Goal: Information Seeking & Learning: Learn about a topic

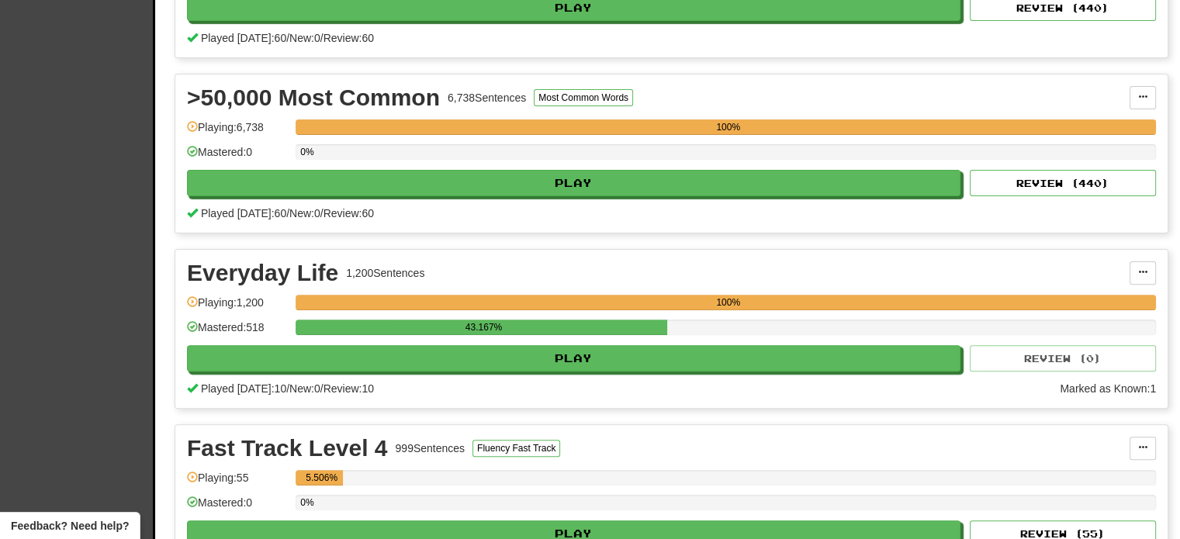
scroll to position [491, 0]
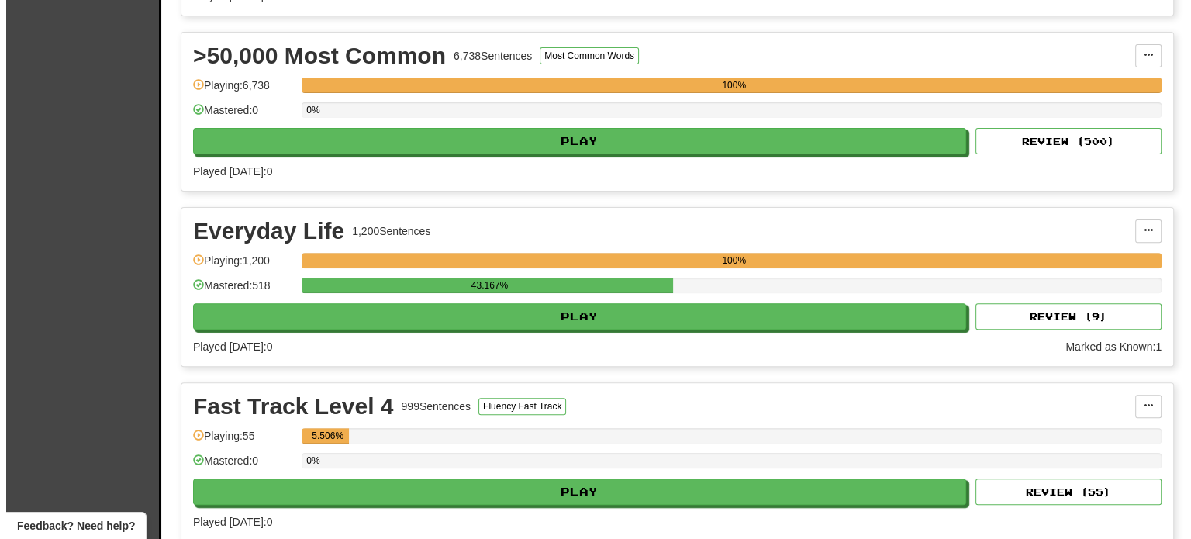
scroll to position [554, 0]
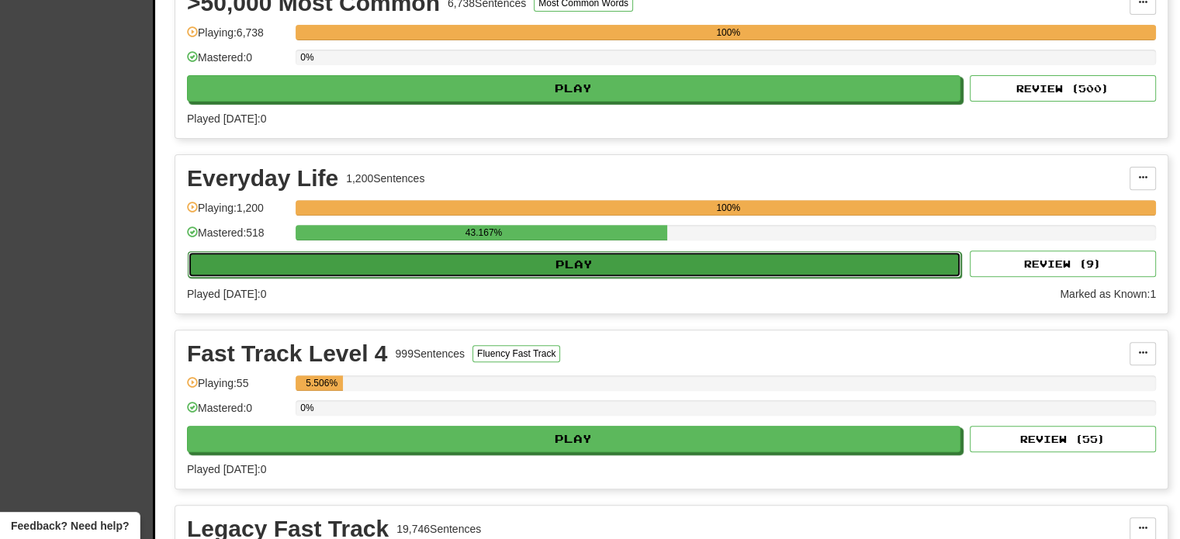
click at [677, 265] on button "Play" at bounding box center [574, 264] width 773 height 26
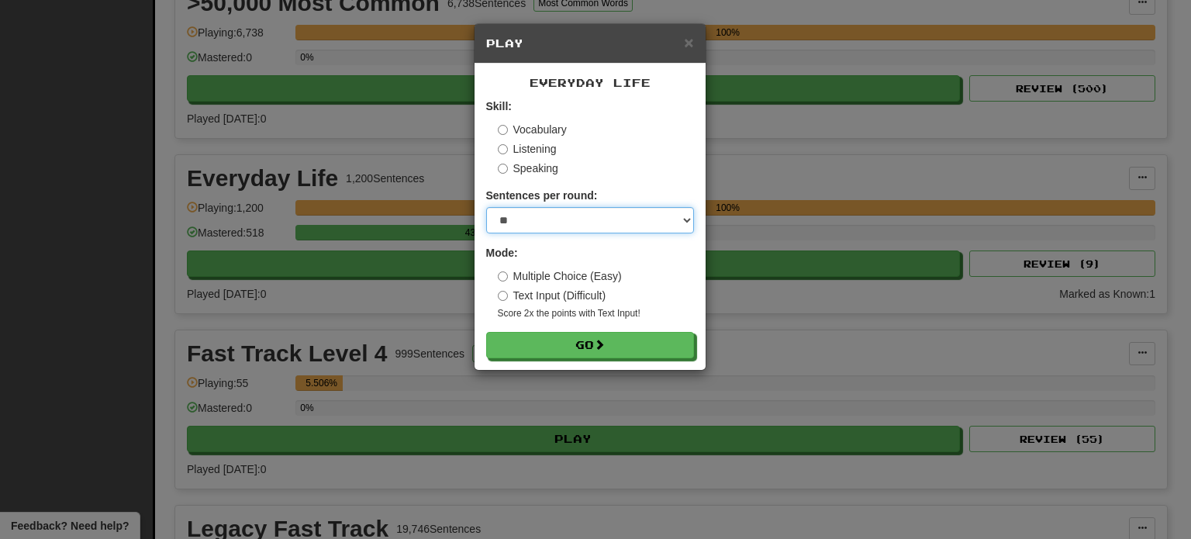
click at [513, 223] on select "* ** ** ** ** ** *** ********" at bounding box center [590, 220] width 208 height 26
select select "**"
click at [486, 207] on select "* ** ** ** ** ** *** ********" at bounding box center [590, 220] width 208 height 26
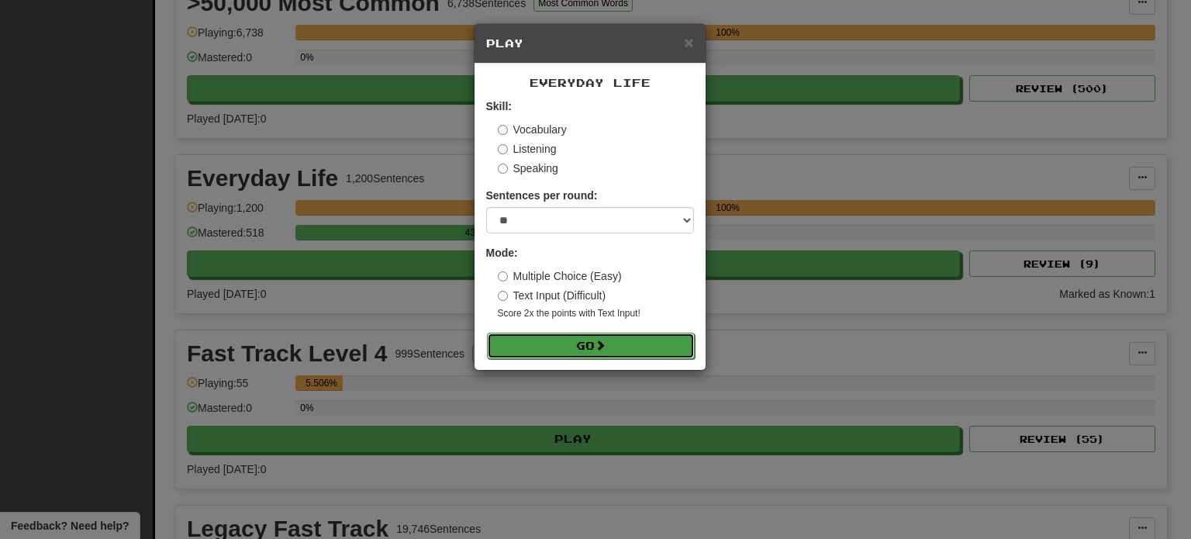
click at [549, 346] on button "Go" at bounding box center [591, 346] width 208 height 26
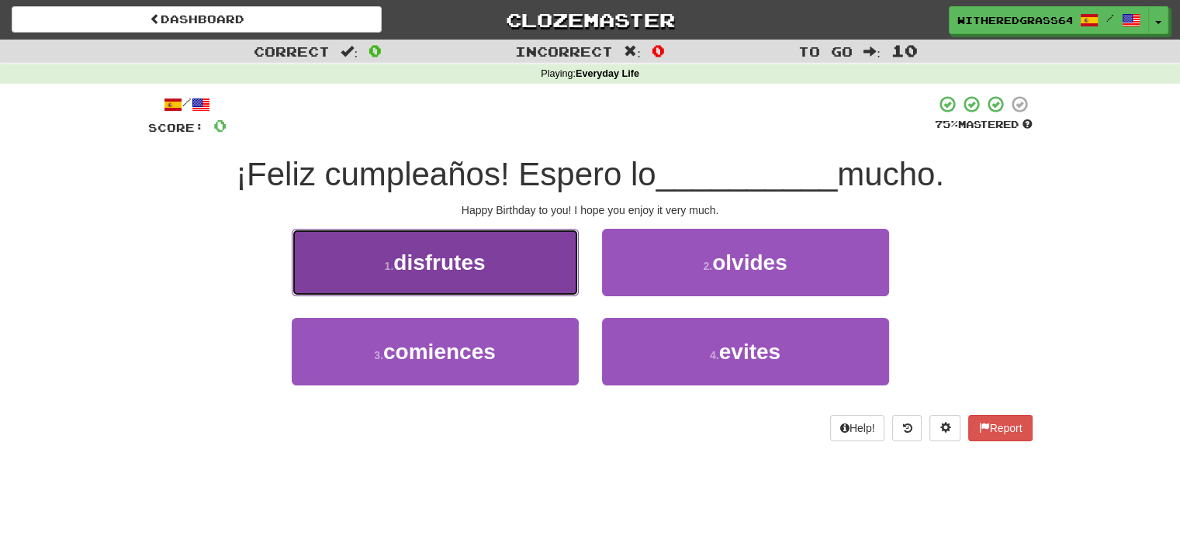
click at [506, 247] on button "1 . disfrutes" at bounding box center [435, 262] width 287 height 67
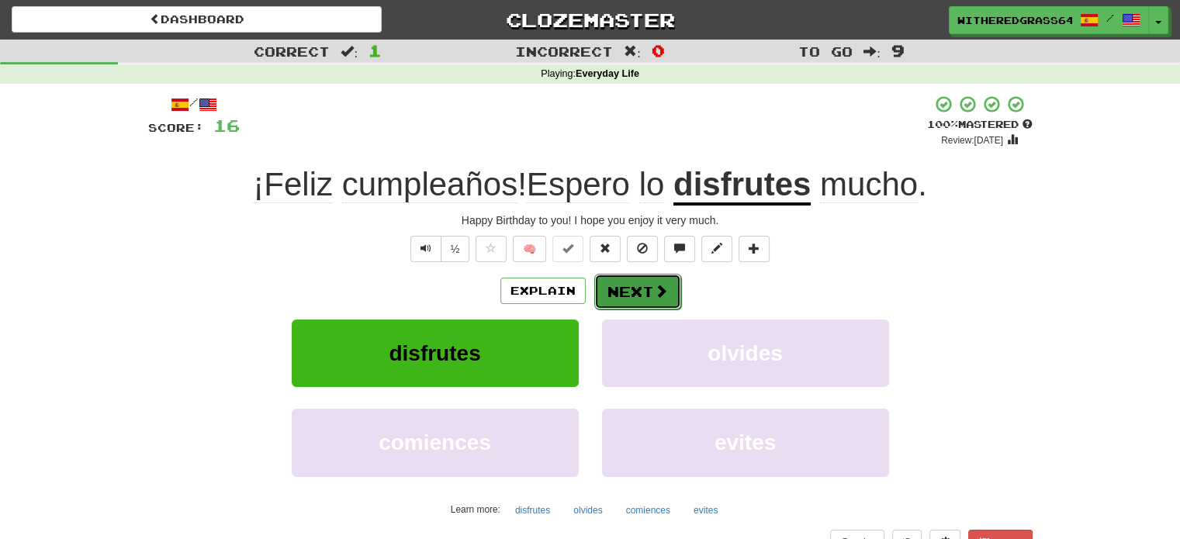
click at [647, 297] on button "Next" at bounding box center [637, 292] width 87 height 36
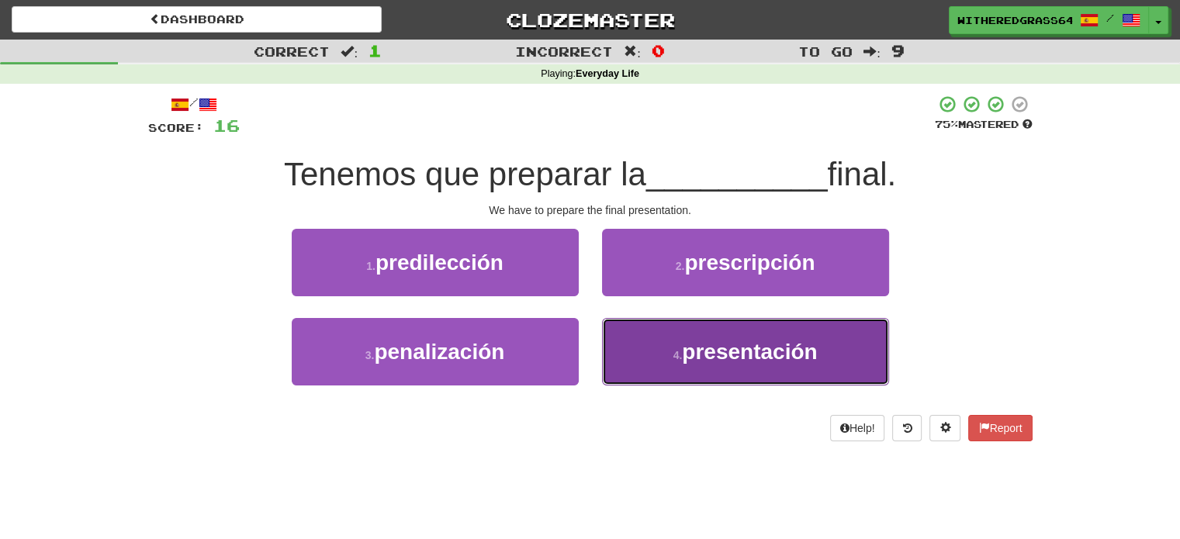
click at [639, 353] on button "4 . presentación" at bounding box center [745, 351] width 287 height 67
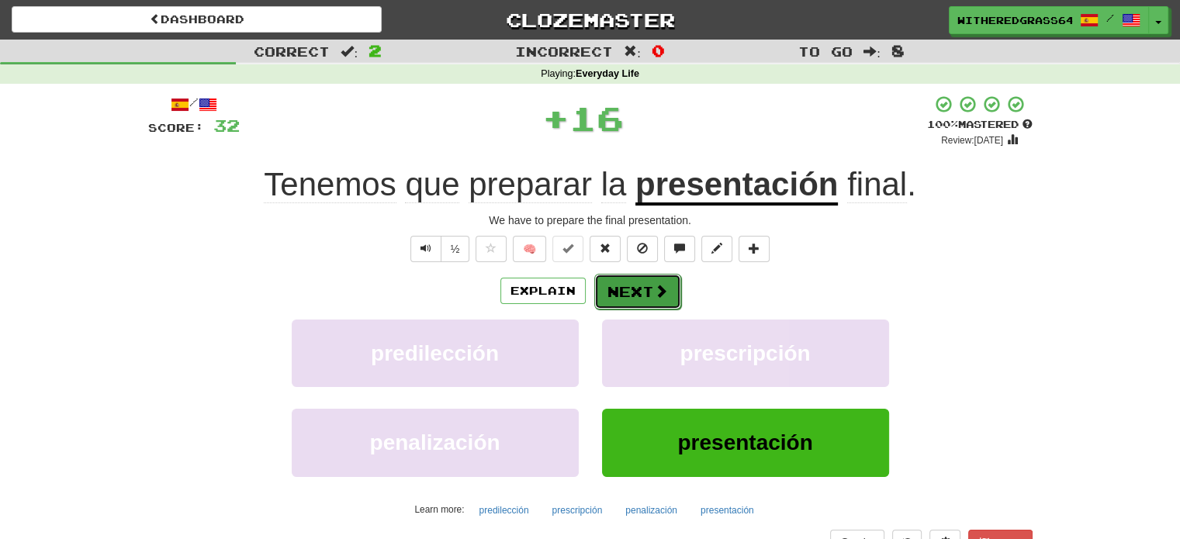
click at [628, 284] on button "Next" at bounding box center [637, 292] width 87 height 36
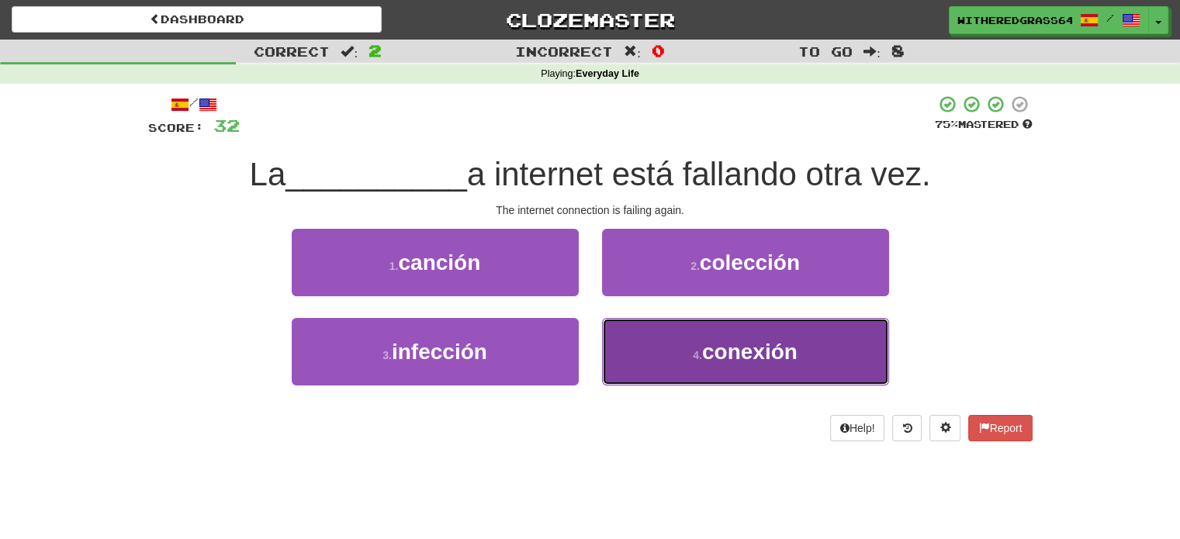
click at [661, 356] on button "4 . conexión" at bounding box center [745, 351] width 287 height 67
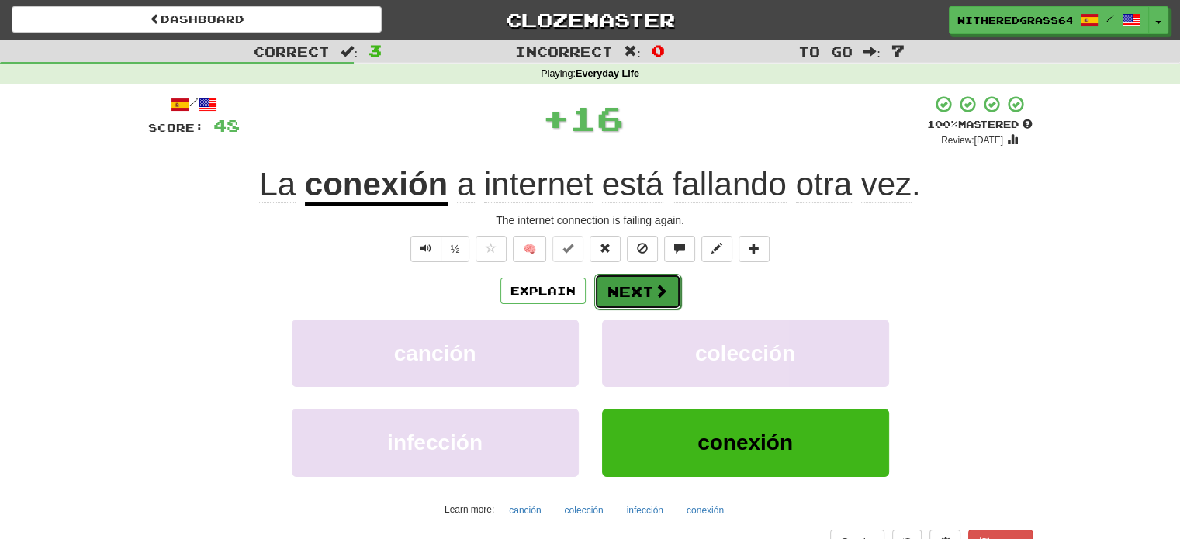
click at [654, 286] on span at bounding box center [661, 291] width 14 height 14
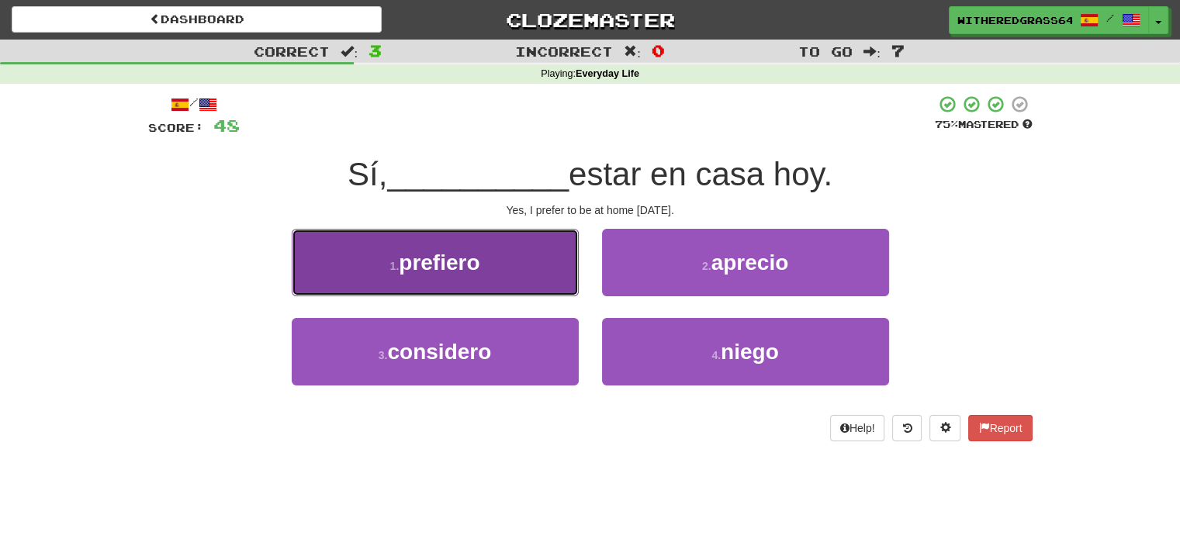
click at [552, 273] on button "1 . prefiero" at bounding box center [435, 262] width 287 height 67
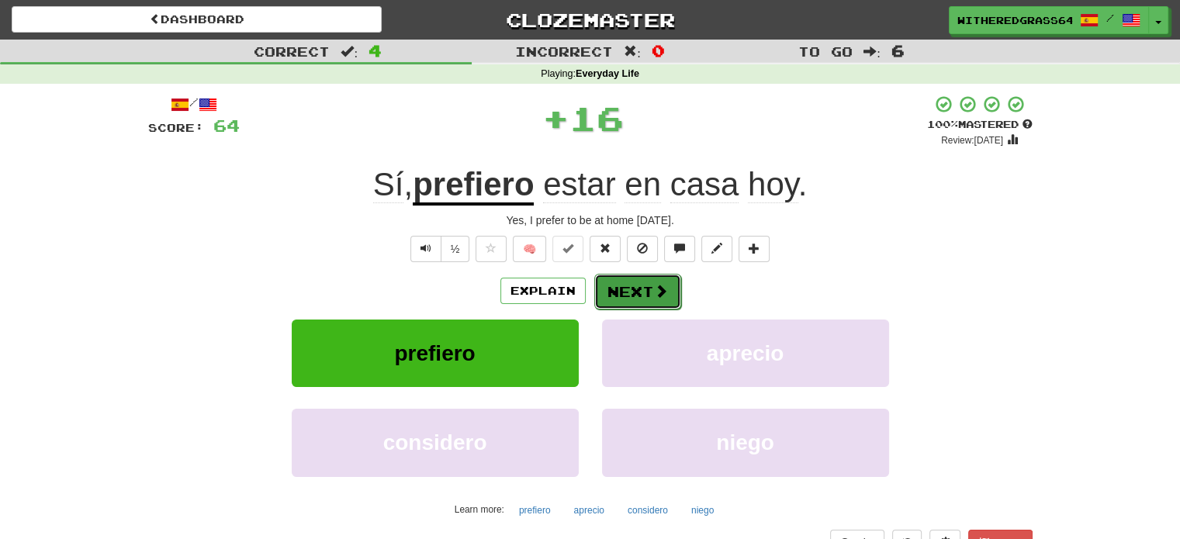
click at [647, 294] on button "Next" at bounding box center [637, 292] width 87 height 36
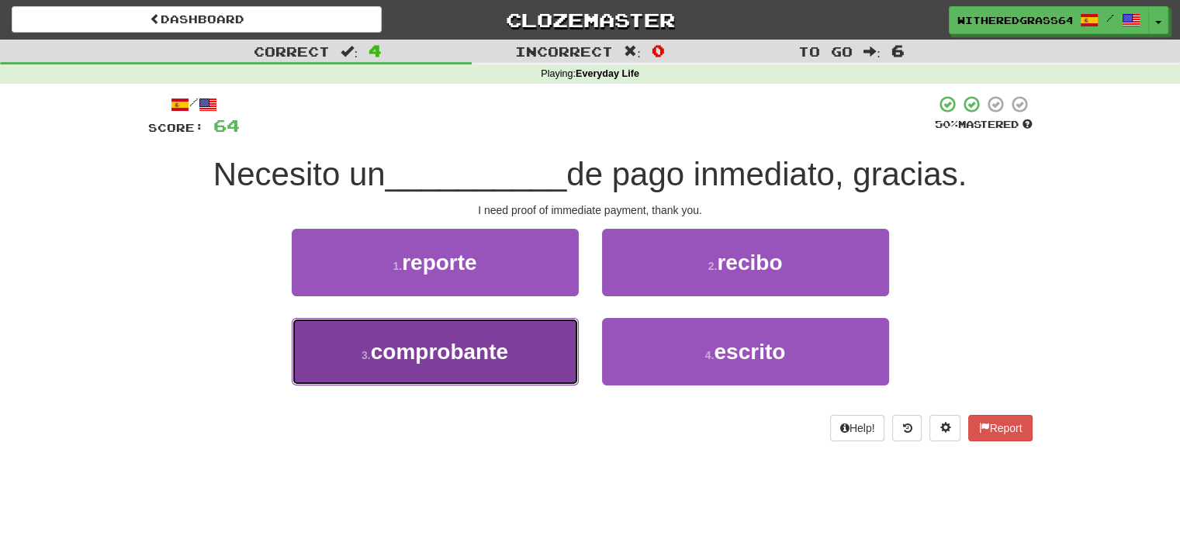
click at [518, 363] on button "3 . comprobante" at bounding box center [435, 351] width 287 height 67
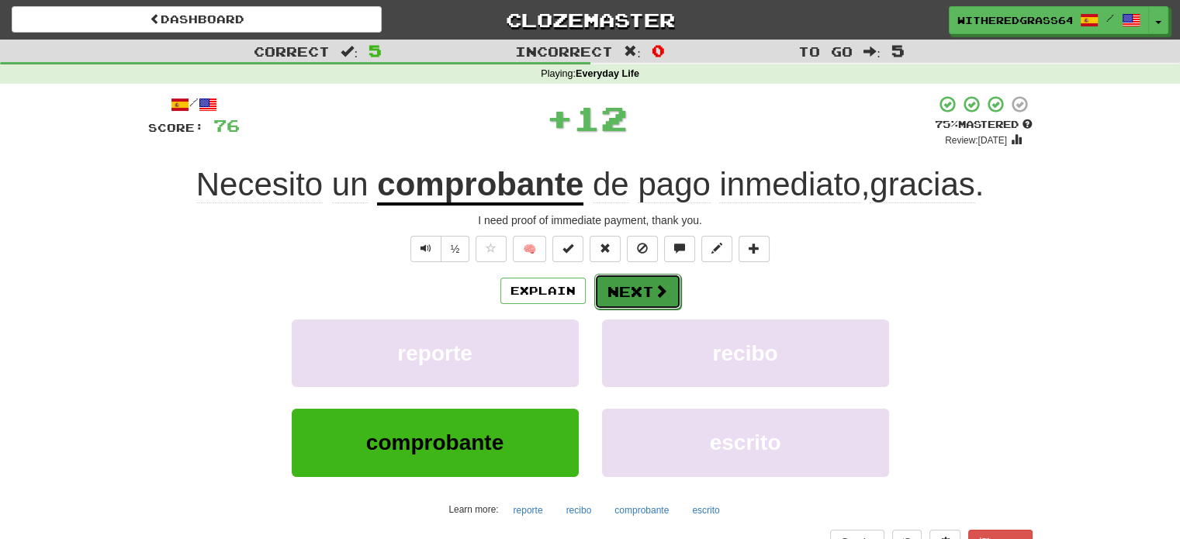
click at [621, 284] on button "Next" at bounding box center [637, 292] width 87 height 36
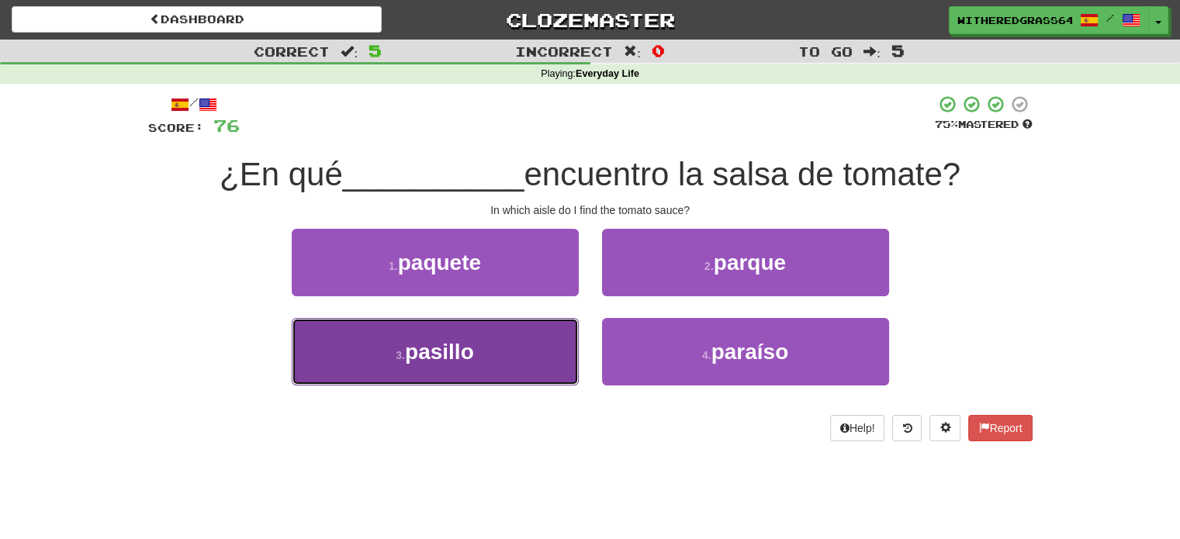
click at [539, 341] on button "3 . pasillo" at bounding box center [435, 351] width 287 height 67
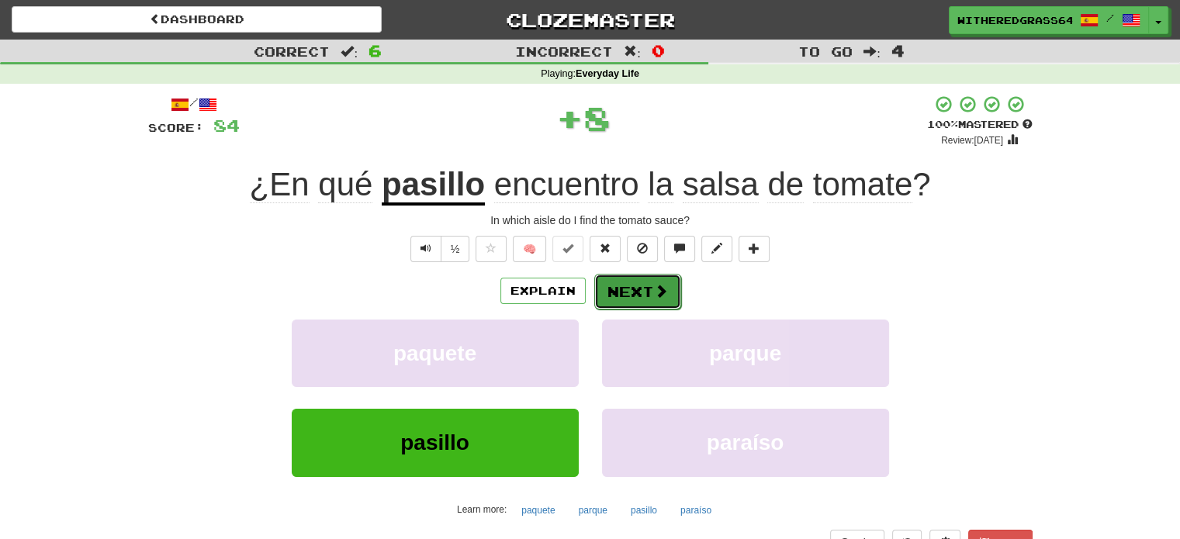
click at [645, 294] on button "Next" at bounding box center [637, 292] width 87 height 36
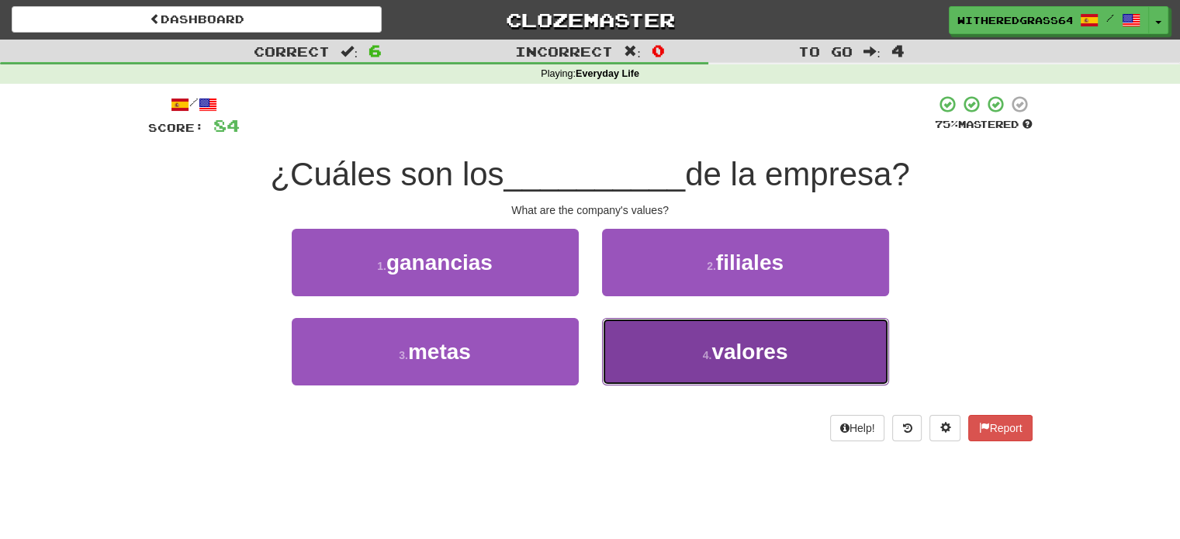
click at [655, 350] on button "4 . valores" at bounding box center [745, 351] width 287 height 67
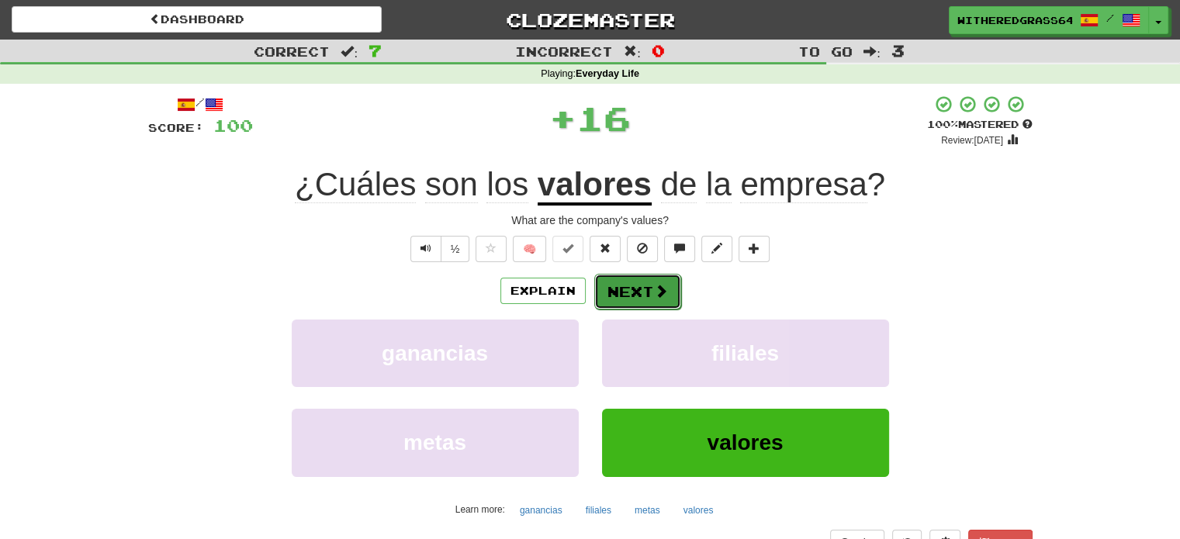
click at [643, 285] on button "Next" at bounding box center [637, 292] width 87 height 36
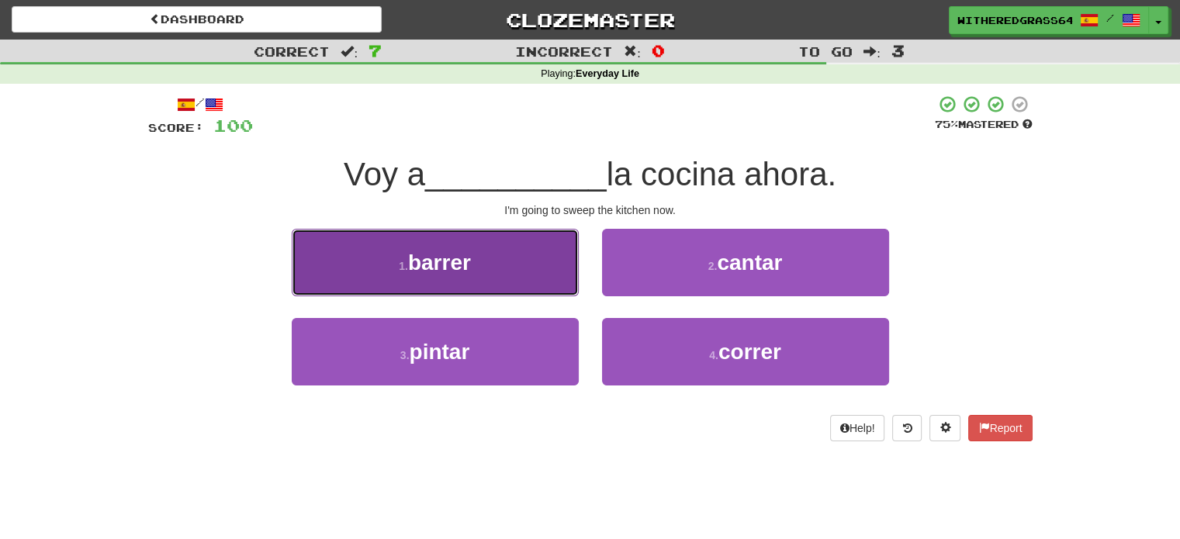
click at [494, 248] on button "1 . barrer" at bounding box center [435, 262] width 287 height 67
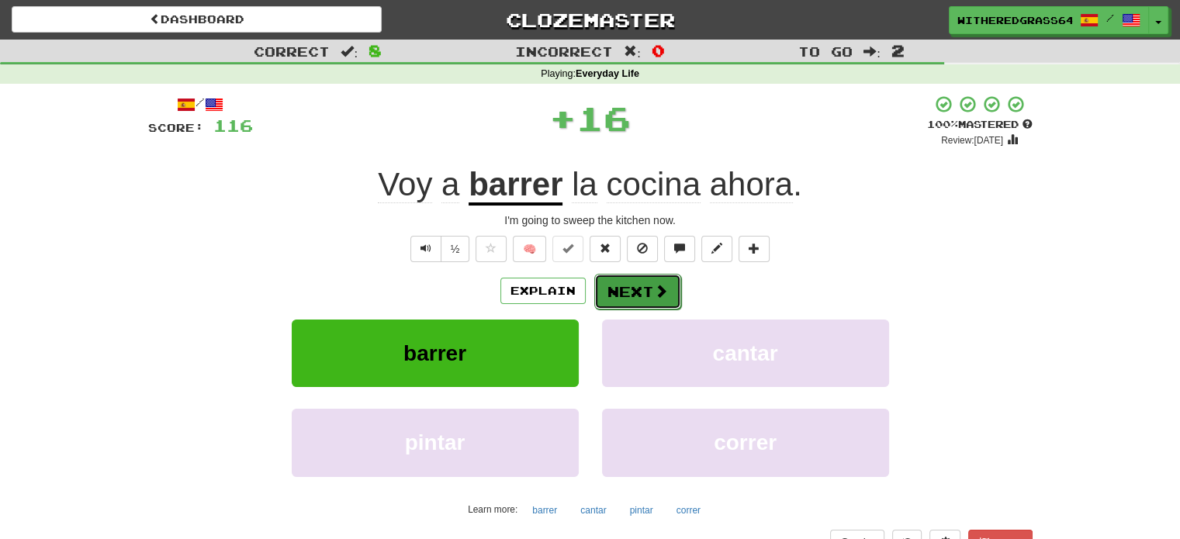
click at [613, 288] on button "Next" at bounding box center [637, 292] width 87 height 36
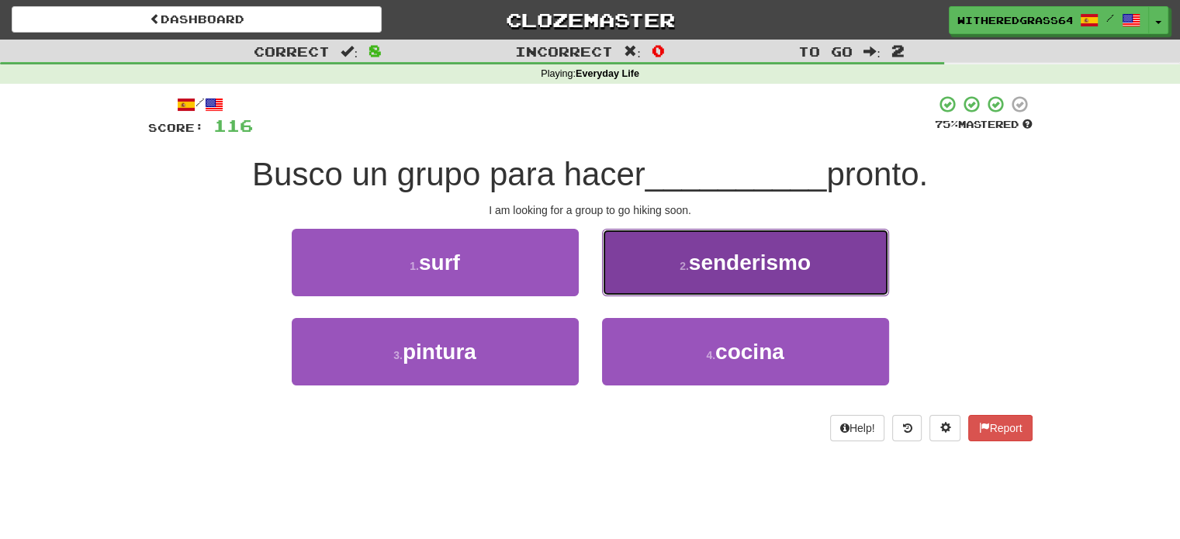
click at [659, 254] on button "2 . senderismo" at bounding box center [745, 262] width 287 height 67
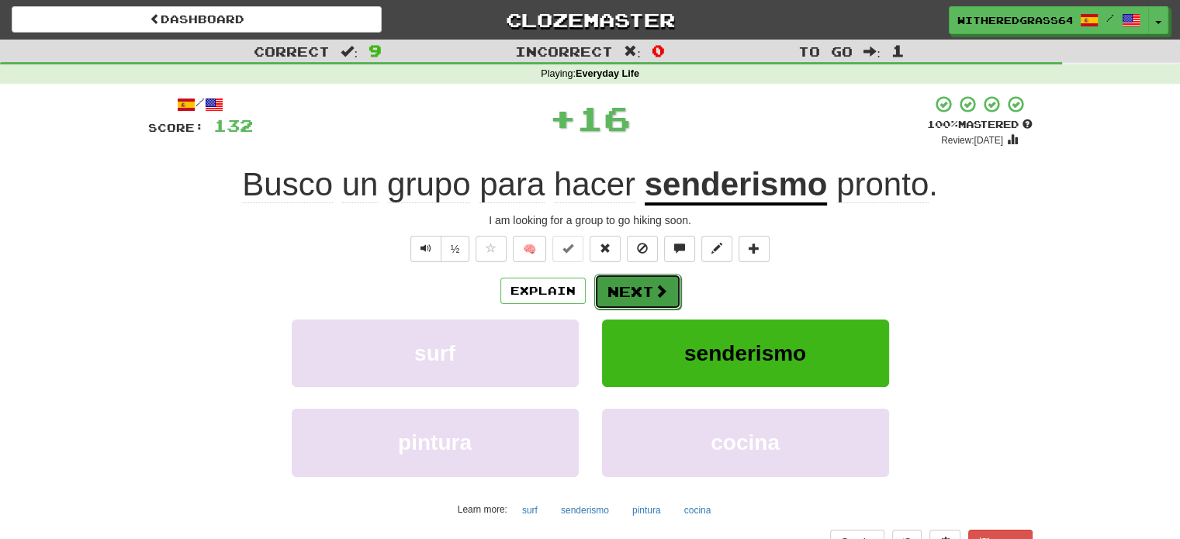
click at [633, 290] on button "Next" at bounding box center [637, 292] width 87 height 36
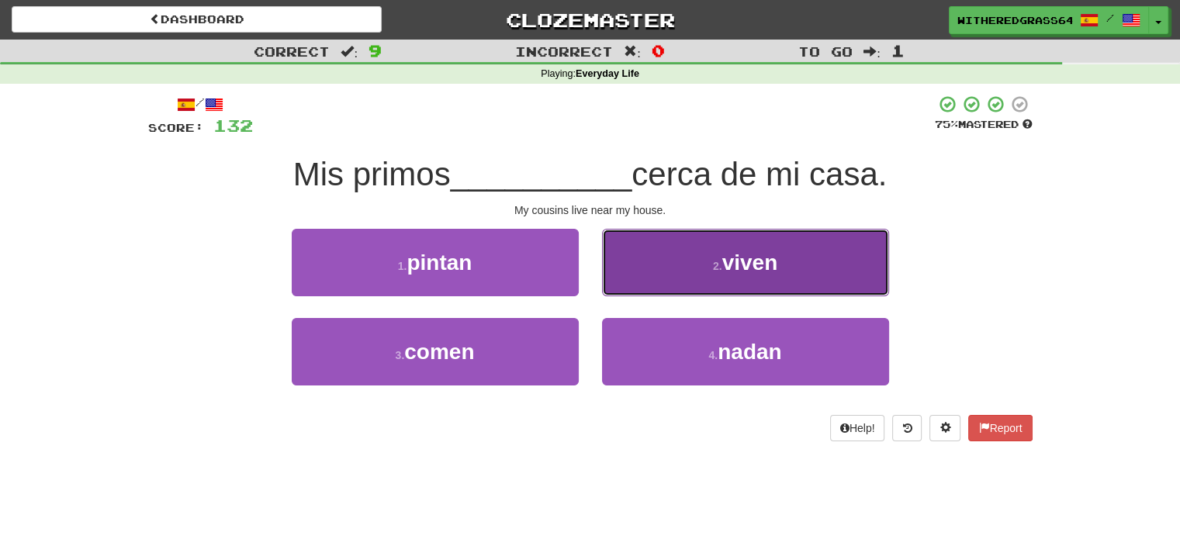
click at [653, 265] on button "2 . viven" at bounding box center [745, 262] width 287 height 67
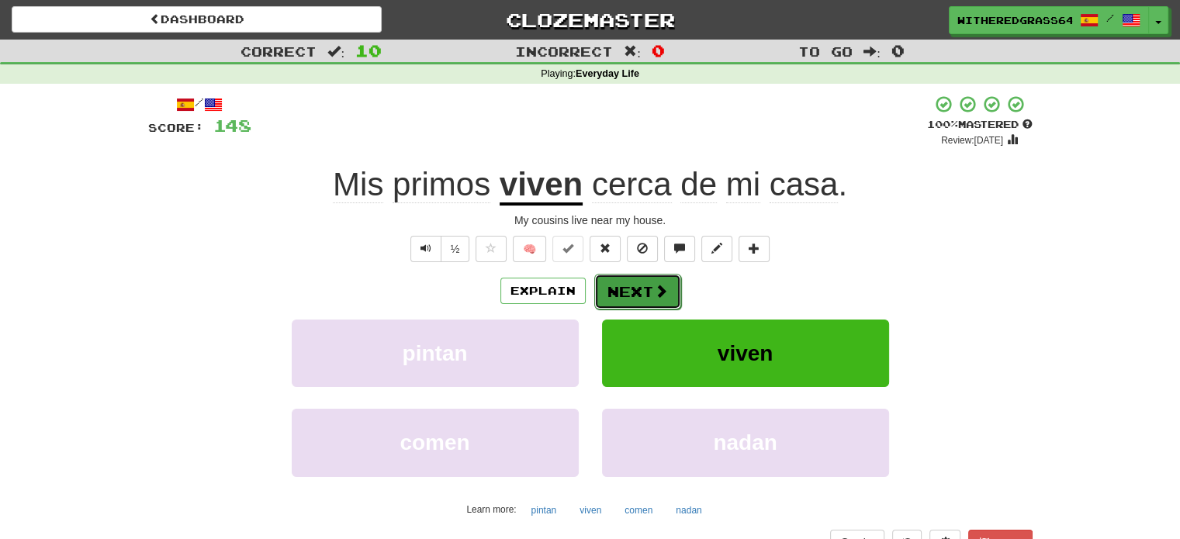
click at [671, 292] on button "Next" at bounding box center [637, 292] width 87 height 36
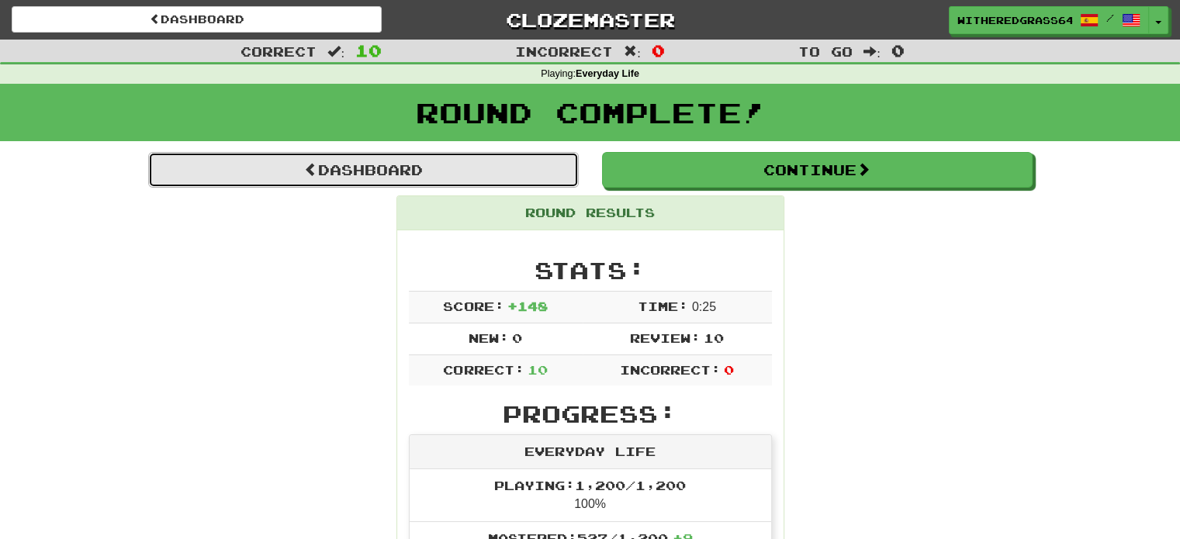
click at [422, 185] on link "Dashboard" at bounding box center [363, 170] width 431 height 36
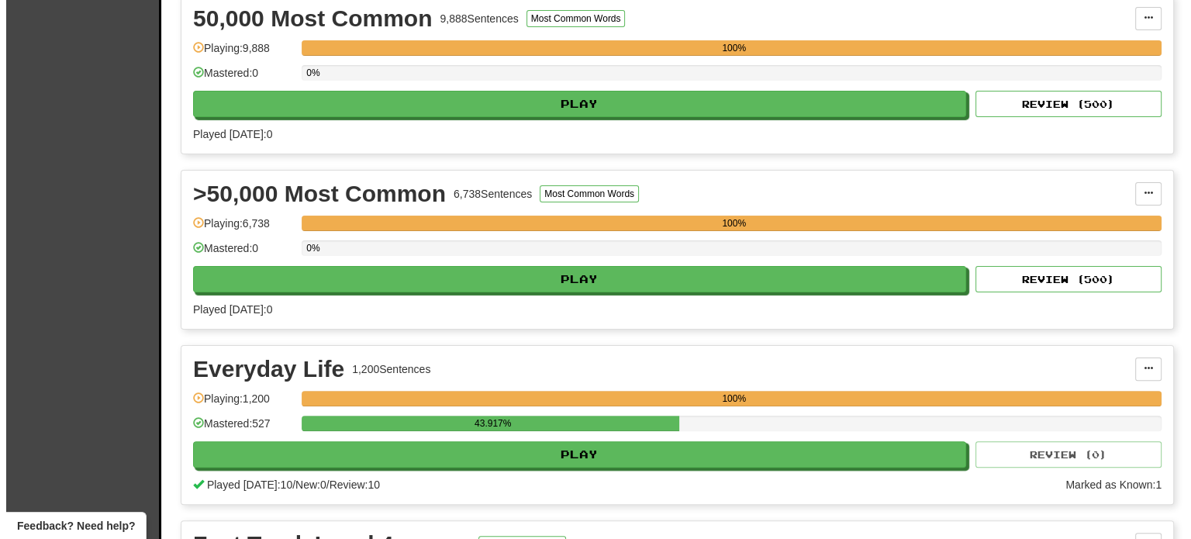
scroll to position [382, 0]
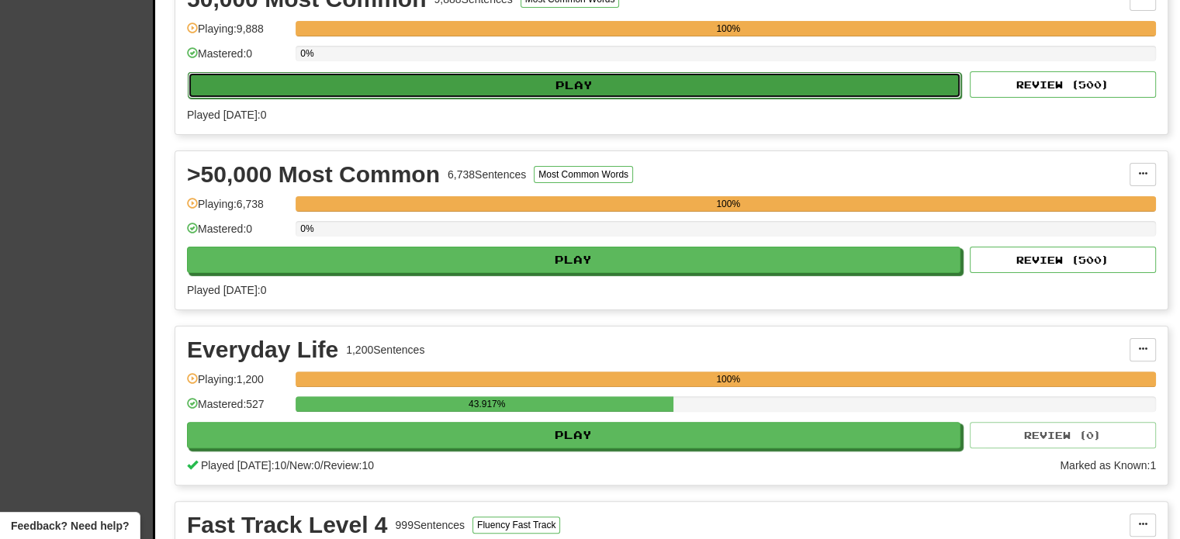
click at [839, 80] on button "Play" at bounding box center [574, 85] width 773 height 26
select select "**"
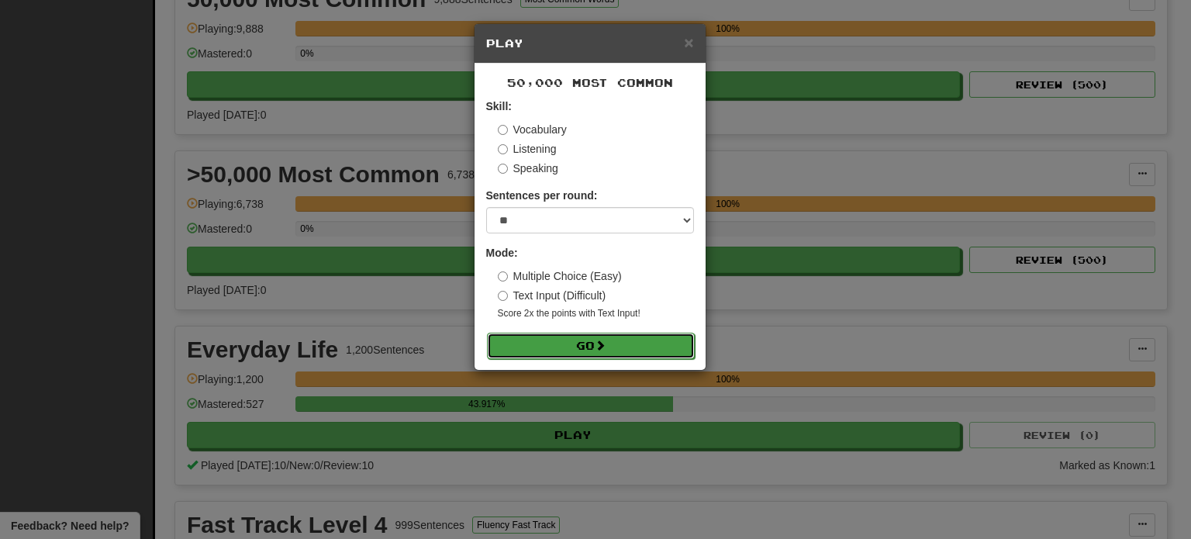
click at [661, 355] on button "Go" at bounding box center [591, 346] width 208 height 26
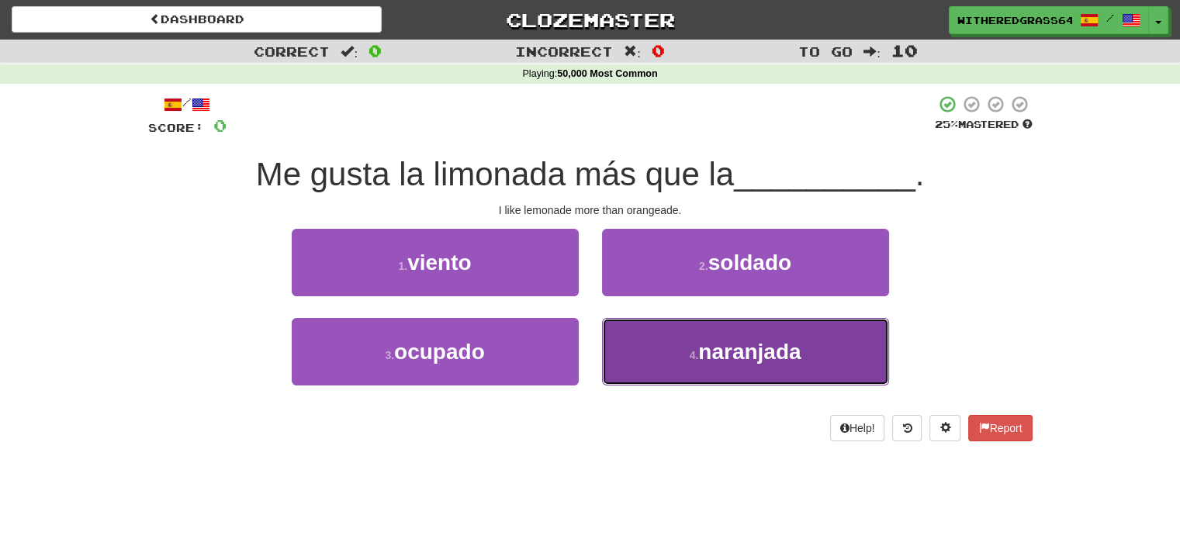
click at [655, 366] on button "4 . naranjada" at bounding box center [745, 351] width 287 height 67
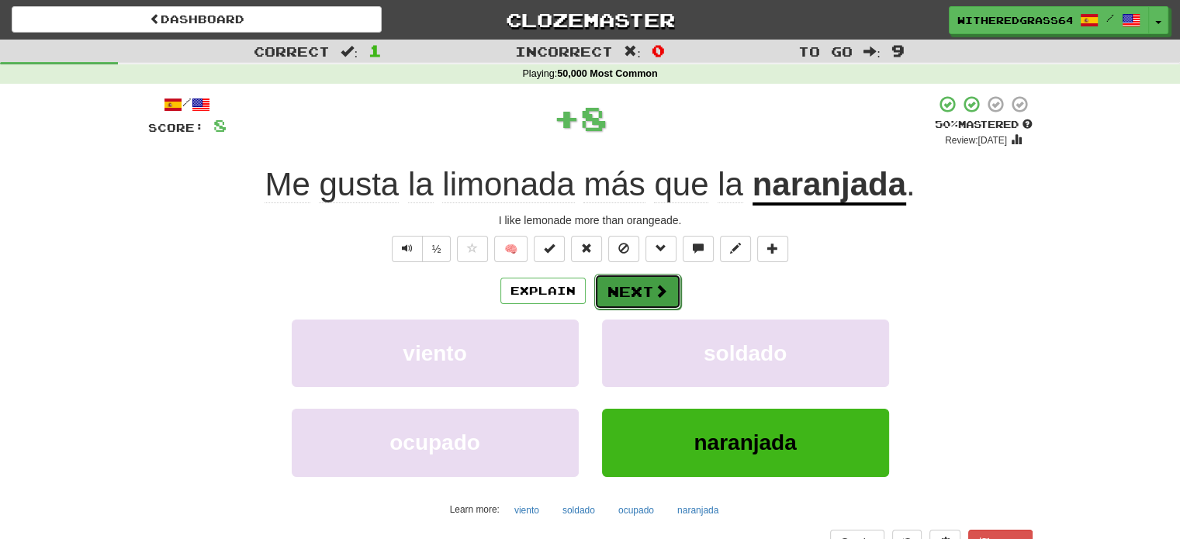
click at [636, 289] on button "Next" at bounding box center [637, 292] width 87 height 36
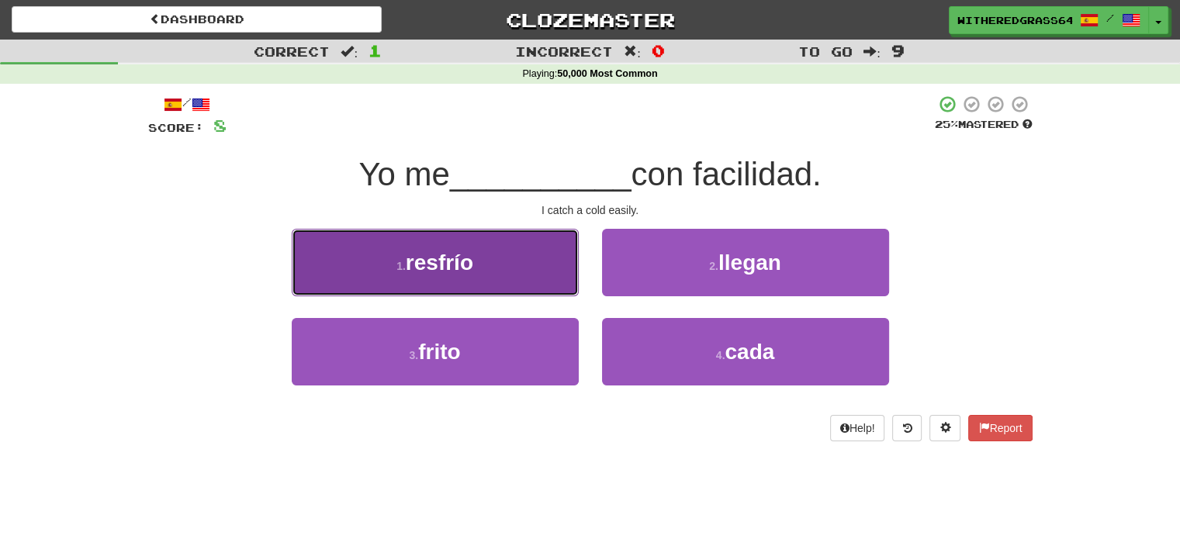
click at [546, 279] on button "1 . resfrío" at bounding box center [435, 262] width 287 height 67
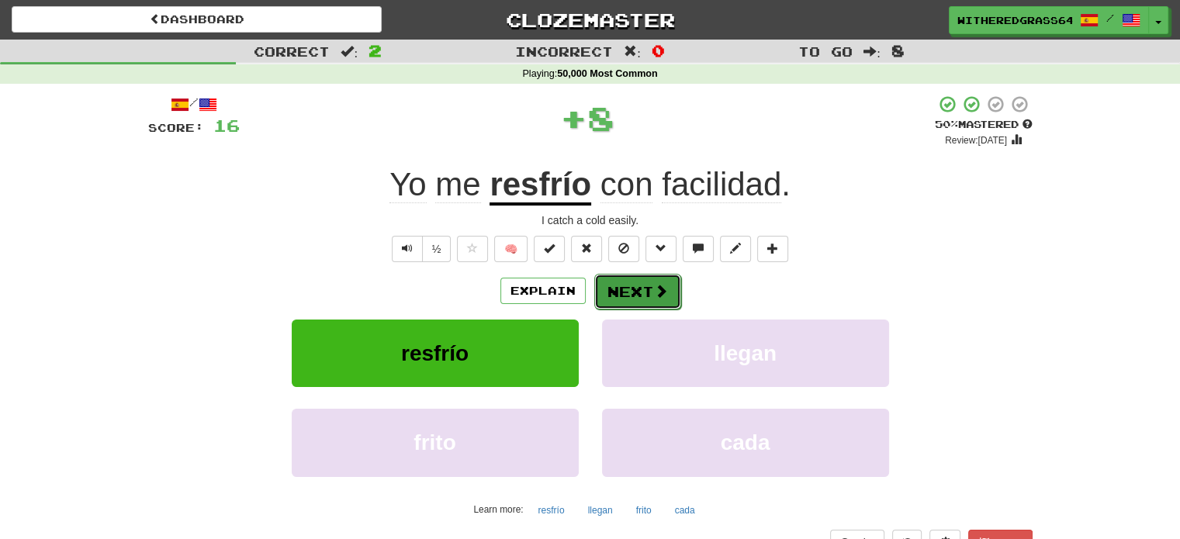
click at [654, 296] on span at bounding box center [661, 291] width 14 height 14
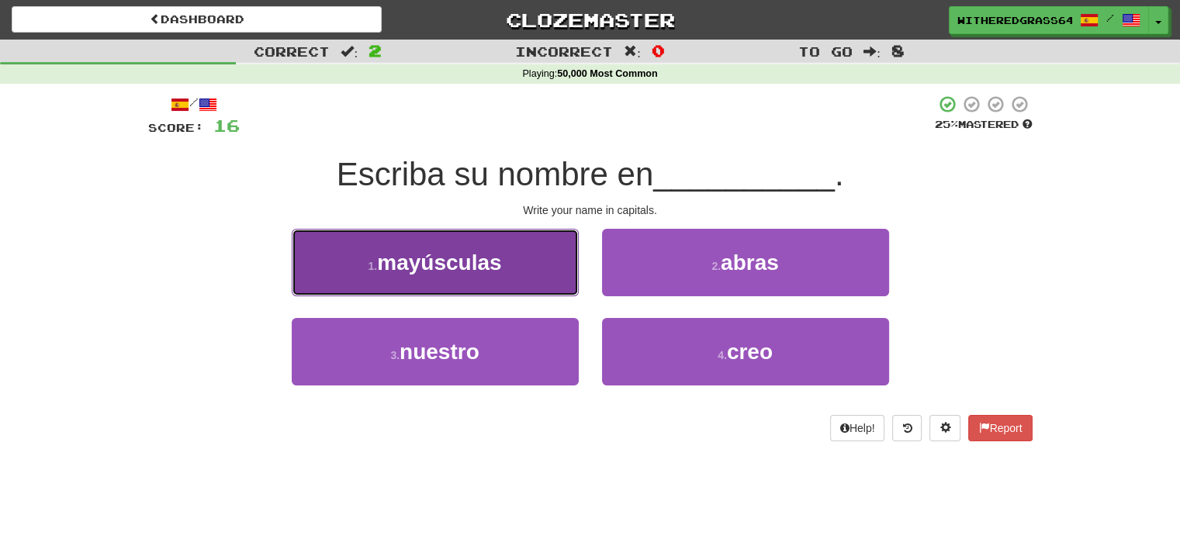
click at [540, 280] on button "1 . mayúsculas" at bounding box center [435, 262] width 287 height 67
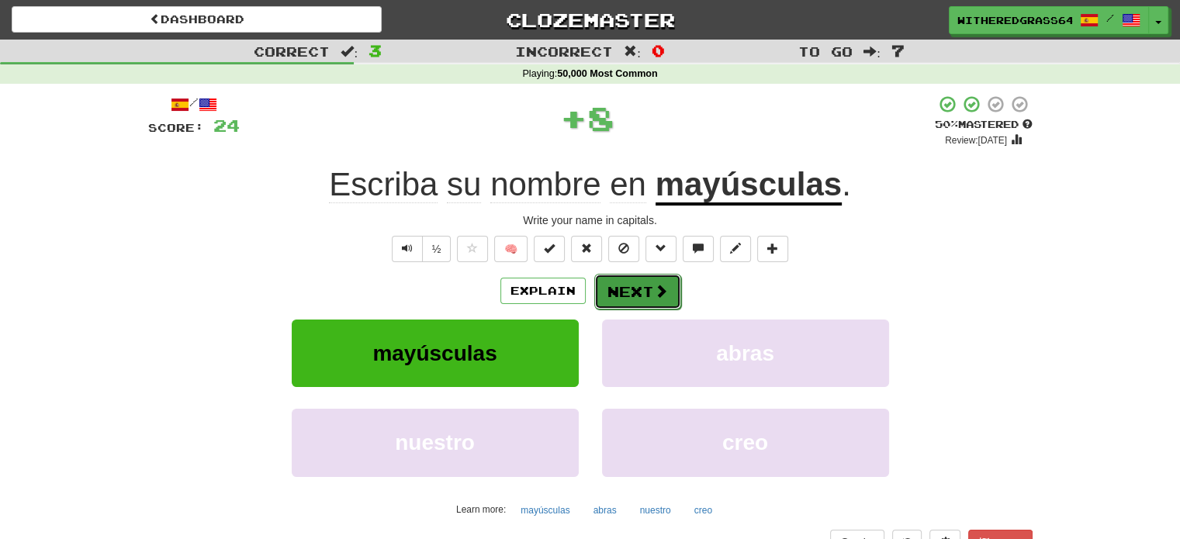
click at [624, 289] on button "Next" at bounding box center [637, 292] width 87 height 36
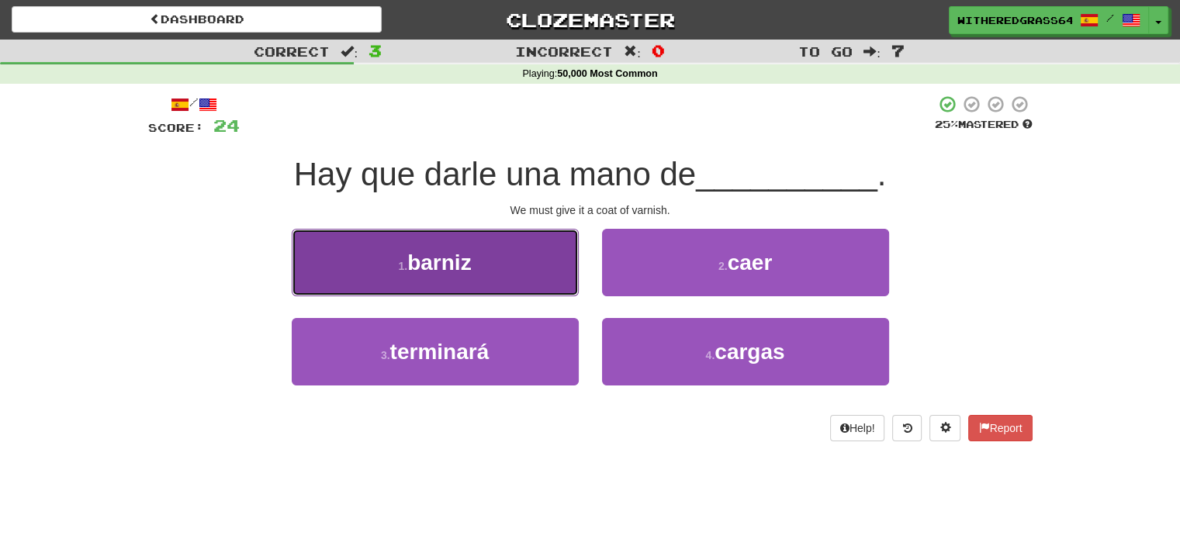
click at [536, 283] on button "1 . barniz" at bounding box center [435, 262] width 287 height 67
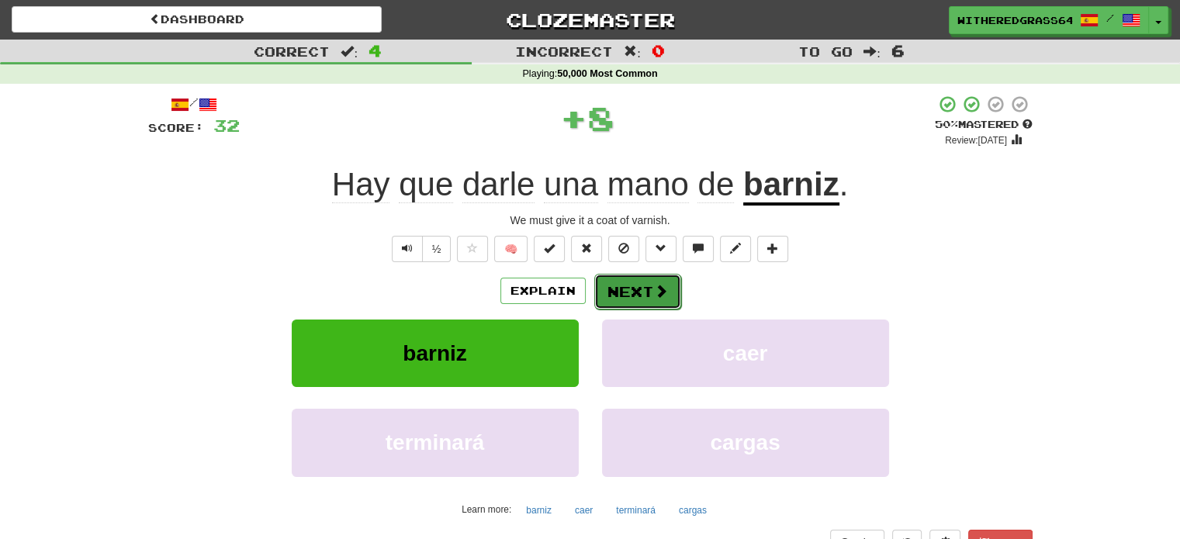
click at [617, 283] on button "Next" at bounding box center [637, 292] width 87 height 36
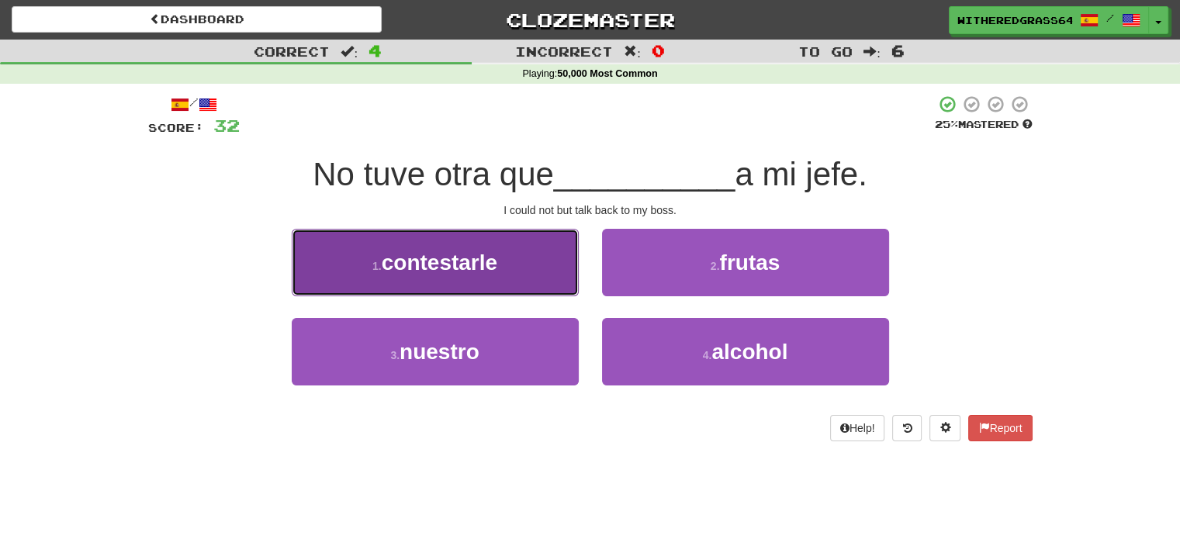
click at [541, 251] on button "1 . contestarle" at bounding box center [435, 262] width 287 height 67
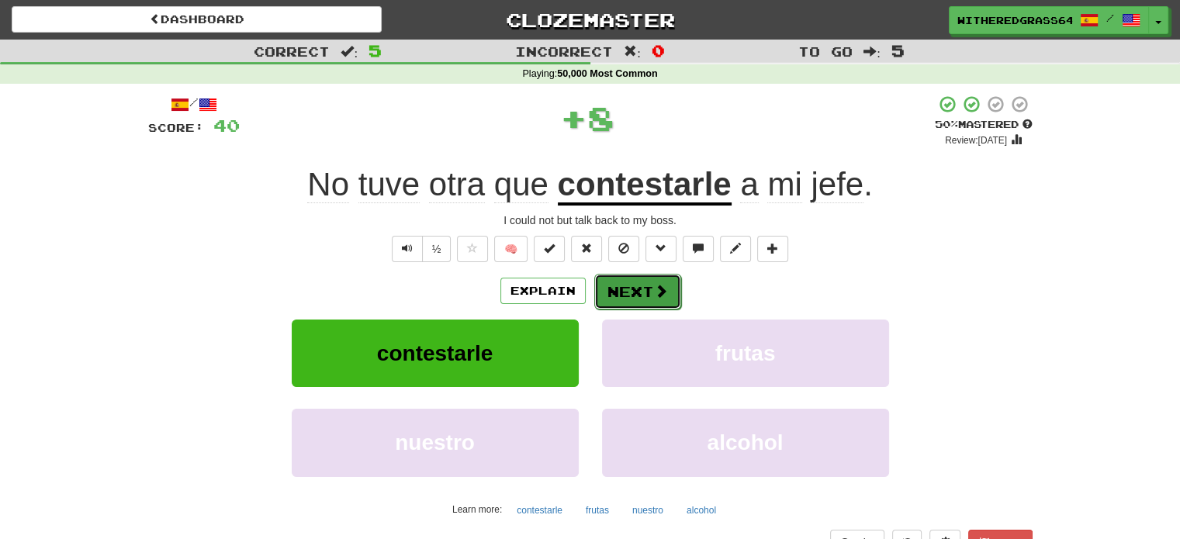
click at [631, 292] on button "Next" at bounding box center [637, 292] width 87 height 36
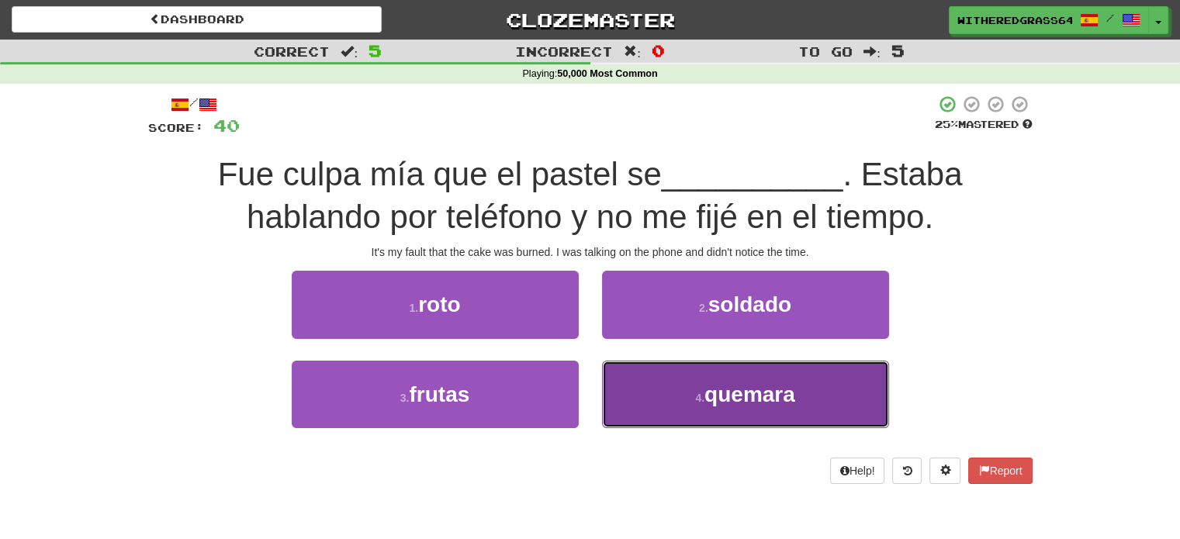
click at [684, 413] on button "4 . quemara" at bounding box center [745, 394] width 287 height 67
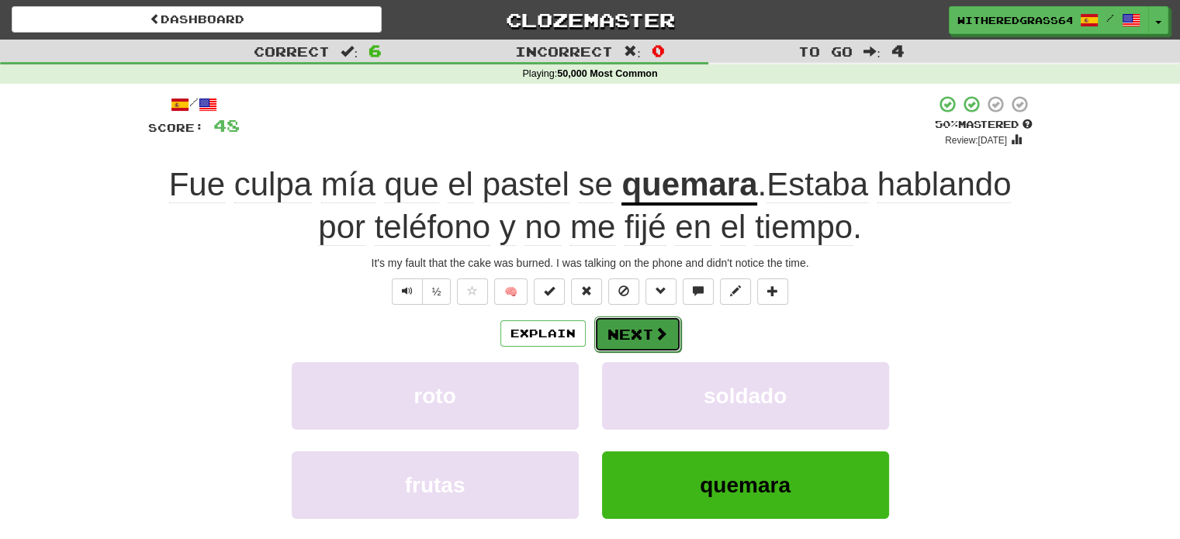
click at [648, 331] on button "Next" at bounding box center [637, 334] width 87 height 36
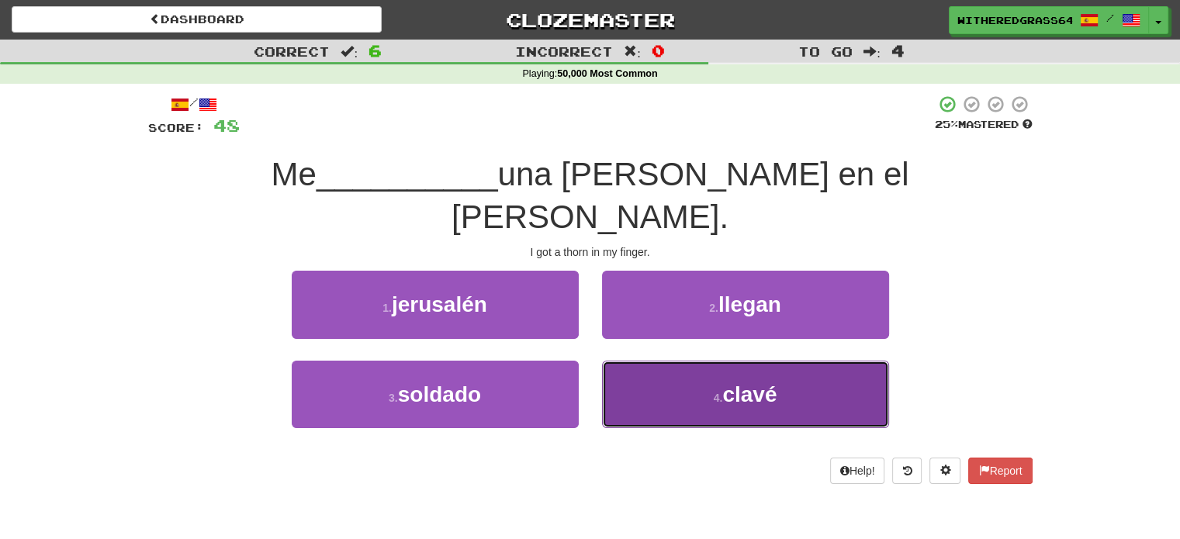
click at [629, 361] on button "4 . clavé" at bounding box center [745, 394] width 287 height 67
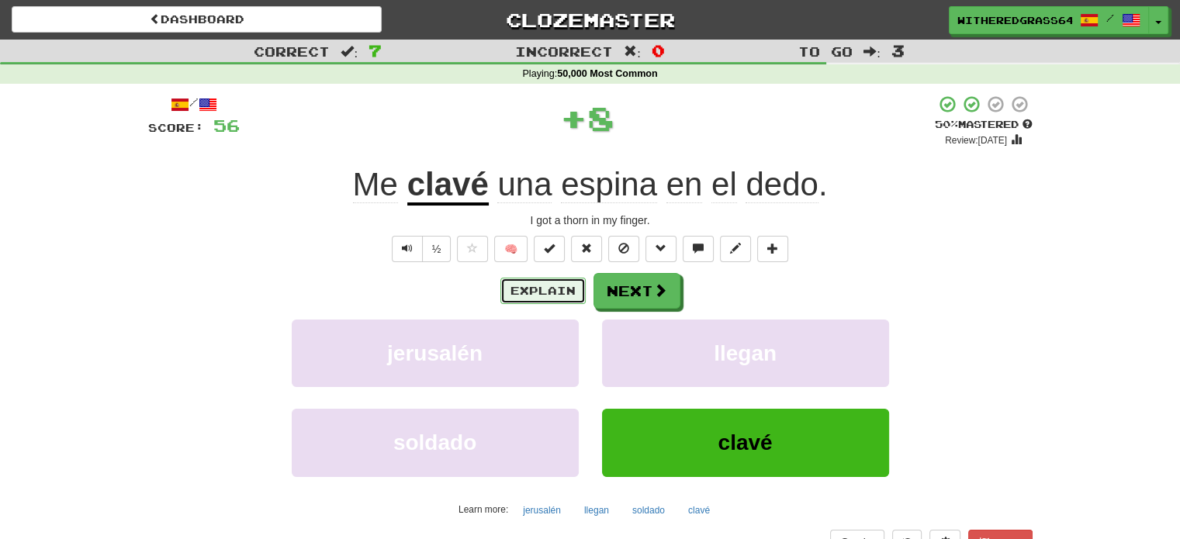
click at [563, 281] on button "Explain" at bounding box center [542, 291] width 85 height 26
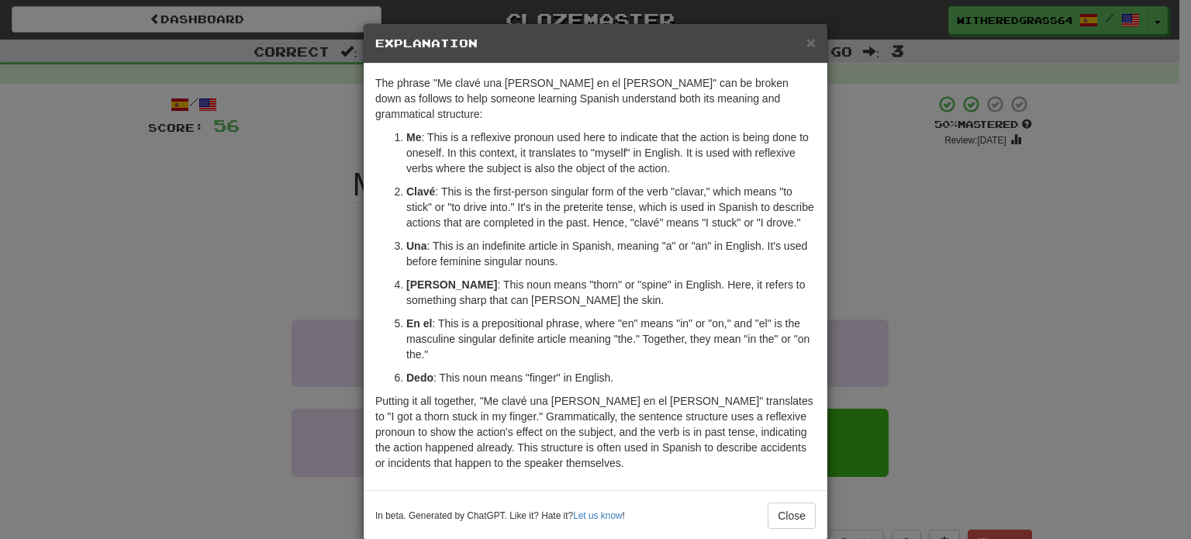
click at [268, 213] on div "× Explanation The phrase "Me clavé una espina en el dedo" can be broken down as…" at bounding box center [595, 269] width 1191 height 539
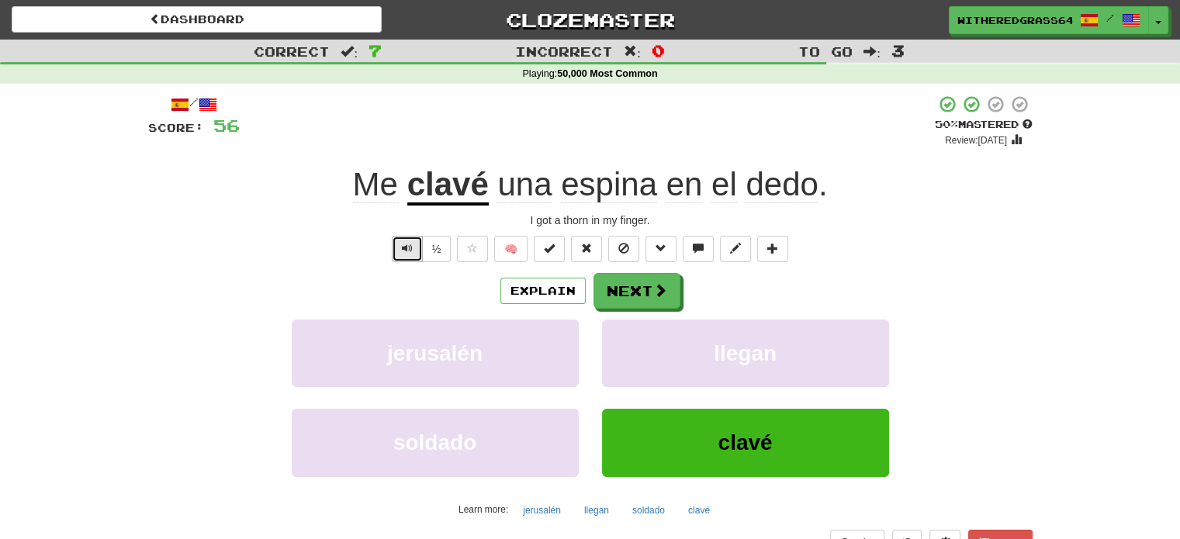
click at [399, 240] on button "Text-to-speech controls" at bounding box center [407, 249] width 31 height 26
click at [615, 291] on button "Next" at bounding box center [637, 292] width 87 height 36
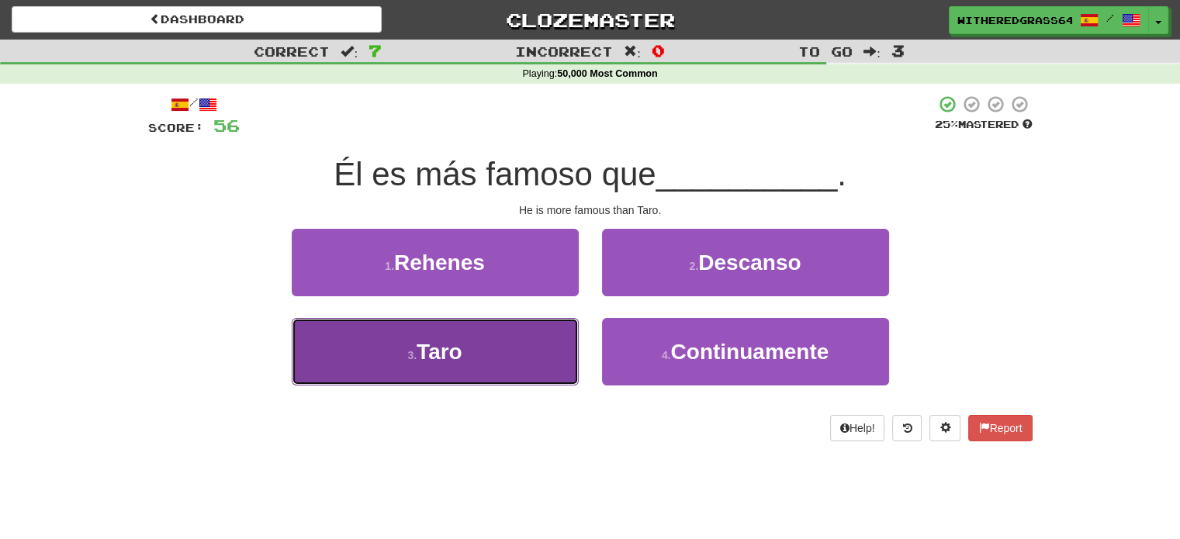
click at [549, 323] on button "3 . Taro" at bounding box center [435, 351] width 287 height 67
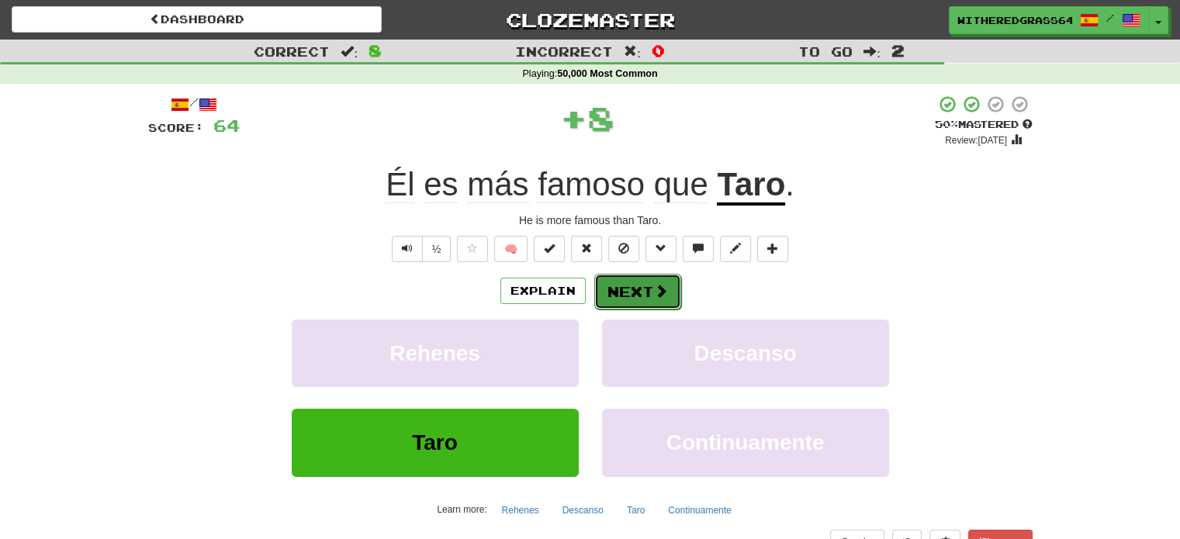
click at [622, 292] on button "Next" at bounding box center [637, 292] width 87 height 36
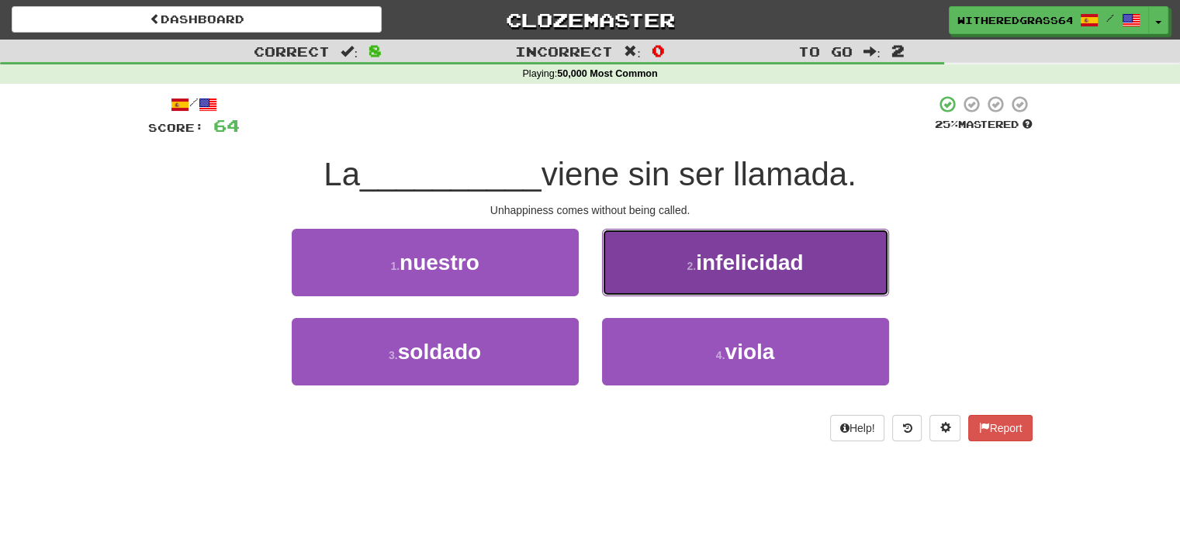
click at [636, 283] on button "2 . infelicidad" at bounding box center [745, 262] width 287 height 67
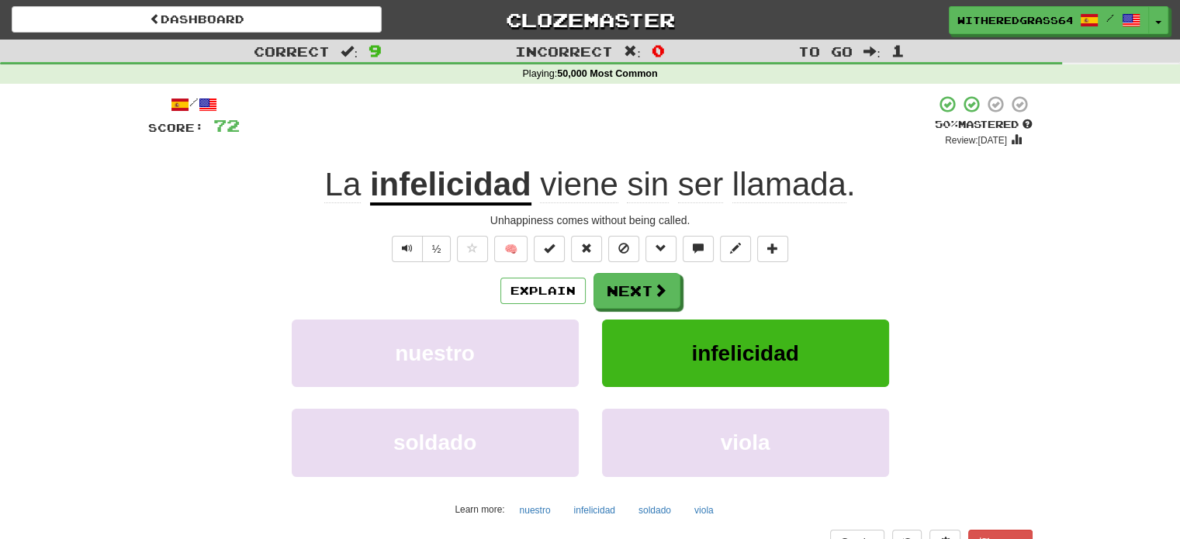
click at [391, 251] on div "½" at bounding box center [420, 249] width 63 height 26
click at [399, 253] on button "Text-to-speech controls" at bounding box center [407, 249] width 31 height 26
click at [635, 296] on button "Next" at bounding box center [637, 292] width 87 height 36
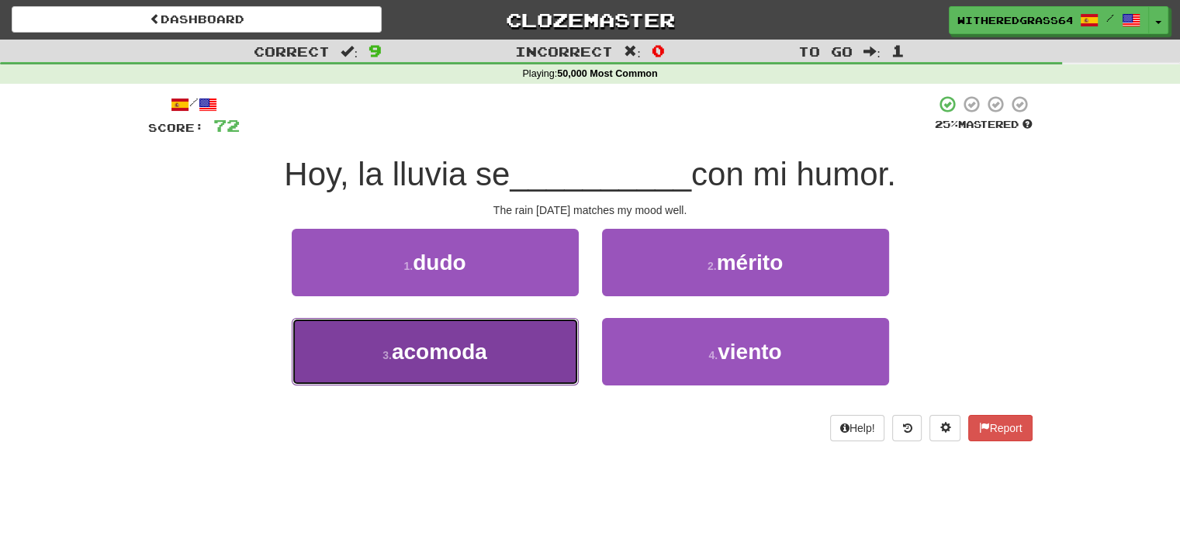
click at [521, 353] on button "3 . acomoda" at bounding box center [435, 351] width 287 height 67
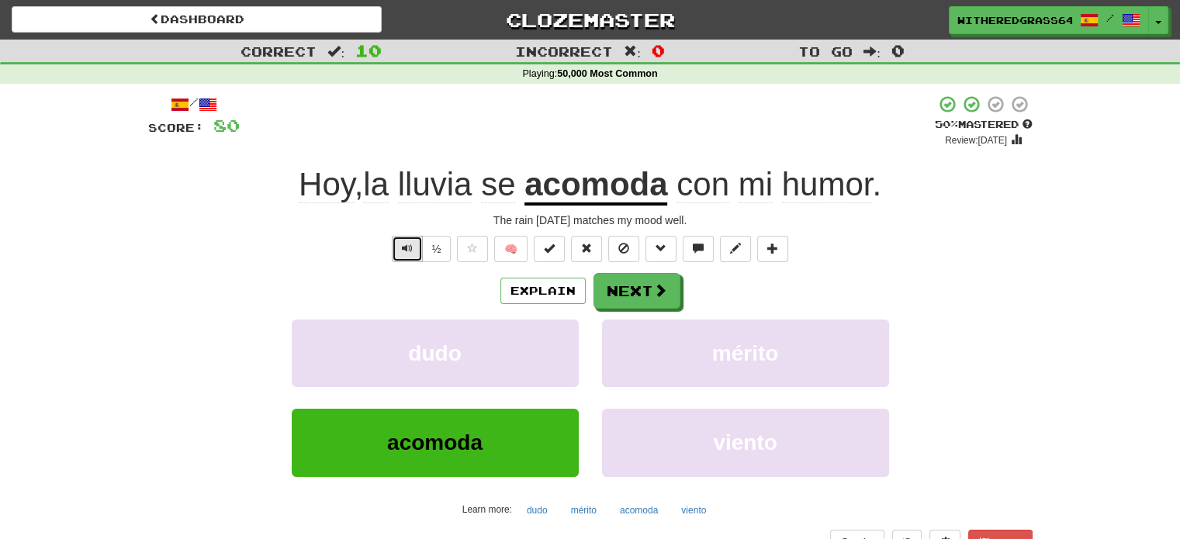
click at [413, 254] on button "Text-to-speech controls" at bounding box center [407, 249] width 31 height 26
click at [606, 292] on button "Next" at bounding box center [637, 292] width 87 height 36
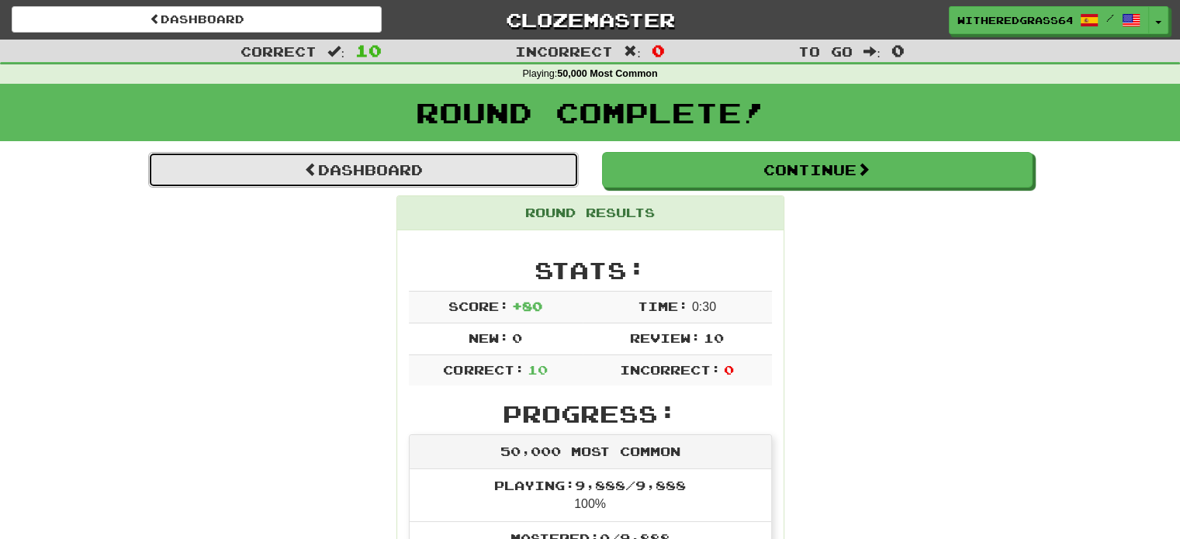
click at [481, 167] on link "Dashboard" at bounding box center [363, 170] width 431 height 36
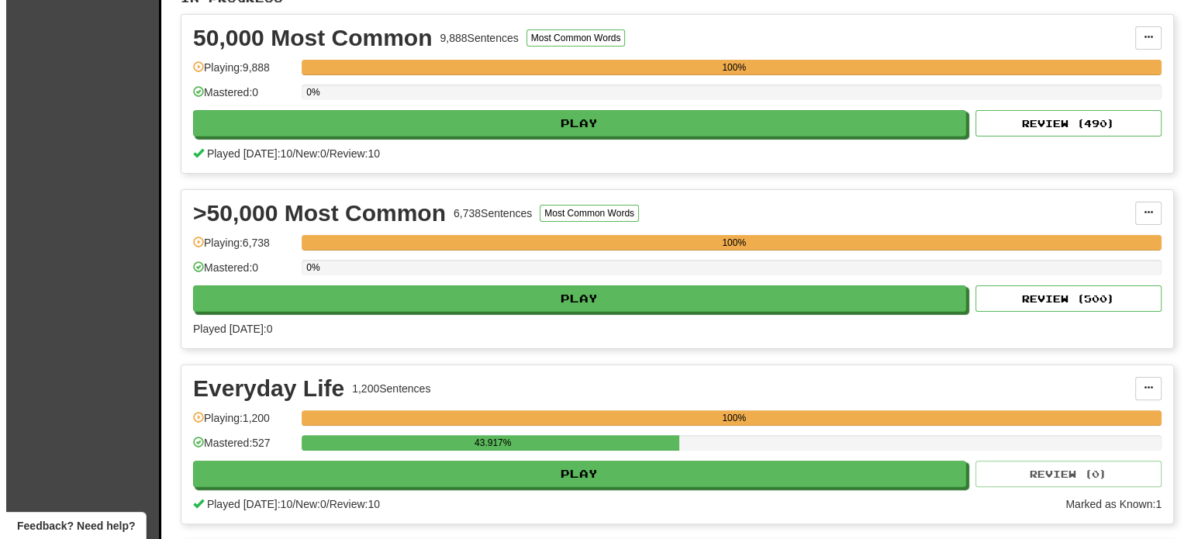
scroll to position [348, 0]
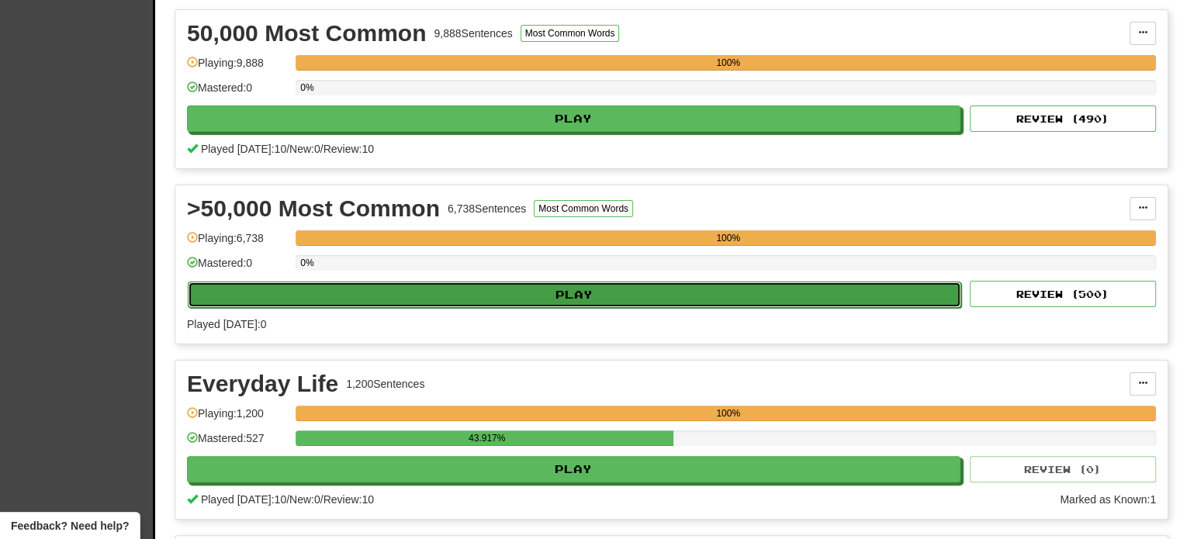
click at [797, 296] on button "Play" at bounding box center [574, 295] width 773 height 26
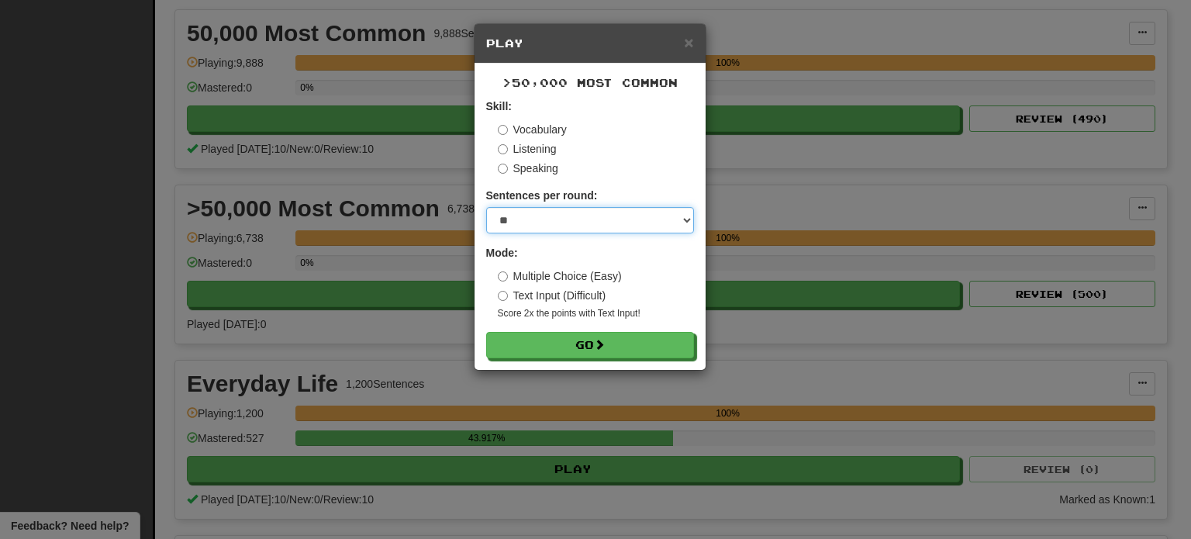
click at [530, 218] on select "* ** ** ** ** ** *** ********" at bounding box center [590, 220] width 208 height 26
select select "**"
click at [486, 207] on select "* ** ** ** ** ** *** ********" at bounding box center [590, 220] width 208 height 26
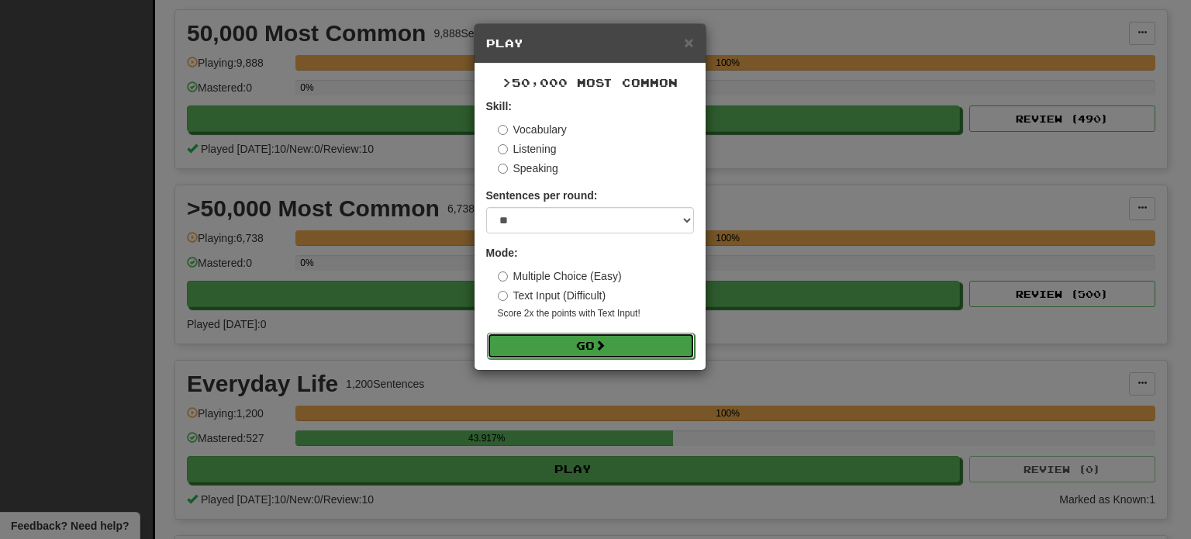
click at [539, 343] on button "Go" at bounding box center [591, 346] width 208 height 26
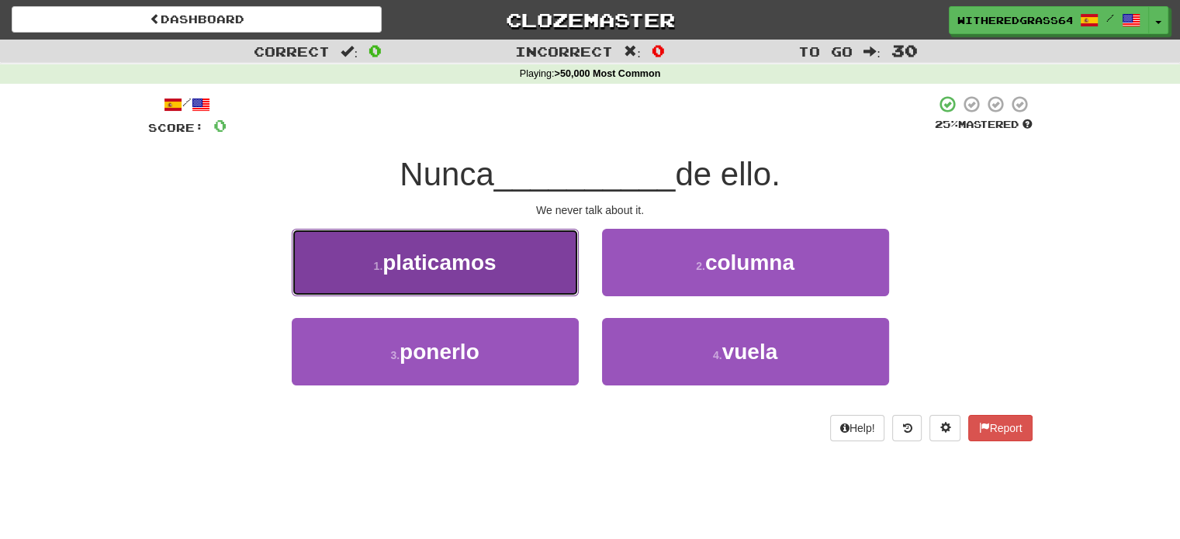
click at [526, 258] on button "1 . platicamos" at bounding box center [435, 262] width 287 height 67
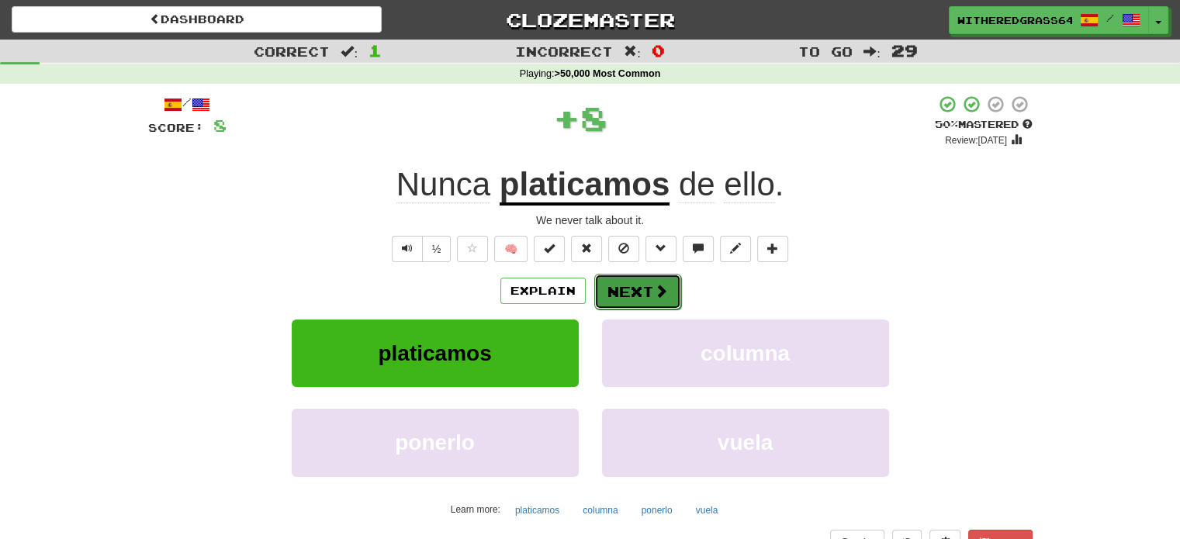
click at [632, 290] on button "Next" at bounding box center [637, 292] width 87 height 36
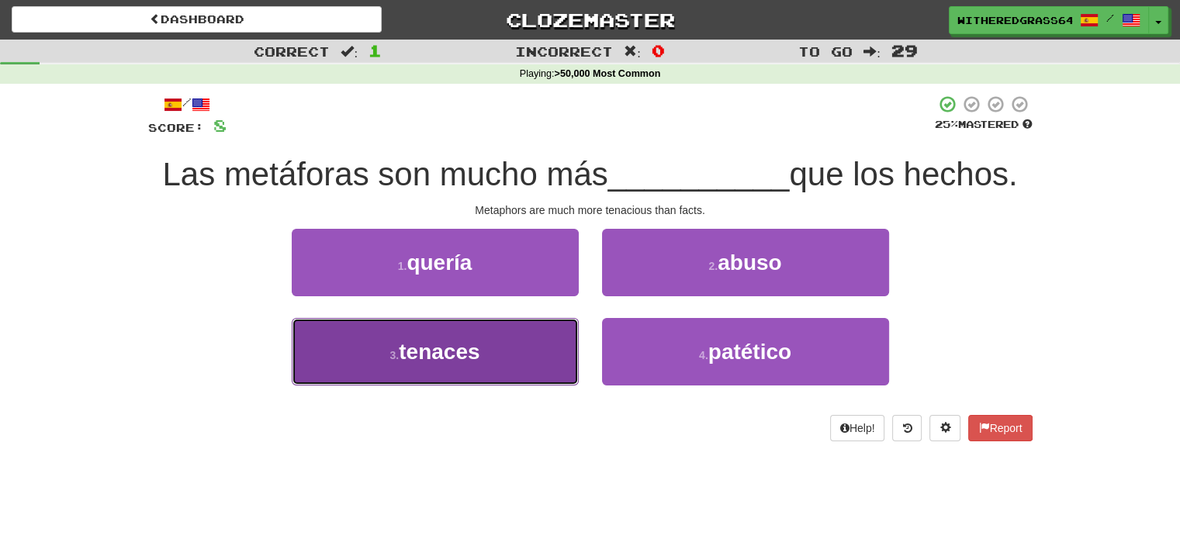
click at [547, 345] on button "3 . tenaces" at bounding box center [435, 351] width 287 height 67
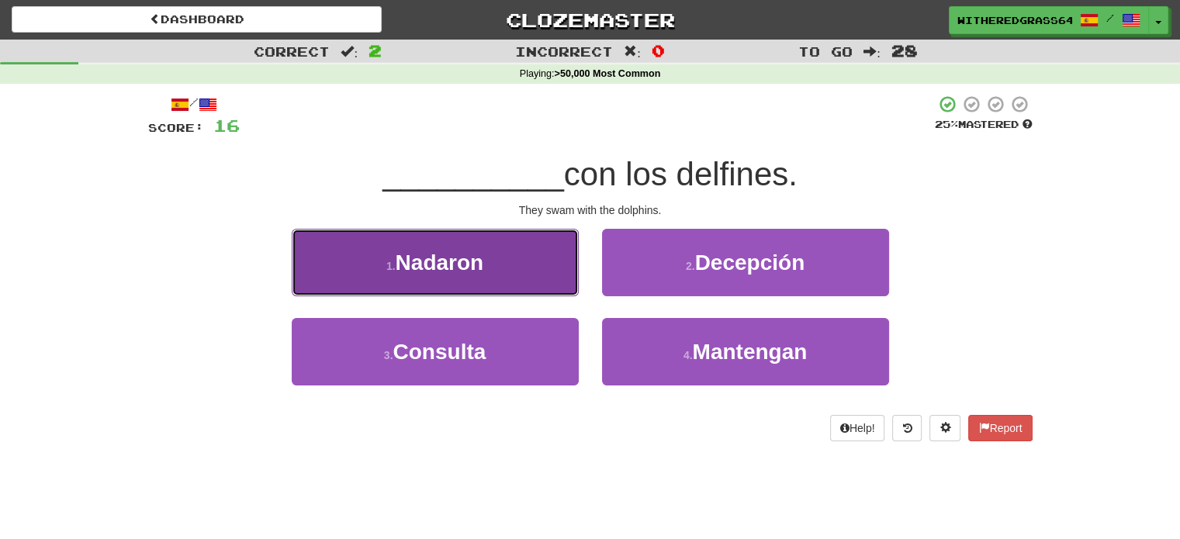
click at [518, 280] on button "1 . Nadaron" at bounding box center [435, 262] width 287 height 67
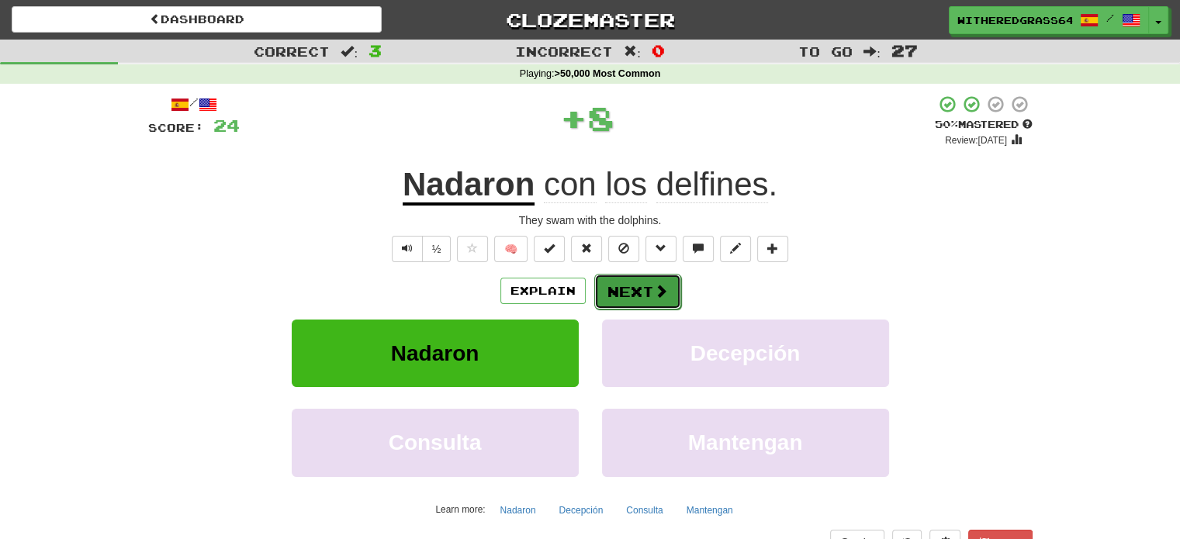
click at [617, 287] on button "Next" at bounding box center [637, 292] width 87 height 36
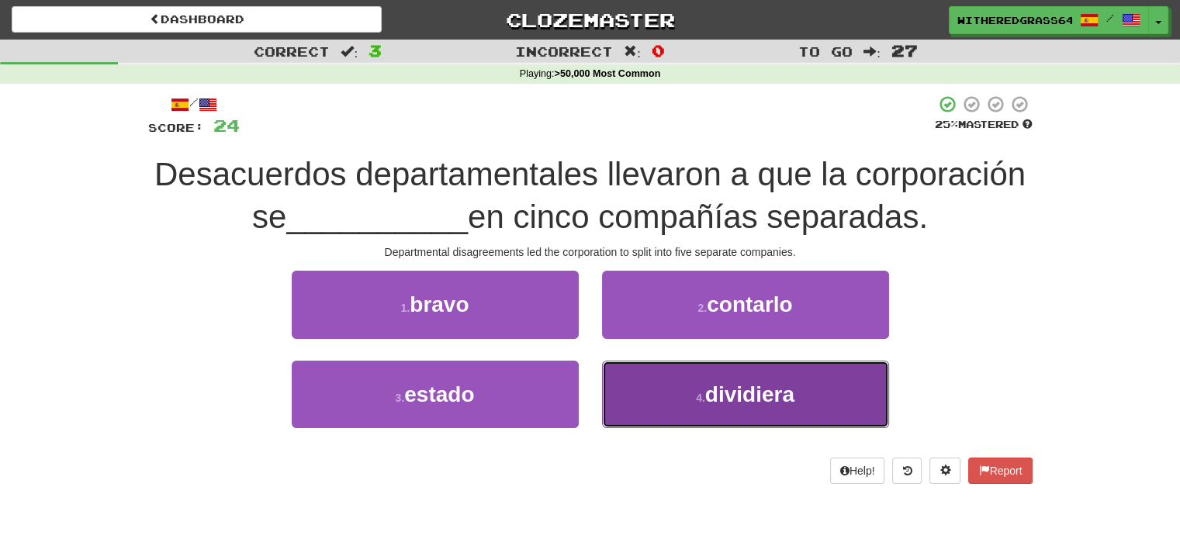
click at [660, 394] on button "4 . dividiera" at bounding box center [745, 394] width 287 height 67
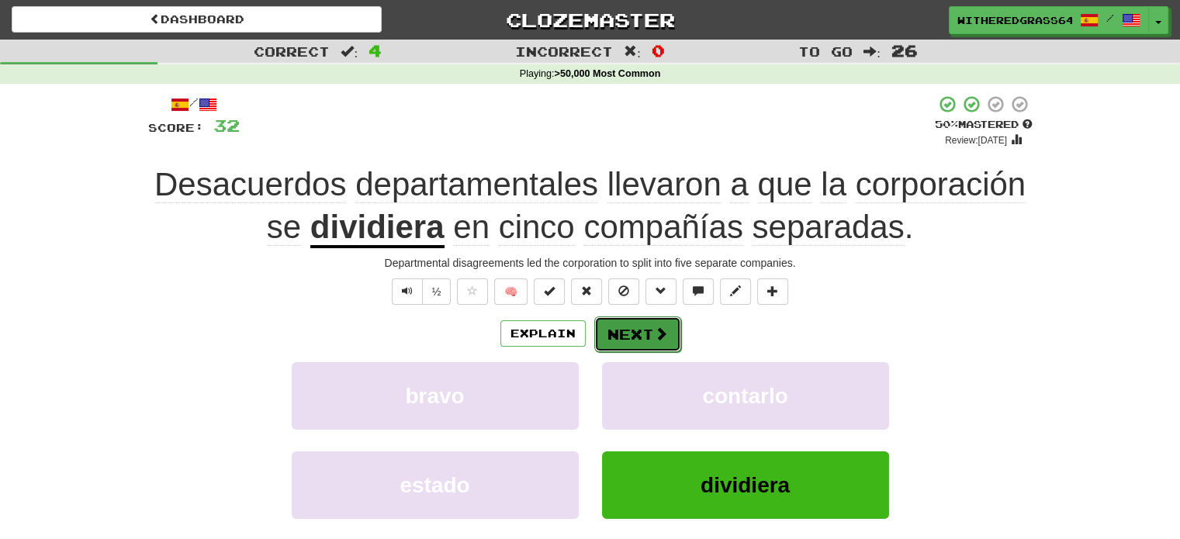
click at [646, 343] on button "Next" at bounding box center [637, 334] width 87 height 36
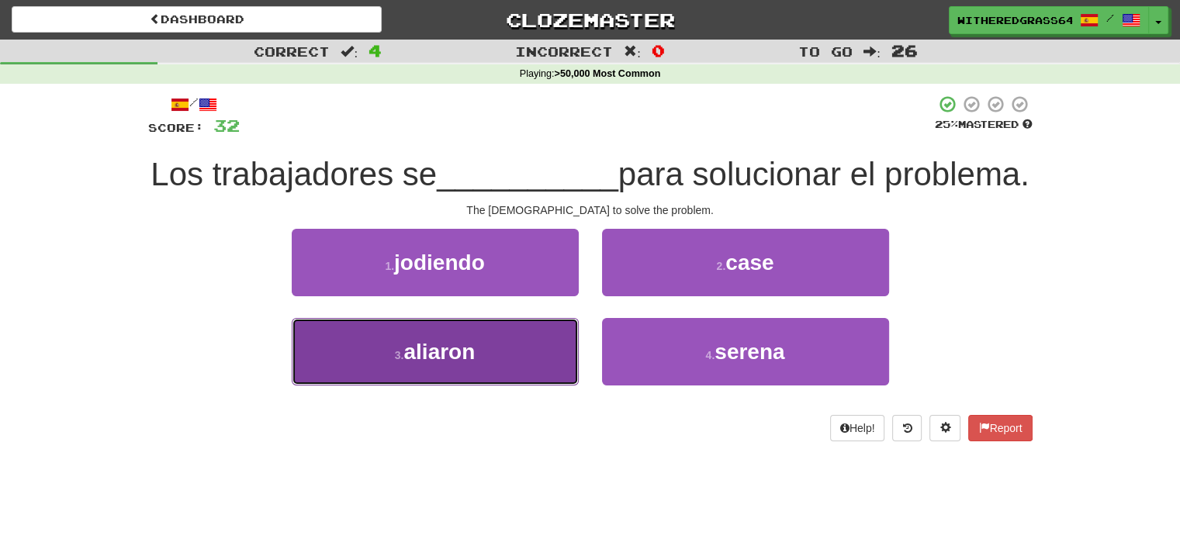
click at [520, 386] on button "3 . aliaron" at bounding box center [435, 351] width 287 height 67
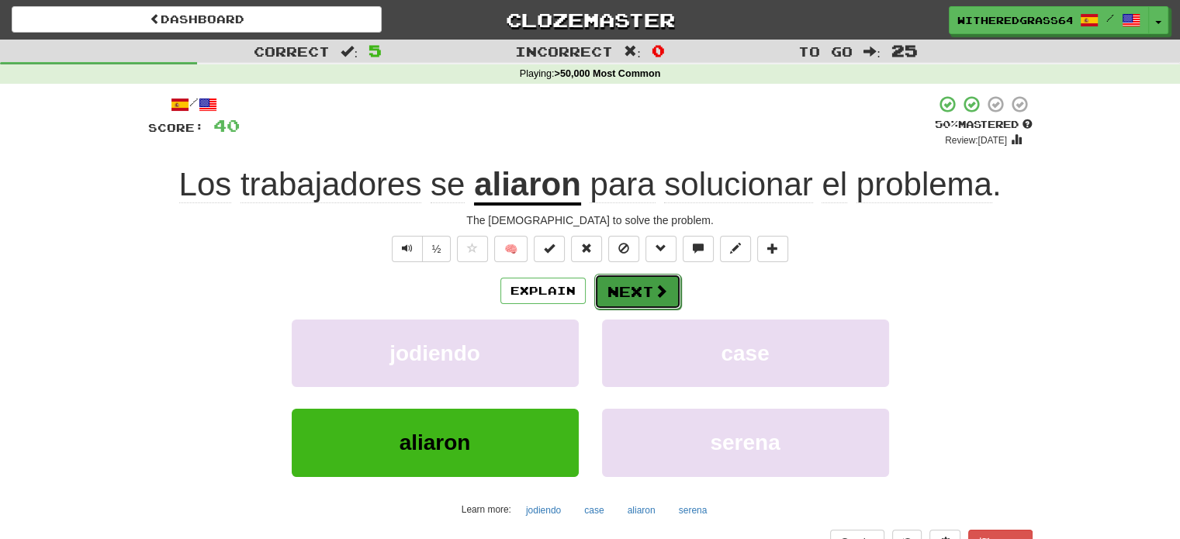
click at [613, 293] on button "Next" at bounding box center [637, 292] width 87 height 36
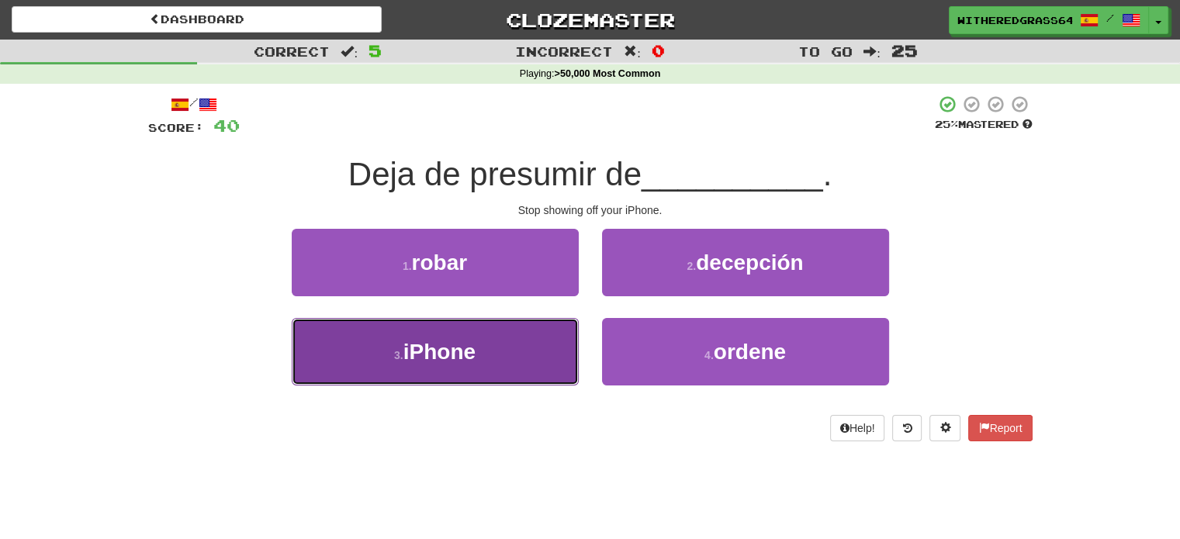
click at [543, 334] on button "3 . iPhone" at bounding box center [435, 351] width 287 height 67
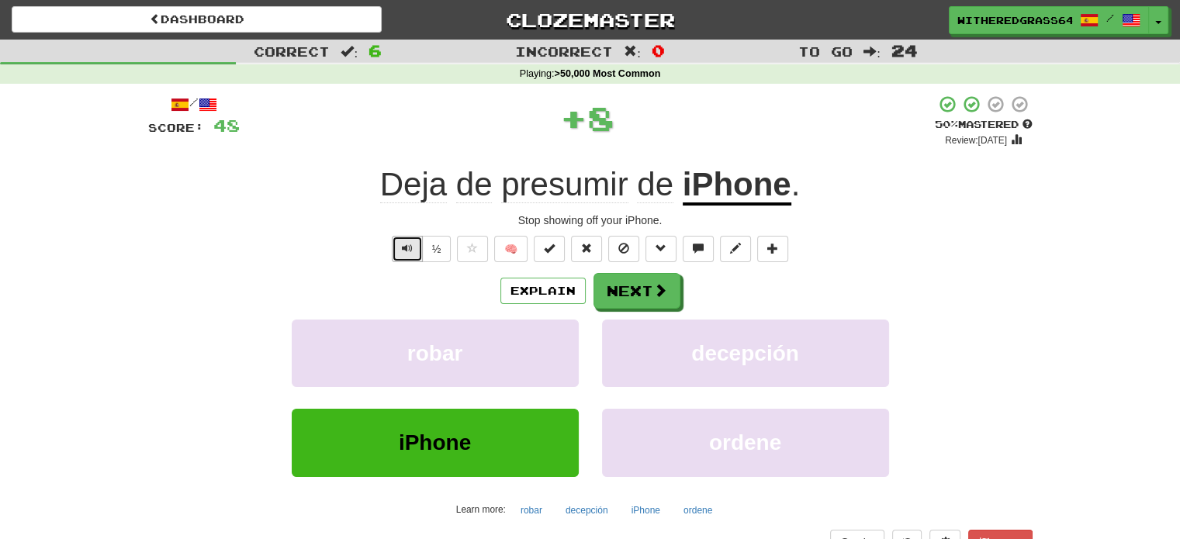
click at [409, 255] on button "Text-to-speech controls" at bounding box center [407, 249] width 31 height 26
click at [510, 287] on button "Explain" at bounding box center [542, 291] width 85 height 26
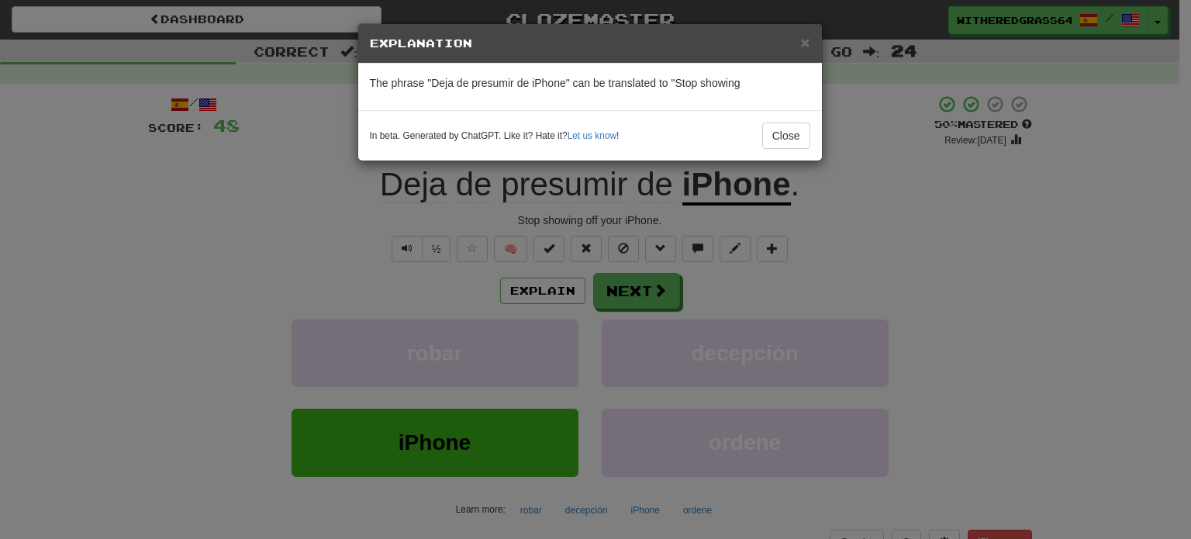
click at [264, 258] on div "× Explanation The phrase "Deja de presumir de iPhone" can be translated to "Sto…" at bounding box center [595, 269] width 1191 height 539
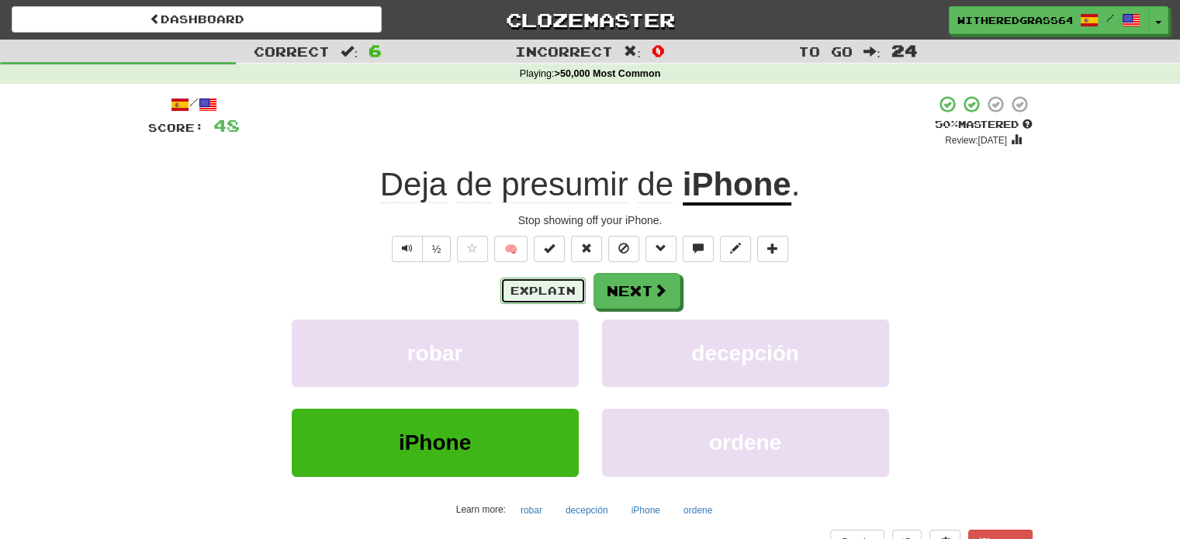
click at [528, 297] on button "Explain" at bounding box center [542, 291] width 85 height 26
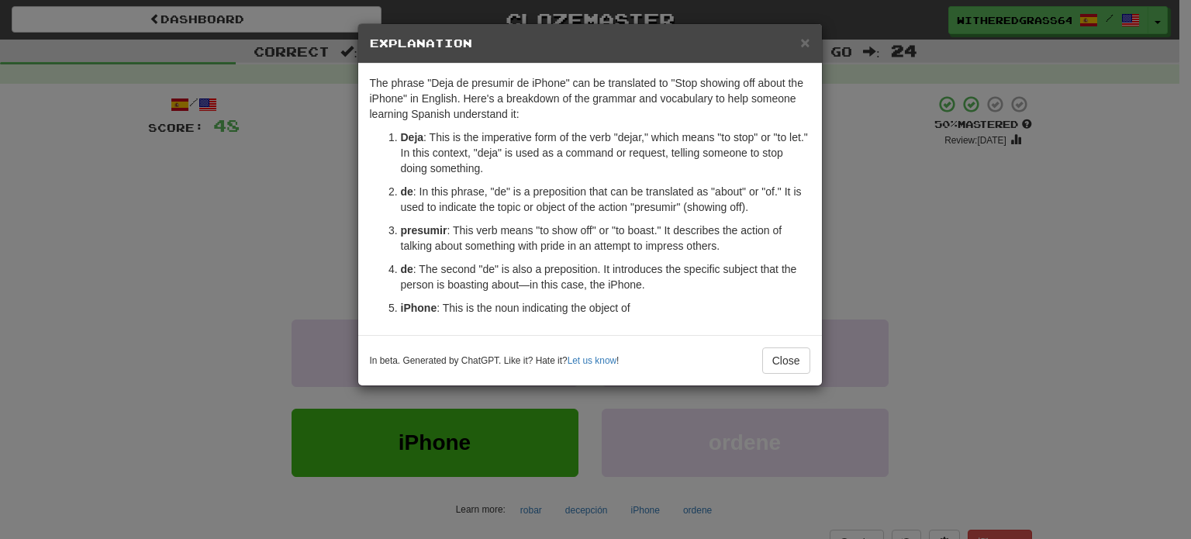
click at [285, 224] on div "× Explanation The phrase "Deja de presumir de iPhone" can be translated to "Sto…" at bounding box center [595, 269] width 1191 height 539
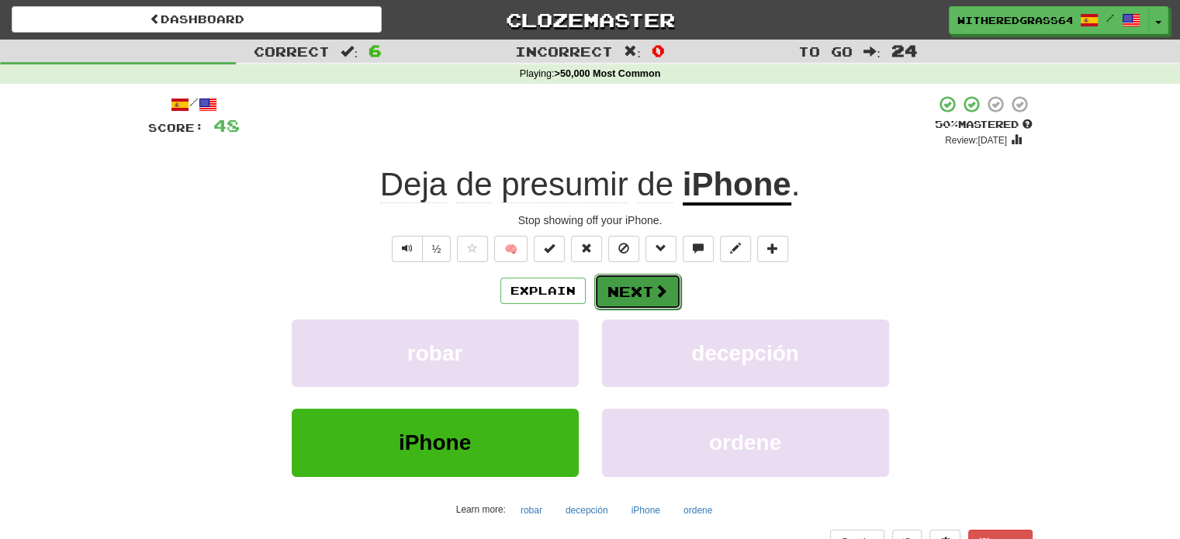
click at [655, 291] on span at bounding box center [661, 291] width 14 height 14
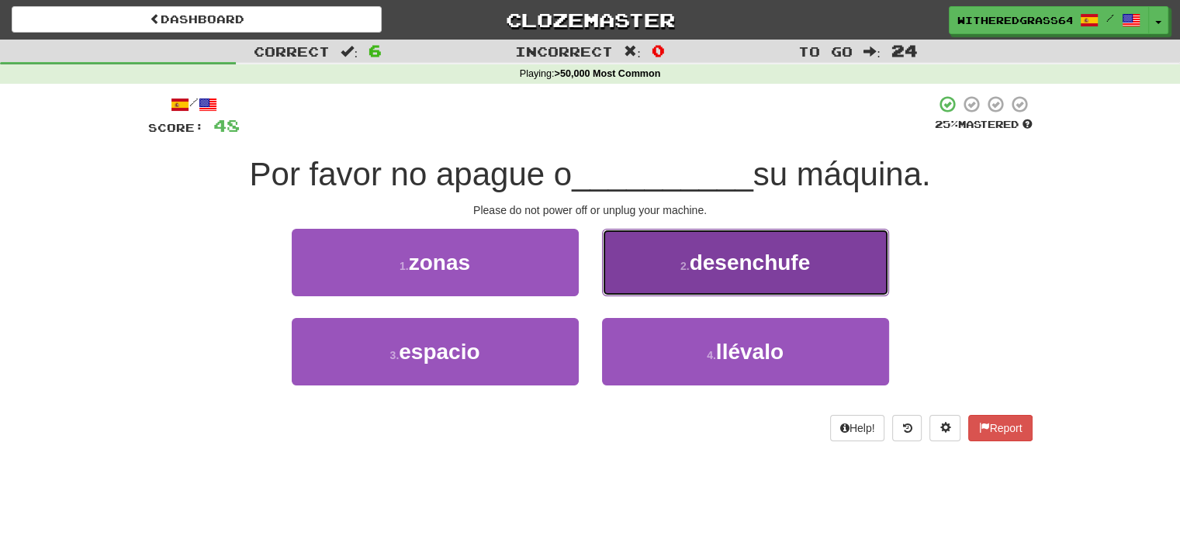
click at [676, 266] on button "2 . desenchufe" at bounding box center [745, 262] width 287 height 67
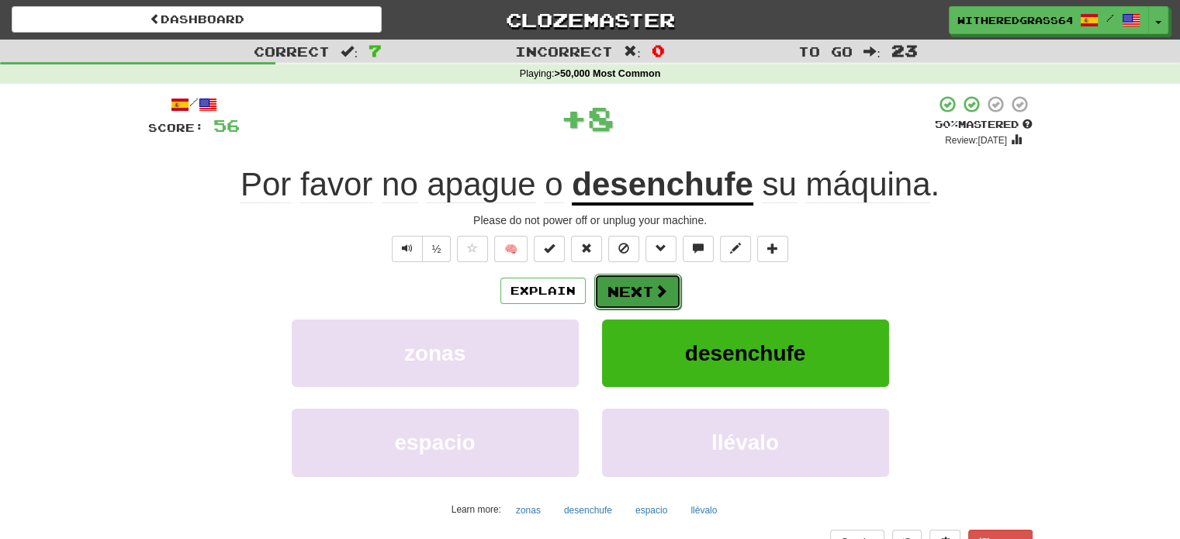
click at [631, 294] on button "Next" at bounding box center [637, 292] width 87 height 36
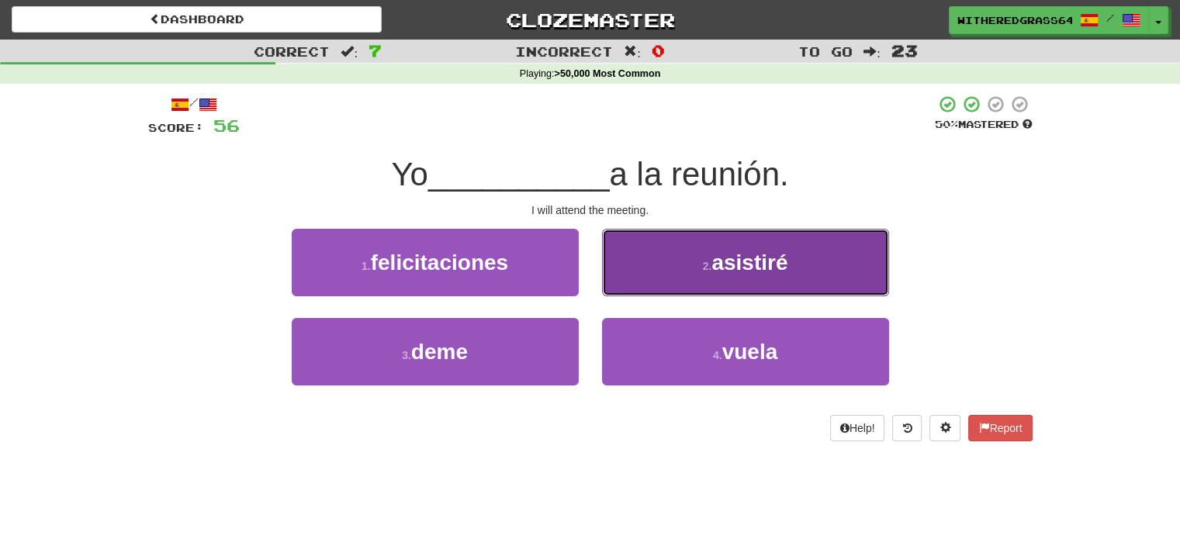
click at [658, 274] on button "2 . asistiré" at bounding box center [745, 262] width 287 height 67
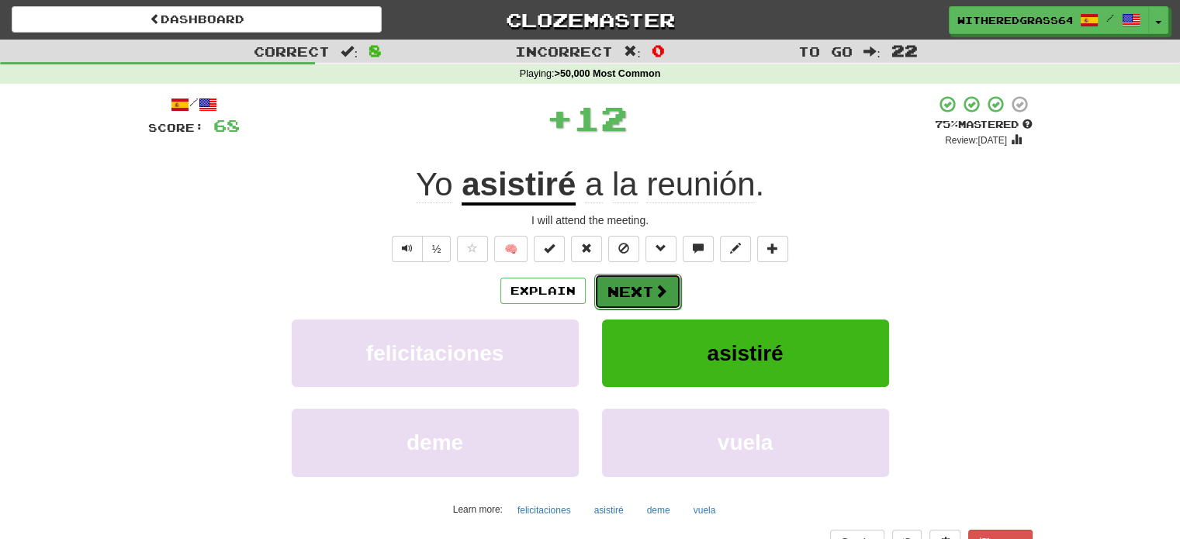
click at [643, 288] on button "Next" at bounding box center [637, 292] width 87 height 36
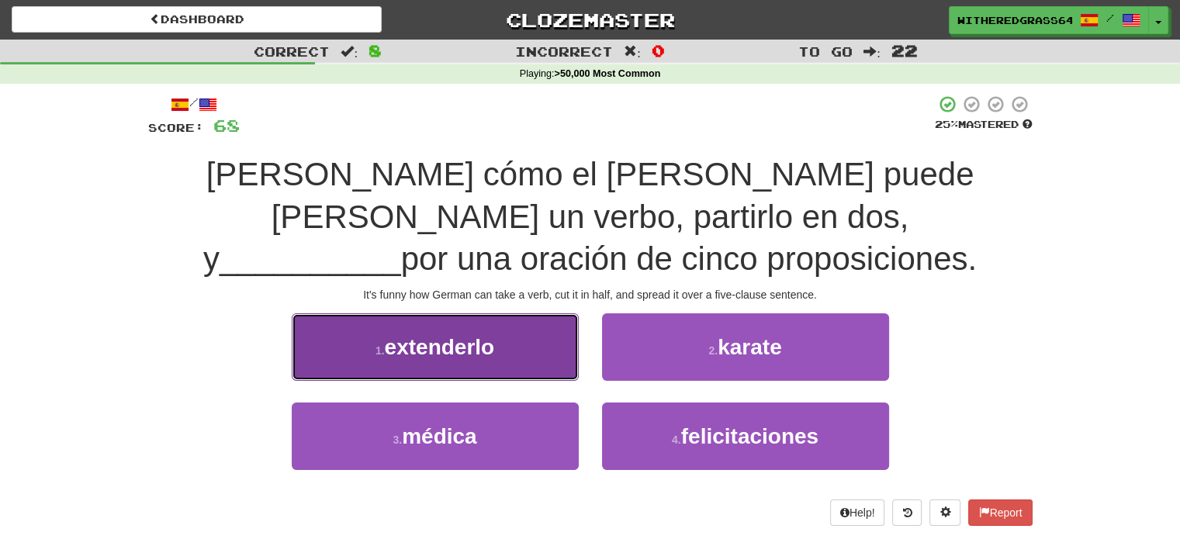
click at [468, 335] on span "extenderlo" at bounding box center [440, 347] width 110 height 24
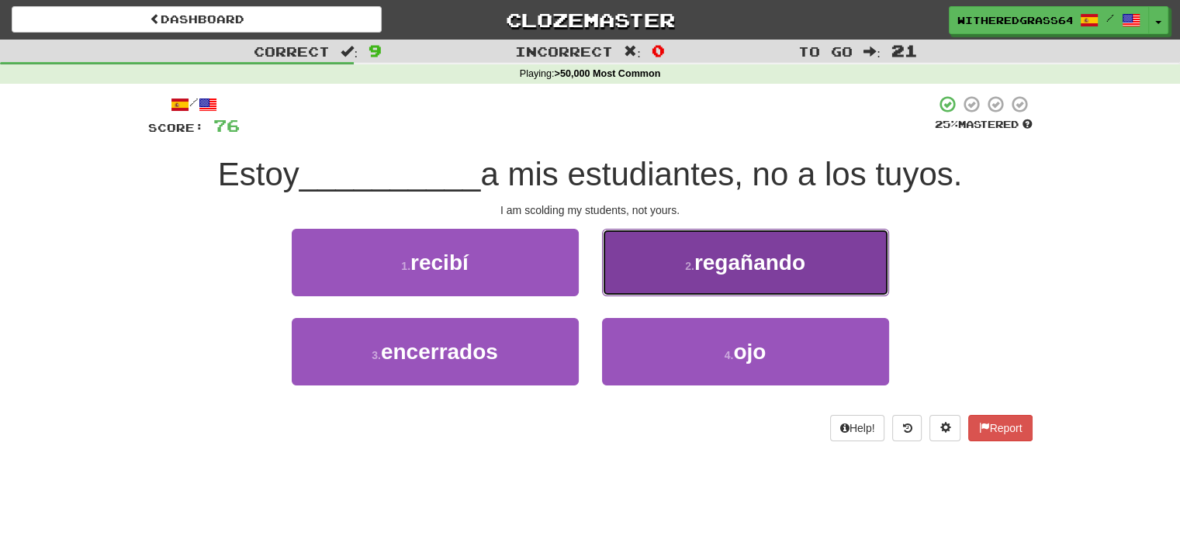
click at [784, 284] on button "2 . regañando" at bounding box center [745, 262] width 287 height 67
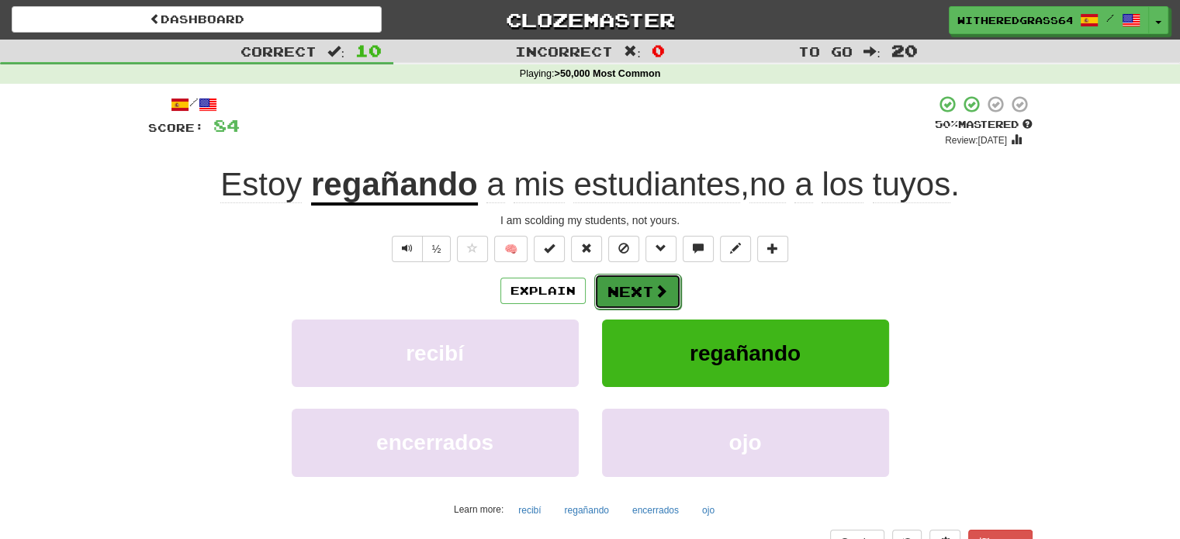
click at [635, 292] on button "Next" at bounding box center [637, 292] width 87 height 36
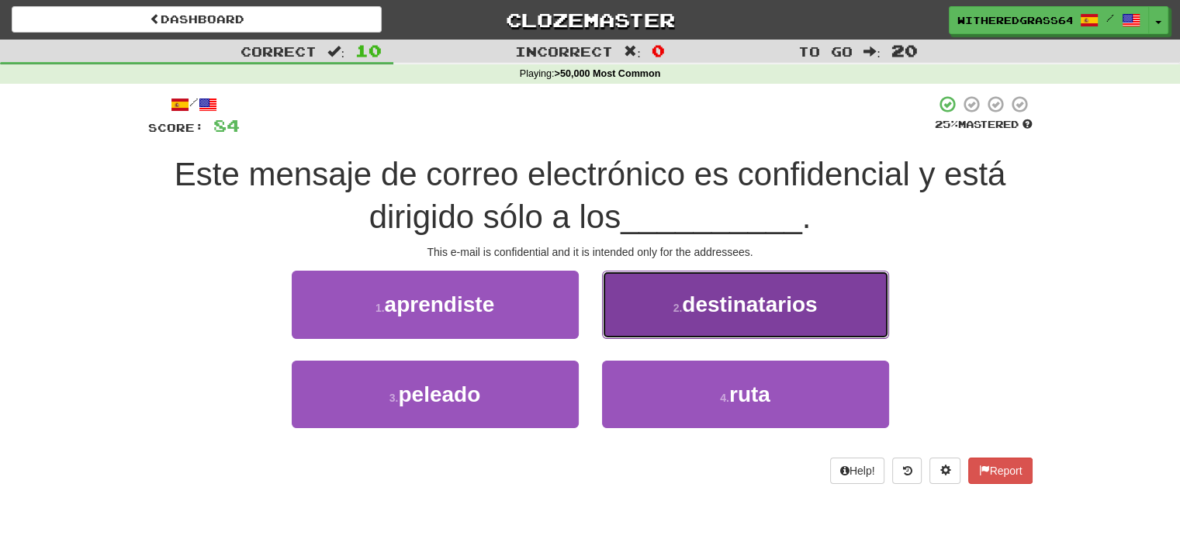
click at [676, 289] on button "2 . destinatarios" at bounding box center [745, 304] width 287 height 67
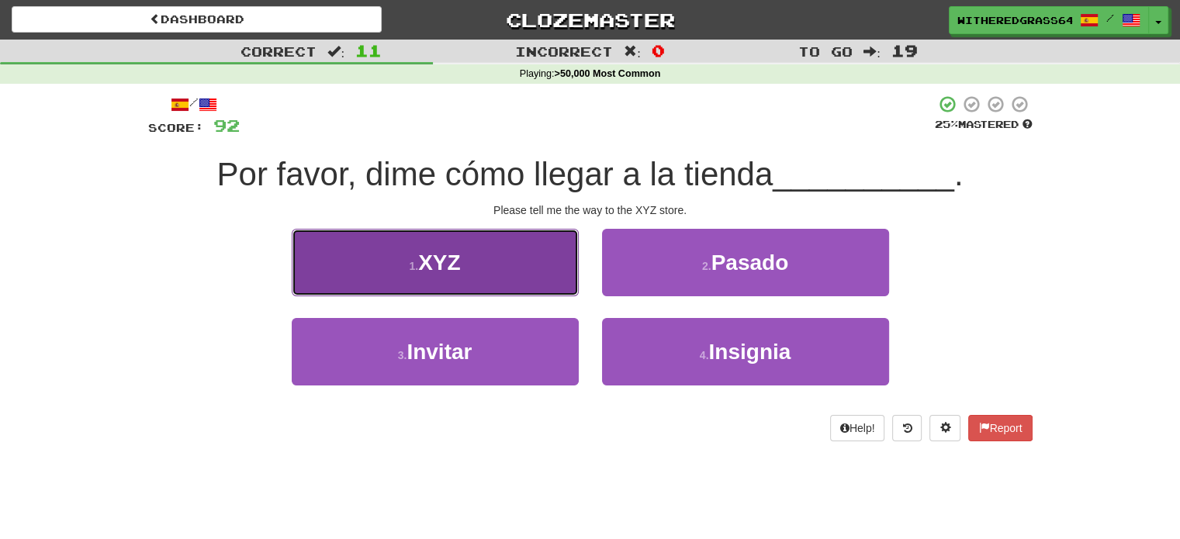
click at [537, 272] on button "1 . XYZ" at bounding box center [435, 262] width 287 height 67
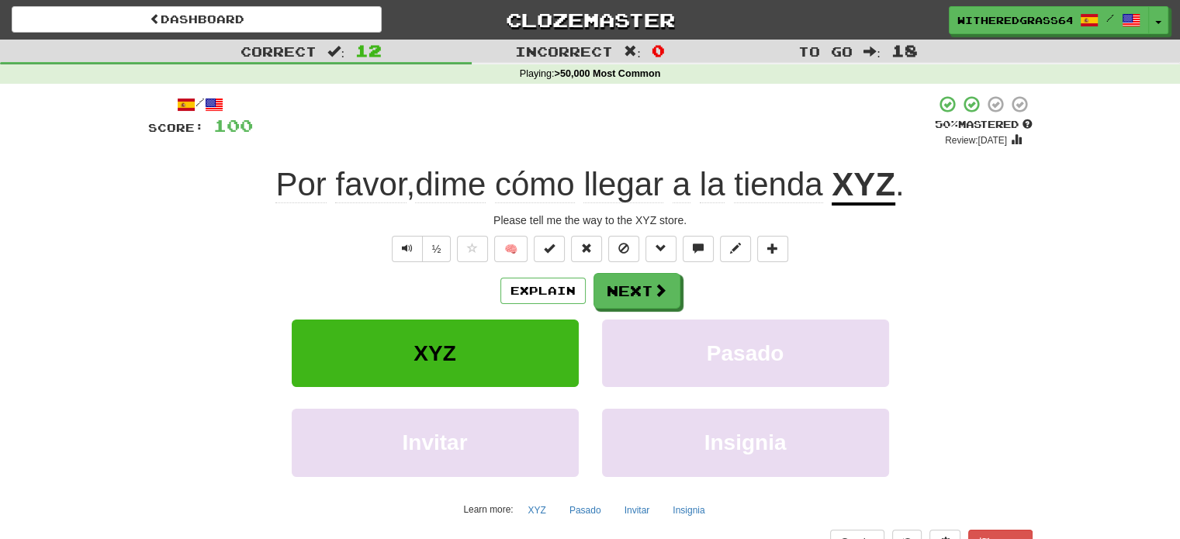
click at [428, 304] on div "Explain Next" at bounding box center [590, 291] width 884 height 36
click at [406, 234] on div "/ Score: 100 + 8 50 % Mastered Review: 2025-09-26 Por favor , dime cómo llegar …" at bounding box center [590, 338] width 884 height 486
click at [406, 237] on button "Text-to-speech controls" at bounding box center [407, 249] width 31 height 26
click at [624, 282] on button "Next" at bounding box center [637, 292] width 87 height 36
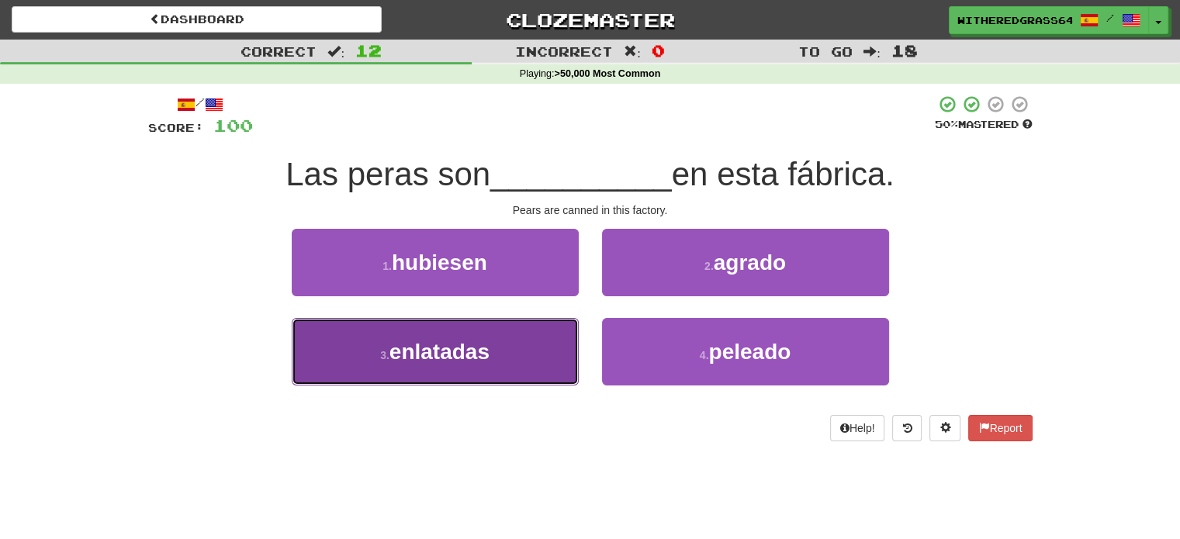
click at [553, 355] on button "3 . enlatadas" at bounding box center [435, 351] width 287 height 67
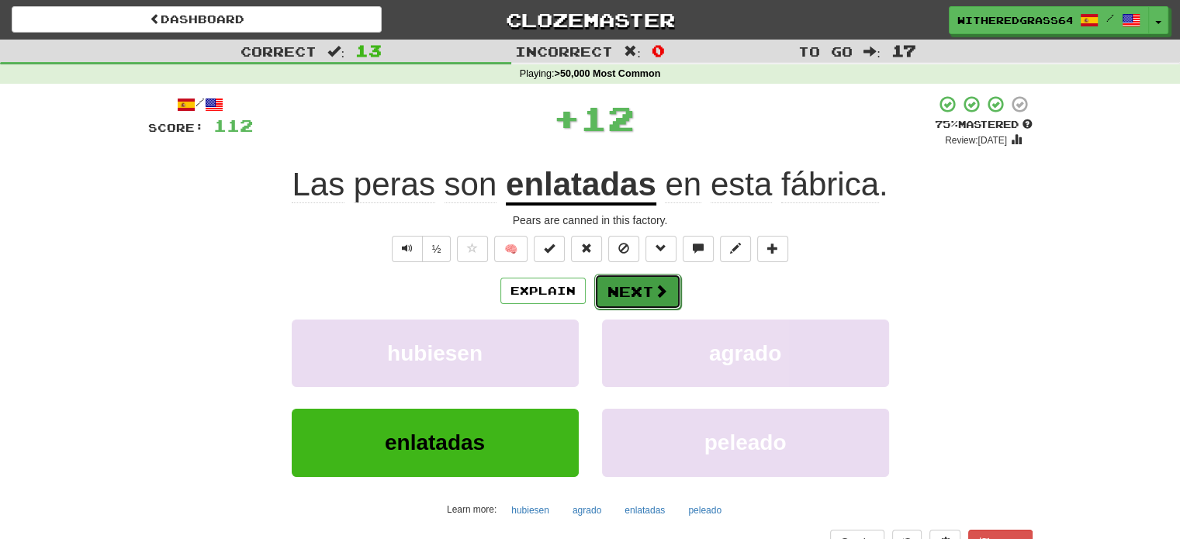
click at [625, 293] on button "Next" at bounding box center [637, 292] width 87 height 36
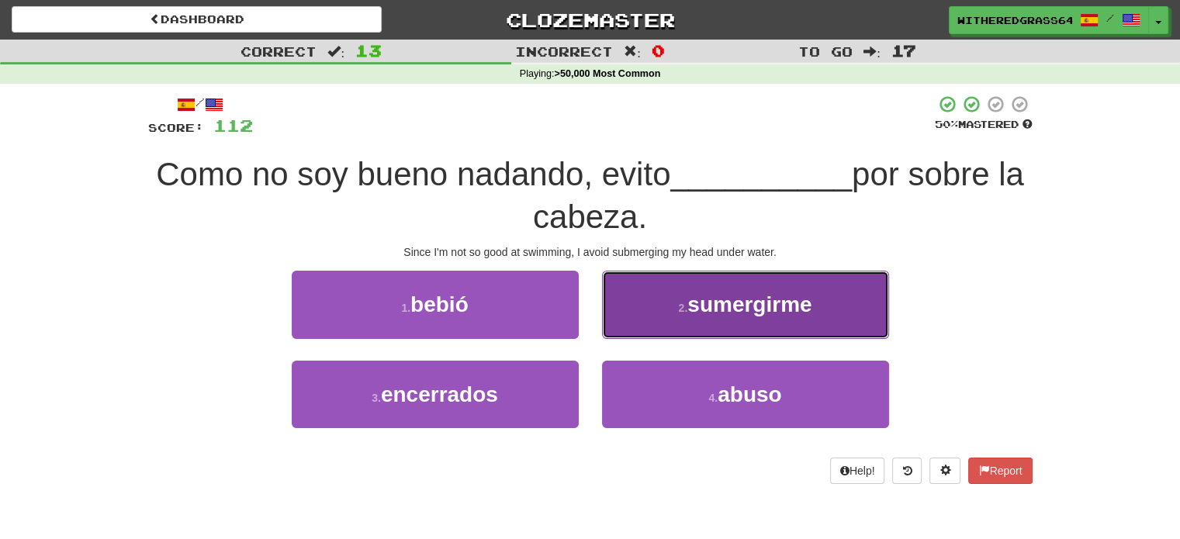
click at [685, 283] on button "2 . sumergirme" at bounding box center [745, 304] width 287 height 67
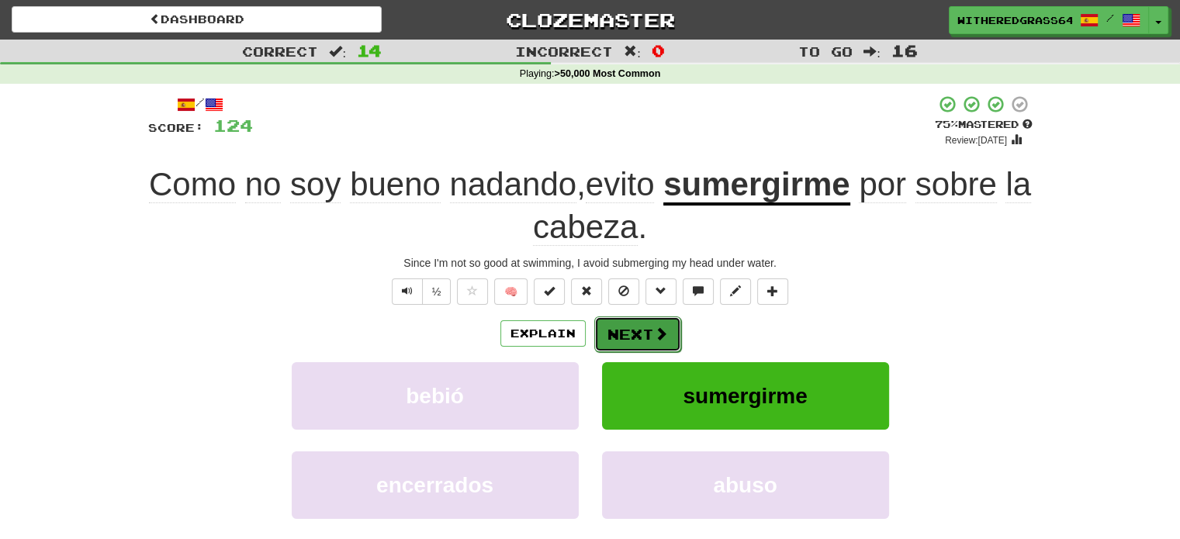
click at [644, 341] on button "Next" at bounding box center [637, 334] width 87 height 36
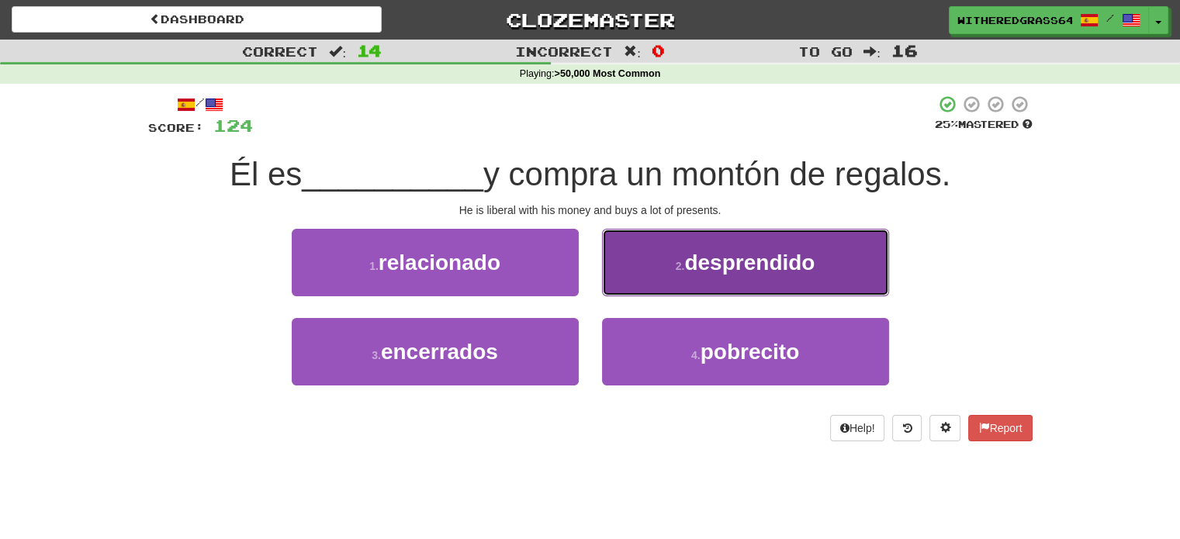
click at [661, 274] on button "2 . desprendido" at bounding box center [745, 262] width 287 height 67
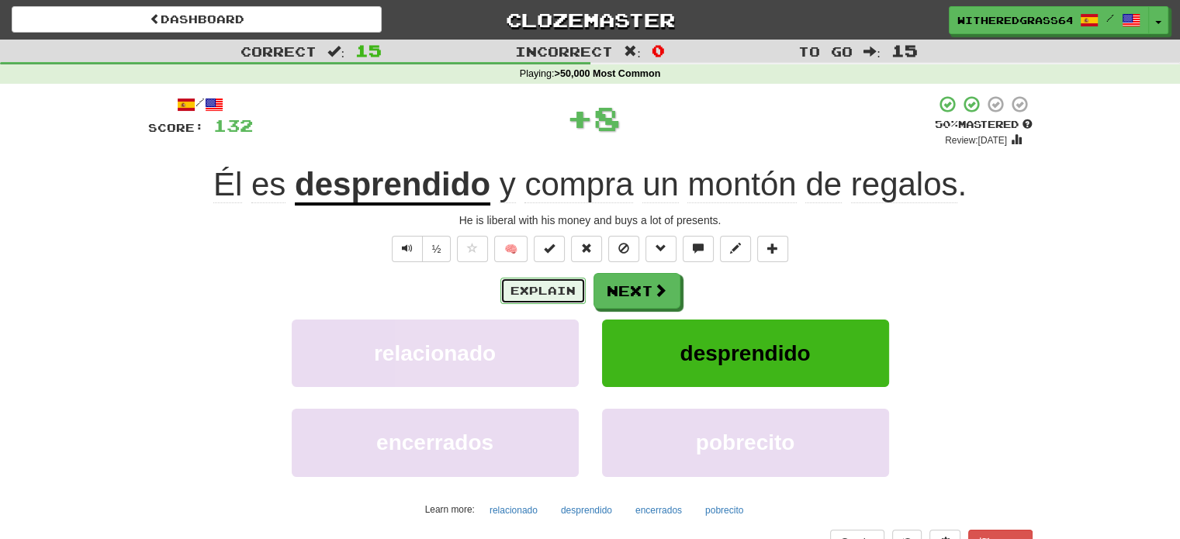
click at [541, 290] on button "Explain" at bounding box center [542, 291] width 85 height 26
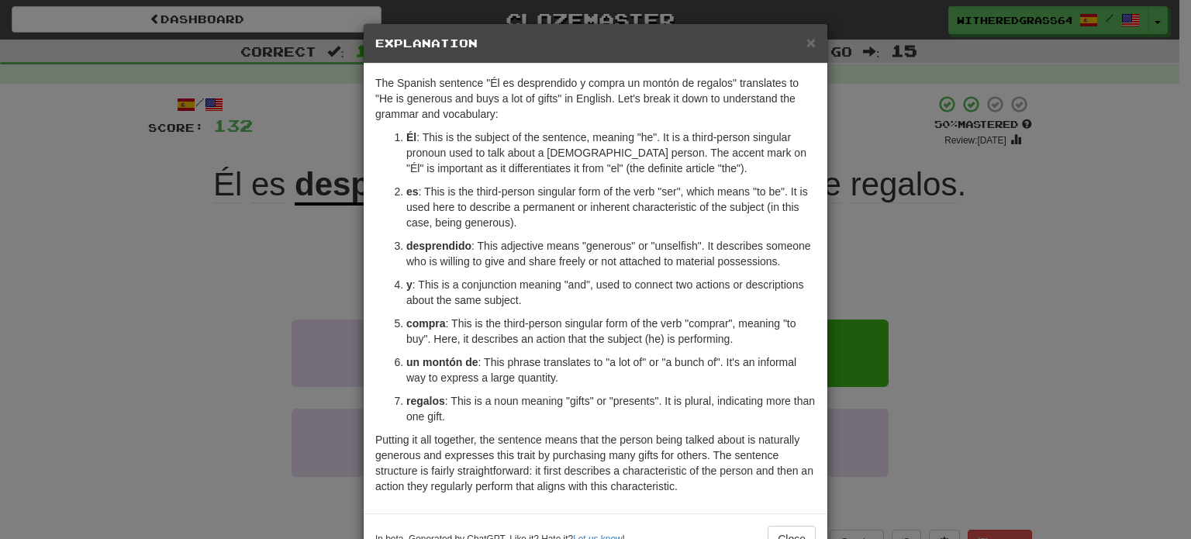
click at [318, 269] on div "× Explanation The Spanish sentence "Él es desprendido y compra un montón de reg…" at bounding box center [595, 269] width 1191 height 539
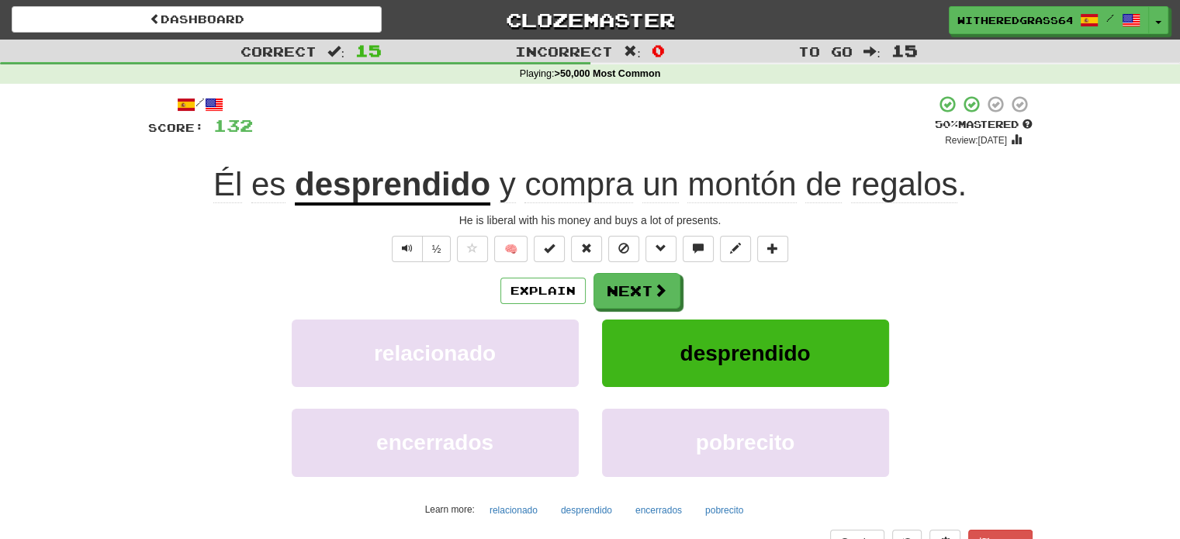
click at [391, 243] on div "½" at bounding box center [420, 249] width 63 height 26
click at [396, 244] on button "Text-to-speech controls" at bounding box center [407, 249] width 31 height 26
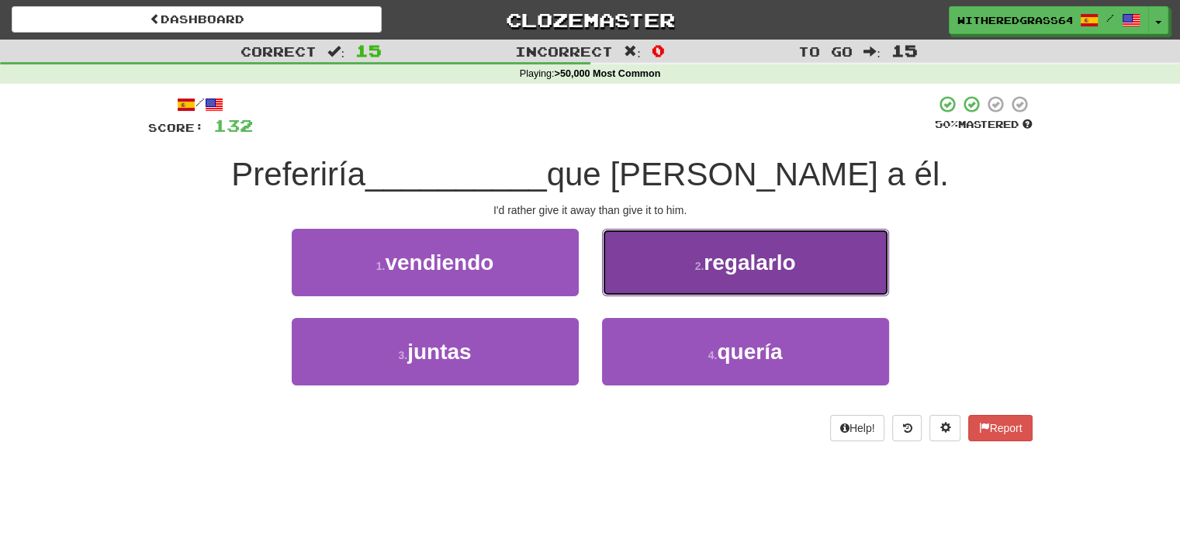
click at [650, 251] on button "2 . regalarlo" at bounding box center [745, 262] width 287 height 67
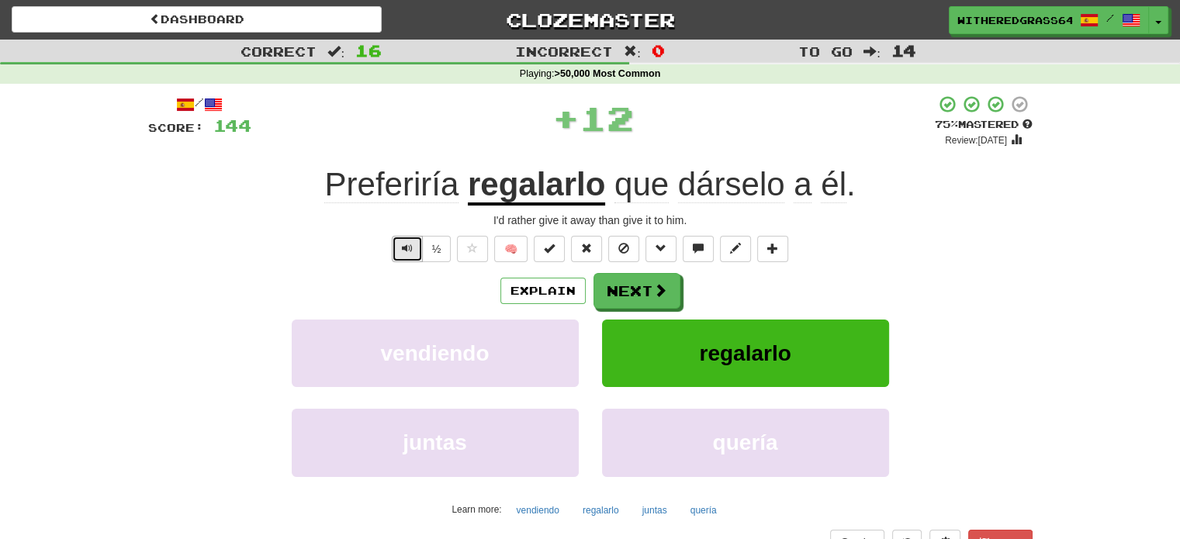
click at [396, 251] on button "Text-to-speech controls" at bounding box center [407, 249] width 31 height 26
click at [566, 291] on button "Explain" at bounding box center [542, 291] width 85 height 26
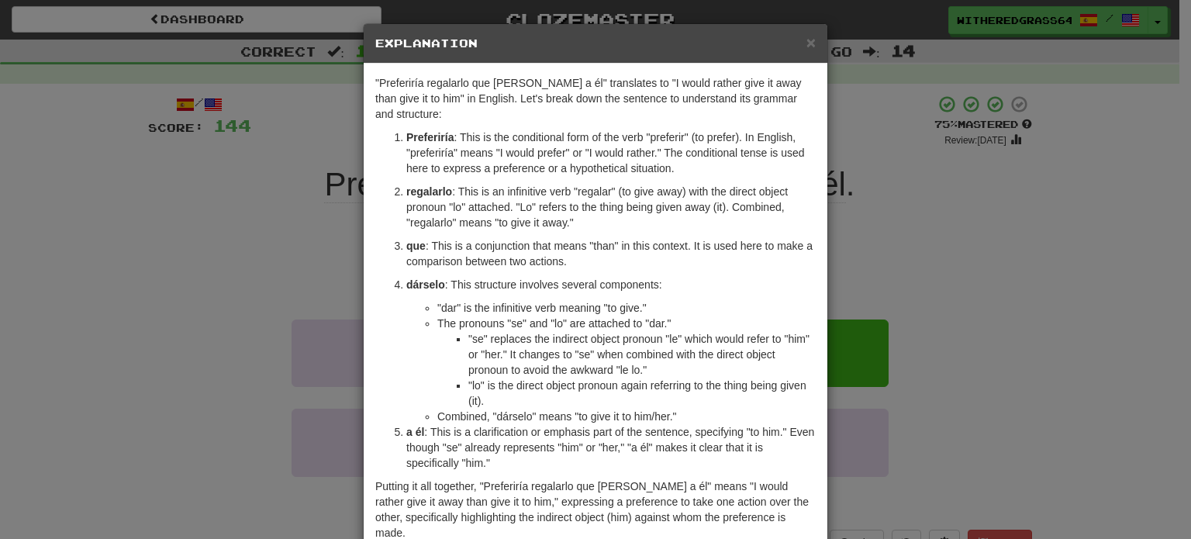
click at [206, 213] on div "× Explanation "Preferiría regalarlo que dárselo a él" translates to "I would ra…" at bounding box center [595, 269] width 1191 height 539
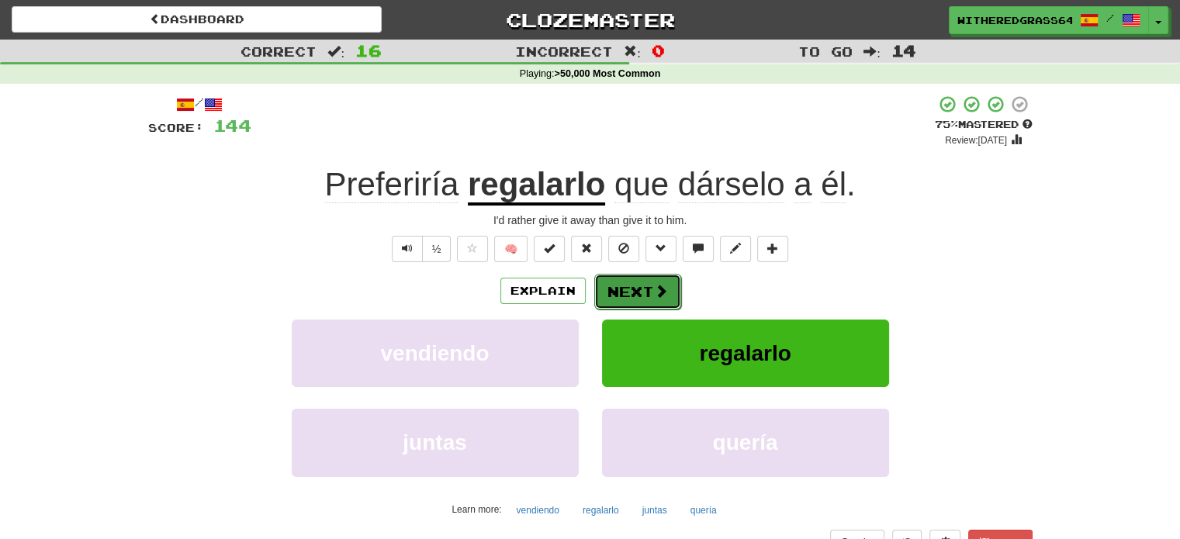
click at [643, 291] on button "Next" at bounding box center [637, 292] width 87 height 36
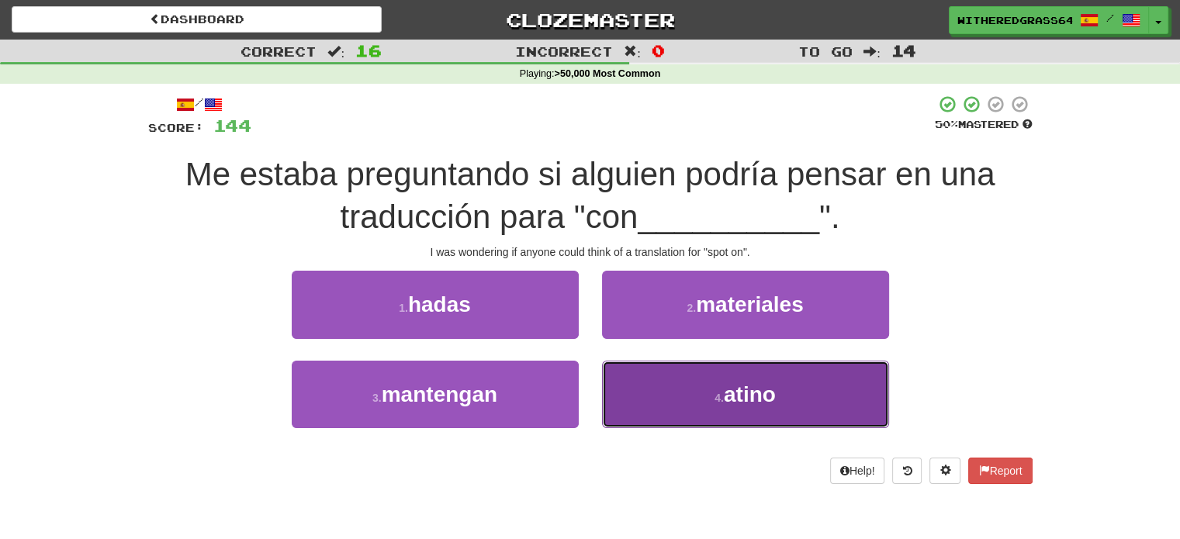
click at [700, 406] on button "4 . atino" at bounding box center [745, 394] width 287 height 67
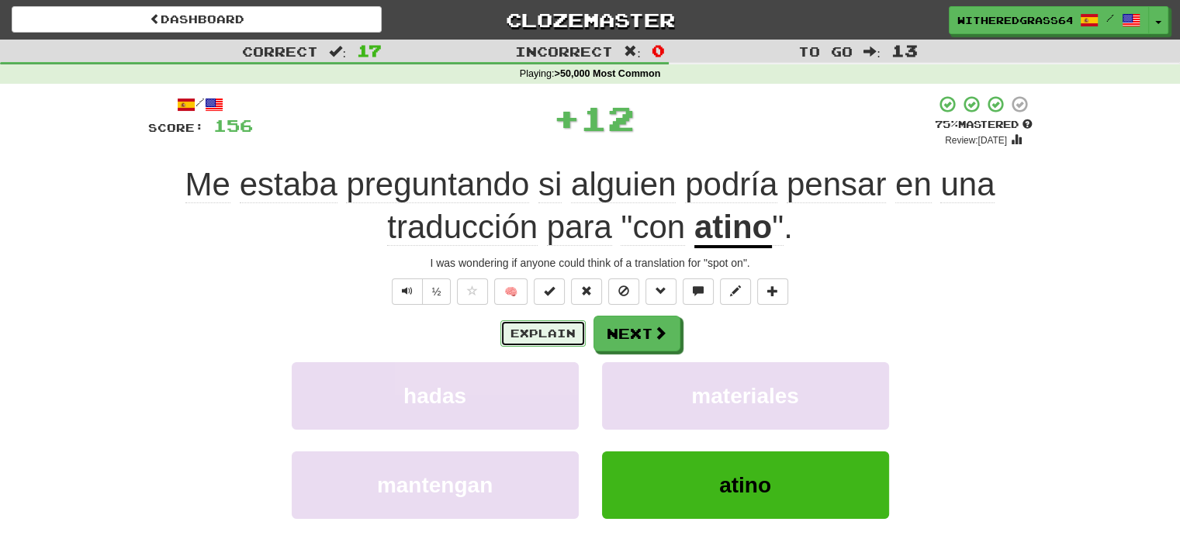
click at [552, 341] on button "Explain" at bounding box center [542, 333] width 85 height 26
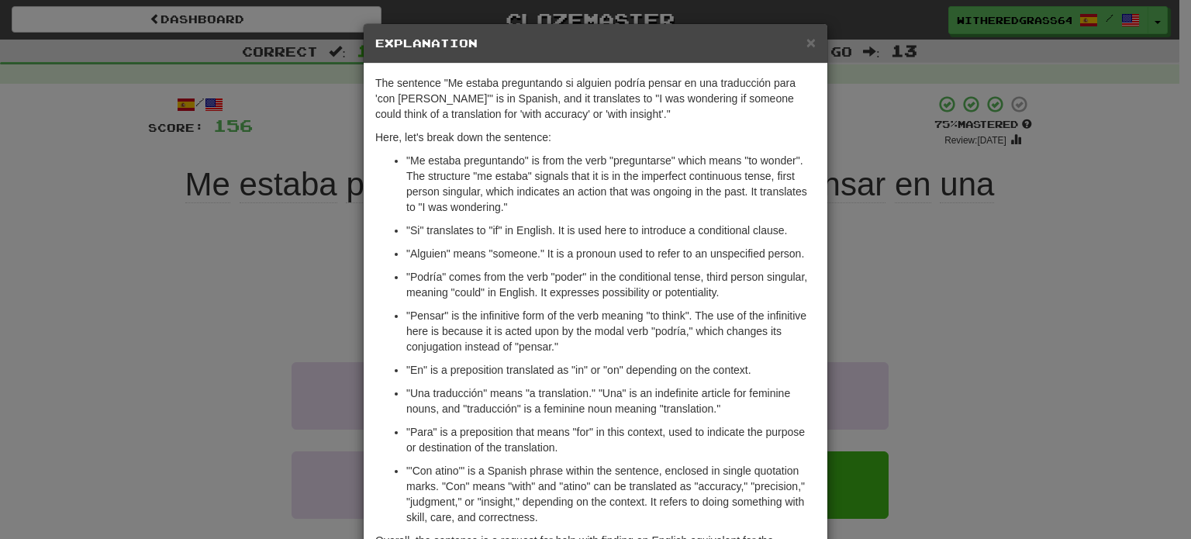
click at [631, 268] on ul ""Me estaba preguntando" is from the verb "preguntarse" which means "to wonder".…" at bounding box center [595, 339] width 441 height 372
click at [916, 271] on div "× Explanation The sentence "Me estaba preguntando si alguien podría pensar en u…" at bounding box center [595, 269] width 1191 height 539
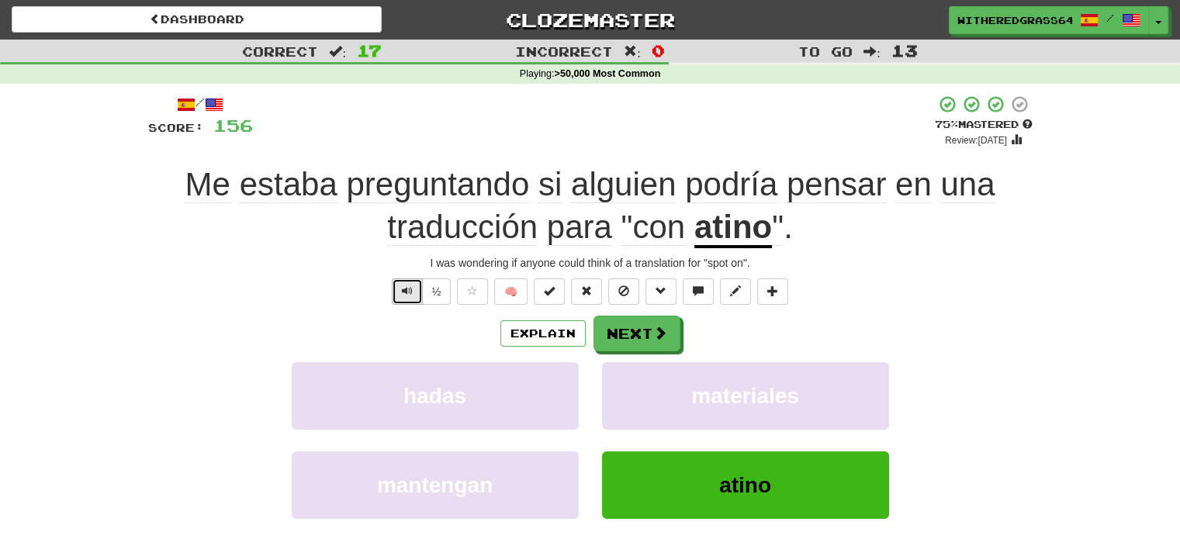
click at [408, 286] on span "Text-to-speech controls" at bounding box center [407, 290] width 11 height 11
click at [645, 323] on button "Next" at bounding box center [637, 334] width 87 height 36
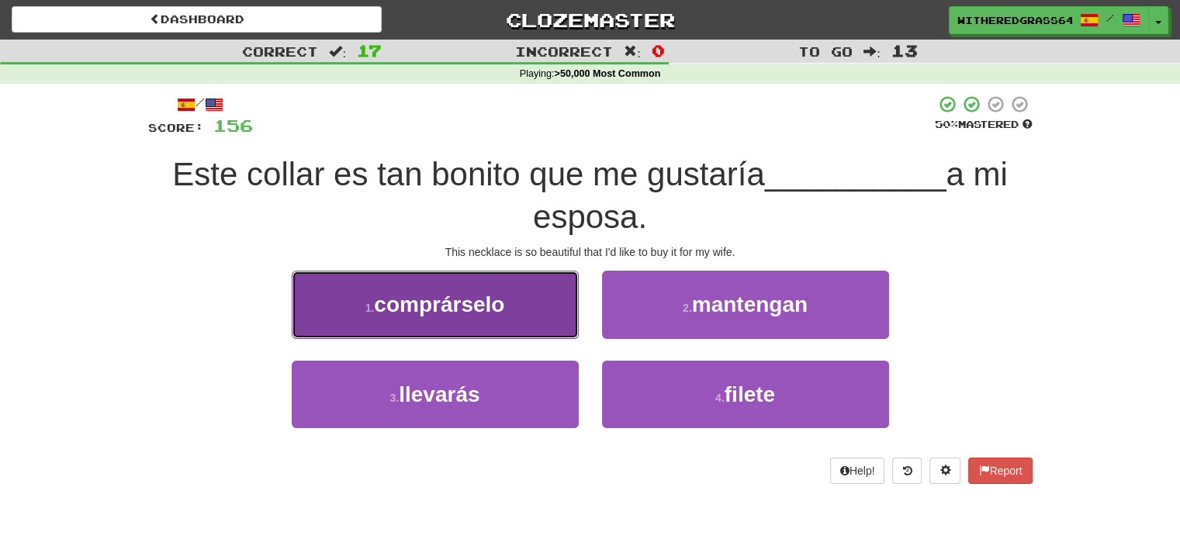
click at [531, 313] on button "1 . comprárselo" at bounding box center [435, 304] width 287 height 67
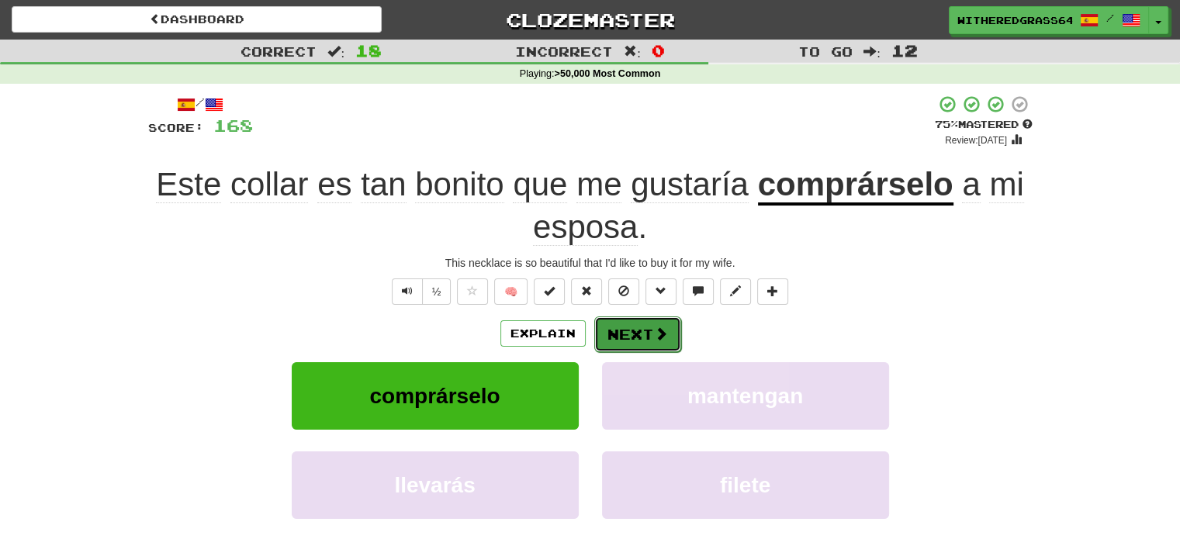
click at [612, 337] on button "Next" at bounding box center [637, 334] width 87 height 36
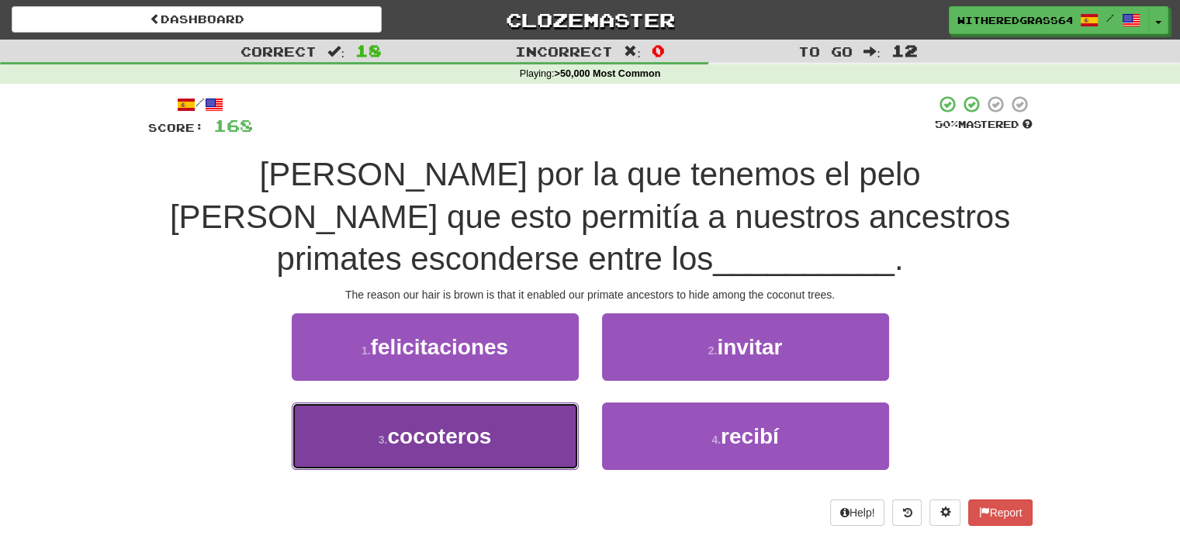
click at [498, 440] on button "3 . cocoteros" at bounding box center [435, 436] width 287 height 67
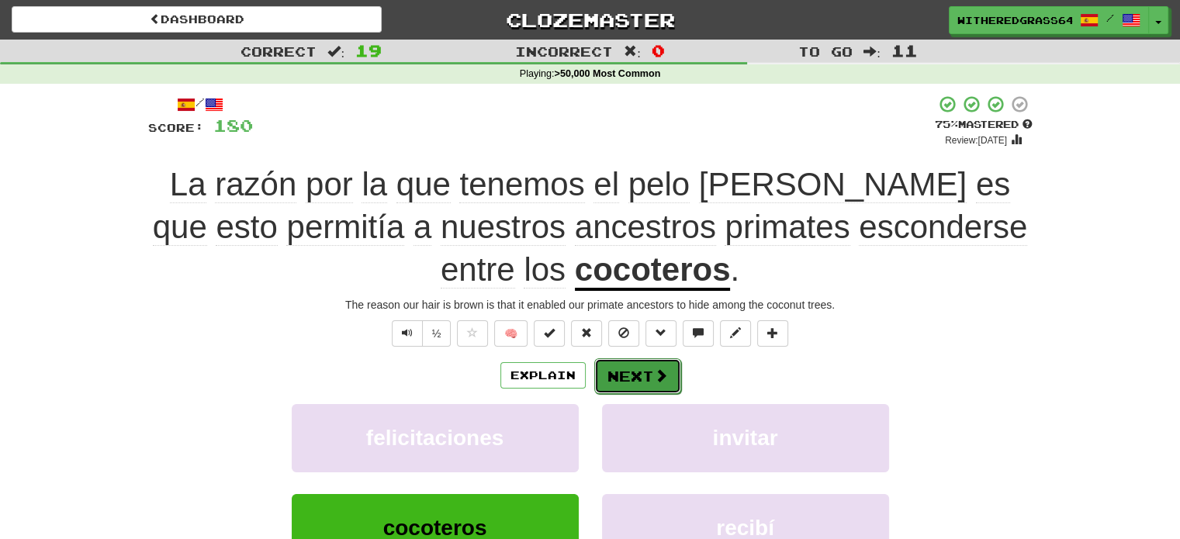
click at [655, 382] on span at bounding box center [661, 375] width 14 height 14
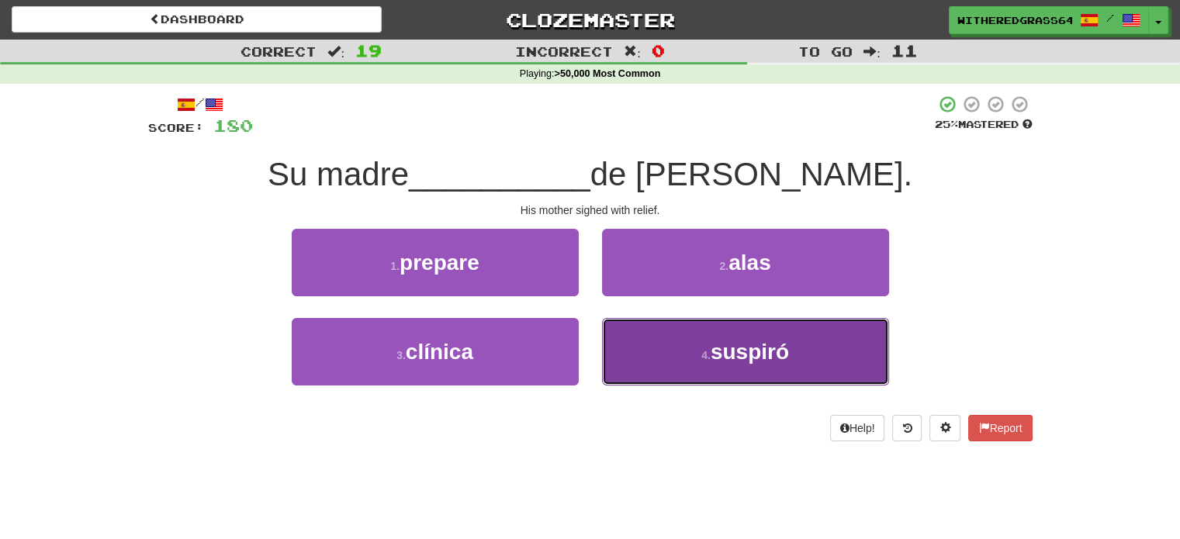
click at [640, 351] on button "4 . suspiró" at bounding box center [745, 351] width 287 height 67
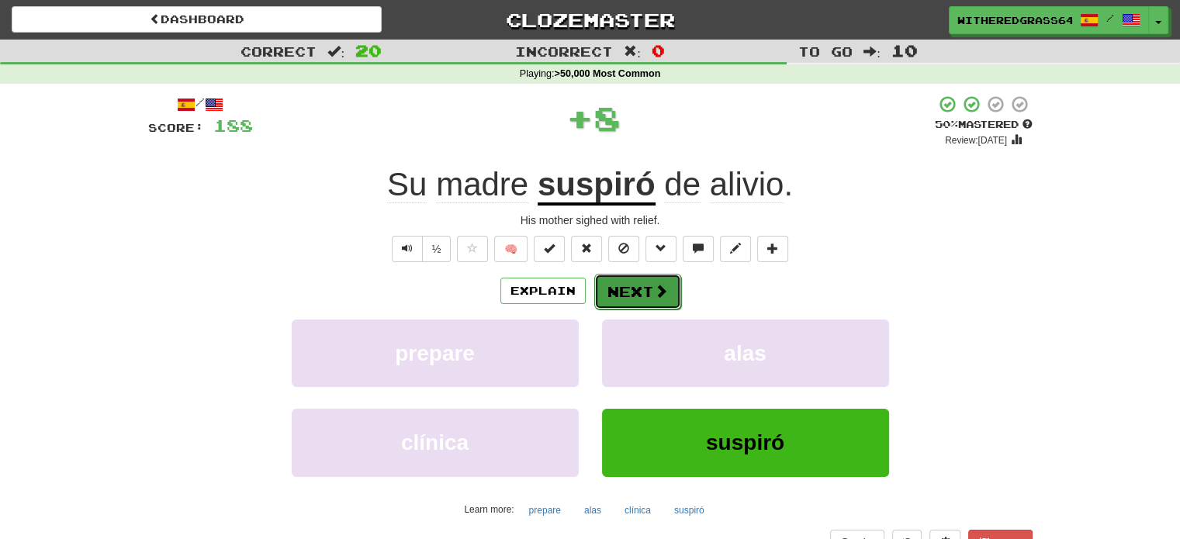
click at [627, 288] on button "Next" at bounding box center [637, 292] width 87 height 36
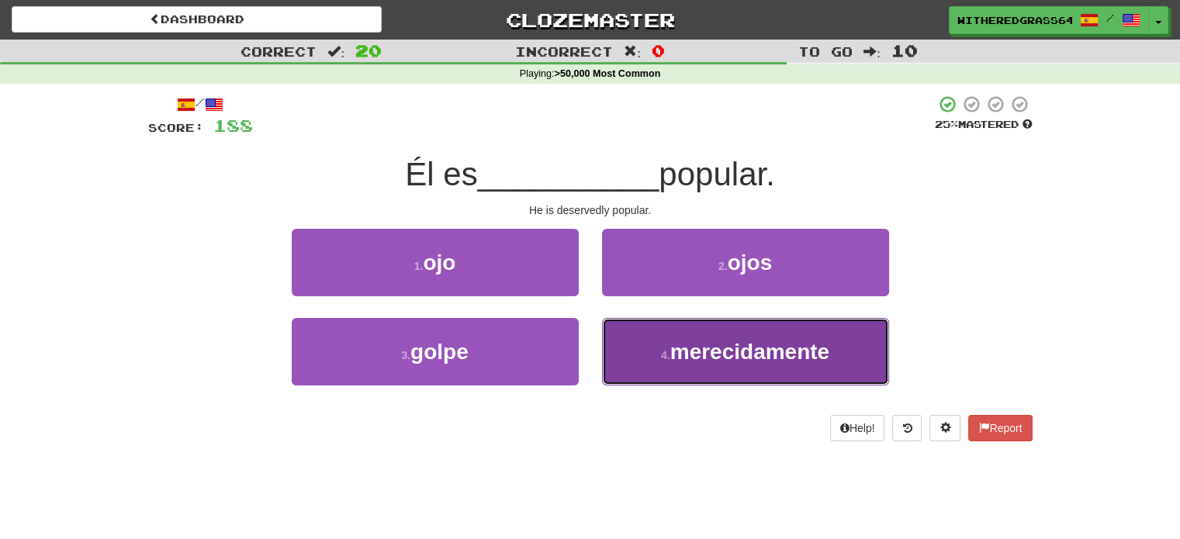
click at [652, 340] on button "4 . merecidamente" at bounding box center [745, 351] width 287 height 67
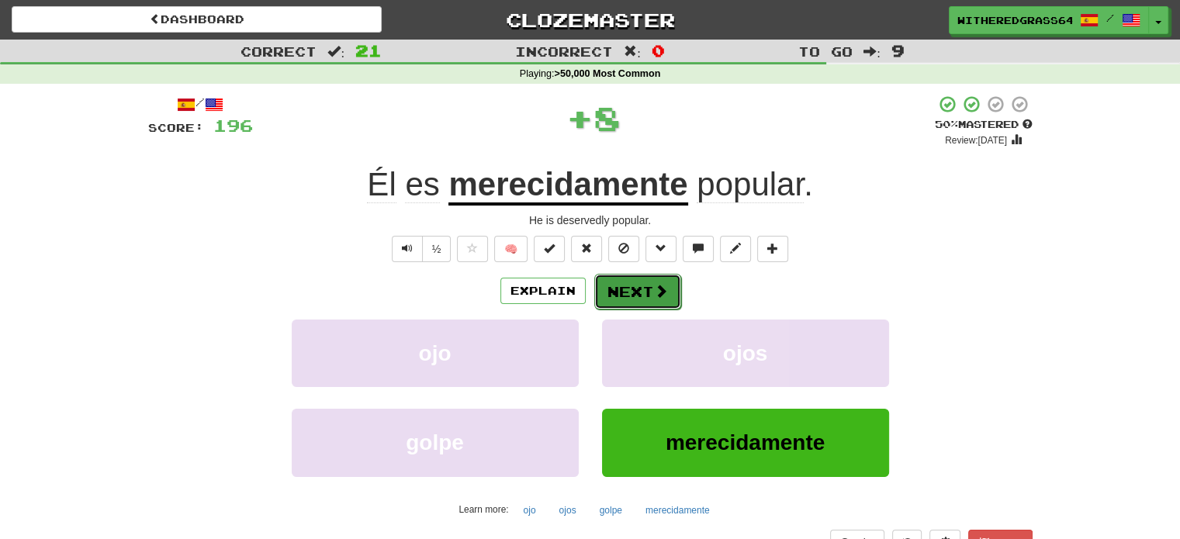
click at [630, 288] on button "Next" at bounding box center [637, 292] width 87 height 36
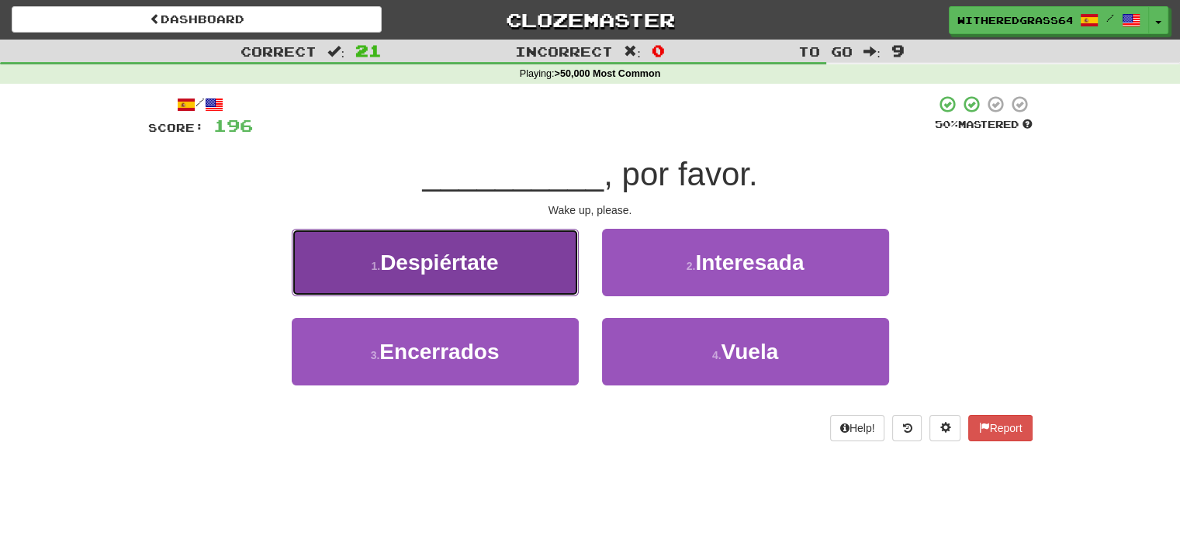
click at [532, 278] on button "1 . Despiértate" at bounding box center [435, 262] width 287 height 67
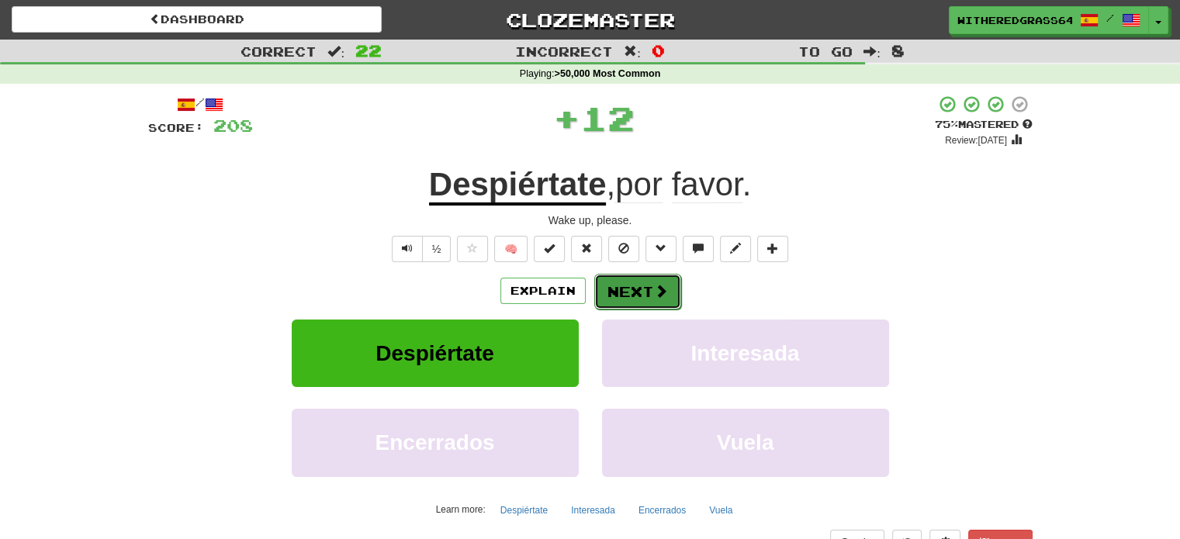
click at [627, 285] on button "Next" at bounding box center [637, 292] width 87 height 36
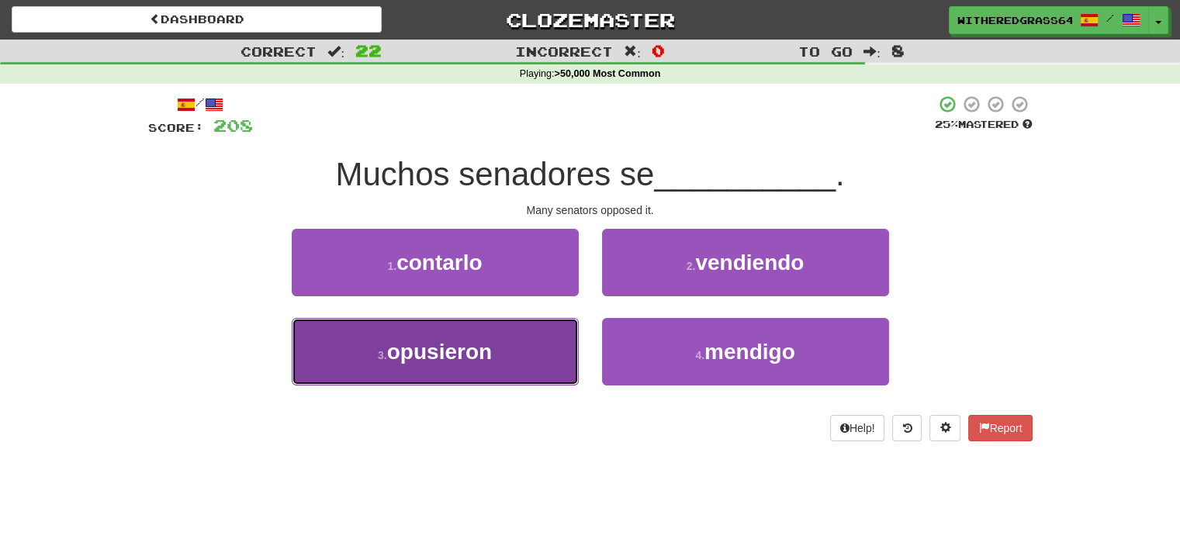
click at [515, 365] on button "3 . opusieron" at bounding box center [435, 351] width 287 height 67
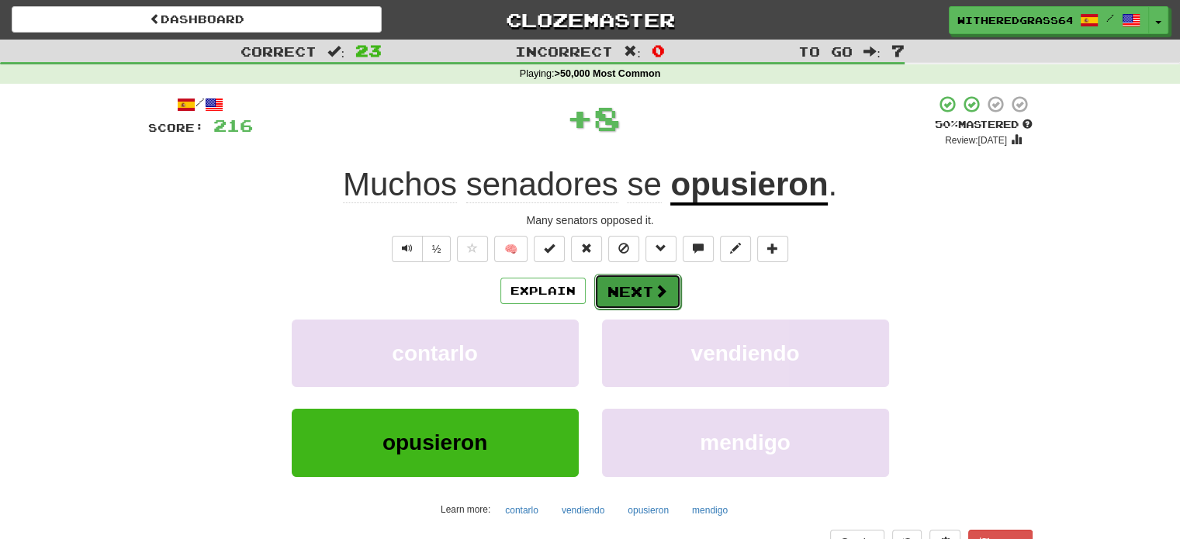
click at [635, 288] on button "Next" at bounding box center [637, 292] width 87 height 36
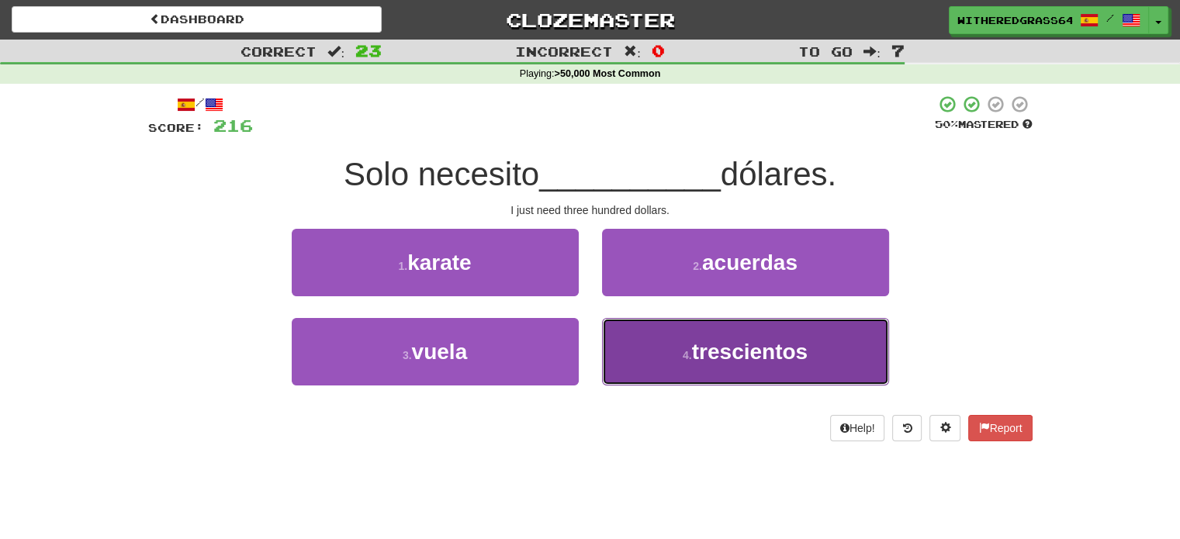
click at [668, 344] on button "4 . trescientos" at bounding box center [745, 351] width 287 height 67
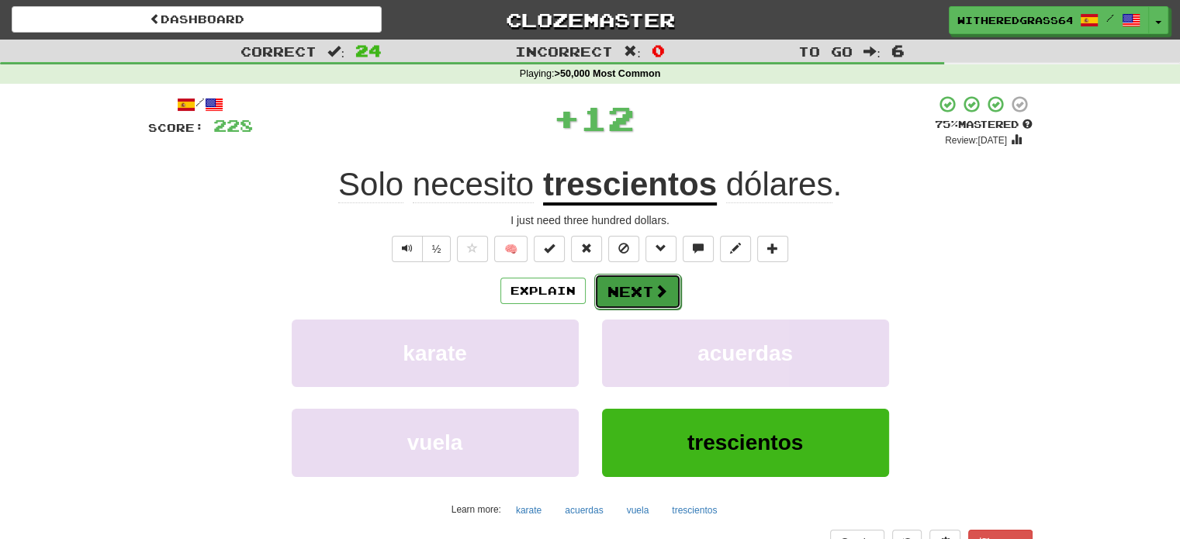
click at [636, 278] on button "Next" at bounding box center [637, 292] width 87 height 36
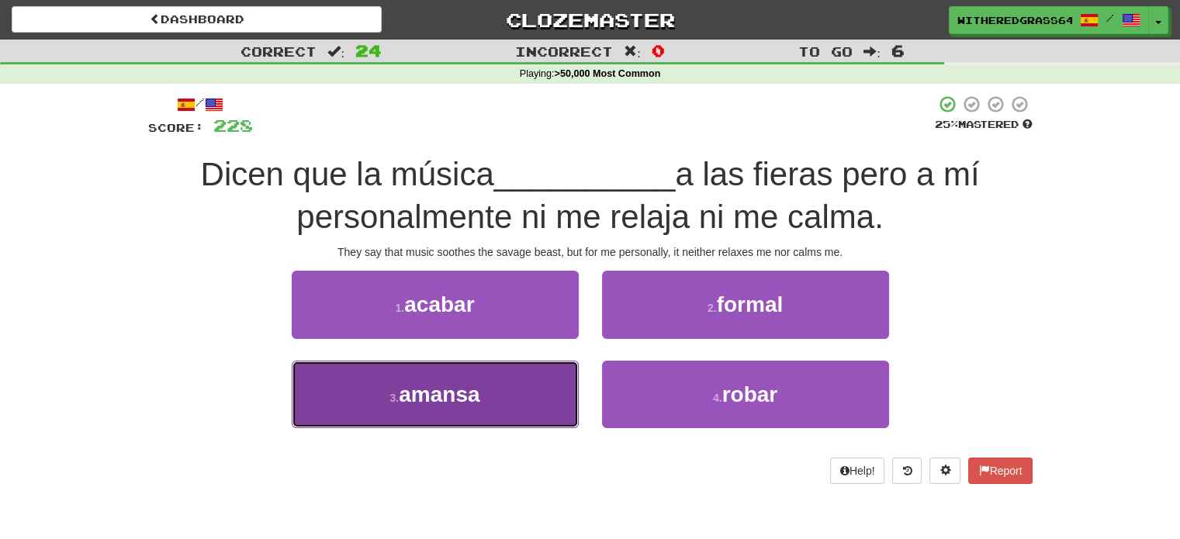
click at [533, 393] on button "3 . amansa" at bounding box center [435, 394] width 287 height 67
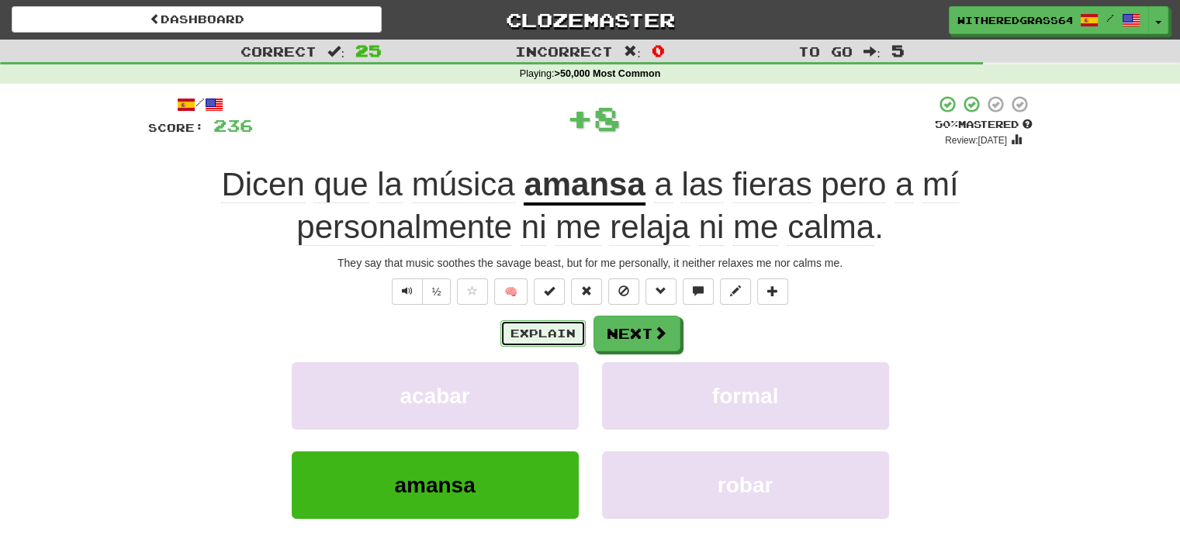
click at [520, 327] on button "Explain" at bounding box center [542, 333] width 85 height 26
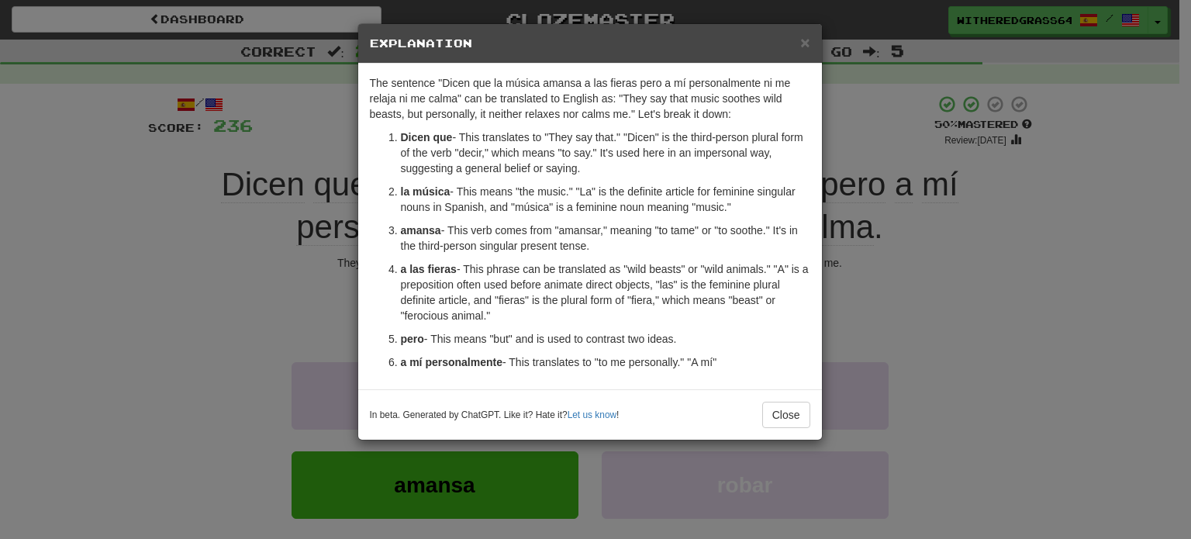
click at [242, 275] on div "× Explanation The sentence "Dicen que la música amansa a las fieras pero a mí p…" at bounding box center [595, 269] width 1191 height 539
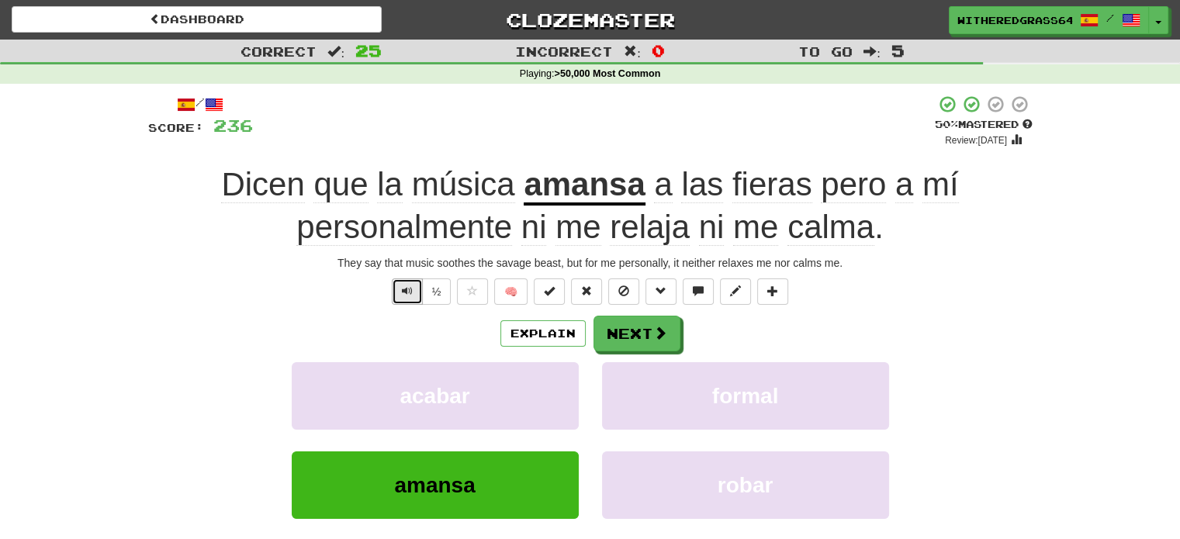
click at [397, 296] on button "Text-to-speech controls" at bounding box center [407, 291] width 31 height 26
click at [630, 337] on button "Next" at bounding box center [637, 334] width 87 height 36
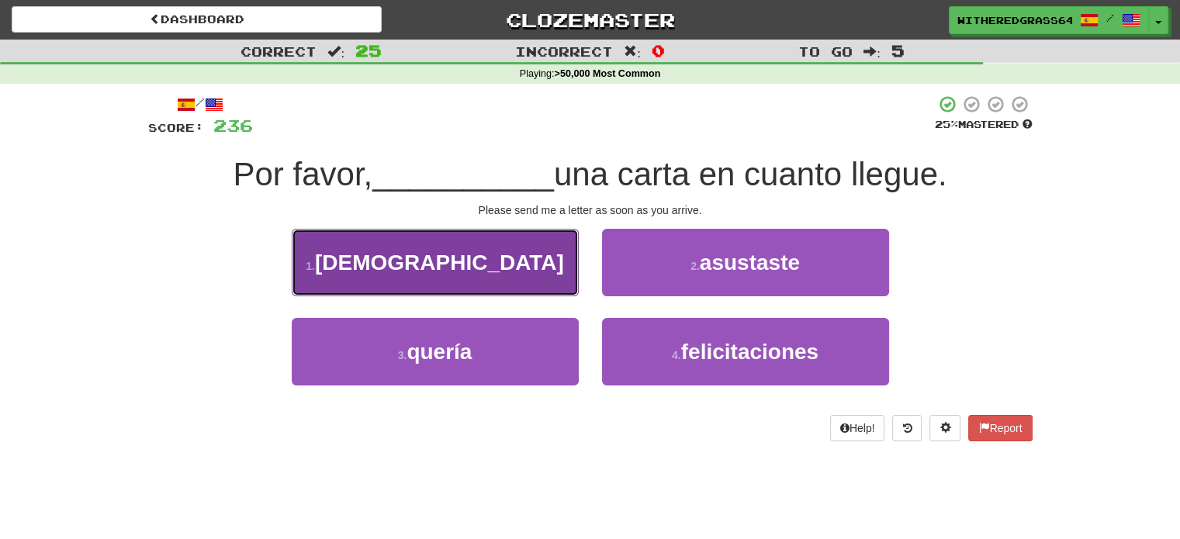
click at [543, 272] on button "1 . escríbame" at bounding box center [435, 262] width 287 height 67
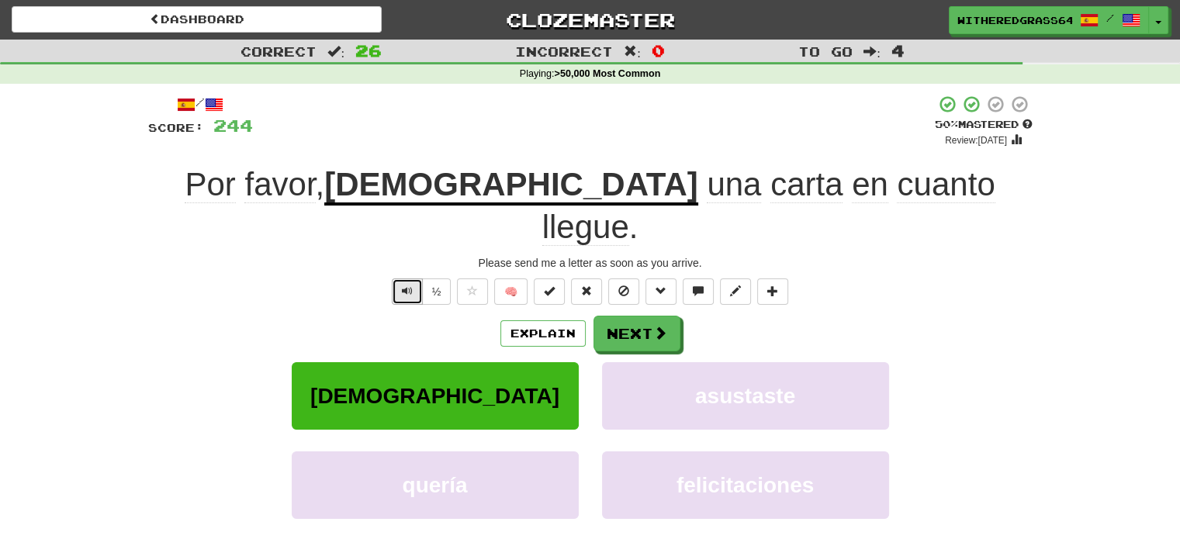
click at [412, 285] on span "Text-to-speech controls" at bounding box center [407, 290] width 11 height 11
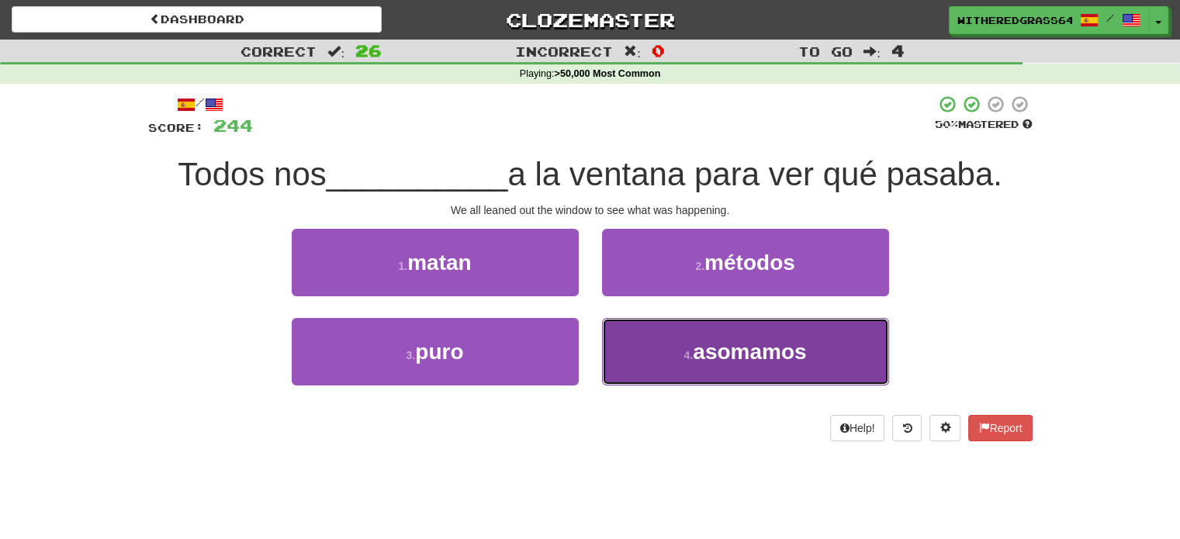
click at [666, 343] on button "4 . asomamos" at bounding box center [745, 351] width 287 height 67
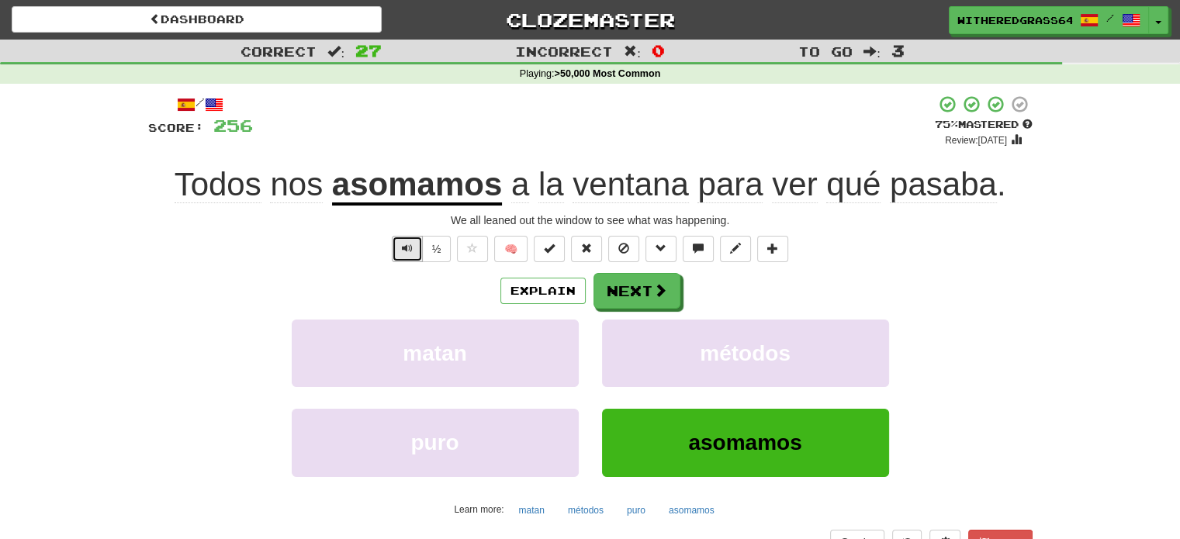
click at [409, 247] on span "Text-to-speech controls" at bounding box center [407, 248] width 11 height 11
click at [527, 289] on button "Explain" at bounding box center [542, 291] width 85 height 26
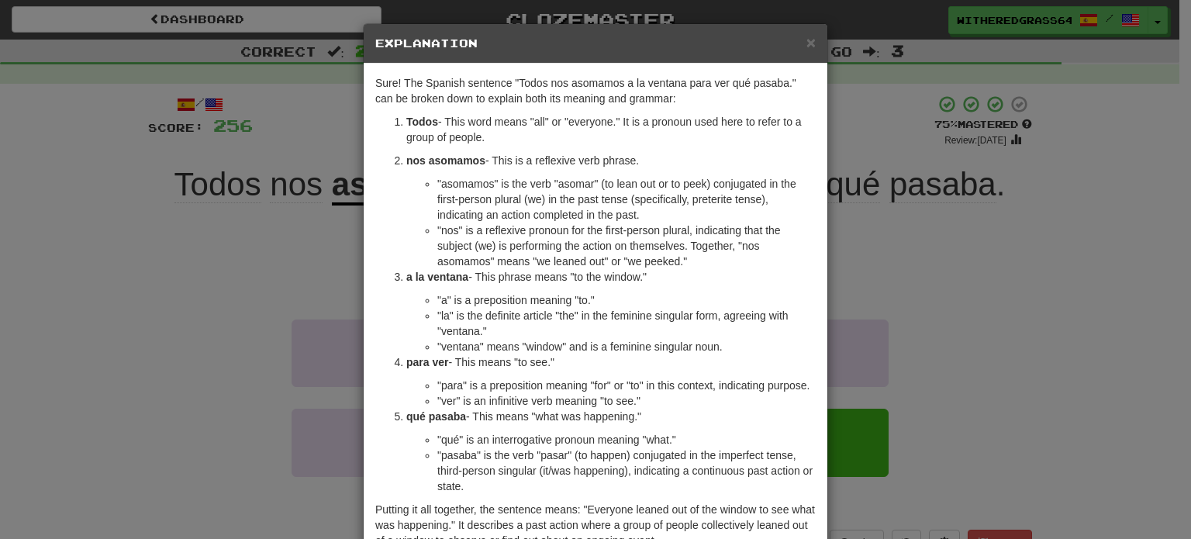
click at [265, 244] on div "× Explanation Sure! The Spanish sentence "Todos nos asomamos a la ventana para …" at bounding box center [595, 269] width 1191 height 539
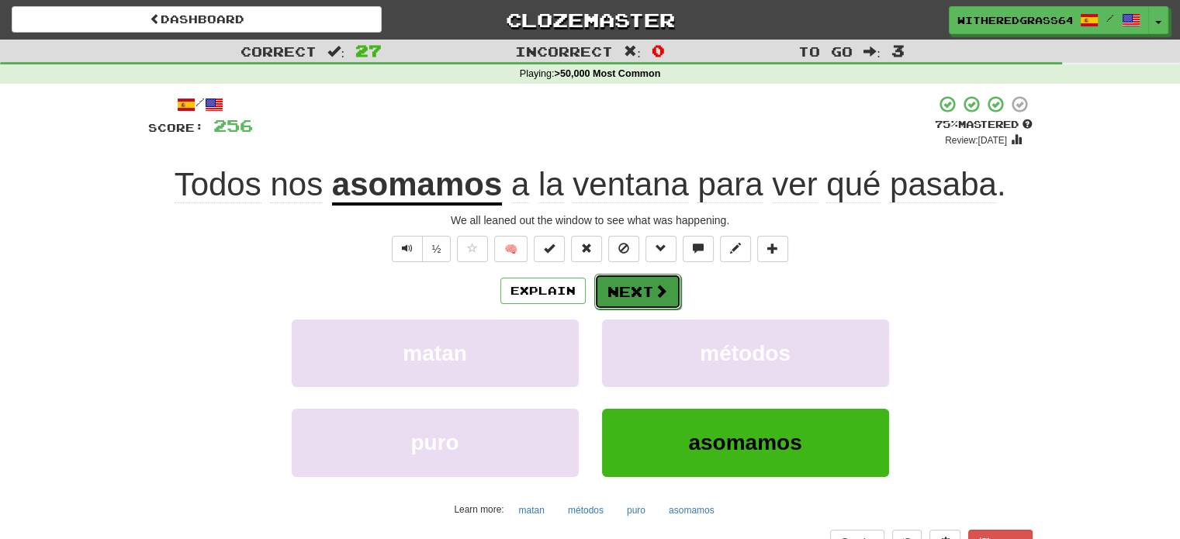
click at [607, 288] on button "Next" at bounding box center [637, 292] width 87 height 36
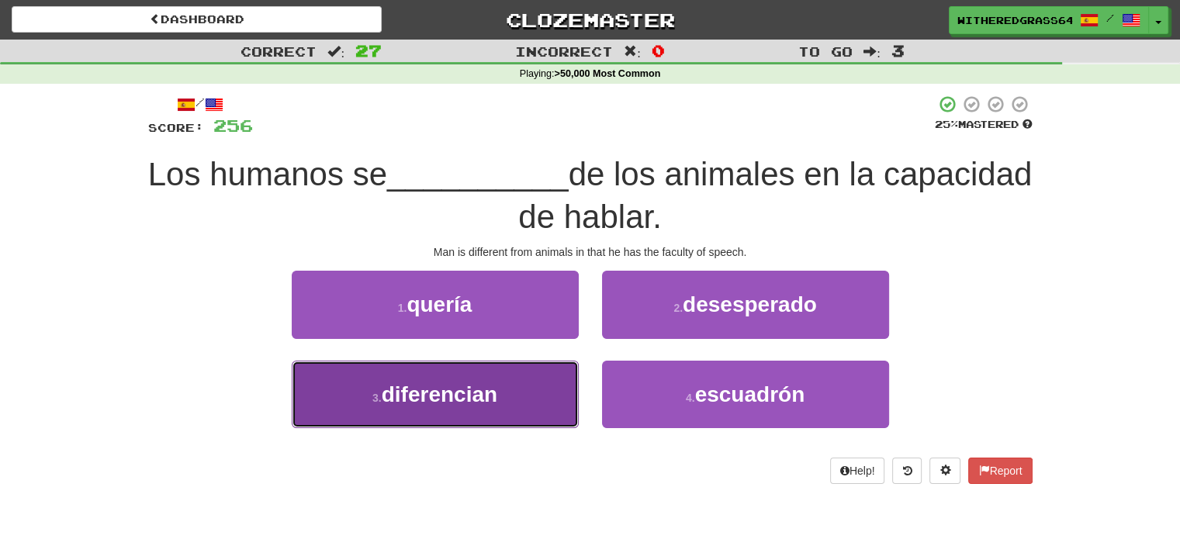
click at [528, 387] on button "3 . diferencian" at bounding box center [435, 394] width 287 height 67
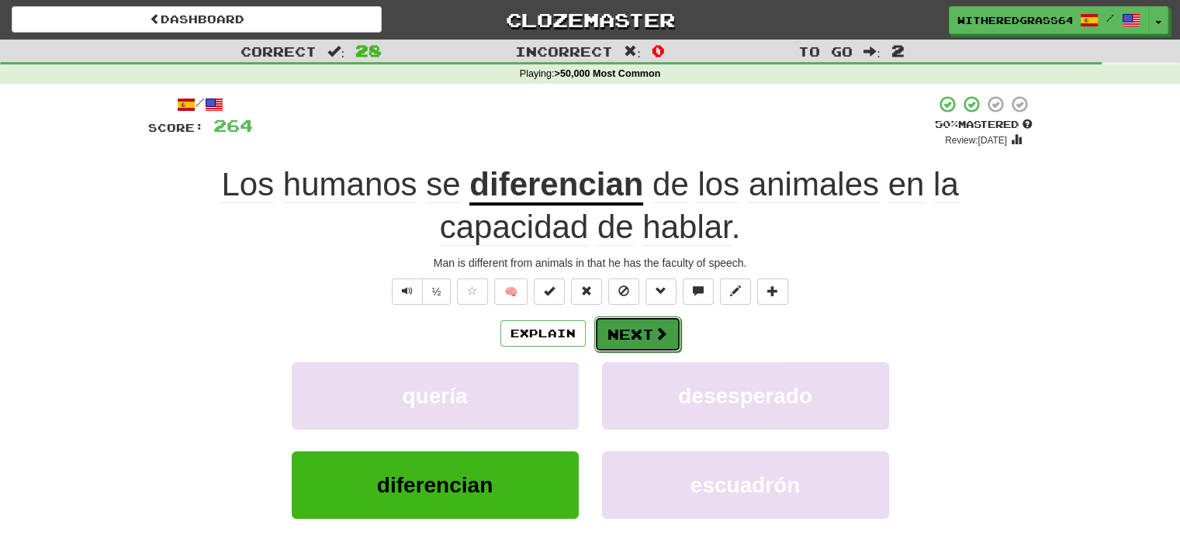
click at [639, 331] on button "Next" at bounding box center [637, 334] width 87 height 36
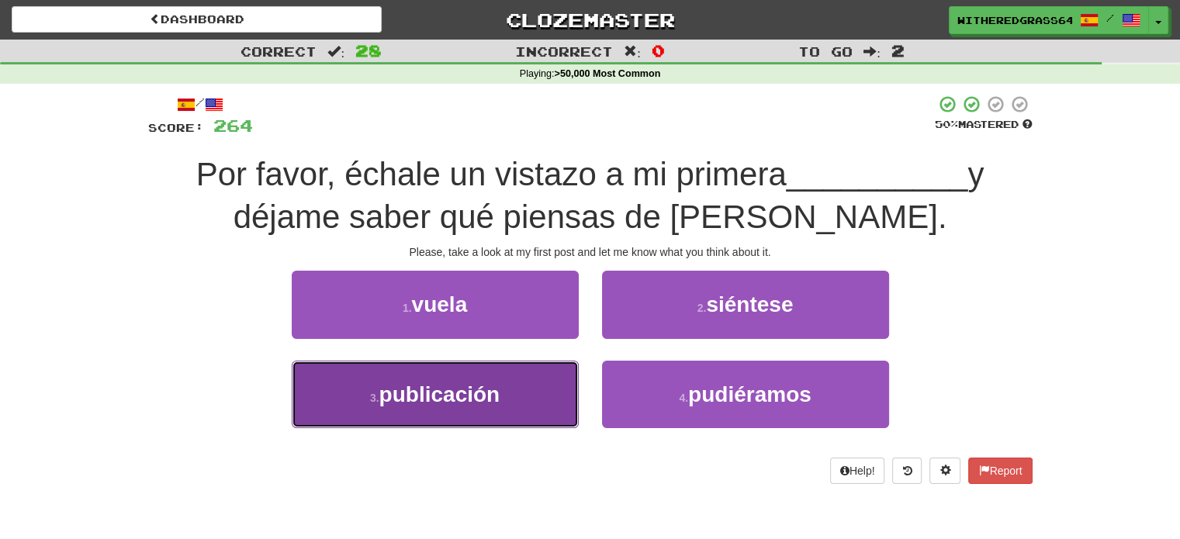
click at [511, 393] on button "3 . publicación" at bounding box center [435, 394] width 287 height 67
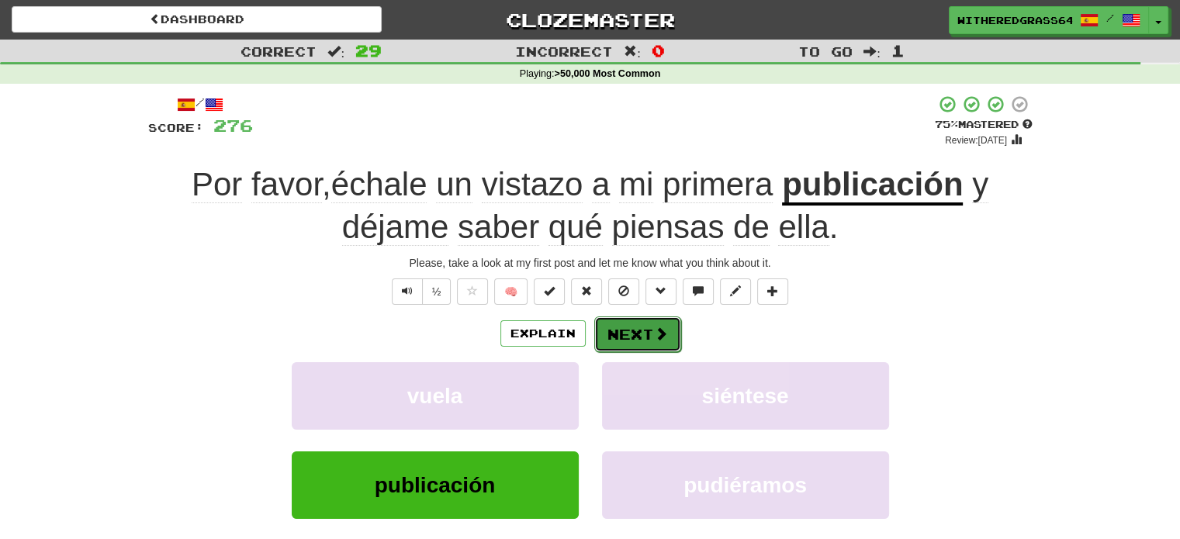
click at [615, 341] on button "Next" at bounding box center [637, 334] width 87 height 36
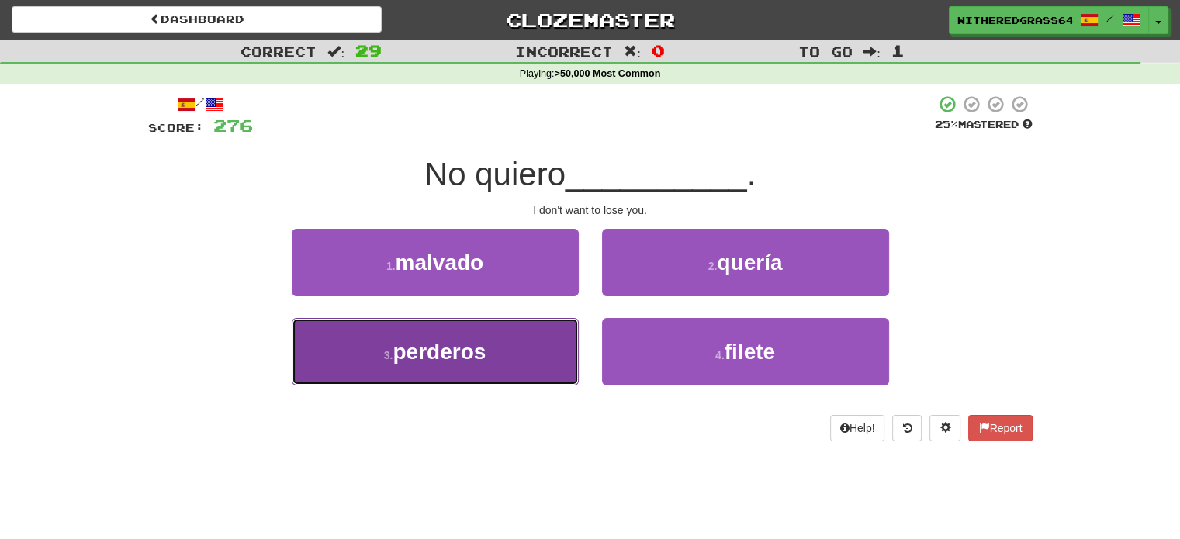
click at [552, 355] on button "3 . perderos" at bounding box center [435, 351] width 287 height 67
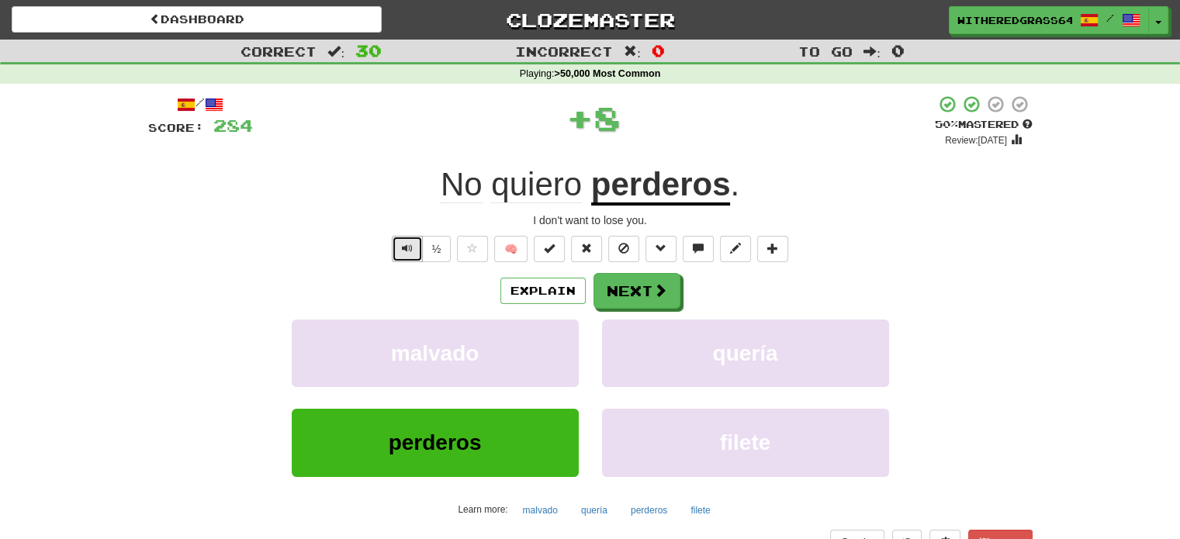
click at [413, 255] on button "Text-to-speech controls" at bounding box center [407, 249] width 31 height 26
click at [549, 292] on button "Explain" at bounding box center [542, 291] width 85 height 26
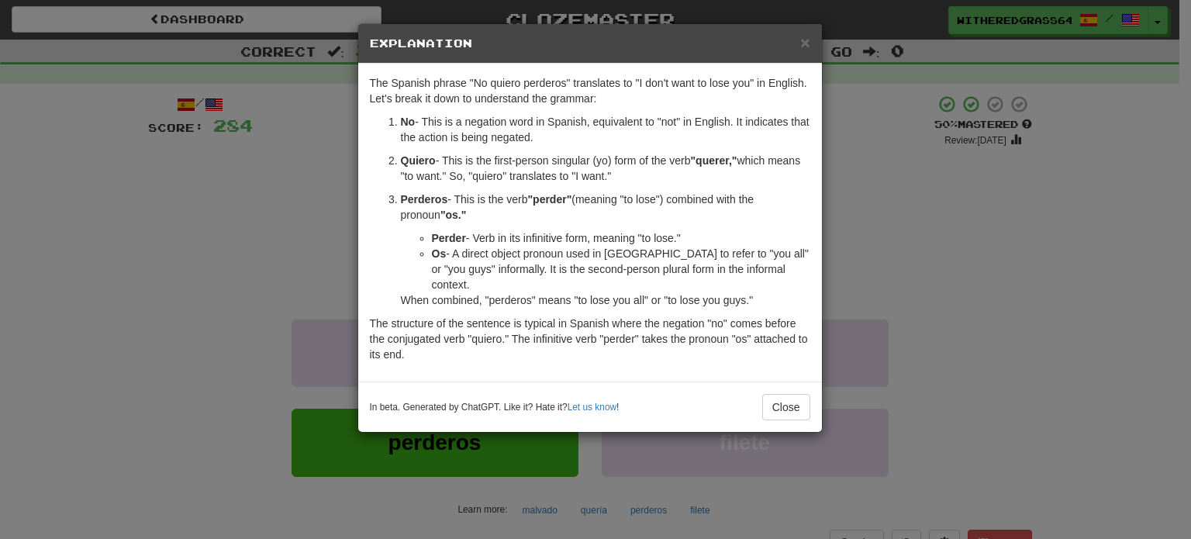
click at [131, 192] on div "× Explanation The Spanish phrase "No quiero perderos" translates to "I don't wa…" at bounding box center [595, 269] width 1191 height 539
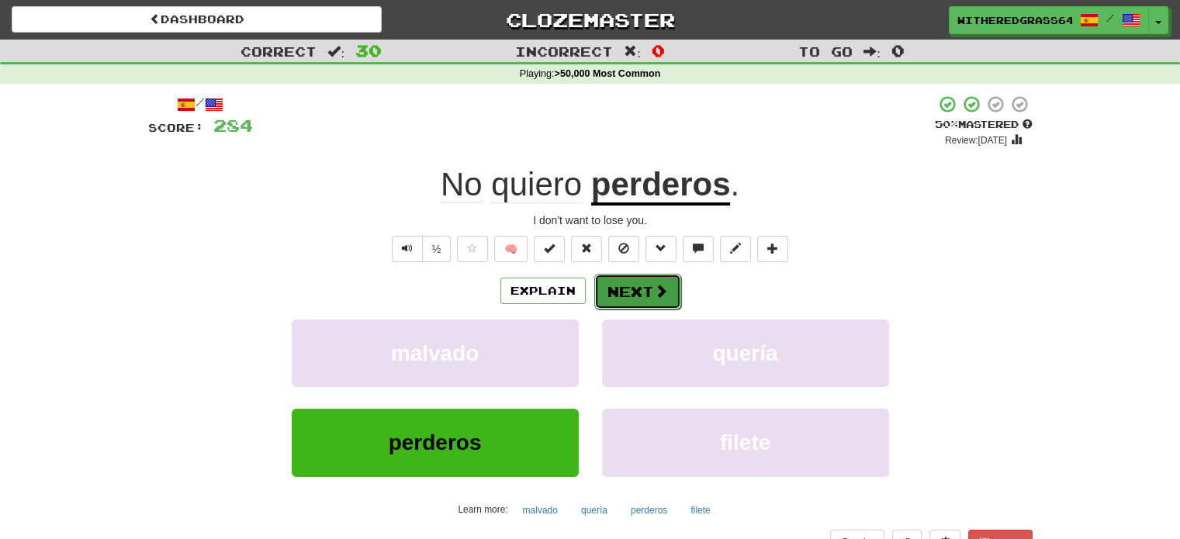
click at [654, 292] on span at bounding box center [661, 291] width 14 height 14
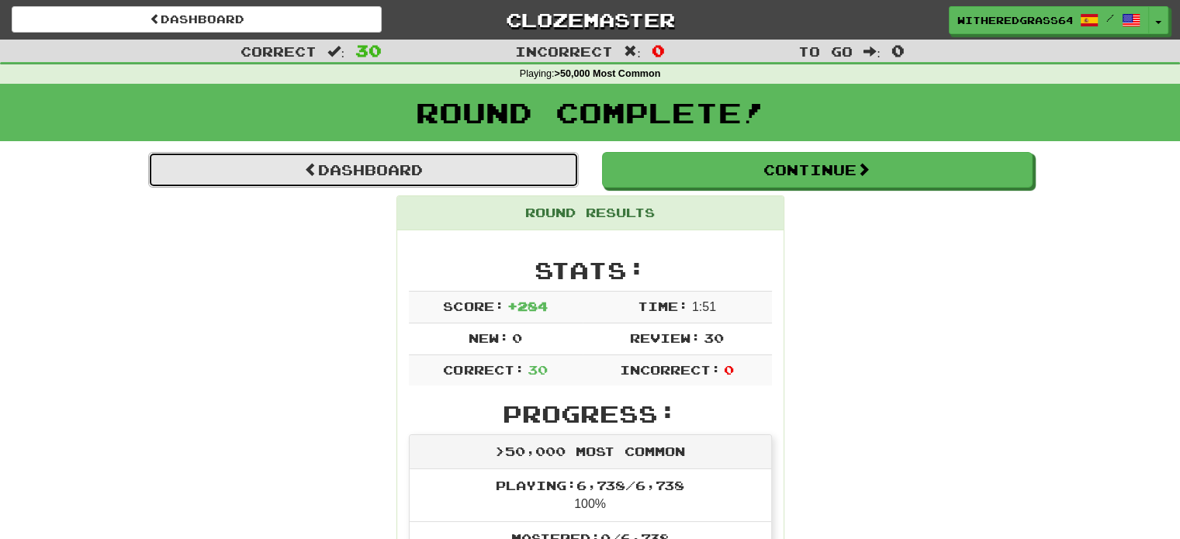
click at [531, 173] on link "Dashboard" at bounding box center [363, 170] width 431 height 36
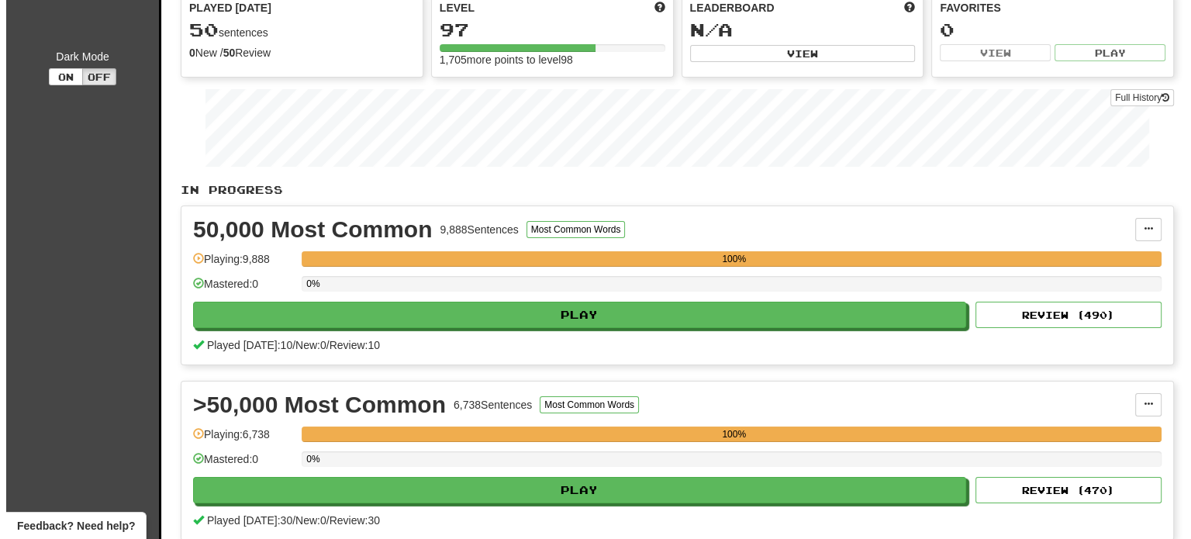
scroll to position [146, 0]
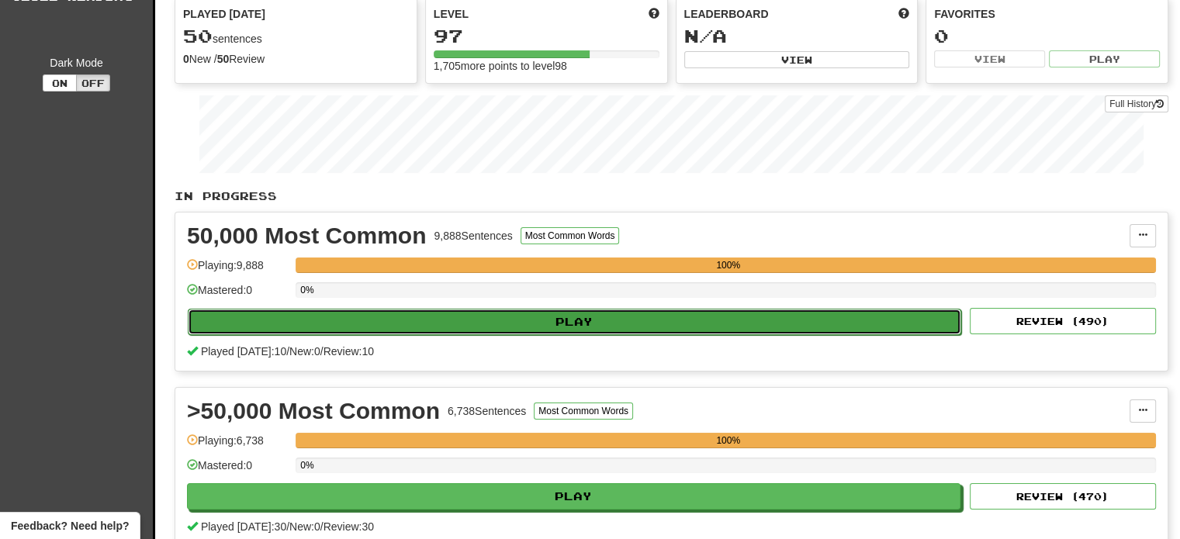
click at [725, 316] on button "Play" at bounding box center [574, 322] width 773 height 26
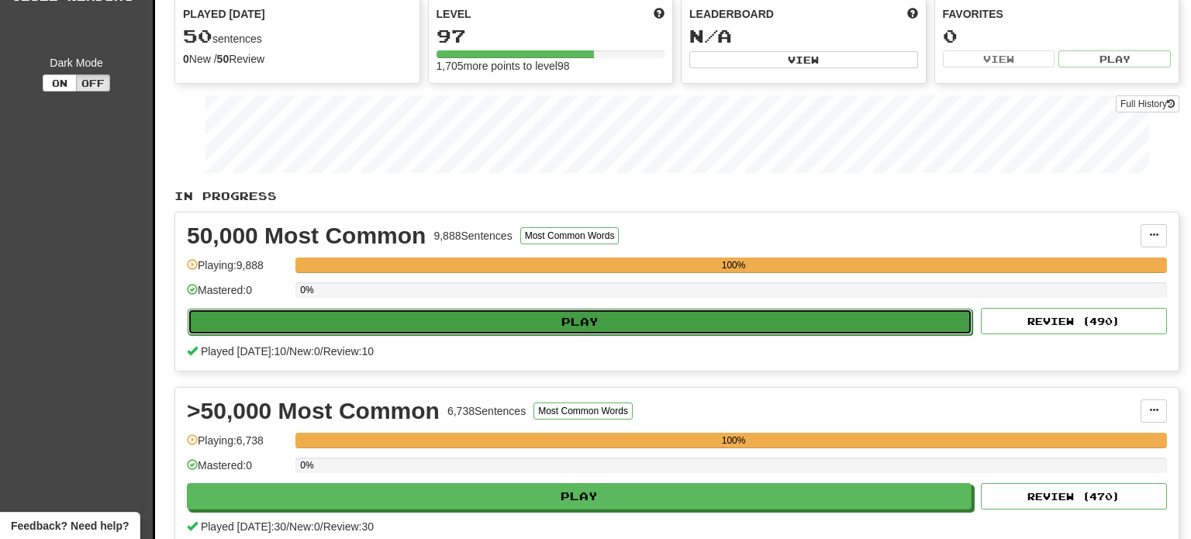
select select "**"
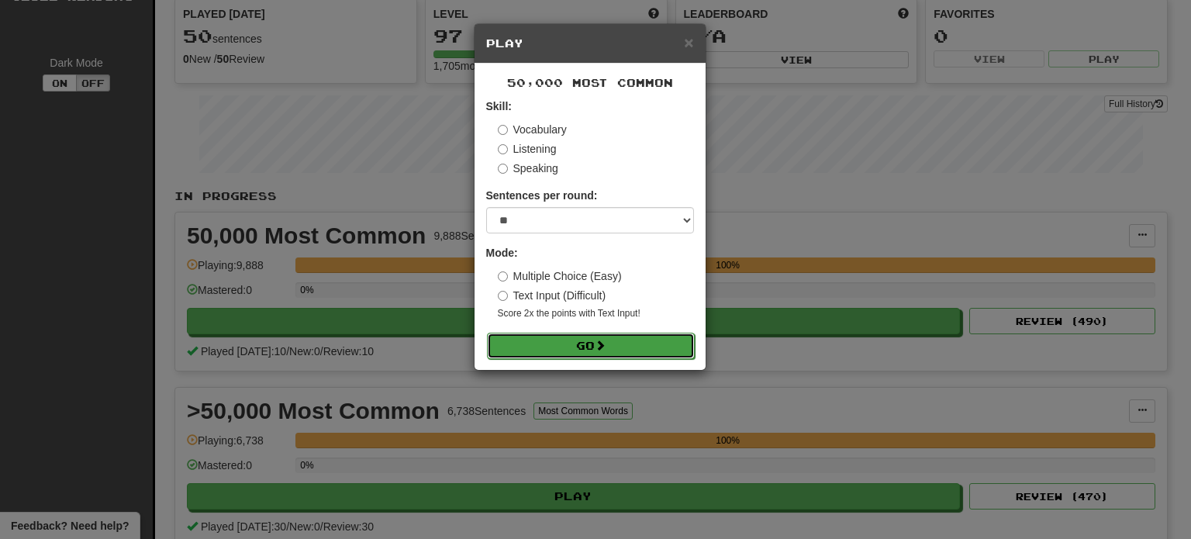
click at [608, 352] on button "Go" at bounding box center [591, 346] width 208 height 26
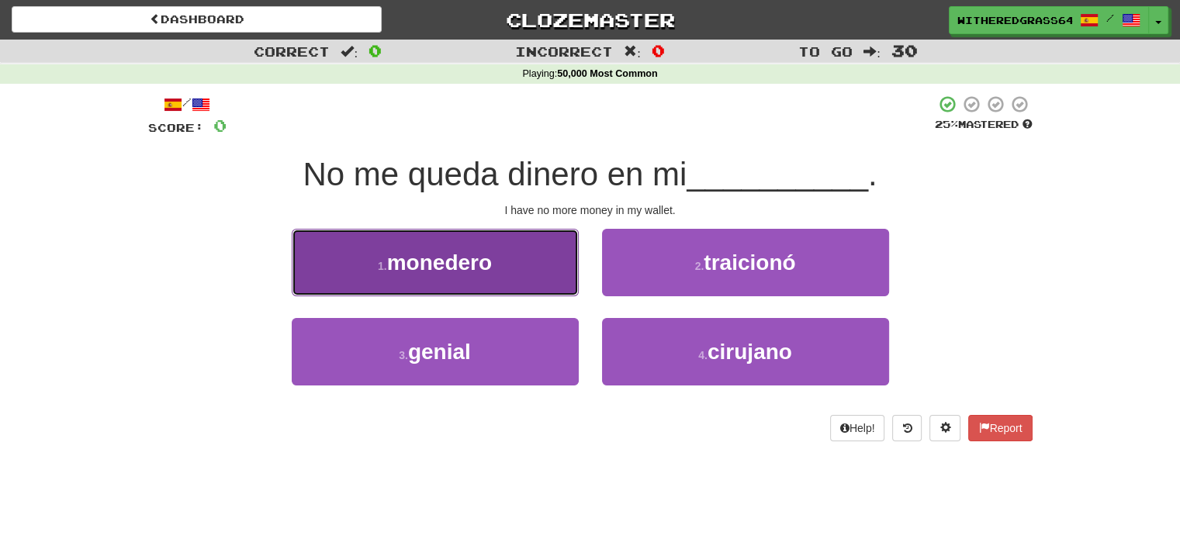
click at [541, 260] on button "1 . monedero" at bounding box center [435, 262] width 287 height 67
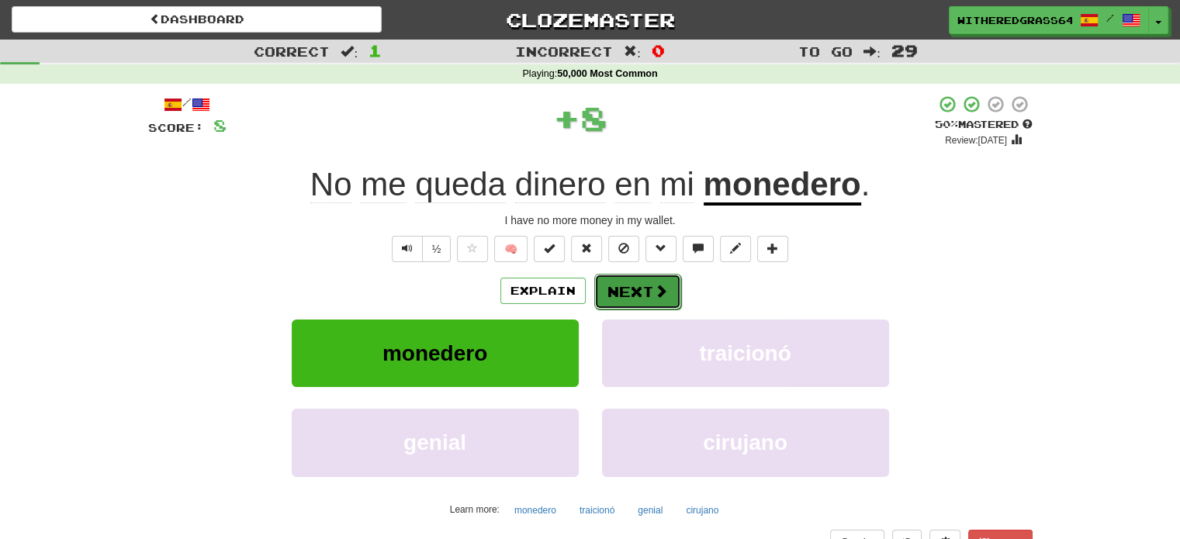
click at [637, 283] on button "Next" at bounding box center [637, 292] width 87 height 36
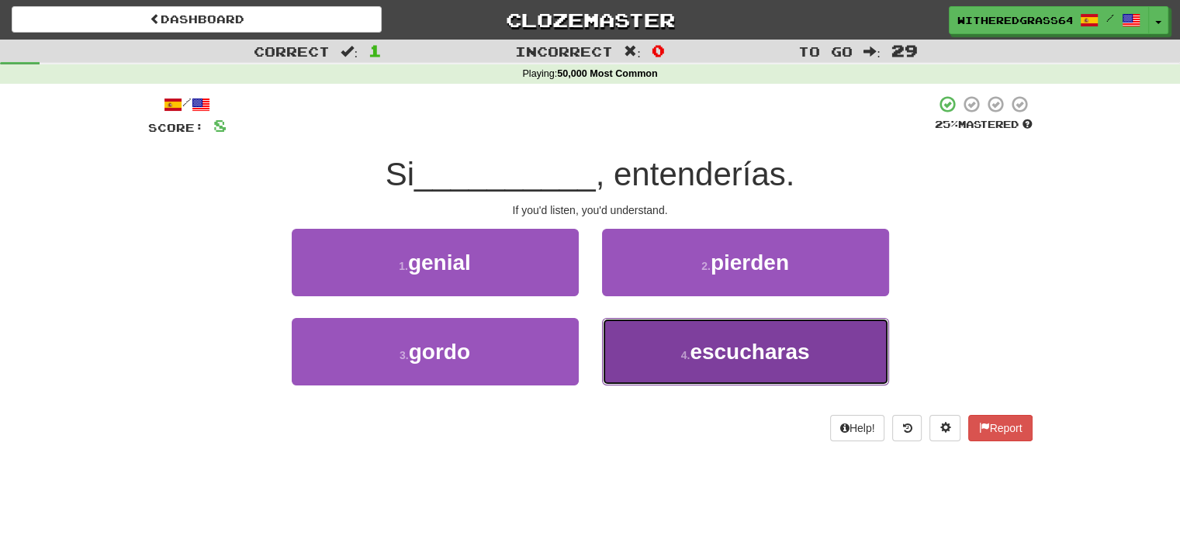
click at [652, 344] on button "4 . escucharas" at bounding box center [745, 351] width 287 height 67
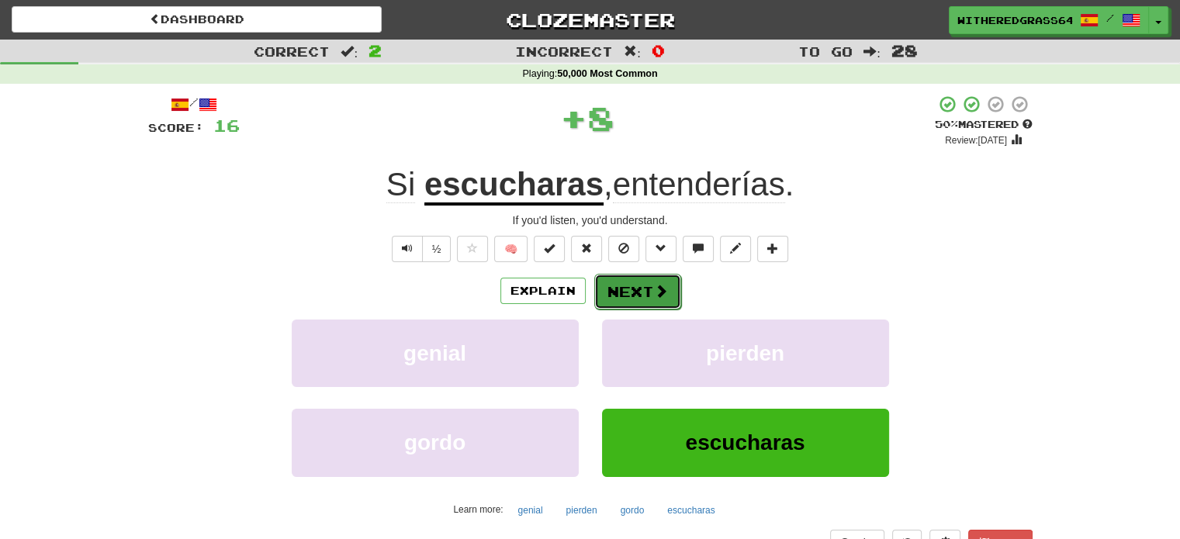
click at [637, 285] on button "Next" at bounding box center [637, 292] width 87 height 36
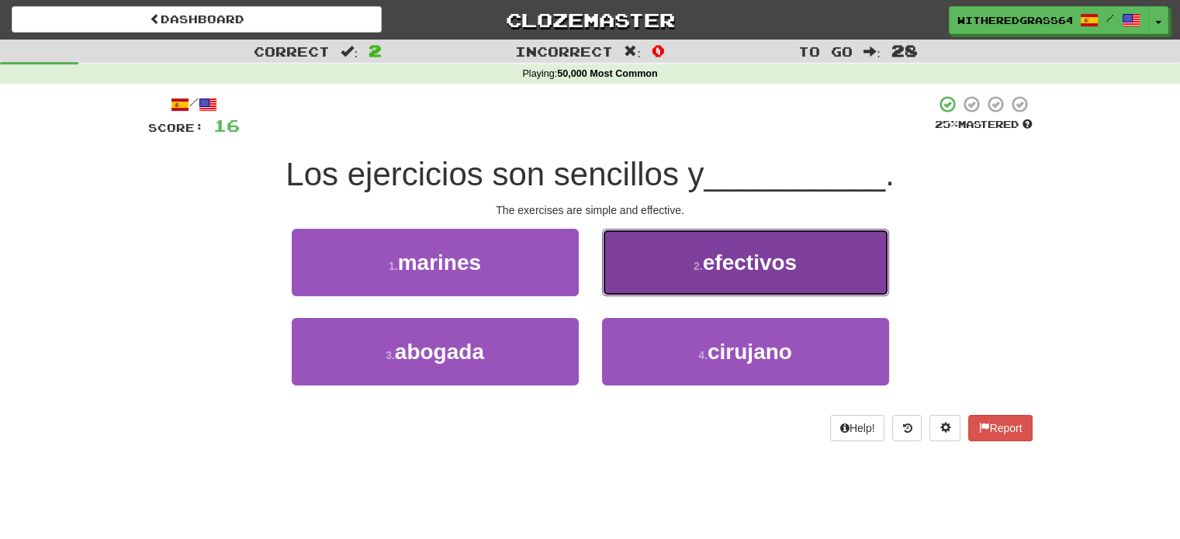
click at [611, 241] on button "2 . efectivos" at bounding box center [745, 262] width 287 height 67
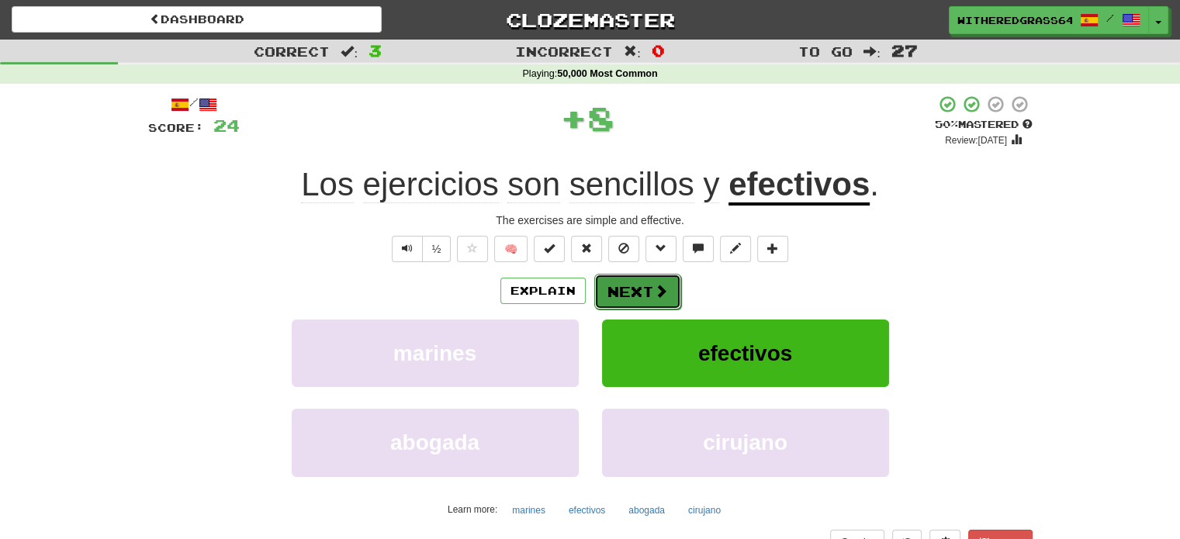
click at [635, 285] on button "Next" at bounding box center [637, 292] width 87 height 36
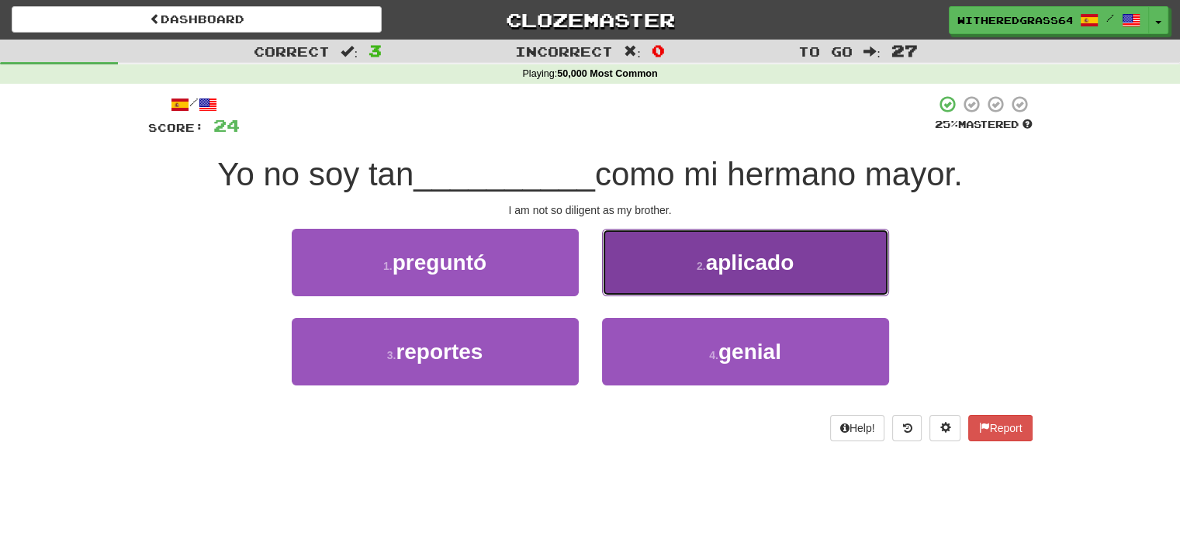
click at [648, 271] on button "2 . aplicado" at bounding box center [745, 262] width 287 height 67
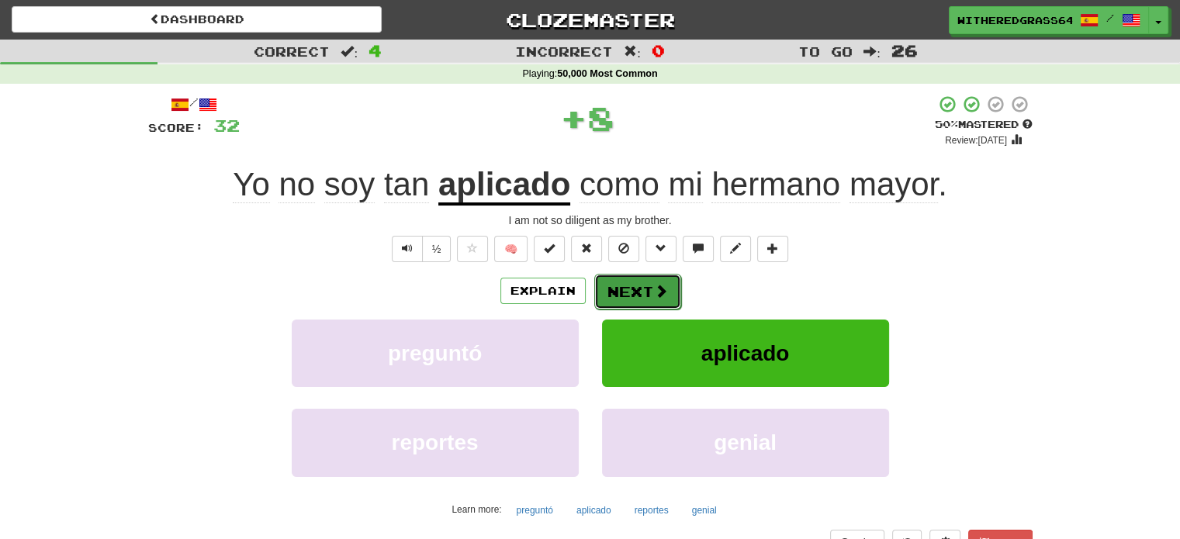
click at [638, 288] on button "Next" at bounding box center [637, 292] width 87 height 36
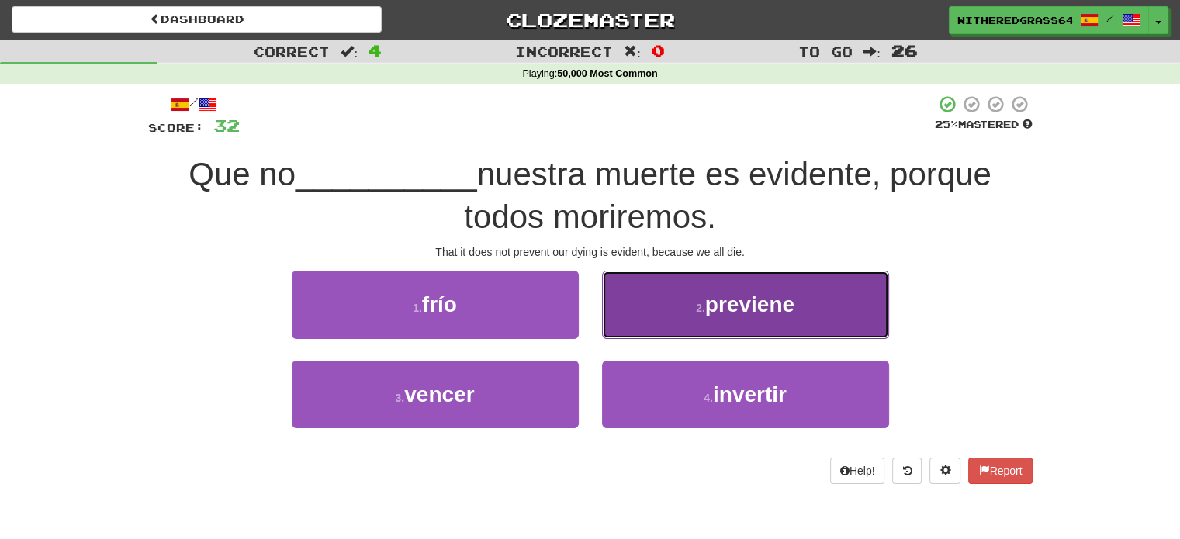
click at [660, 307] on button "2 . previene" at bounding box center [745, 304] width 287 height 67
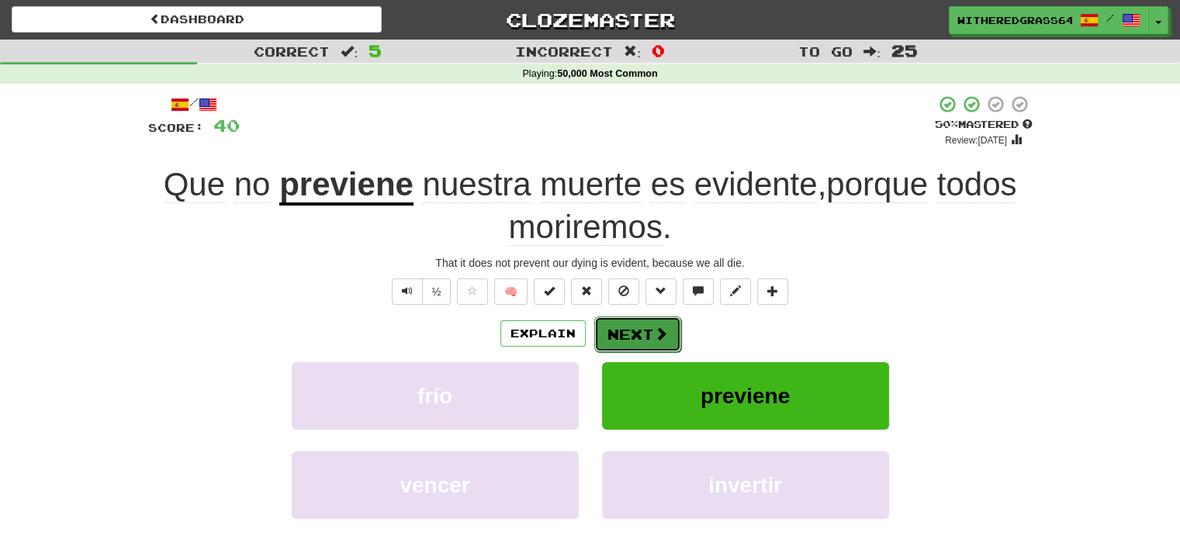
click at [635, 334] on button "Next" at bounding box center [637, 334] width 87 height 36
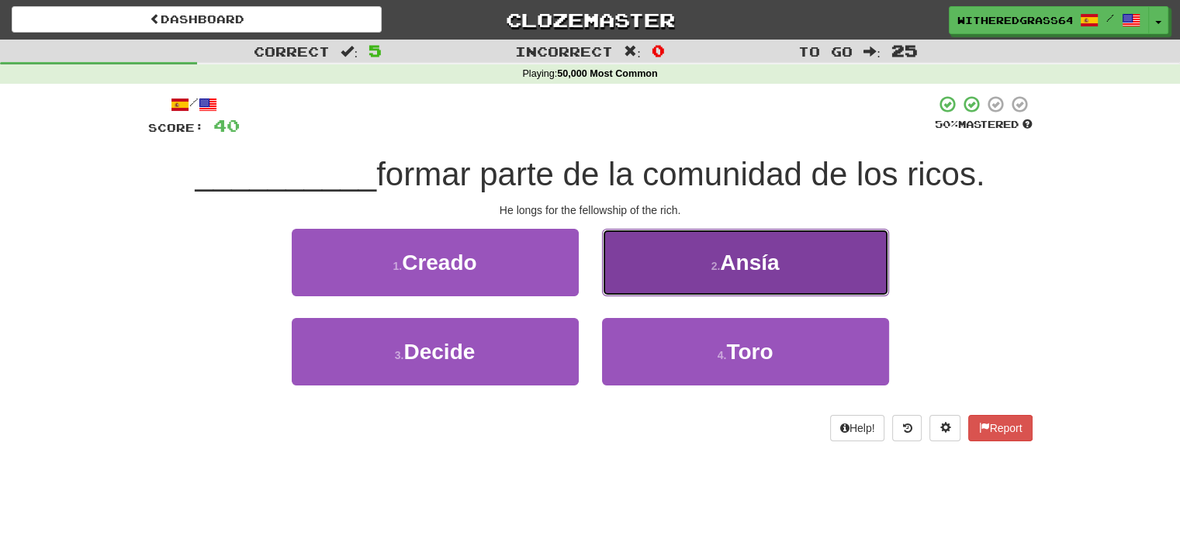
click at [704, 266] on button "2 . Ansía" at bounding box center [745, 262] width 287 height 67
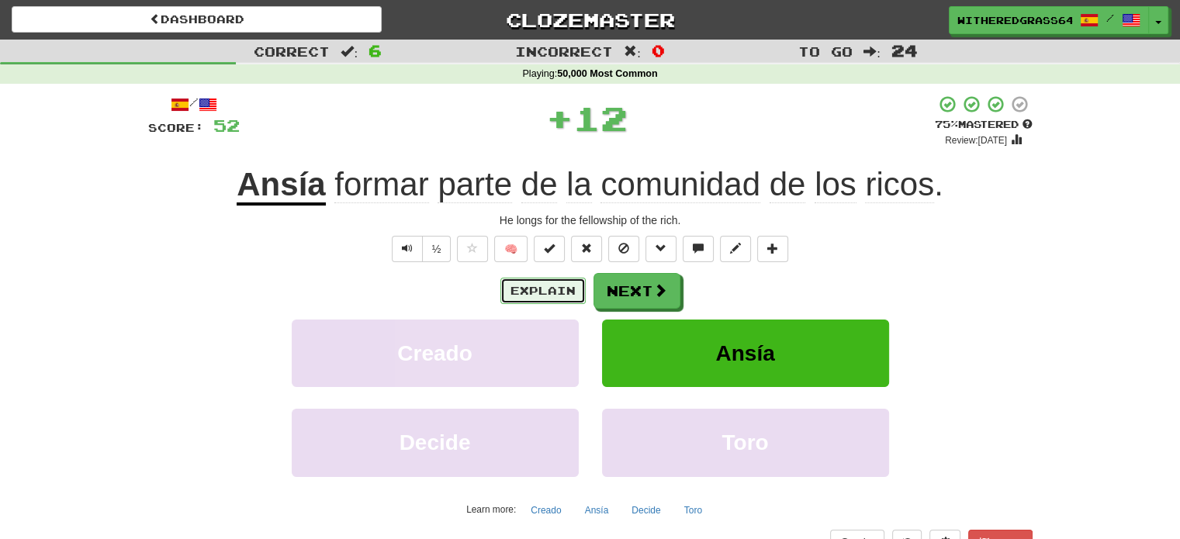
click at [533, 291] on button "Explain" at bounding box center [542, 291] width 85 height 26
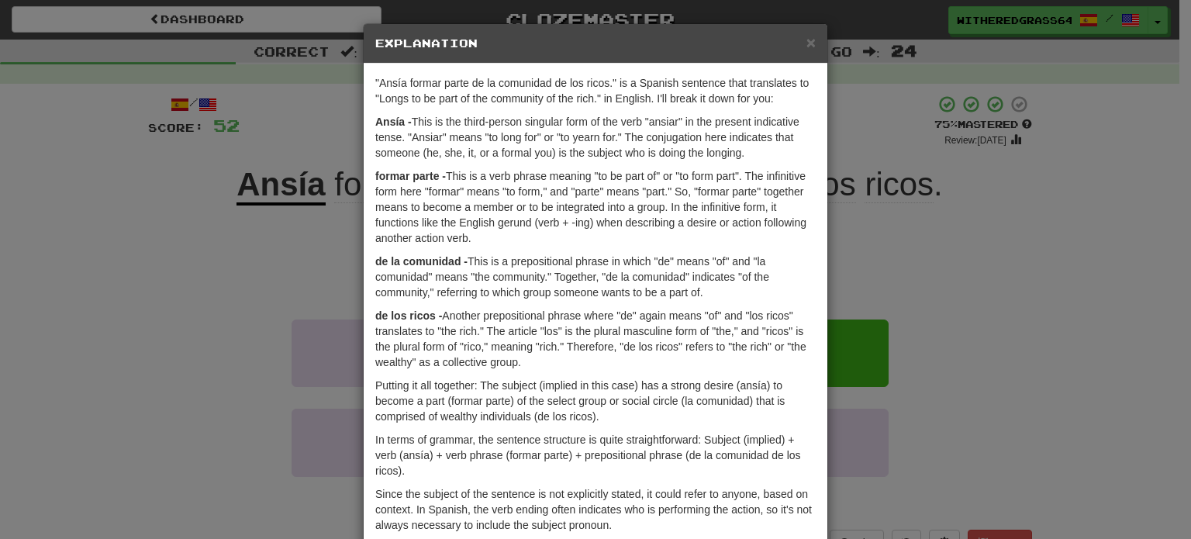
click at [224, 282] on div "× Explanation "Ansía formar parte de la comunidad de los ricos." is a Spanish s…" at bounding box center [595, 269] width 1191 height 539
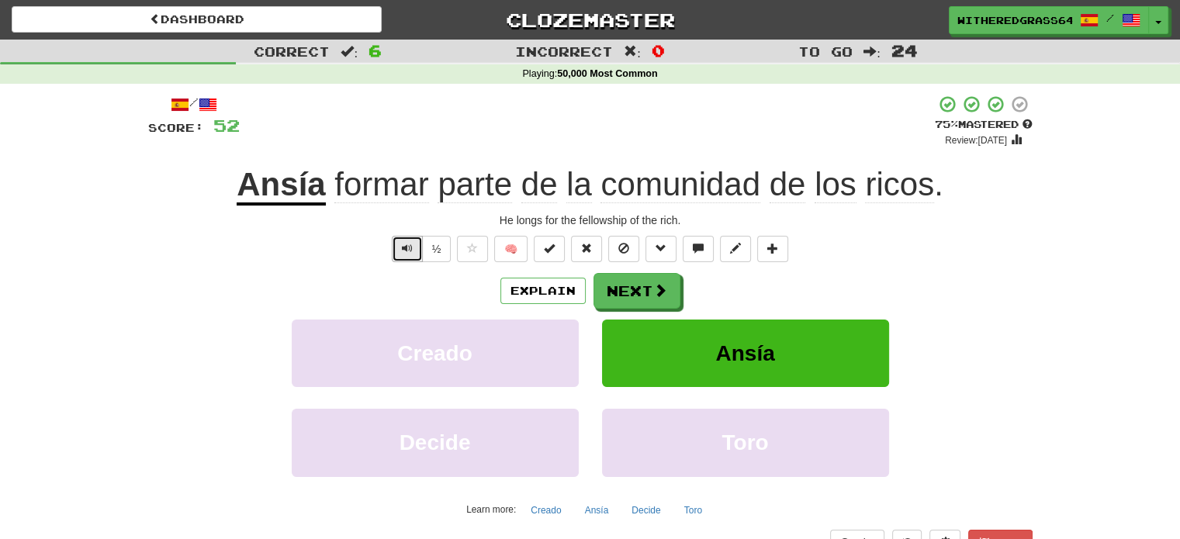
click at [400, 254] on button "Text-to-speech controls" at bounding box center [407, 249] width 31 height 26
click at [625, 291] on button "Next" at bounding box center [637, 292] width 87 height 36
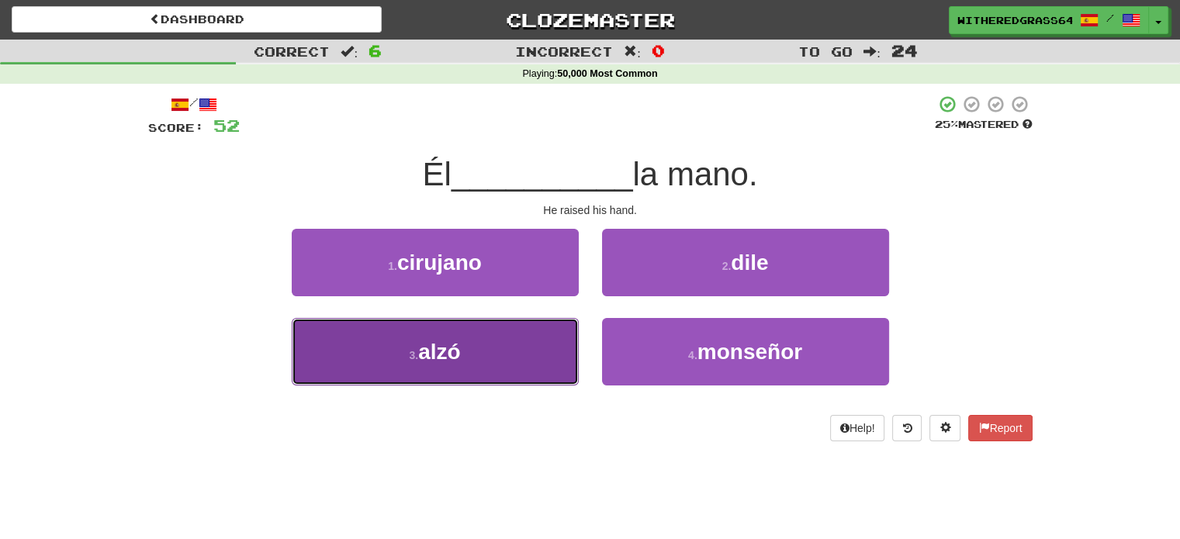
click at [536, 351] on button "3 . alzó" at bounding box center [435, 351] width 287 height 67
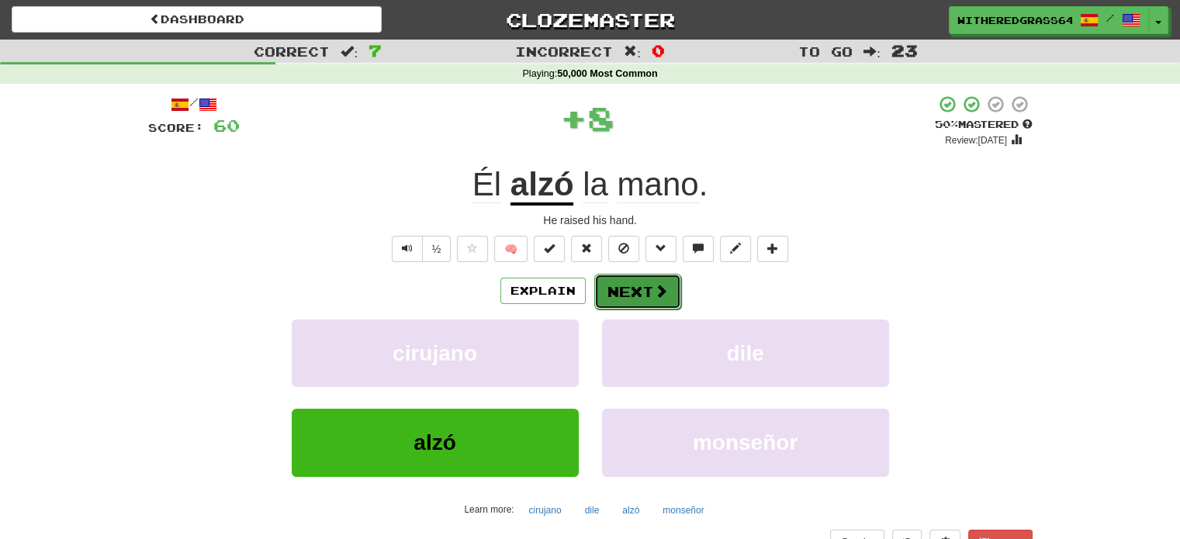
click at [638, 292] on button "Next" at bounding box center [637, 292] width 87 height 36
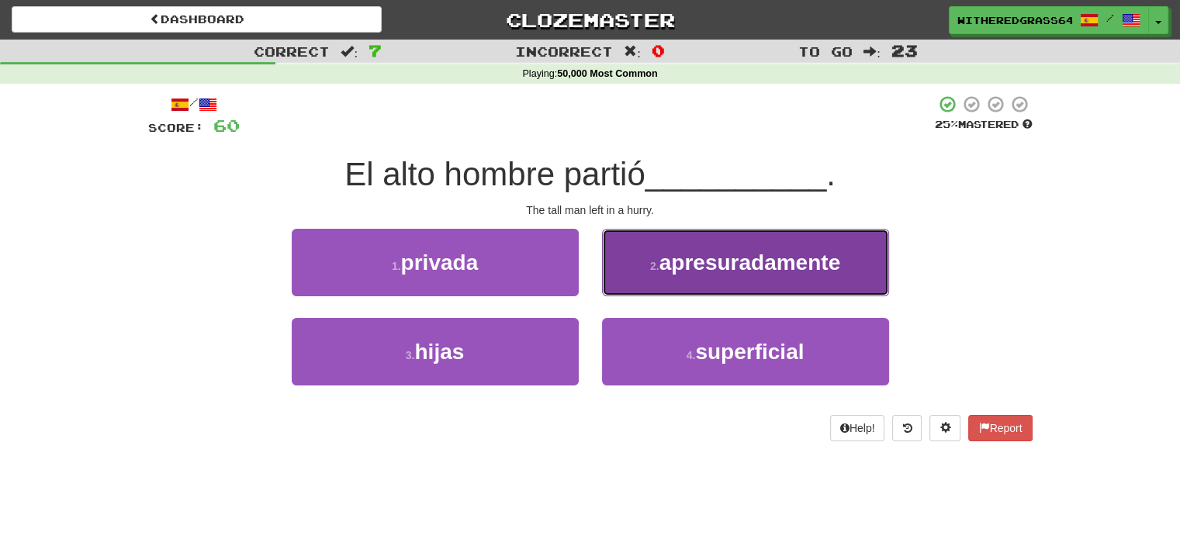
click at [648, 282] on button "2 . apresuradamente" at bounding box center [745, 262] width 287 height 67
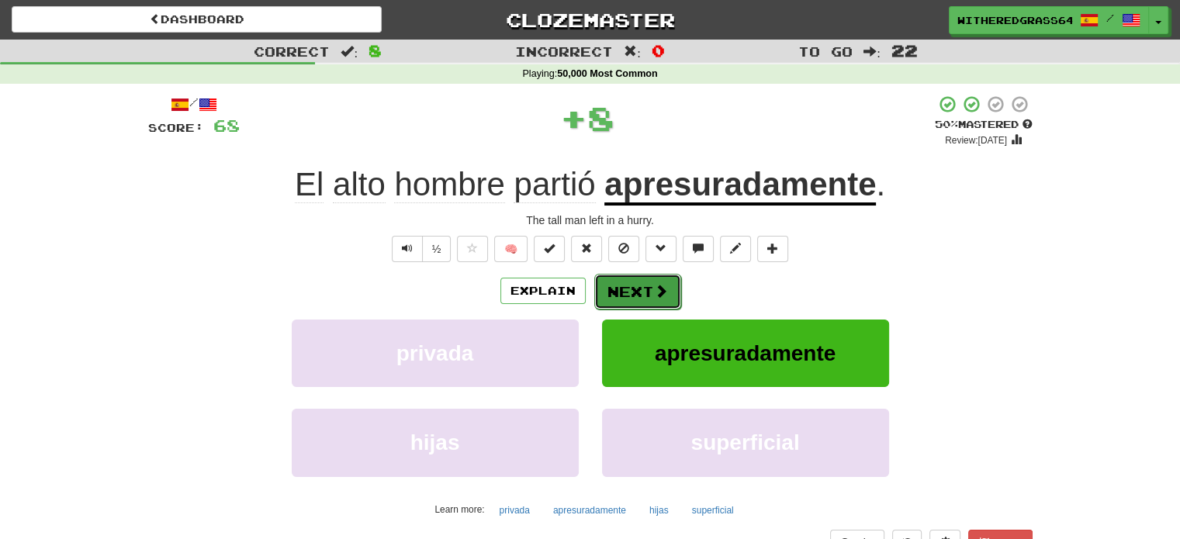
click at [642, 286] on button "Next" at bounding box center [637, 292] width 87 height 36
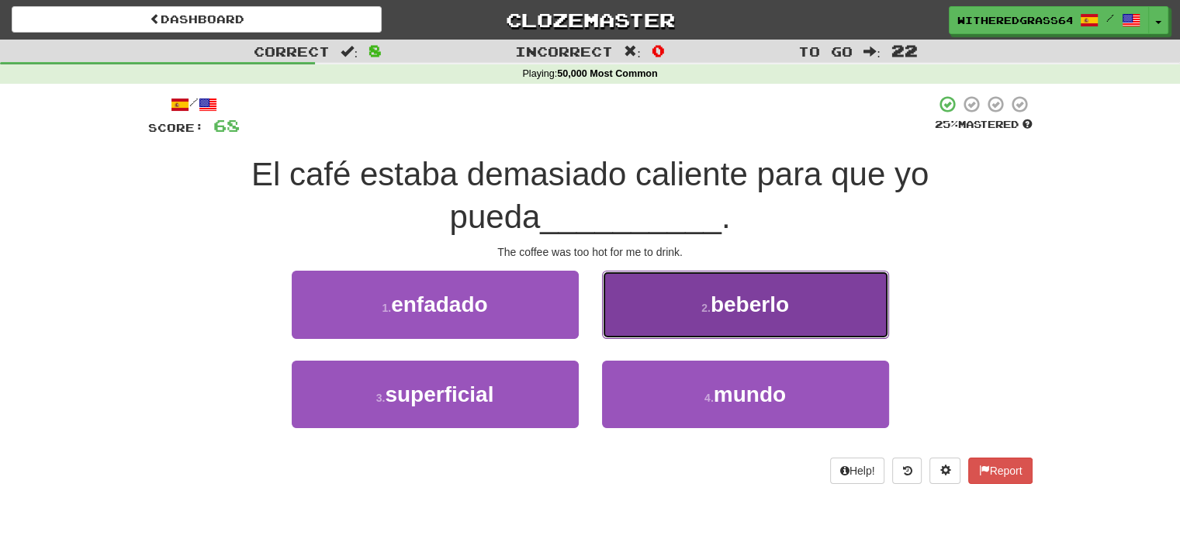
click at [641, 286] on button "2 . beberlo" at bounding box center [745, 304] width 287 height 67
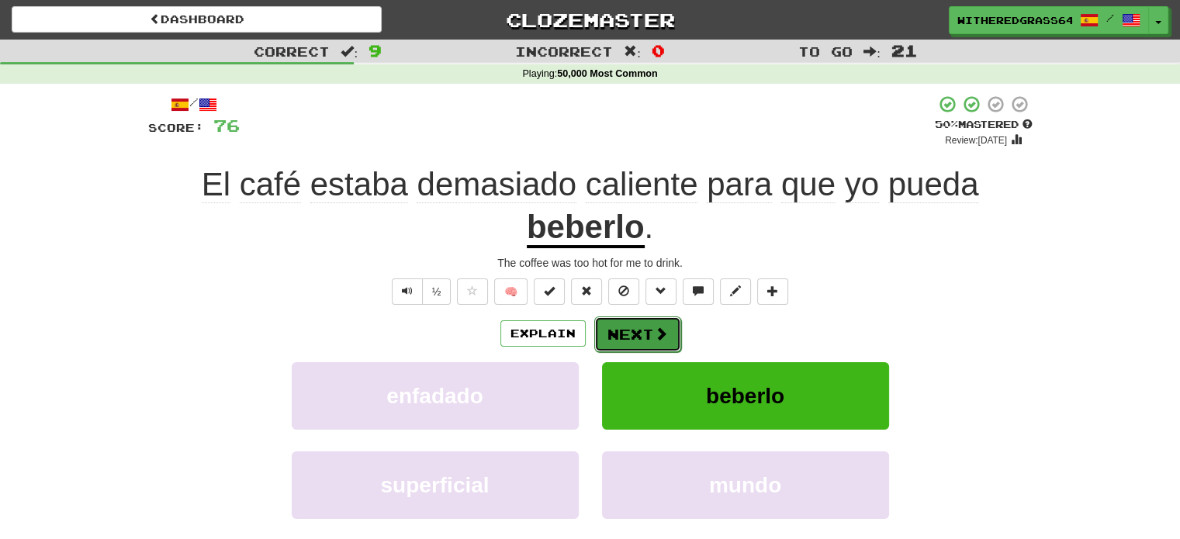
click at [642, 324] on button "Next" at bounding box center [637, 334] width 87 height 36
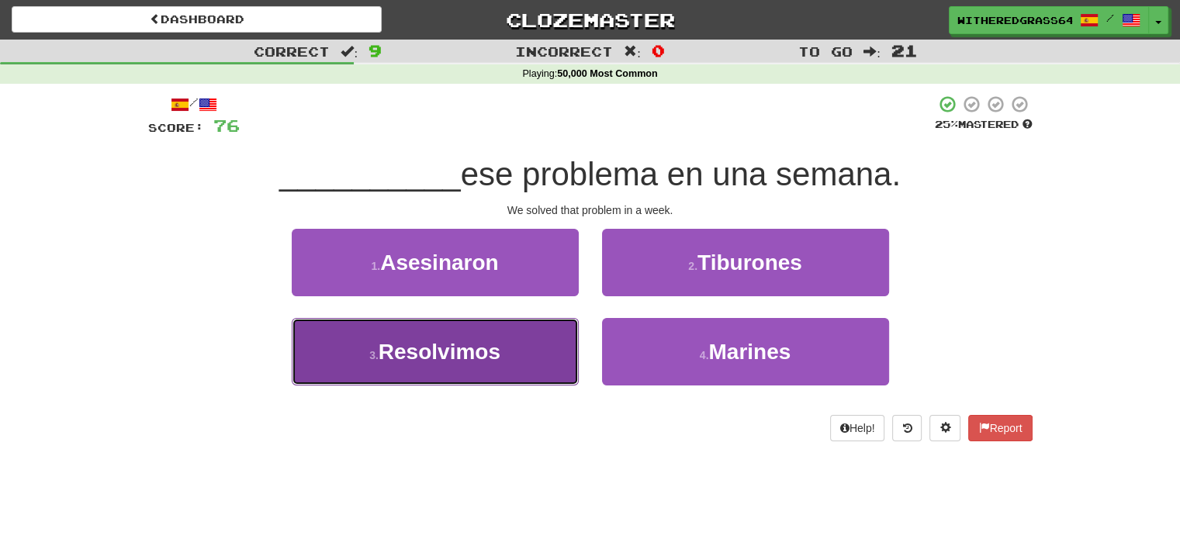
click at [539, 346] on button "3 . Resolvimos" at bounding box center [435, 351] width 287 height 67
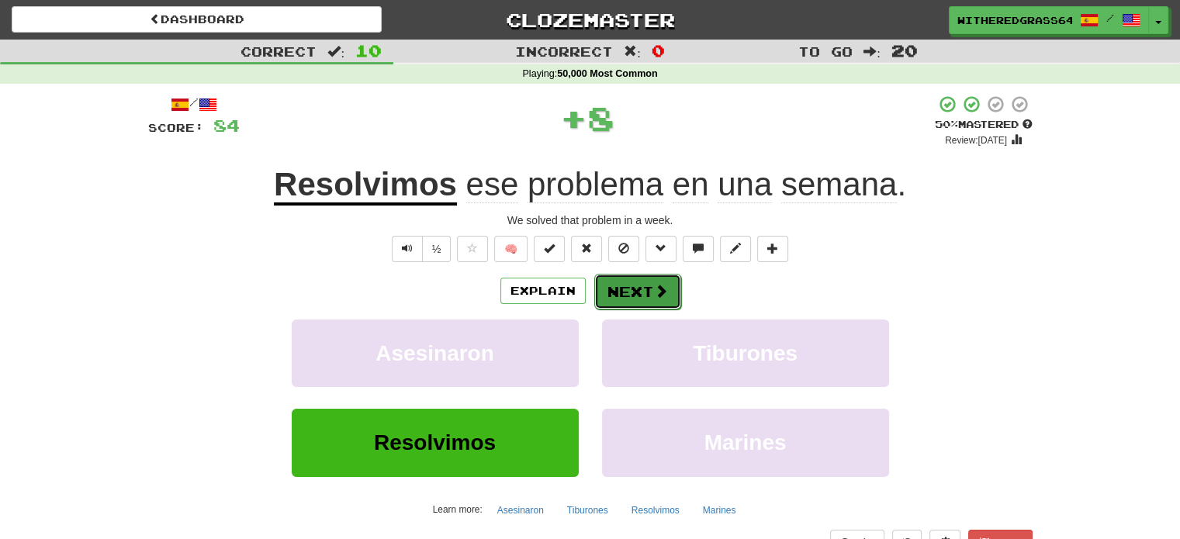
click at [621, 292] on button "Next" at bounding box center [637, 292] width 87 height 36
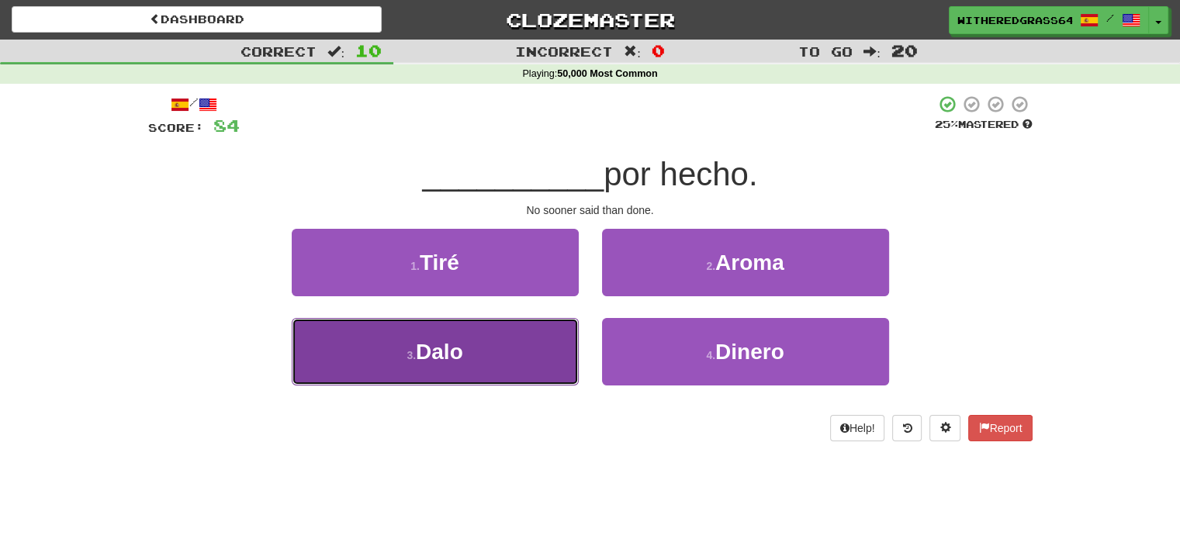
click at [529, 343] on button "3 . Dalo" at bounding box center [435, 351] width 287 height 67
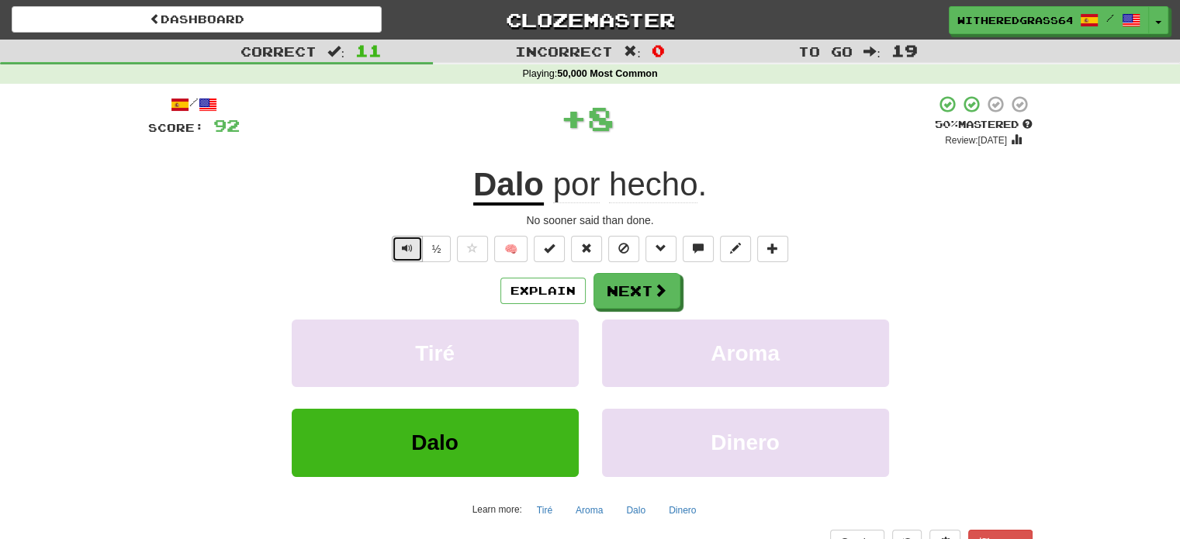
click at [403, 249] on span "Text-to-speech controls" at bounding box center [407, 248] width 11 height 11
click at [523, 286] on button "Explain" at bounding box center [542, 291] width 85 height 26
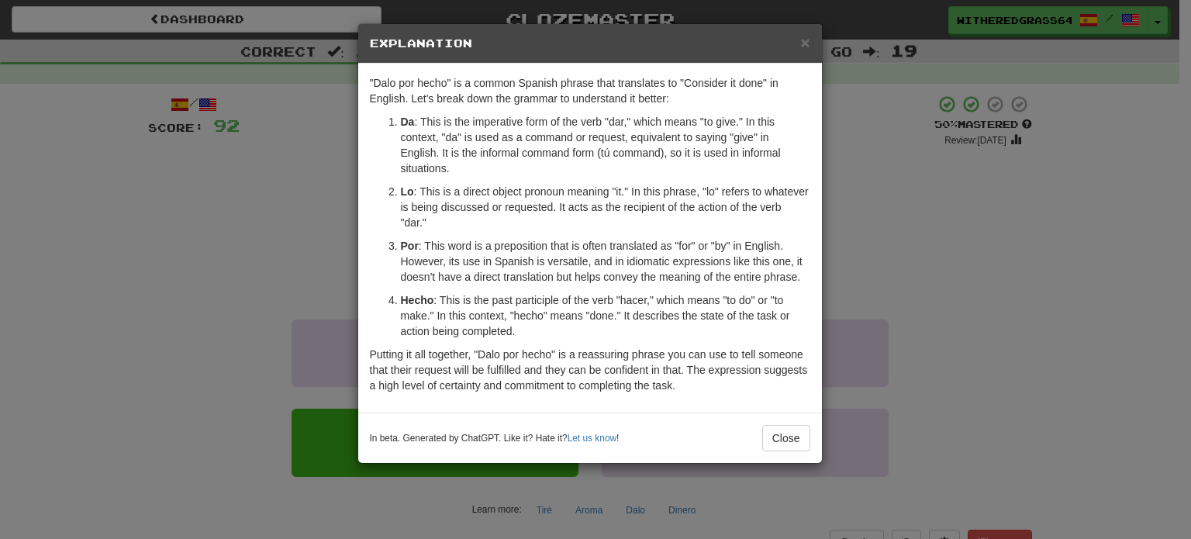
click at [258, 247] on div "× Explanation "Dalo por hecho" is a common Spanish phrase that translates to "C…" at bounding box center [595, 269] width 1191 height 539
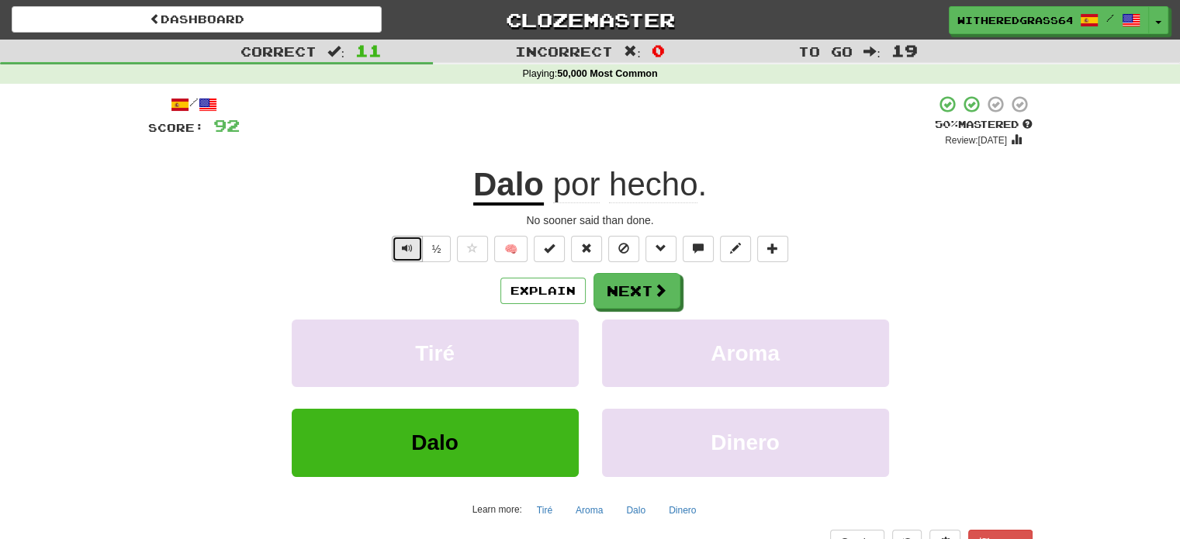
click at [413, 251] on button "Text-to-speech controls" at bounding box center [407, 249] width 31 height 26
click at [621, 287] on button "Next" at bounding box center [637, 292] width 87 height 36
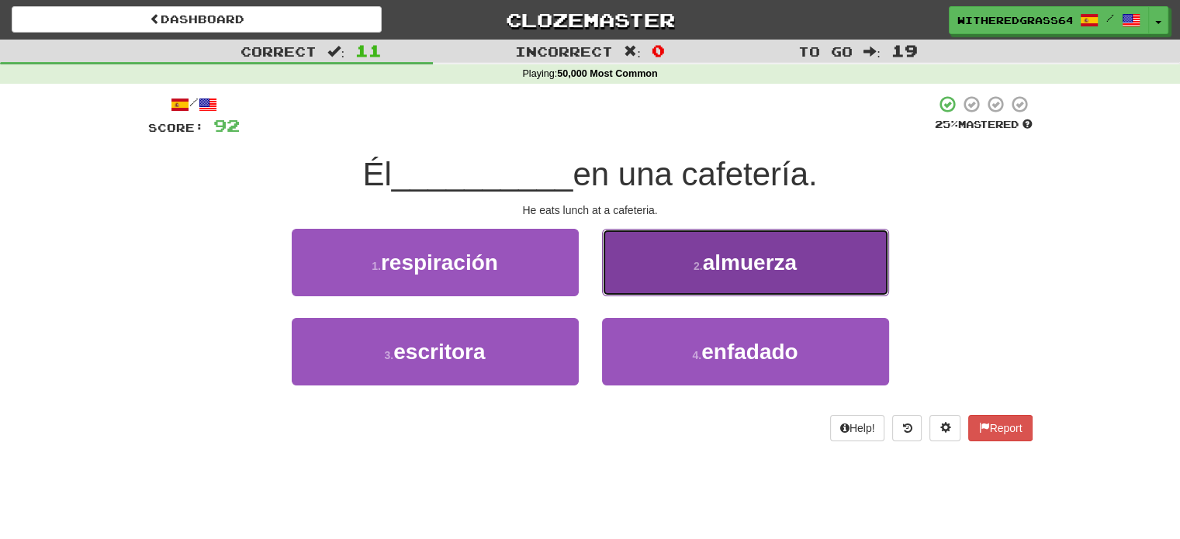
click at [664, 268] on button "2 . almuerza" at bounding box center [745, 262] width 287 height 67
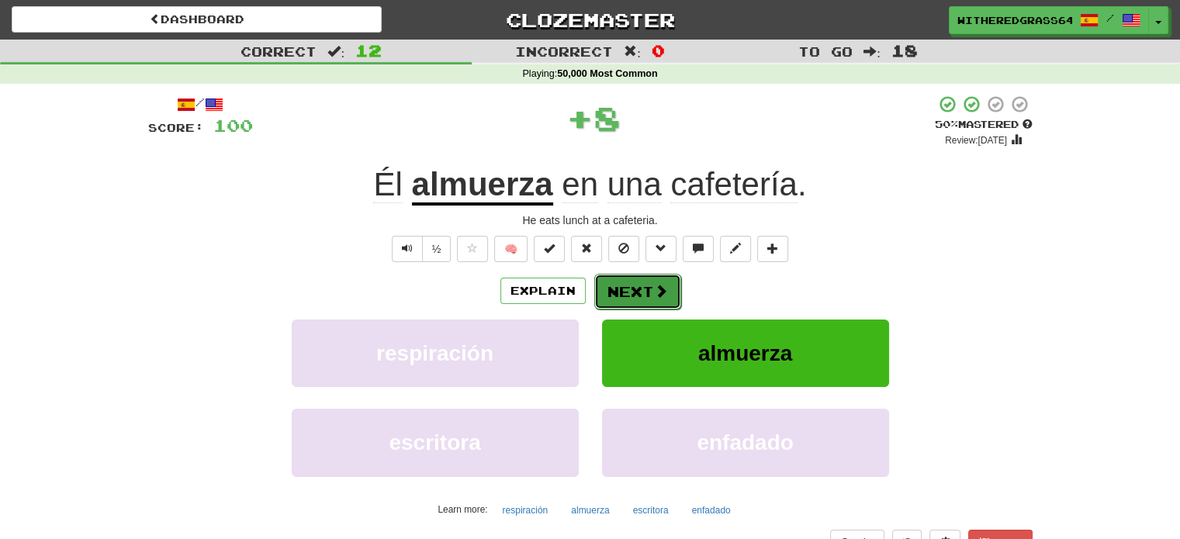
click at [643, 286] on button "Next" at bounding box center [637, 292] width 87 height 36
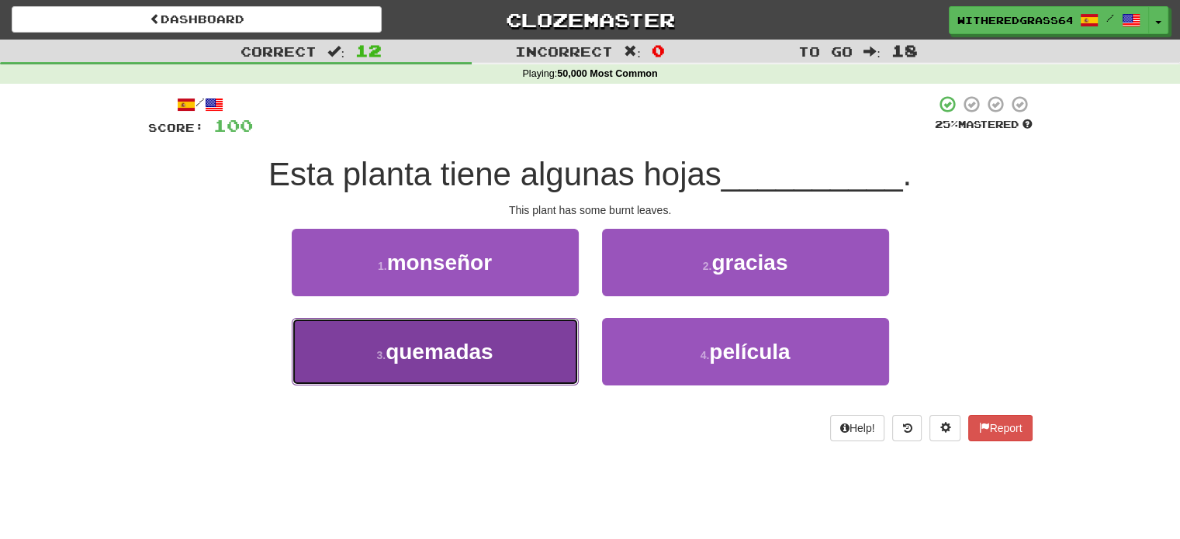
click at [511, 356] on button "3 . quemadas" at bounding box center [435, 351] width 287 height 67
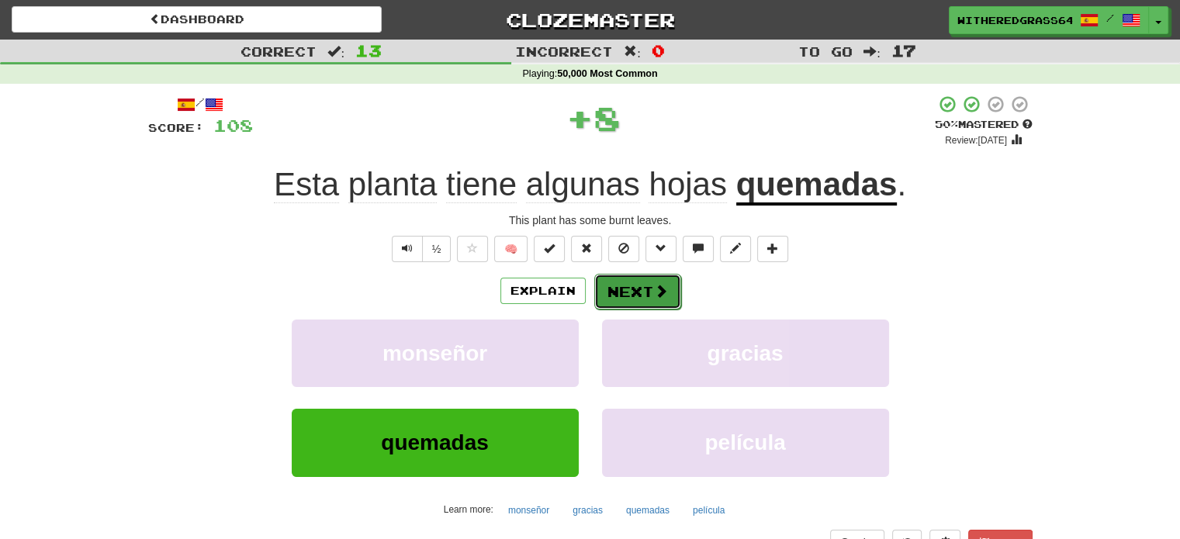
click at [633, 290] on button "Next" at bounding box center [637, 292] width 87 height 36
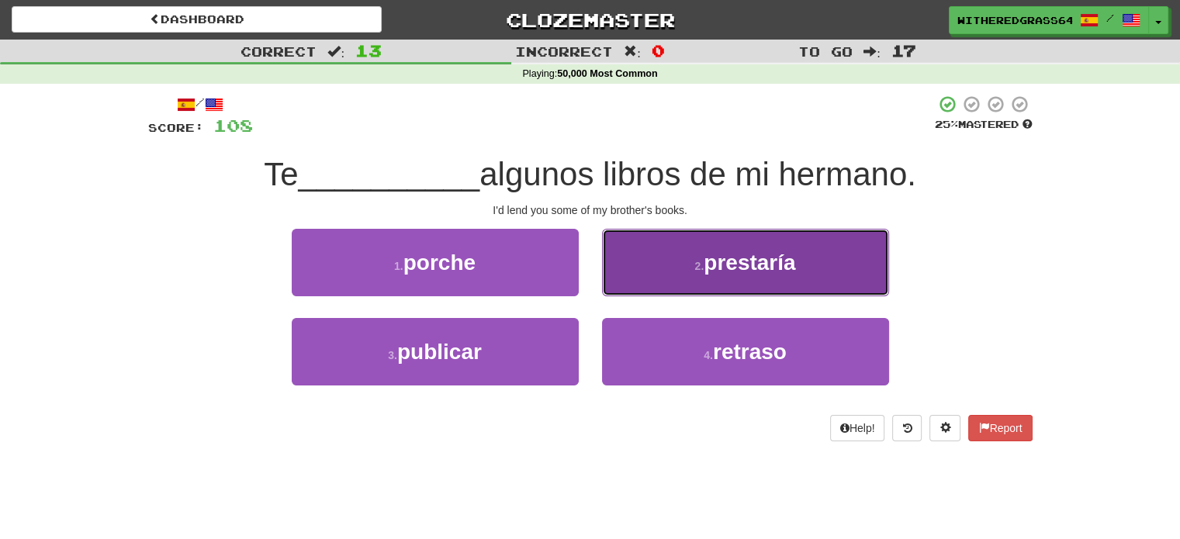
click at [626, 277] on button "2 . prestaría" at bounding box center [745, 262] width 287 height 67
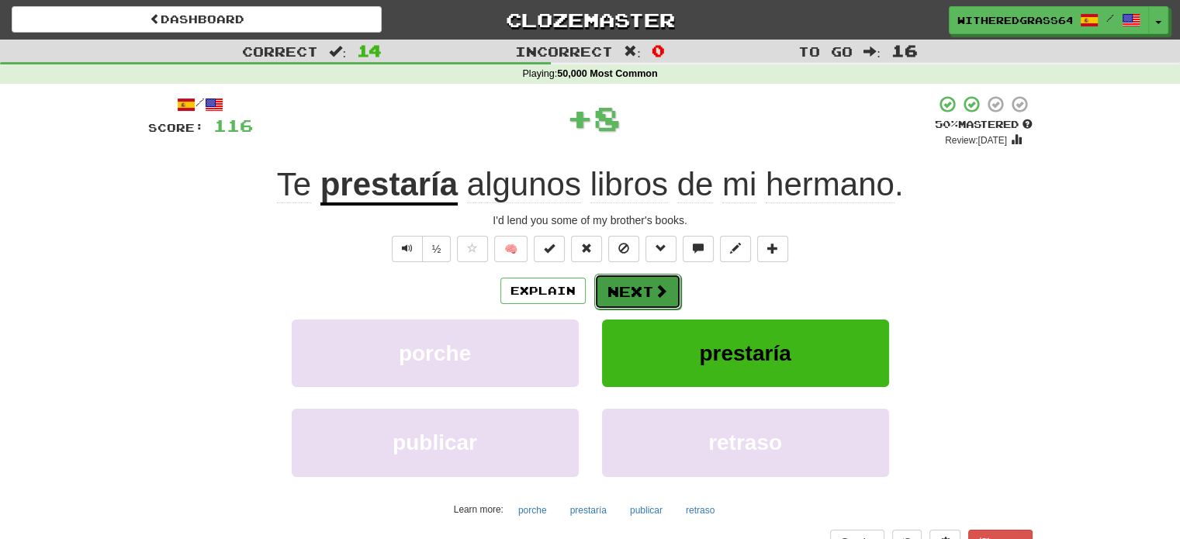
click at [619, 293] on button "Next" at bounding box center [637, 292] width 87 height 36
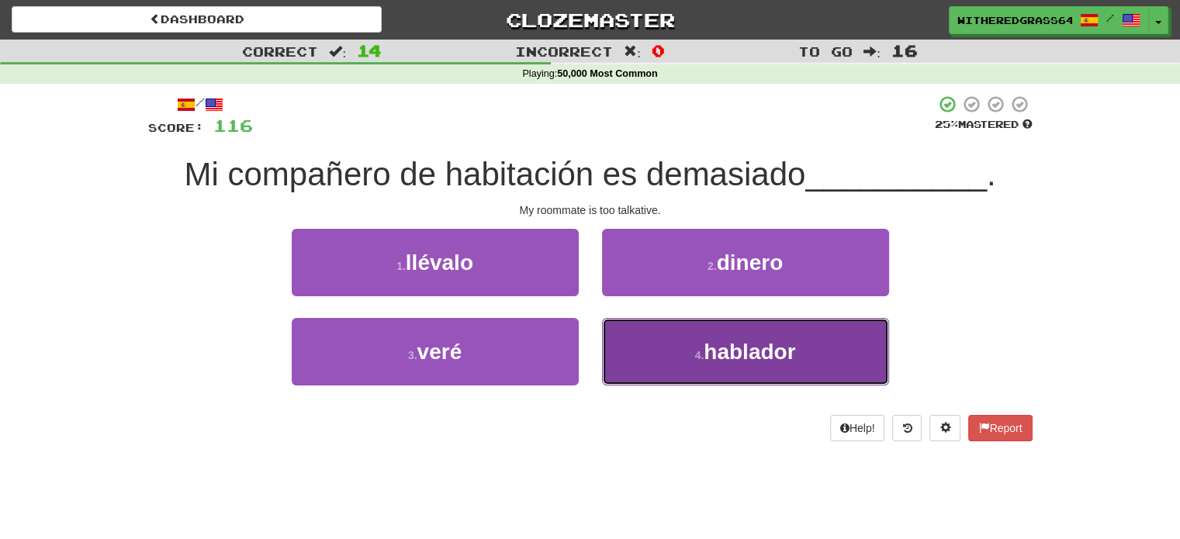
click at [642, 347] on button "4 . hablador" at bounding box center [745, 351] width 287 height 67
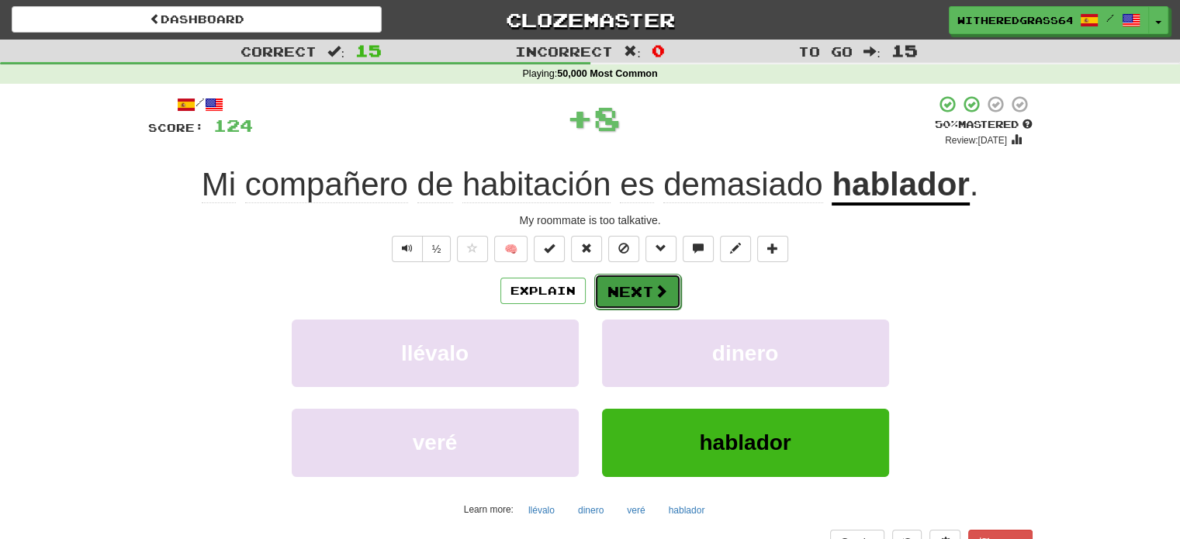
click at [642, 293] on button "Next" at bounding box center [637, 292] width 87 height 36
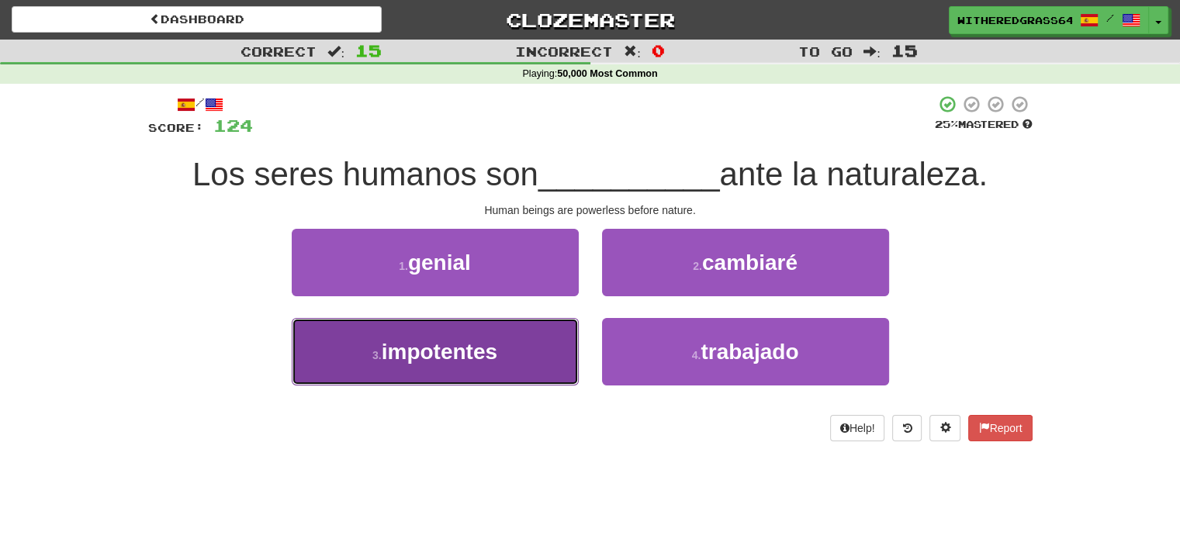
click at [530, 344] on button "3 . impotentes" at bounding box center [435, 351] width 287 height 67
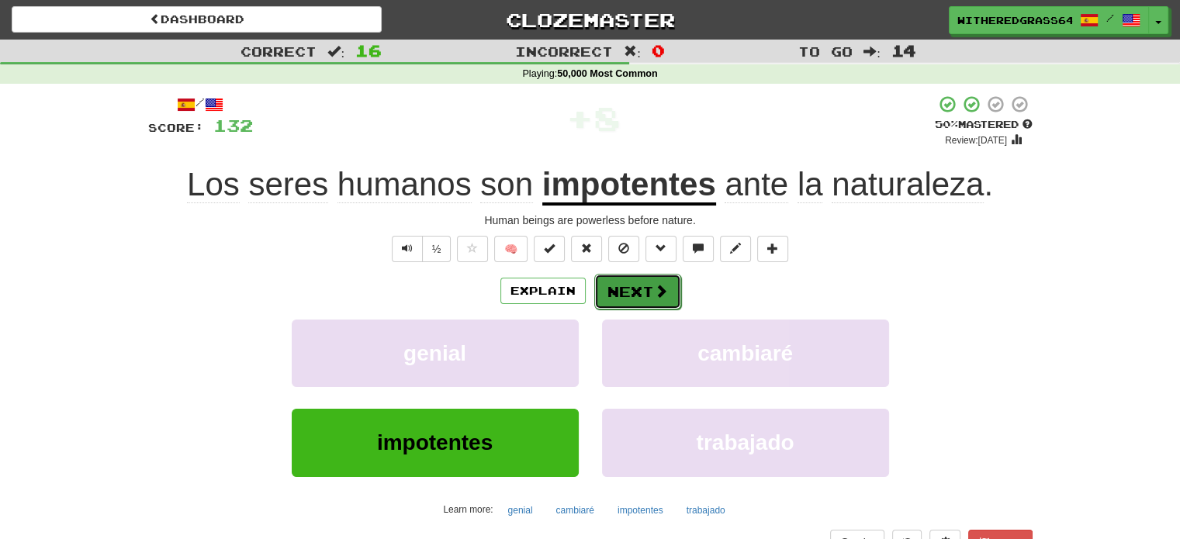
click at [631, 291] on button "Next" at bounding box center [637, 292] width 87 height 36
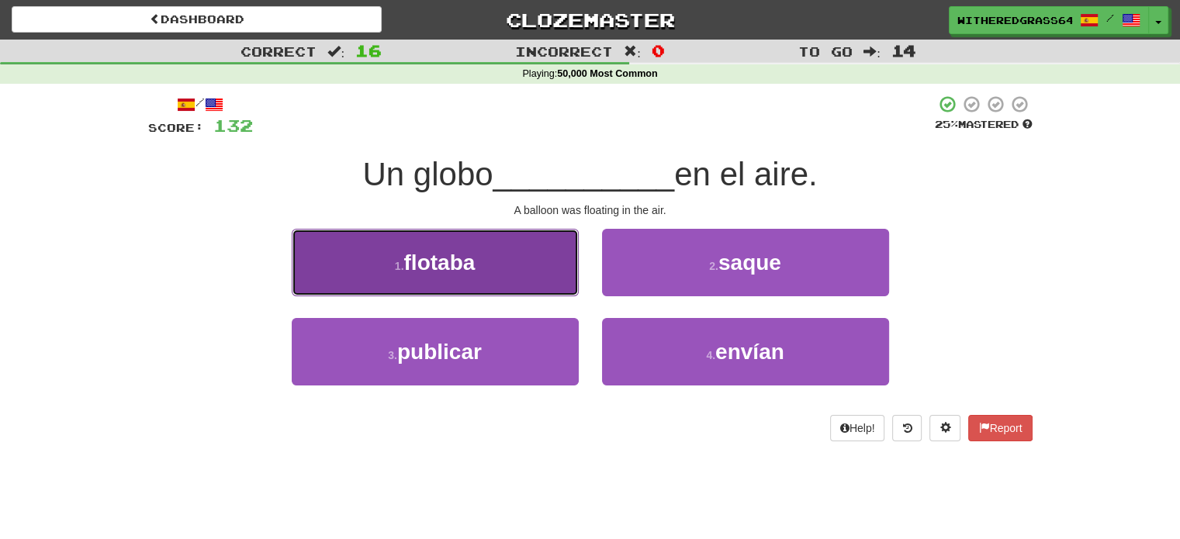
click at [543, 279] on button "1 . flotaba" at bounding box center [435, 262] width 287 height 67
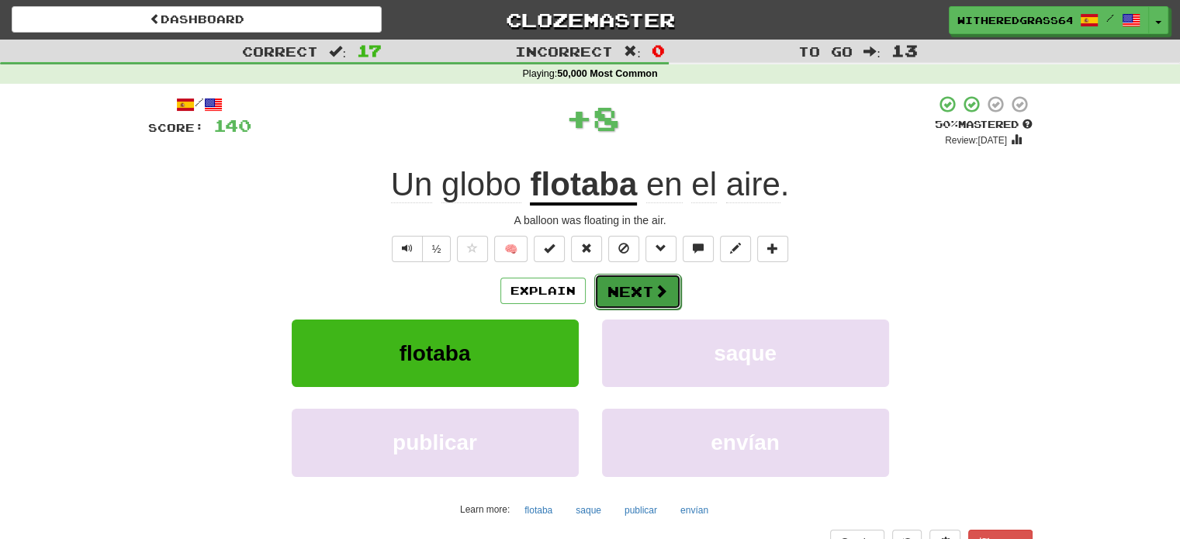
click at [626, 286] on button "Next" at bounding box center [637, 292] width 87 height 36
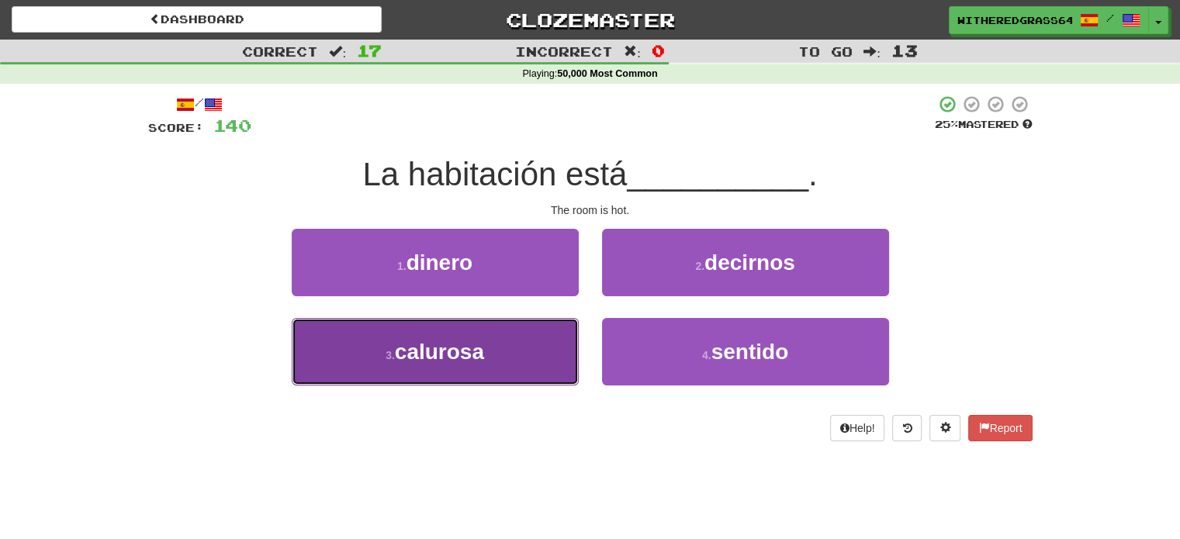
click at [503, 343] on button "3 . calurosa" at bounding box center [435, 351] width 287 height 67
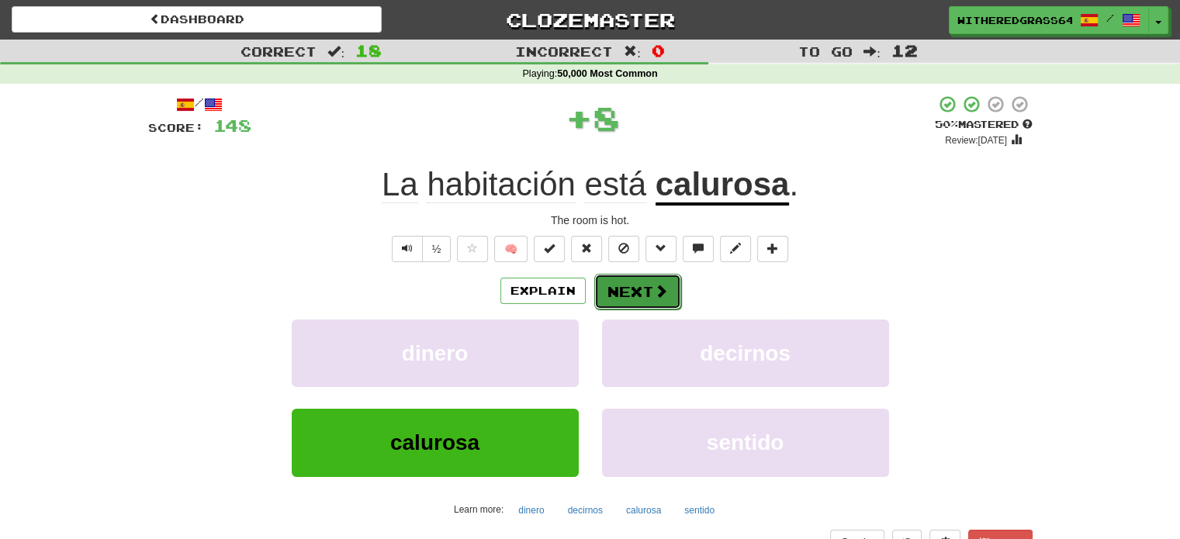
click at [620, 288] on button "Next" at bounding box center [637, 292] width 87 height 36
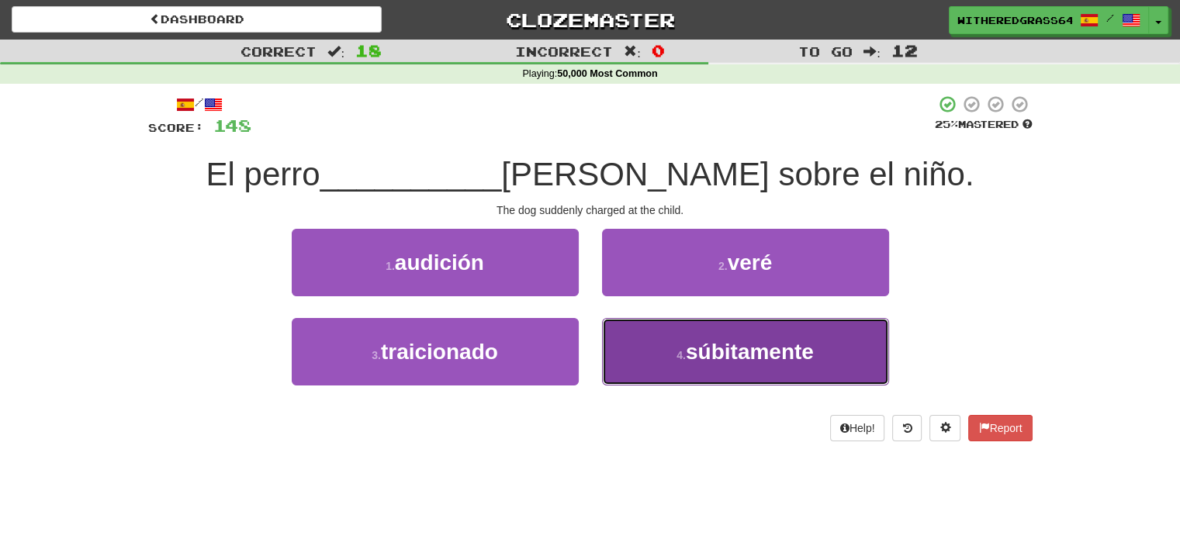
click at [638, 352] on button "4 . súbitamente" at bounding box center [745, 351] width 287 height 67
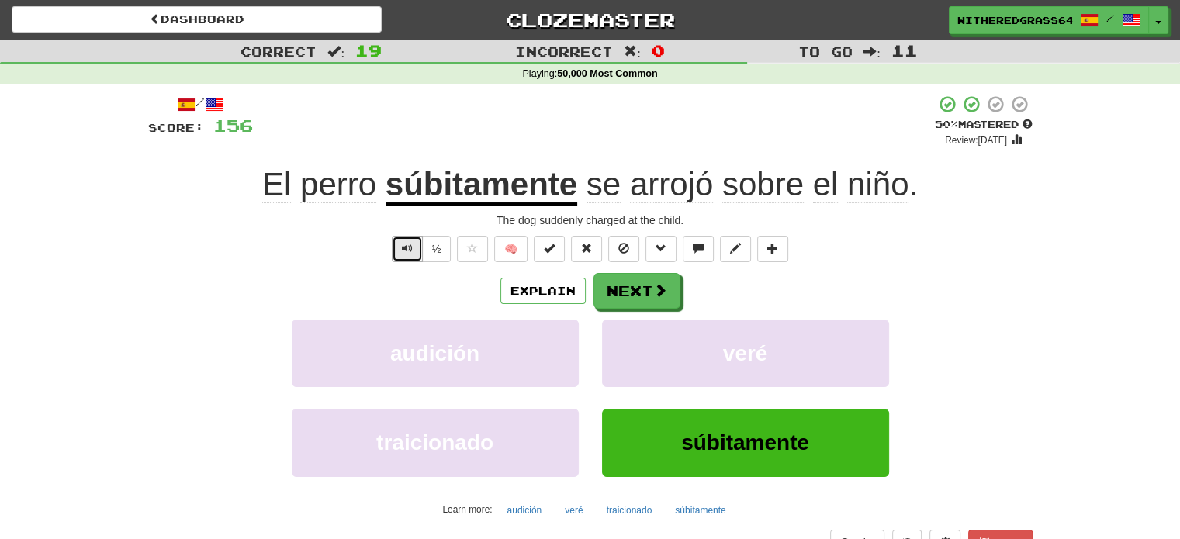
click at [411, 250] on span "Text-to-speech controls" at bounding box center [407, 248] width 11 height 11
click at [510, 282] on button "Explain" at bounding box center [542, 291] width 85 height 26
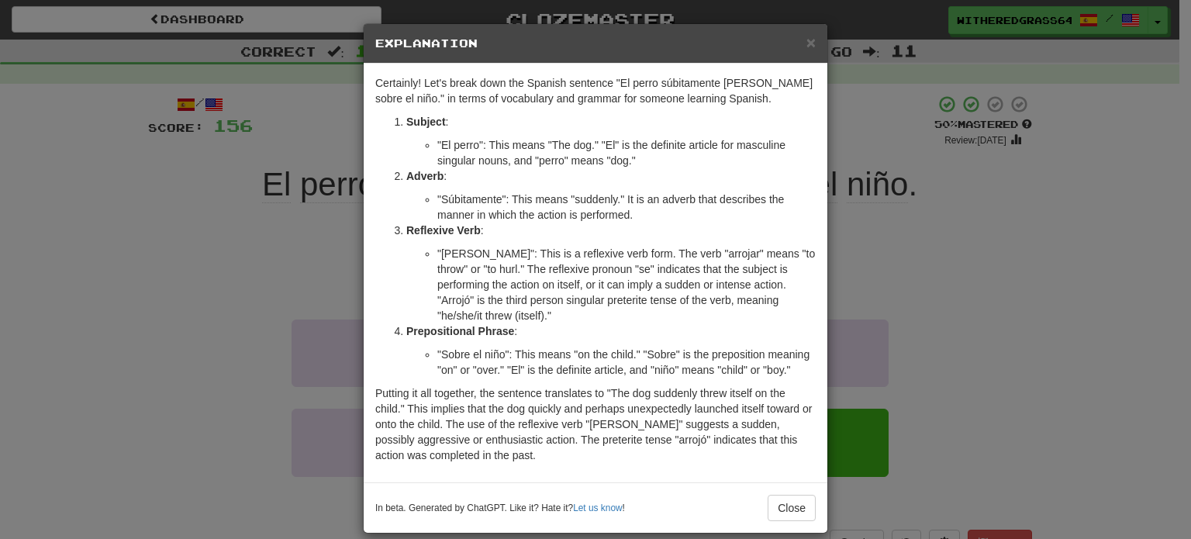
click at [238, 199] on div "× Explanation Certainly! Let's break down the Spanish sentence "El perro súbita…" at bounding box center [595, 269] width 1191 height 539
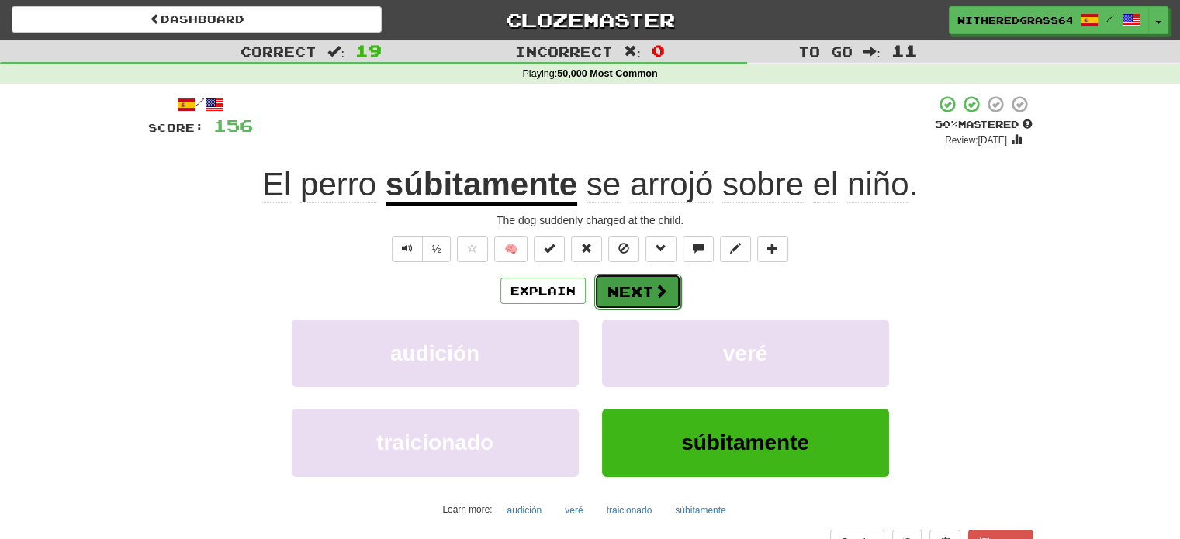
click at [610, 287] on button "Next" at bounding box center [637, 292] width 87 height 36
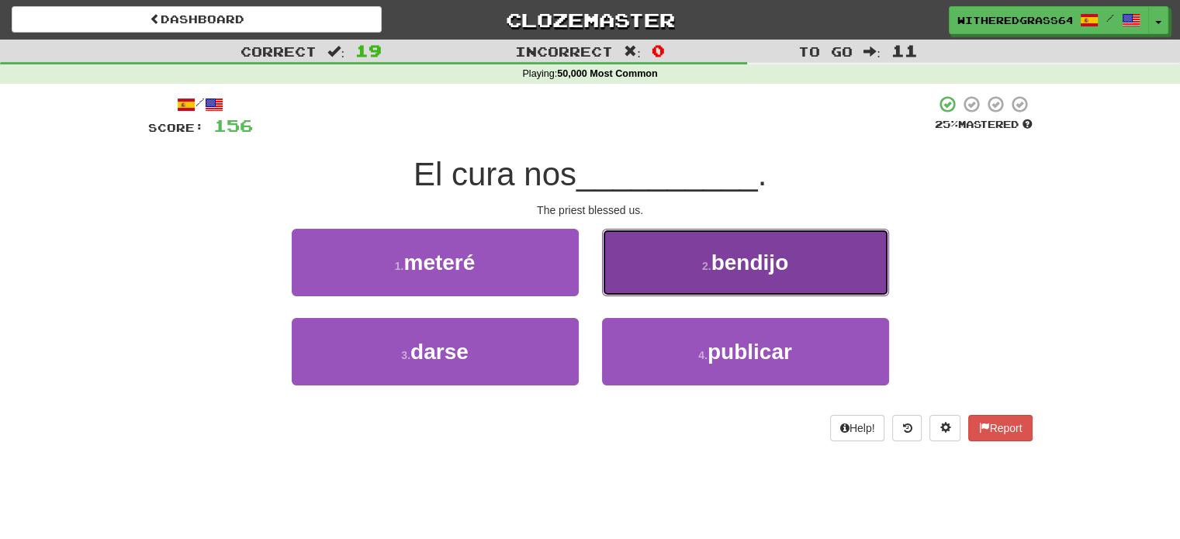
click at [631, 274] on button "2 . bendijo" at bounding box center [745, 262] width 287 height 67
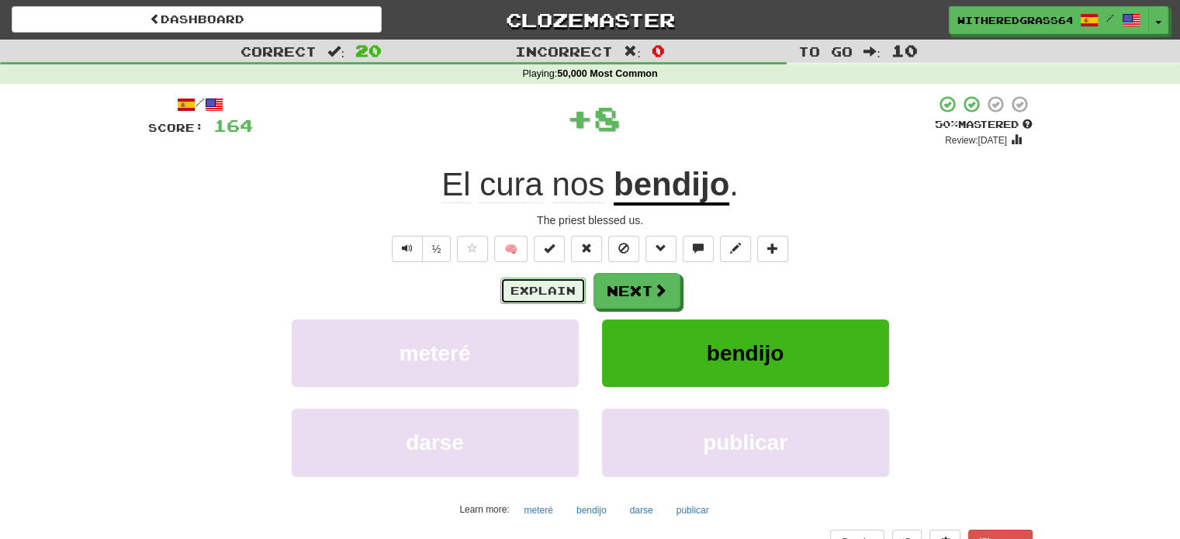
click at [552, 291] on button "Explain" at bounding box center [542, 291] width 85 height 26
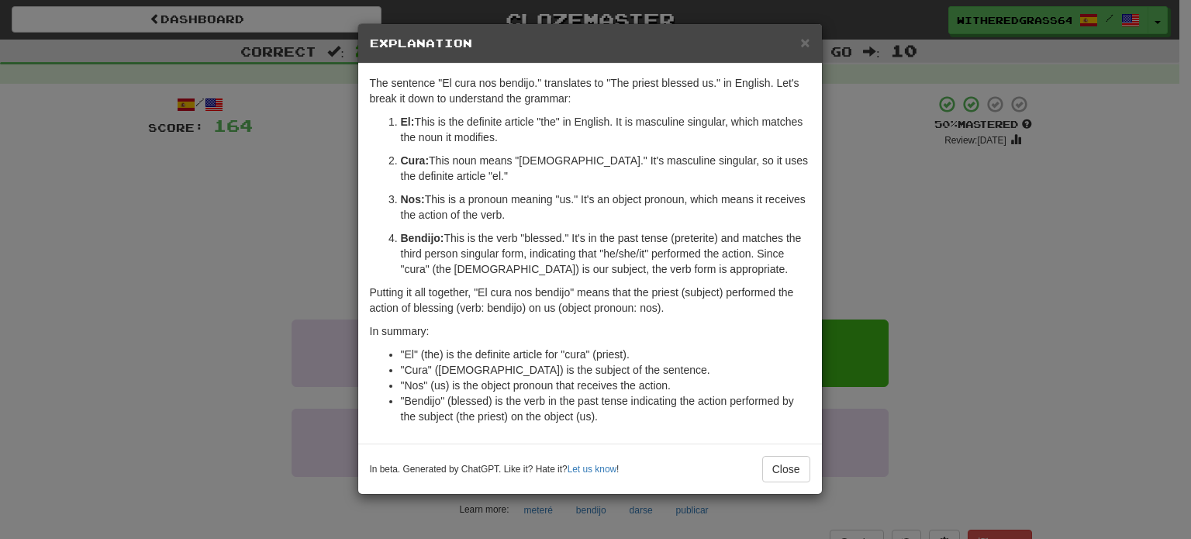
click at [247, 252] on div "× Explanation The sentence "El cura nos bendijo." translates to "The priest ble…" at bounding box center [595, 269] width 1191 height 539
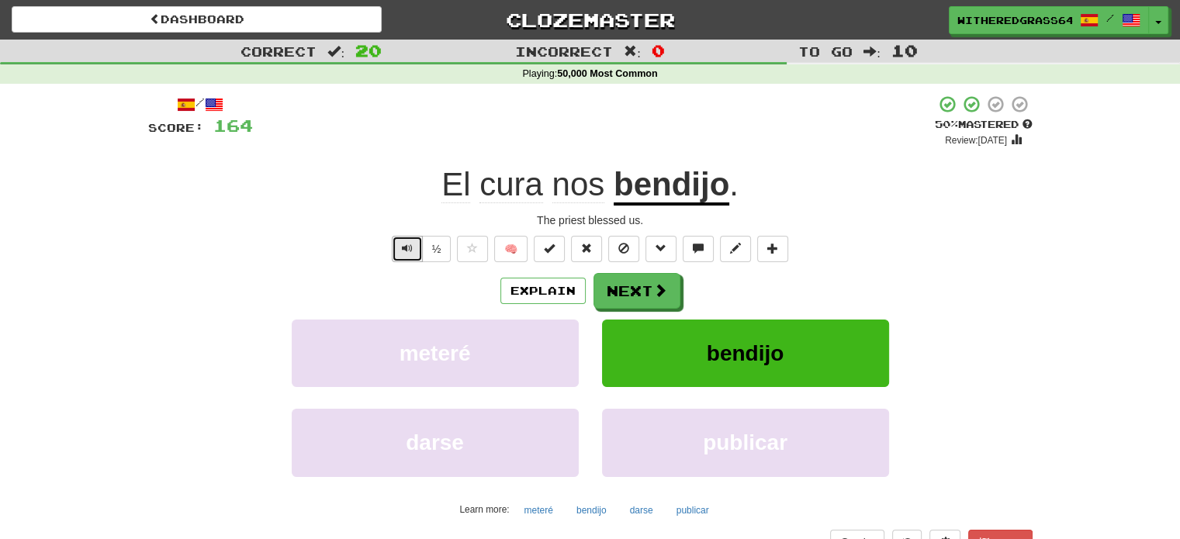
click at [402, 247] on span "Text-to-speech controls" at bounding box center [407, 248] width 11 height 11
click at [610, 293] on button "Next" at bounding box center [637, 292] width 87 height 36
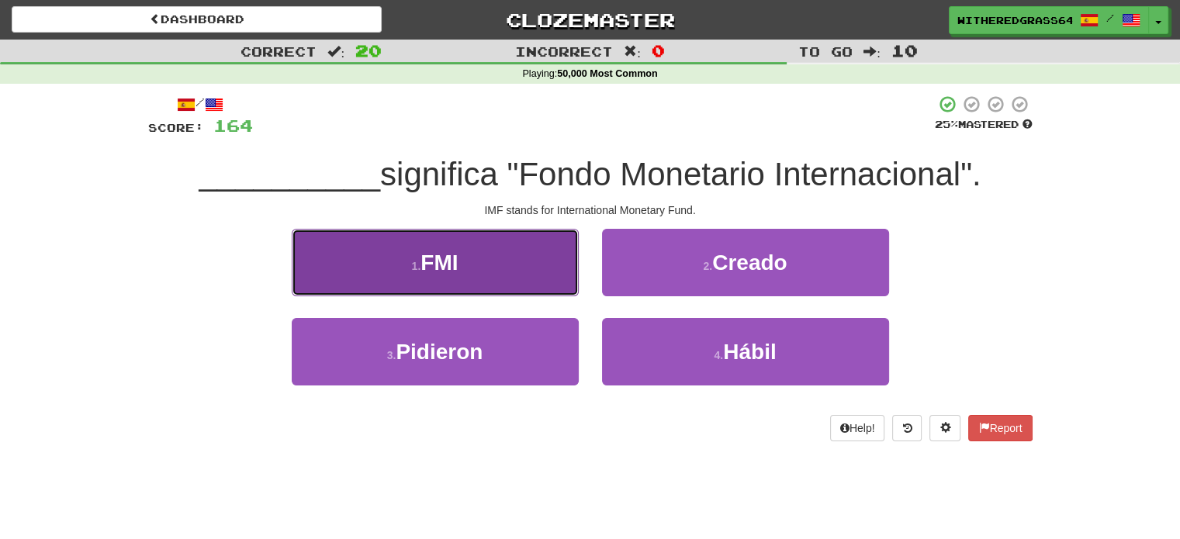
click at [537, 275] on button "1 . FMI" at bounding box center [435, 262] width 287 height 67
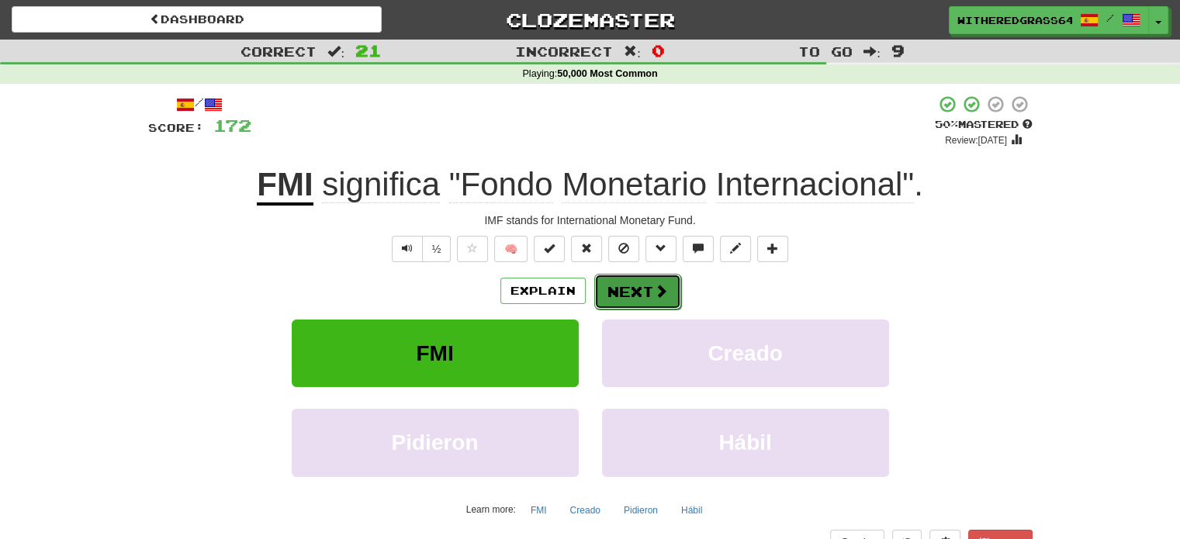
click at [645, 291] on button "Next" at bounding box center [637, 292] width 87 height 36
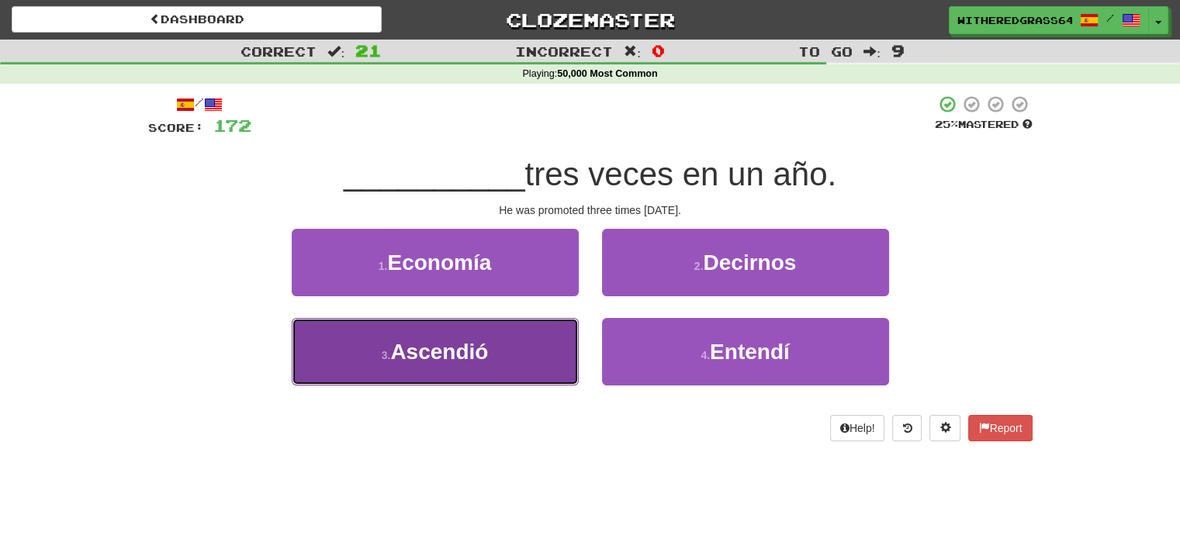
click at [528, 348] on button "3 . Ascendió" at bounding box center [435, 351] width 287 height 67
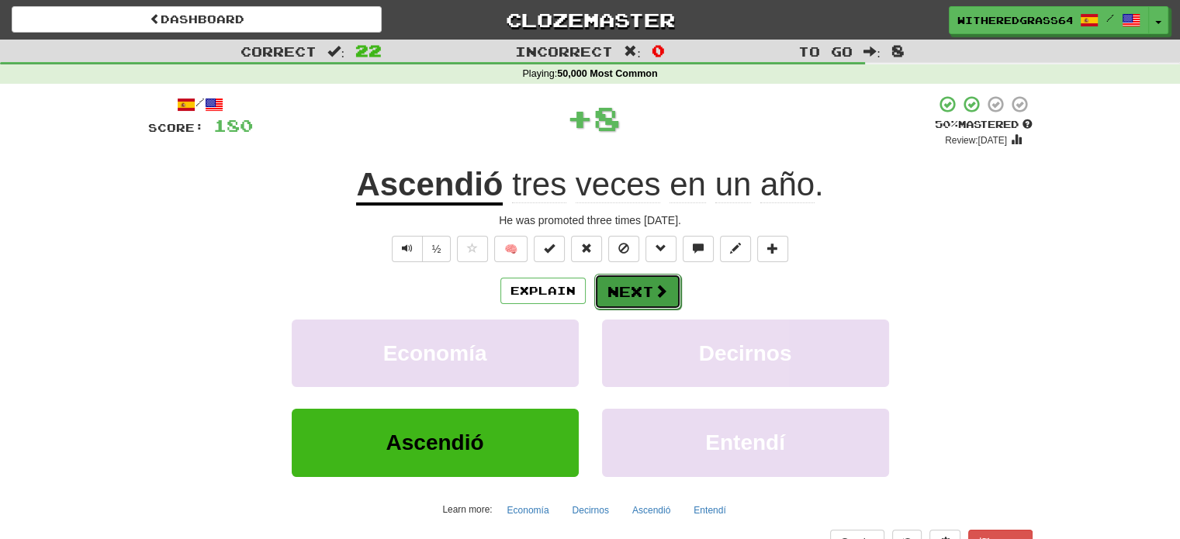
click at [625, 296] on button "Next" at bounding box center [637, 292] width 87 height 36
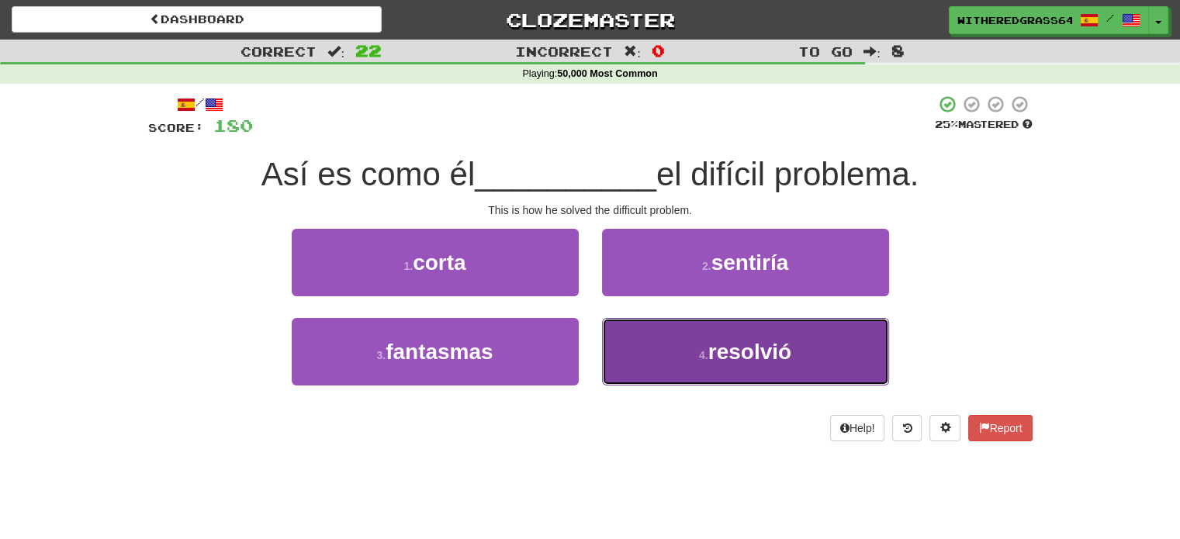
click at [650, 347] on button "4 . resolvió" at bounding box center [745, 351] width 287 height 67
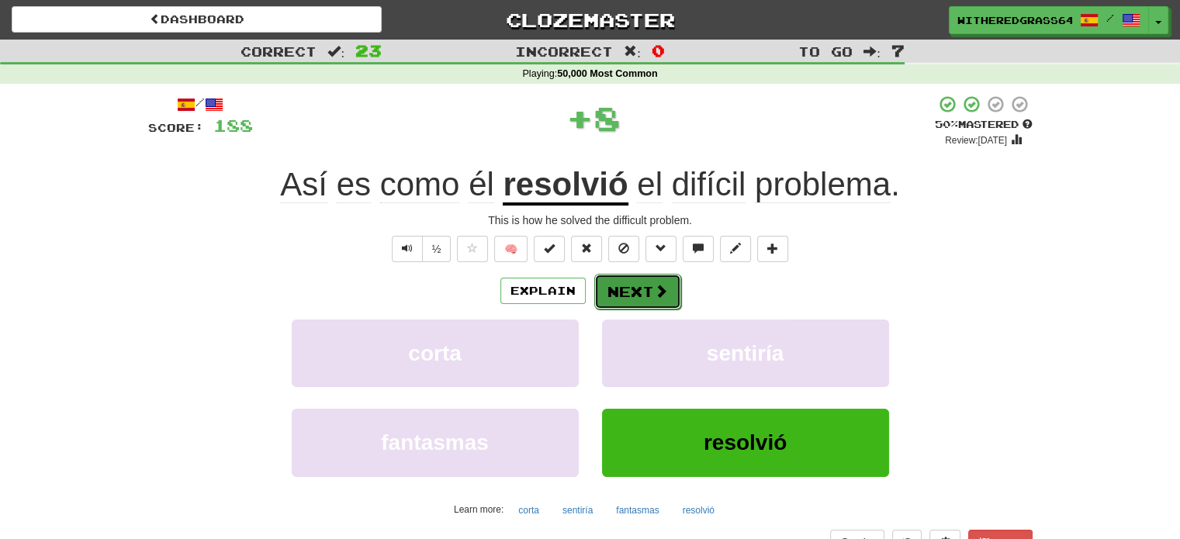
click at [628, 278] on button "Next" at bounding box center [637, 292] width 87 height 36
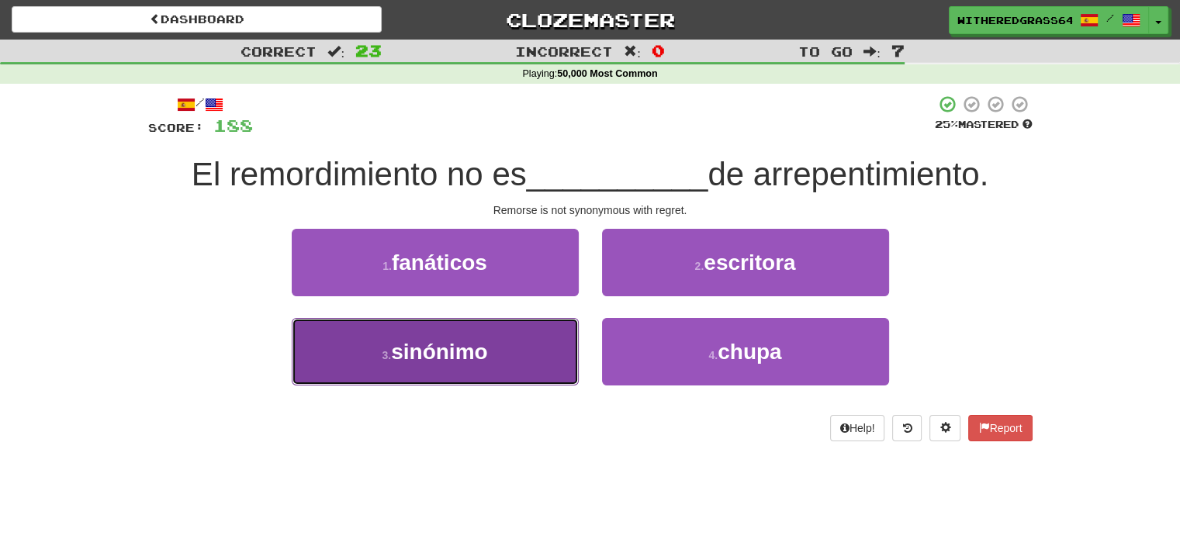
click at [521, 354] on button "3 . sinónimo" at bounding box center [435, 351] width 287 height 67
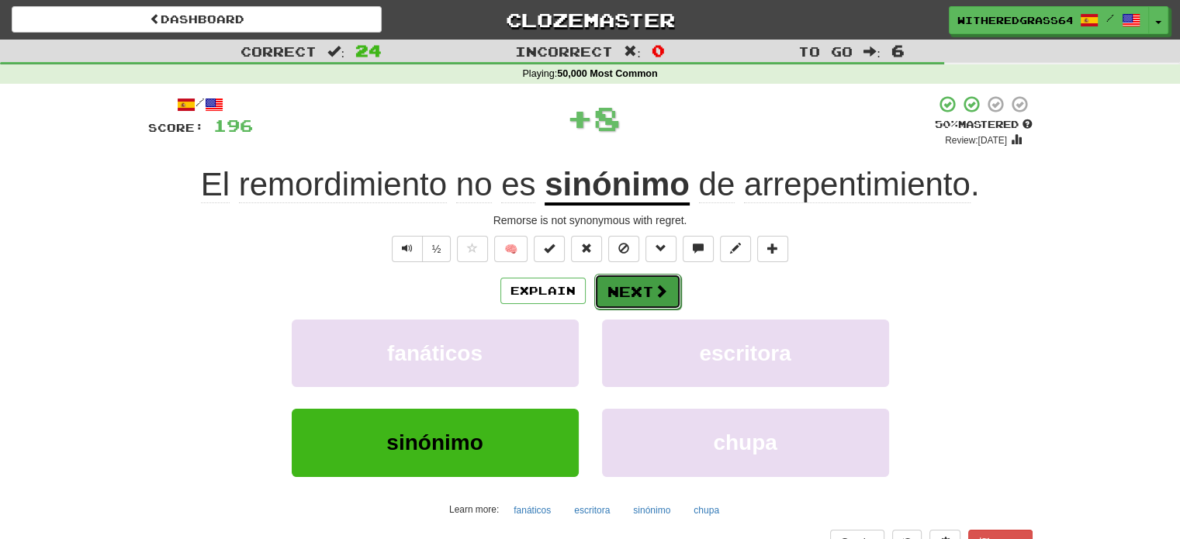
click at [620, 295] on button "Next" at bounding box center [637, 292] width 87 height 36
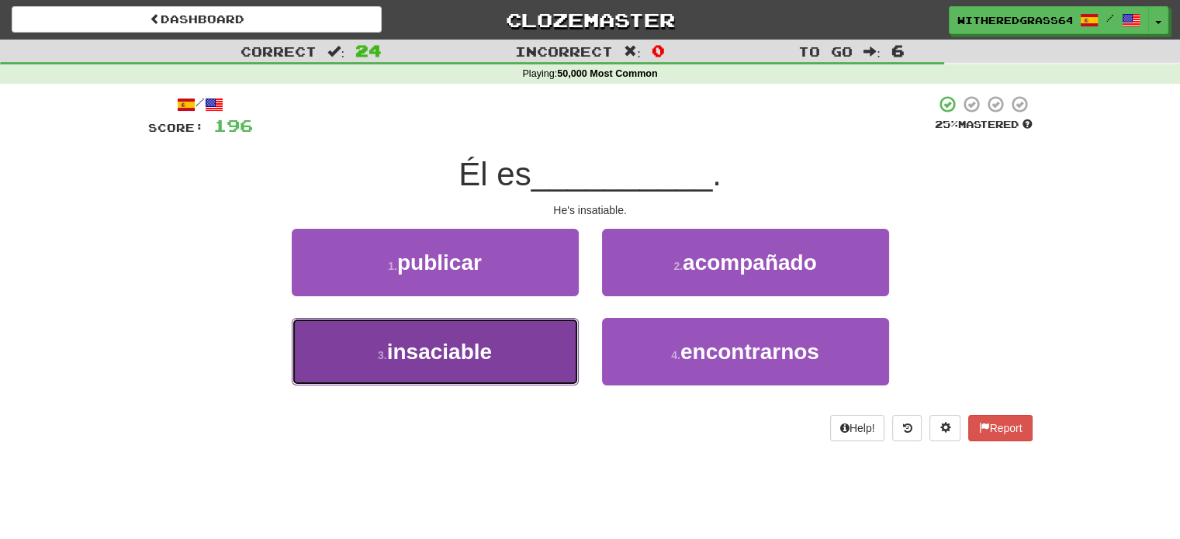
click at [532, 355] on button "3 . insaciable" at bounding box center [435, 351] width 287 height 67
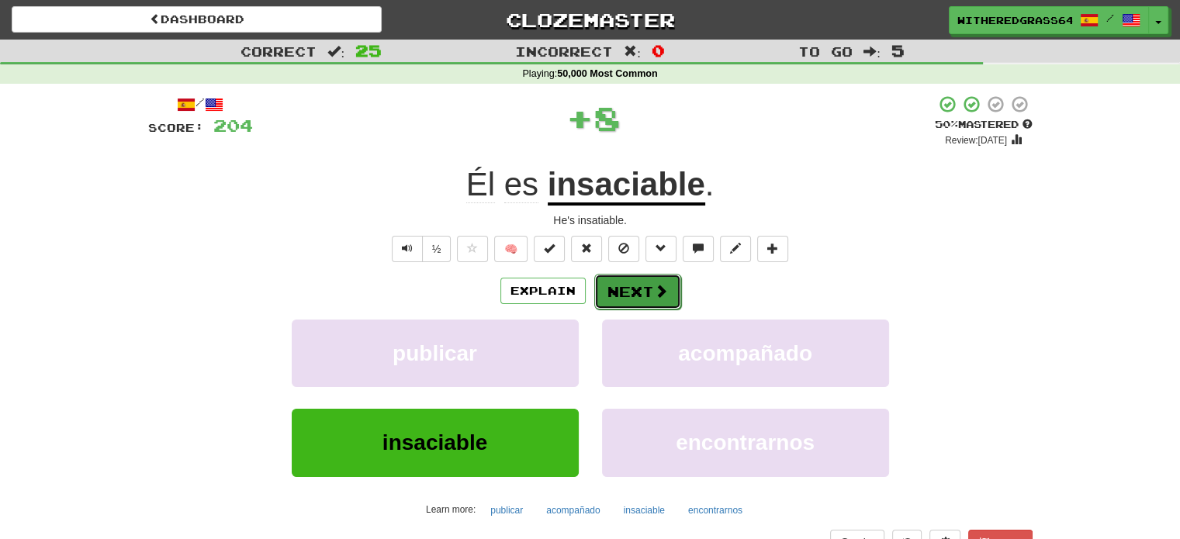
click at [627, 294] on button "Next" at bounding box center [637, 292] width 87 height 36
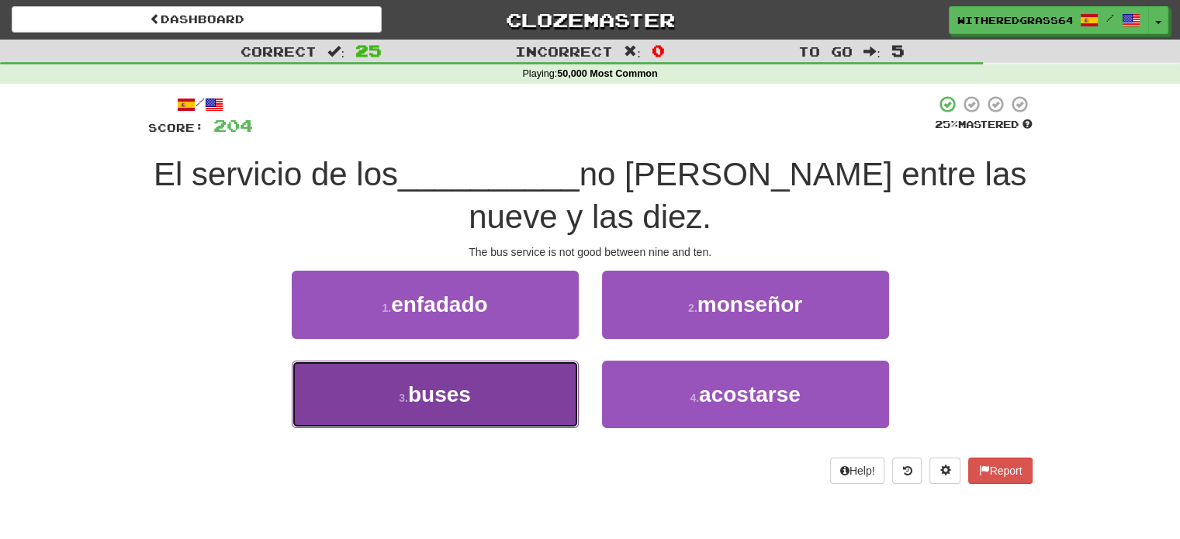
click at [522, 400] on button "3 . buses" at bounding box center [435, 394] width 287 height 67
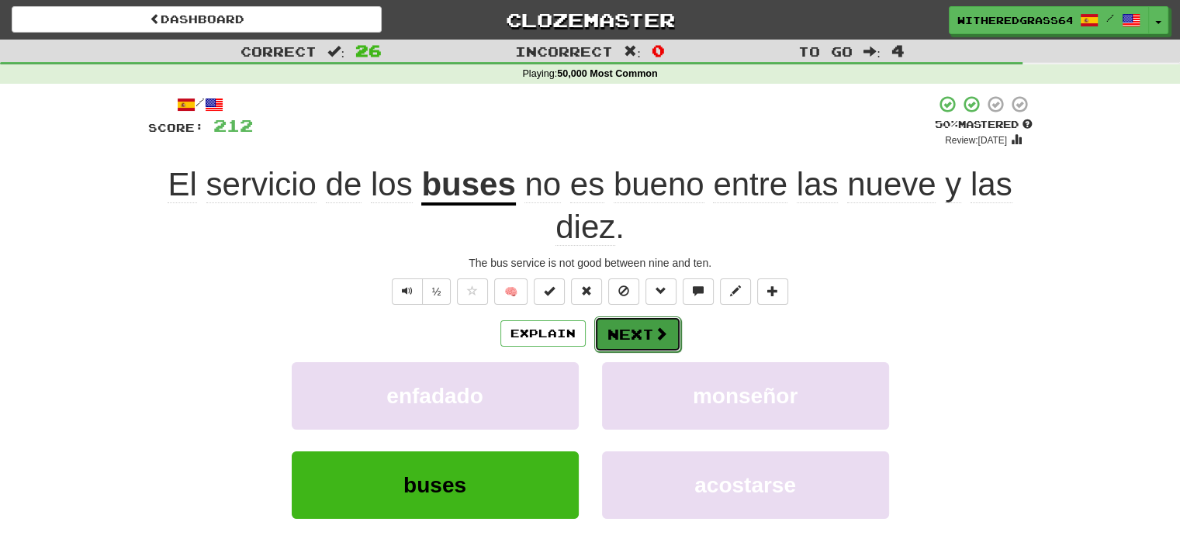
click at [616, 334] on button "Next" at bounding box center [637, 334] width 87 height 36
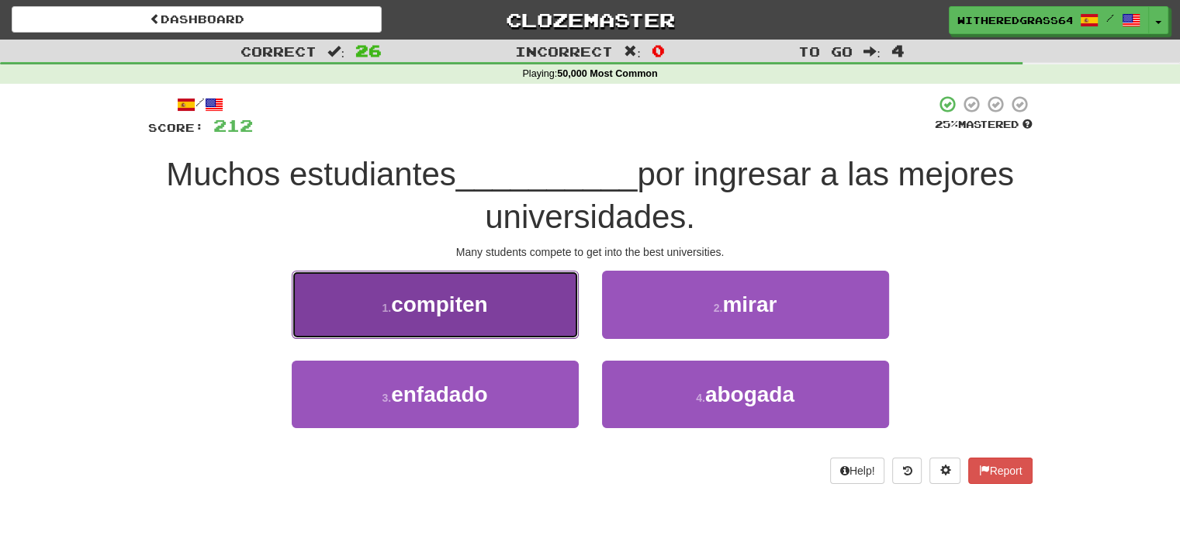
click at [530, 299] on button "1 . compiten" at bounding box center [435, 304] width 287 height 67
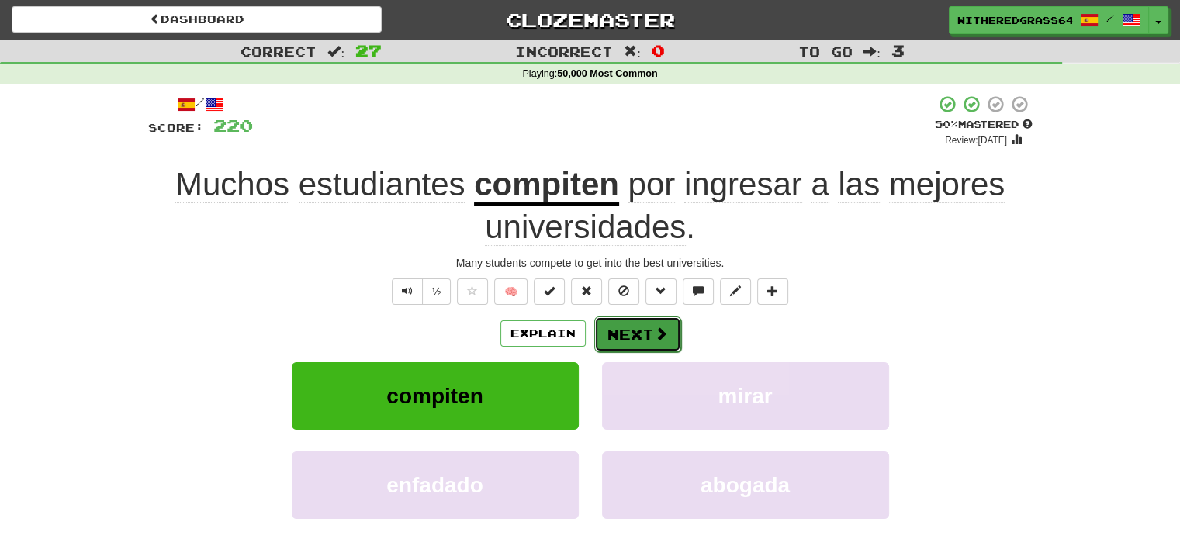
click at [642, 334] on button "Next" at bounding box center [637, 334] width 87 height 36
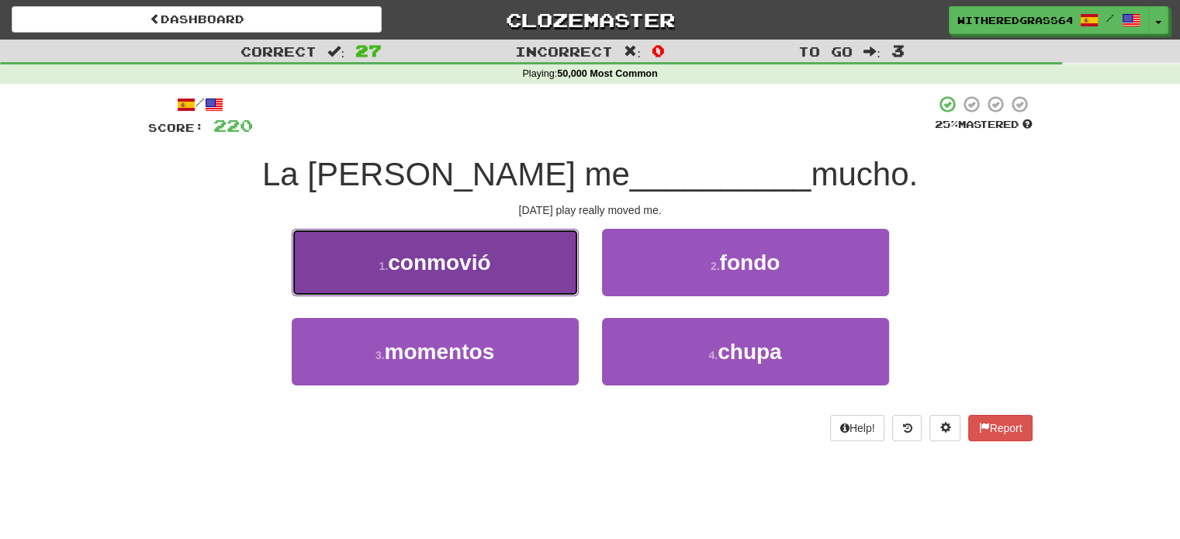
click at [534, 261] on button "1 . conmovió" at bounding box center [435, 262] width 287 height 67
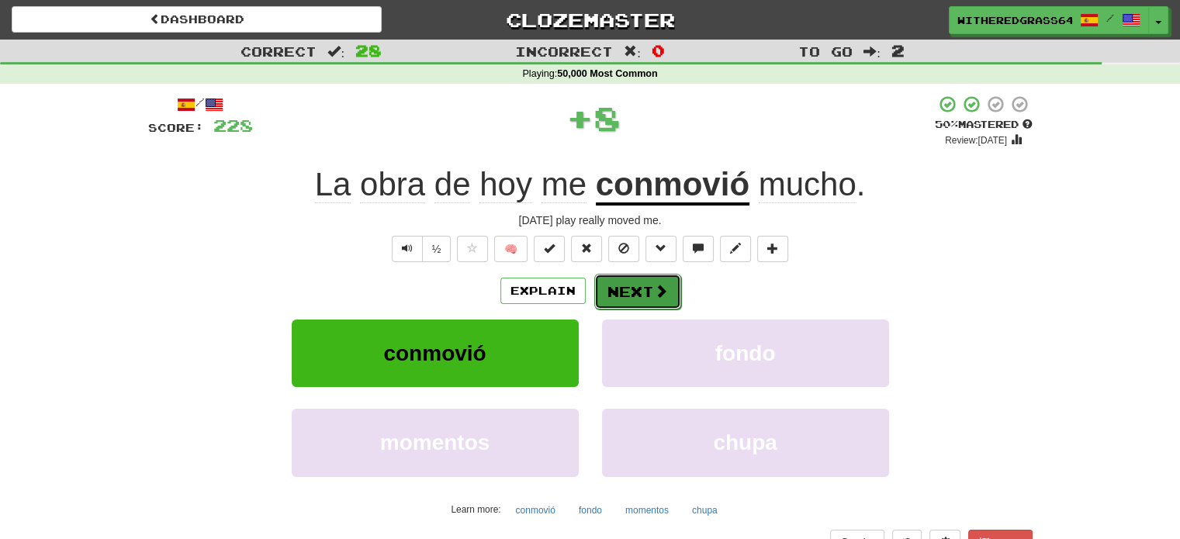
click at [650, 286] on button "Next" at bounding box center [637, 292] width 87 height 36
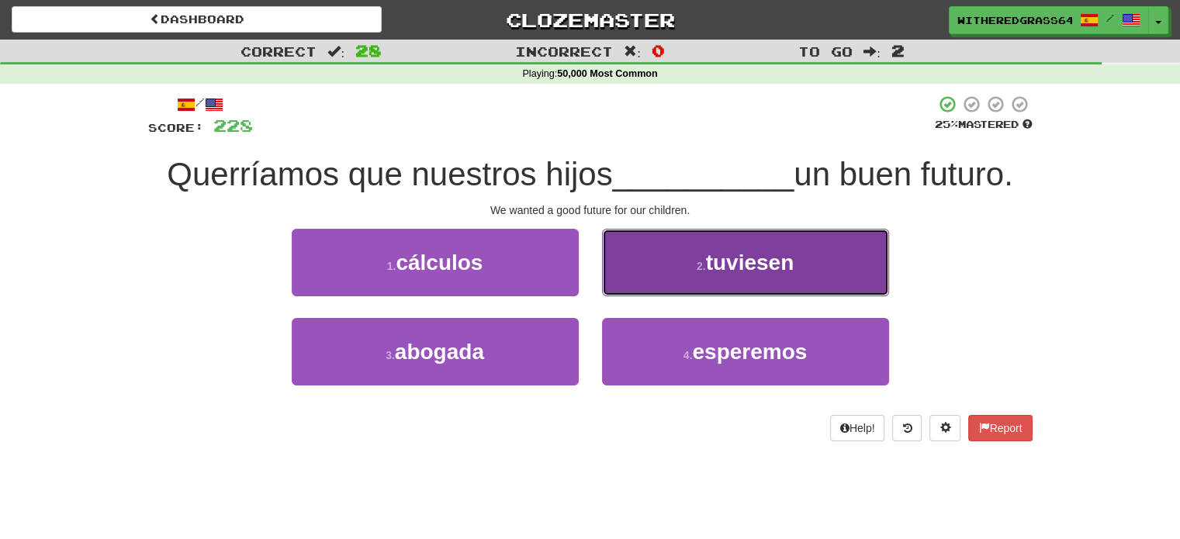
click at [636, 265] on button "2 . tuviesen" at bounding box center [745, 262] width 287 height 67
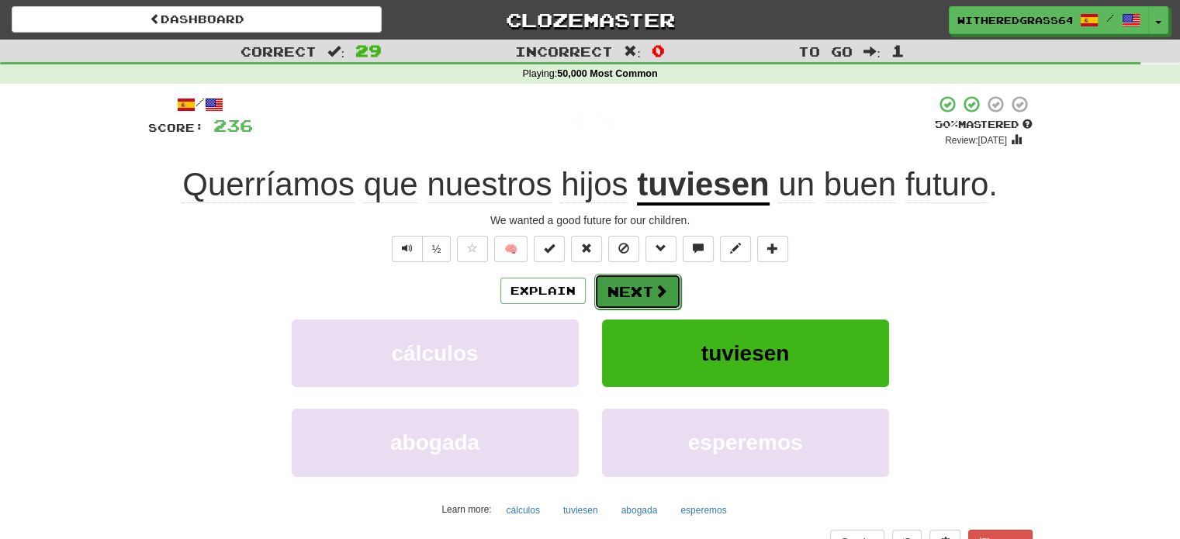
click at [629, 285] on button "Next" at bounding box center [637, 292] width 87 height 36
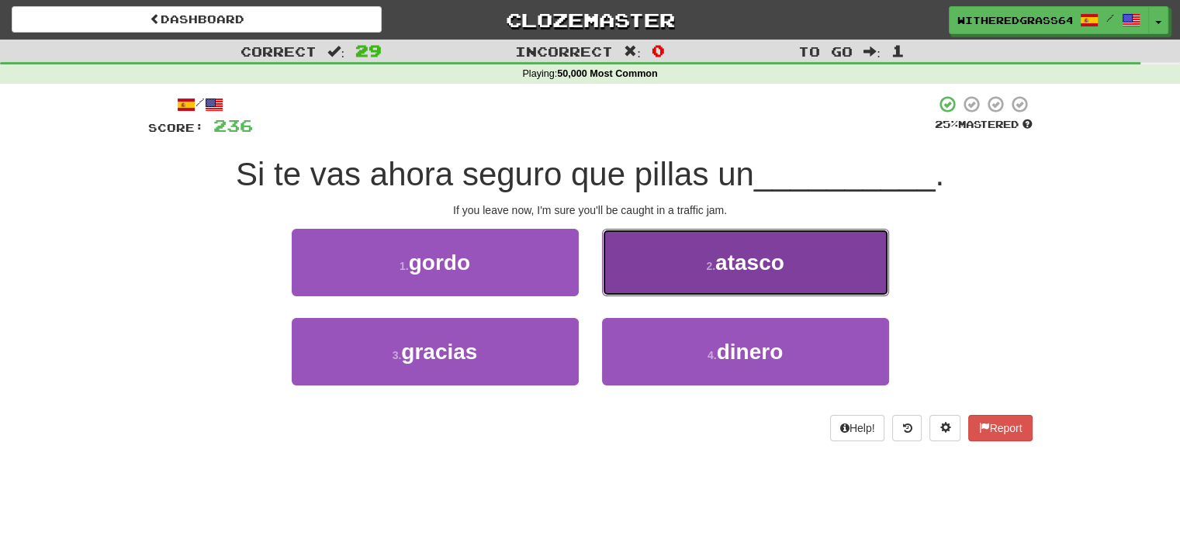
click at [667, 276] on button "2 . atasco" at bounding box center [745, 262] width 287 height 67
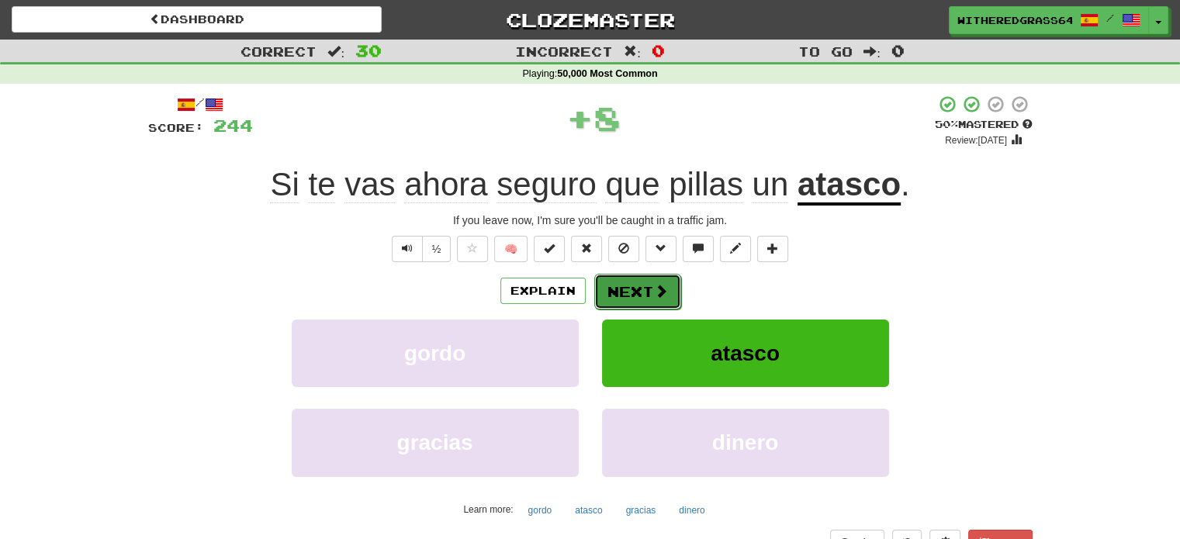
click at [656, 293] on span at bounding box center [661, 291] width 14 height 14
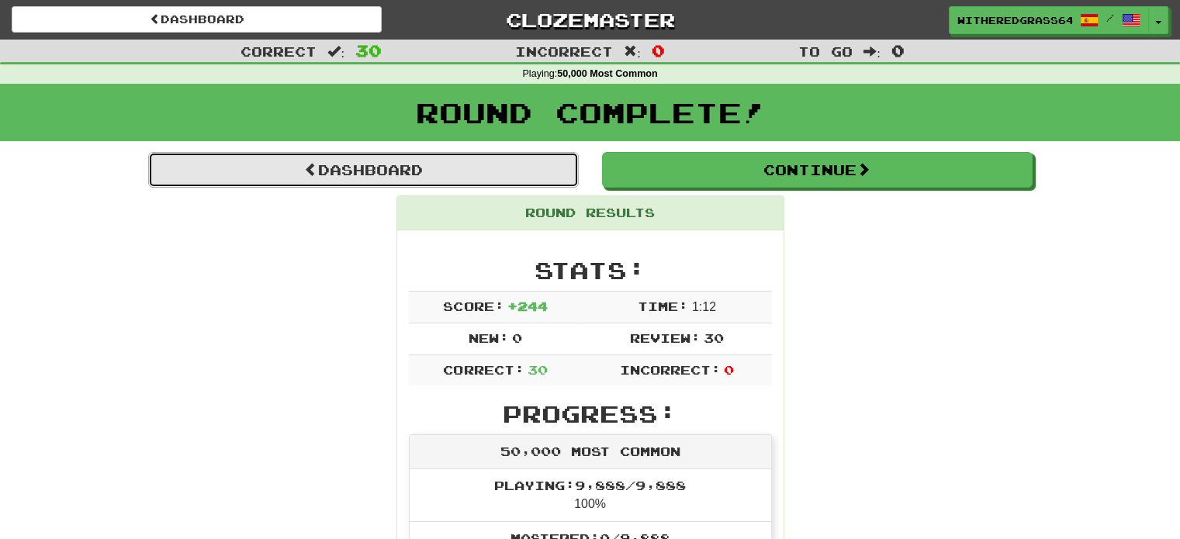
click at [543, 175] on link "Dashboard" at bounding box center [363, 170] width 431 height 36
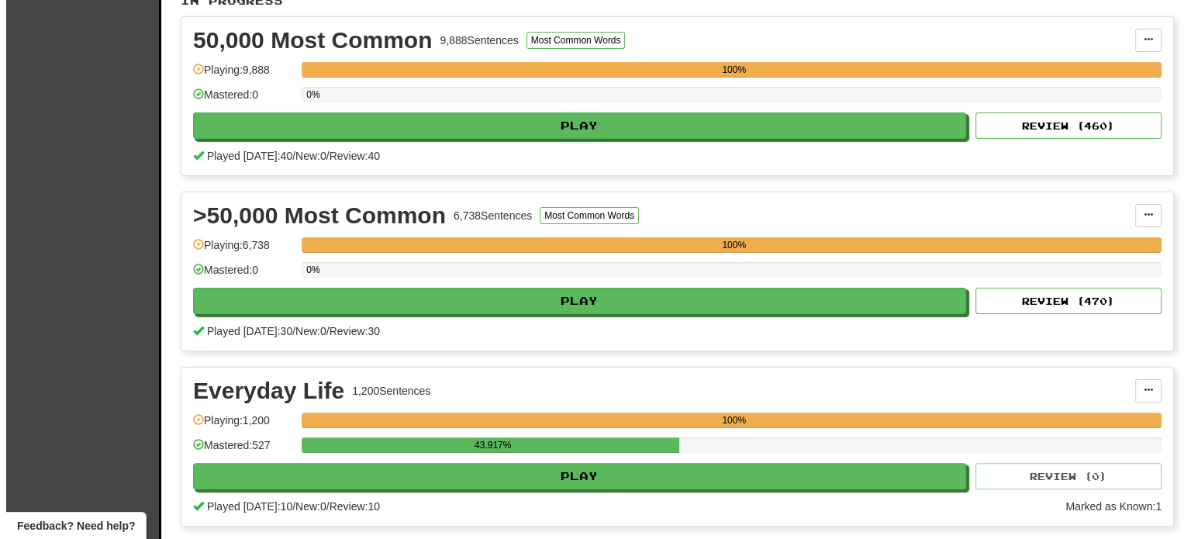
scroll to position [351, 0]
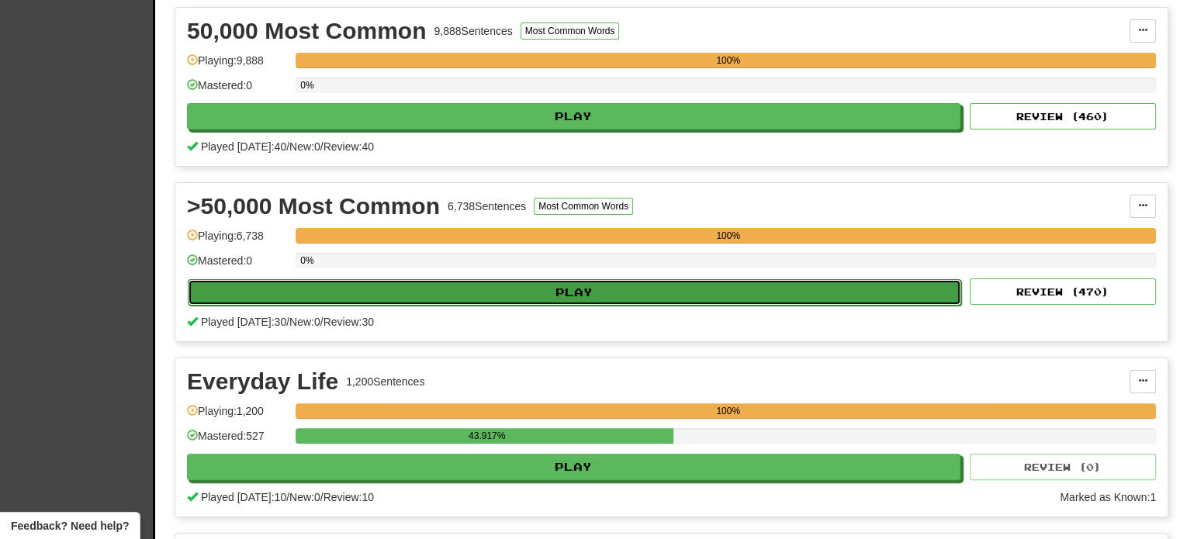
click at [816, 289] on button "Play" at bounding box center [574, 292] width 773 height 26
select select "**"
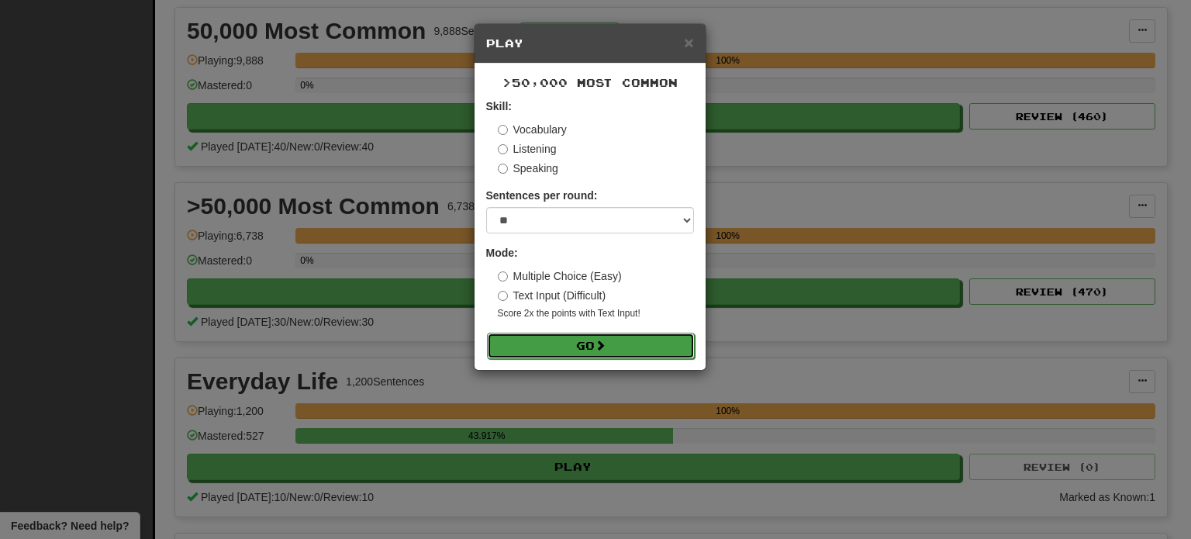
click at [586, 344] on button "Go" at bounding box center [591, 346] width 208 height 26
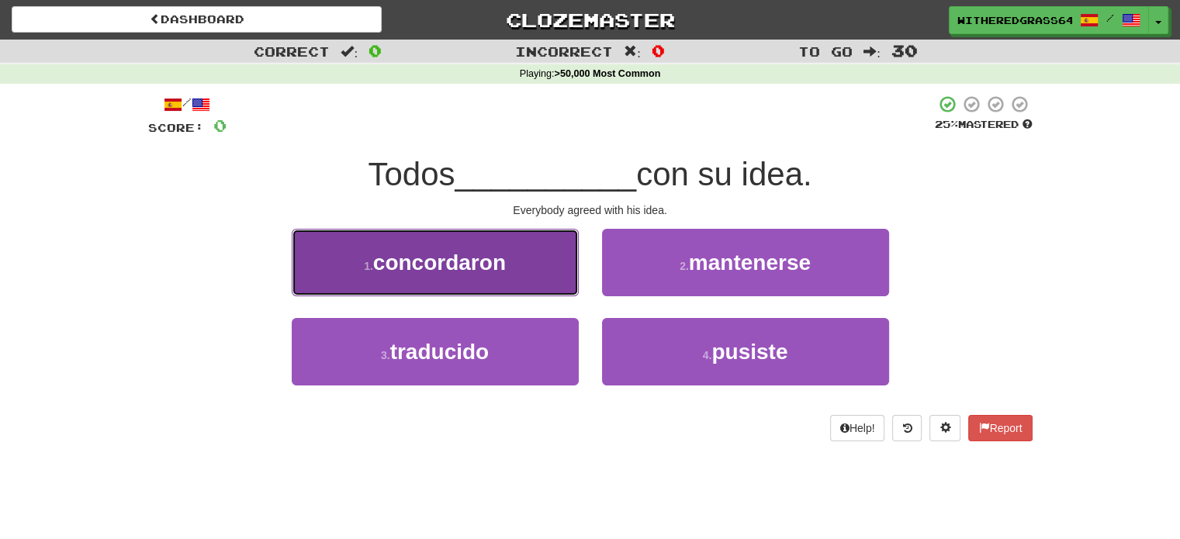
click at [536, 251] on button "1 . [GEOGRAPHIC_DATA]" at bounding box center [435, 262] width 287 height 67
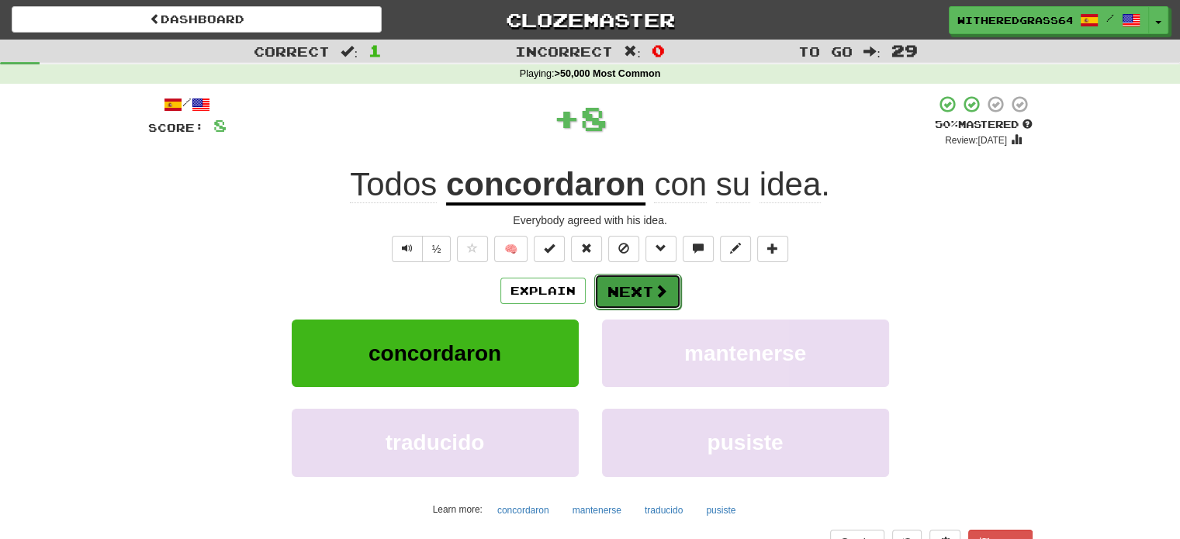
click at [631, 297] on button "Next" at bounding box center [637, 292] width 87 height 36
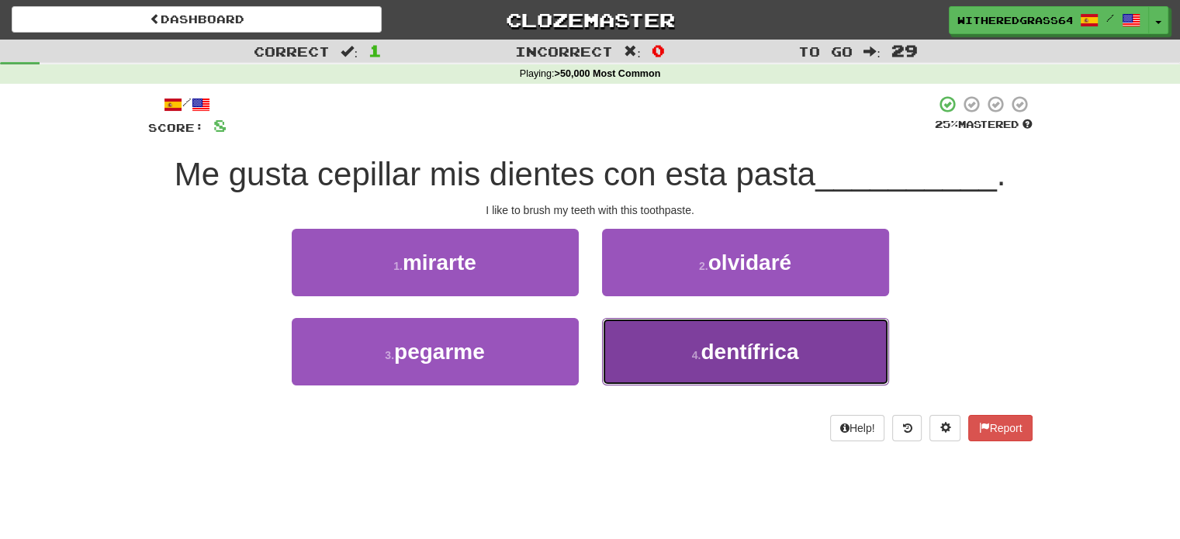
click at [692, 351] on small "4 ." at bounding box center [696, 355] width 9 height 12
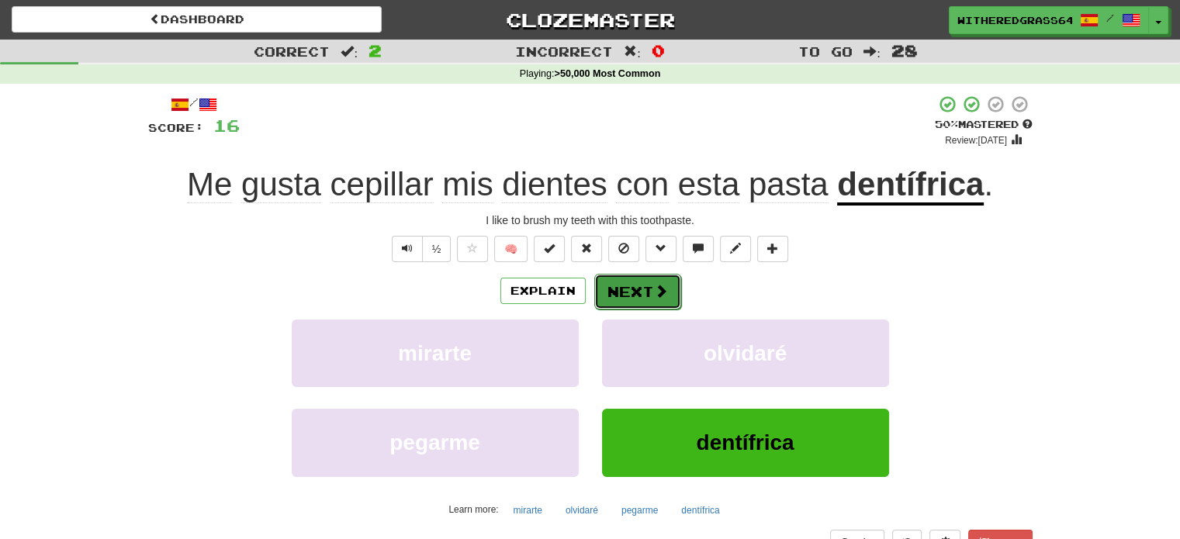
click at [654, 289] on span at bounding box center [661, 291] width 14 height 14
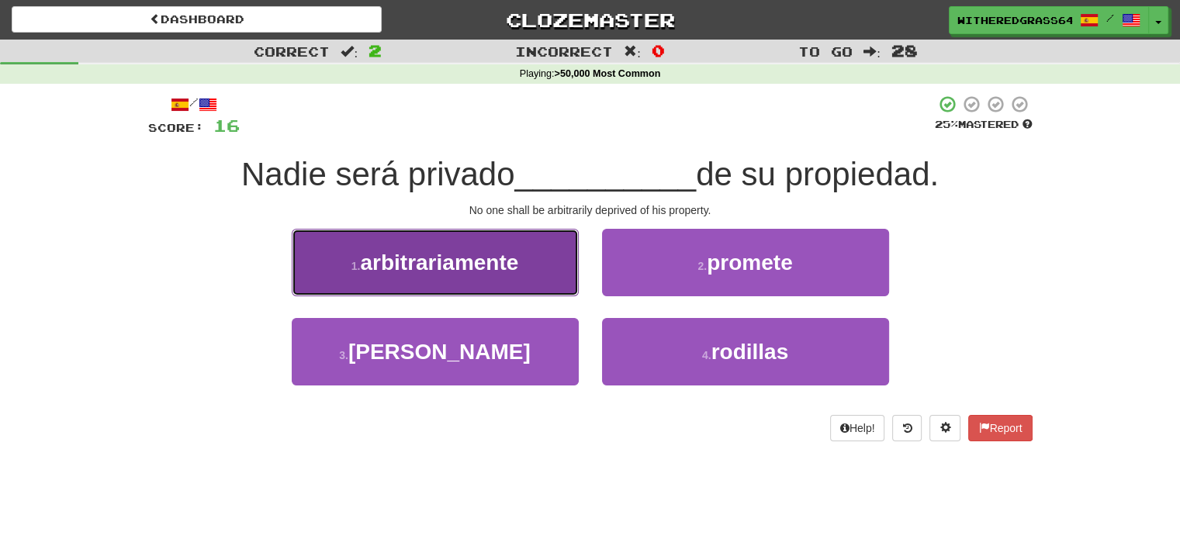
click at [514, 260] on span "arbitrariamente" at bounding box center [439, 263] width 158 height 24
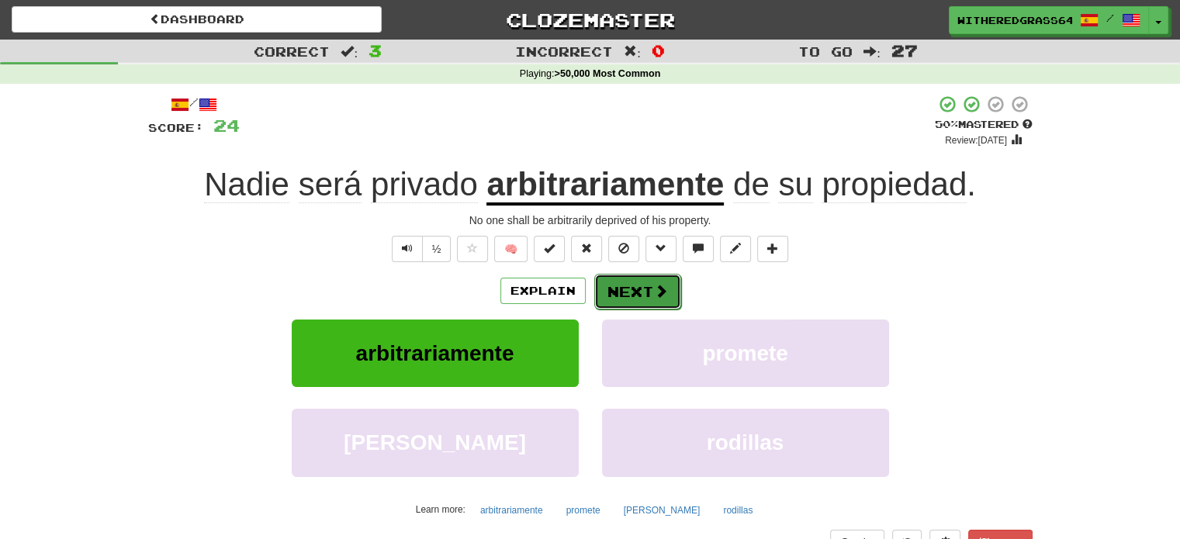
click at [624, 292] on button "Next" at bounding box center [637, 292] width 87 height 36
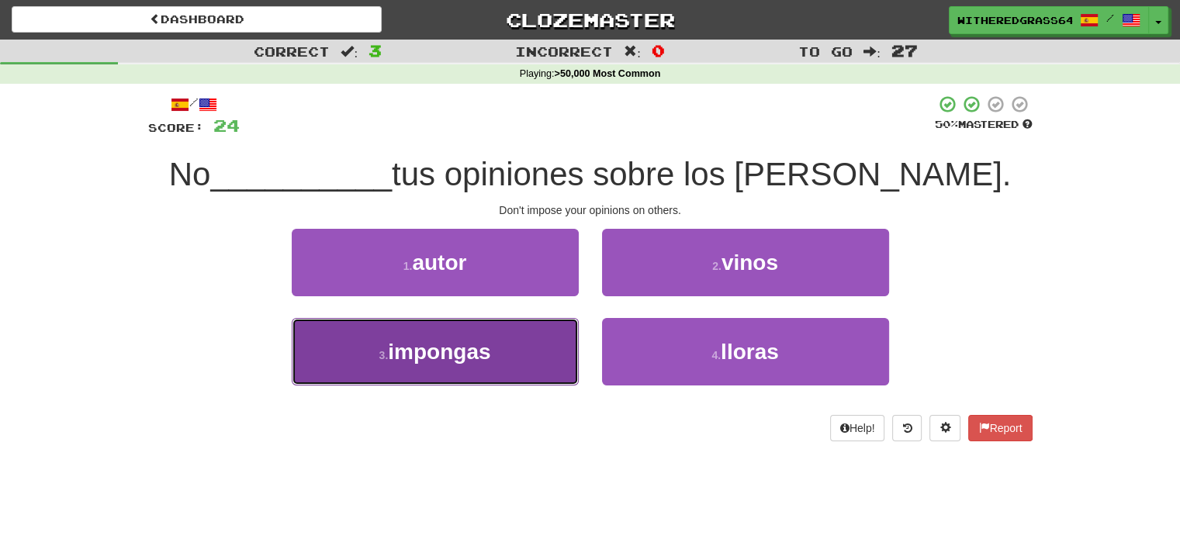
click at [522, 356] on button "3 . impongas" at bounding box center [435, 351] width 287 height 67
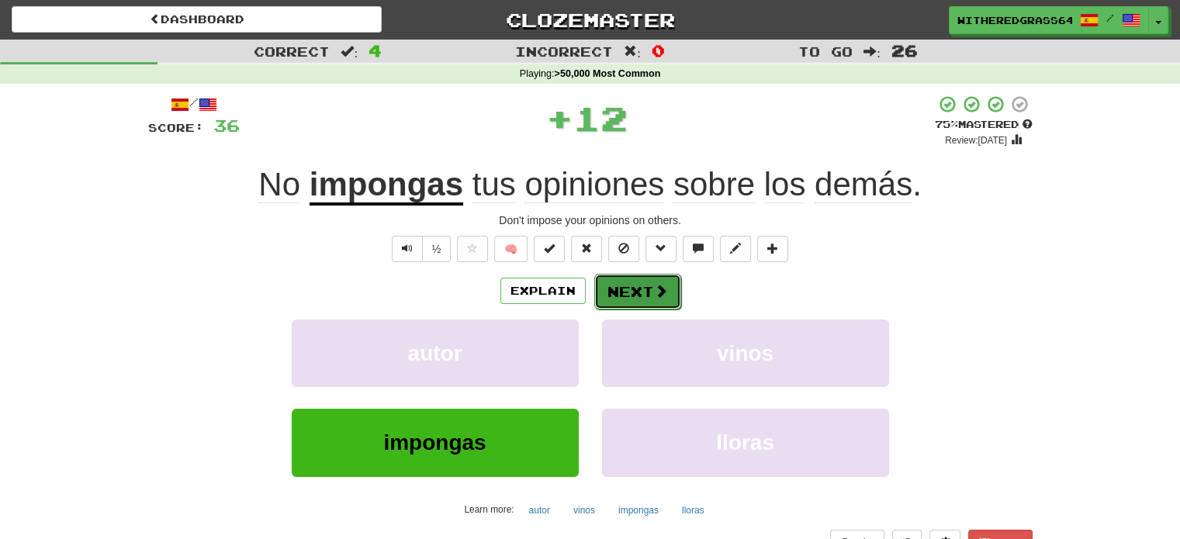
click at [620, 295] on button "Next" at bounding box center [637, 292] width 87 height 36
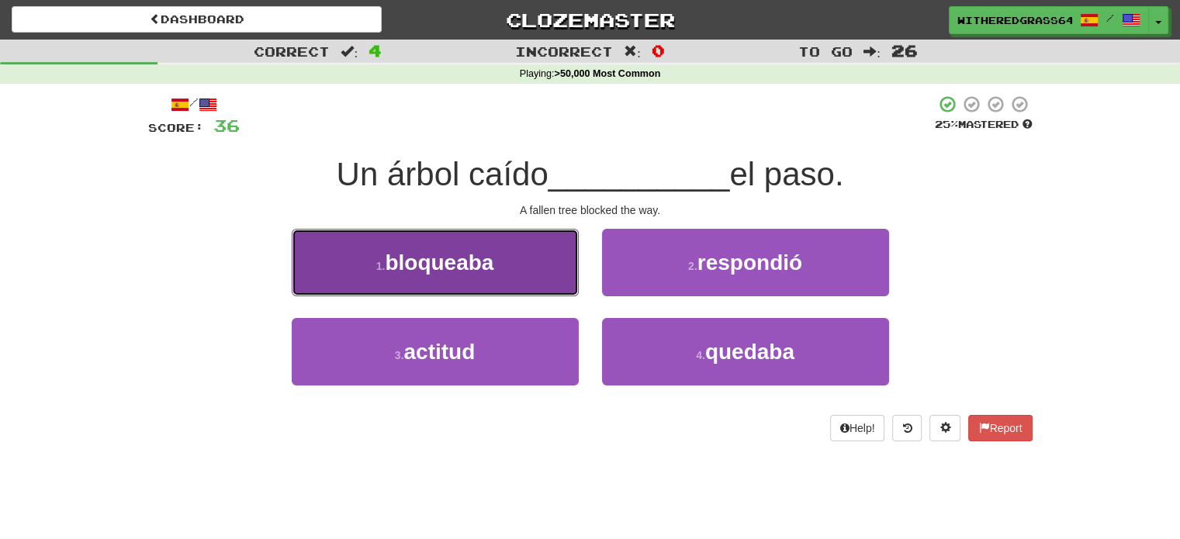
click at [548, 270] on button "1 . bloqueaba" at bounding box center [435, 262] width 287 height 67
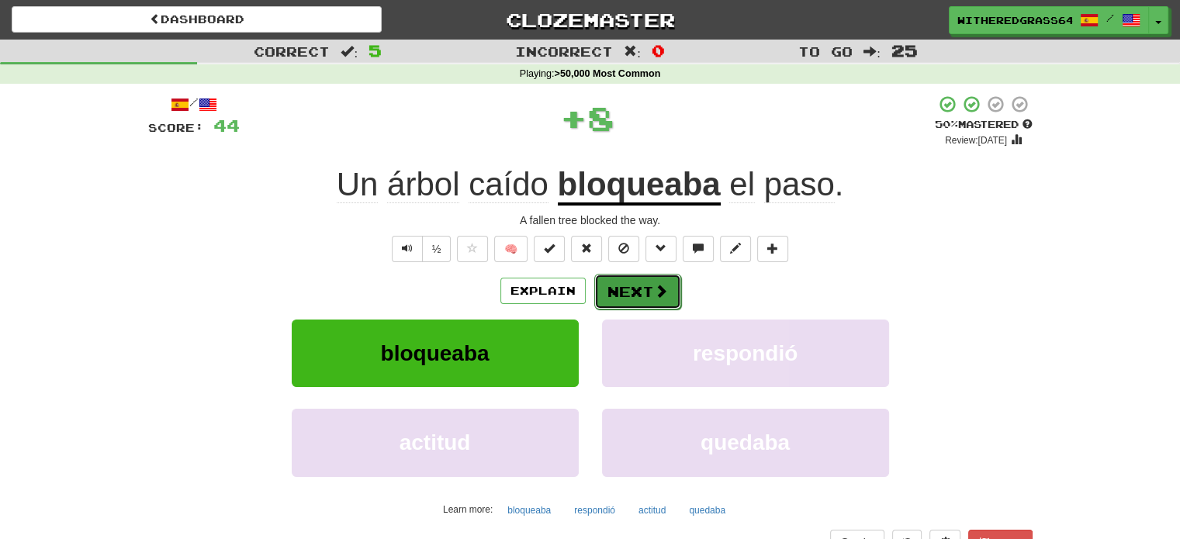
click at [633, 285] on button "Next" at bounding box center [637, 292] width 87 height 36
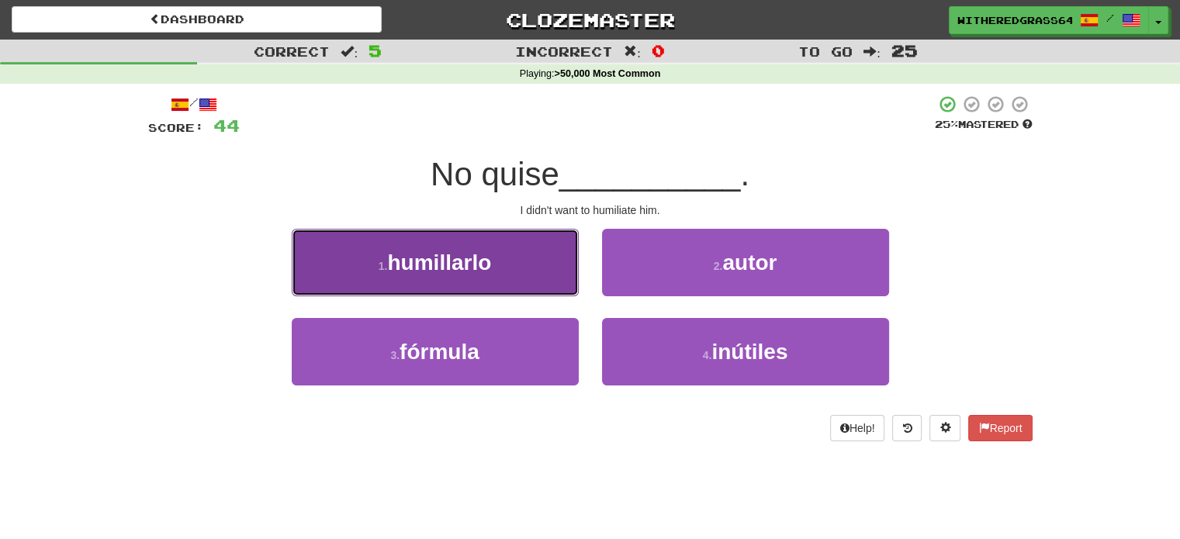
click at [559, 275] on button "1 . [GEOGRAPHIC_DATA]" at bounding box center [435, 262] width 287 height 67
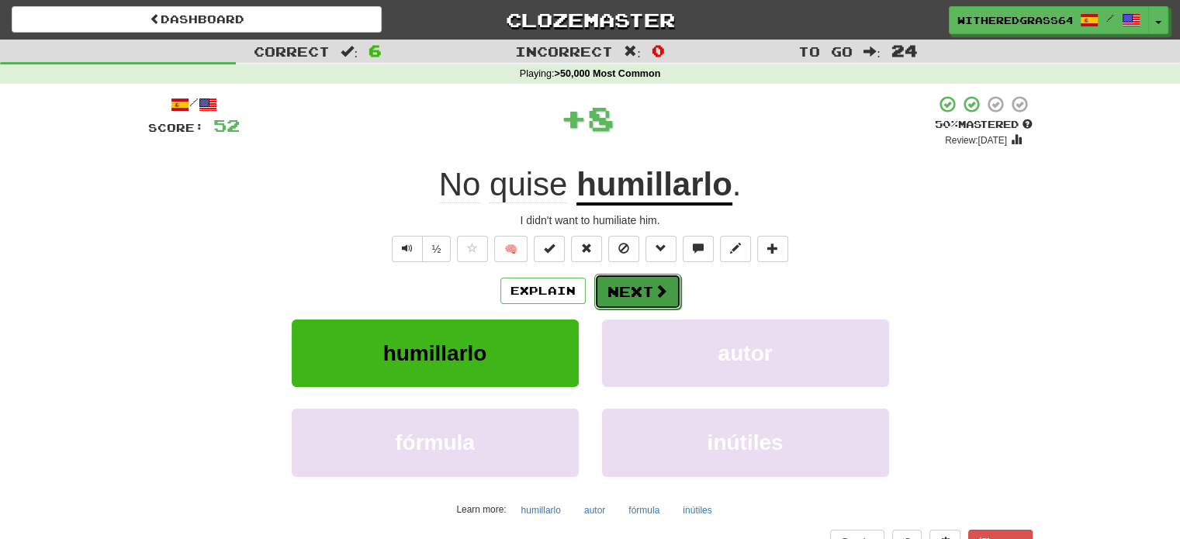
click at [617, 285] on button "Next" at bounding box center [637, 292] width 87 height 36
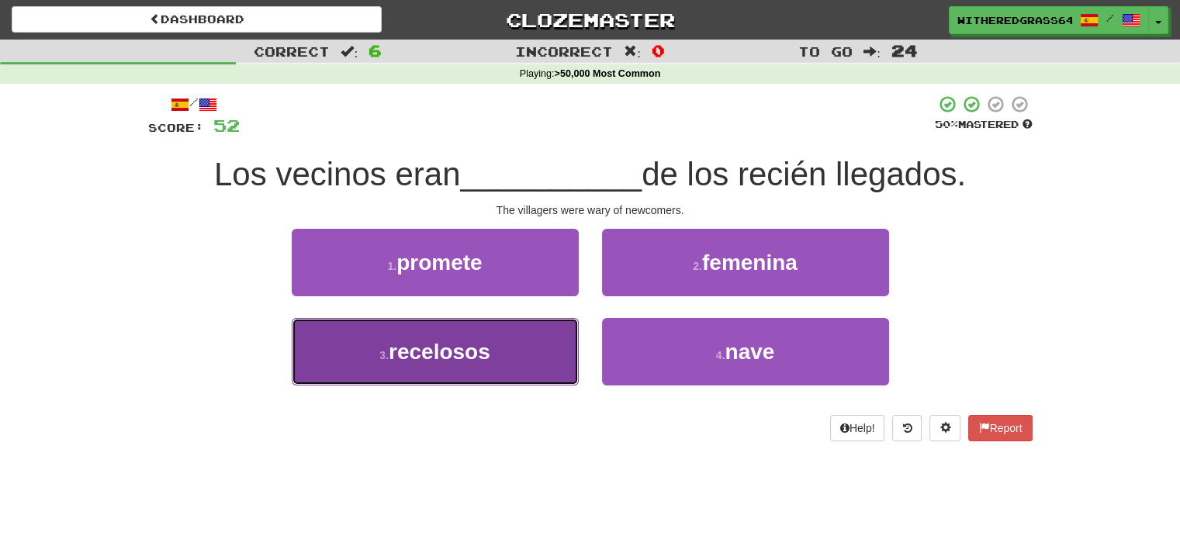
click at [518, 353] on button "3 . recelosos" at bounding box center [435, 351] width 287 height 67
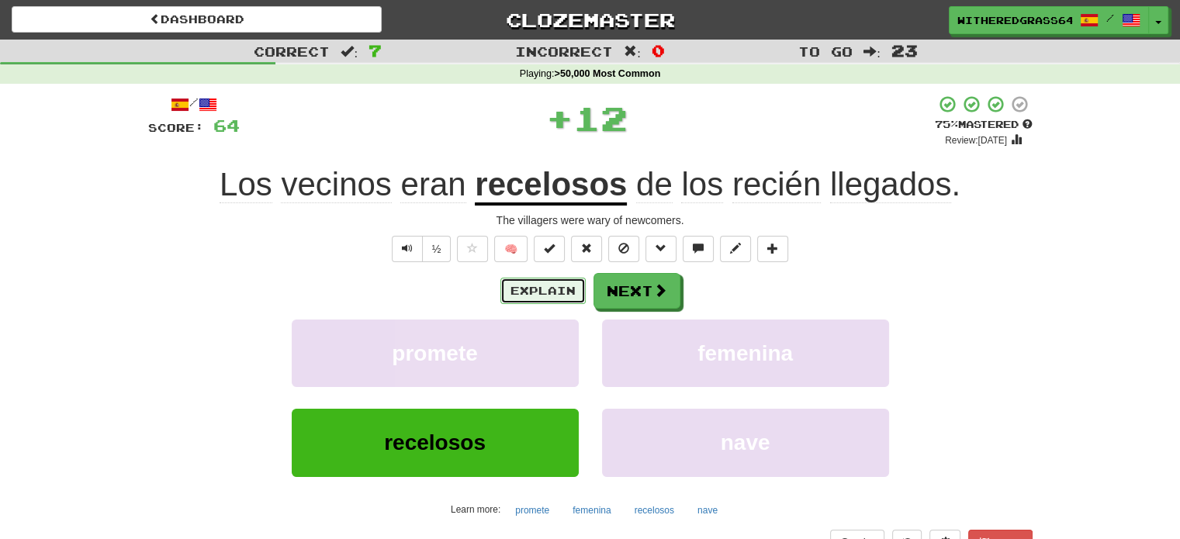
click at [517, 288] on button "Explain" at bounding box center [542, 291] width 85 height 26
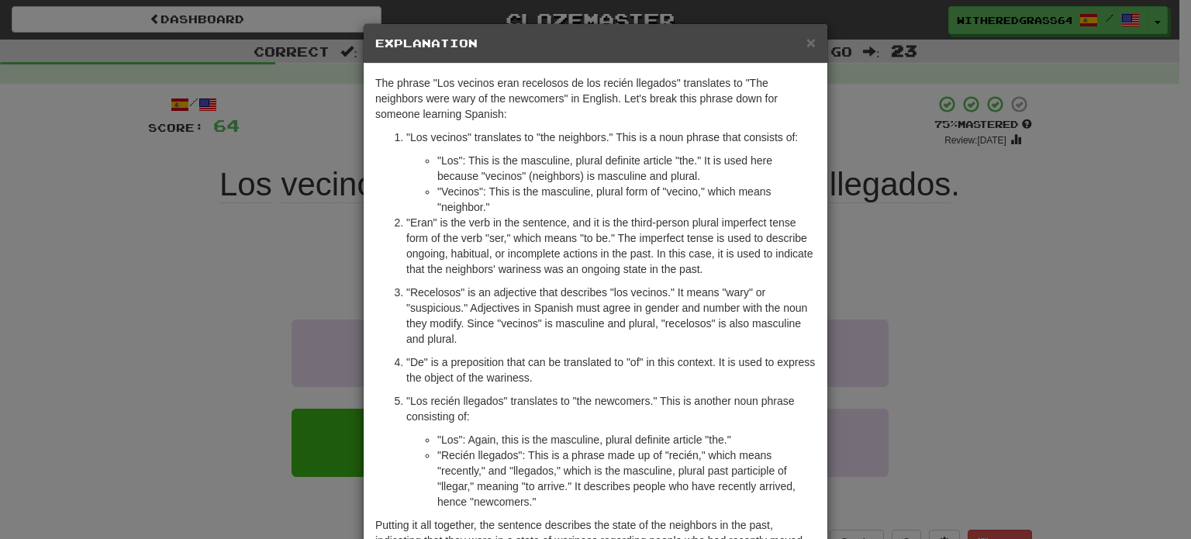
click at [233, 292] on div "× Explanation The phrase "Los vecinos eran recelosos de los recién llegados" tr…" at bounding box center [595, 269] width 1191 height 539
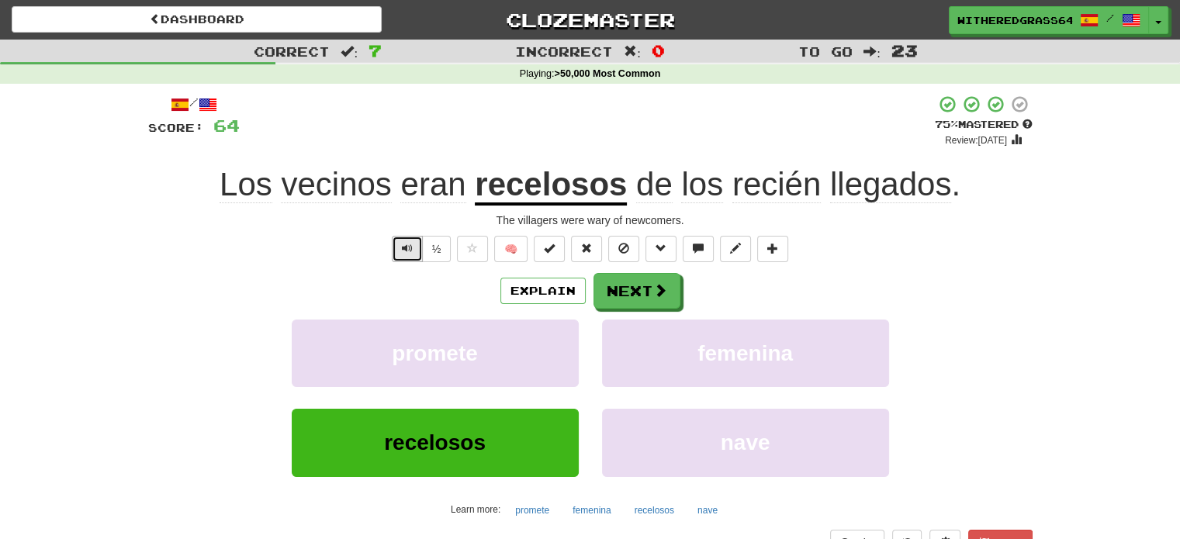
click at [400, 244] on button "Text-to-speech controls" at bounding box center [407, 249] width 31 height 26
click at [625, 296] on button "Next" at bounding box center [637, 292] width 87 height 36
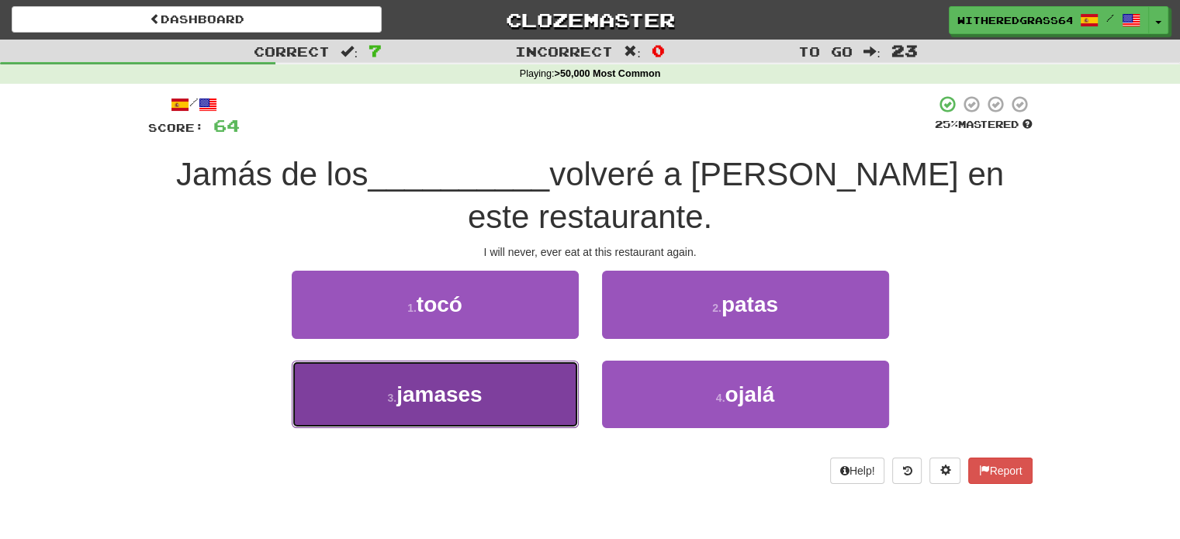
click at [536, 389] on button "3 . [GEOGRAPHIC_DATA]" at bounding box center [435, 394] width 287 height 67
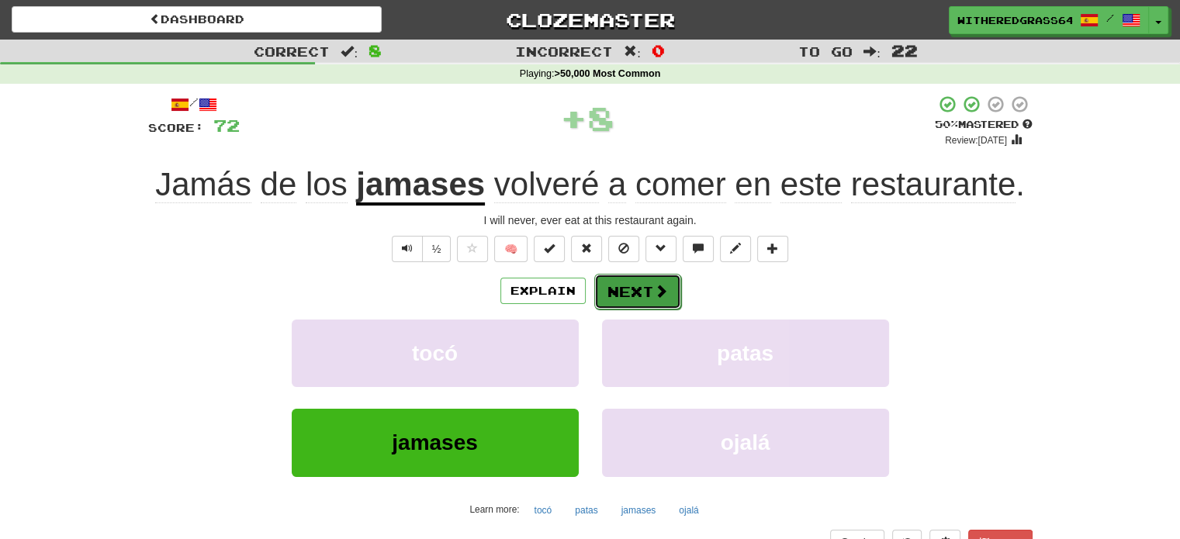
click at [630, 297] on button "Next" at bounding box center [637, 292] width 87 height 36
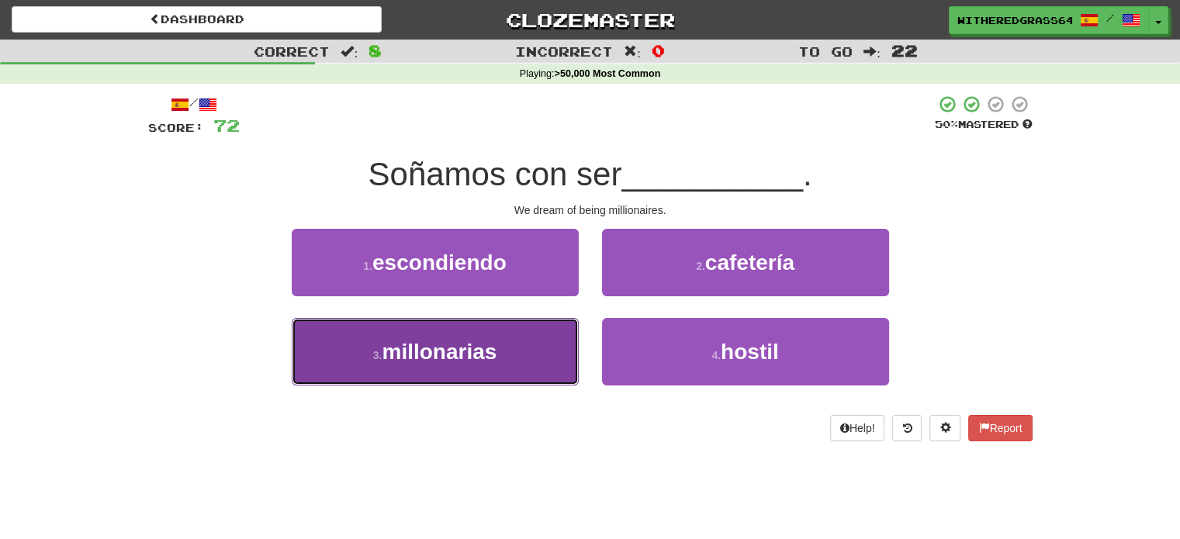
click at [522, 354] on button "3 . millonarias" at bounding box center [435, 351] width 287 height 67
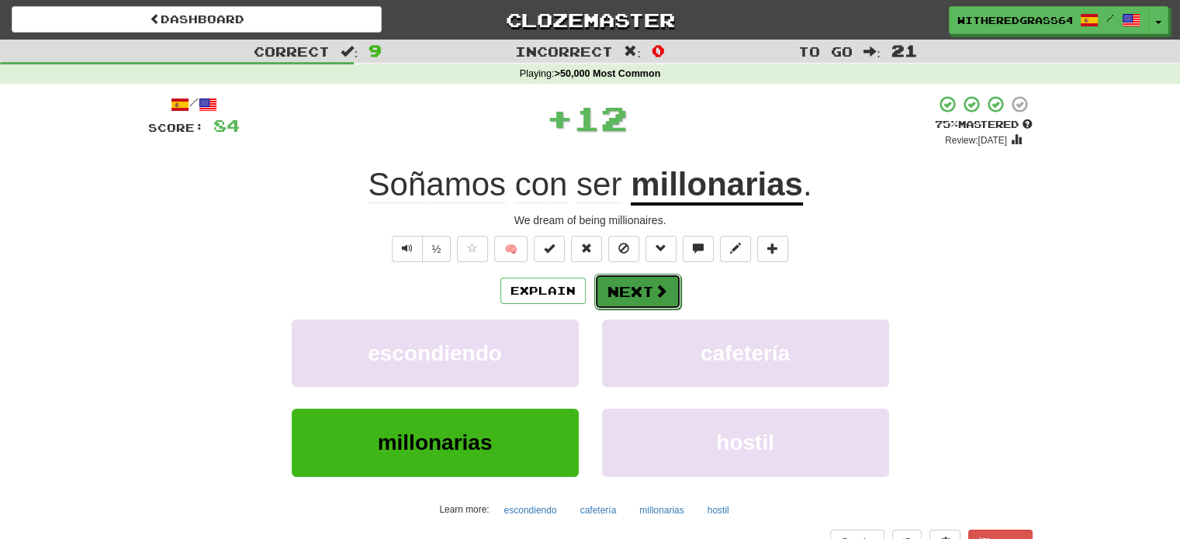
click at [638, 293] on button "Next" at bounding box center [637, 292] width 87 height 36
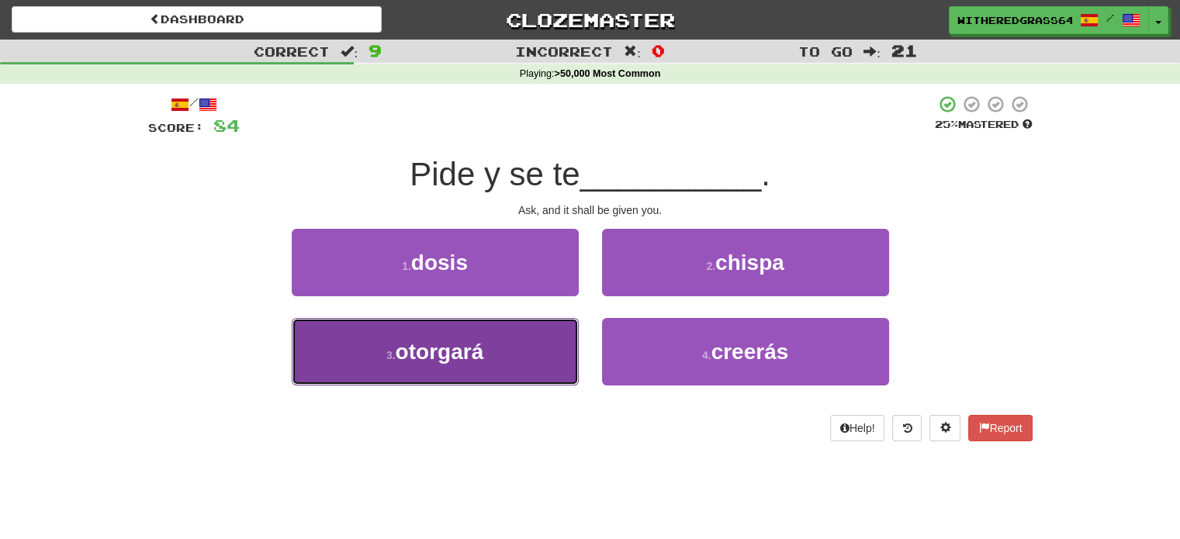
click at [521, 367] on button "3 . otorgará" at bounding box center [435, 351] width 287 height 67
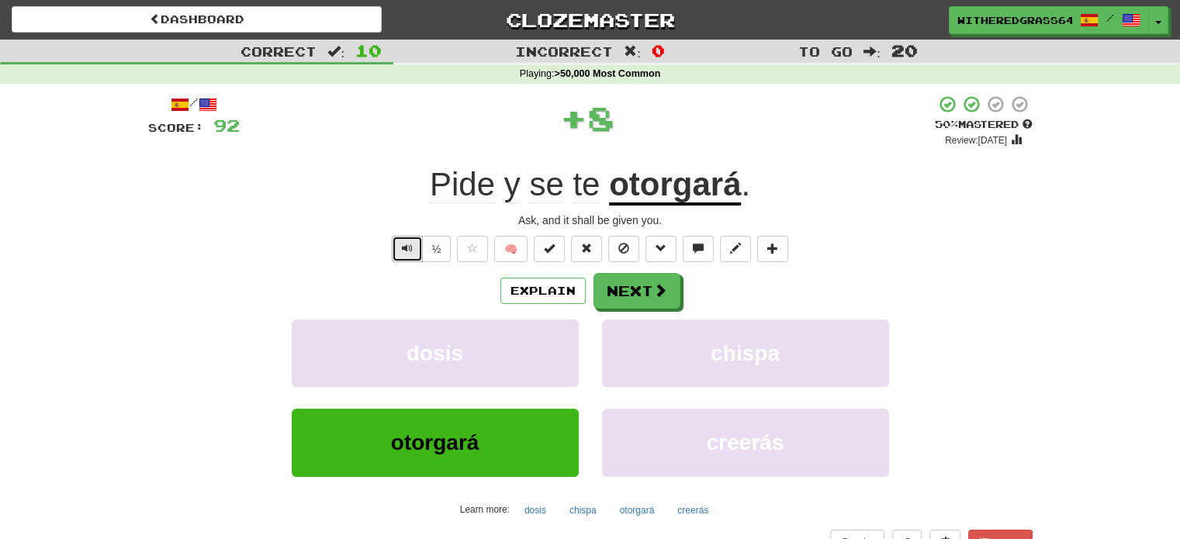
click at [419, 251] on button "Text-to-speech controls" at bounding box center [407, 249] width 31 height 26
click at [633, 292] on button "Next" at bounding box center [637, 292] width 87 height 36
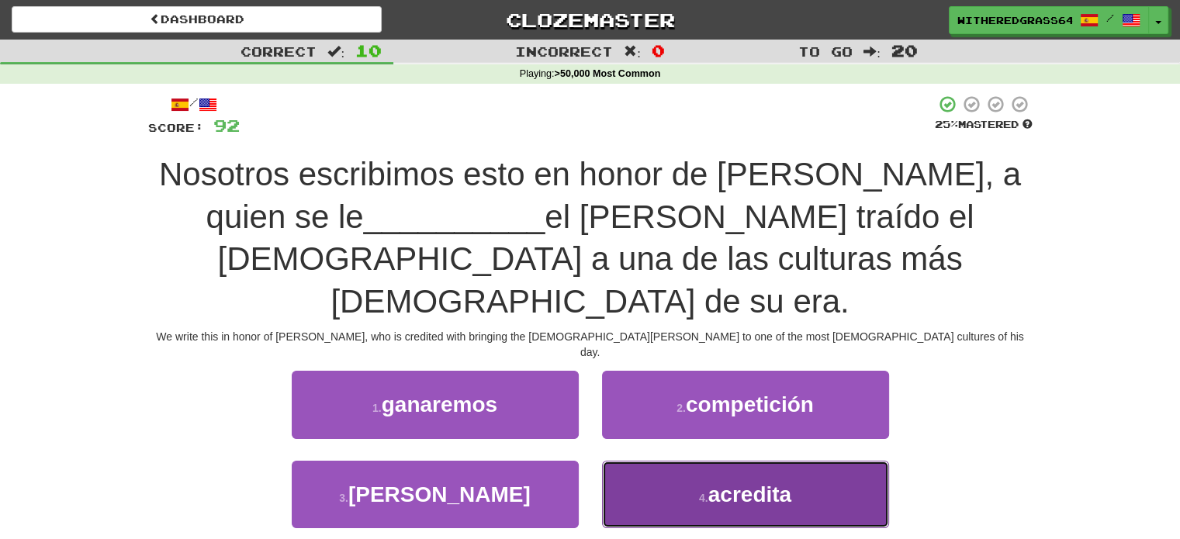
click at [700, 461] on button "4 . acredita" at bounding box center [745, 494] width 287 height 67
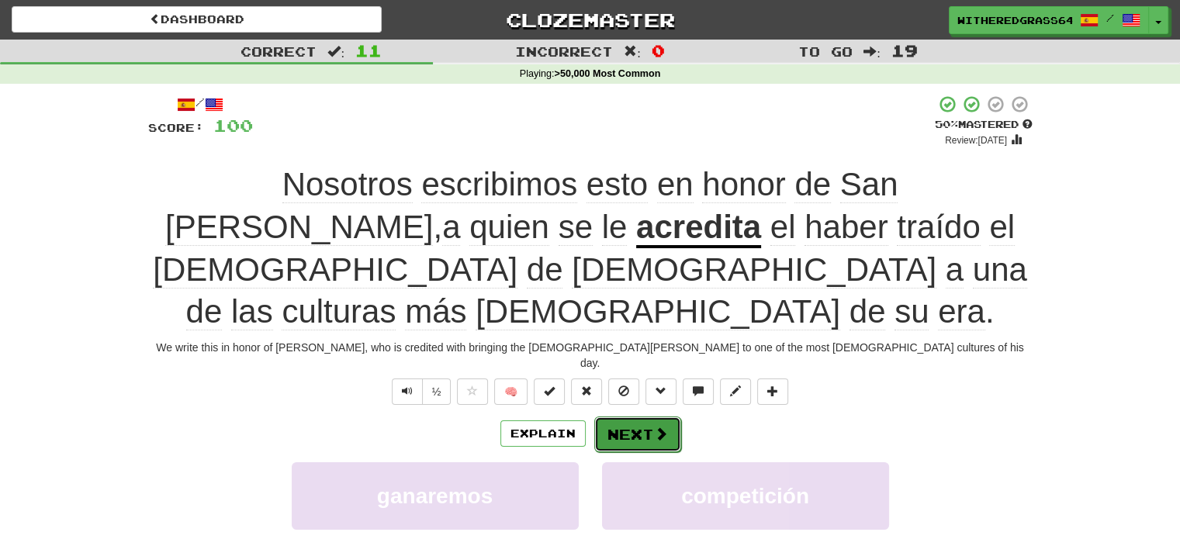
click at [651, 417] on button "Next" at bounding box center [637, 435] width 87 height 36
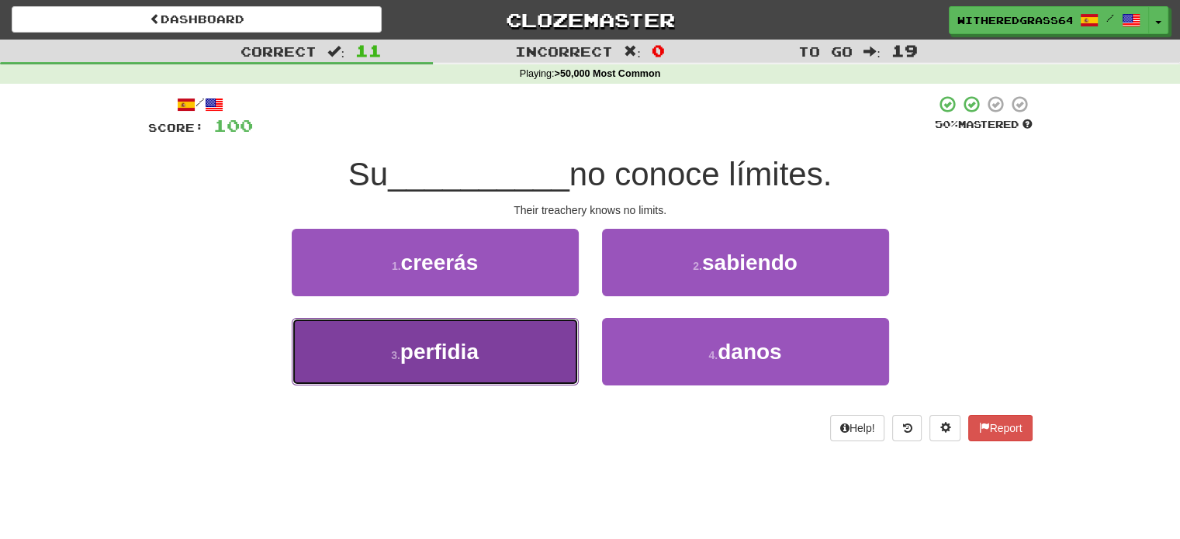
click at [524, 352] on button "3 . perfidia" at bounding box center [435, 351] width 287 height 67
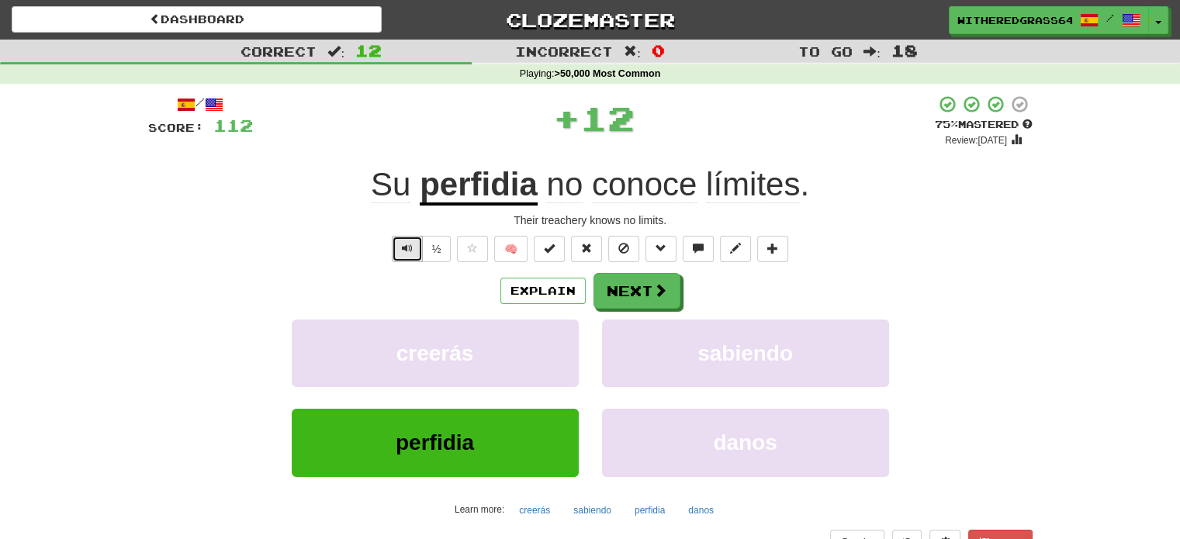
click at [420, 242] on button "Text-to-speech controls" at bounding box center [407, 249] width 31 height 26
click at [632, 285] on button "Next" at bounding box center [637, 292] width 87 height 36
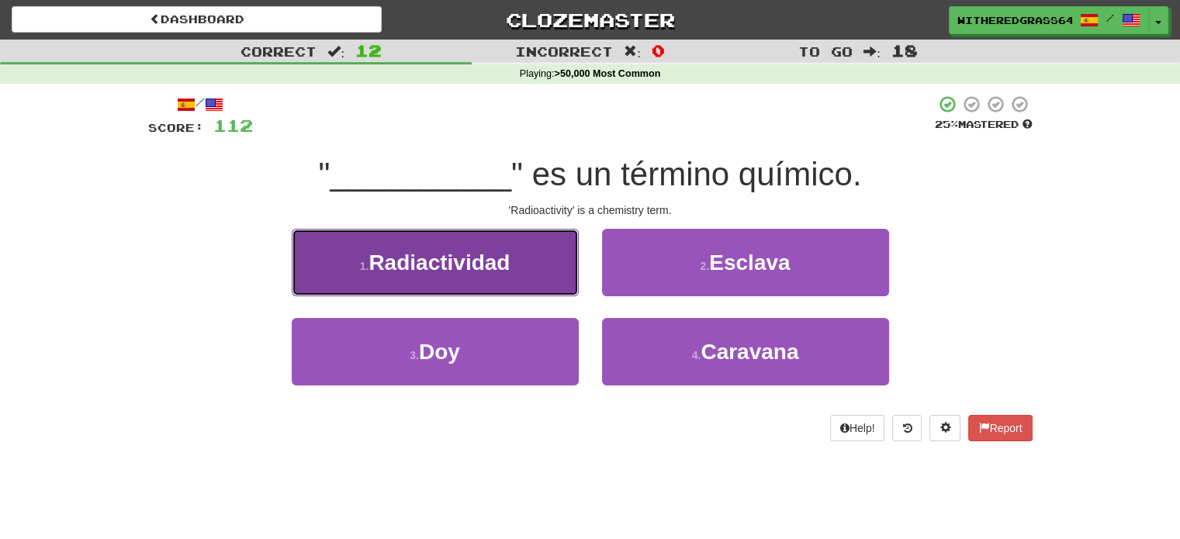
click at [540, 286] on button "1 . Radiactividad" at bounding box center [435, 262] width 287 height 67
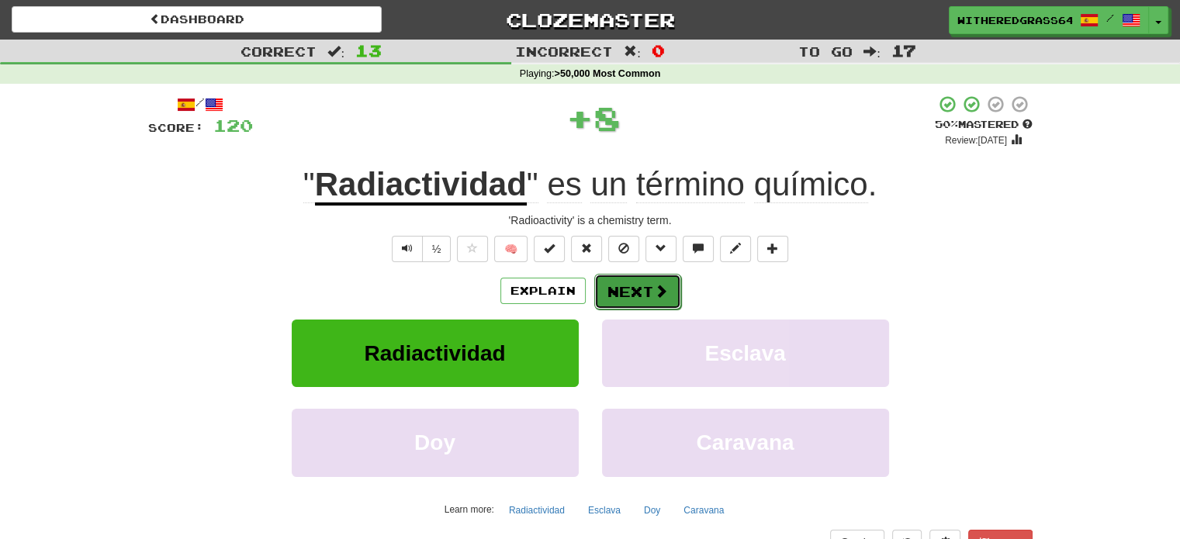
click at [635, 285] on button "Next" at bounding box center [637, 292] width 87 height 36
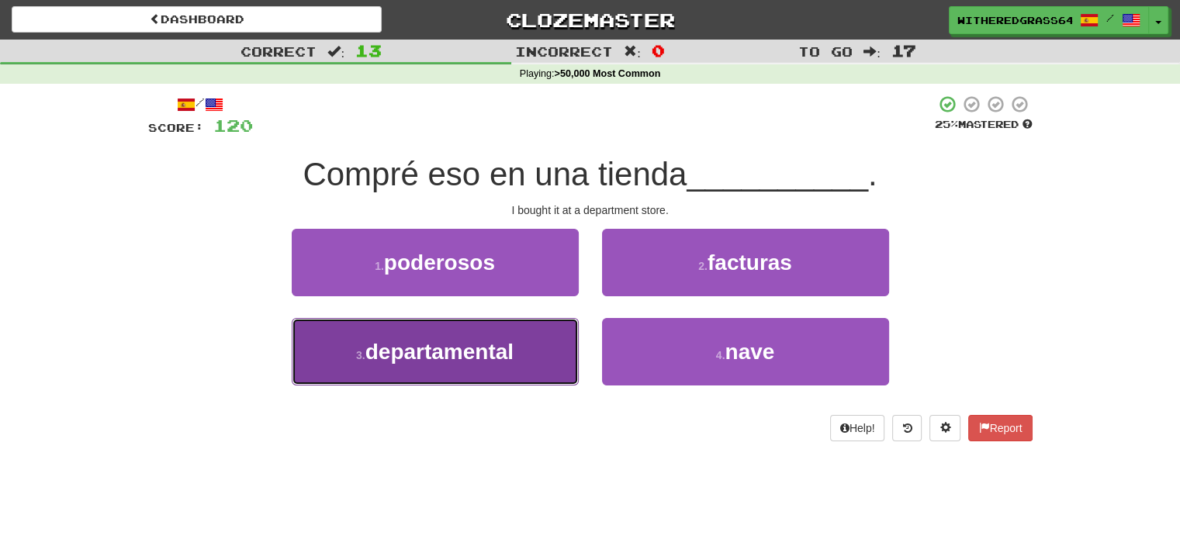
click at [521, 347] on button "3 . departamental" at bounding box center [435, 351] width 287 height 67
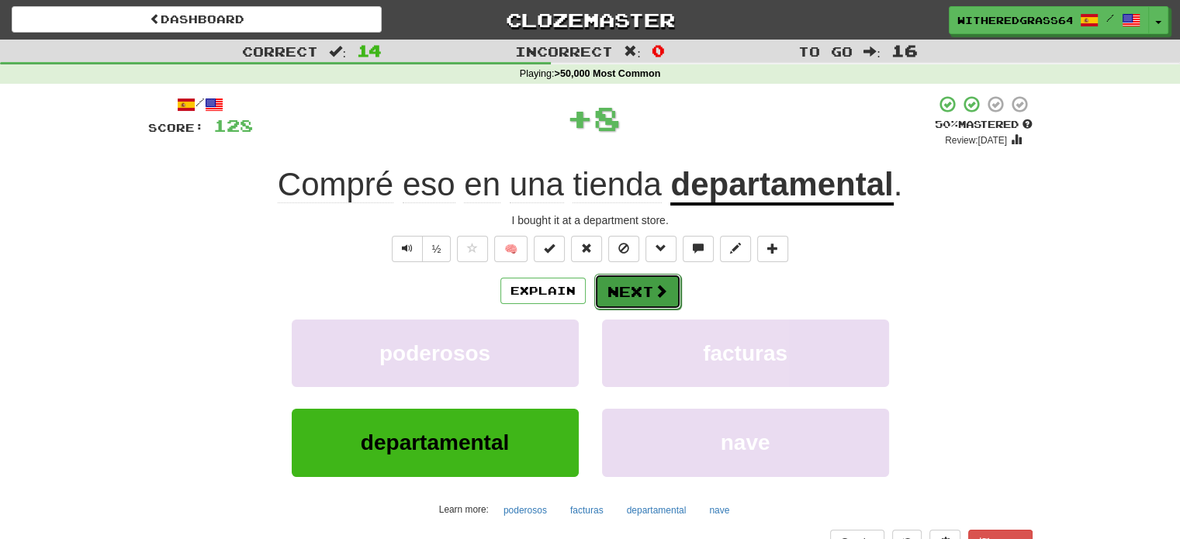
click at [635, 291] on button "Next" at bounding box center [637, 292] width 87 height 36
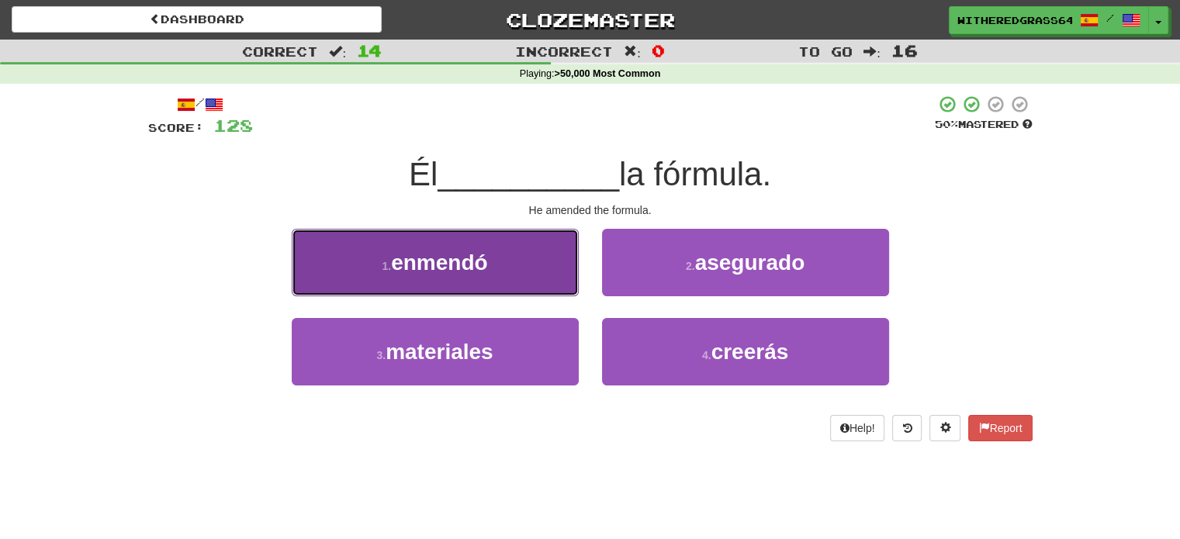
click at [534, 278] on button "1 . [GEOGRAPHIC_DATA]" at bounding box center [435, 262] width 287 height 67
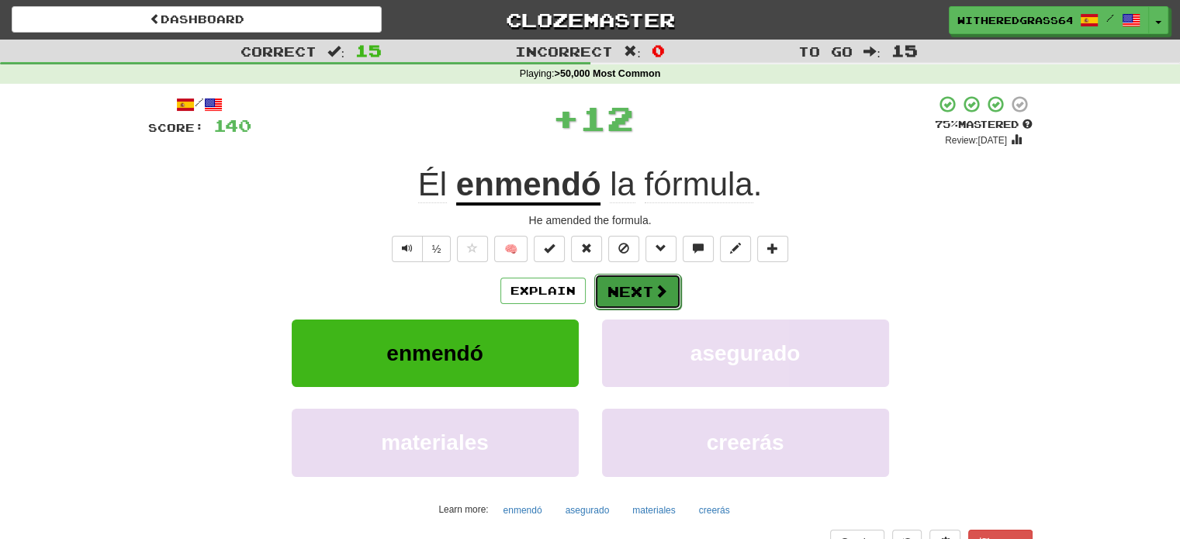
click at [629, 292] on button "Next" at bounding box center [637, 292] width 87 height 36
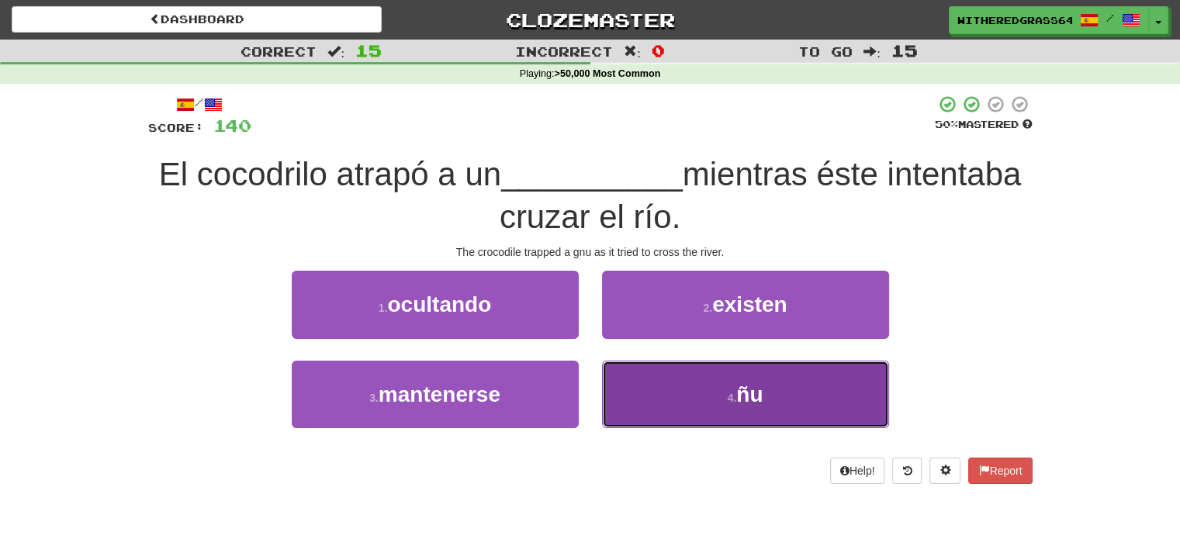
click at [635, 384] on button "4 . ñu" at bounding box center [745, 394] width 287 height 67
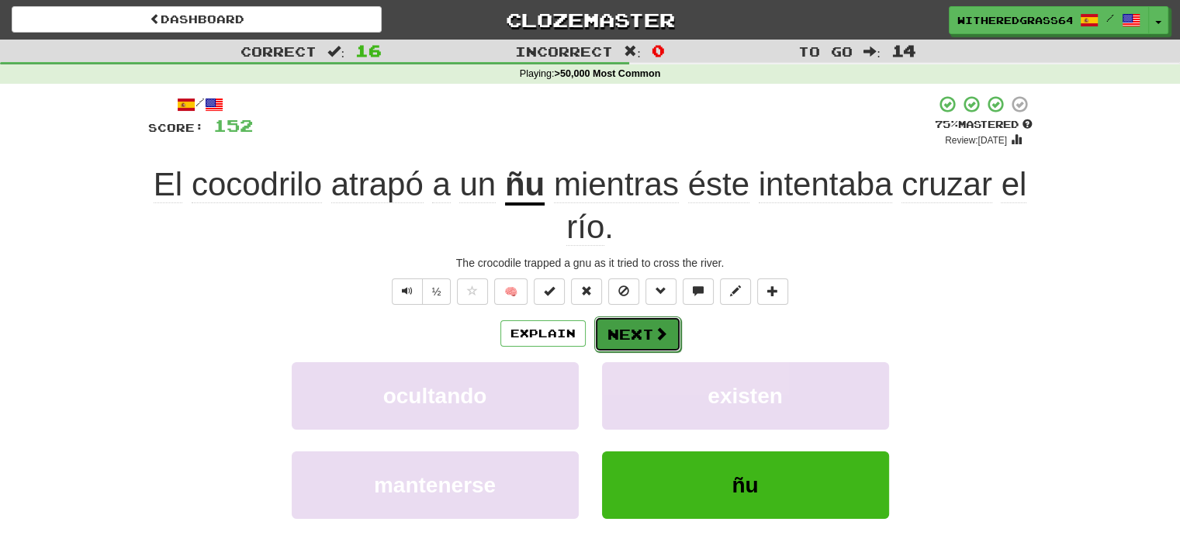
click at [615, 329] on button "Next" at bounding box center [637, 334] width 87 height 36
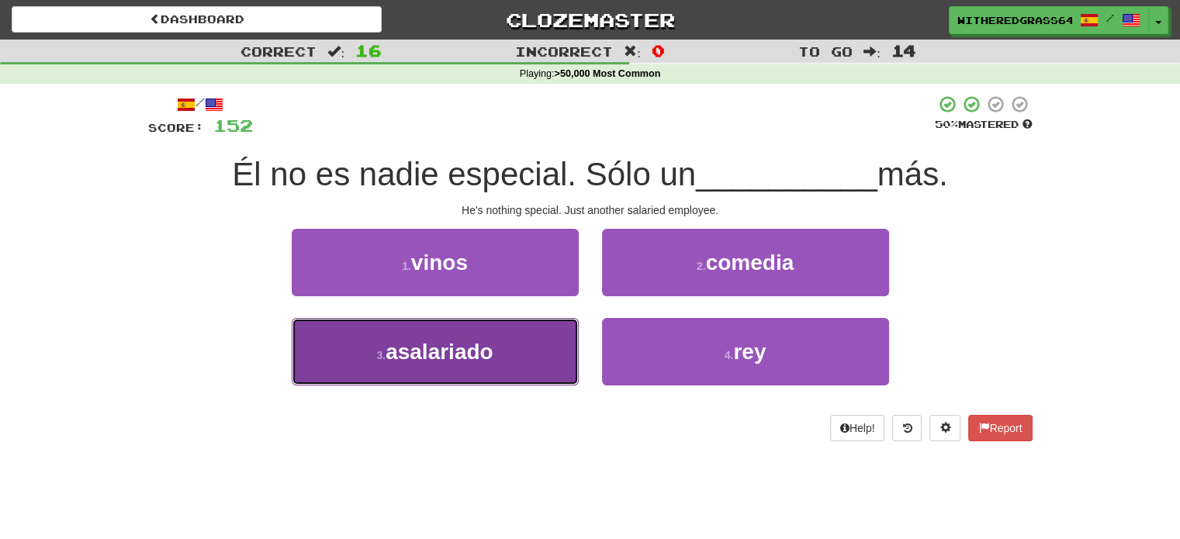
click at [496, 334] on button "3 . asalariado" at bounding box center [435, 351] width 287 height 67
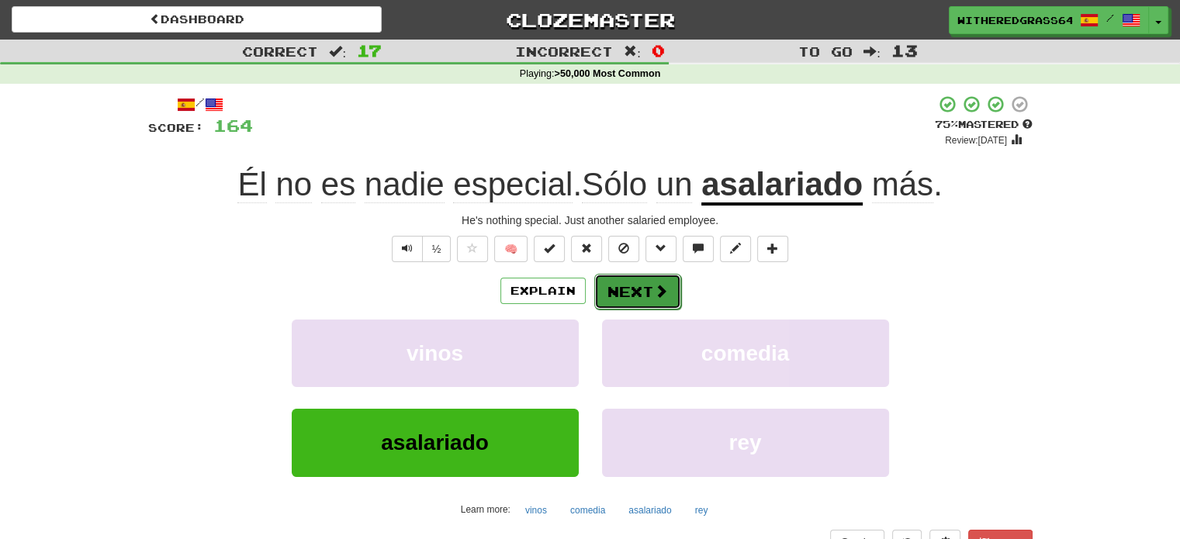
click at [617, 296] on button "Next" at bounding box center [637, 292] width 87 height 36
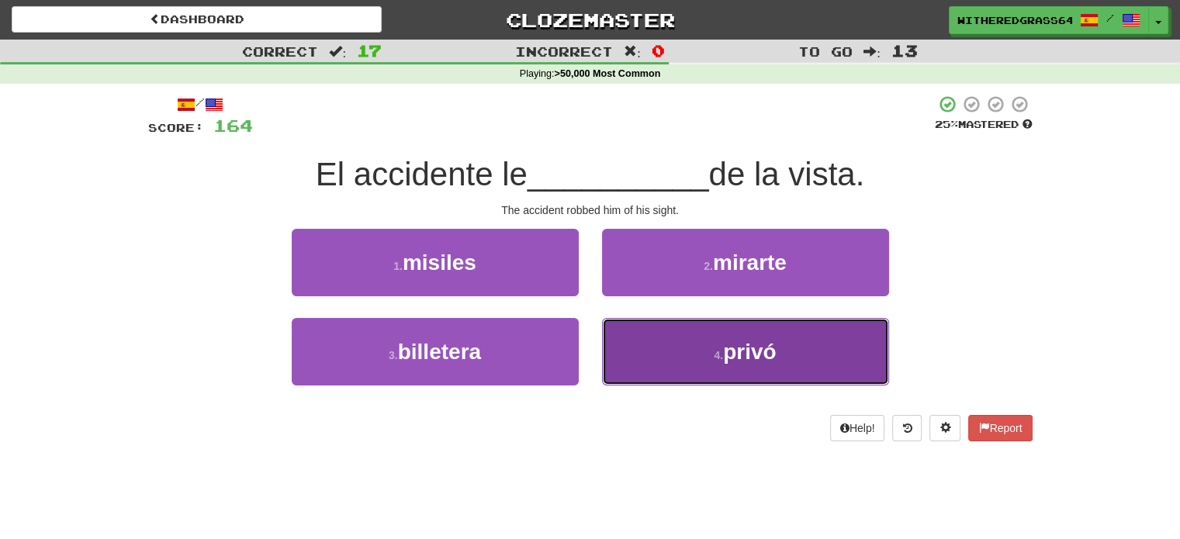
click at [637, 351] on button "4 . privó" at bounding box center [745, 351] width 287 height 67
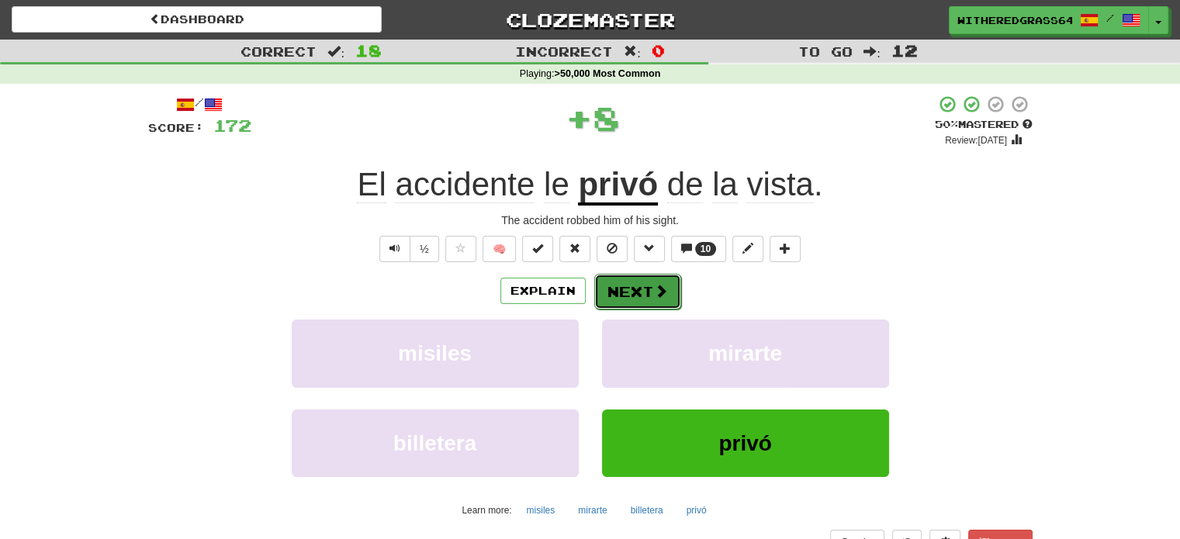
click at [614, 290] on button "Next" at bounding box center [637, 292] width 87 height 36
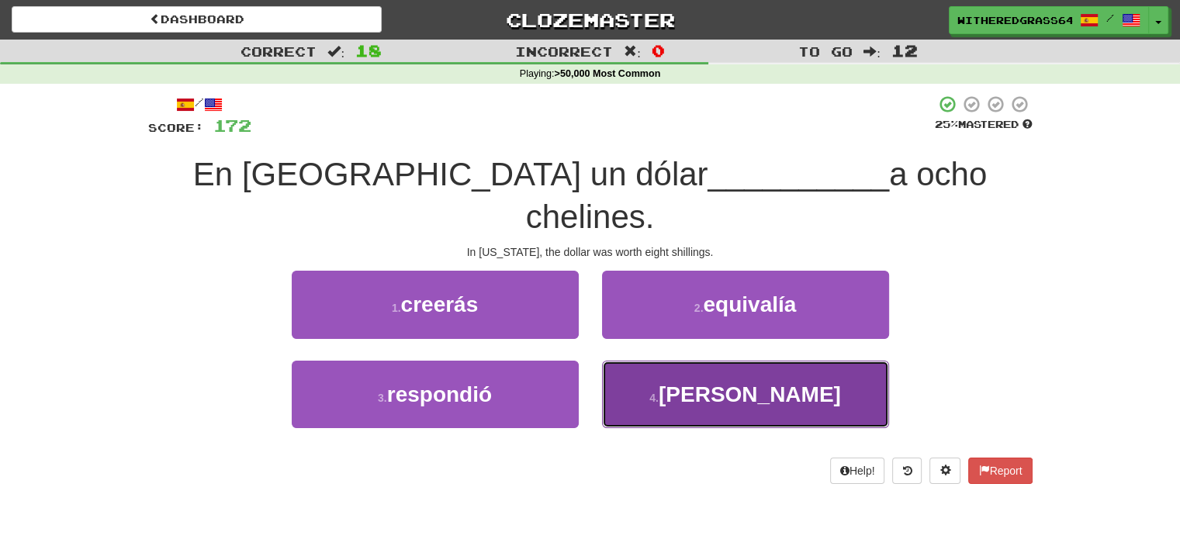
click at [676, 361] on button "4 . [PERSON_NAME]" at bounding box center [745, 394] width 287 height 67
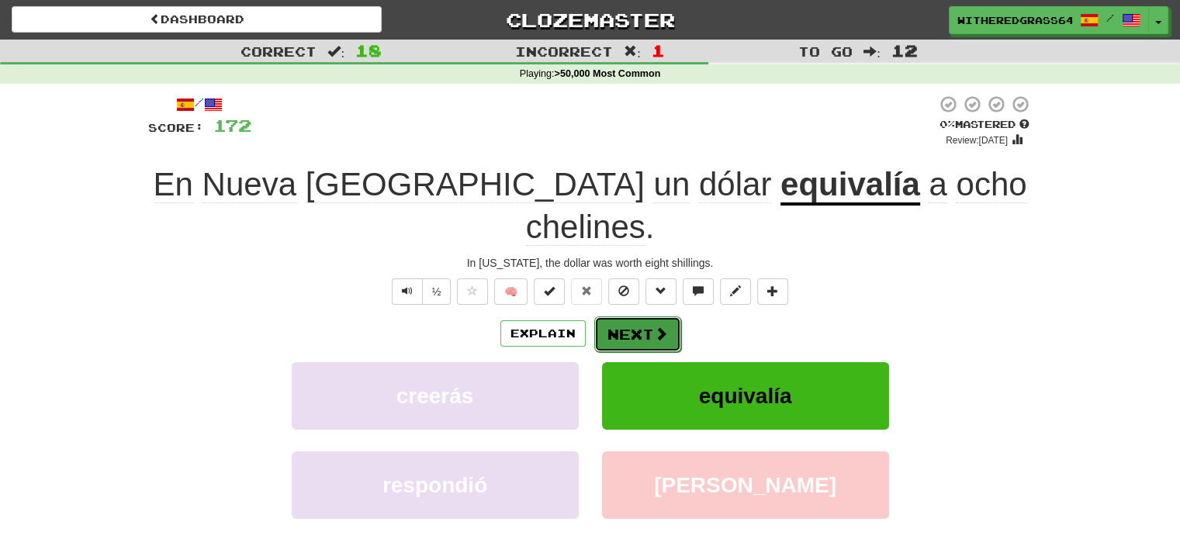
click at [629, 316] on button "Next" at bounding box center [637, 334] width 87 height 36
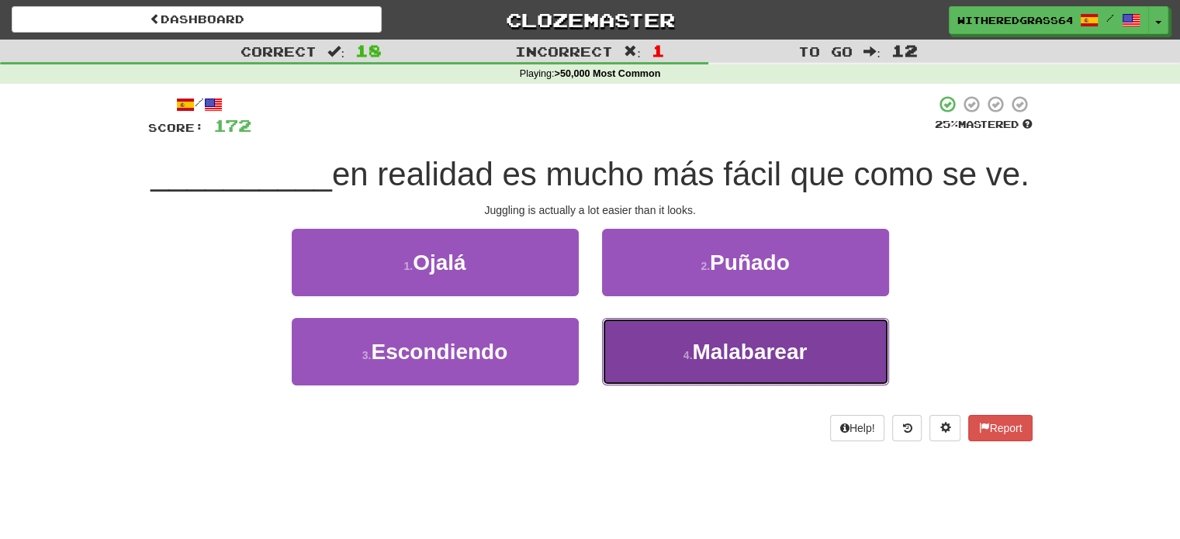
click at [653, 386] on button "4 . Malabarear" at bounding box center [745, 351] width 287 height 67
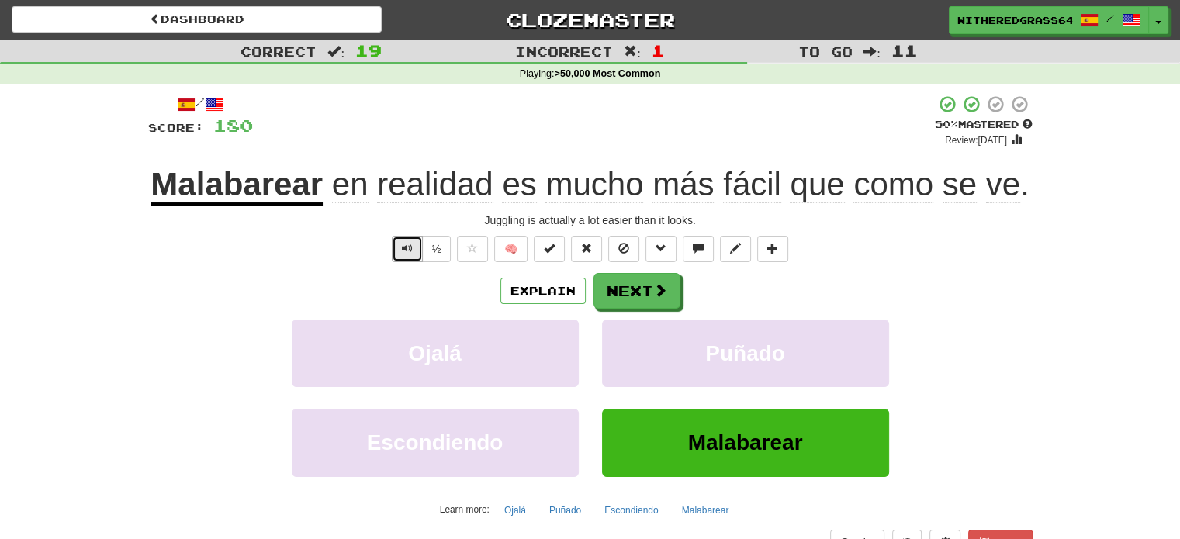
click at [405, 248] on span "Text-to-speech controls" at bounding box center [407, 248] width 11 height 11
click at [537, 289] on button "Explain" at bounding box center [542, 291] width 85 height 26
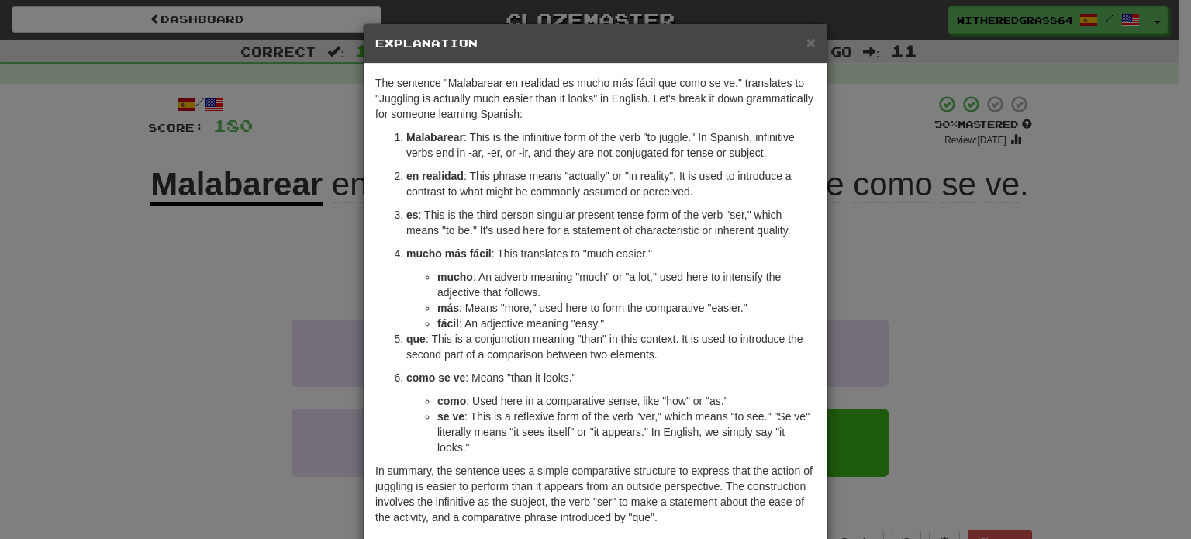
click at [168, 256] on div "× Explanation The sentence "Malabarear en realidad es mucho más fácil que como …" at bounding box center [595, 269] width 1191 height 539
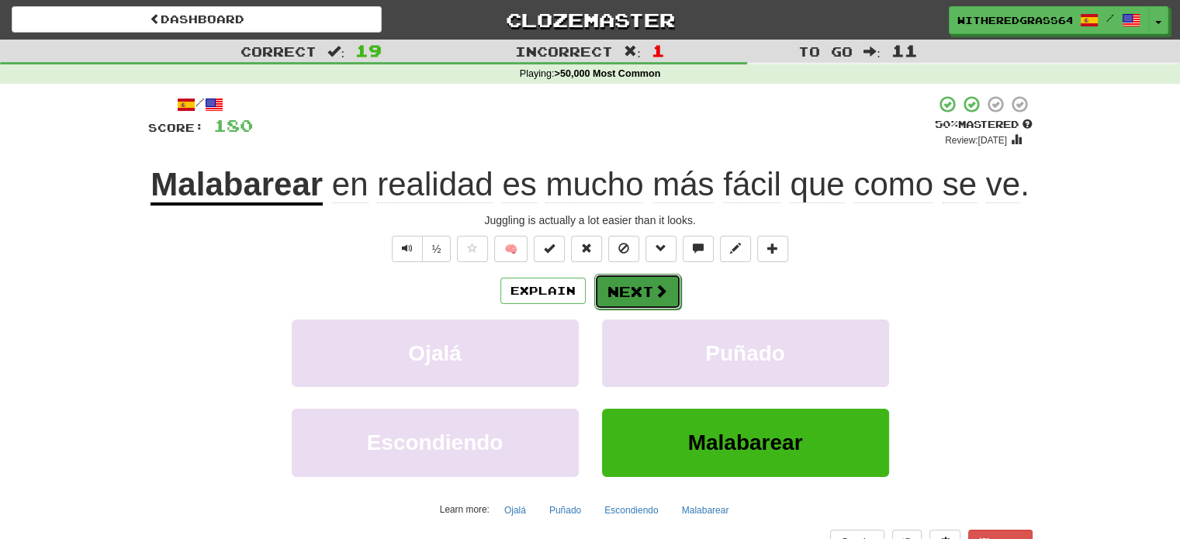
click at [647, 298] on button "Next" at bounding box center [637, 292] width 87 height 36
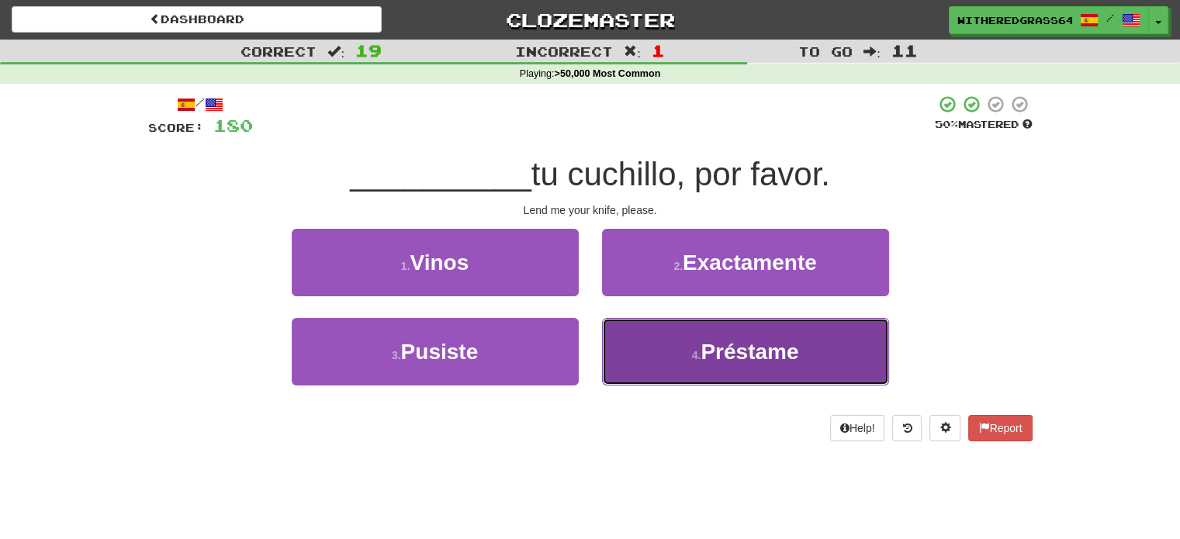
click at [676, 359] on button "4 . Préstame" at bounding box center [745, 351] width 287 height 67
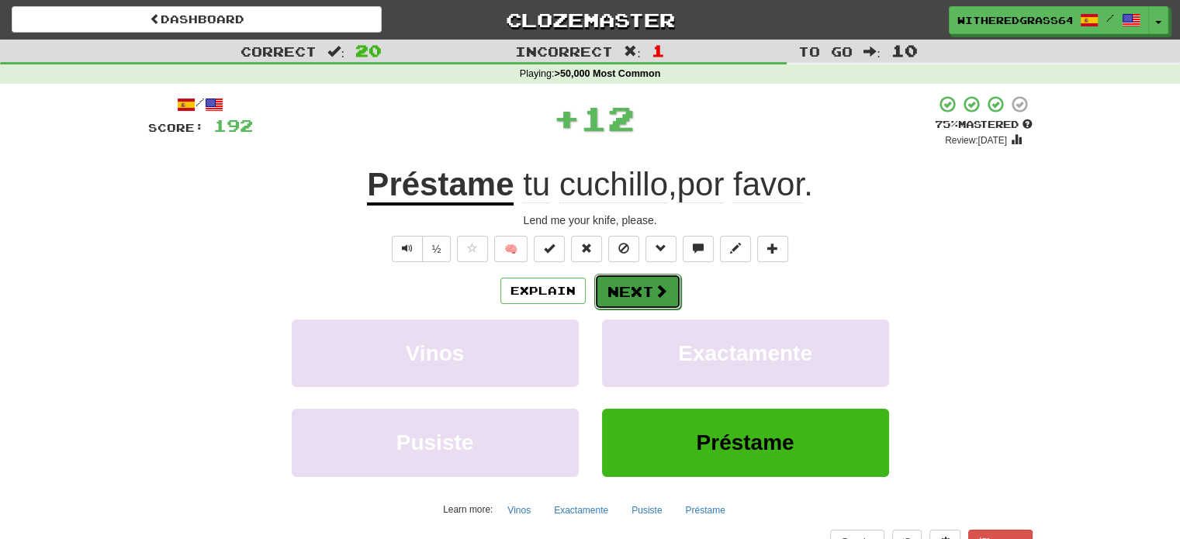
click at [614, 289] on button "Next" at bounding box center [637, 292] width 87 height 36
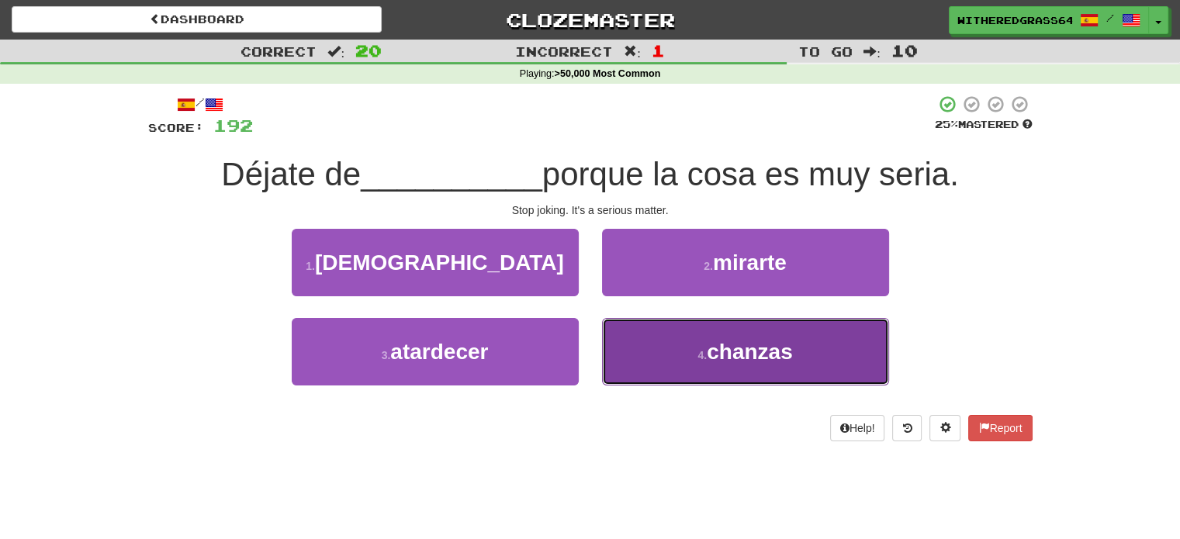
click at [669, 353] on button "4 . chanzas" at bounding box center [745, 351] width 287 height 67
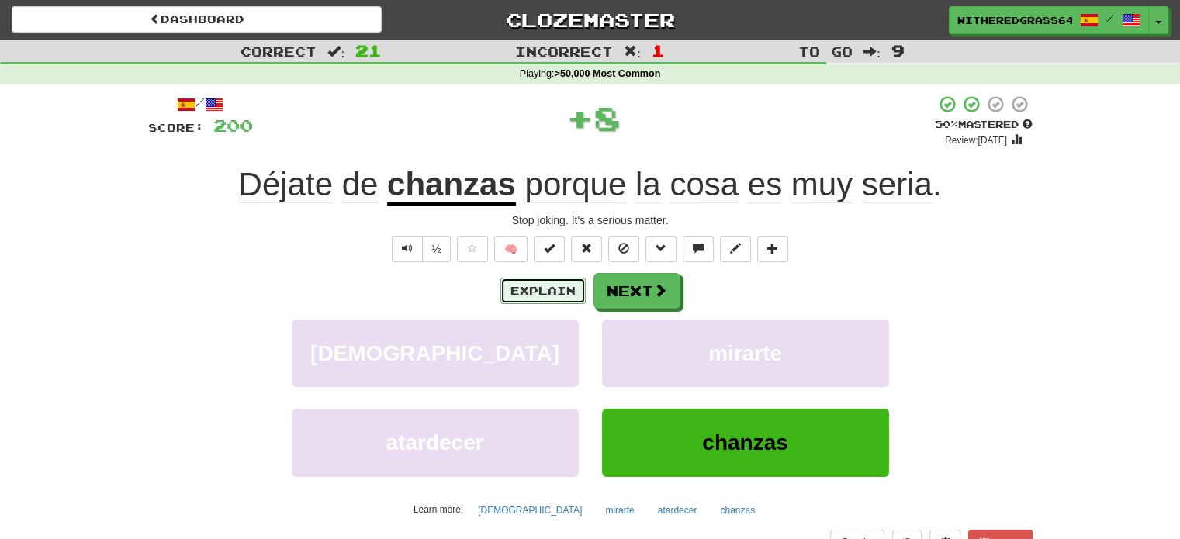
click at [555, 297] on button "Explain" at bounding box center [542, 291] width 85 height 26
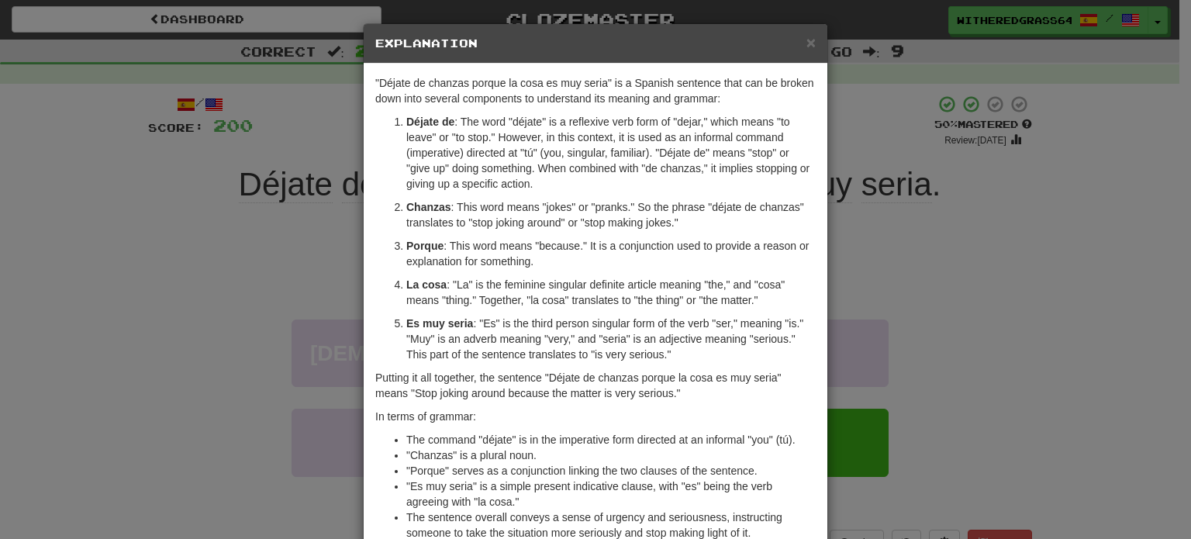
click at [253, 253] on div "× Explanation "Déjate de chanzas porque la cosa es muy seria" is a Spanish sent…" at bounding box center [595, 269] width 1191 height 539
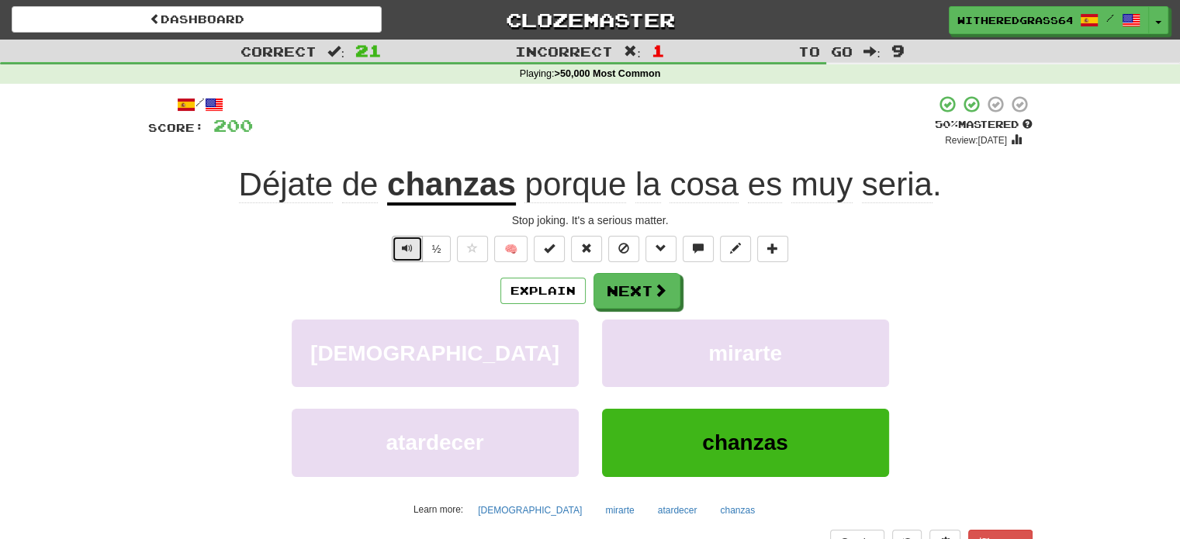
click at [416, 249] on button "Text-to-speech controls" at bounding box center [407, 249] width 31 height 26
click at [623, 292] on button "Next" at bounding box center [637, 292] width 87 height 36
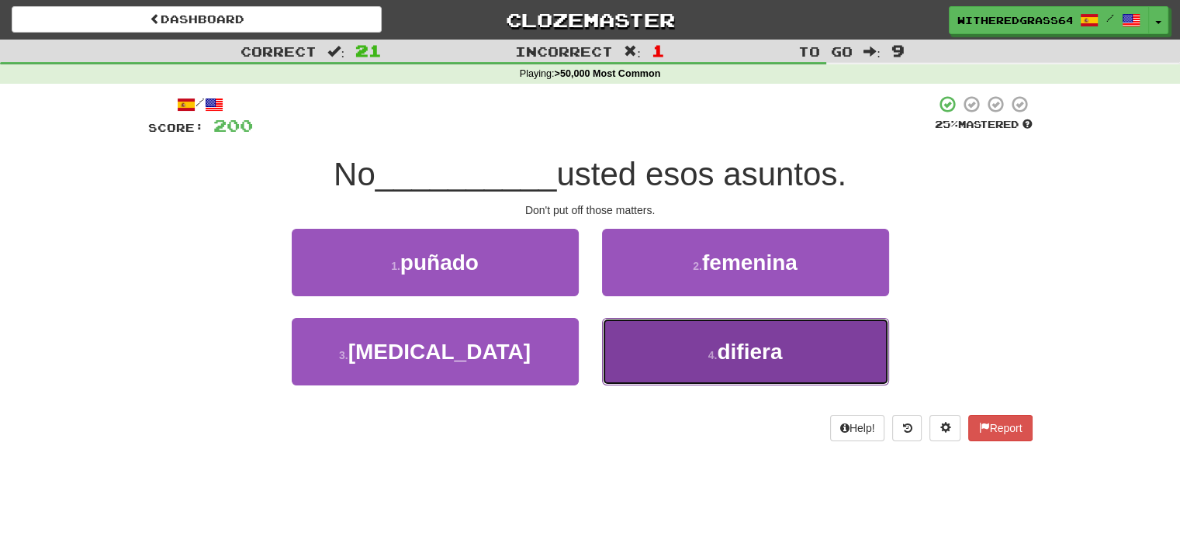
click at [654, 366] on button "4 . difiera" at bounding box center [745, 351] width 287 height 67
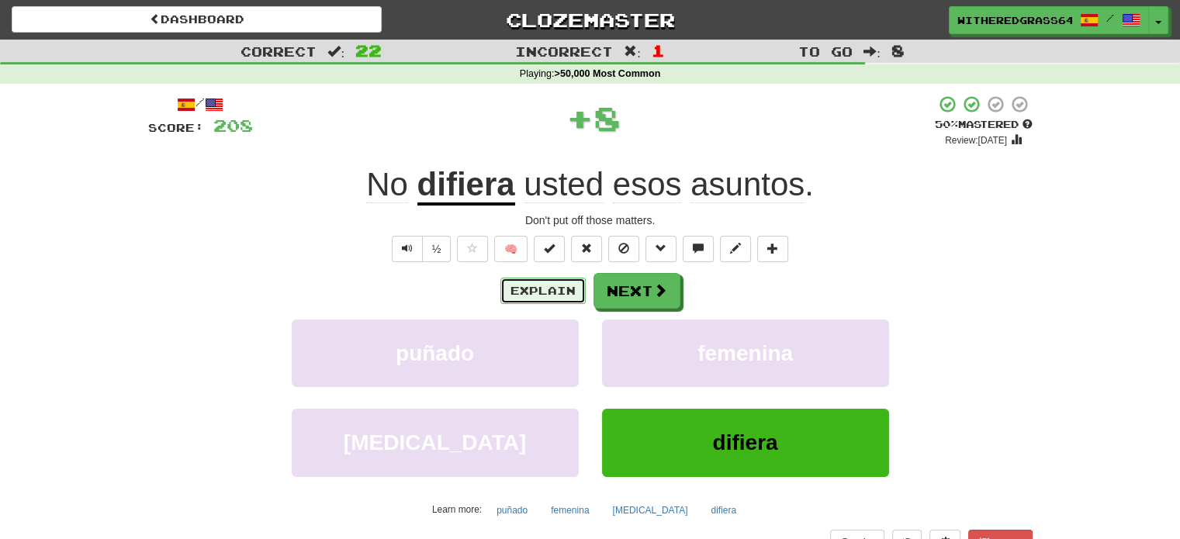
click at [547, 285] on button "Explain" at bounding box center [542, 291] width 85 height 26
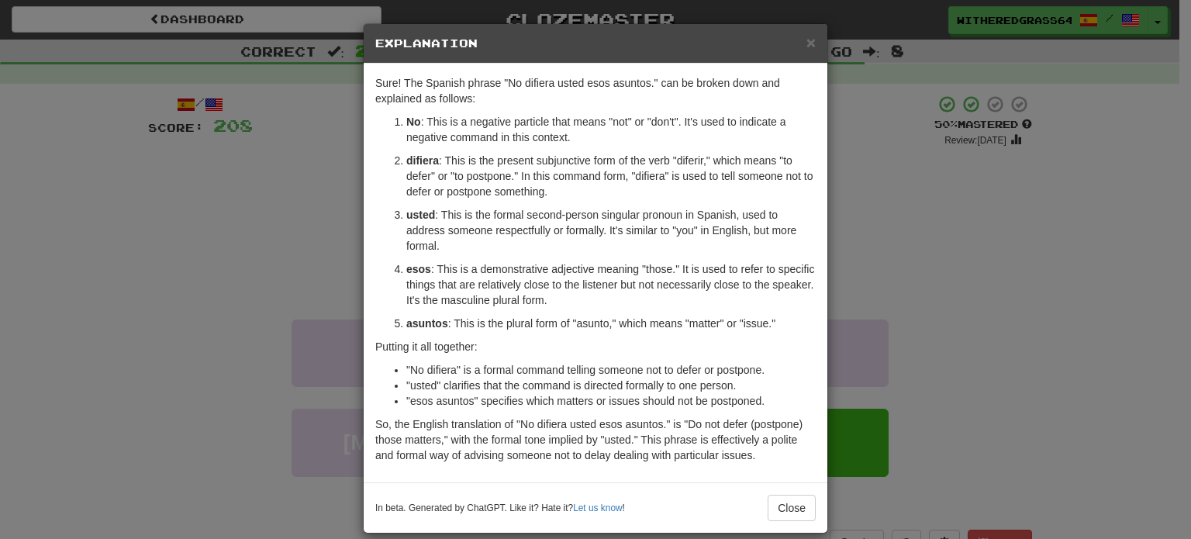
click at [245, 240] on div "× Explanation Sure! The Spanish phrase "No difiera usted esos asuntos." can be …" at bounding box center [595, 269] width 1191 height 539
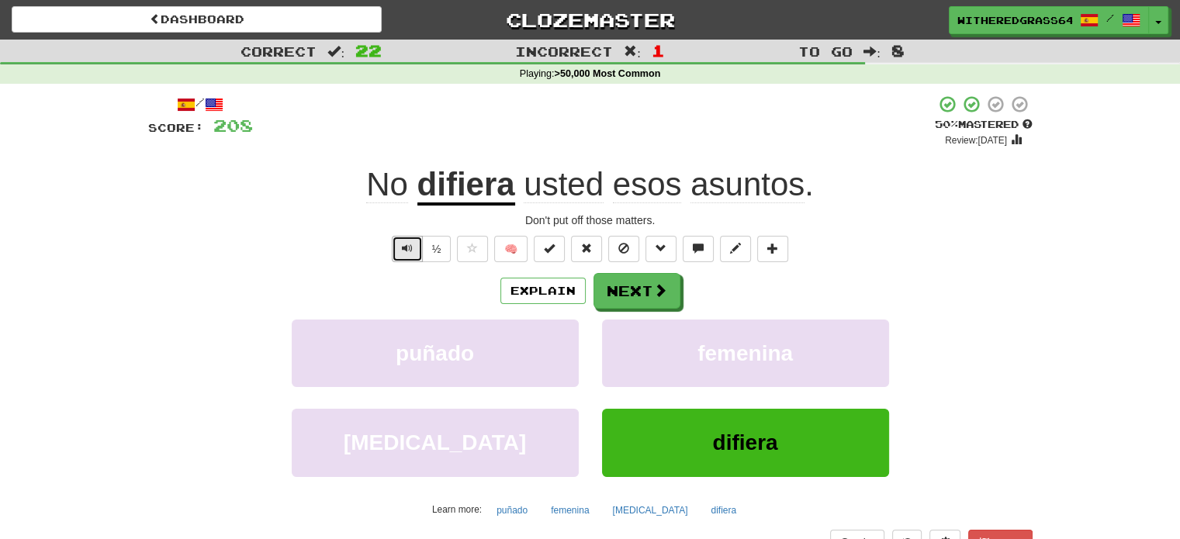
click at [398, 247] on button "Text-to-speech controls" at bounding box center [407, 249] width 31 height 26
click at [637, 303] on button "Next" at bounding box center [637, 292] width 87 height 36
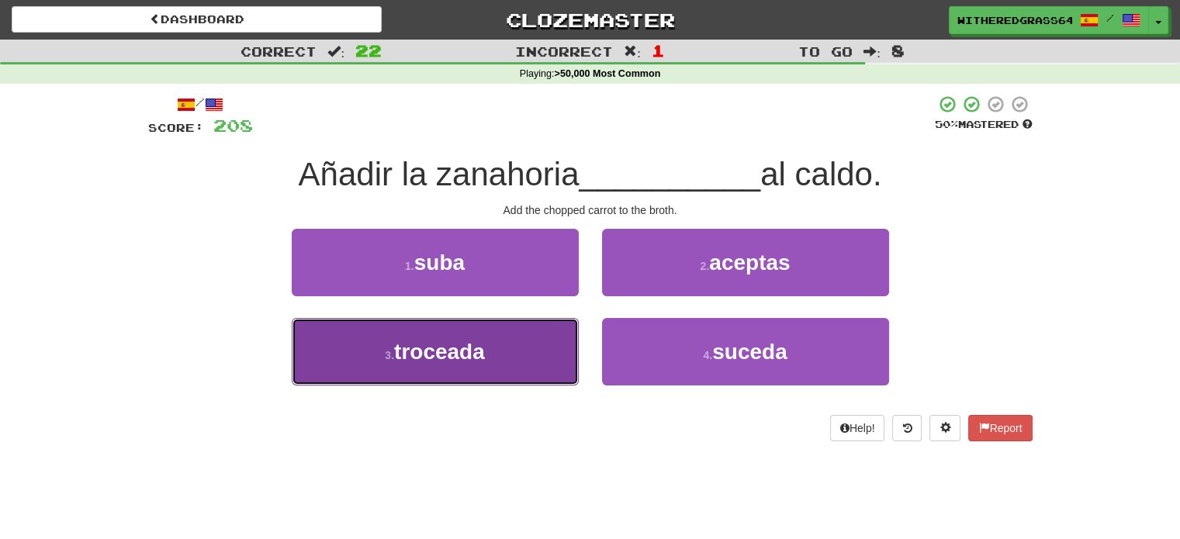
click at [509, 337] on button "3 . troceada" at bounding box center [435, 351] width 287 height 67
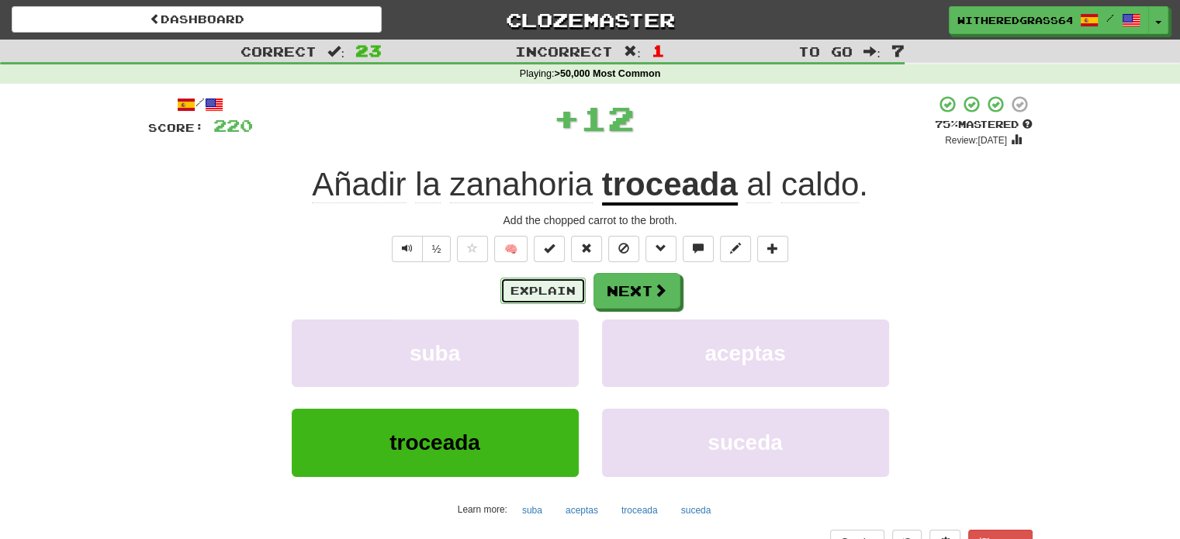
click at [529, 282] on button "Explain" at bounding box center [542, 291] width 85 height 26
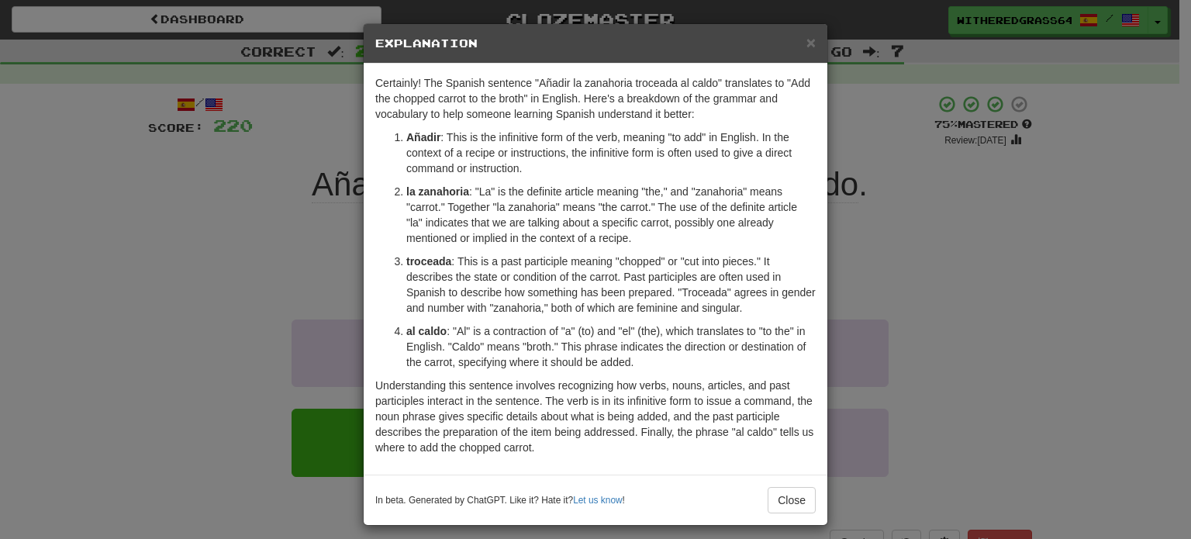
click at [312, 237] on div "× Explanation Certainly! The Spanish sentence "Añadir la zanahoria troceada al …" at bounding box center [595, 269] width 1191 height 539
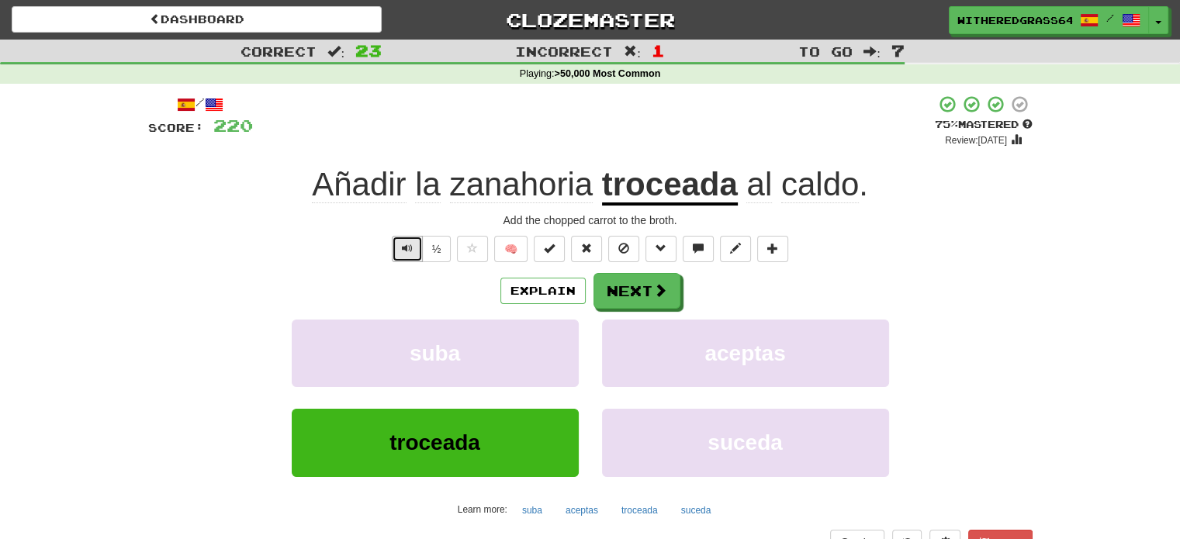
click at [408, 247] on span "Text-to-speech controls" at bounding box center [407, 248] width 11 height 11
click at [617, 290] on button "Next" at bounding box center [637, 292] width 87 height 36
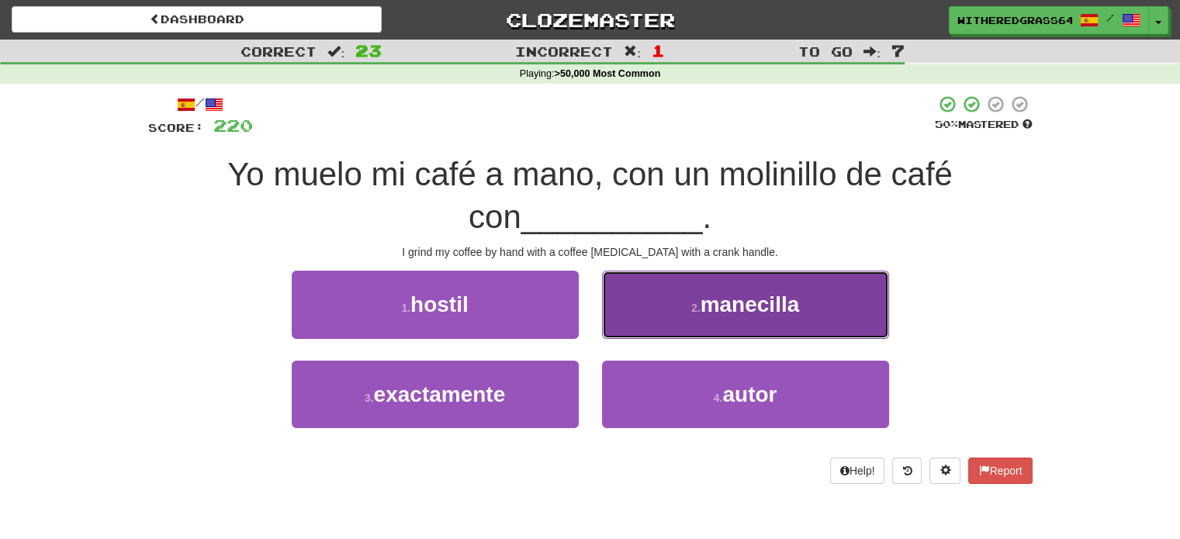
click at [676, 300] on button "2 . manecilla" at bounding box center [745, 304] width 287 height 67
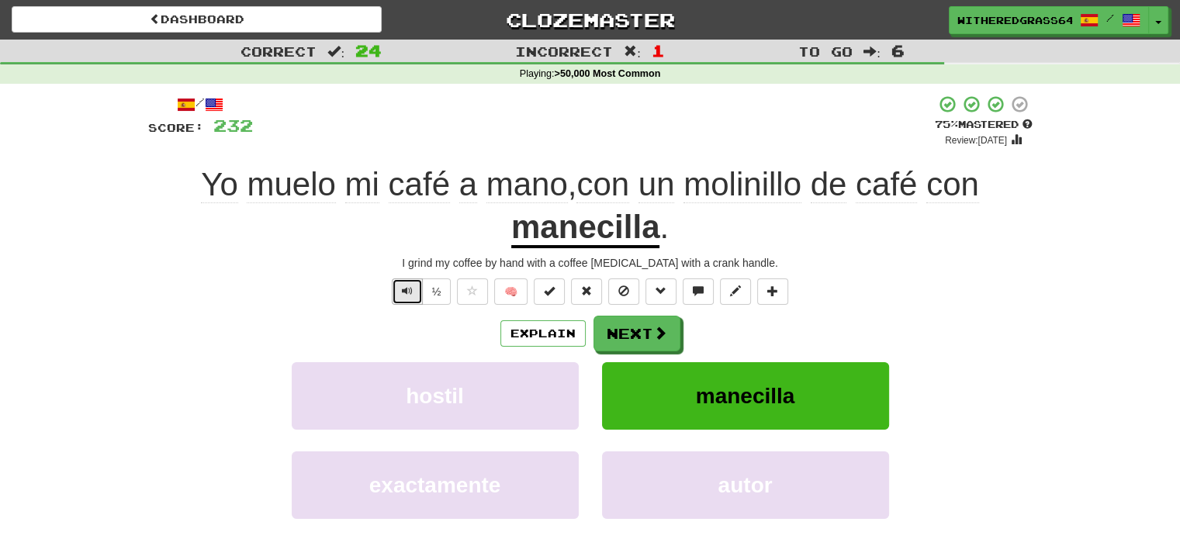
click at [404, 293] on span "Text-to-speech controls" at bounding box center [407, 290] width 11 height 11
click at [654, 330] on span at bounding box center [661, 334] width 14 height 14
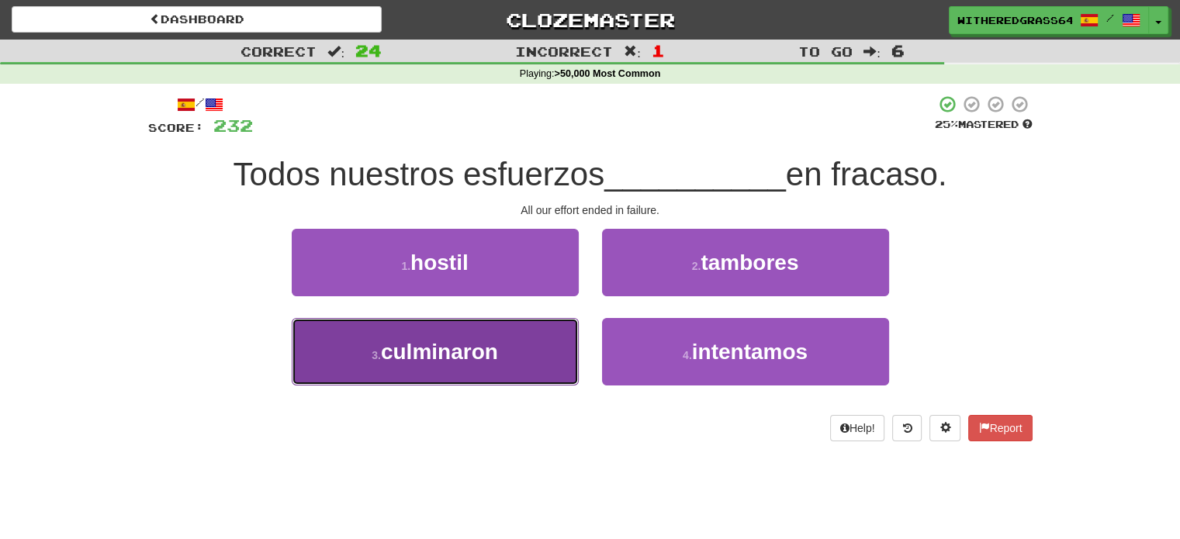
click at [527, 353] on button "3 . culminaron" at bounding box center [435, 351] width 287 height 67
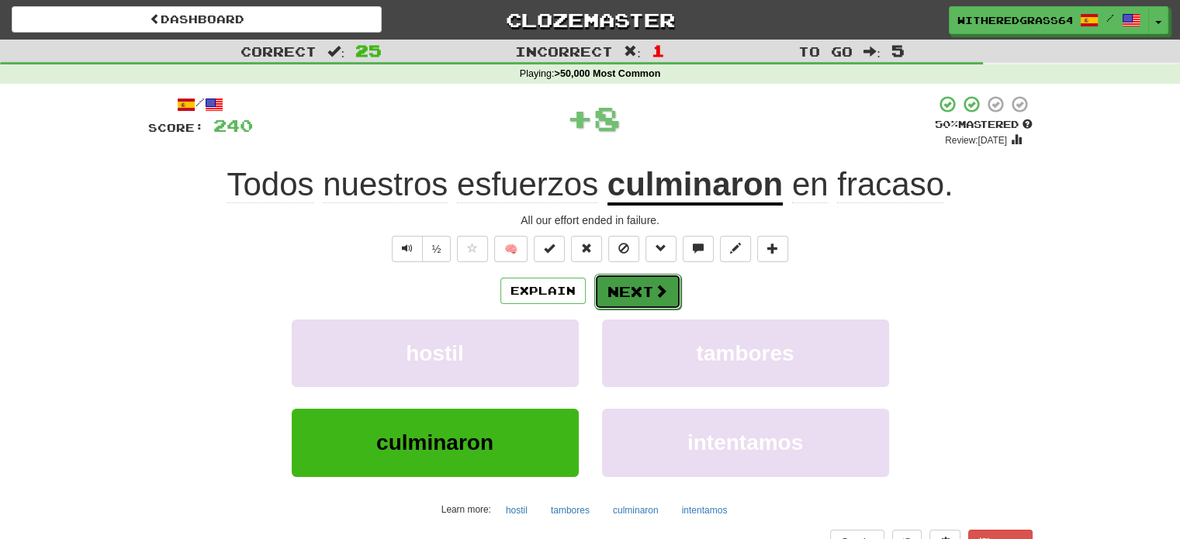
click at [648, 296] on button "Next" at bounding box center [637, 292] width 87 height 36
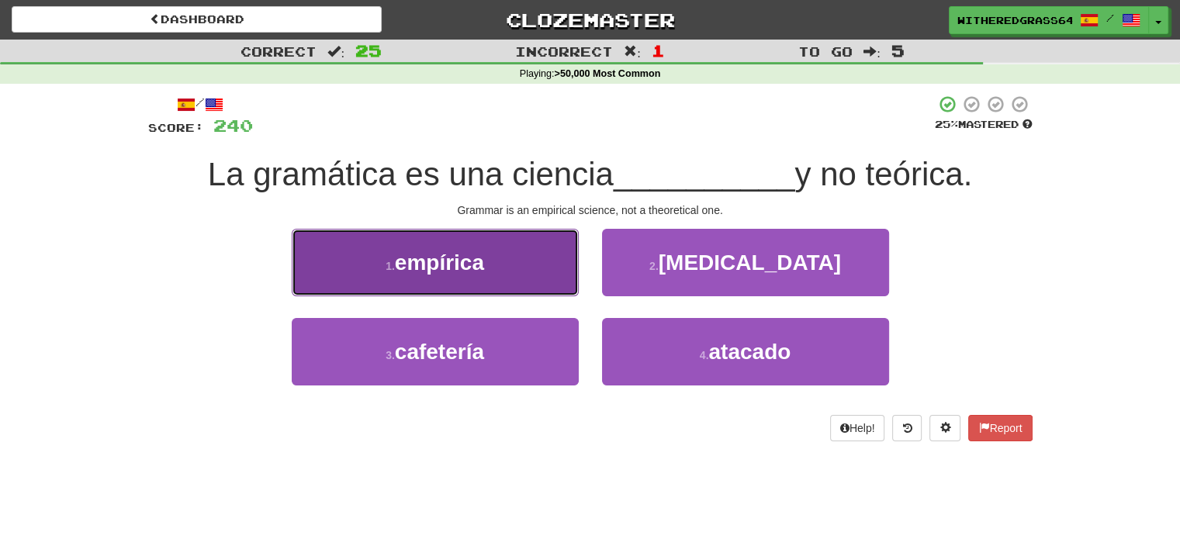
click at [551, 241] on button "1 . empírica" at bounding box center [435, 262] width 287 height 67
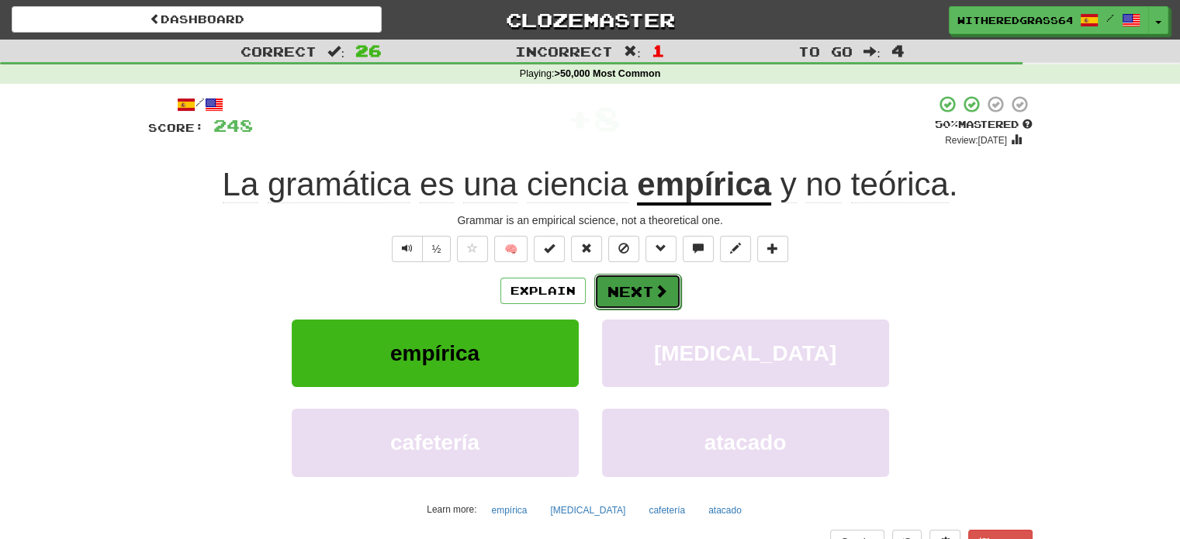
click at [640, 287] on button "Next" at bounding box center [637, 292] width 87 height 36
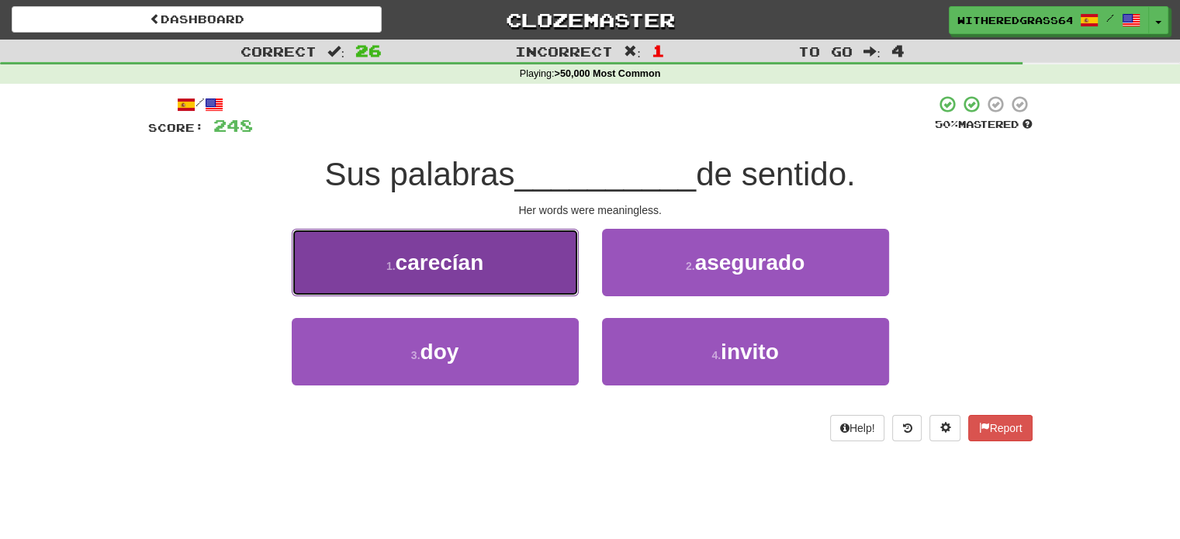
click at [547, 268] on button "1 . carecían" at bounding box center [435, 262] width 287 height 67
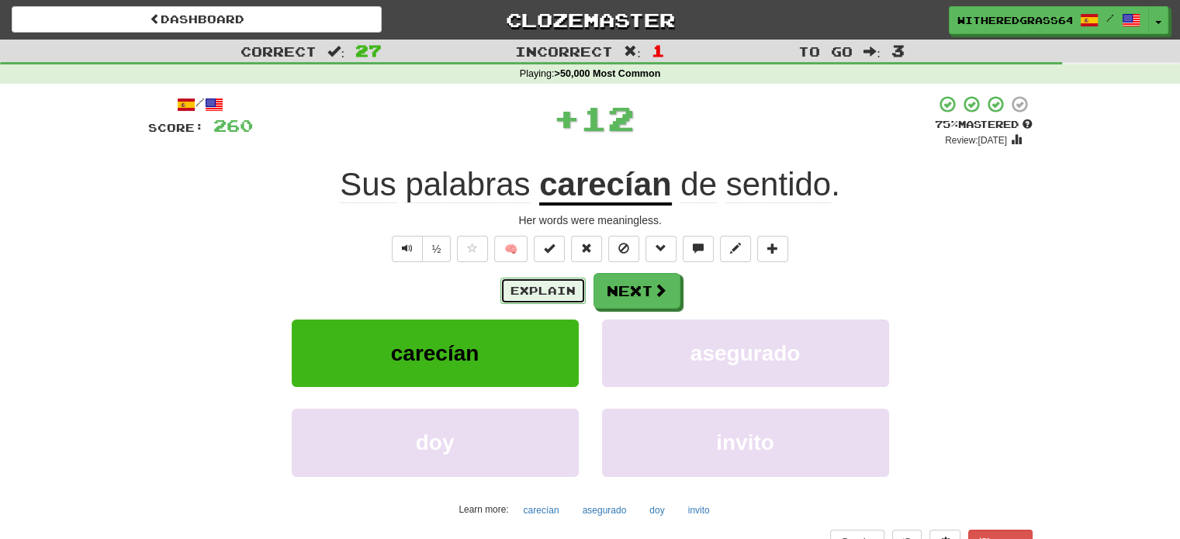
click at [537, 291] on button "Explain" at bounding box center [542, 291] width 85 height 26
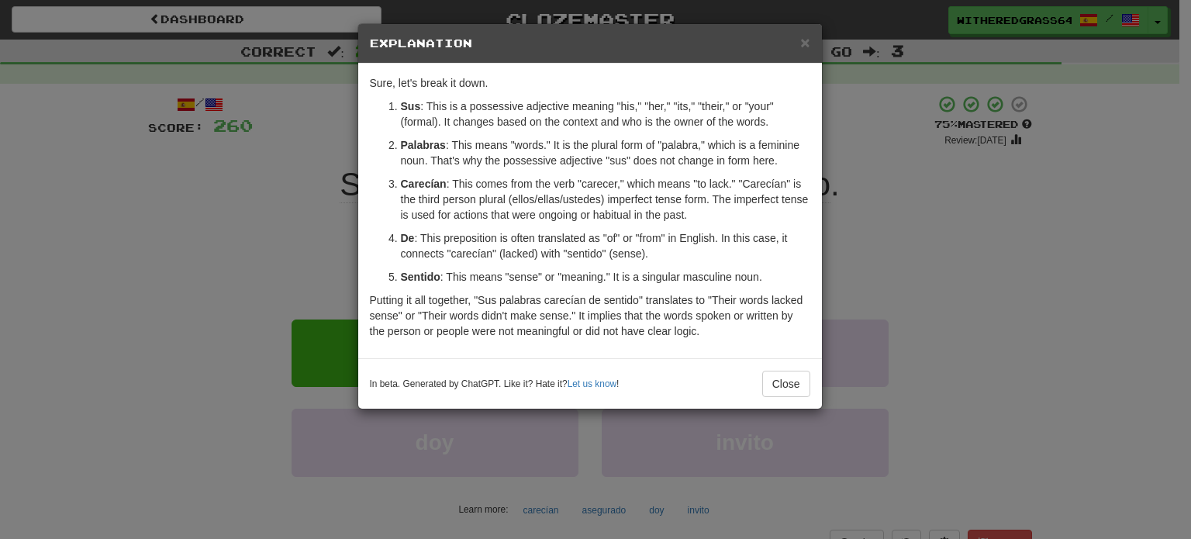
click at [264, 243] on div "× Explanation Sure, let's break it down. Sus : This is a possessive adjective m…" at bounding box center [595, 269] width 1191 height 539
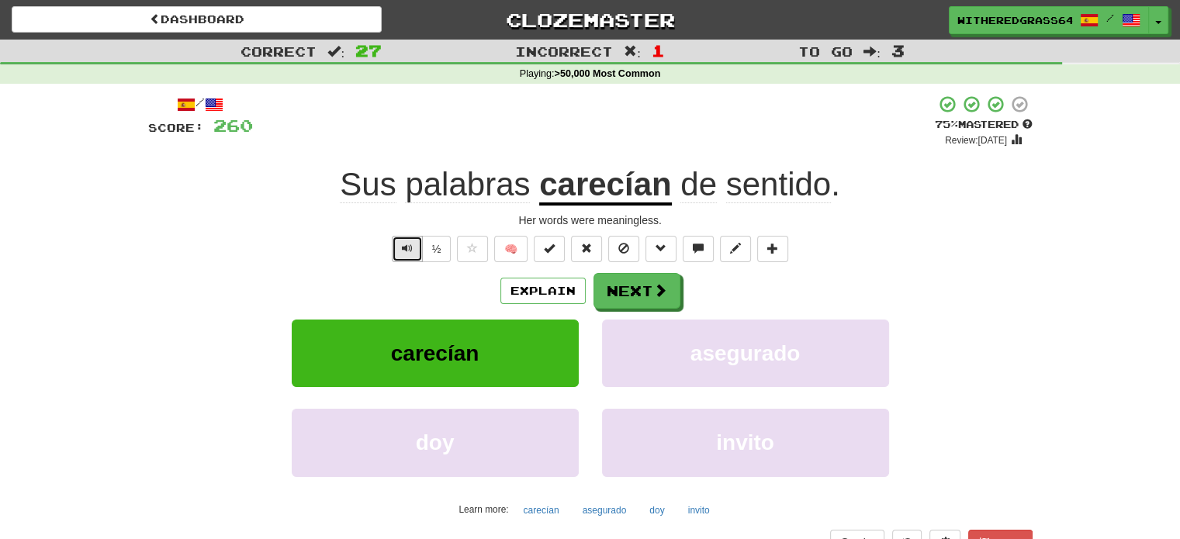
click at [406, 244] on span "Text-to-speech controls" at bounding box center [407, 248] width 11 height 11
click at [635, 289] on button "Next" at bounding box center [637, 292] width 87 height 36
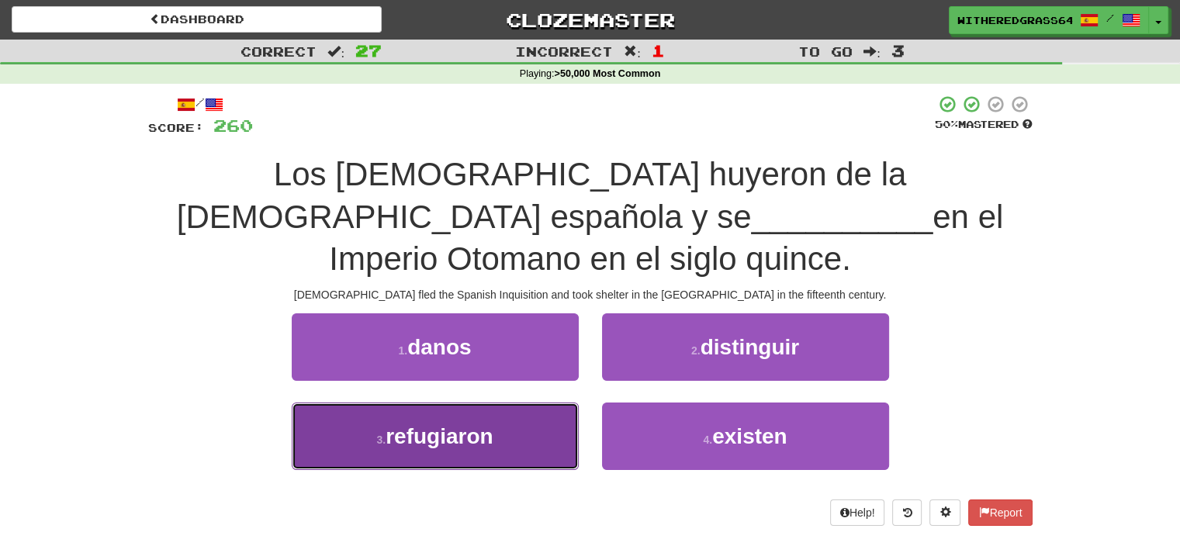
click at [544, 403] on button "3 . refugiaron" at bounding box center [435, 436] width 287 height 67
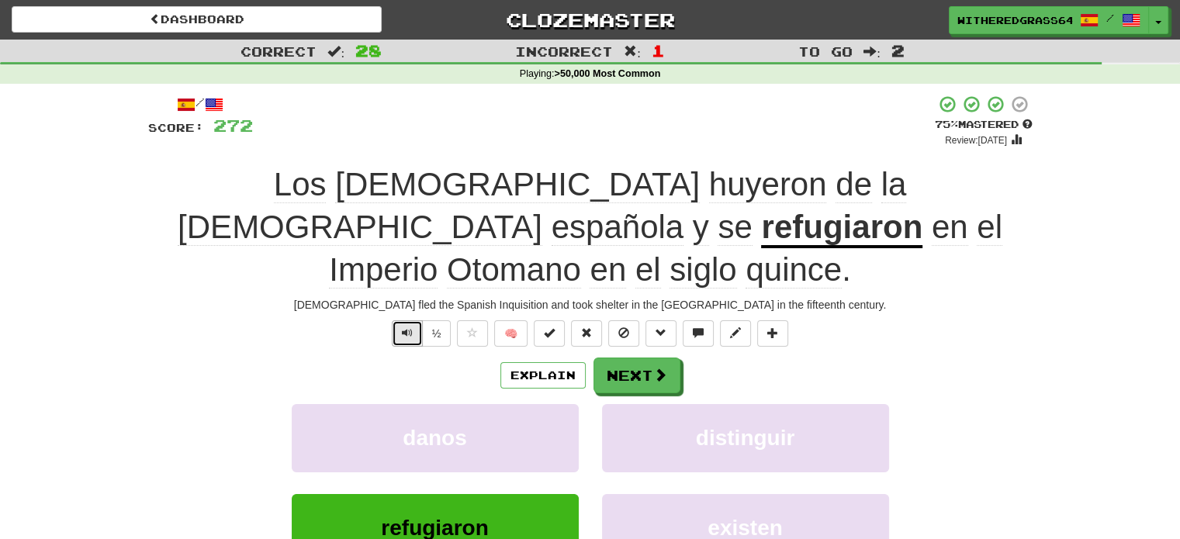
click at [404, 327] on span "Text-to-speech controls" at bounding box center [407, 332] width 11 height 11
click at [656, 368] on span at bounding box center [661, 375] width 14 height 14
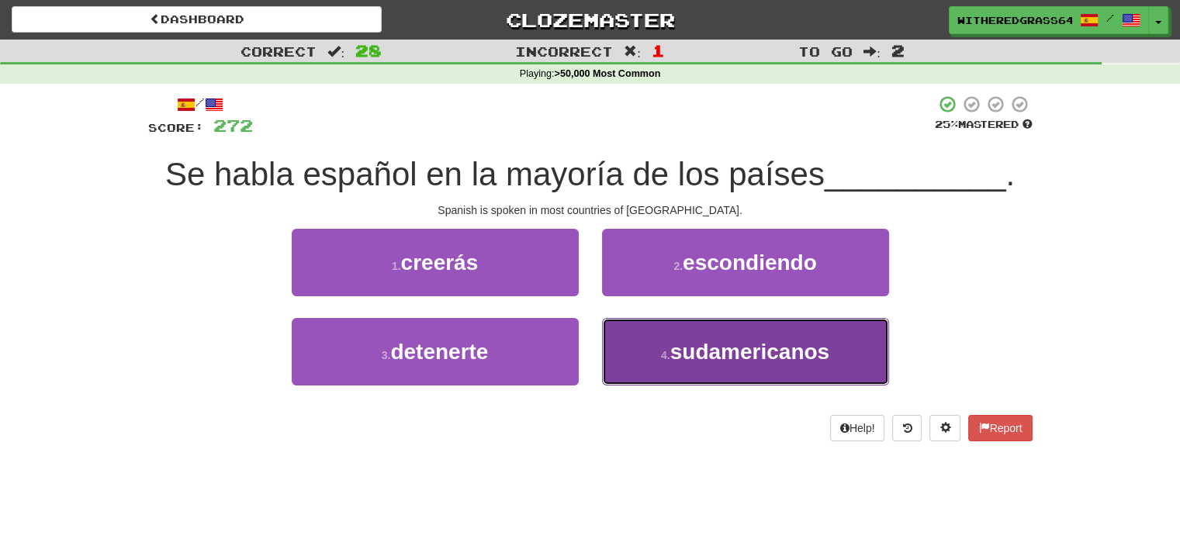
click at [658, 336] on button "4 . sudamericanos" at bounding box center [745, 351] width 287 height 67
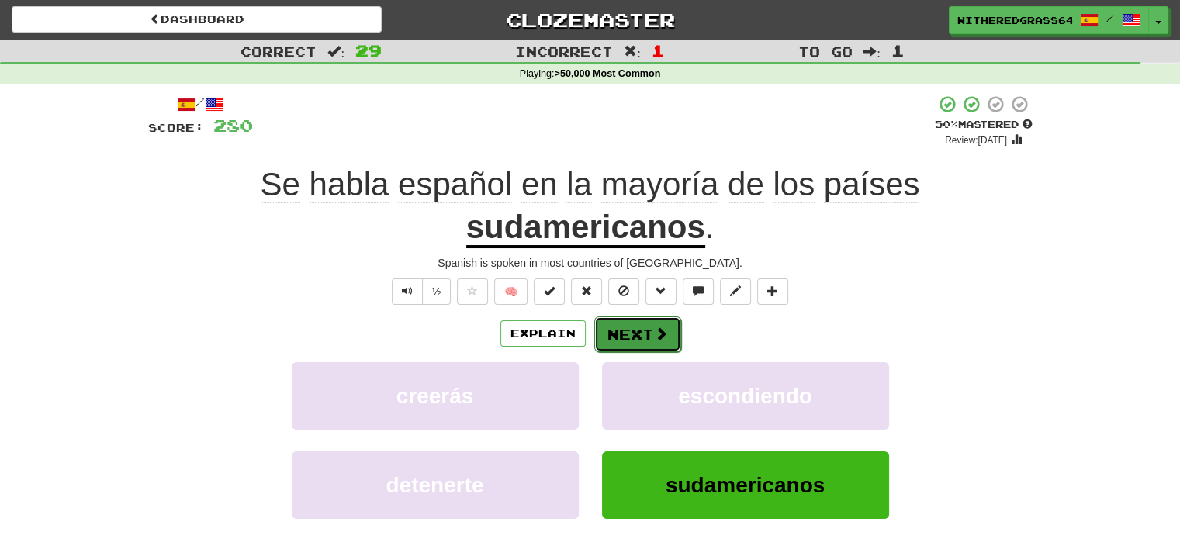
click at [648, 328] on button "Next" at bounding box center [637, 334] width 87 height 36
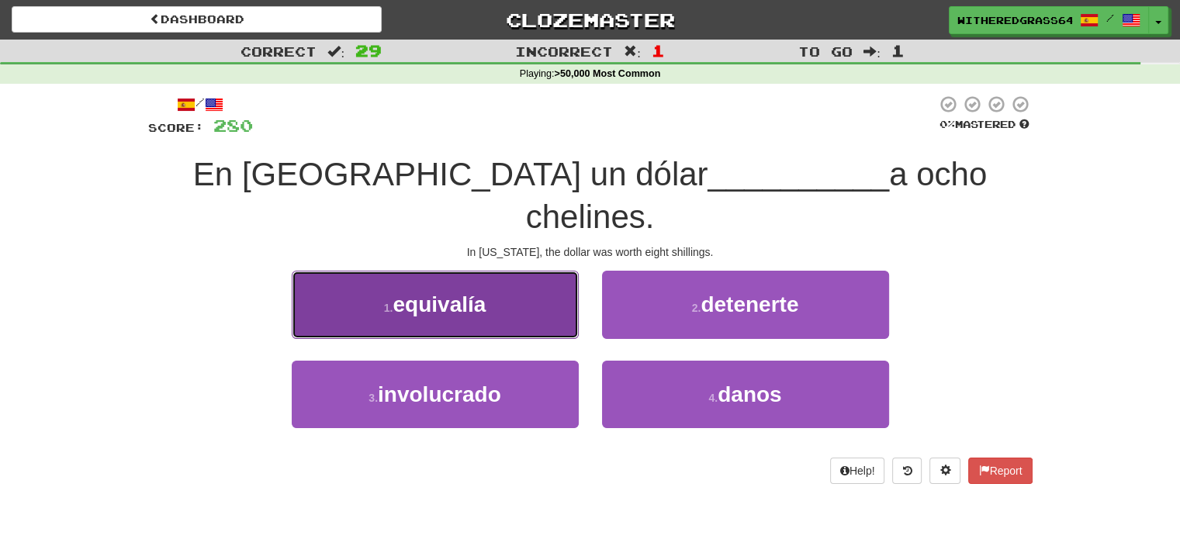
click at [494, 271] on button "1 . equivalía" at bounding box center [435, 304] width 287 height 67
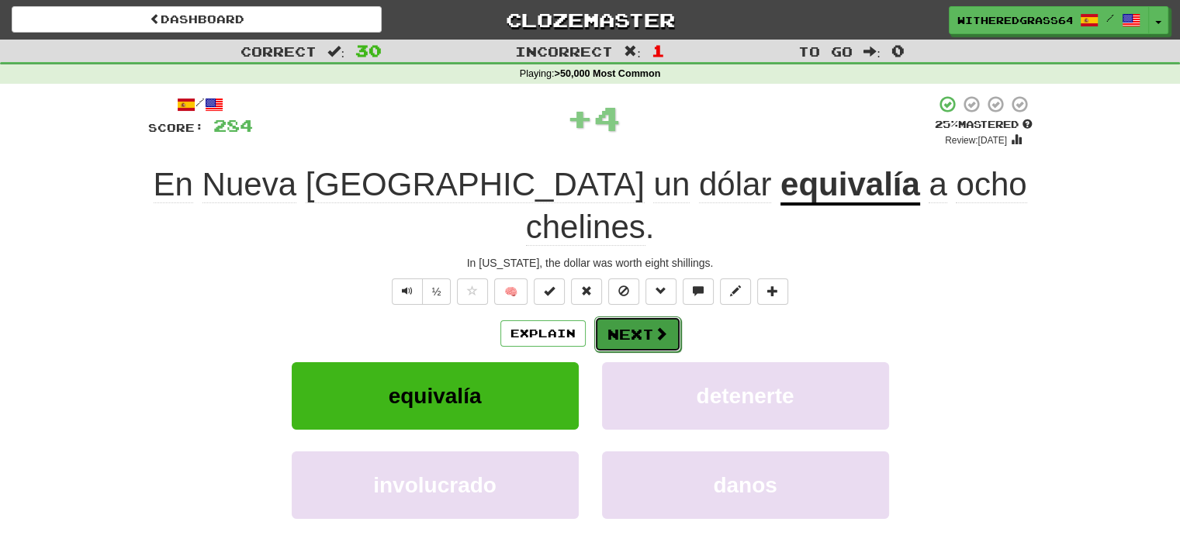
click at [627, 316] on button "Next" at bounding box center [637, 334] width 87 height 36
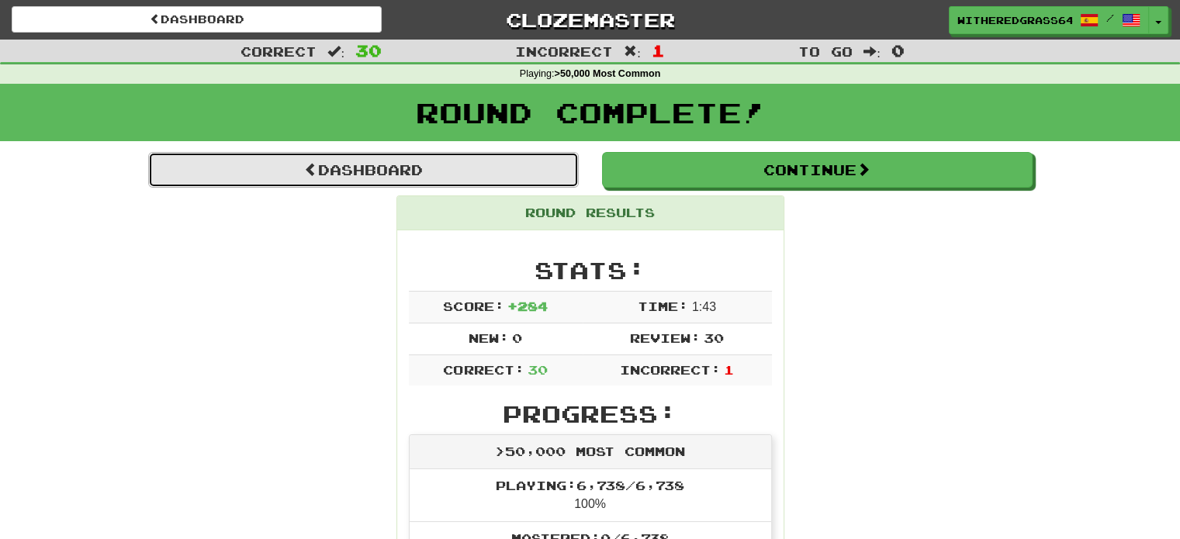
click at [535, 179] on link "Dashboard" at bounding box center [363, 170] width 431 height 36
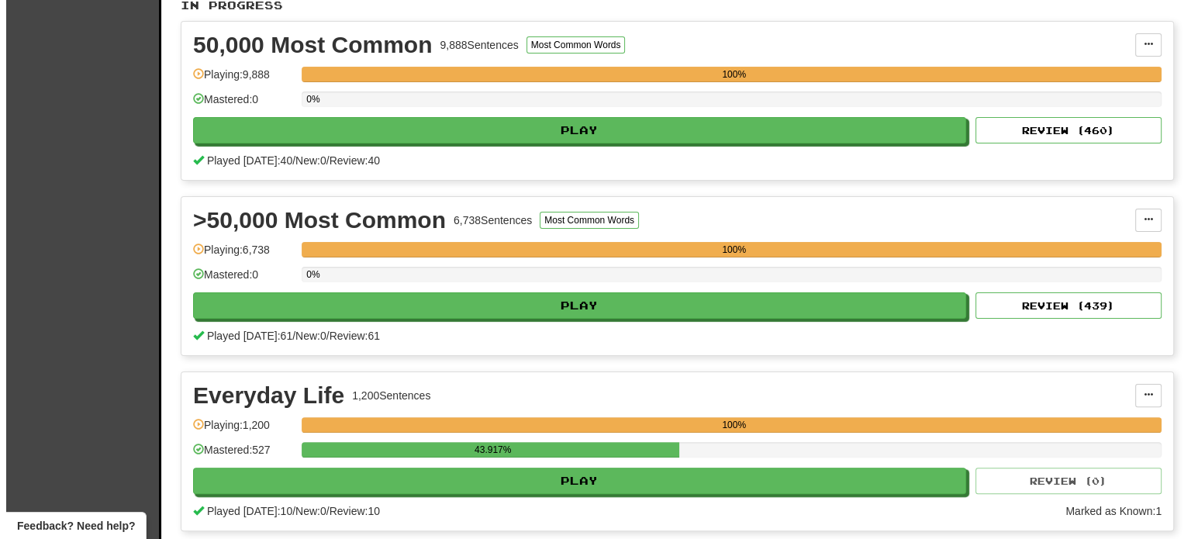
scroll to position [344, 0]
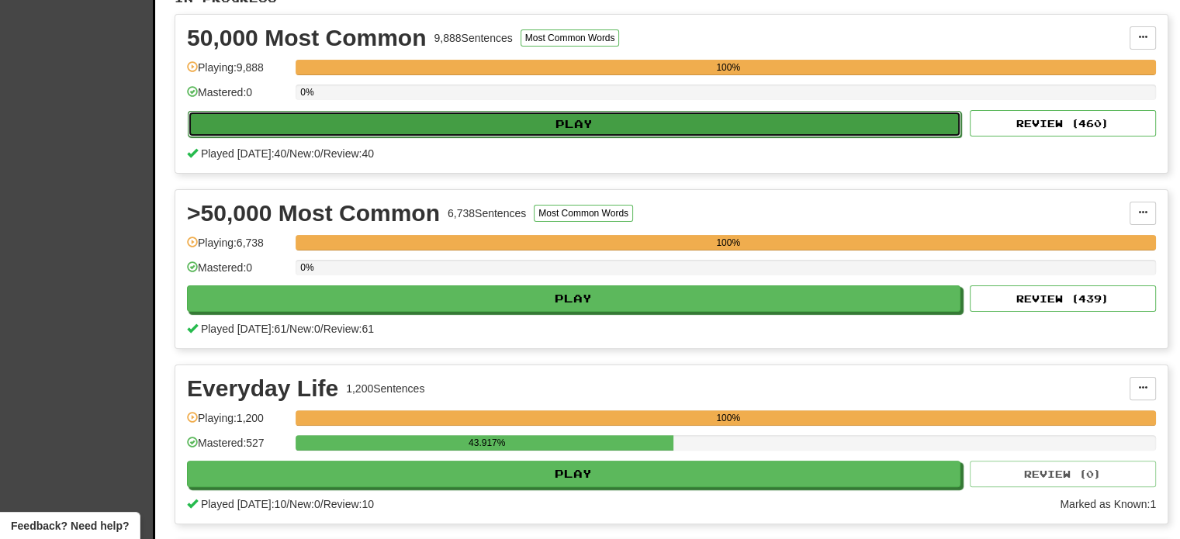
click at [644, 122] on button "Play" at bounding box center [574, 124] width 773 height 26
select select "**"
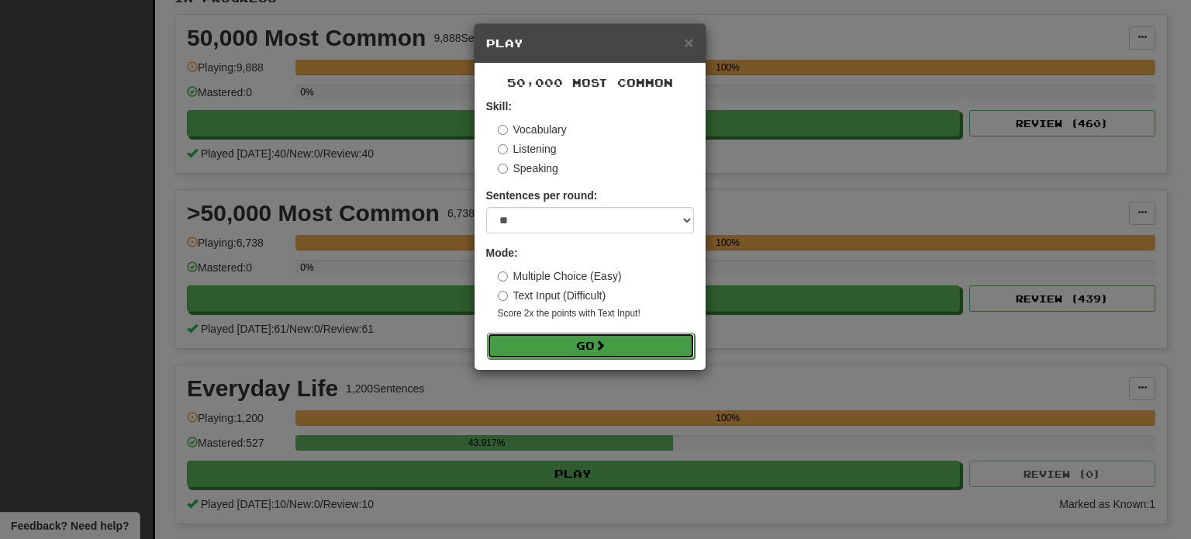
click at [606, 347] on span at bounding box center [600, 345] width 11 height 11
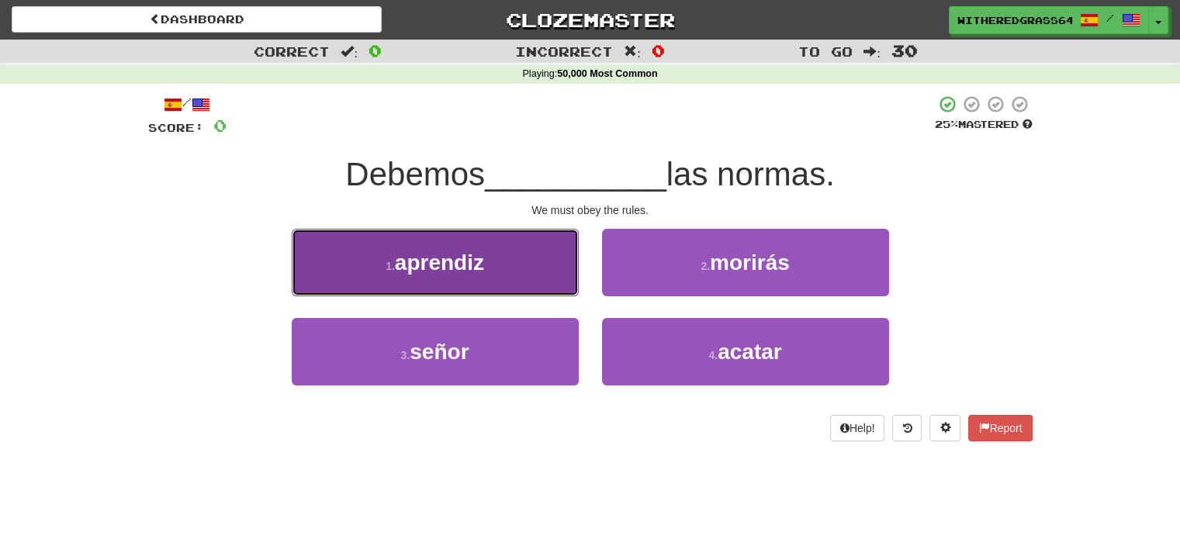
click at [512, 278] on button "1 . aprendiz" at bounding box center [435, 262] width 287 height 67
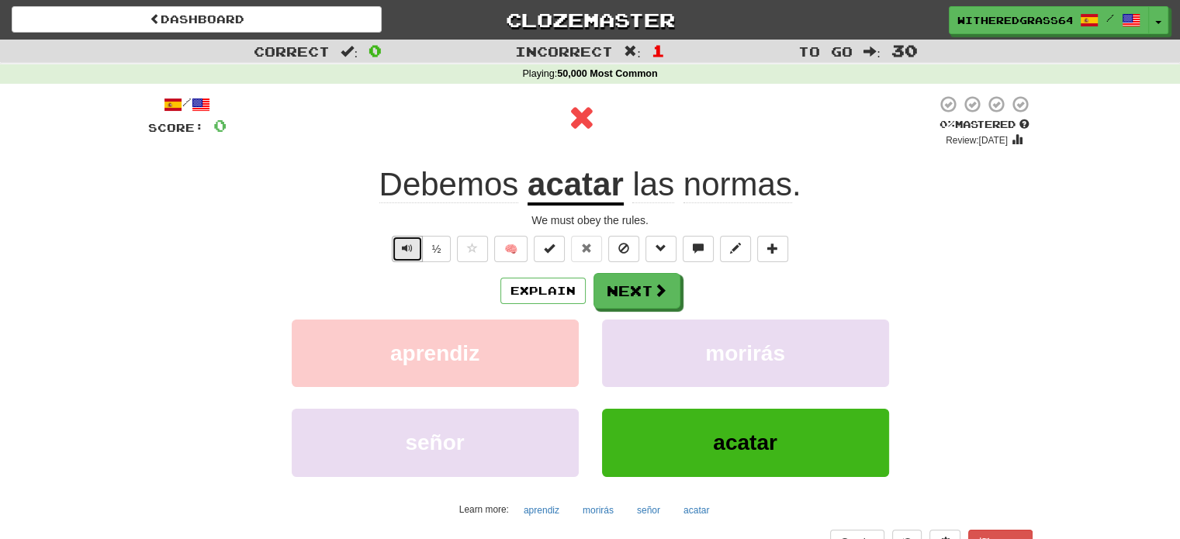
click at [403, 252] on span "Text-to-speech controls" at bounding box center [407, 248] width 11 height 11
click at [635, 290] on button "Next" at bounding box center [637, 292] width 87 height 36
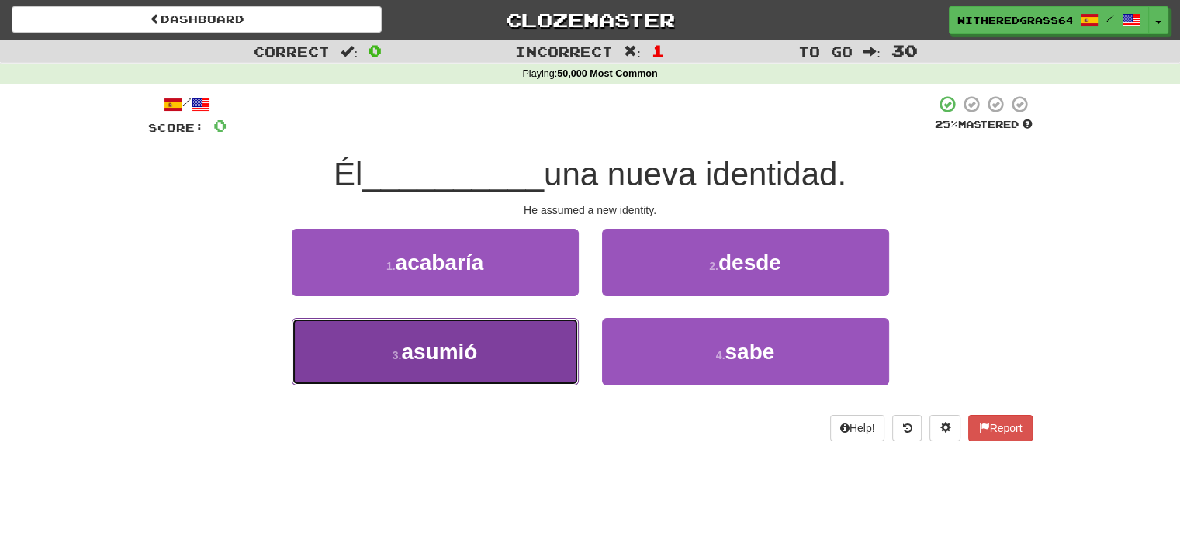
click at [534, 347] on button "3 . asumió" at bounding box center [435, 351] width 287 height 67
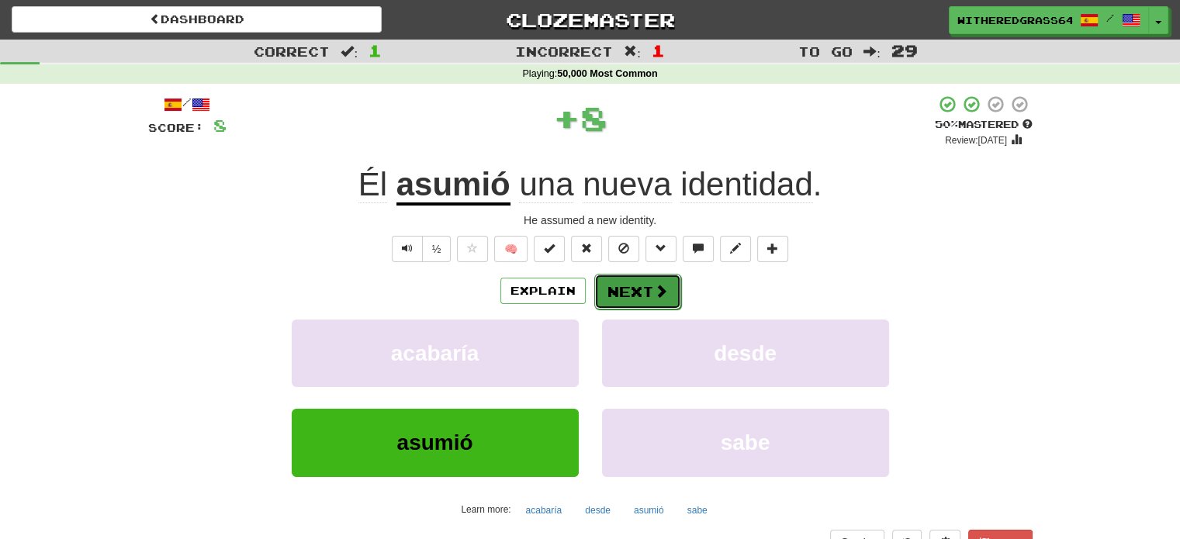
click at [626, 297] on button "Next" at bounding box center [637, 292] width 87 height 36
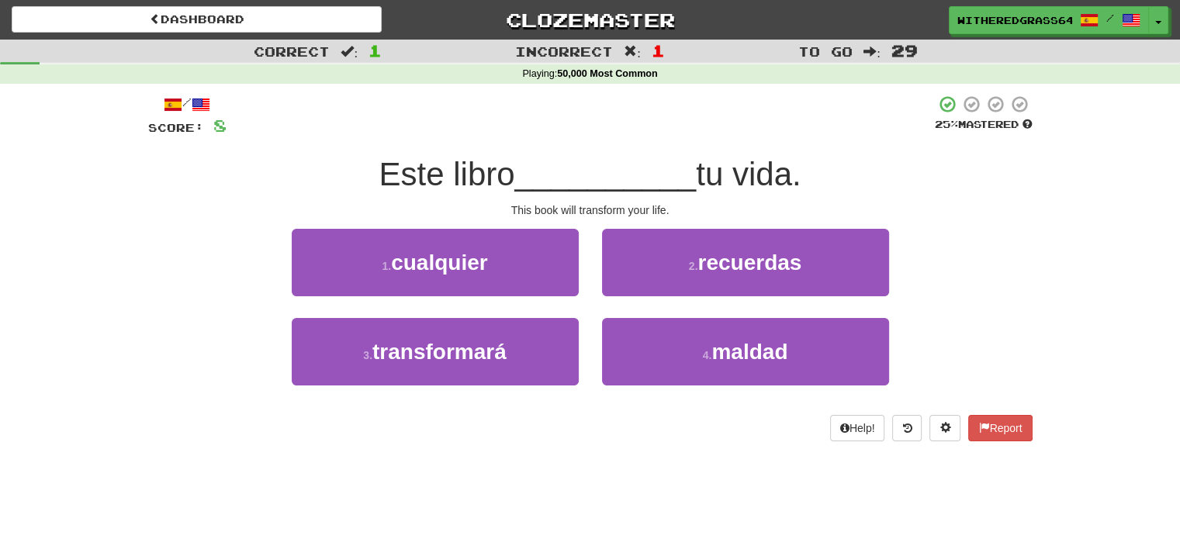
click at [683, 501] on div "Dashboard Clozemaster WitheredGrass6488 / Toggle Dropdown Dashboard Leaderboard…" at bounding box center [590, 269] width 1180 height 539
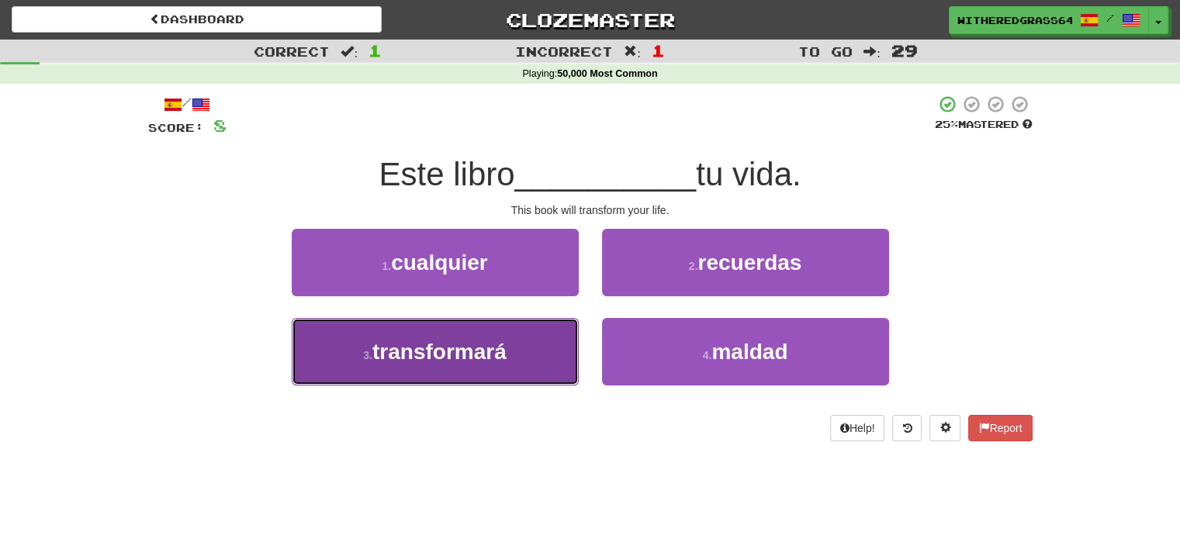
click at [449, 340] on span "transformará" at bounding box center [439, 352] width 134 height 24
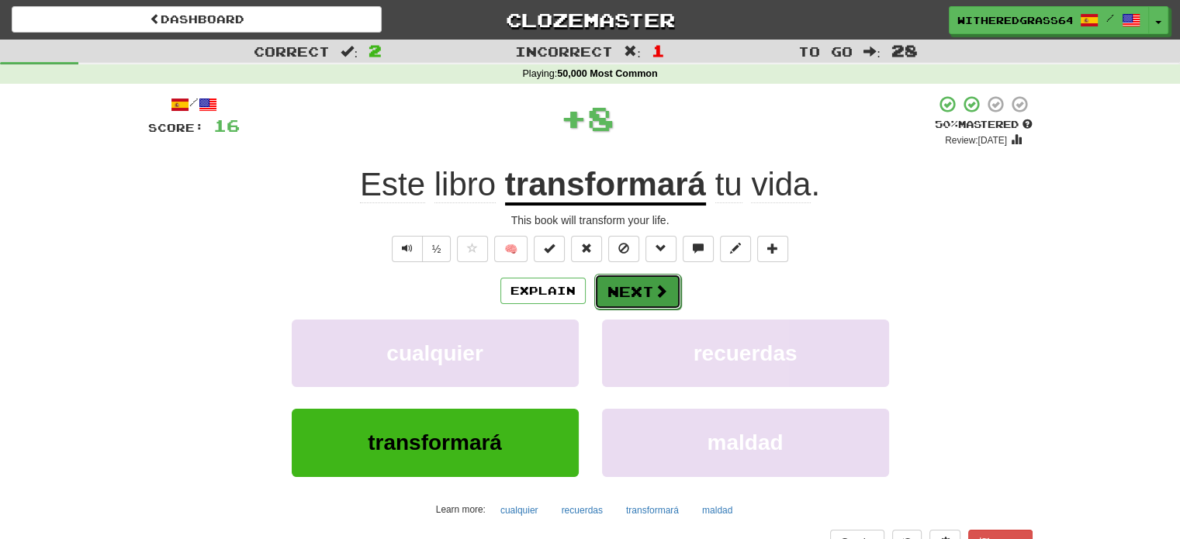
click at [636, 296] on button "Next" at bounding box center [637, 292] width 87 height 36
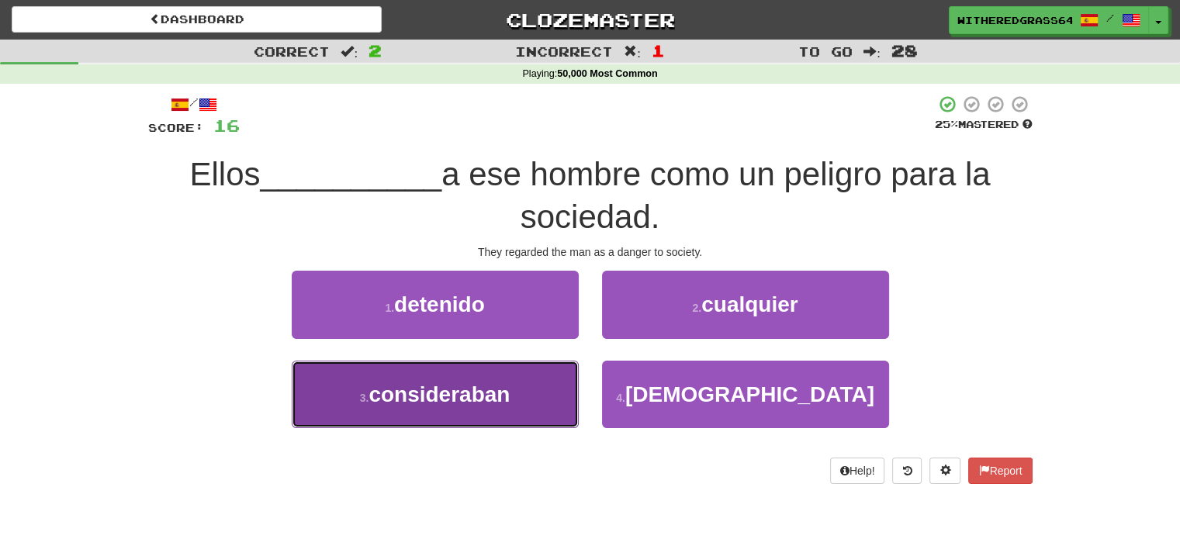
click at [510, 382] on span "consideraban" at bounding box center [438, 394] width 141 height 24
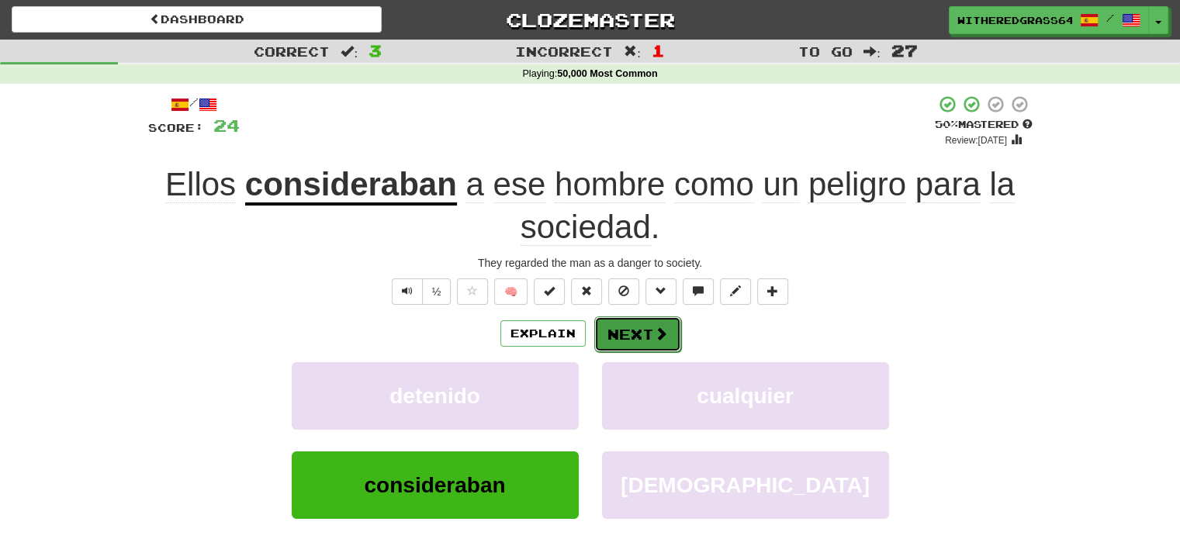
click at [613, 323] on button "Next" at bounding box center [637, 334] width 87 height 36
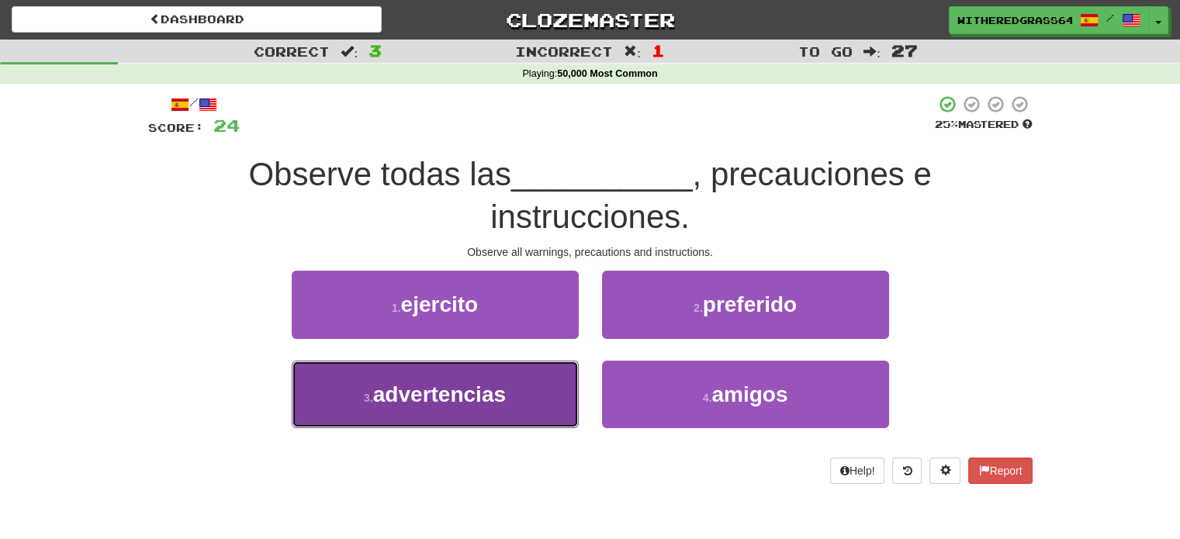
click at [521, 392] on button "3 . advertencias" at bounding box center [435, 394] width 287 height 67
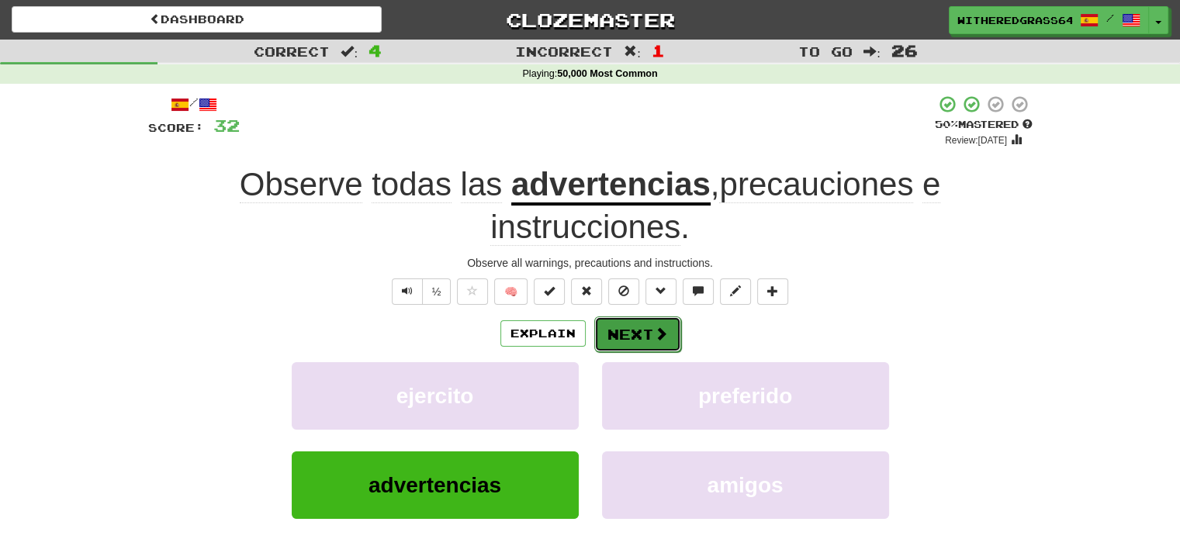
click at [617, 342] on button "Next" at bounding box center [637, 334] width 87 height 36
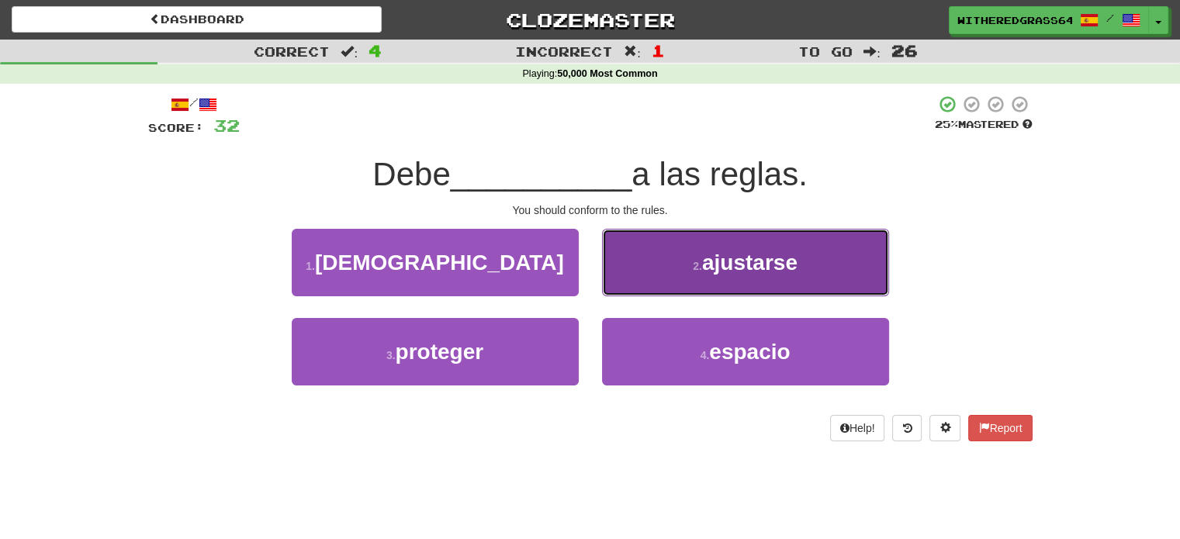
click at [643, 292] on button "2 . ajustarse" at bounding box center [745, 262] width 287 height 67
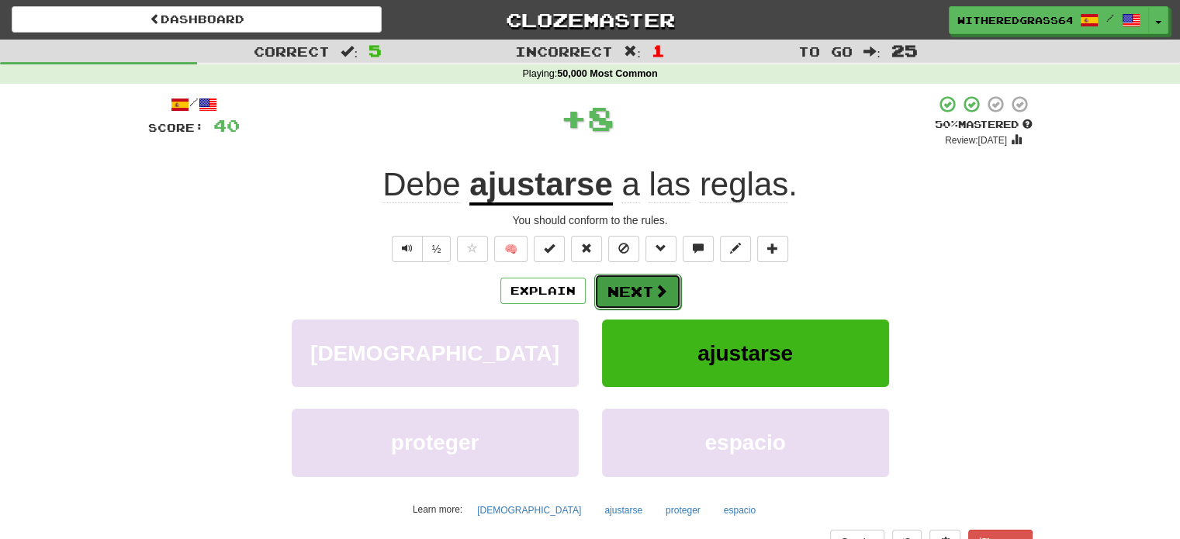
click at [642, 296] on button "Next" at bounding box center [637, 292] width 87 height 36
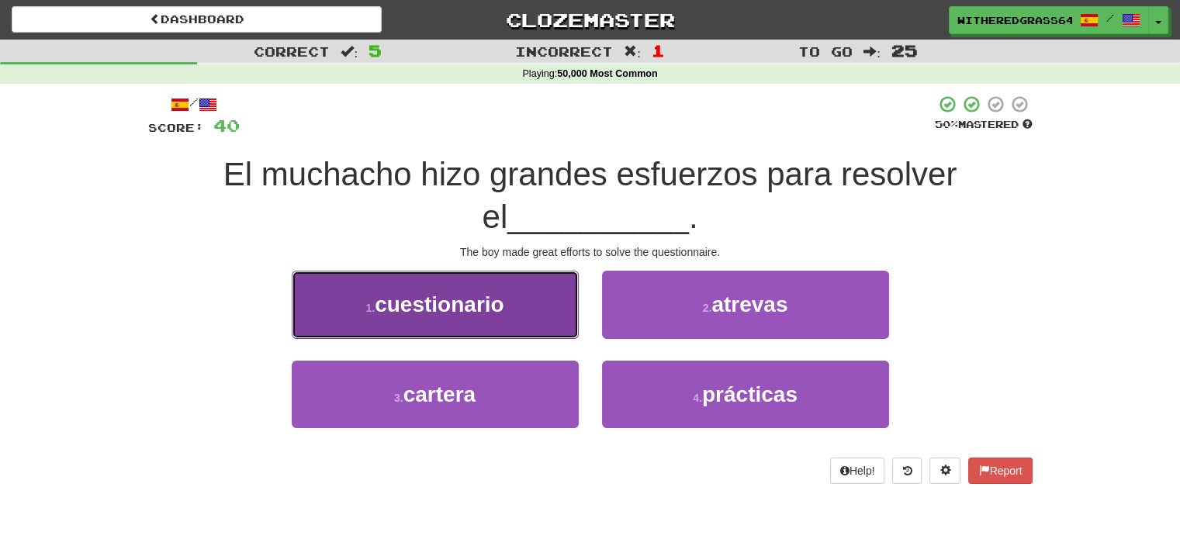
click at [540, 314] on button "1 . cuestionario" at bounding box center [435, 304] width 287 height 67
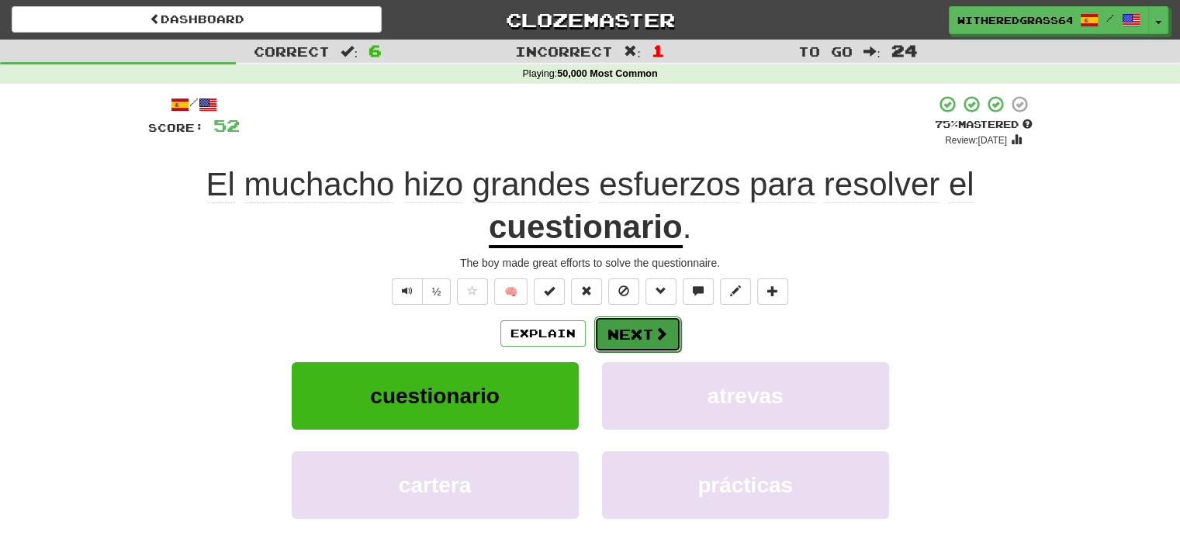
click at [622, 328] on button "Next" at bounding box center [637, 334] width 87 height 36
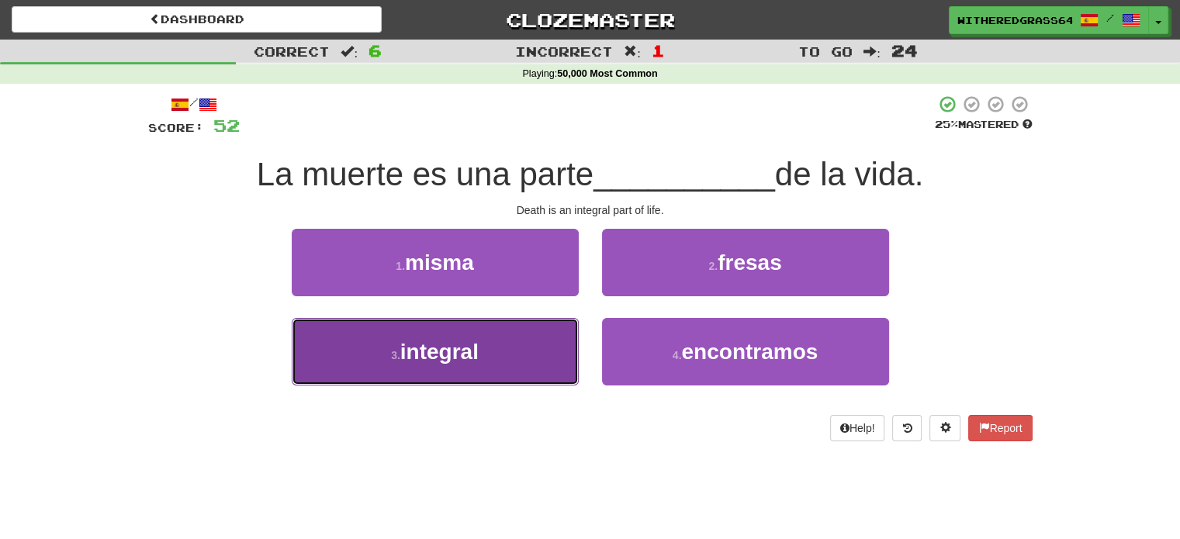
click at [521, 337] on button "3 . integral" at bounding box center [435, 351] width 287 height 67
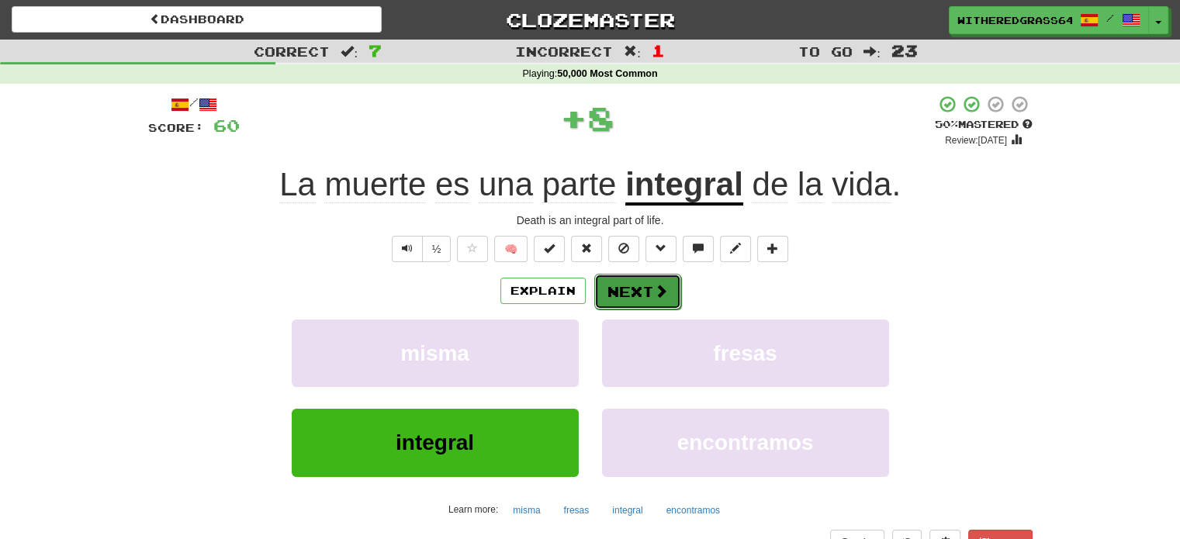
click at [622, 297] on button "Next" at bounding box center [637, 292] width 87 height 36
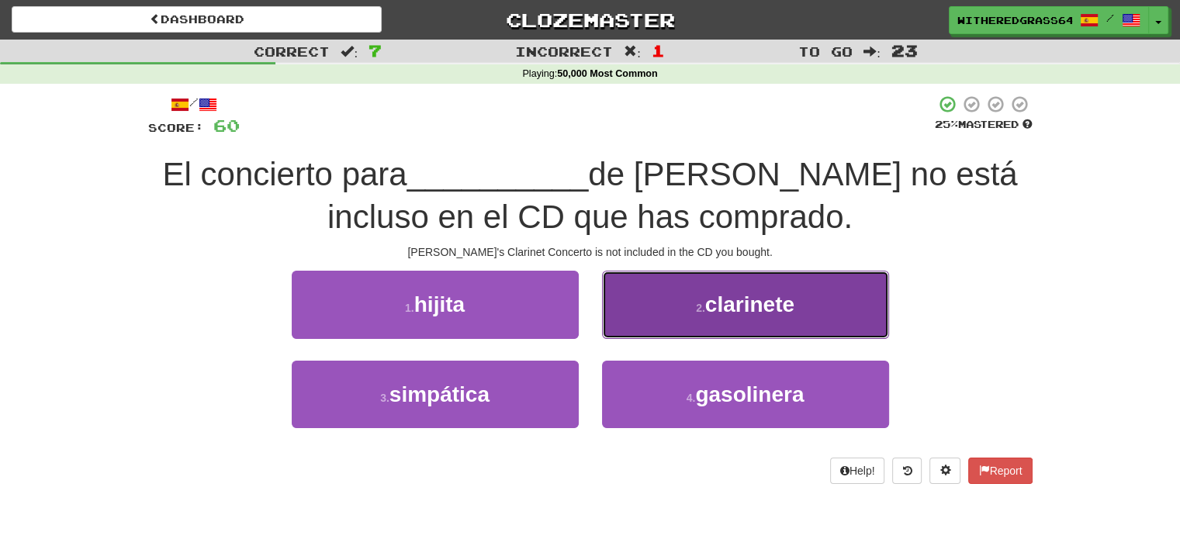
click at [635, 300] on button "2 . clarinete" at bounding box center [745, 304] width 287 height 67
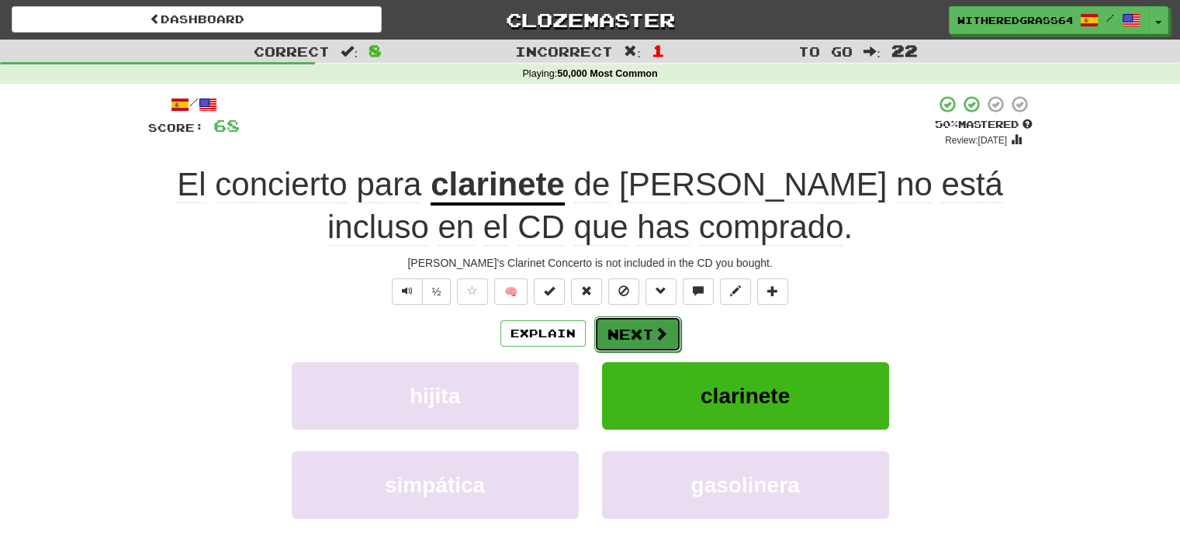
click at [636, 334] on button "Next" at bounding box center [637, 334] width 87 height 36
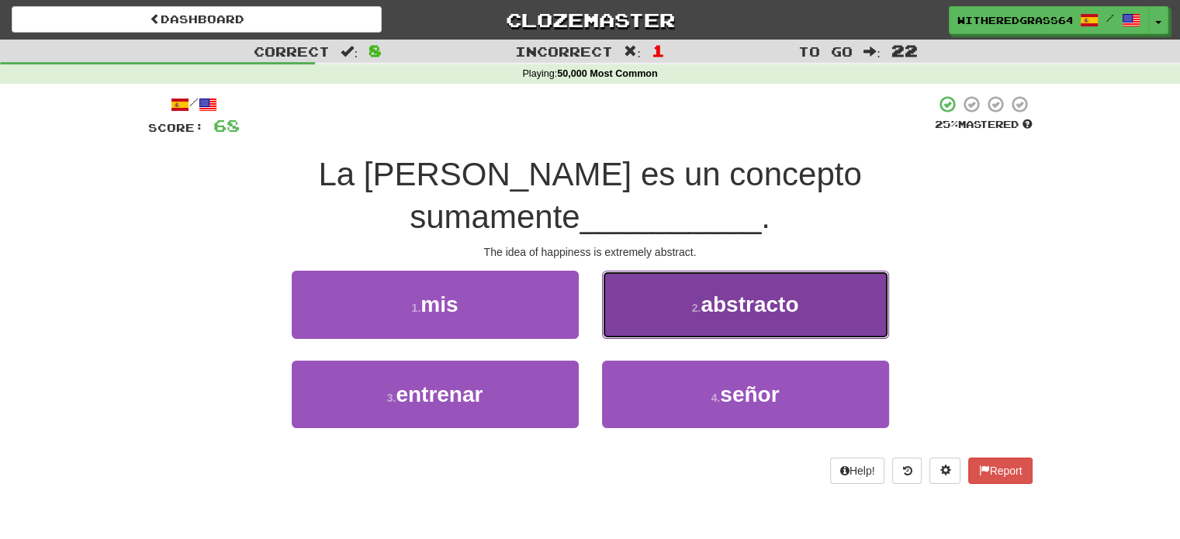
click at [659, 290] on button "2 . abstracto" at bounding box center [745, 304] width 287 height 67
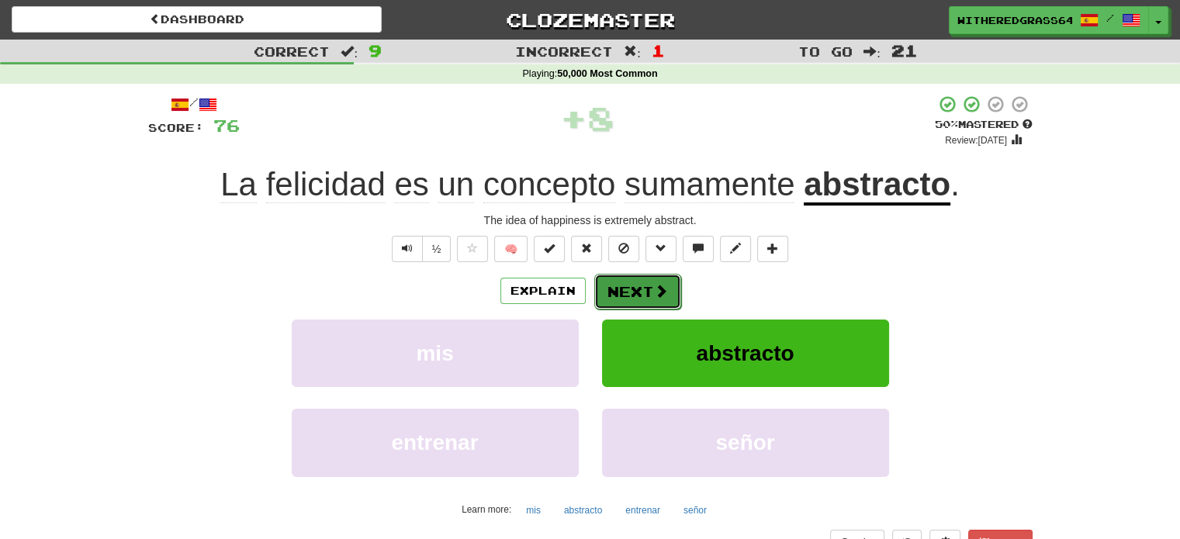
click at [645, 299] on button "Next" at bounding box center [637, 292] width 87 height 36
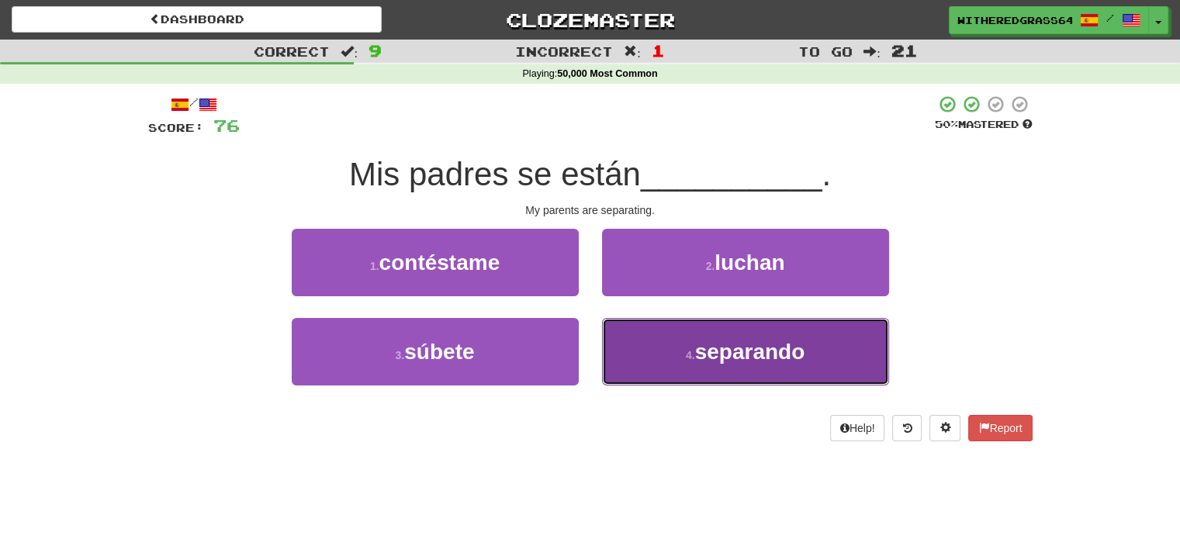
click at [633, 344] on button "4 . separando" at bounding box center [745, 351] width 287 height 67
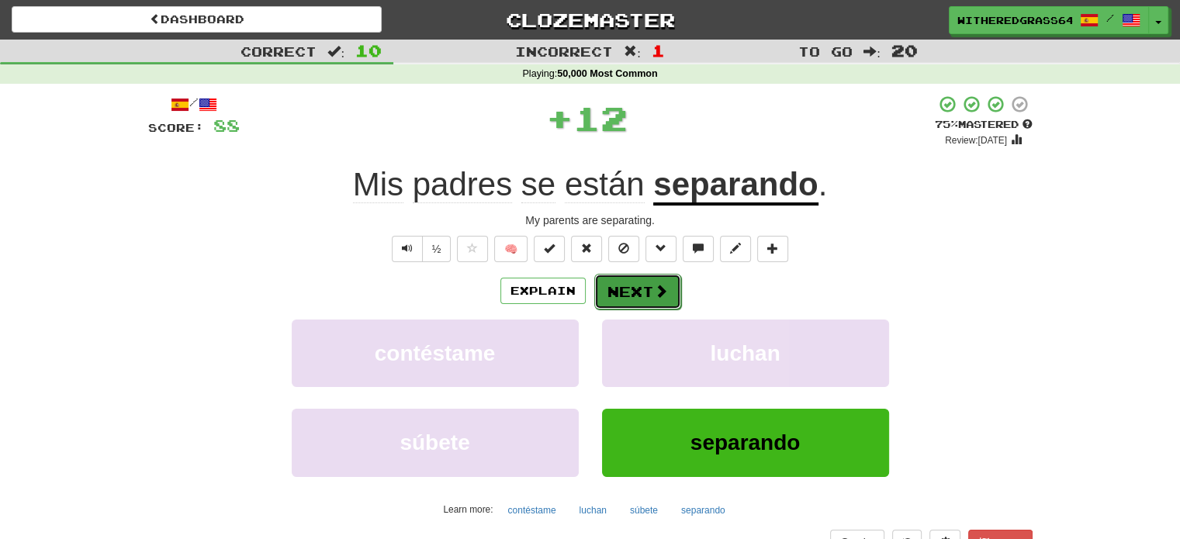
click at [642, 300] on button "Next" at bounding box center [637, 292] width 87 height 36
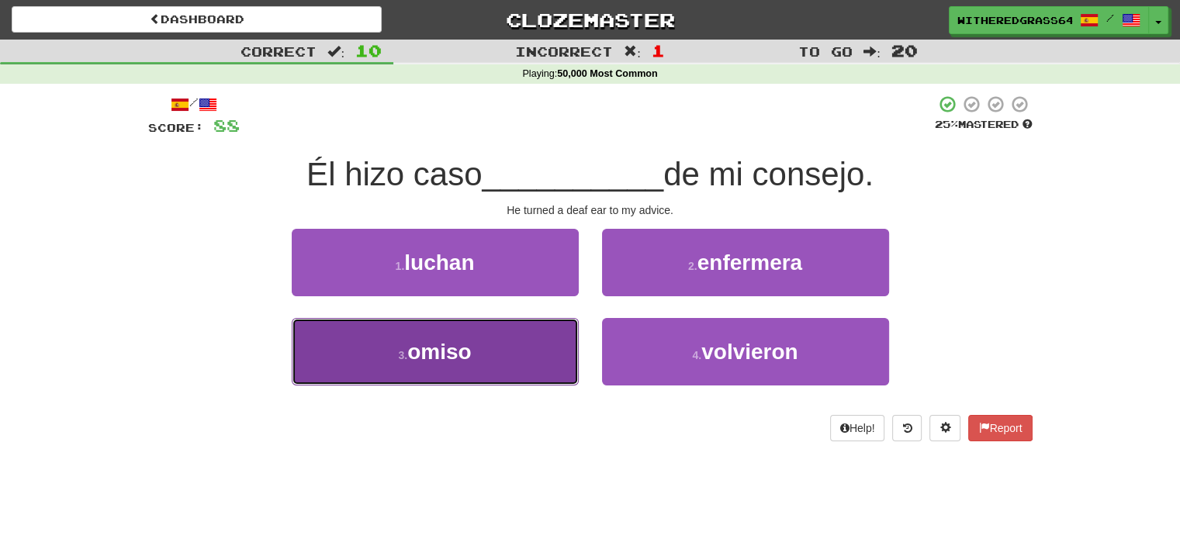
click at [506, 333] on button "3 . omiso" at bounding box center [435, 351] width 287 height 67
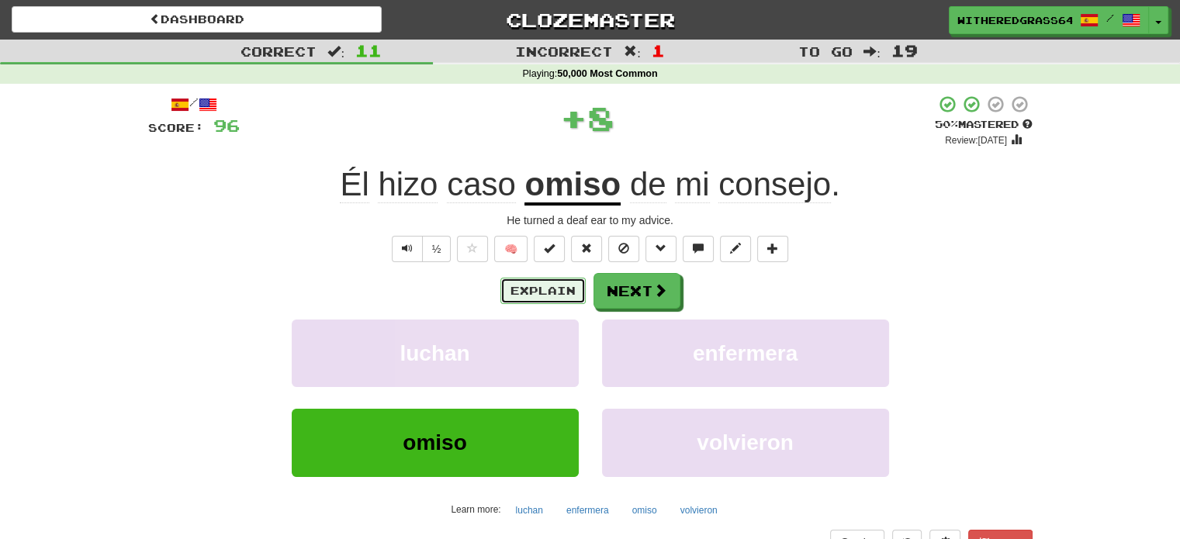
click at [534, 284] on button "Explain" at bounding box center [542, 291] width 85 height 26
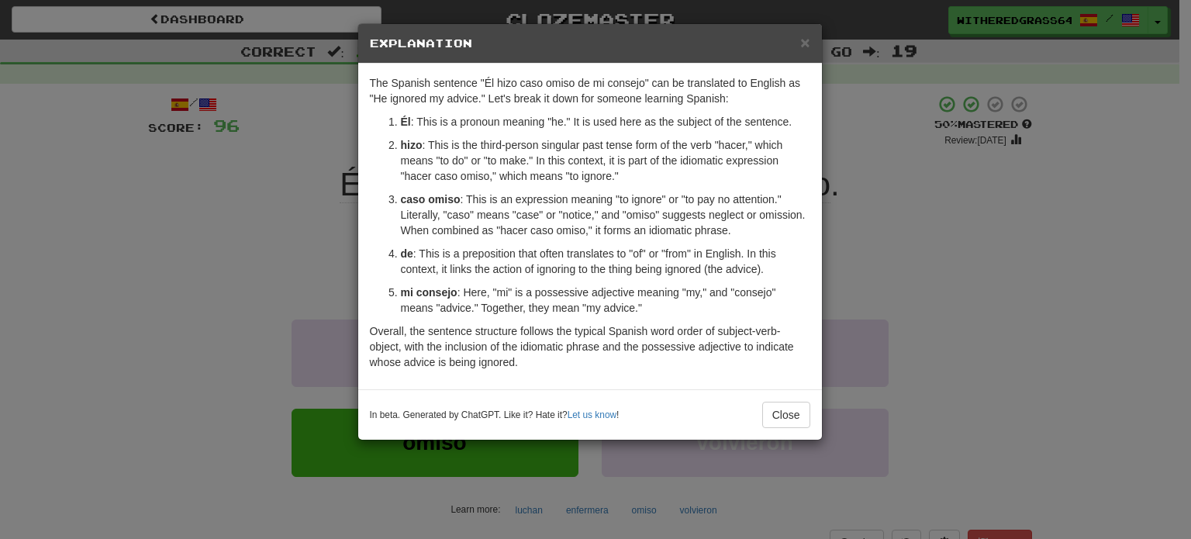
click at [321, 249] on div "× Explanation The Spanish sentence "Él hizo caso omiso de mi consejo" can be tr…" at bounding box center [595, 269] width 1191 height 539
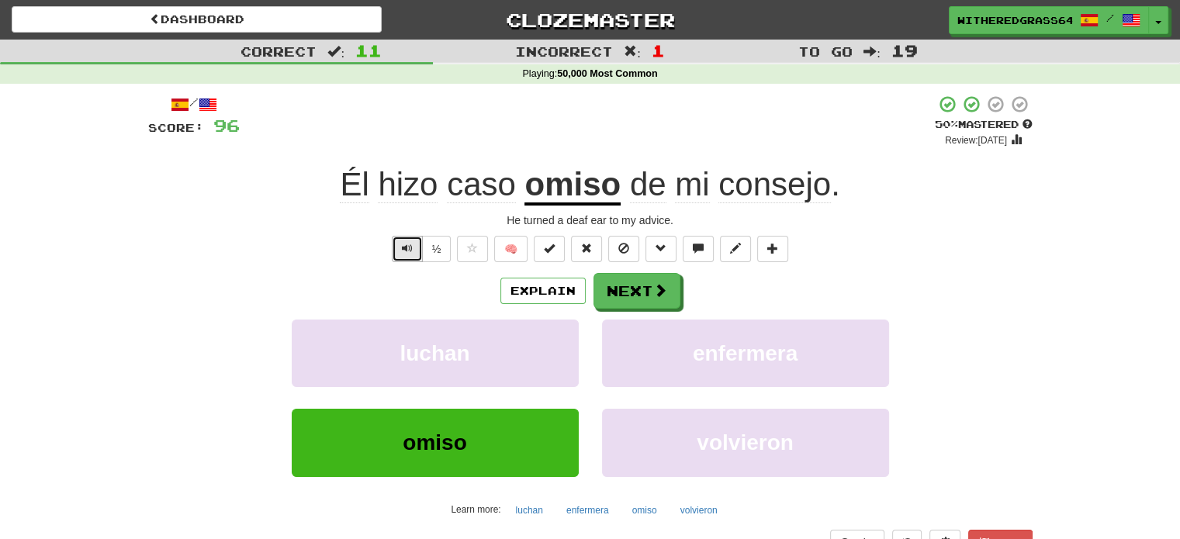
click at [410, 249] on span "Text-to-speech controls" at bounding box center [407, 248] width 11 height 11
click at [410, 243] on span "Text-to-speech controls" at bounding box center [407, 248] width 11 height 11
click at [618, 297] on button "Next" at bounding box center [637, 292] width 87 height 36
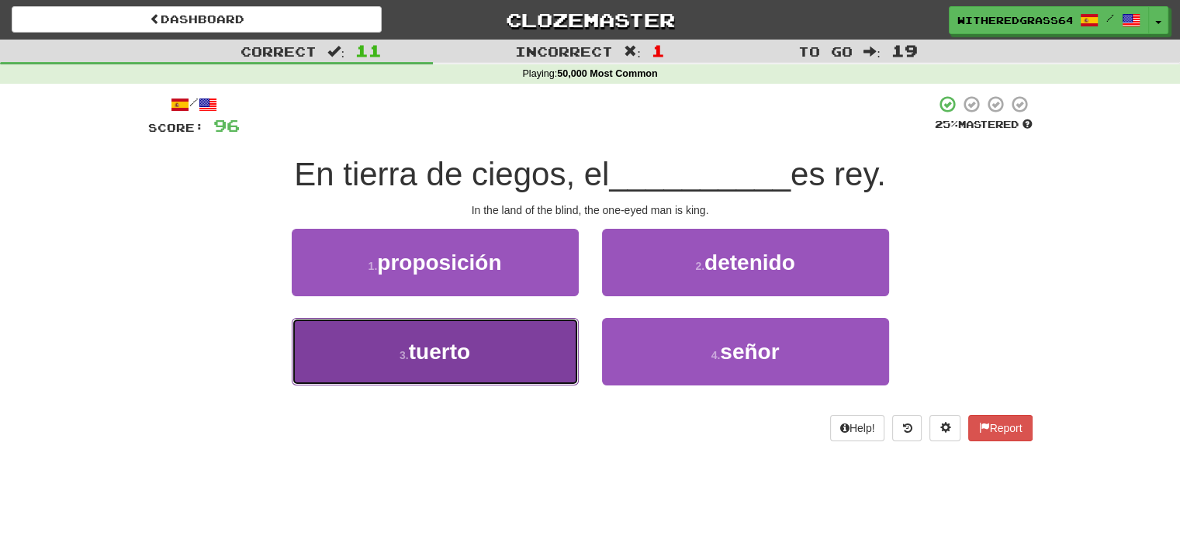
click at [527, 343] on button "3 . tuerto" at bounding box center [435, 351] width 287 height 67
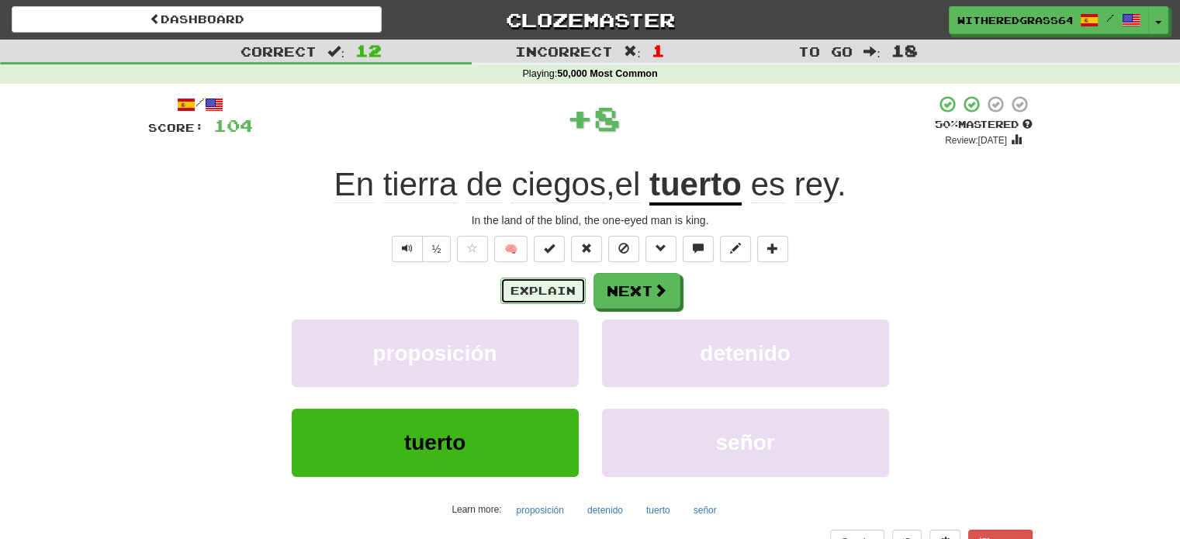
click at [556, 289] on button "Explain" at bounding box center [542, 291] width 85 height 26
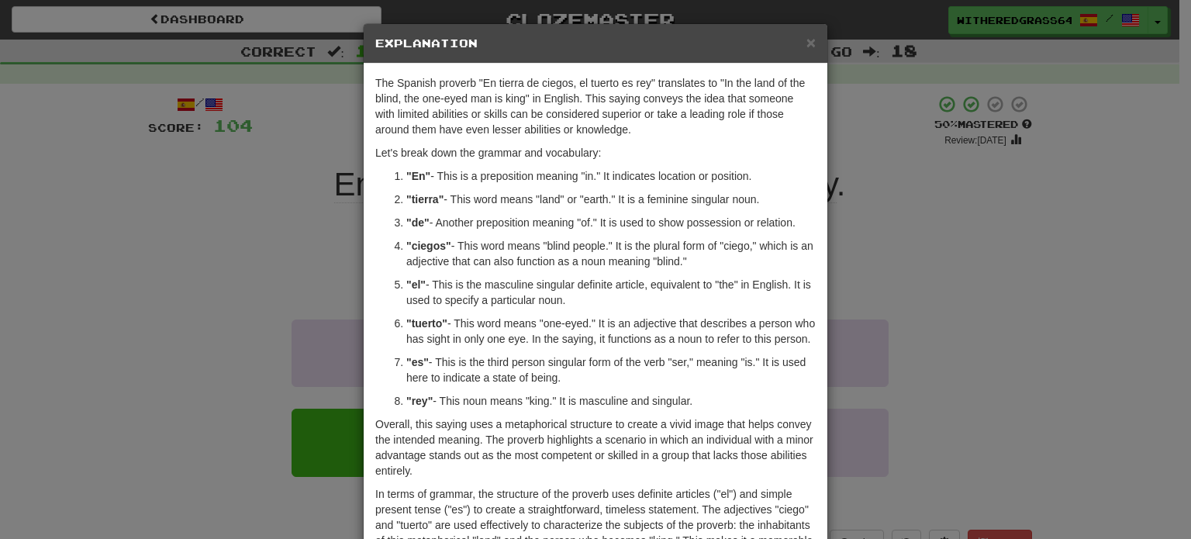
click at [267, 289] on div "× Explanation The Spanish proverb "En tierra de ciegos, el tuerto es rey" trans…" at bounding box center [595, 269] width 1191 height 539
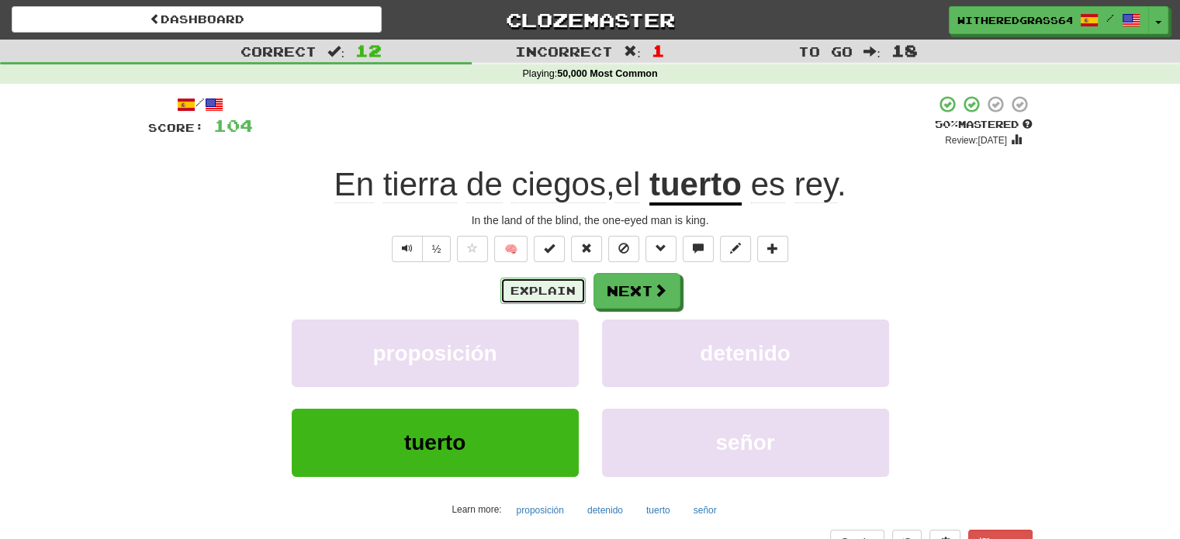
click at [524, 291] on button "Explain" at bounding box center [542, 291] width 85 height 26
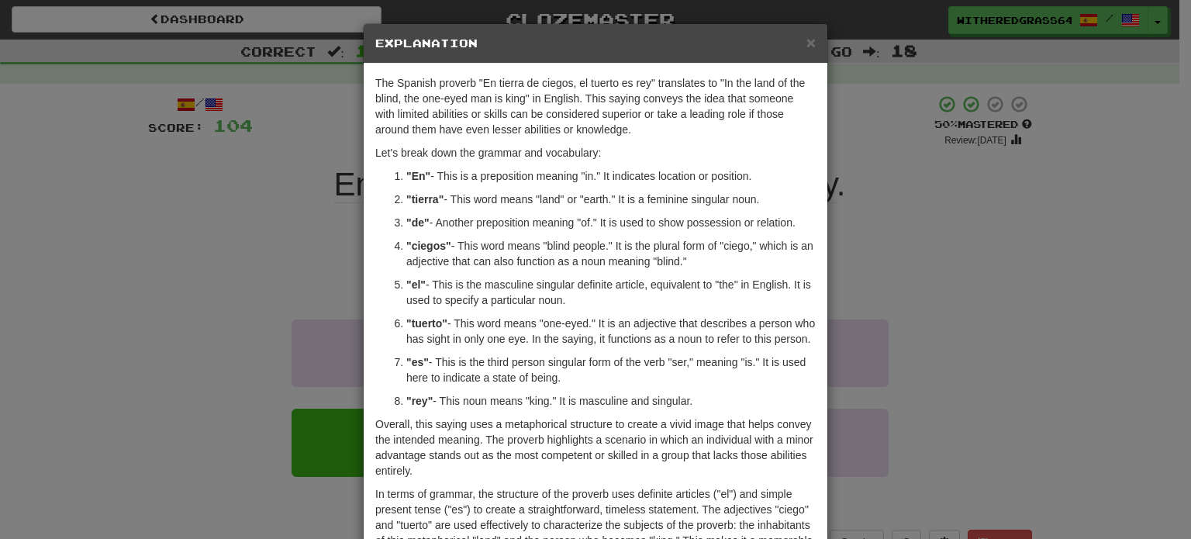
click at [224, 240] on div "× Explanation The Spanish proverb "En tierra de ciegos, el tuerto es rey" trans…" at bounding box center [595, 269] width 1191 height 539
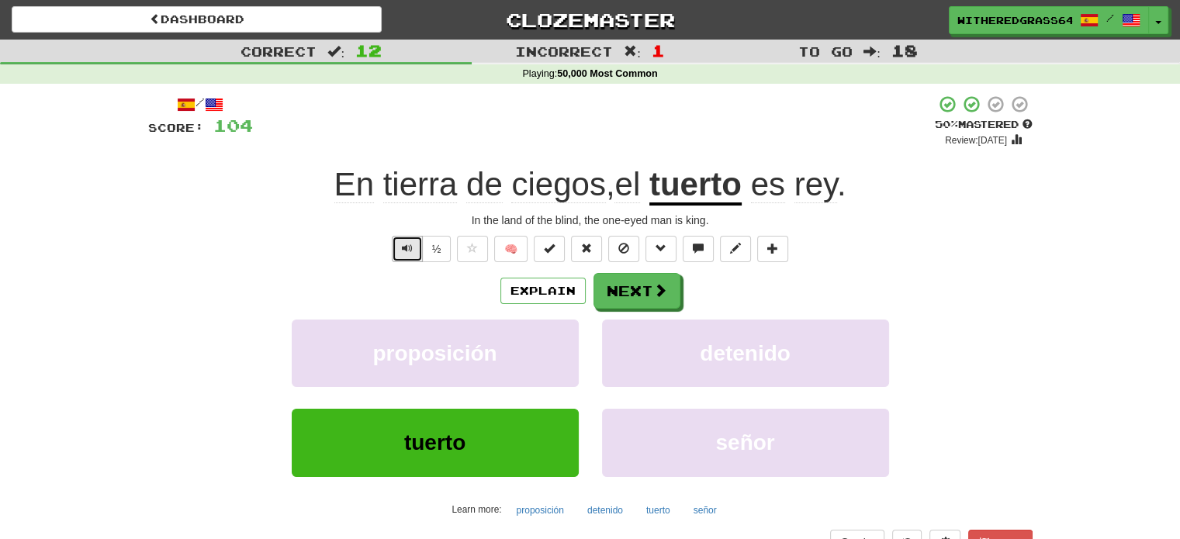
click at [392, 250] on button "Text-to-speech controls" at bounding box center [407, 249] width 31 height 26
click at [610, 302] on button "Next" at bounding box center [637, 292] width 87 height 36
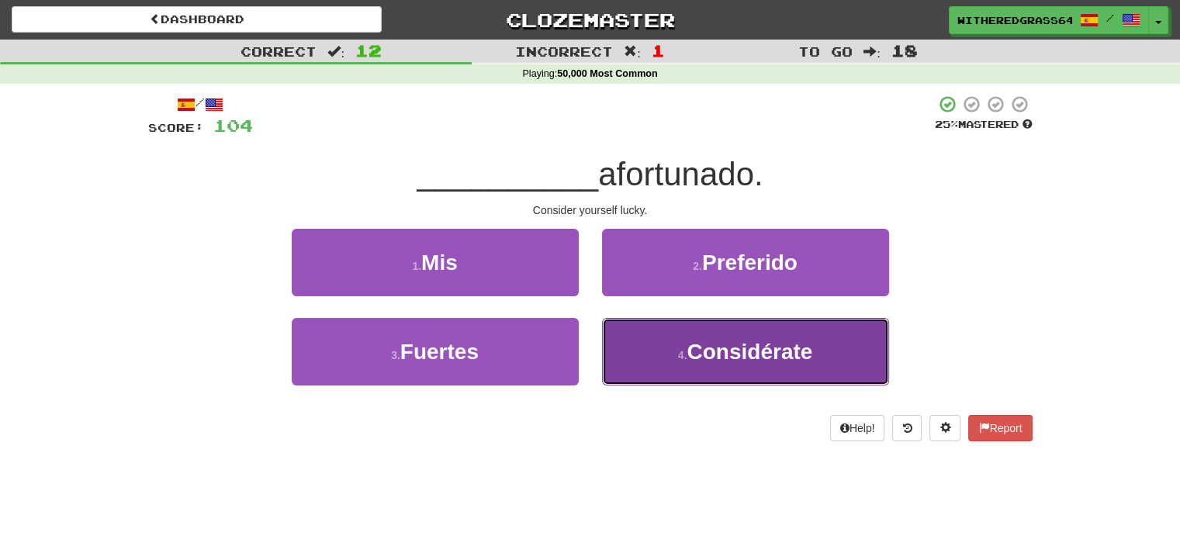
click at [662, 347] on button "4 . Considérate" at bounding box center [745, 351] width 287 height 67
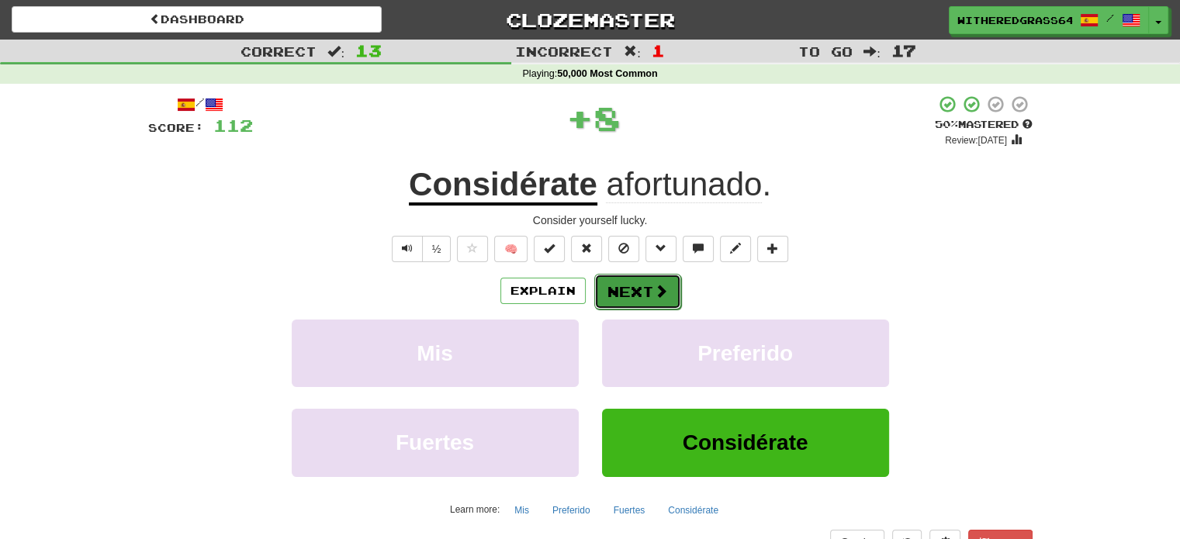
click at [622, 296] on button "Next" at bounding box center [637, 292] width 87 height 36
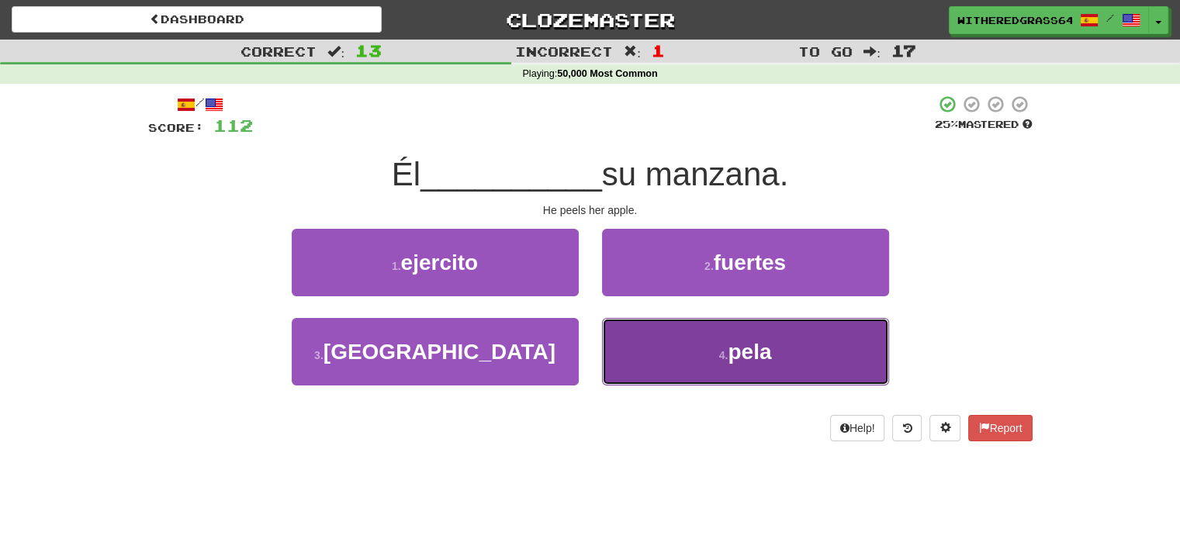
click at [673, 350] on button "4 . pela" at bounding box center [745, 351] width 287 height 67
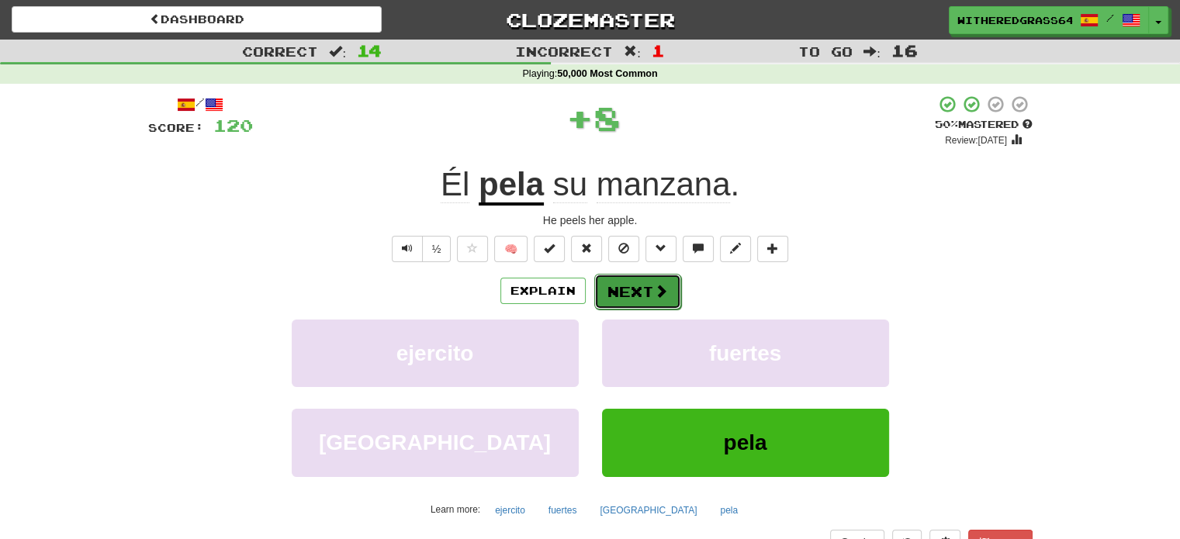
click at [639, 291] on button "Next" at bounding box center [637, 292] width 87 height 36
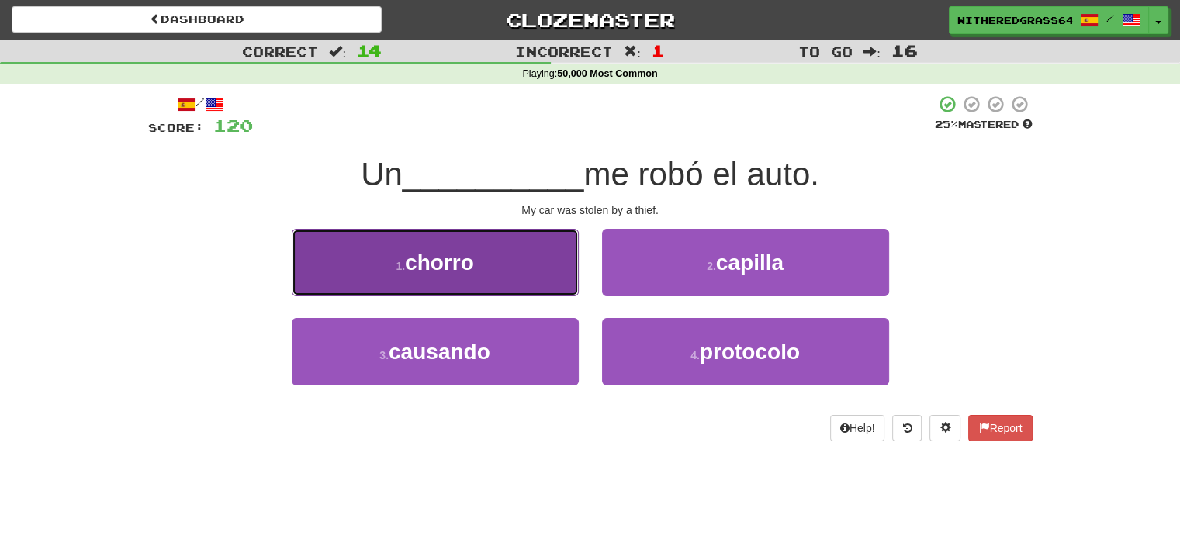
click at [545, 280] on button "1 . chorro" at bounding box center [435, 262] width 287 height 67
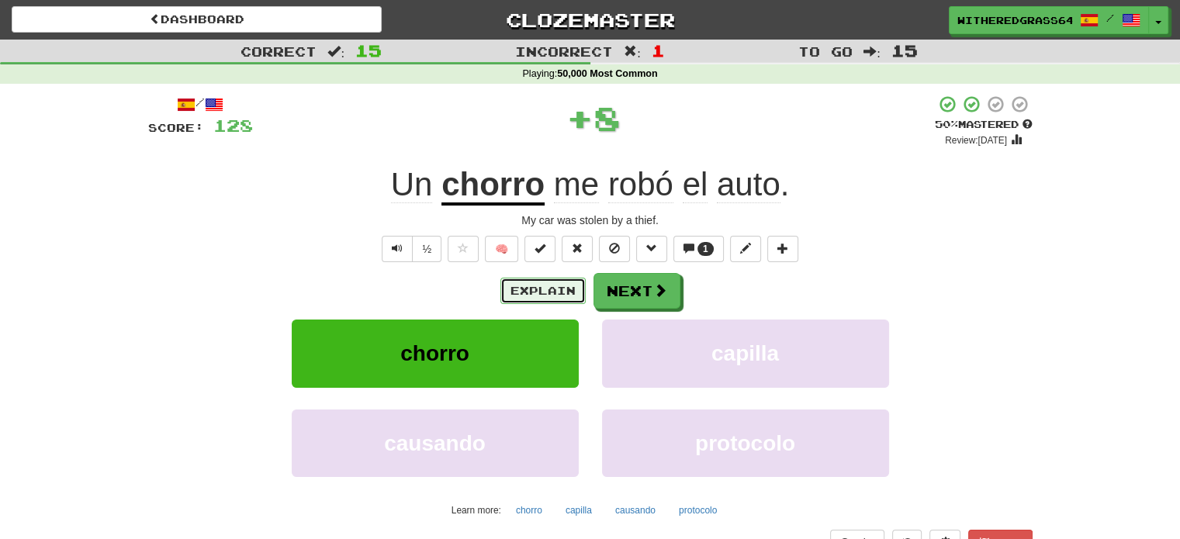
click at [547, 292] on button "Explain" at bounding box center [542, 291] width 85 height 26
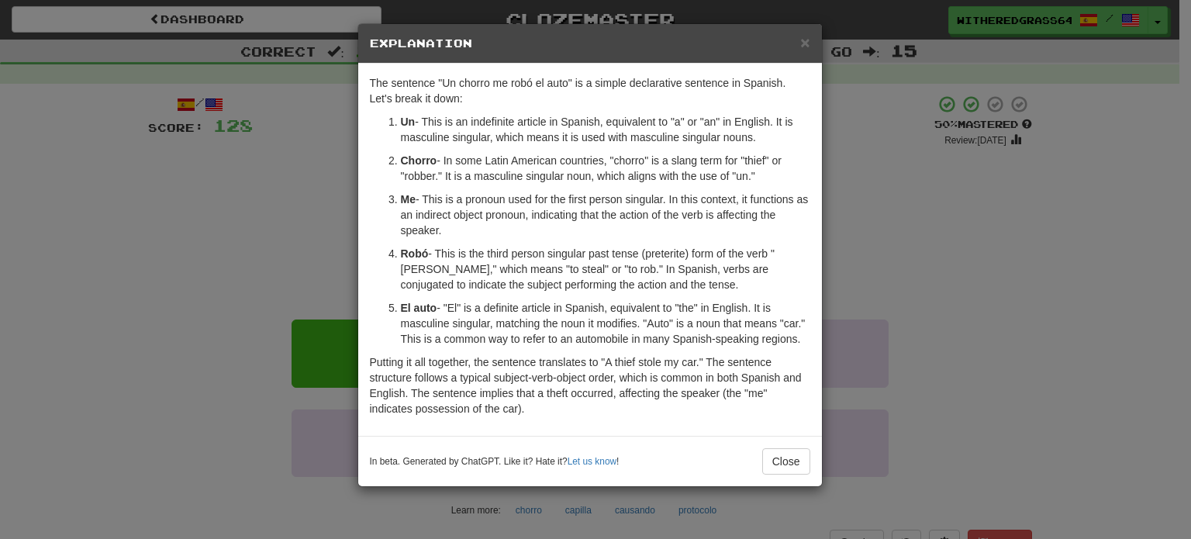
click at [304, 199] on div "× Explanation The sentence "Un chorro me robó el auto" is a simple declarative …" at bounding box center [595, 269] width 1191 height 539
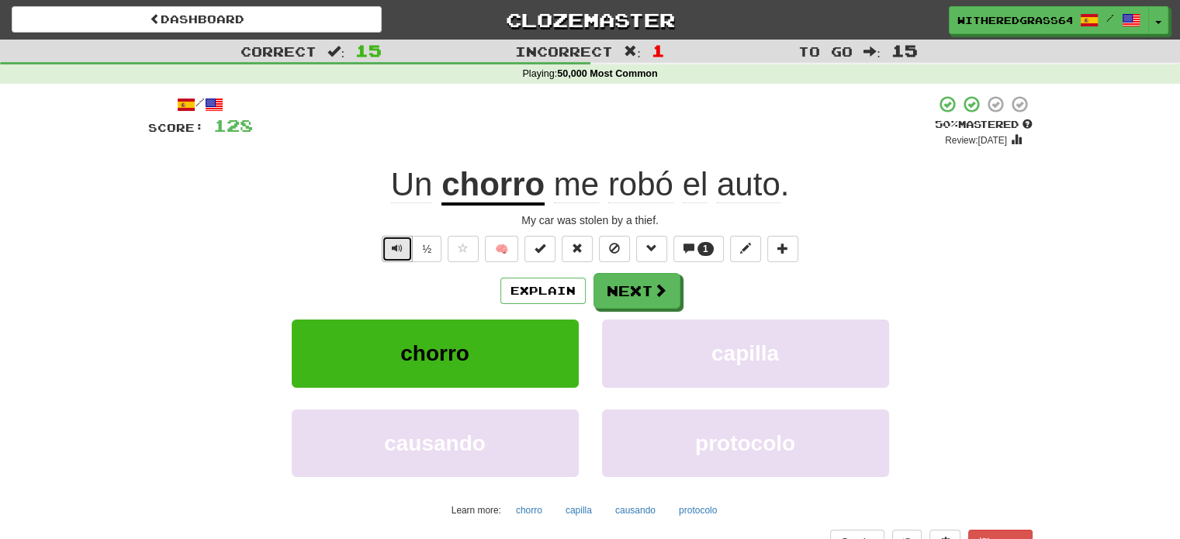
click at [397, 237] on button "Text-to-speech controls" at bounding box center [397, 249] width 31 height 26
click at [612, 292] on button "Next" at bounding box center [637, 292] width 87 height 36
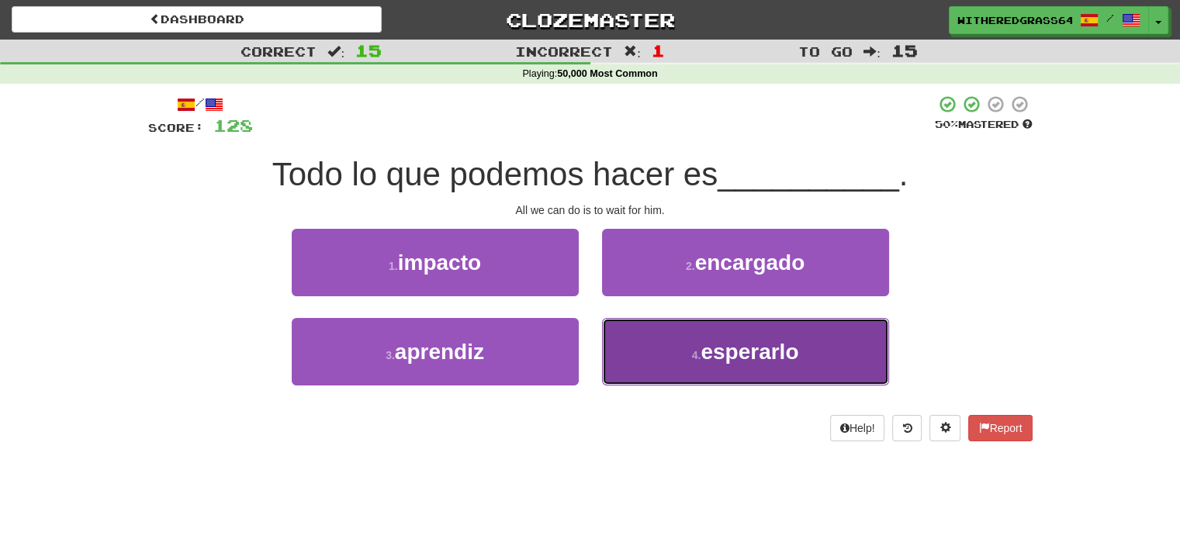
click at [631, 350] on button "4 . esperarlo" at bounding box center [745, 351] width 287 height 67
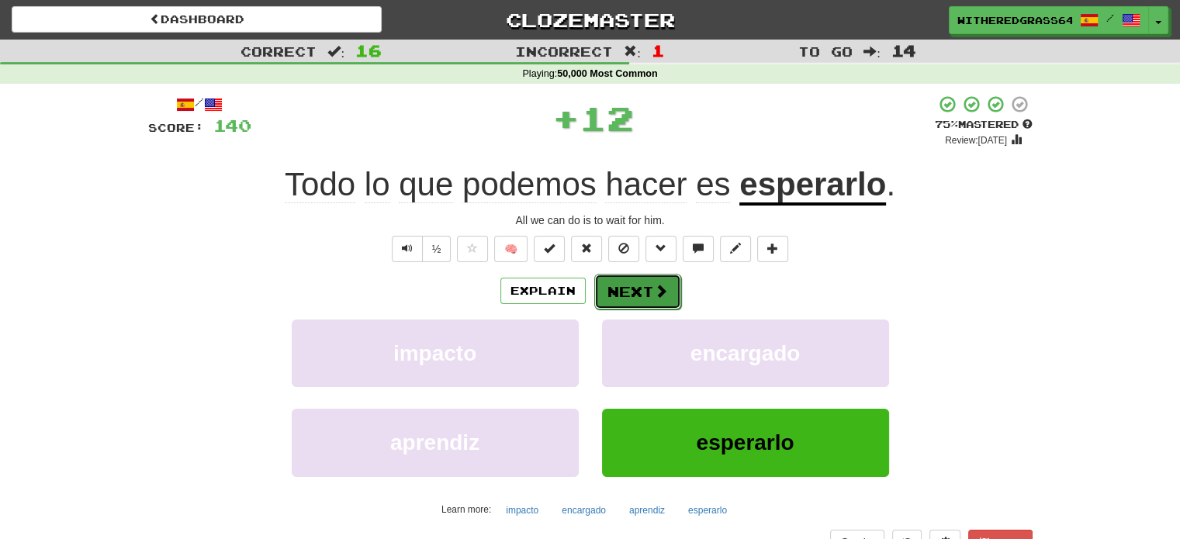
click at [628, 296] on button "Next" at bounding box center [637, 292] width 87 height 36
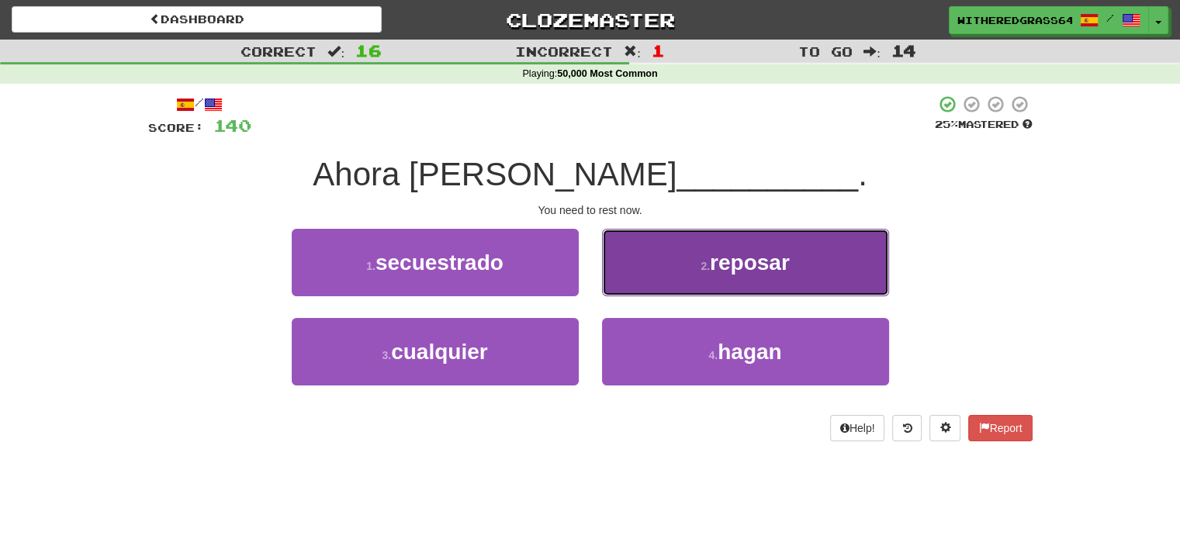
click at [651, 283] on button "2 . reposar" at bounding box center [745, 262] width 287 height 67
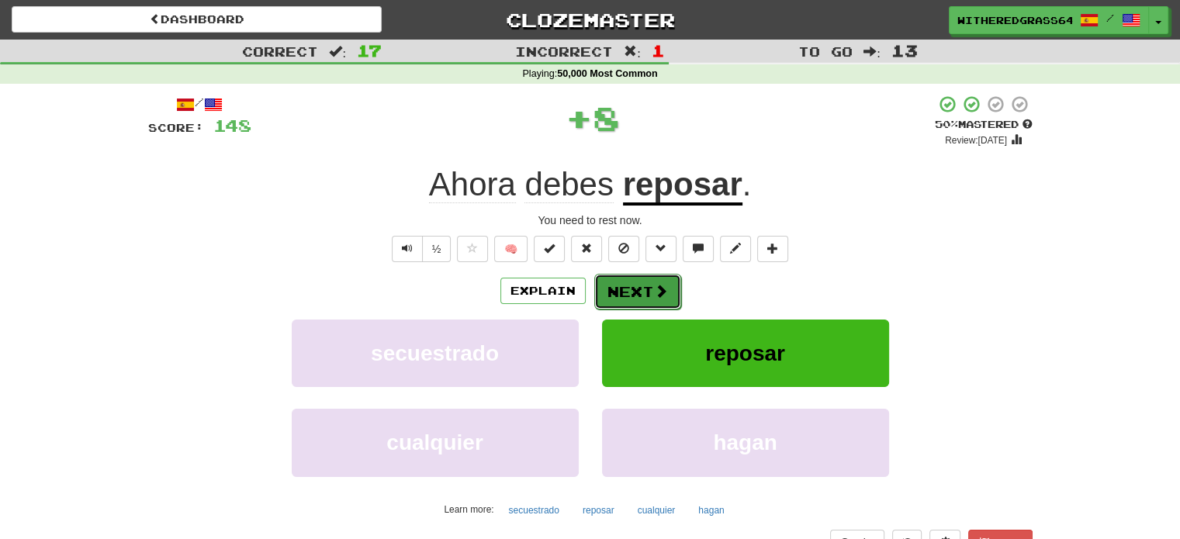
click at [651, 285] on button "Next" at bounding box center [637, 292] width 87 height 36
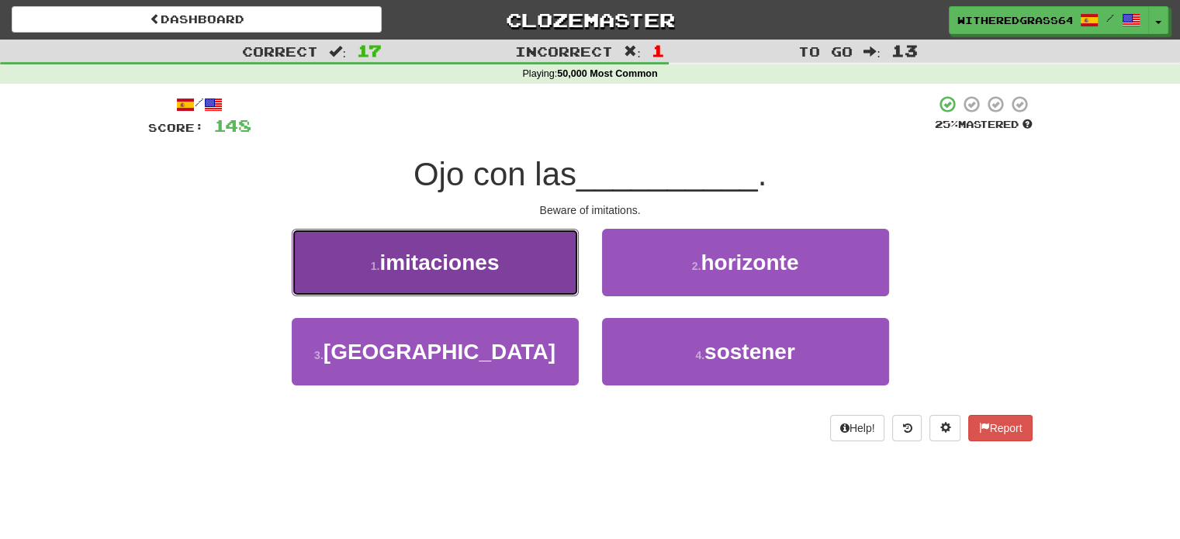
click at [557, 272] on button "1 . imitaciones" at bounding box center [435, 262] width 287 height 67
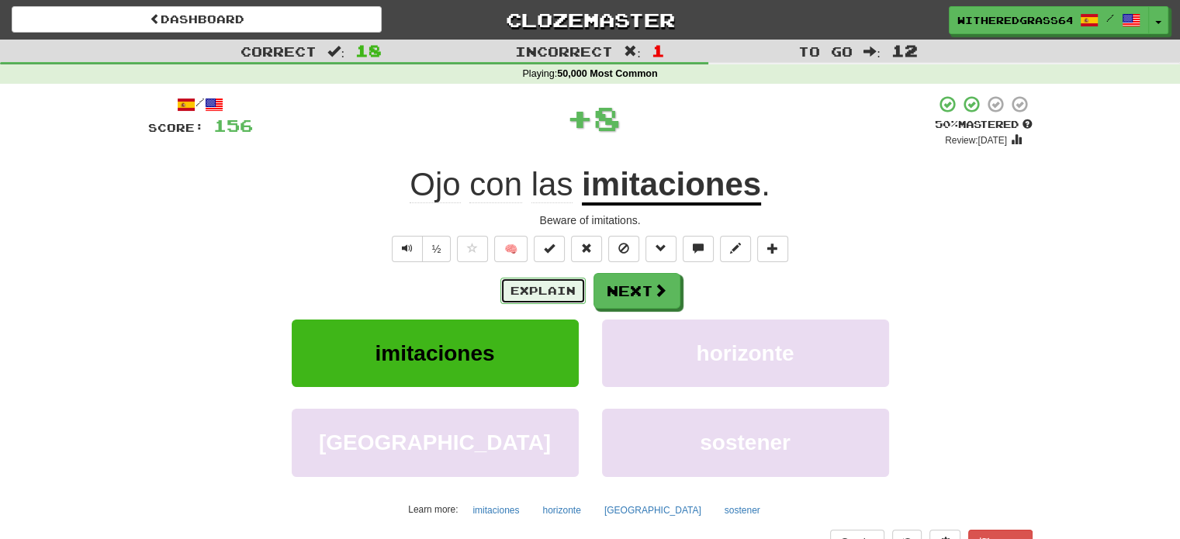
click at [544, 292] on button "Explain" at bounding box center [542, 291] width 85 height 26
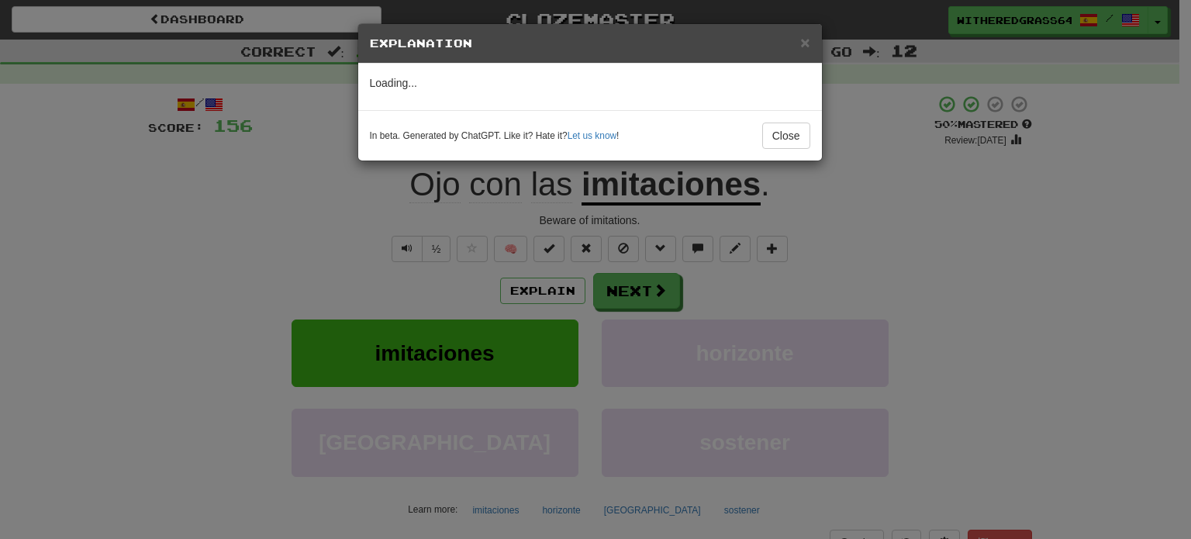
click at [472, 285] on div "× Explanation Loading... In beta. Generated by ChatGPT. Like it? Hate it? Let u…" at bounding box center [595, 269] width 1191 height 539
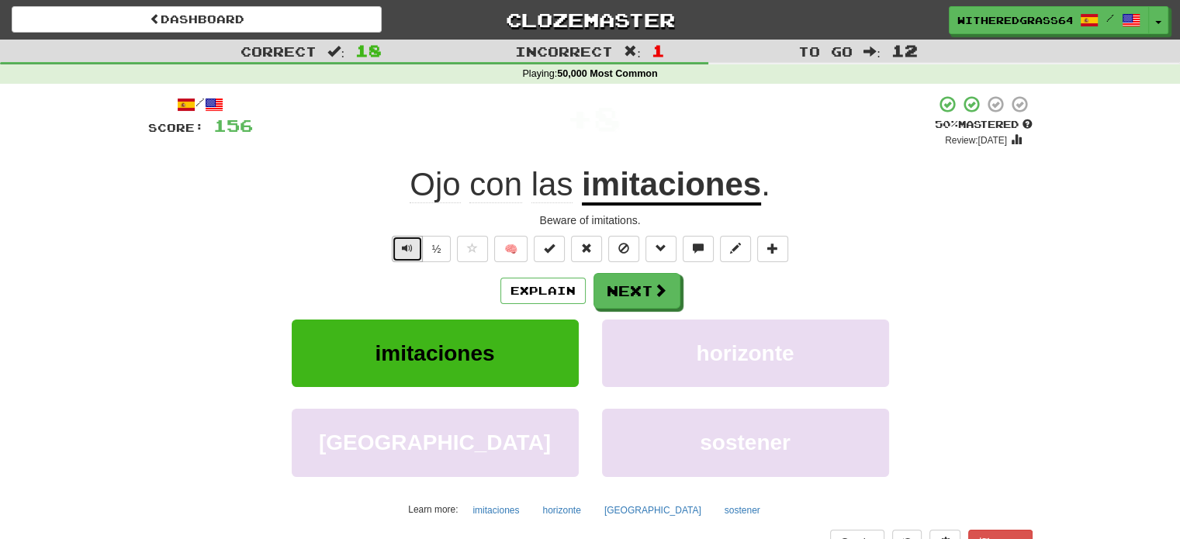
click at [407, 247] on span "Text-to-speech controls" at bounding box center [407, 248] width 11 height 11
click at [528, 297] on button "Explain" at bounding box center [542, 291] width 85 height 26
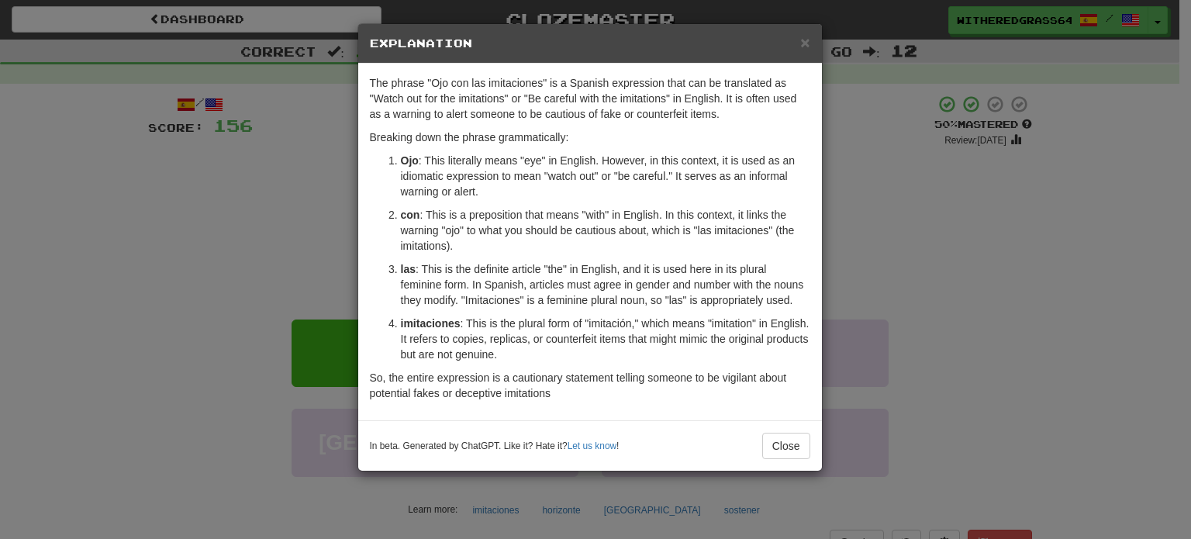
click at [924, 283] on div "× Explanation The phrase "Ojo con las imitaciones" is a Spanish expression that…" at bounding box center [595, 269] width 1191 height 539
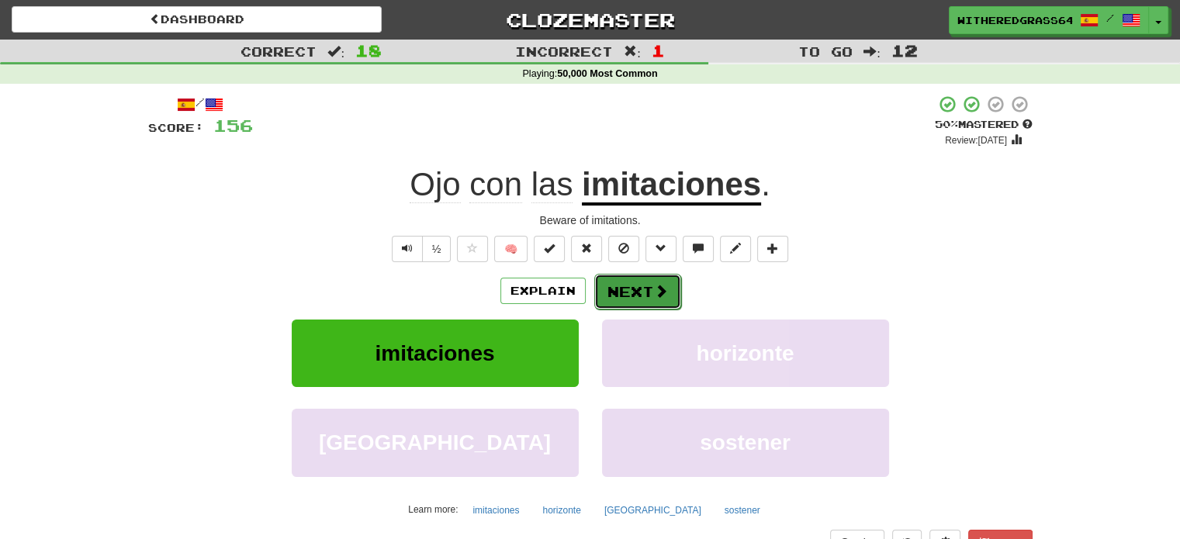
click at [650, 294] on button "Next" at bounding box center [637, 292] width 87 height 36
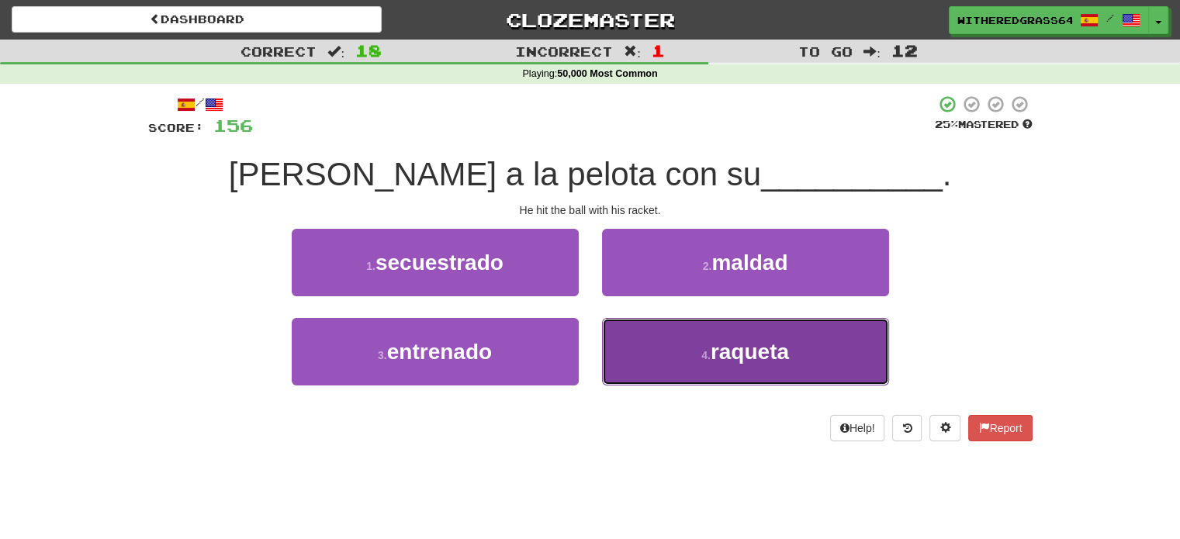
click at [627, 350] on button "4 . raqueta" at bounding box center [745, 351] width 287 height 67
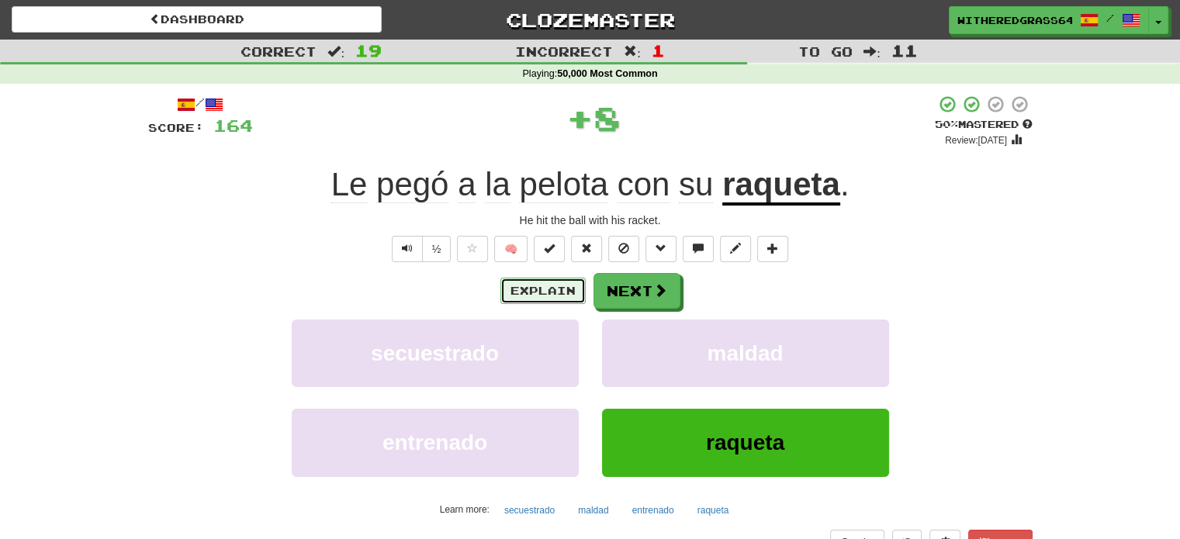
click at [547, 297] on button "Explain" at bounding box center [542, 291] width 85 height 26
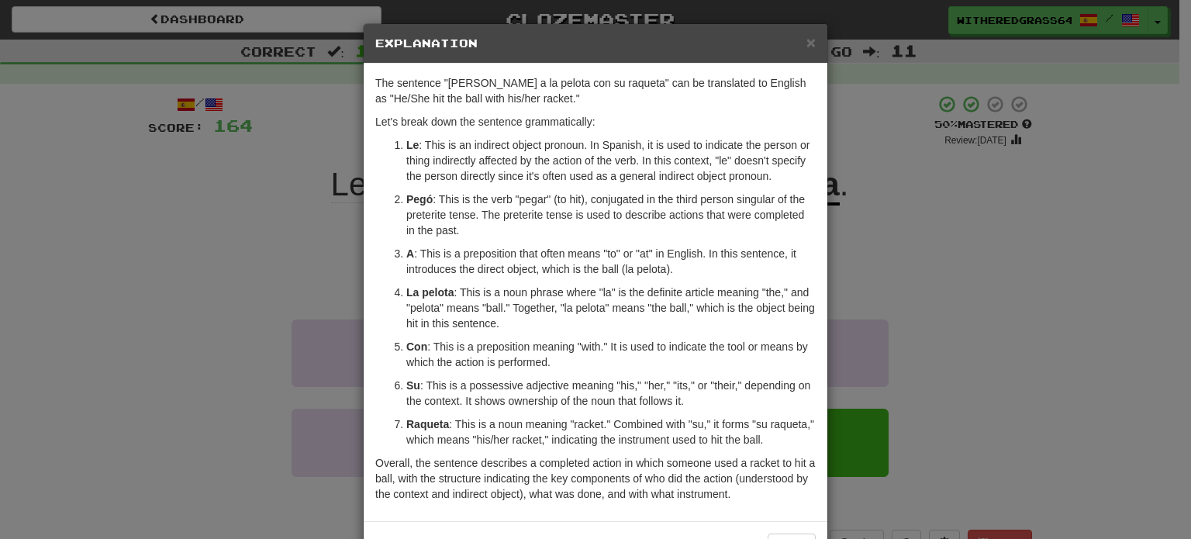
click at [287, 268] on div "× Explanation The sentence "Le pegó a la pelota con su raqueta" can be translat…" at bounding box center [595, 269] width 1191 height 539
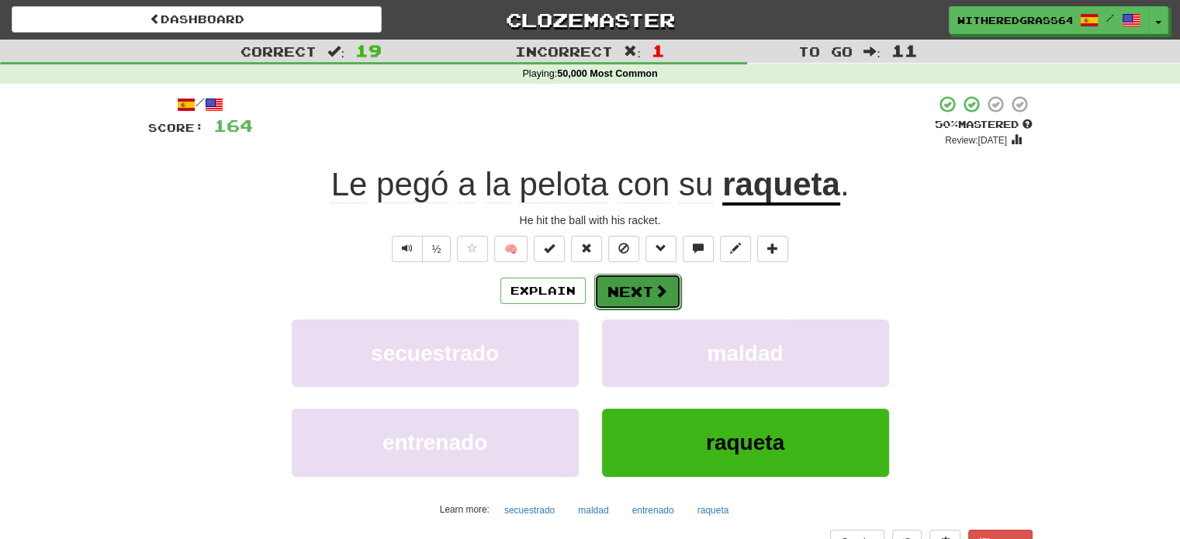
click at [618, 300] on button "Next" at bounding box center [637, 292] width 87 height 36
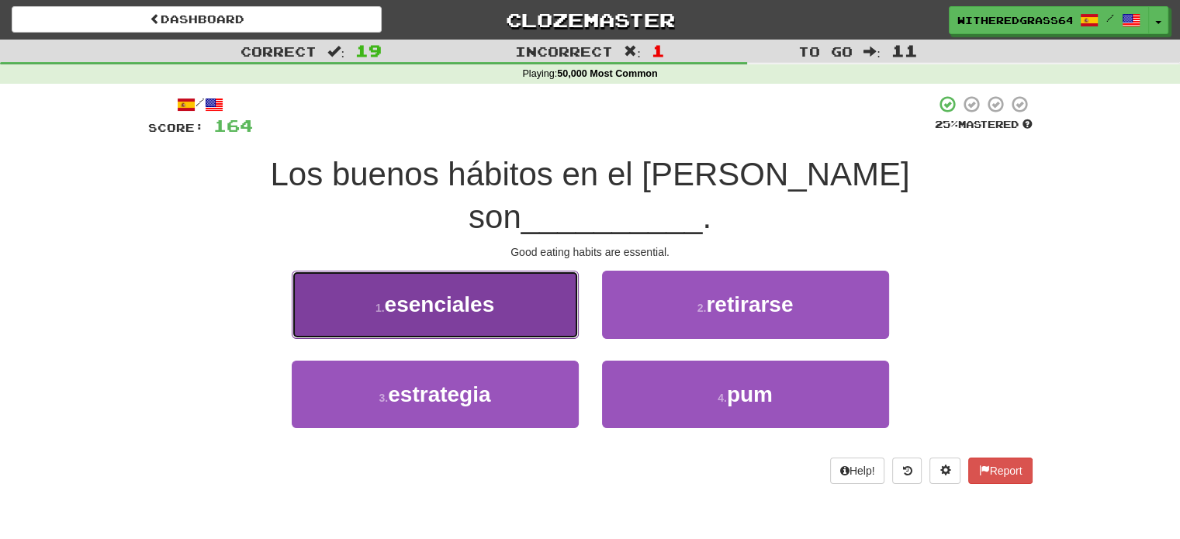
click at [521, 275] on button "1 . esenciales" at bounding box center [435, 304] width 287 height 67
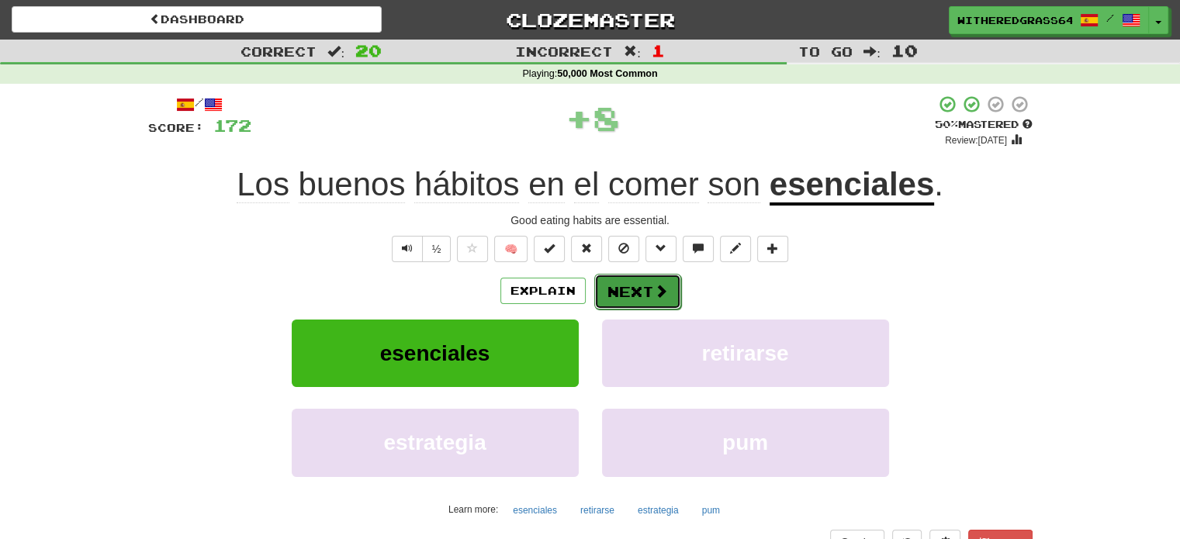
click at [633, 290] on button "Next" at bounding box center [637, 292] width 87 height 36
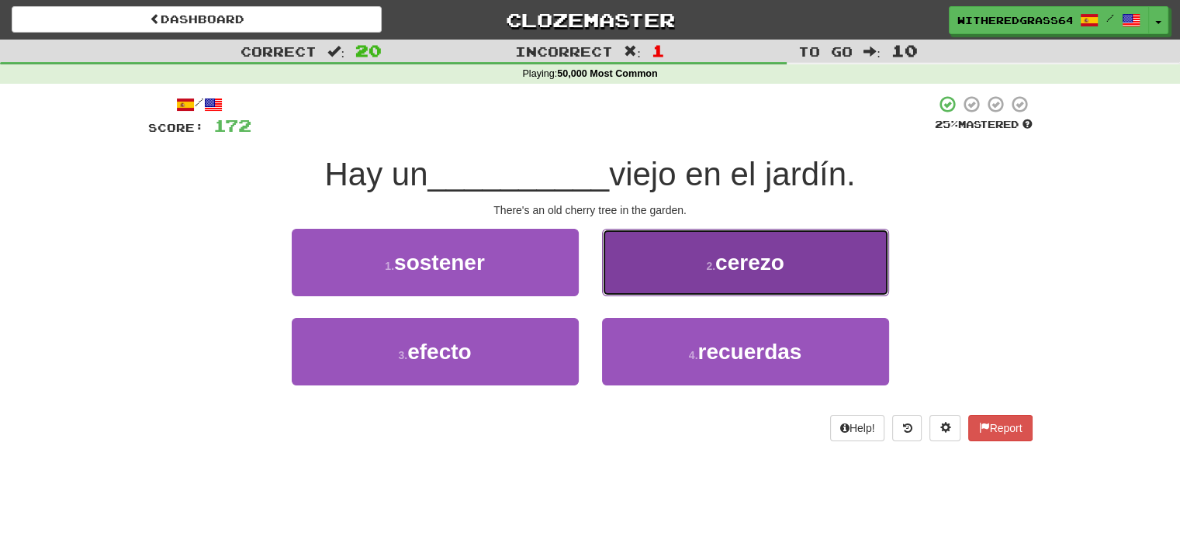
click at [660, 271] on button "2 . cerezo" at bounding box center [745, 262] width 287 height 67
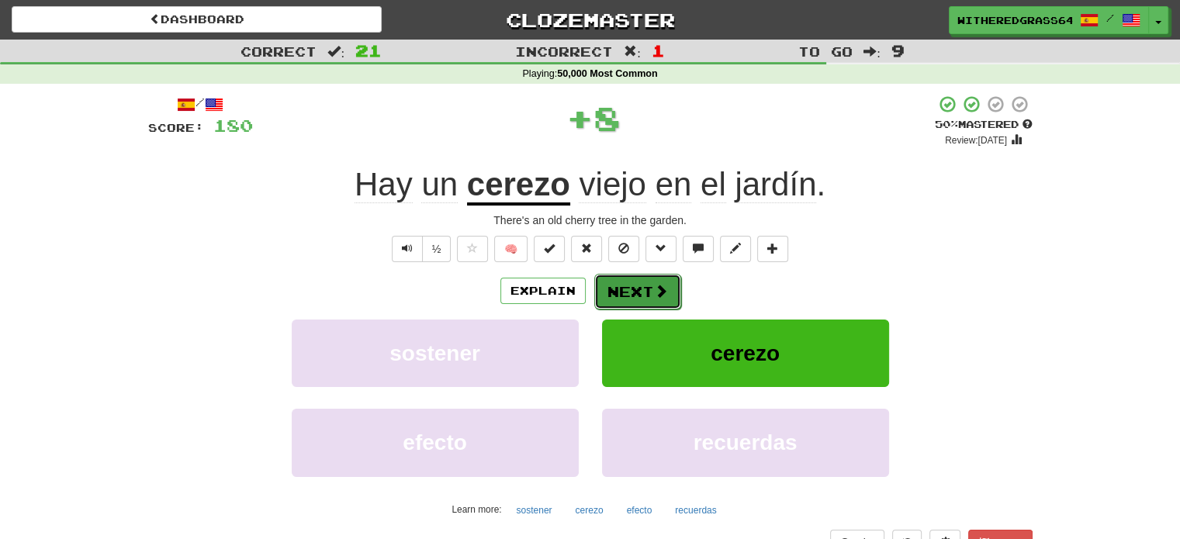
click at [647, 288] on button "Next" at bounding box center [637, 292] width 87 height 36
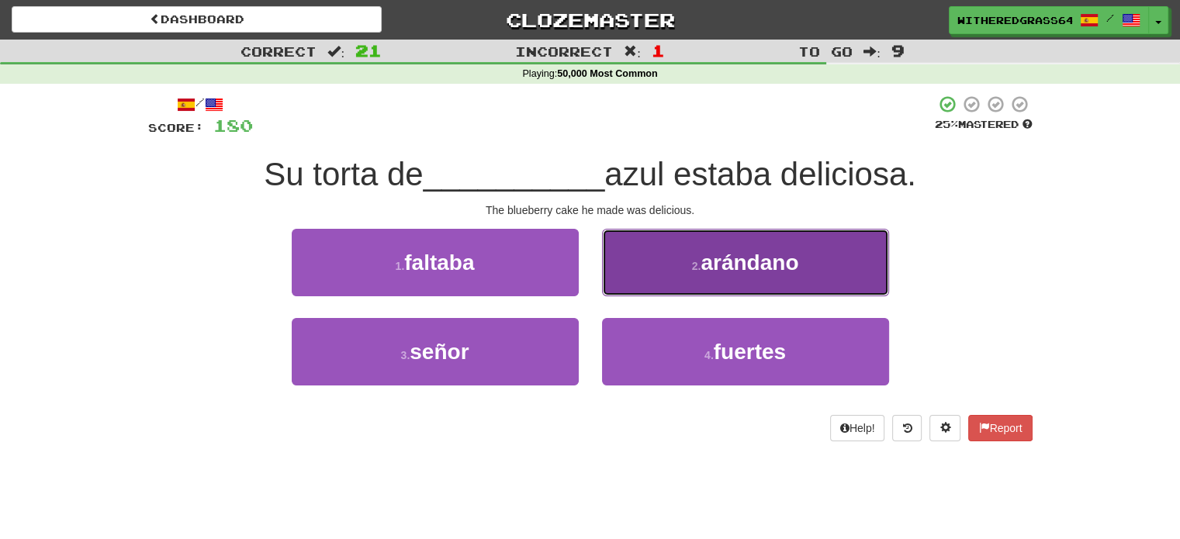
click at [661, 284] on button "2 . arándano" at bounding box center [745, 262] width 287 height 67
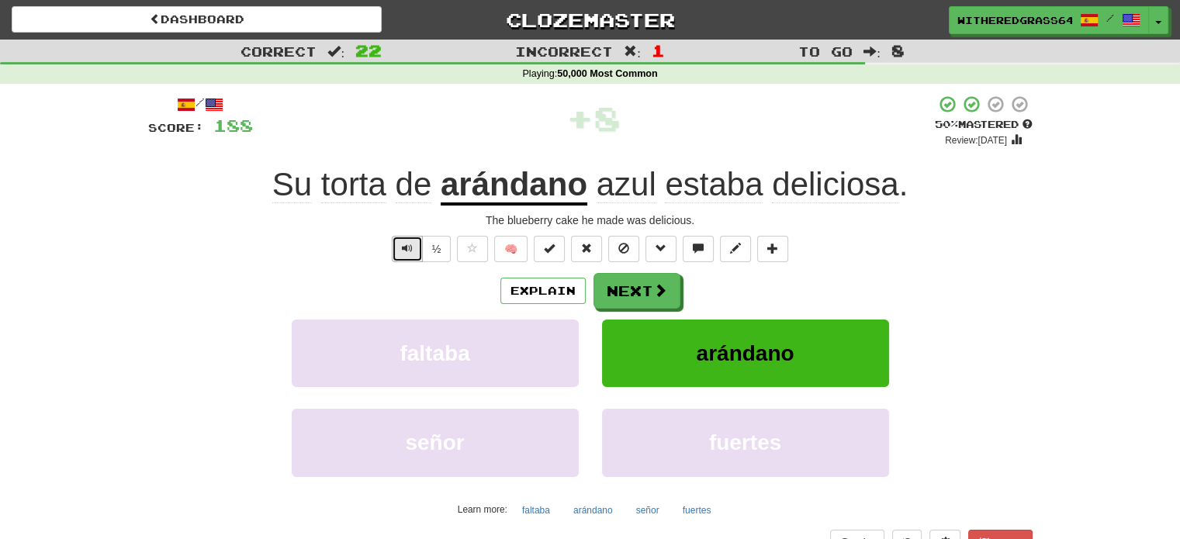
click at [410, 251] on span "Text-to-speech controls" at bounding box center [407, 248] width 11 height 11
click at [549, 292] on button "Explain" at bounding box center [542, 291] width 85 height 26
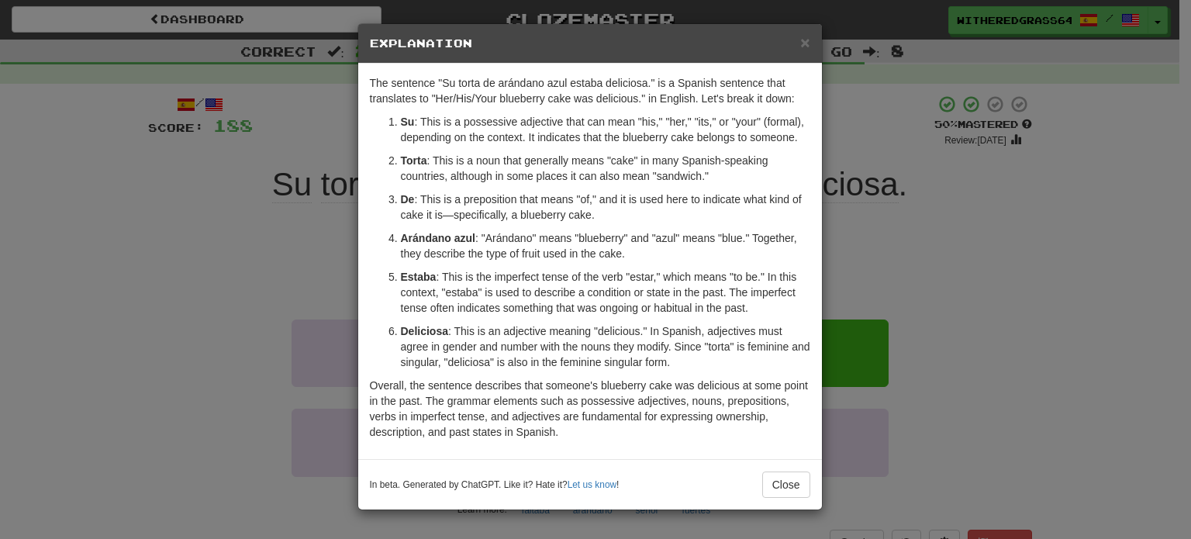
click at [257, 258] on div "× Explanation The sentence "Su torta de arándano azul estaba deliciosa." is a S…" at bounding box center [595, 269] width 1191 height 539
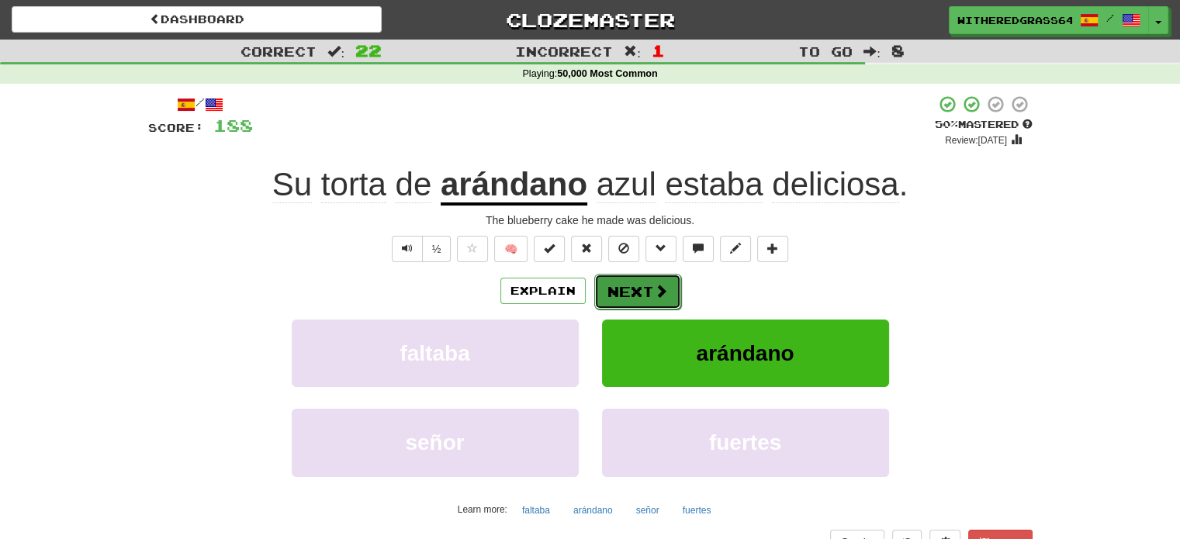
click at [607, 300] on button "Next" at bounding box center [637, 292] width 87 height 36
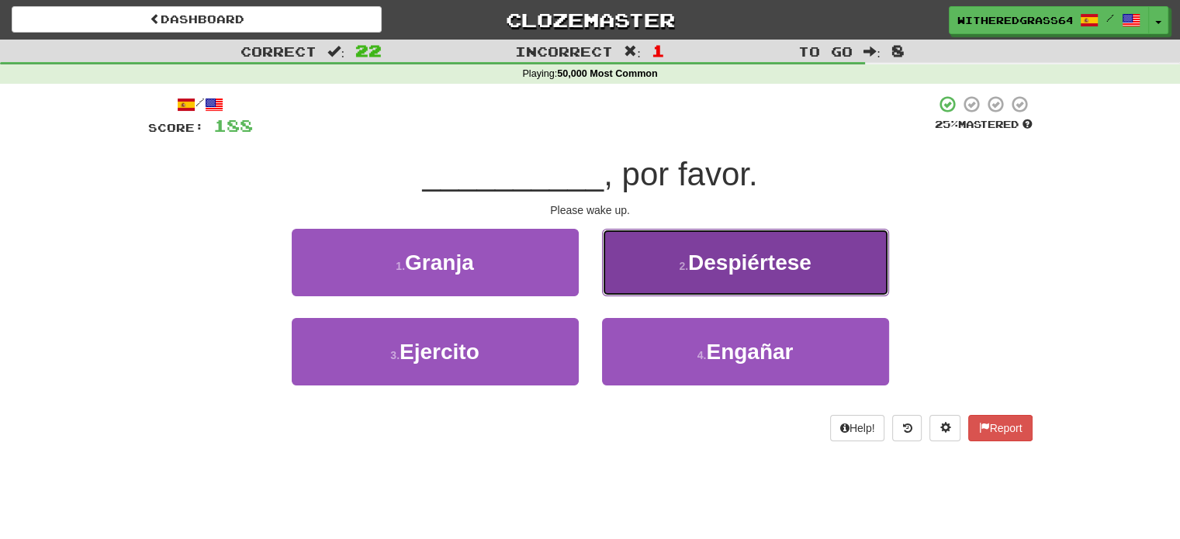
click at [663, 282] on button "2 . Despiértese" at bounding box center [745, 262] width 287 height 67
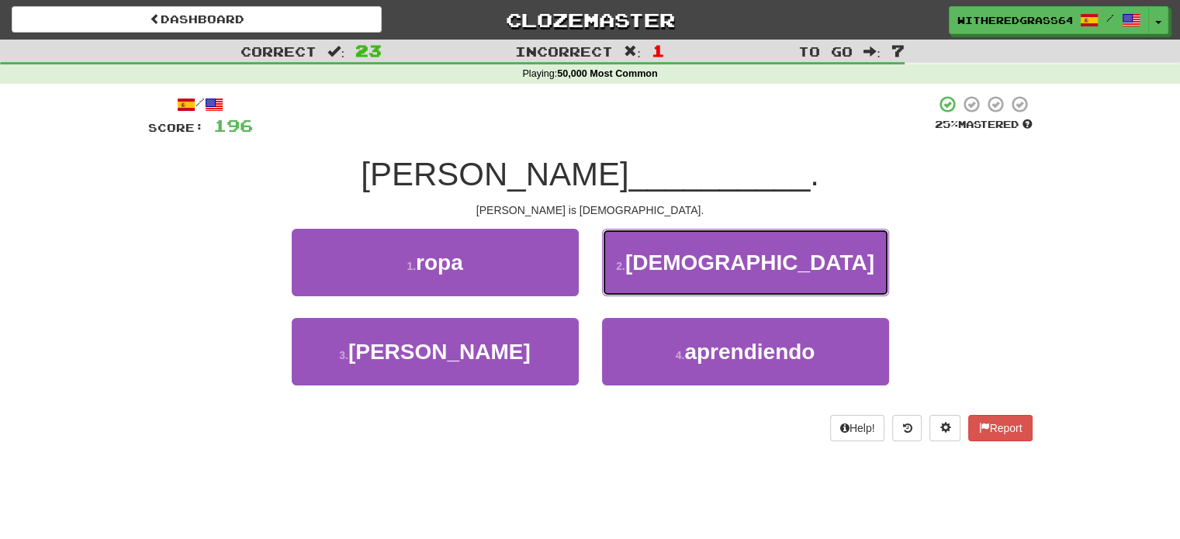
click at [663, 282] on button "2 . bisexual" at bounding box center [745, 262] width 287 height 67
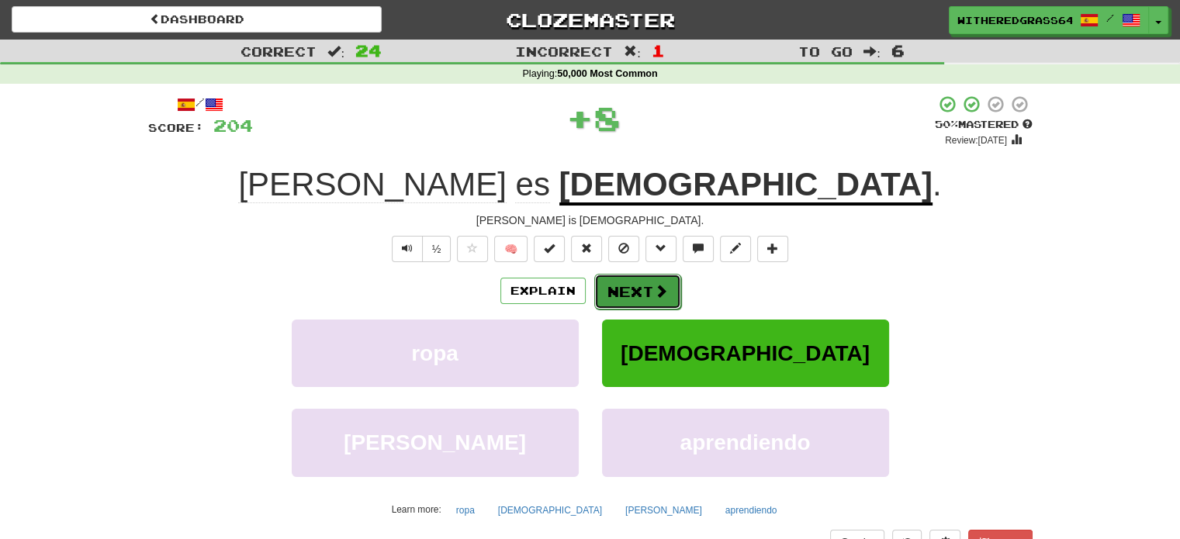
click at [642, 288] on button "Next" at bounding box center [637, 292] width 87 height 36
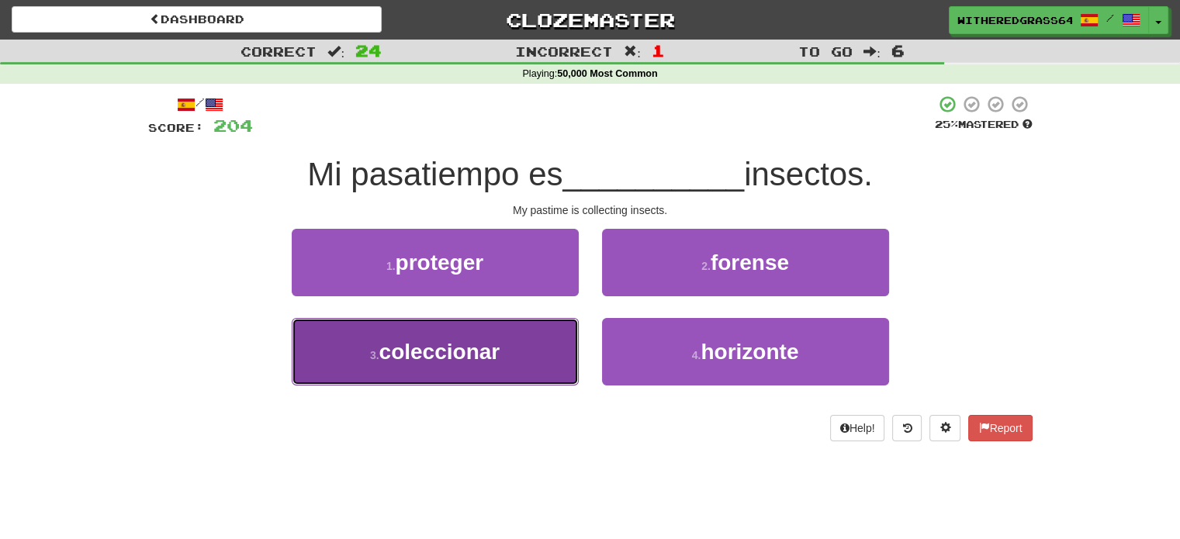
click at [516, 351] on button "3 . coleccionar" at bounding box center [435, 351] width 287 height 67
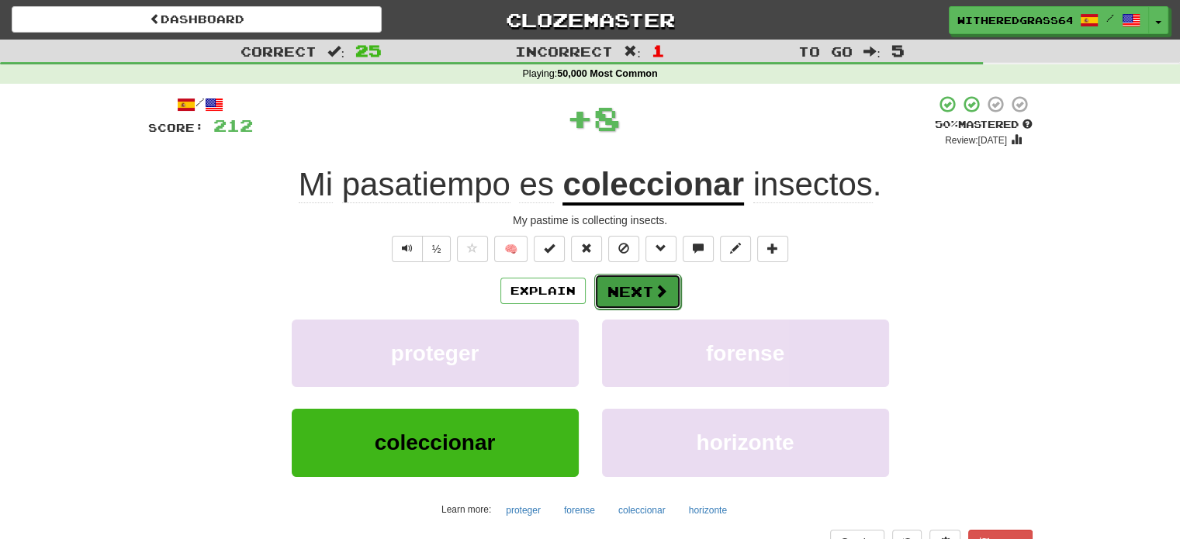
click at [648, 289] on button "Next" at bounding box center [637, 292] width 87 height 36
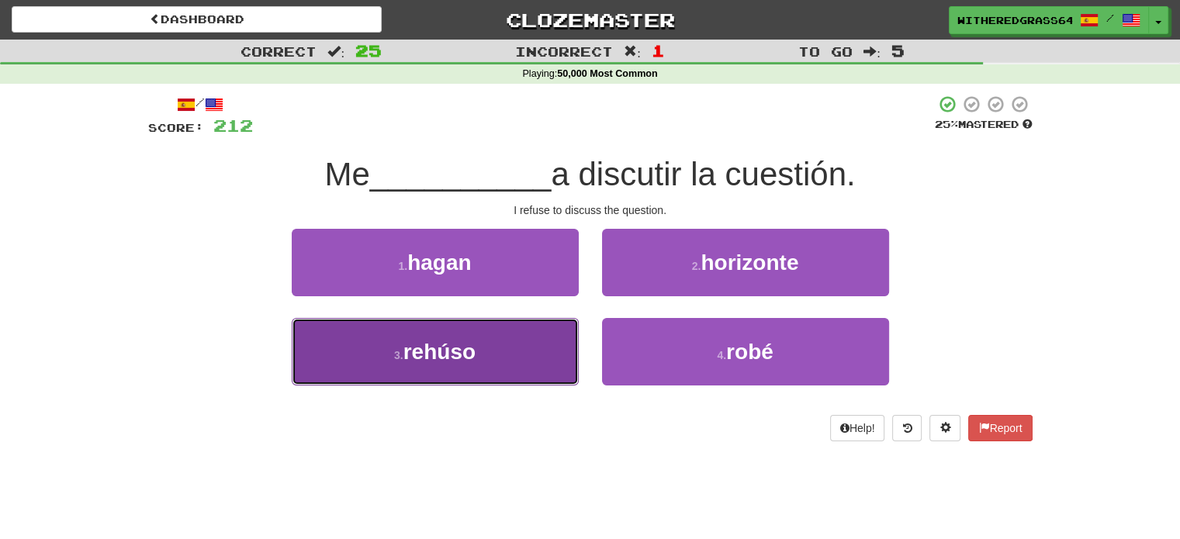
click at [515, 347] on button "3 . rehúso" at bounding box center [435, 351] width 287 height 67
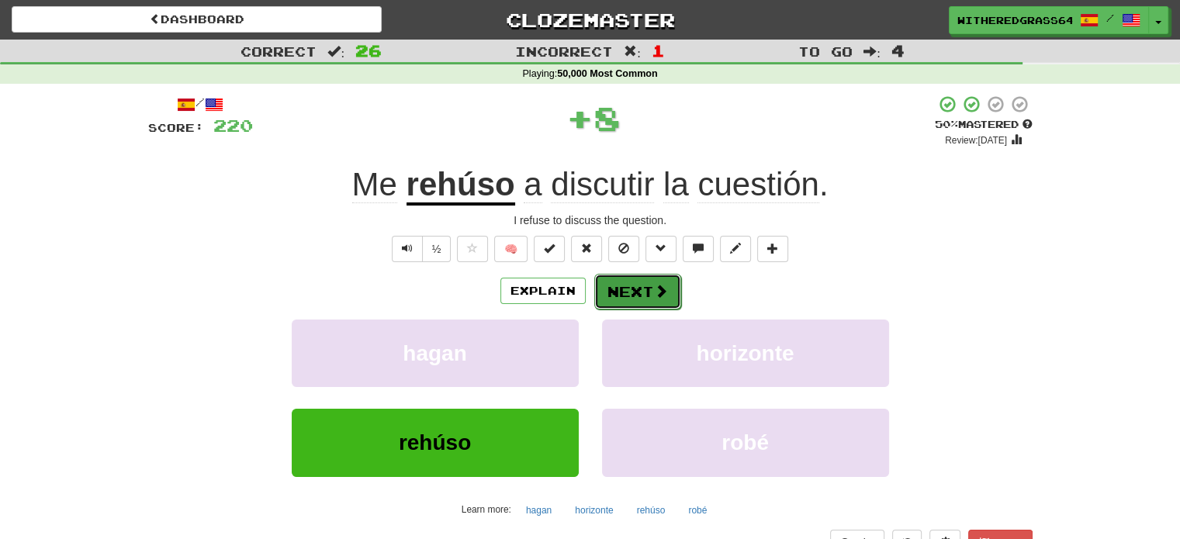
click at [620, 292] on button "Next" at bounding box center [637, 292] width 87 height 36
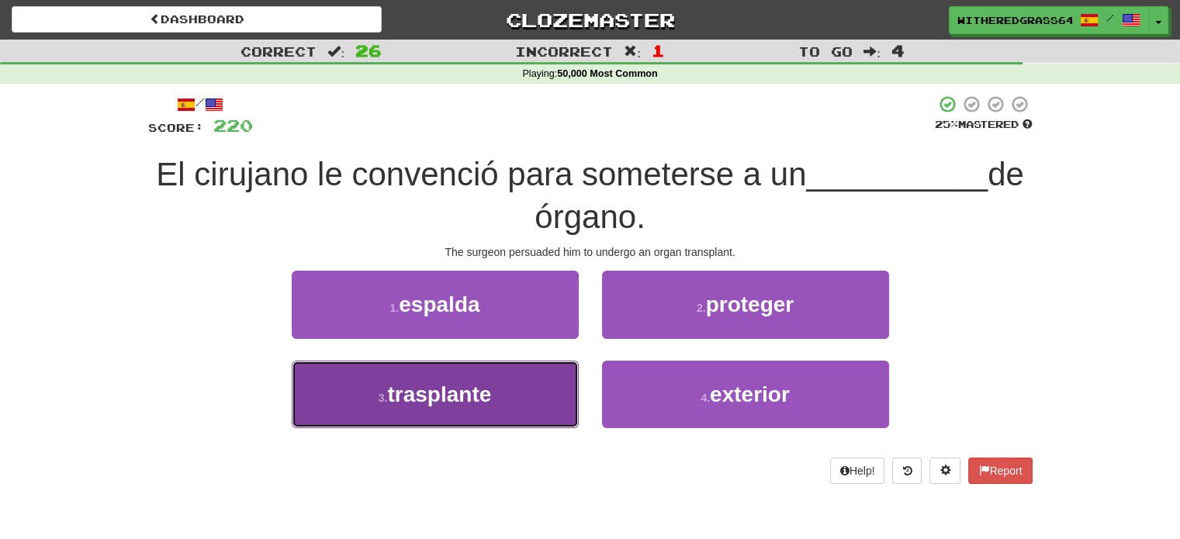
click at [524, 405] on button "3 . trasplante" at bounding box center [435, 394] width 287 height 67
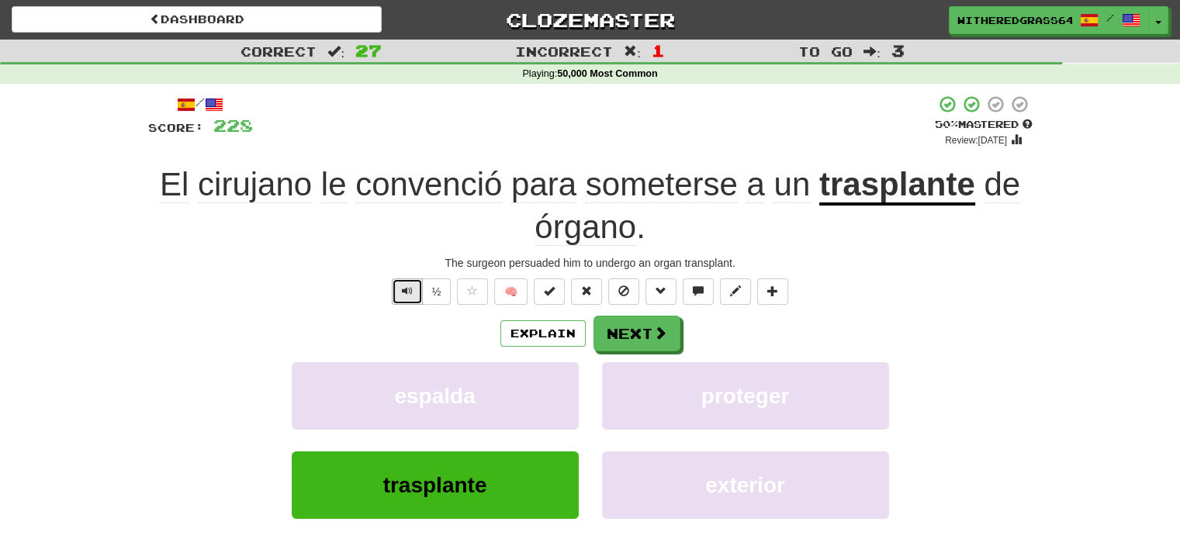
click at [394, 293] on button "Text-to-speech controls" at bounding box center [407, 291] width 31 height 26
click at [627, 332] on button "Next" at bounding box center [637, 334] width 87 height 36
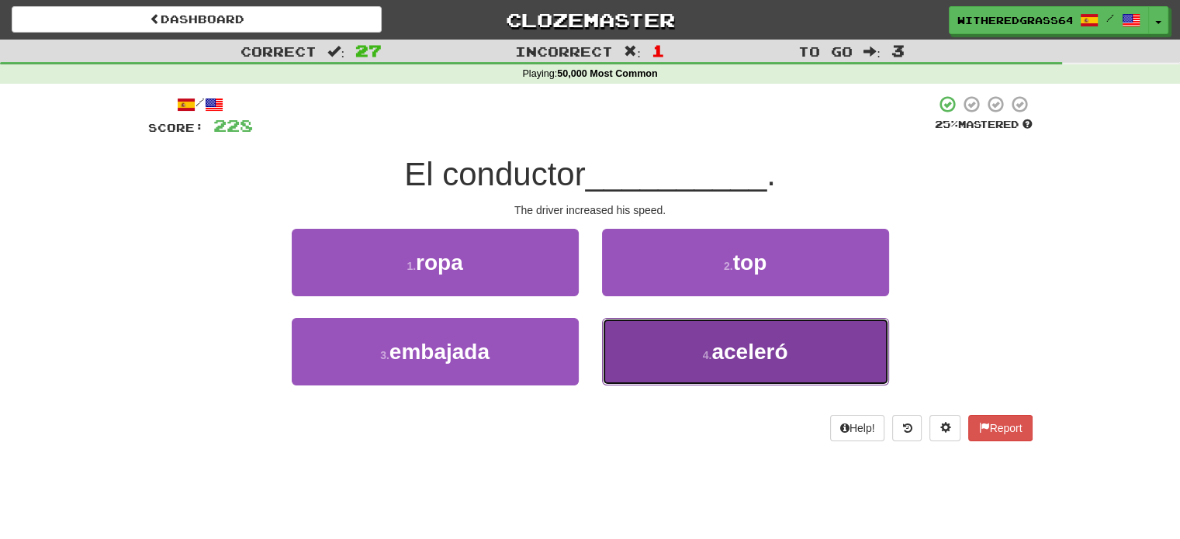
click at [619, 355] on button "4 . aceleró" at bounding box center [745, 351] width 287 height 67
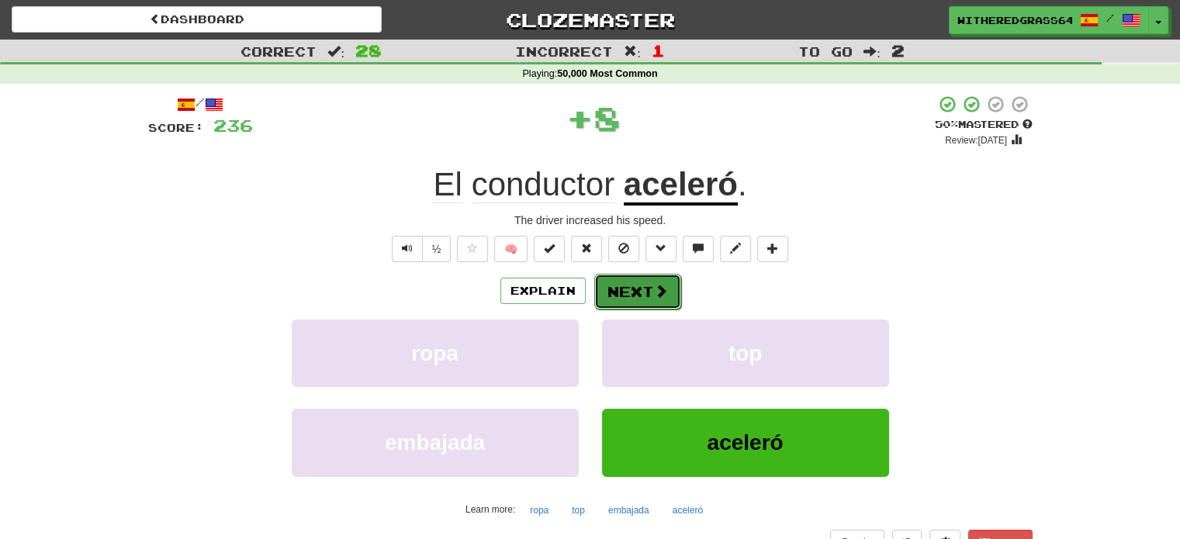
click at [625, 282] on button "Next" at bounding box center [637, 292] width 87 height 36
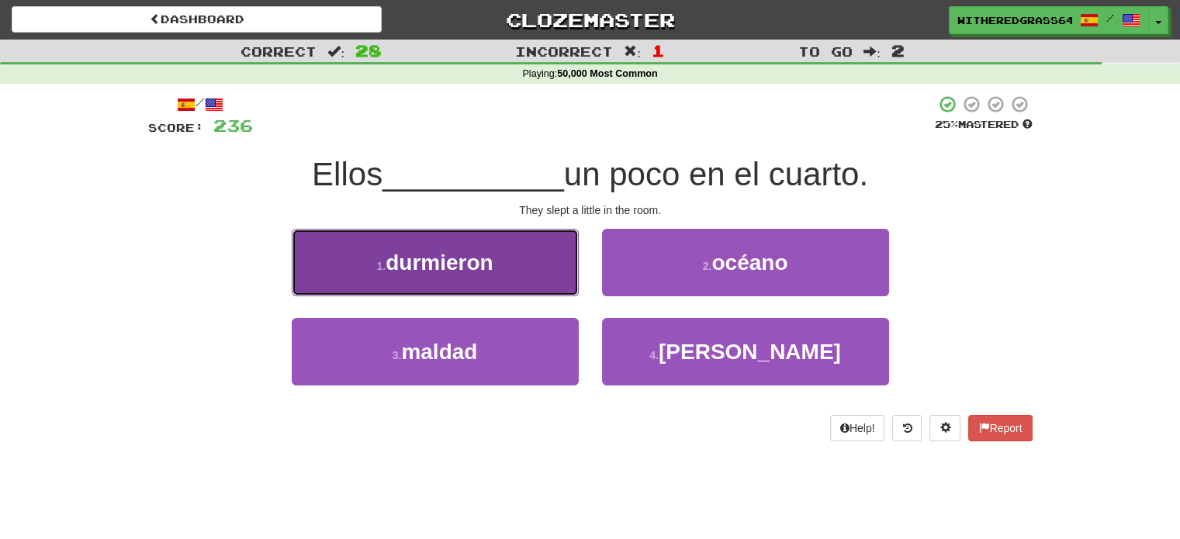
click at [537, 275] on button "1 . durmieron" at bounding box center [435, 262] width 287 height 67
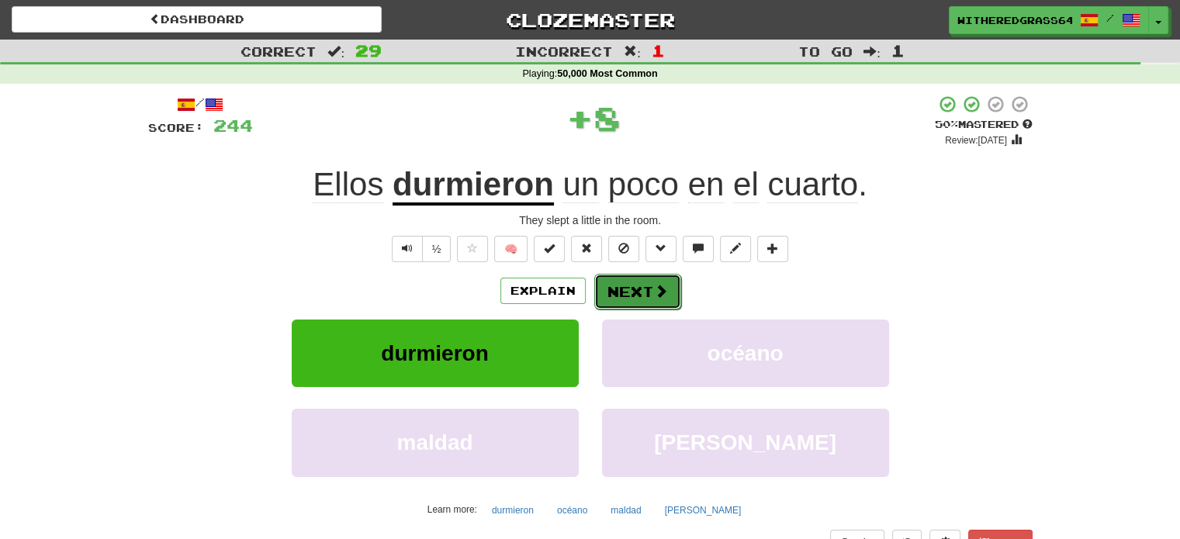
click at [649, 291] on button "Next" at bounding box center [637, 292] width 87 height 36
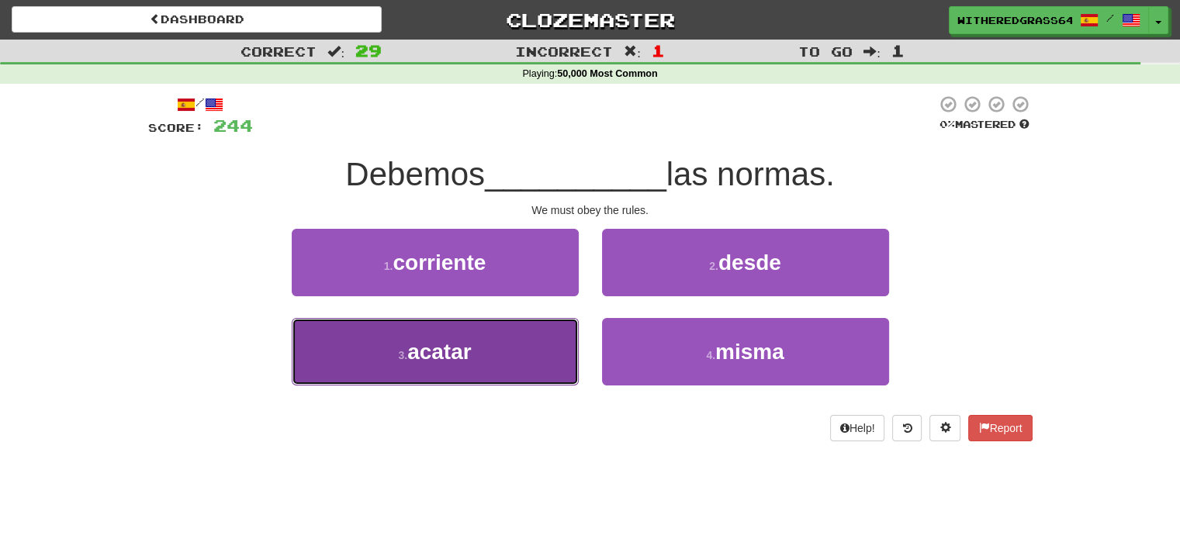
click at [516, 347] on button "3 . acatar" at bounding box center [435, 351] width 287 height 67
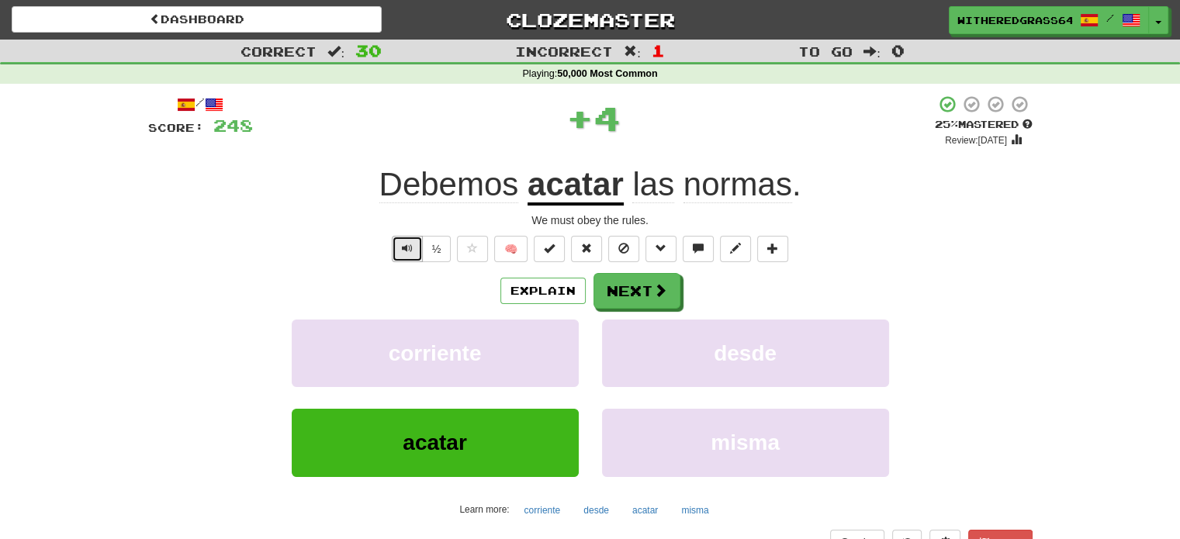
click at [401, 255] on button "Text-to-speech controls" at bounding box center [407, 249] width 31 height 26
click at [515, 287] on button "Explain" at bounding box center [542, 291] width 85 height 26
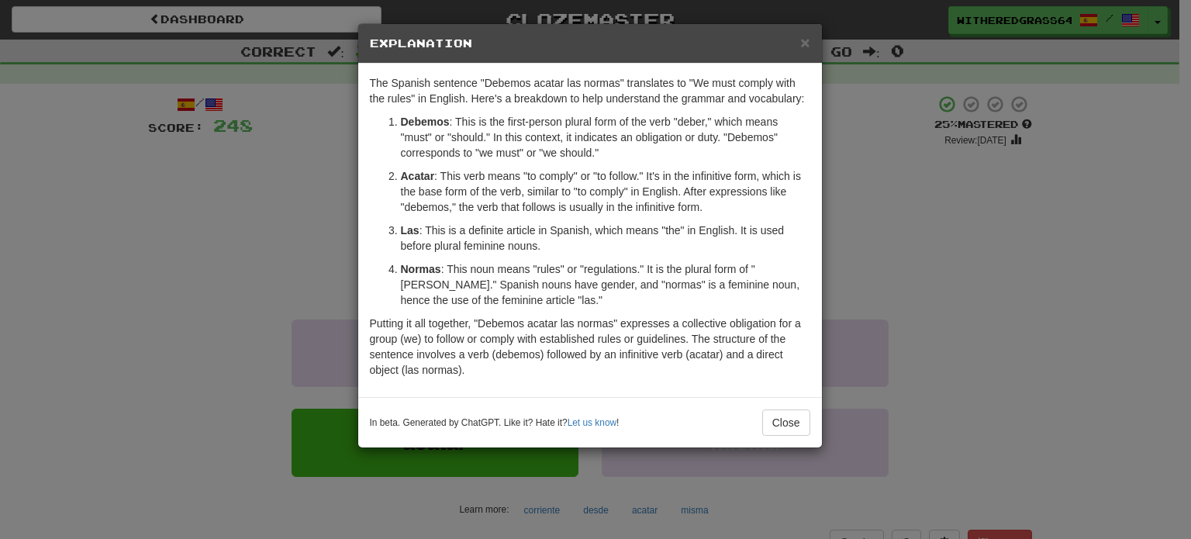
click at [285, 208] on div "× Explanation The Spanish sentence "Debemos acatar las normas" translates to "W…" at bounding box center [595, 269] width 1191 height 539
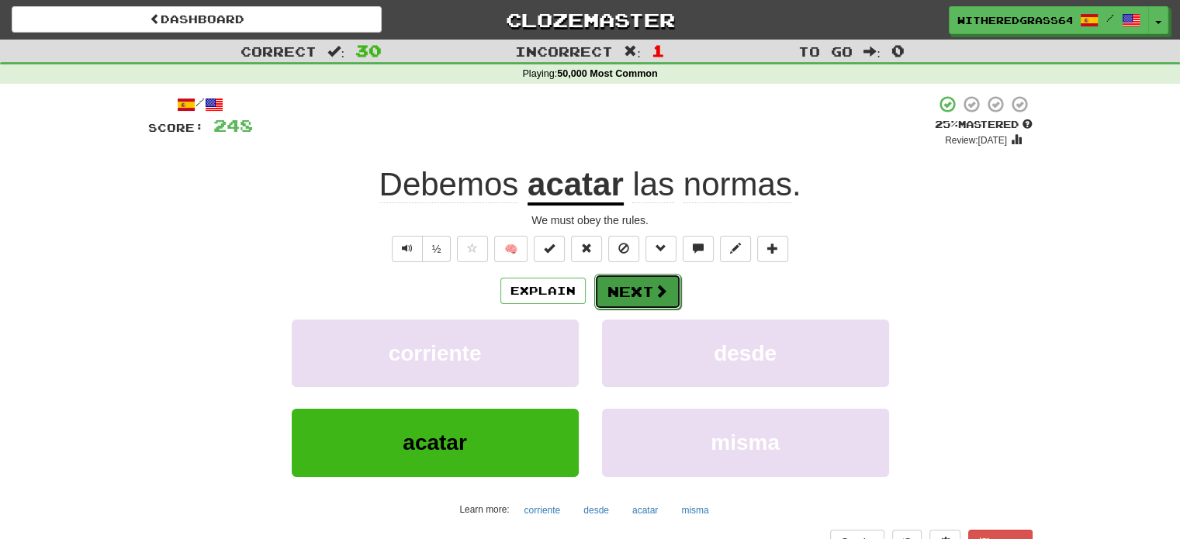
click at [631, 292] on button "Next" at bounding box center [637, 292] width 87 height 36
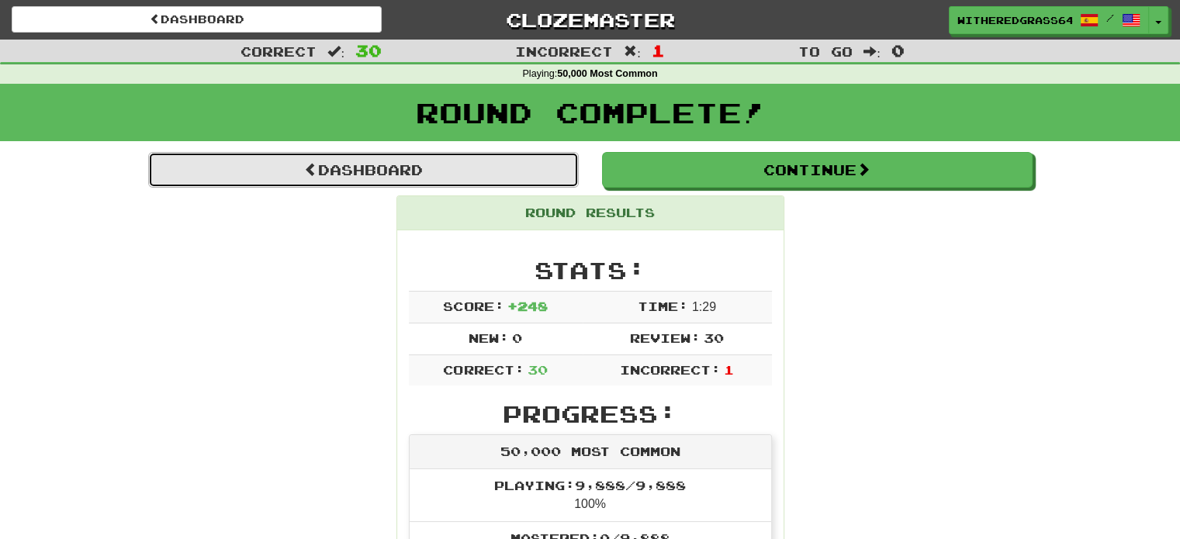
click at [496, 157] on link "Dashboard" at bounding box center [363, 170] width 431 height 36
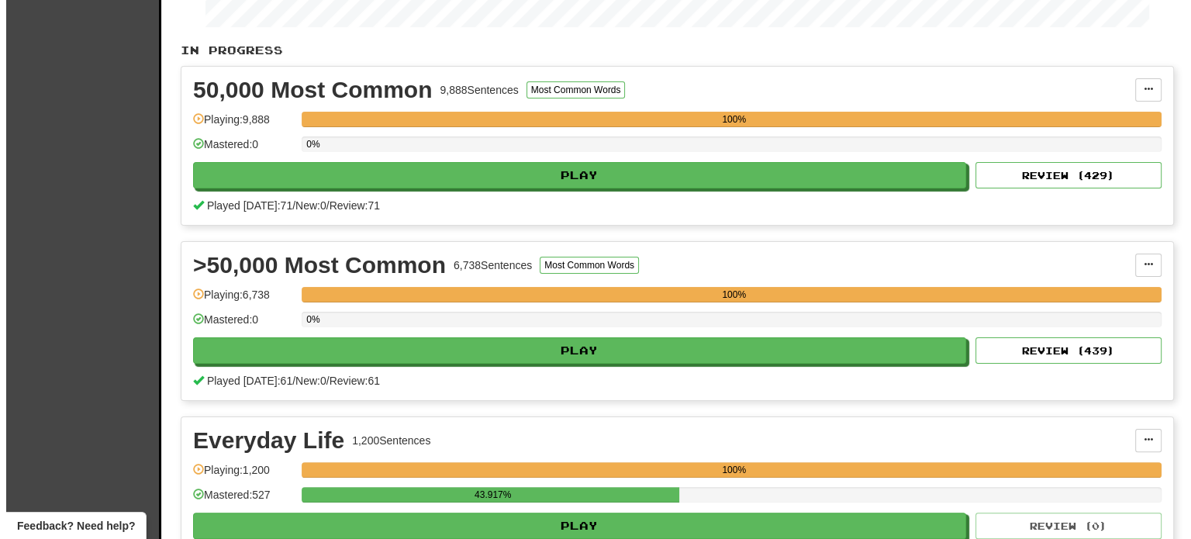
scroll to position [357, 0]
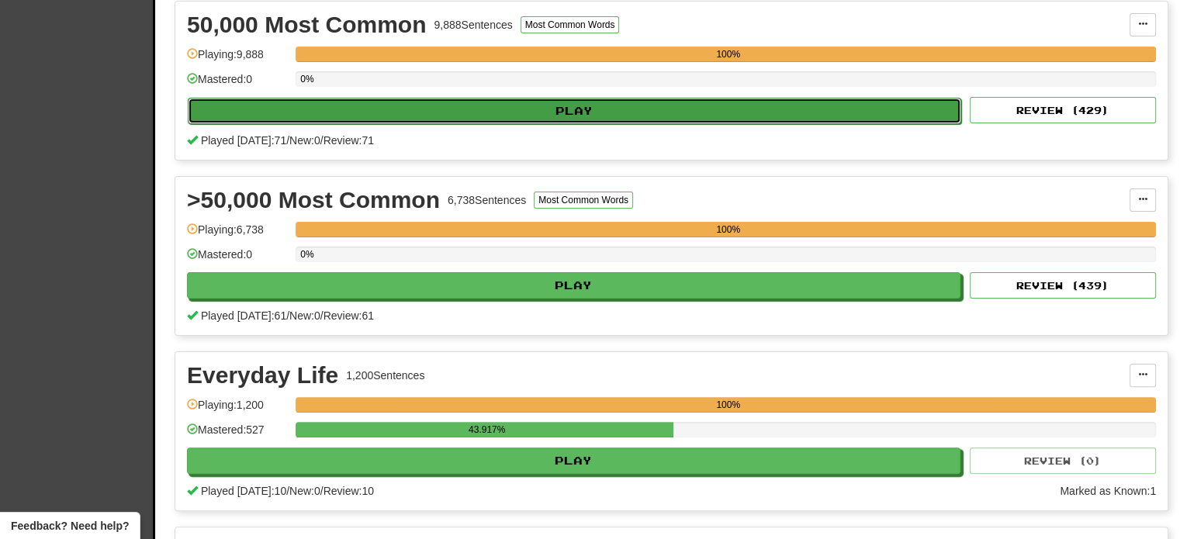
click at [521, 114] on button "Play" at bounding box center [574, 111] width 773 height 26
select select "**"
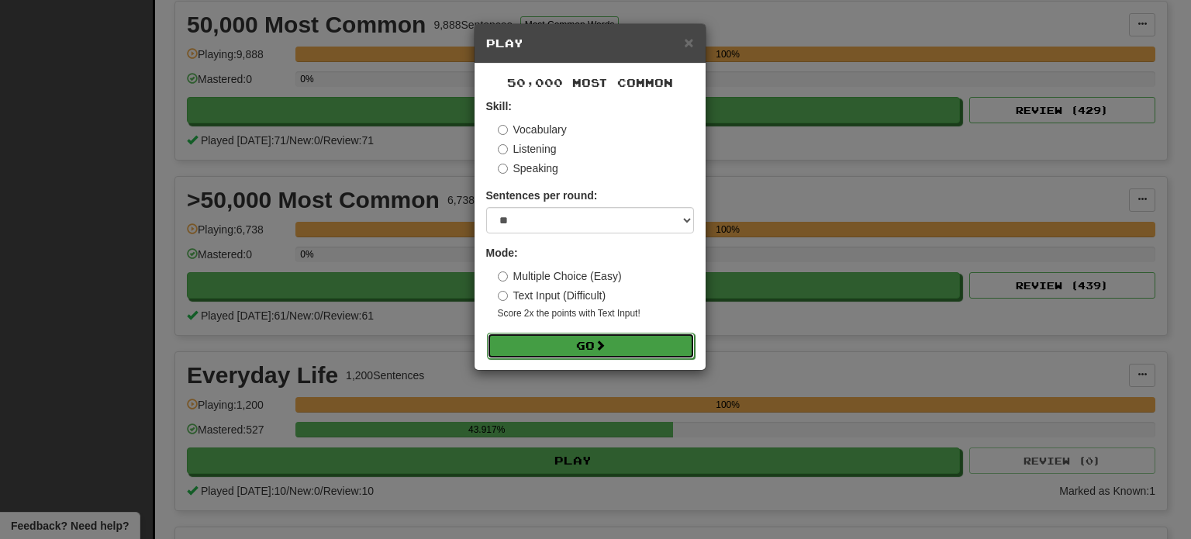
click at [575, 340] on button "Go" at bounding box center [591, 346] width 208 height 26
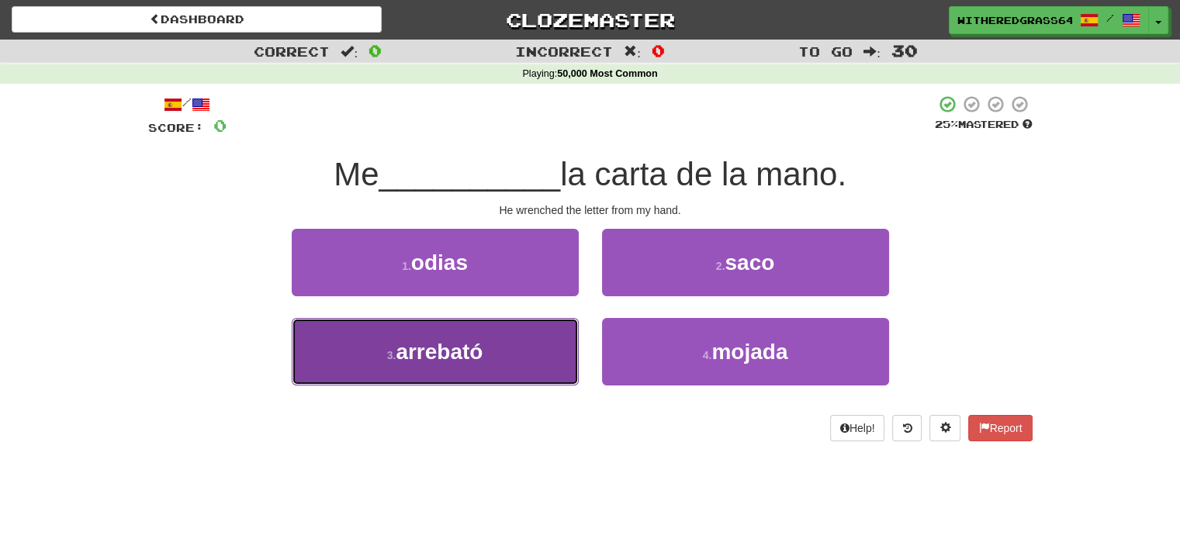
click at [531, 348] on button "3 . arrebató" at bounding box center [435, 351] width 287 height 67
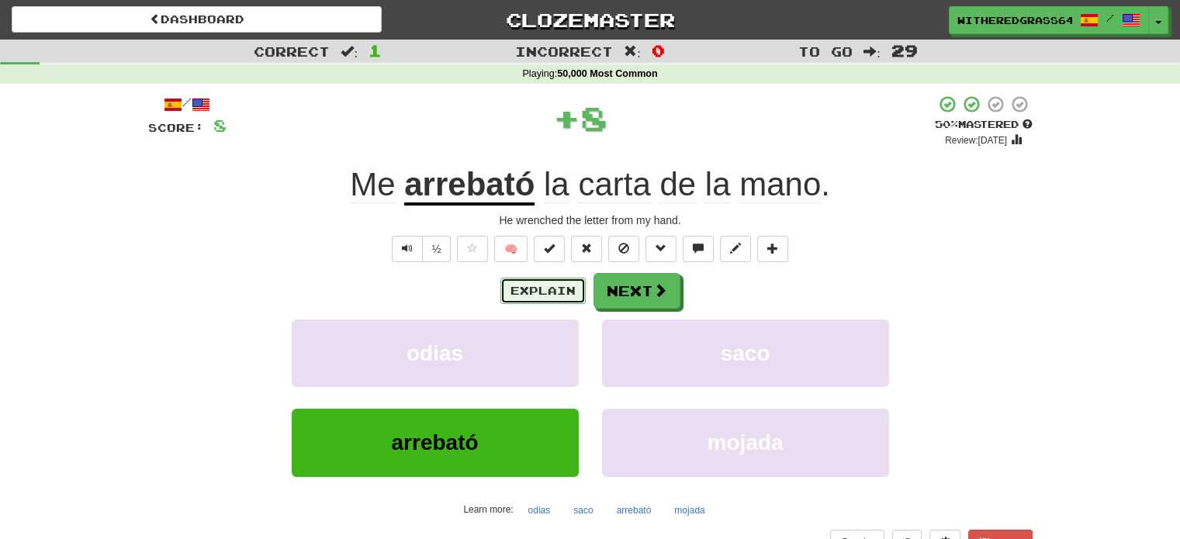
click at [534, 289] on button "Explain" at bounding box center [542, 291] width 85 height 26
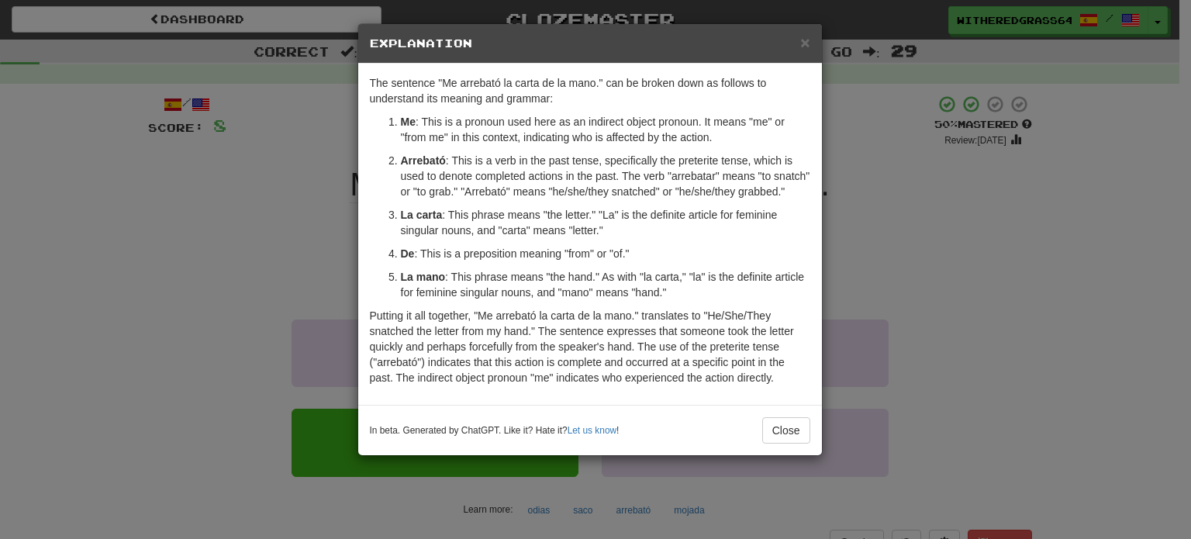
click at [307, 214] on div "× Explanation The sentence "Me arrebató la carta de la mano." can be broken dow…" at bounding box center [595, 269] width 1191 height 539
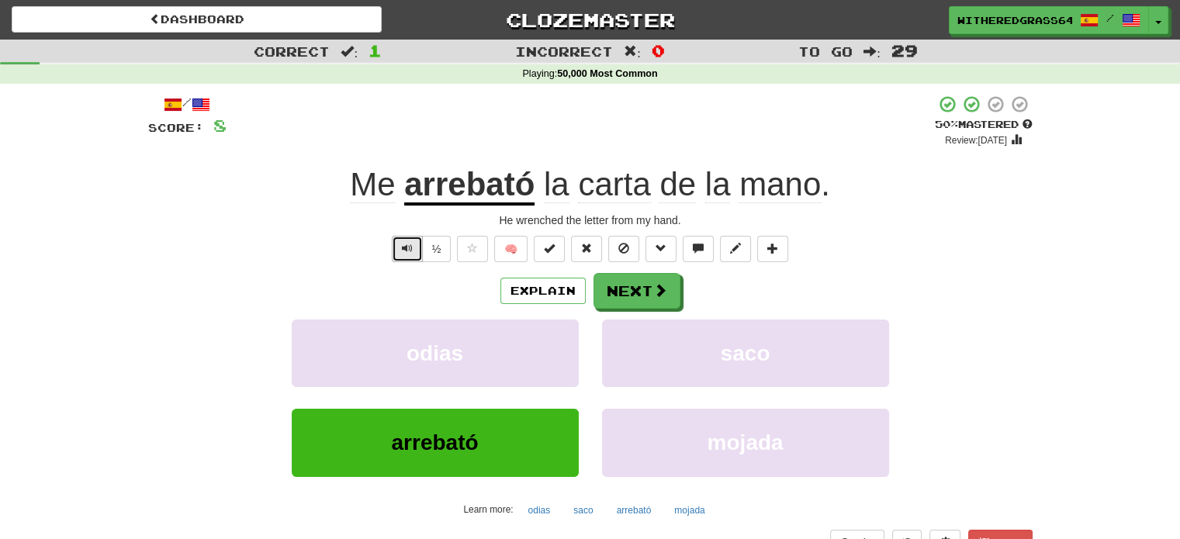
click at [411, 243] on span "Text-to-speech controls" at bounding box center [407, 248] width 11 height 11
click at [400, 241] on button "Text-to-speech controls" at bounding box center [407, 249] width 31 height 26
click at [614, 289] on button "Next" at bounding box center [637, 292] width 87 height 36
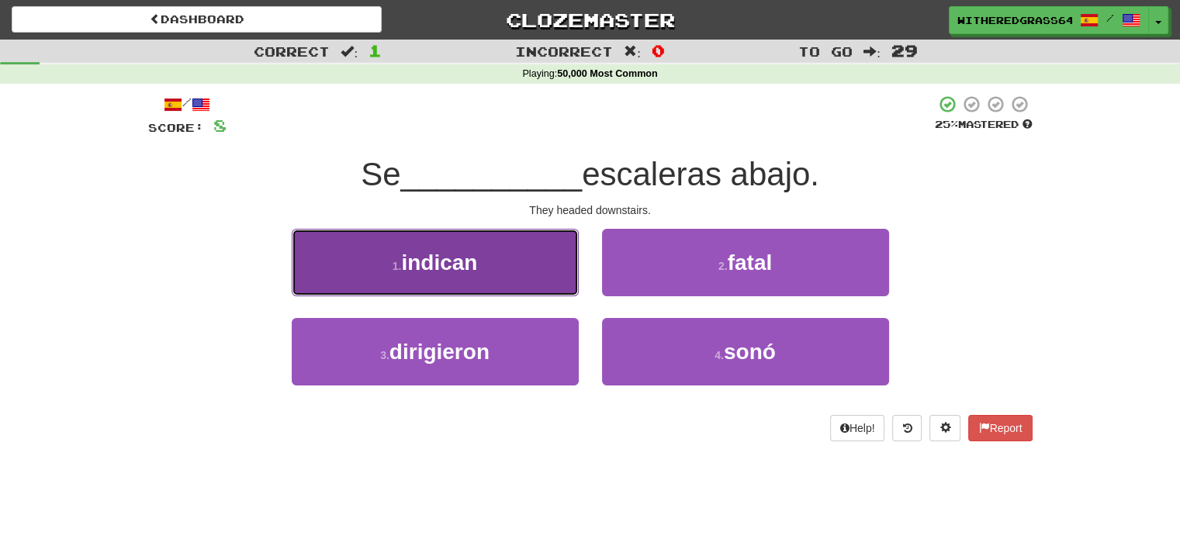
click at [534, 281] on button "1 . indican" at bounding box center [435, 262] width 287 height 67
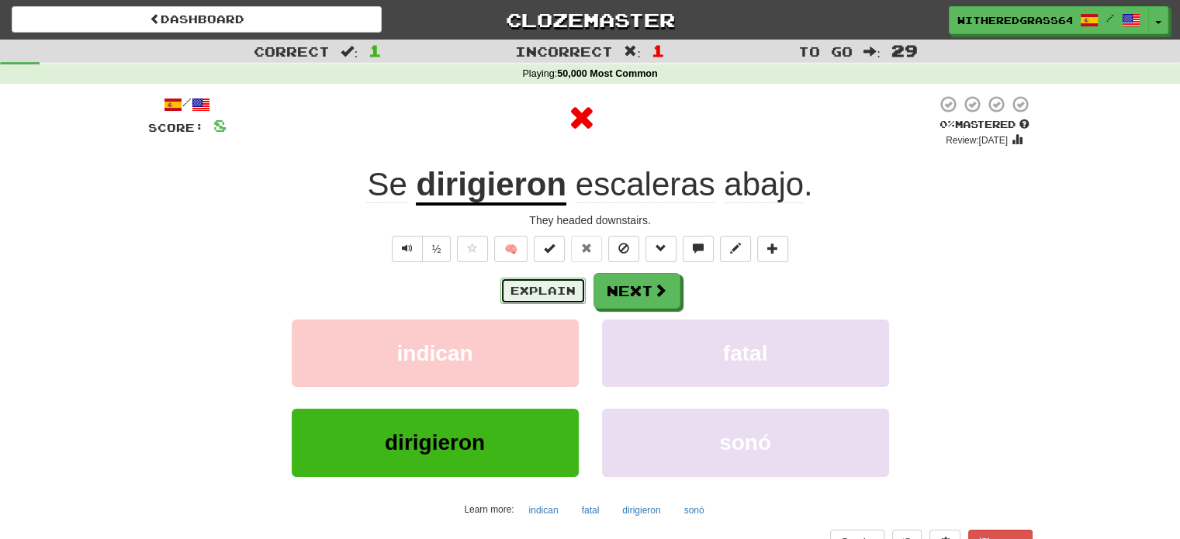
click at [562, 288] on button "Explain" at bounding box center [542, 291] width 85 height 26
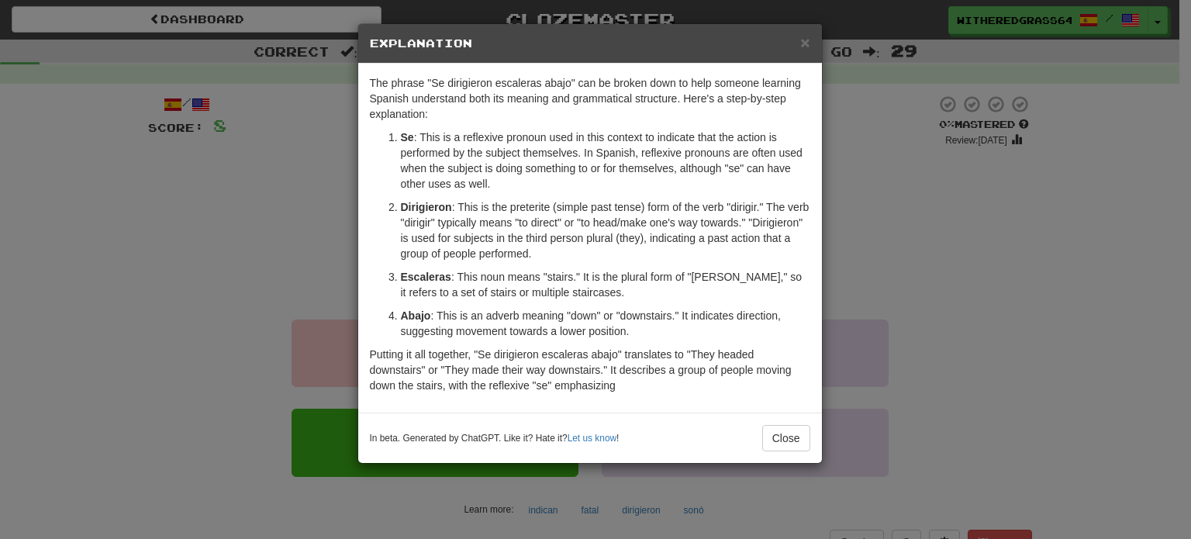
click at [221, 235] on div "× Explanation The phrase "Se dirigieron escaleras abajo" can be broken down to …" at bounding box center [595, 269] width 1191 height 539
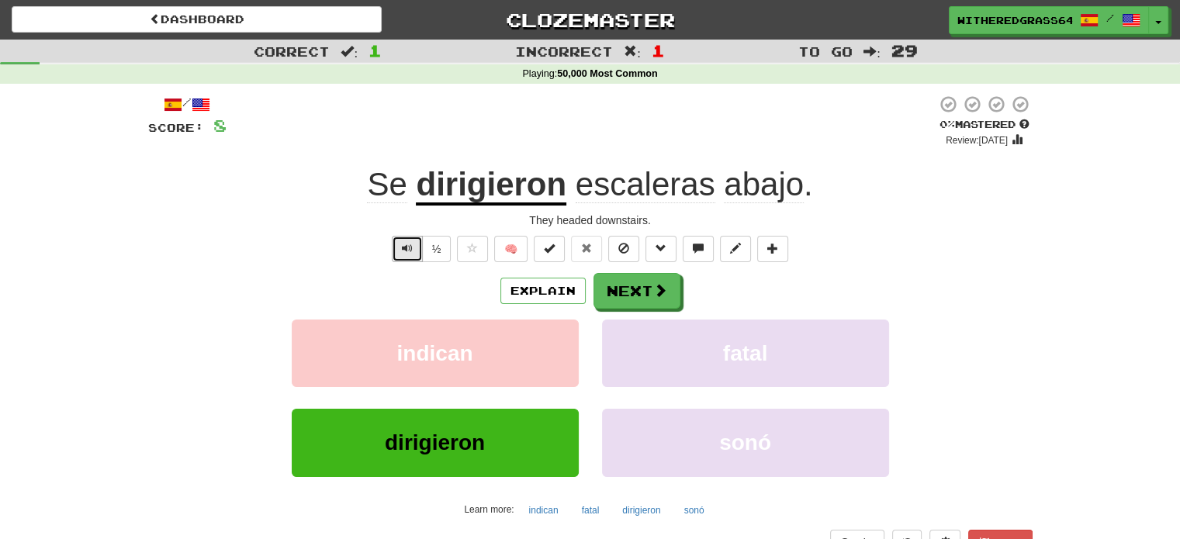
click at [398, 247] on button "Text-to-speech controls" at bounding box center [407, 249] width 31 height 26
click at [645, 295] on button "Next" at bounding box center [637, 292] width 87 height 36
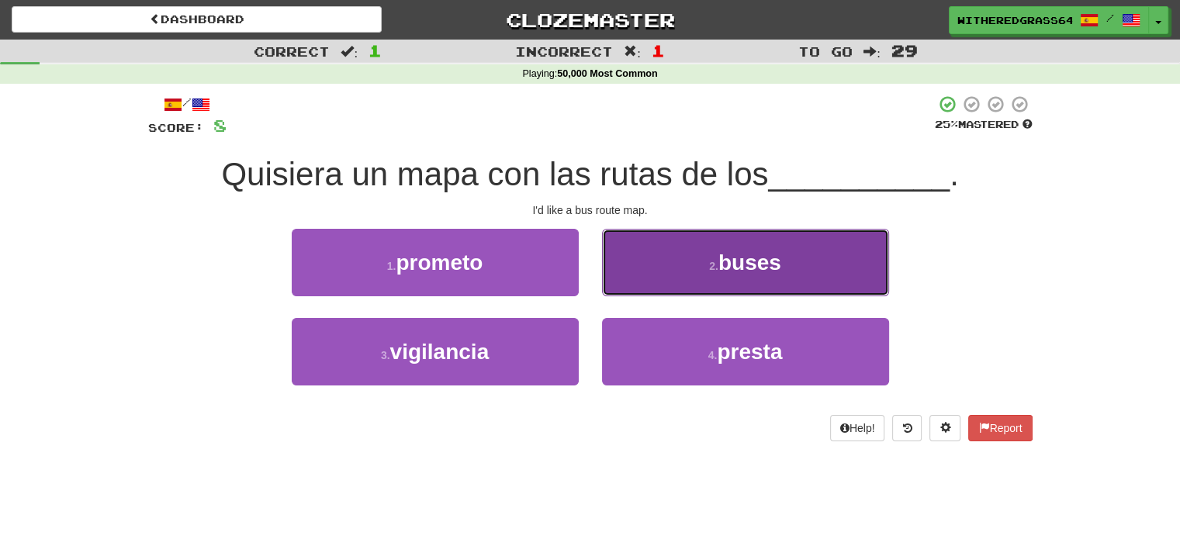
click at [656, 282] on button "2 . buses" at bounding box center [745, 262] width 287 height 67
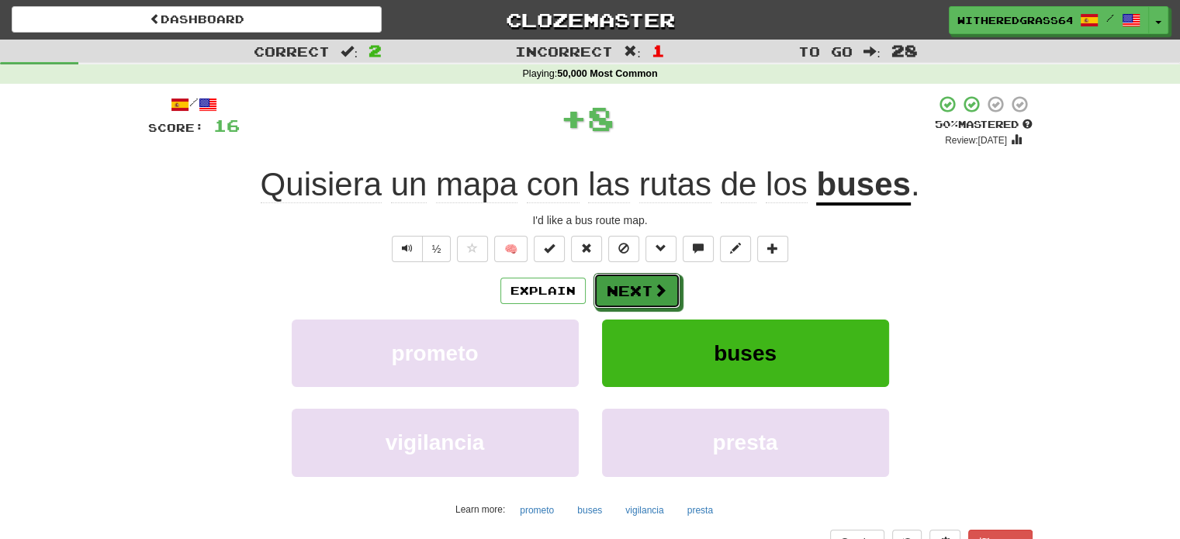
click at [656, 283] on span at bounding box center [660, 290] width 14 height 14
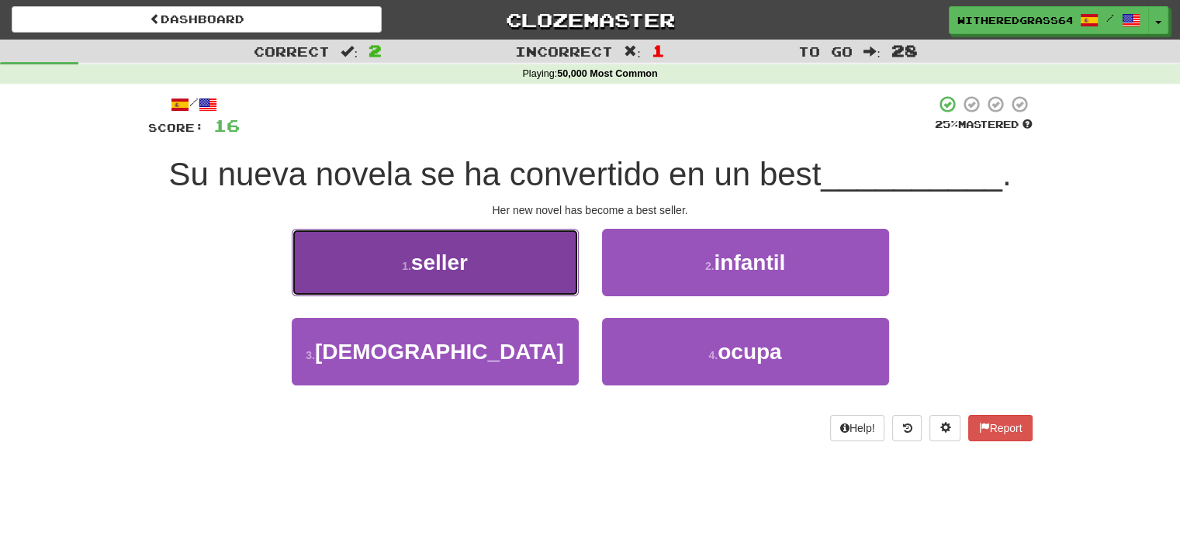
click at [512, 282] on button "1 . seller" at bounding box center [435, 262] width 287 height 67
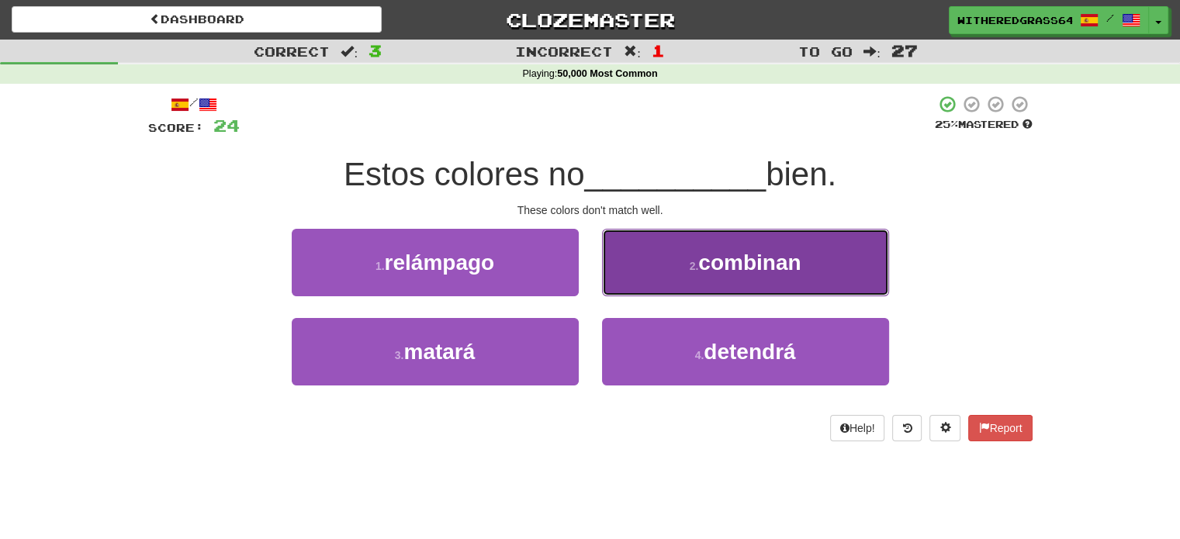
click at [635, 280] on button "2 . combinan" at bounding box center [745, 262] width 287 height 67
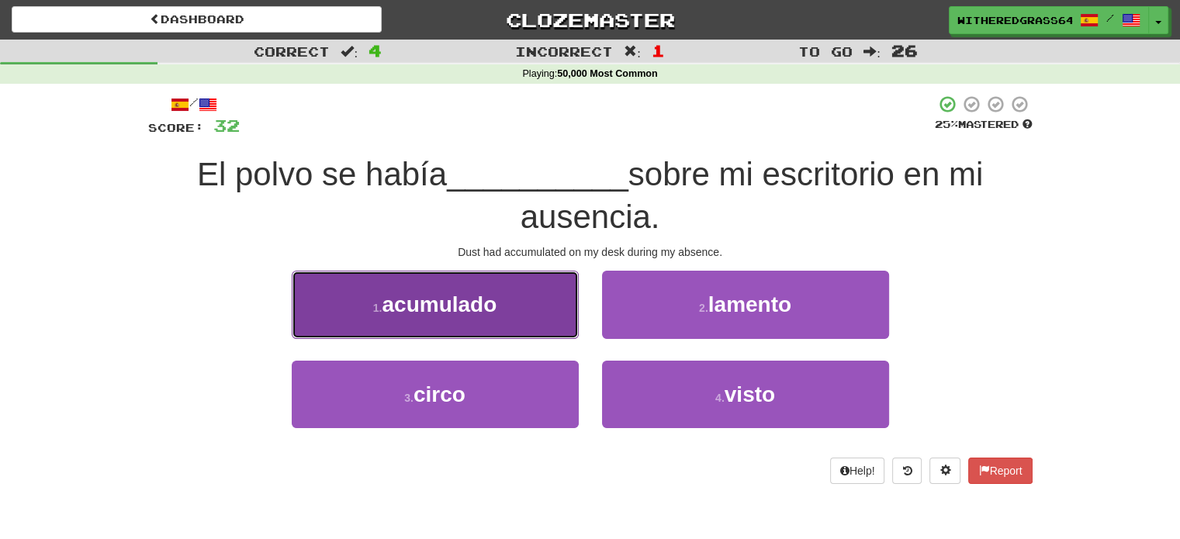
click at [543, 300] on button "1 . acumulado" at bounding box center [435, 304] width 287 height 67
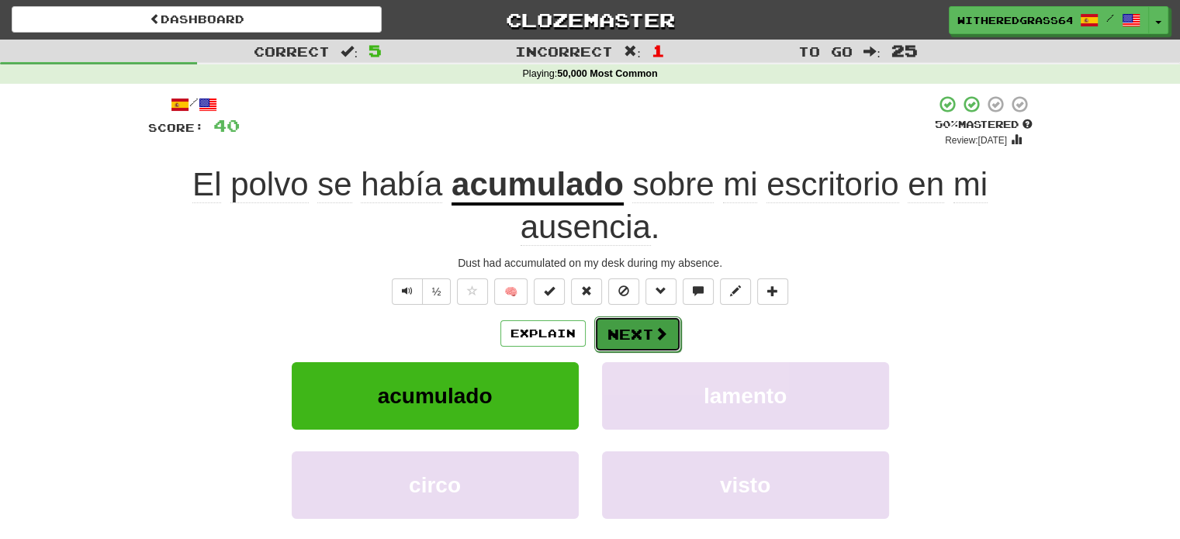
click at [645, 331] on button "Next" at bounding box center [637, 334] width 87 height 36
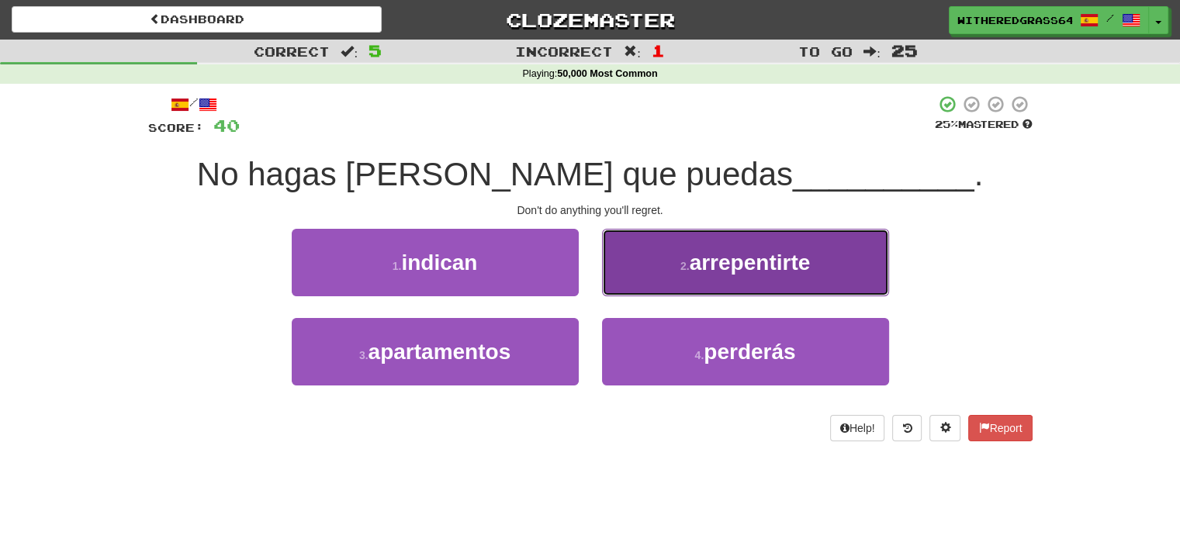
click at [655, 267] on button "2 . arrepentirte" at bounding box center [745, 262] width 287 height 67
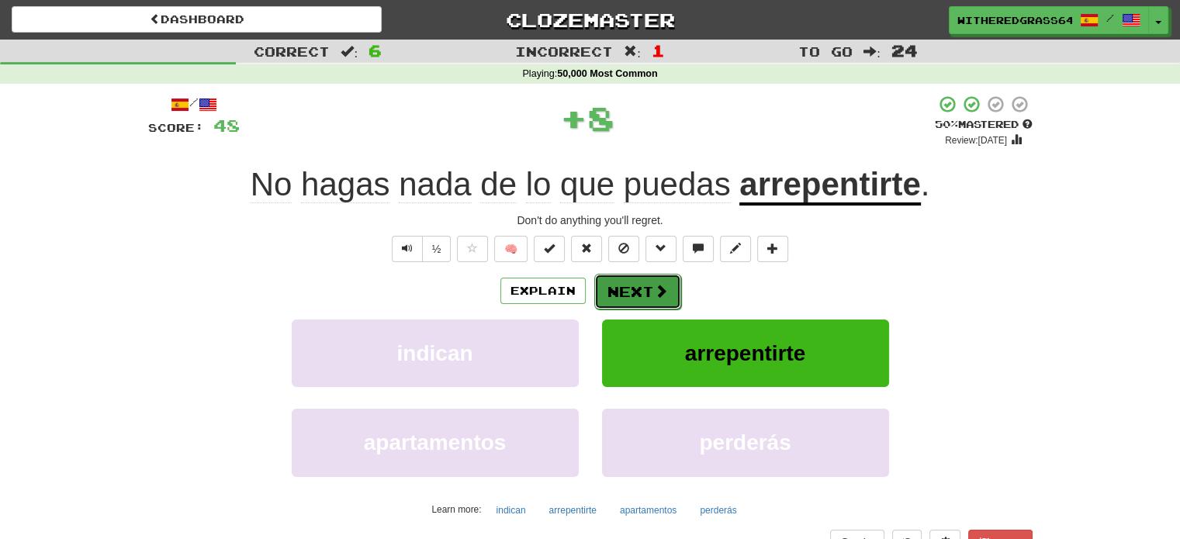
click at [649, 282] on button "Next" at bounding box center [637, 292] width 87 height 36
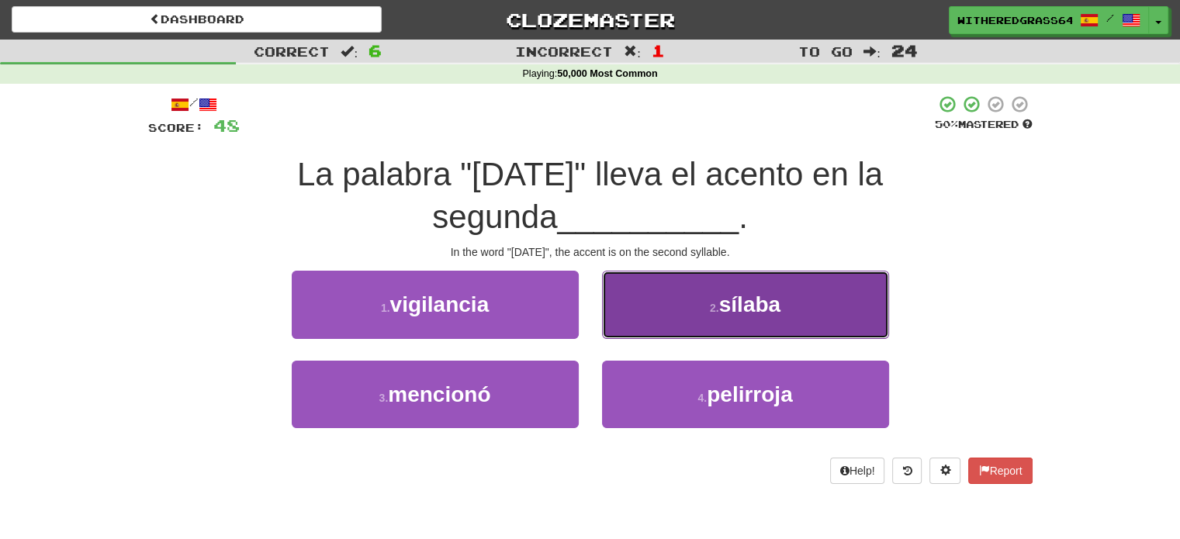
click at [668, 316] on button "2 . sílaba" at bounding box center [745, 304] width 287 height 67
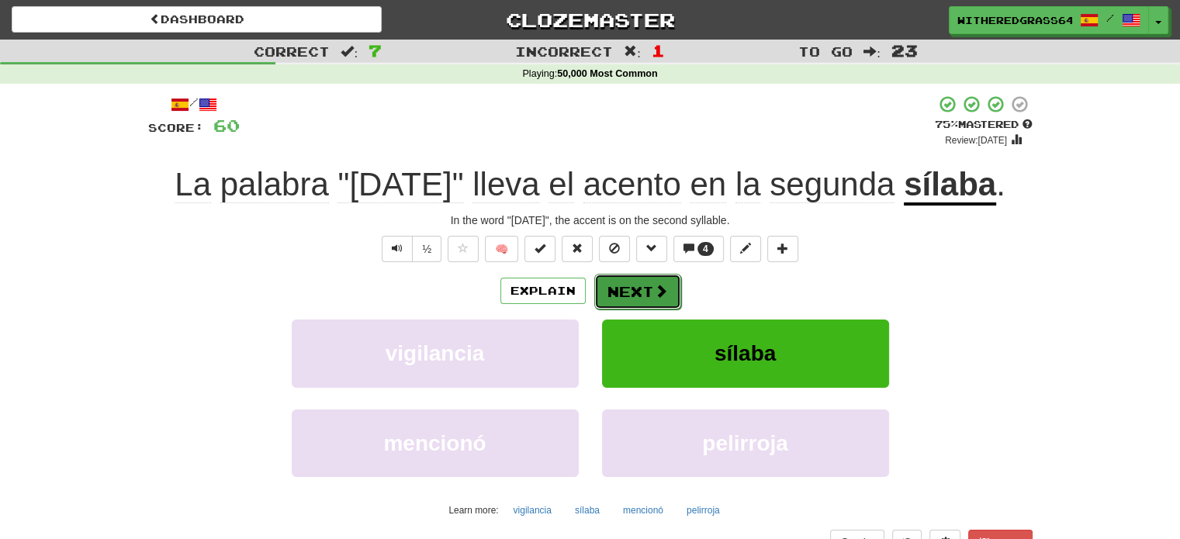
click at [630, 294] on button "Next" at bounding box center [637, 292] width 87 height 36
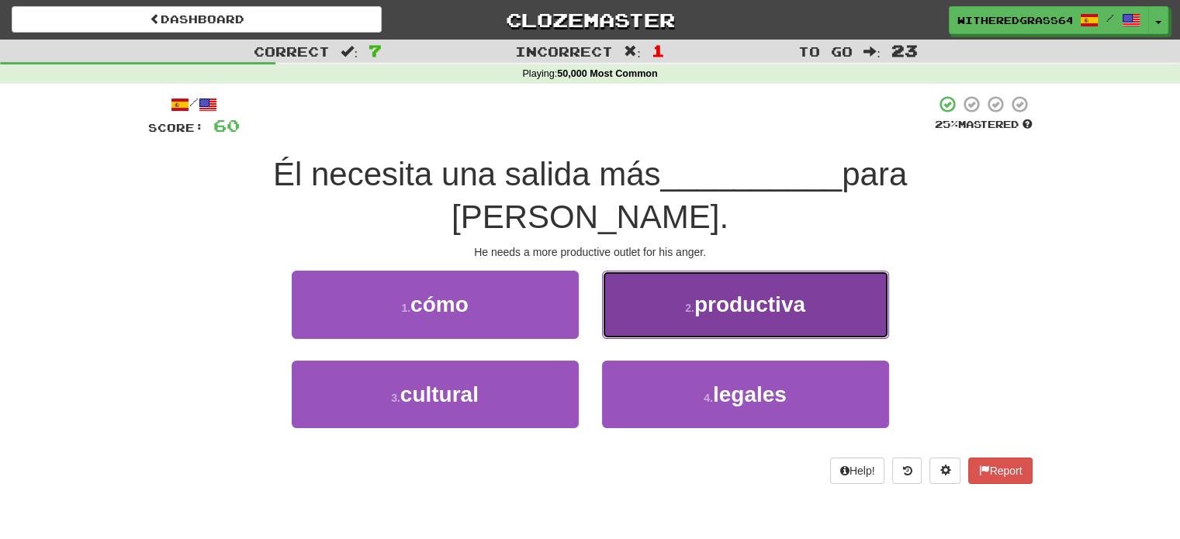
click at [650, 271] on button "2 . productiva" at bounding box center [745, 304] width 287 height 67
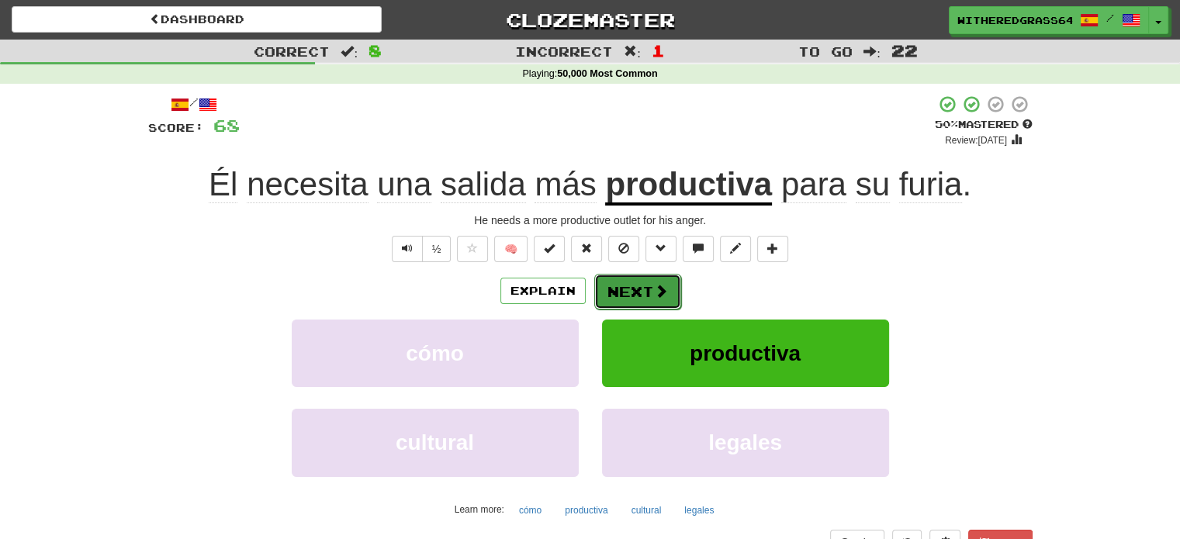
click at [645, 284] on button "Next" at bounding box center [637, 292] width 87 height 36
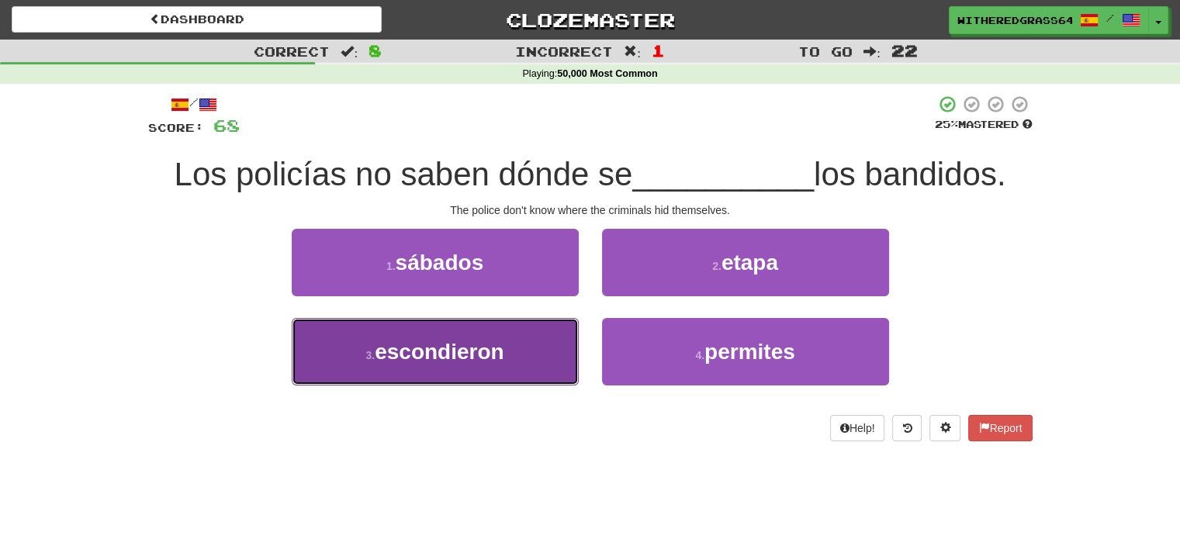
click at [533, 344] on button "3 . escondieron" at bounding box center [435, 351] width 287 height 67
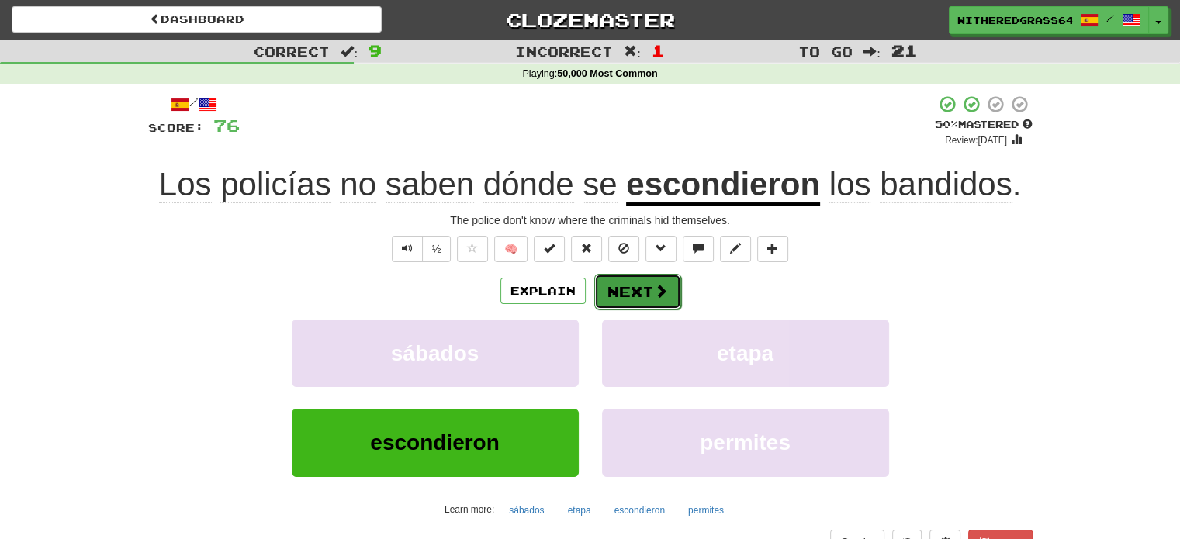
click at [627, 297] on button "Next" at bounding box center [637, 292] width 87 height 36
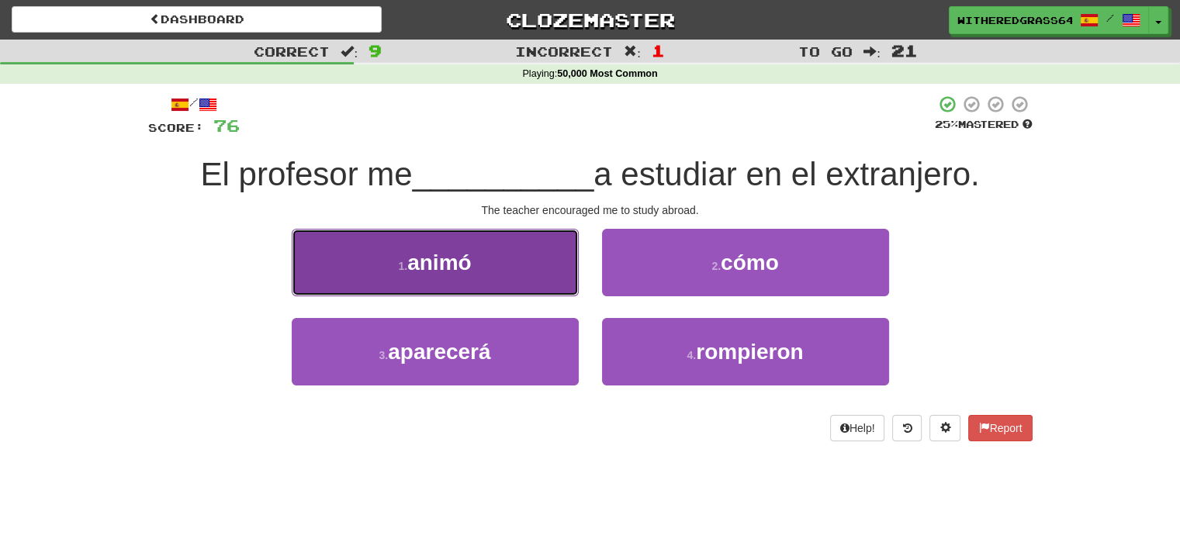
click at [524, 274] on button "1 . animó" at bounding box center [435, 262] width 287 height 67
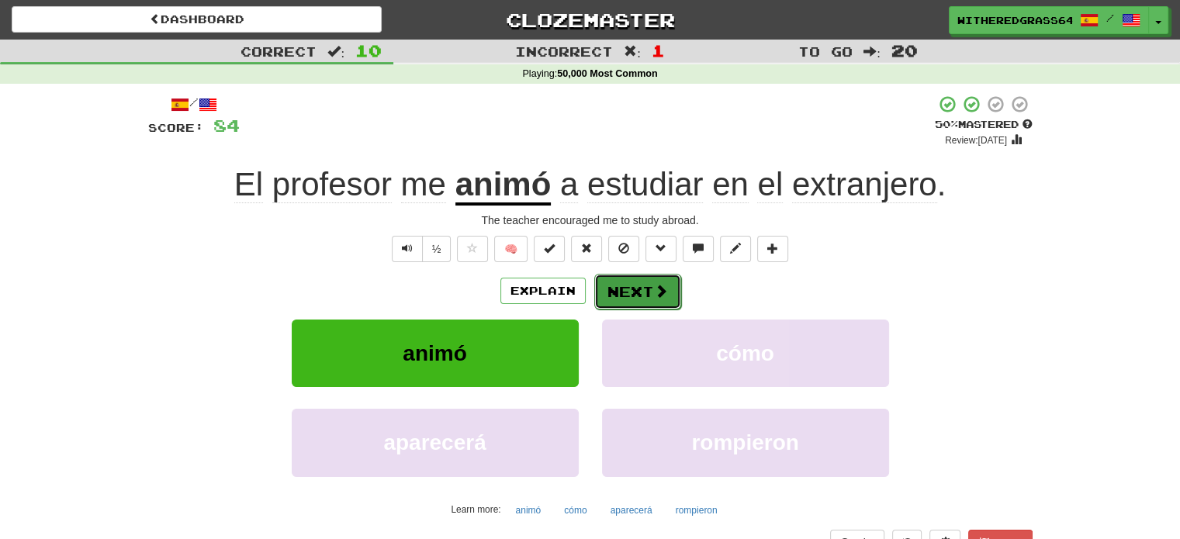
click at [624, 285] on button "Next" at bounding box center [637, 292] width 87 height 36
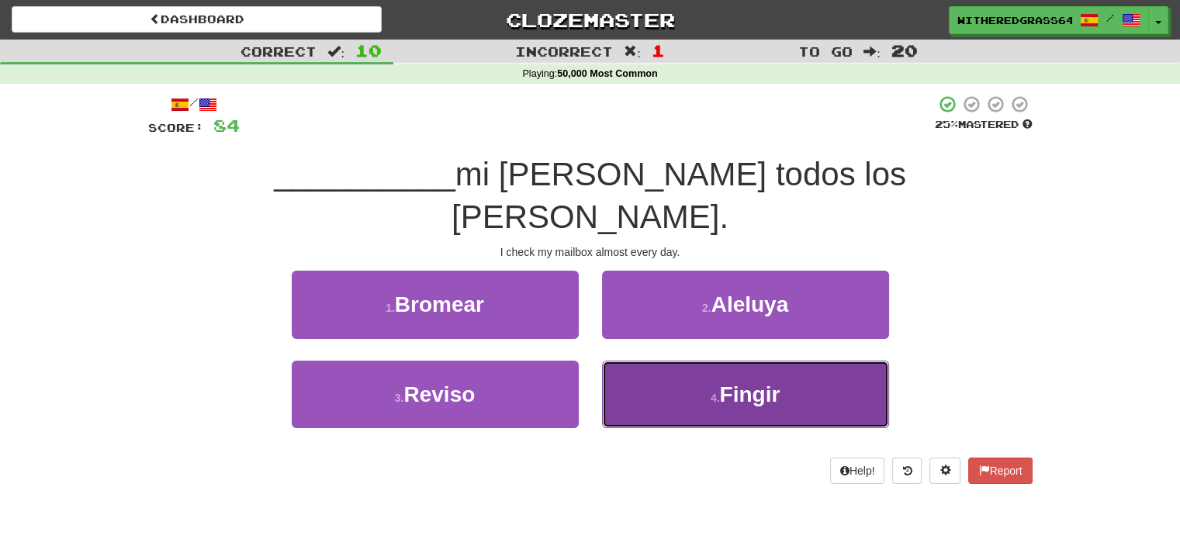
click at [621, 361] on button "4 . Fingir" at bounding box center [745, 394] width 287 height 67
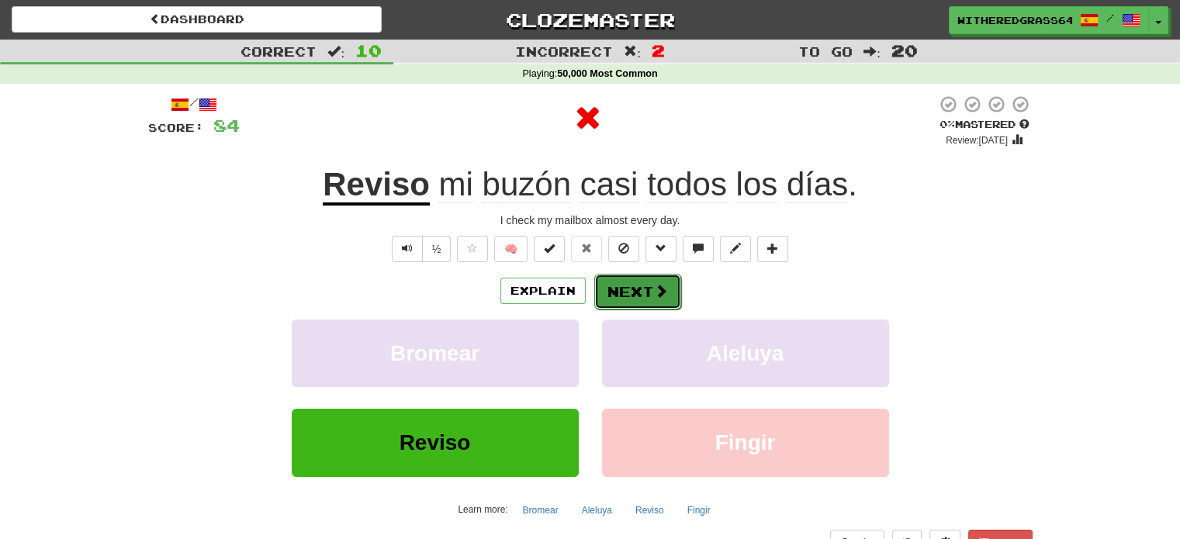
click at [641, 289] on button "Next" at bounding box center [637, 292] width 87 height 36
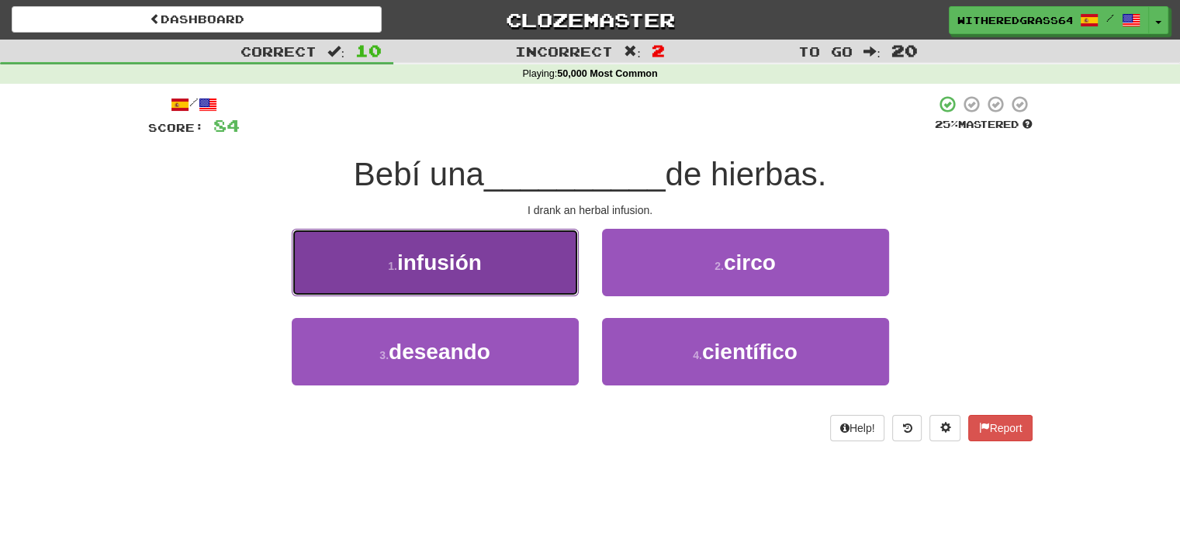
click at [557, 282] on button "1 . infusión" at bounding box center [435, 262] width 287 height 67
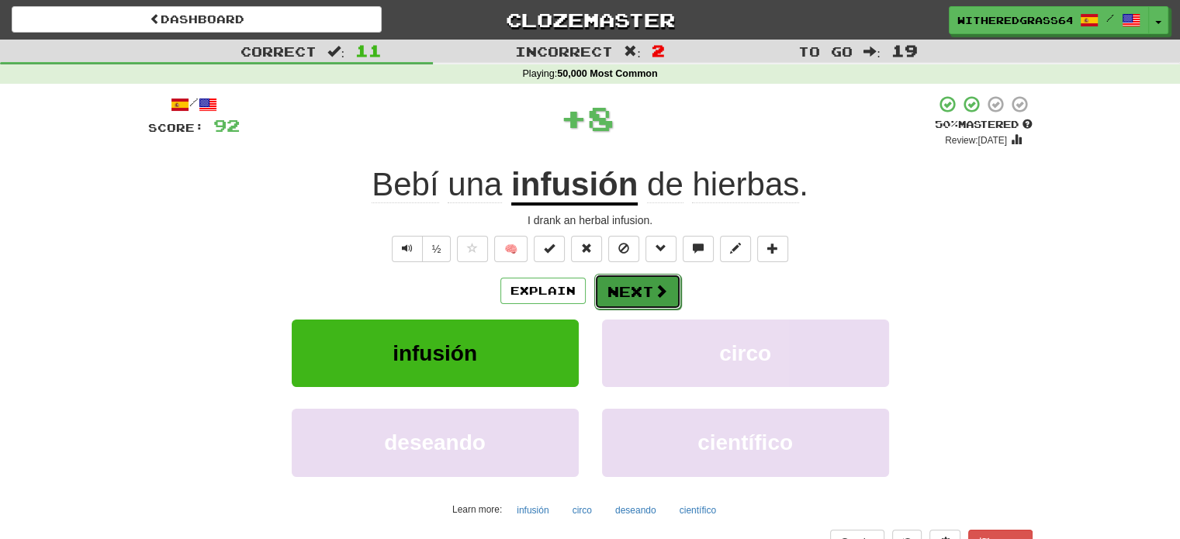
click at [636, 282] on button "Next" at bounding box center [637, 292] width 87 height 36
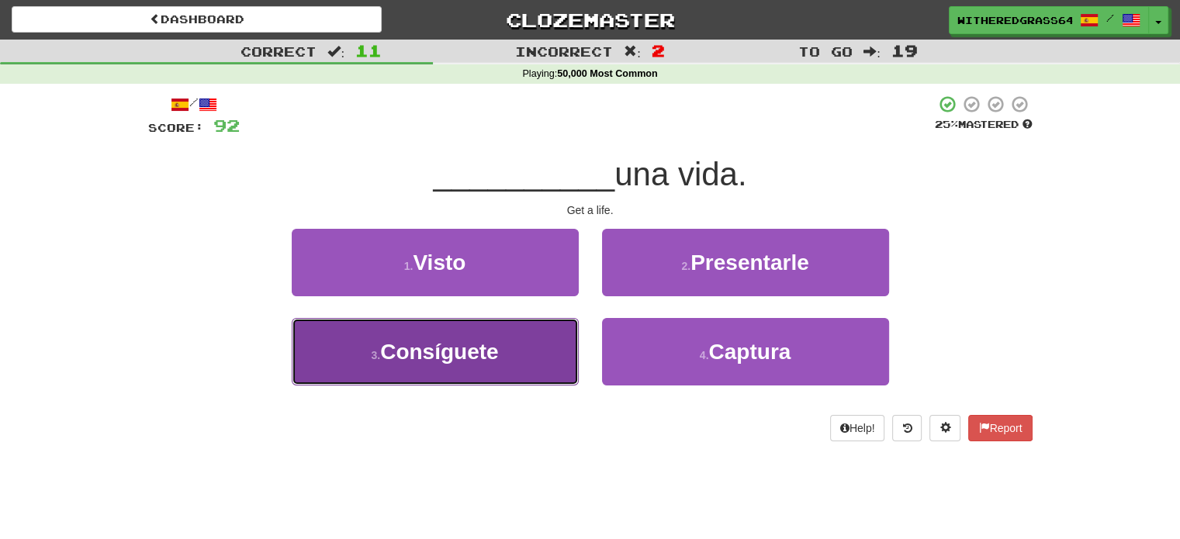
click at [527, 337] on button "3 . Consíguete" at bounding box center [435, 351] width 287 height 67
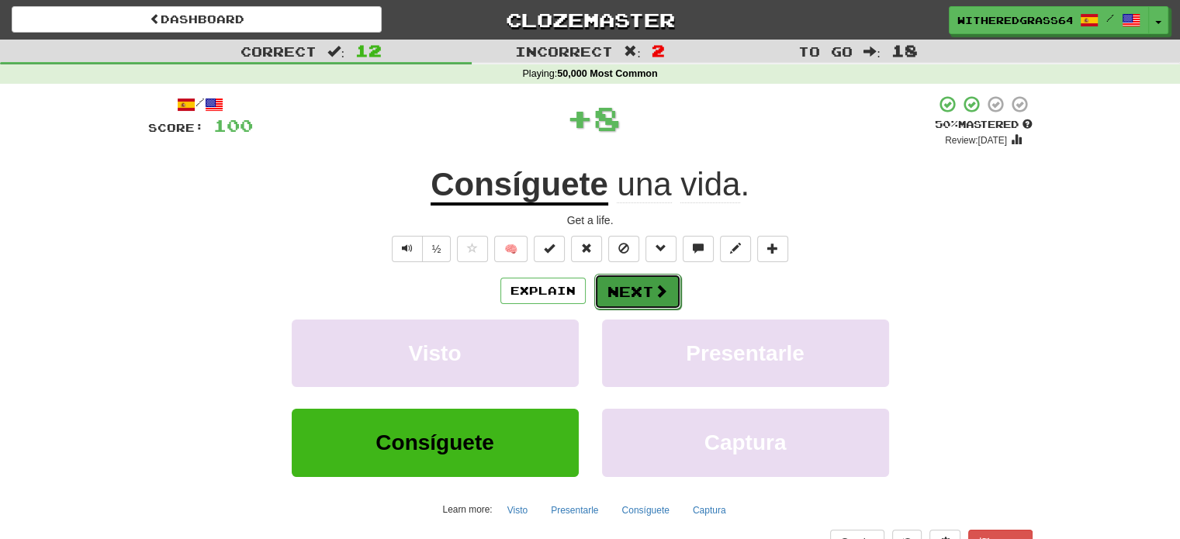
click at [625, 284] on button "Next" at bounding box center [637, 292] width 87 height 36
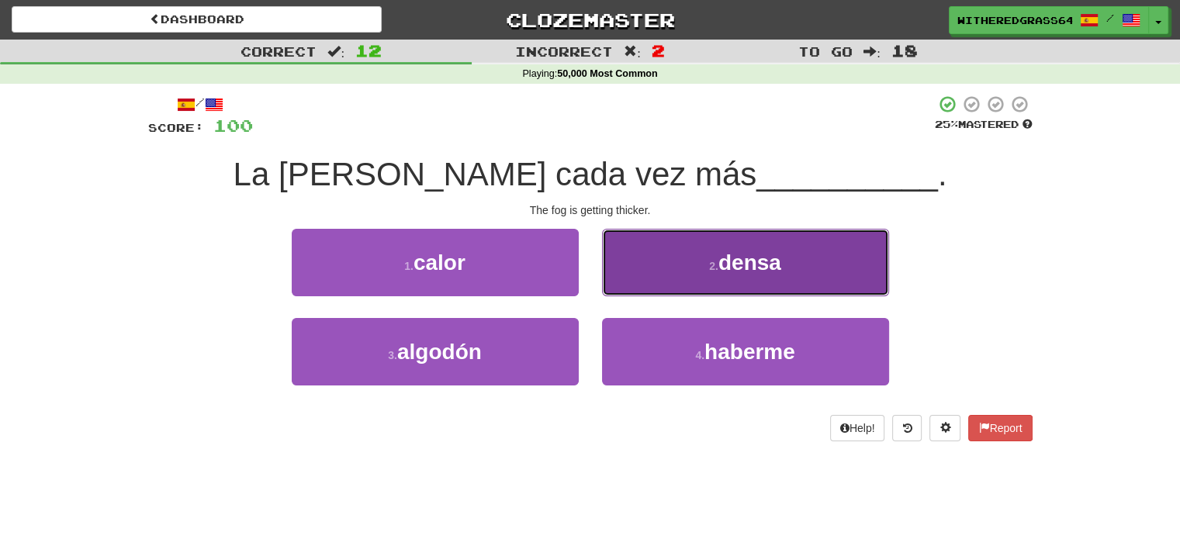
click at [664, 278] on button "2 . densa" at bounding box center [745, 262] width 287 height 67
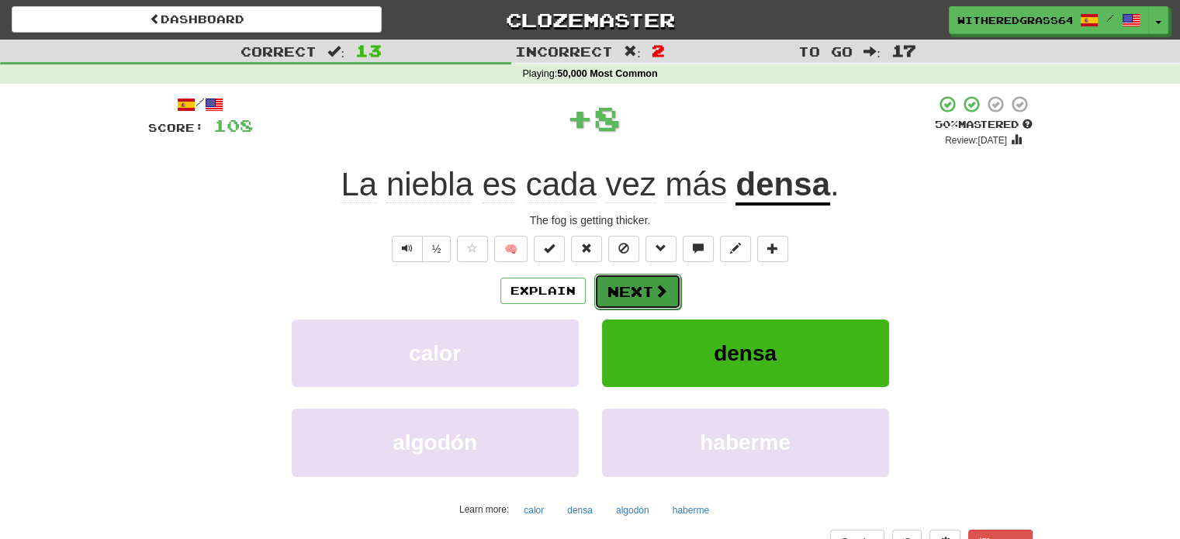
click at [650, 299] on button "Next" at bounding box center [637, 292] width 87 height 36
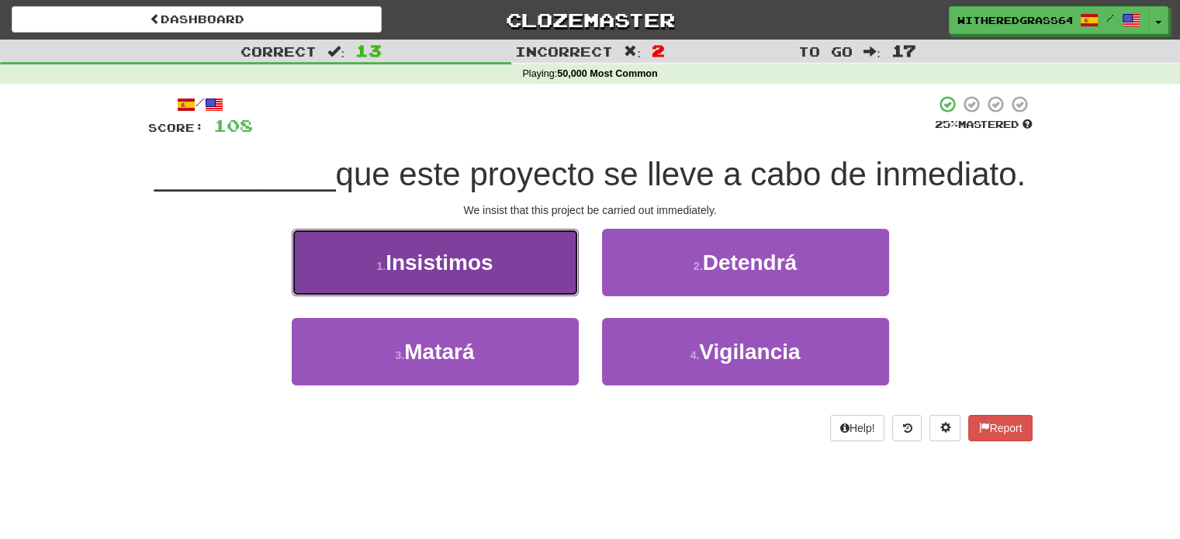
click at [568, 268] on button "1 . Insistimos" at bounding box center [435, 262] width 287 height 67
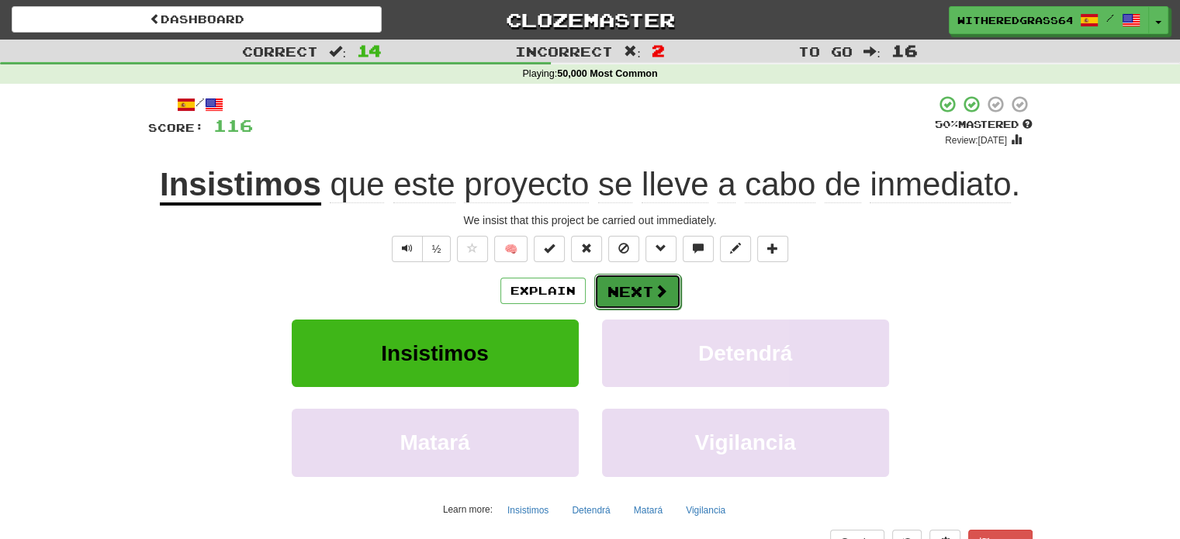
click at [648, 285] on button "Next" at bounding box center [637, 292] width 87 height 36
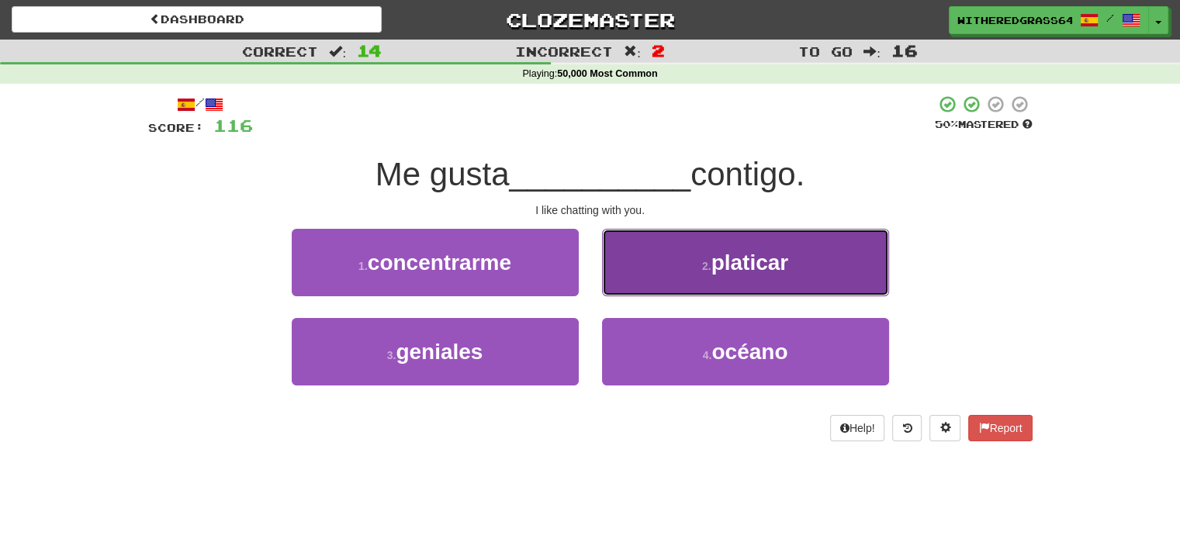
click at [635, 266] on button "2 . platicar" at bounding box center [745, 262] width 287 height 67
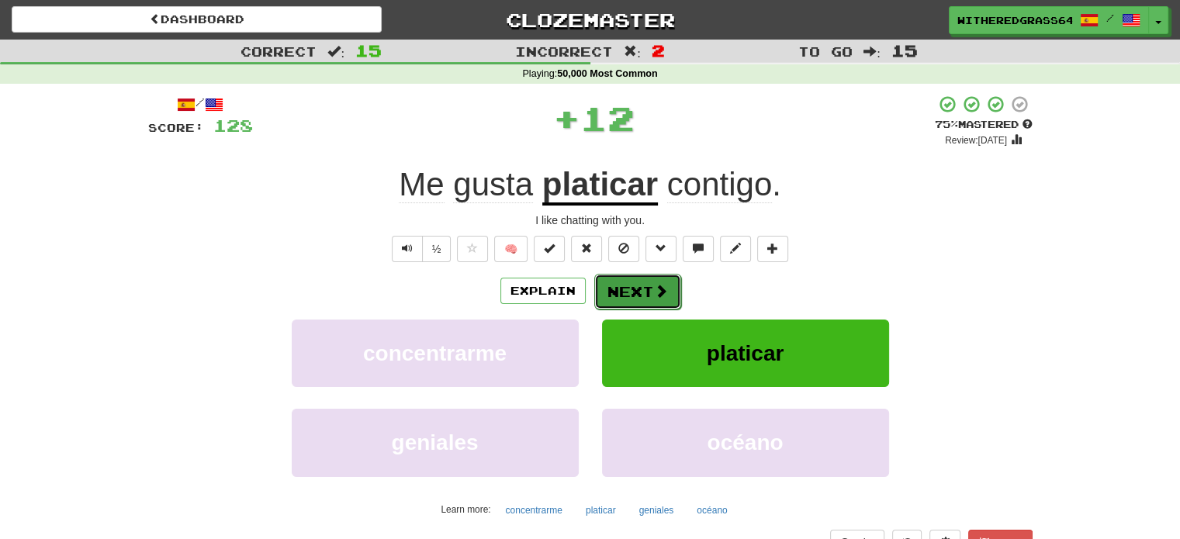
click at [633, 288] on button "Next" at bounding box center [637, 292] width 87 height 36
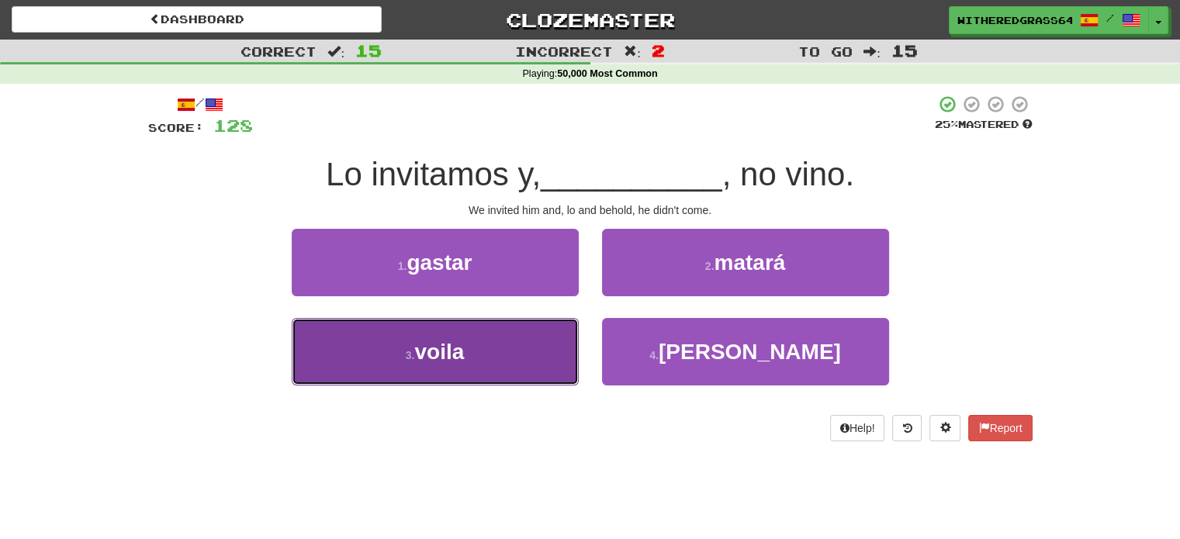
click at [541, 341] on button "3 . voila" at bounding box center [435, 351] width 287 height 67
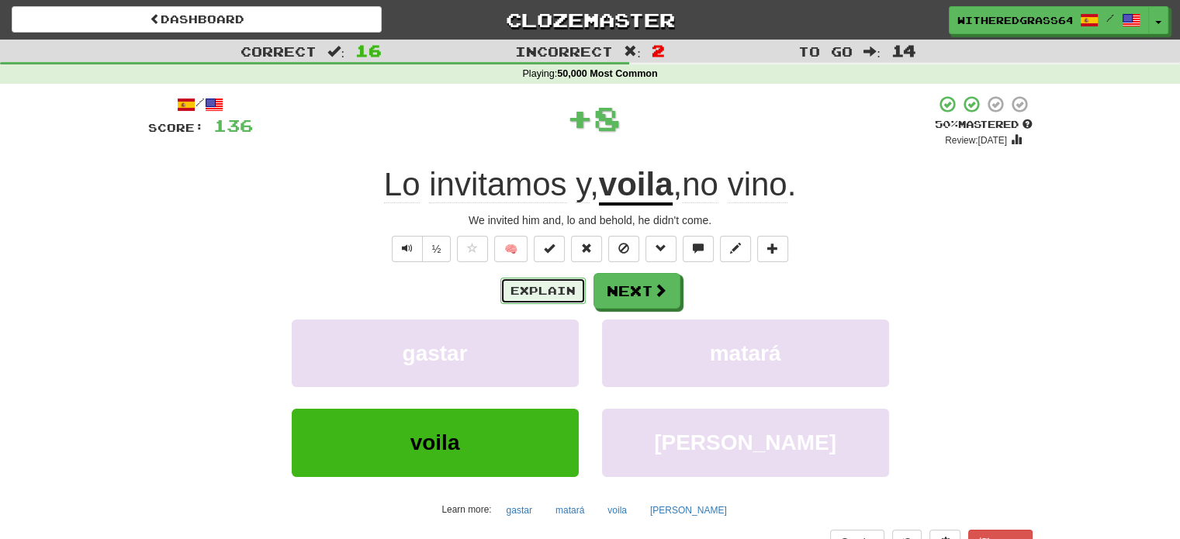
click at [554, 288] on button "Explain" at bounding box center [542, 291] width 85 height 26
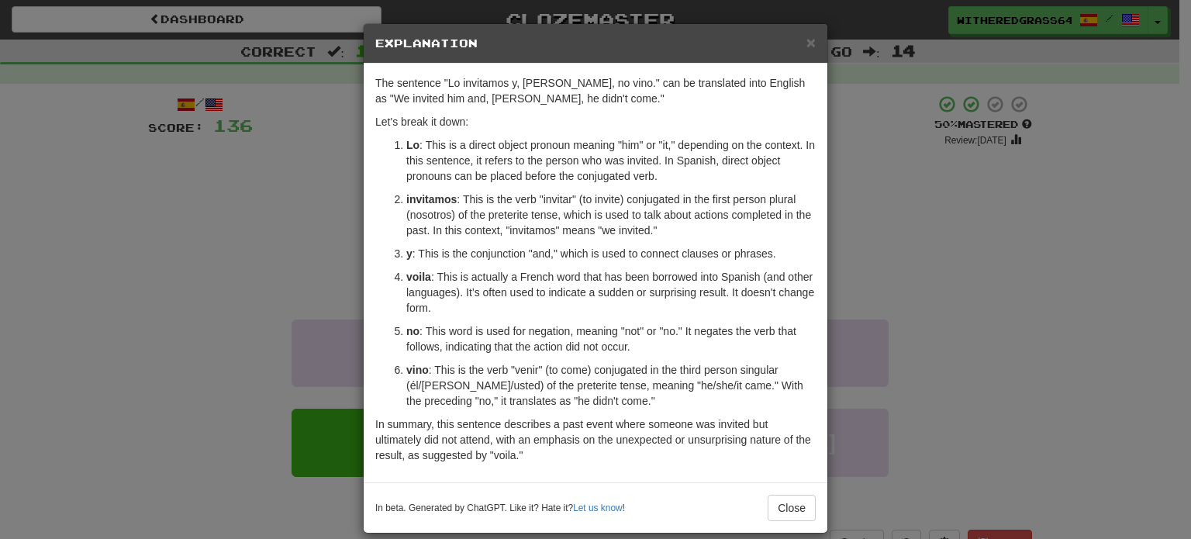
click at [308, 263] on div "× Explanation The sentence "Lo invitamos y, voila, no vino." can be translated …" at bounding box center [595, 269] width 1191 height 539
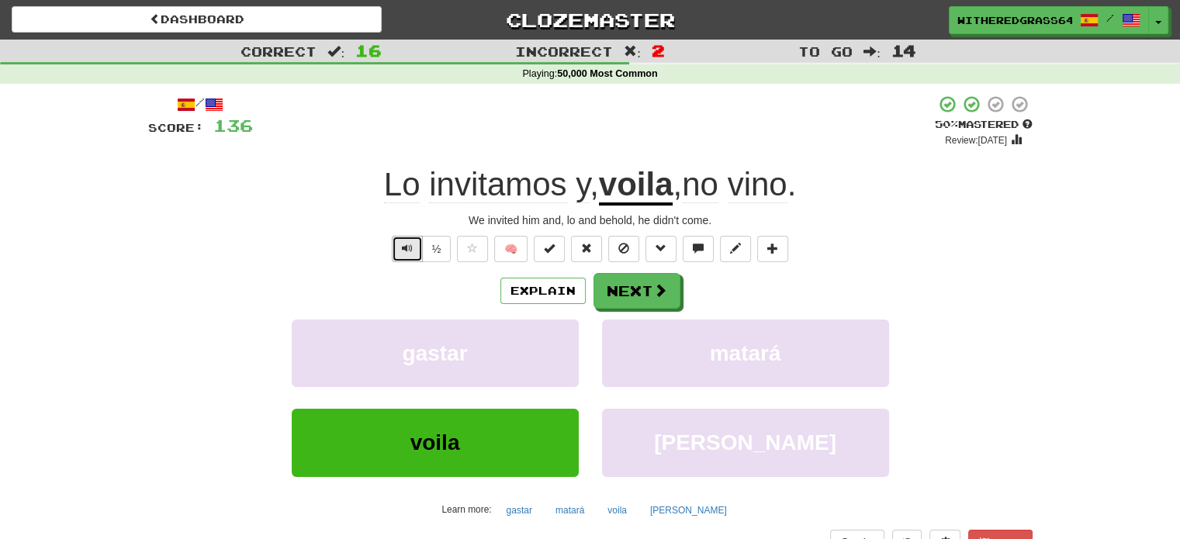
click at [409, 256] on button "Text-to-speech controls" at bounding box center [407, 249] width 31 height 26
click at [510, 292] on button "Explain" at bounding box center [542, 291] width 85 height 26
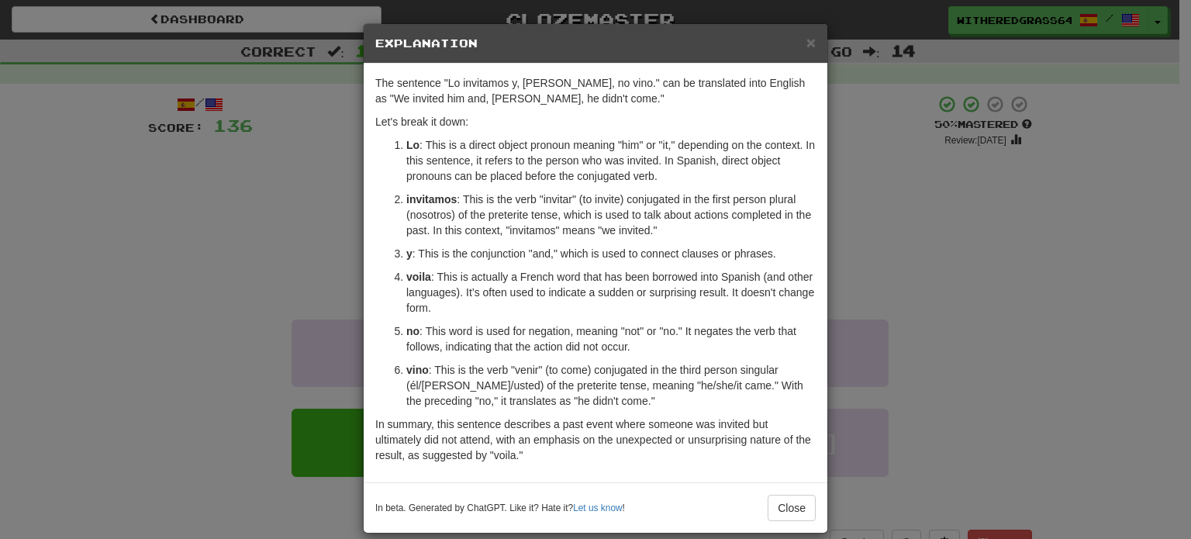
click at [239, 241] on div "× Explanation The sentence "Lo invitamos y, voila, no vino." can be translated …" at bounding box center [595, 269] width 1191 height 539
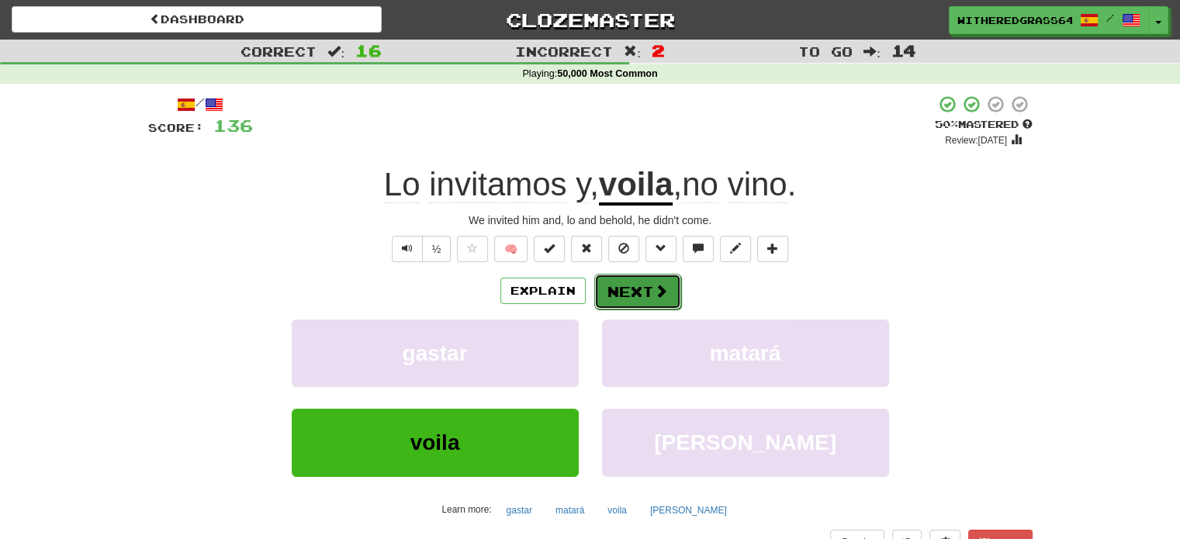
click at [631, 298] on button "Next" at bounding box center [637, 292] width 87 height 36
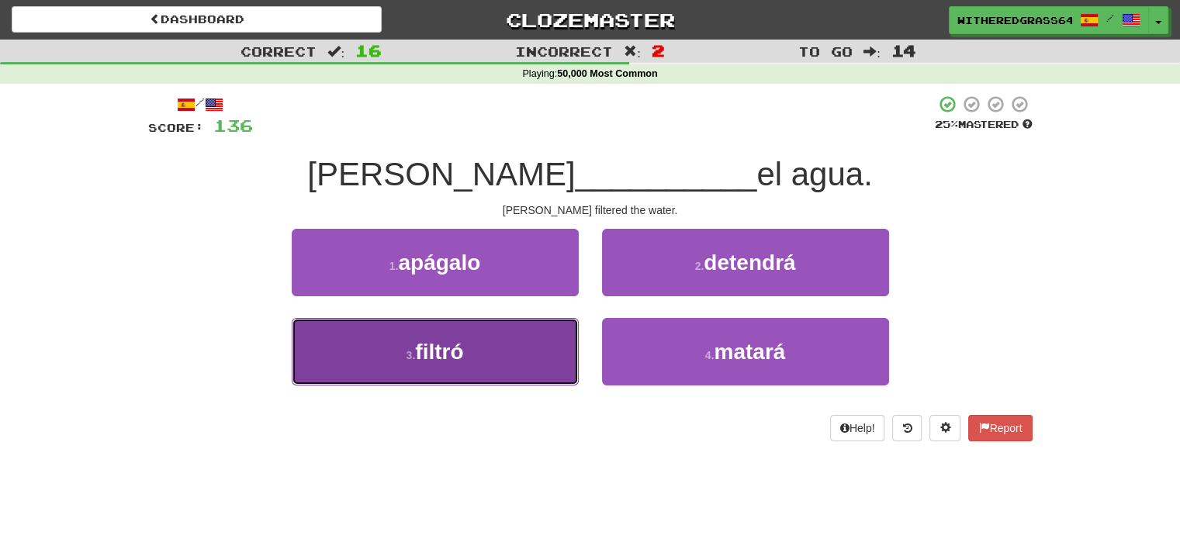
click at [529, 341] on button "3 . filtró" at bounding box center [435, 351] width 287 height 67
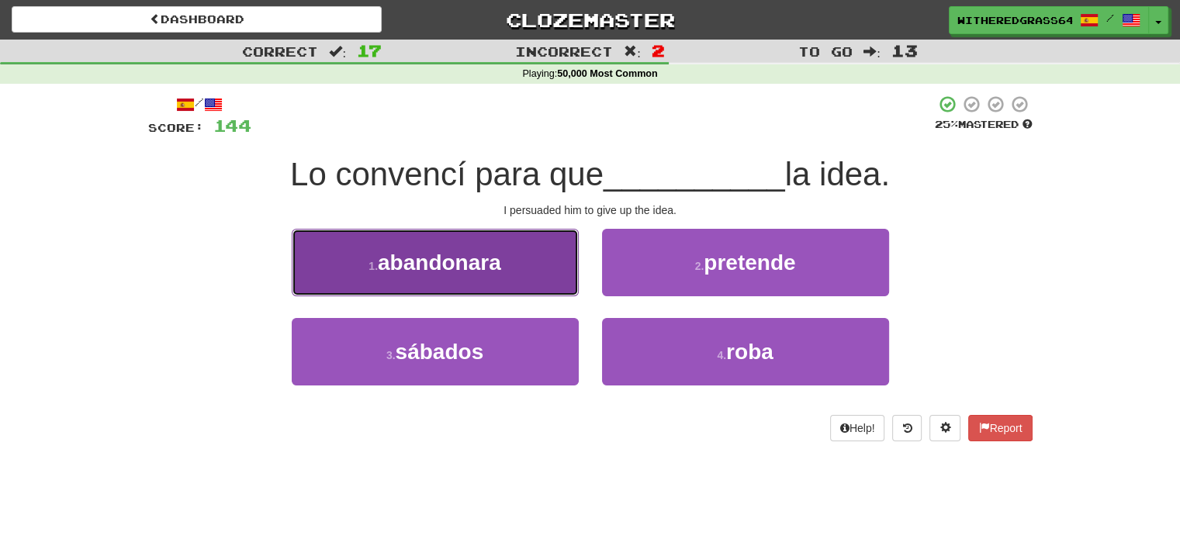
click at [506, 275] on button "1 . abandonara" at bounding box center [435, 262] width 287 height 67
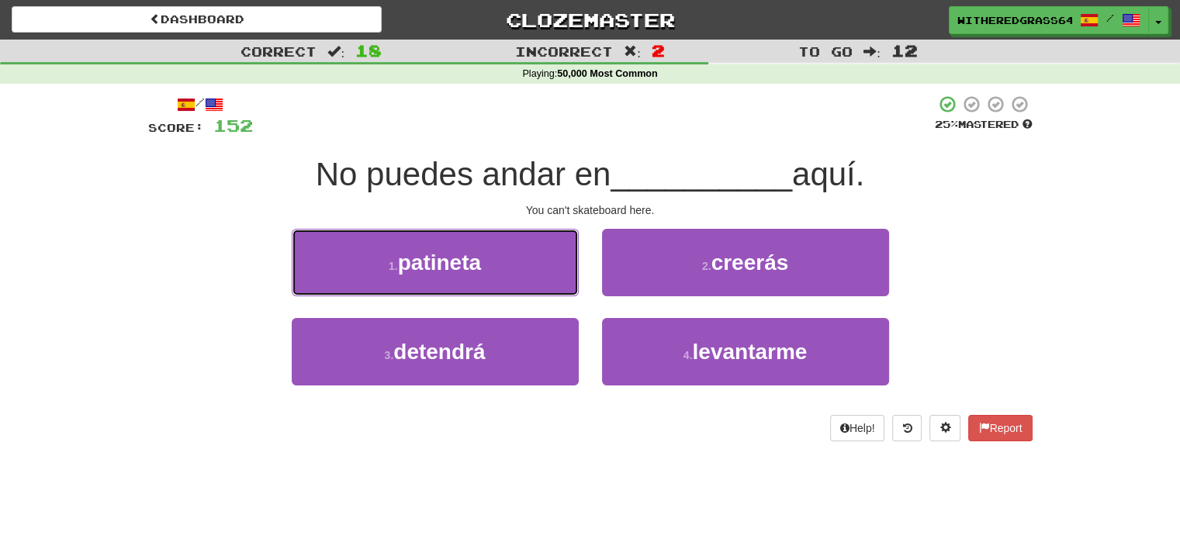
click at [506, 275] on button "1 . patineta" at bounding box center [435, 262] width 287 height 67
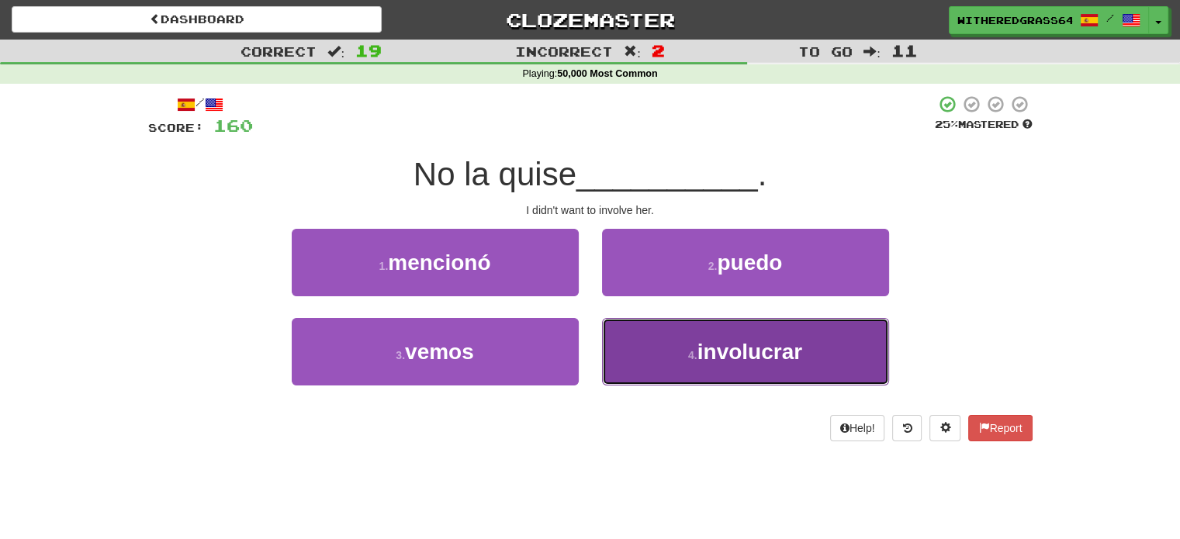
click at [806, 359] on button "4 . involucrar" at bounding box center [745, 351] width 287 height 67
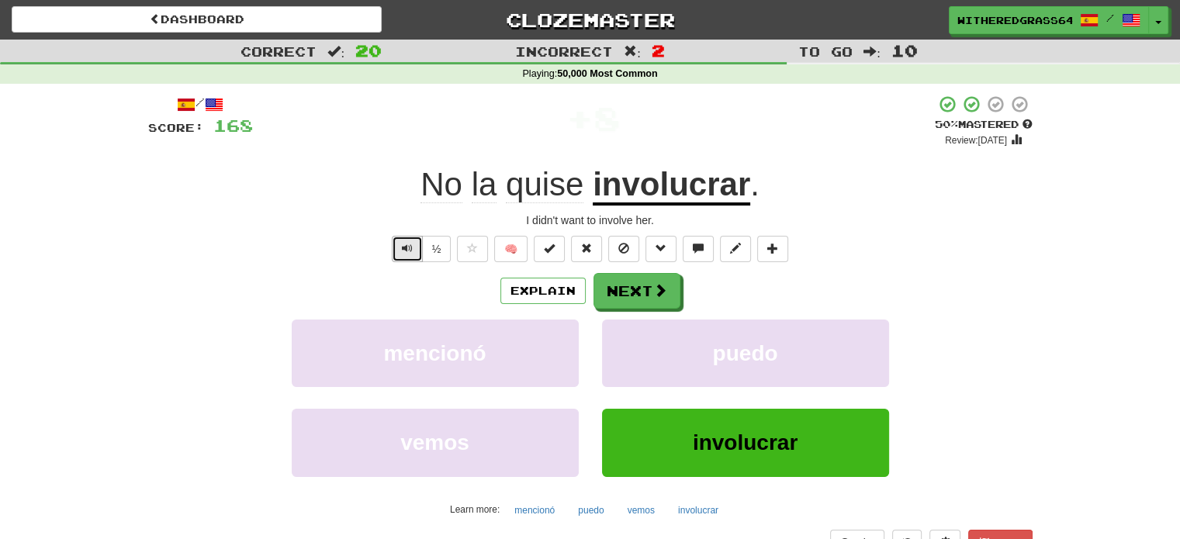
click at [398, 251] on button "Text-to-speech controls" at bounding box center [407, 249] width 31 height 26
click at [628, 285] on button "Next" at bounding box center [637, 292] width 87 height 36
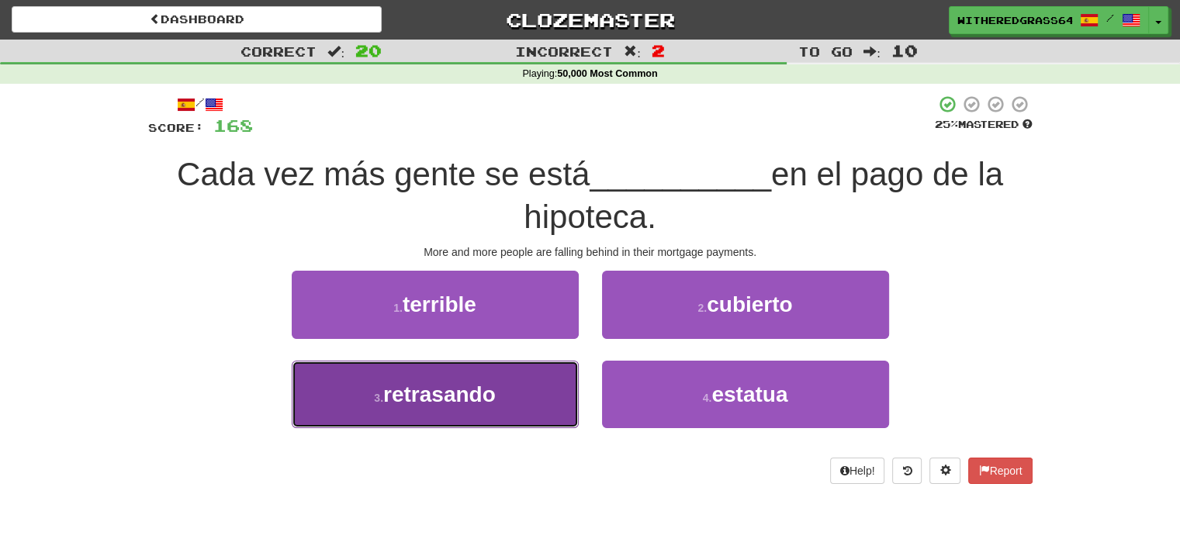
click at [521, 391] on button "3 . retrasando" at bounding box center [435, 394] width 287 height 67
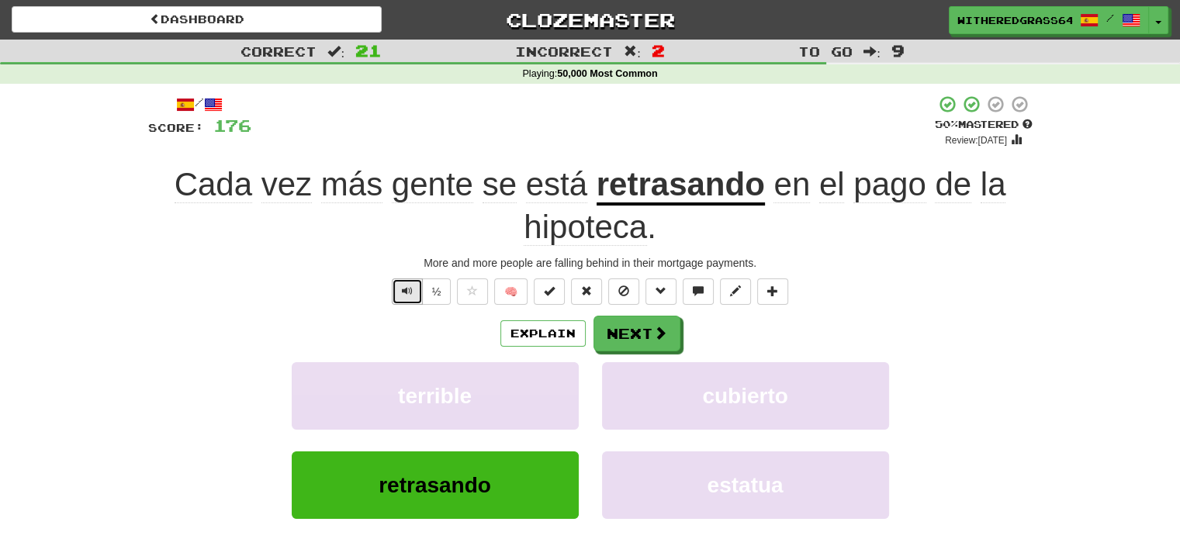
click at [406, 282] on button "Text-to-speech controls" at bounding box center [407, 291] width 31 height 26
click at [609, 328] on button "Next" at bounding box center [637, 334] width 87 height 36
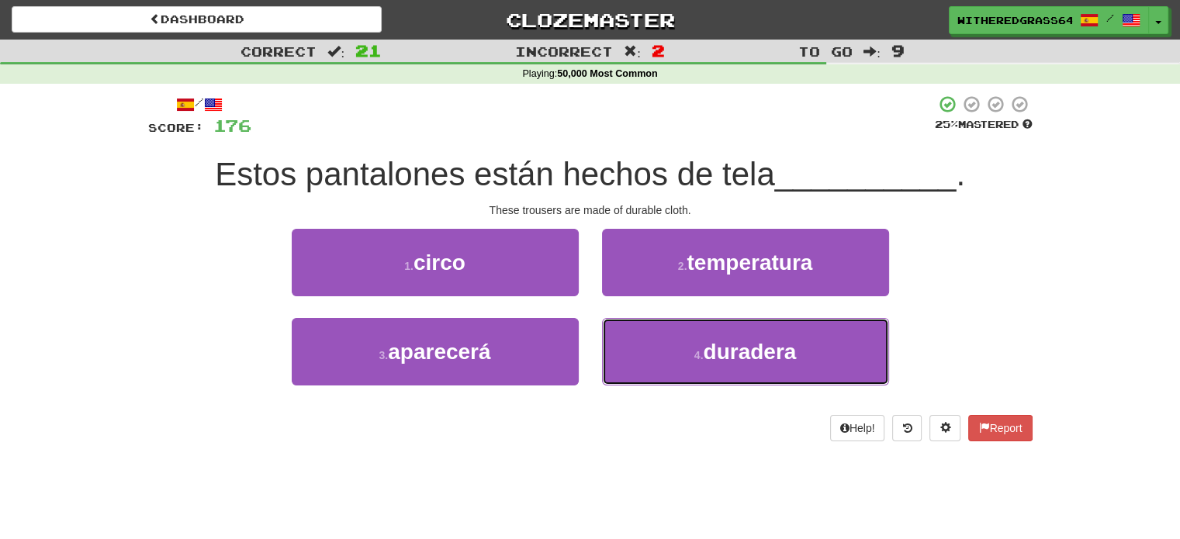
click at [609, 328] on button "4 . duradera" at bounding box center [745, 351] width 287 height 67
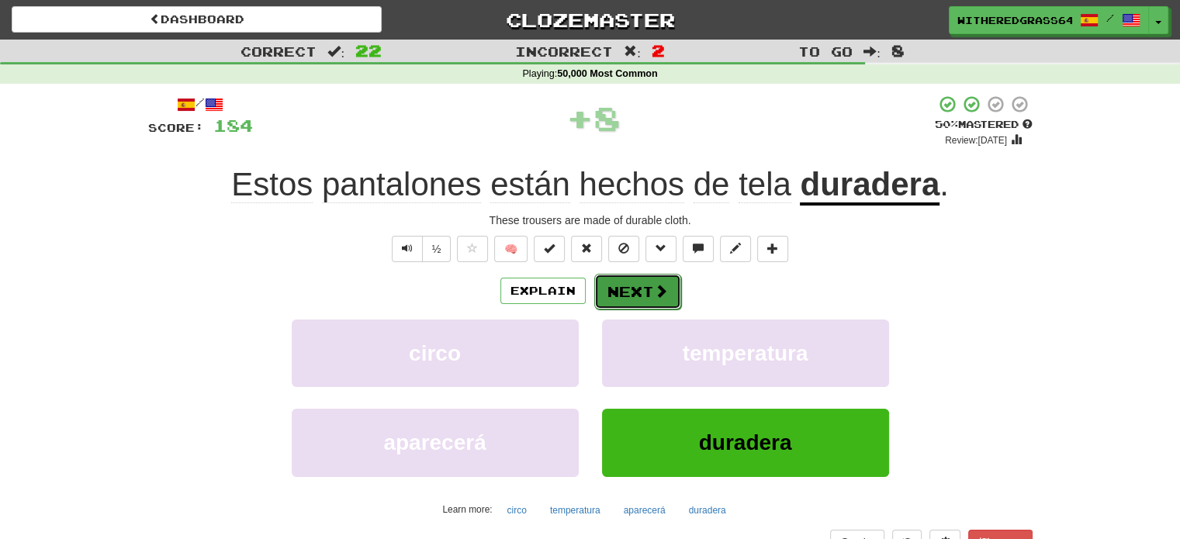
click at [620, 289] on button "Next" at bounding box center [637, 292] width 87 height 36
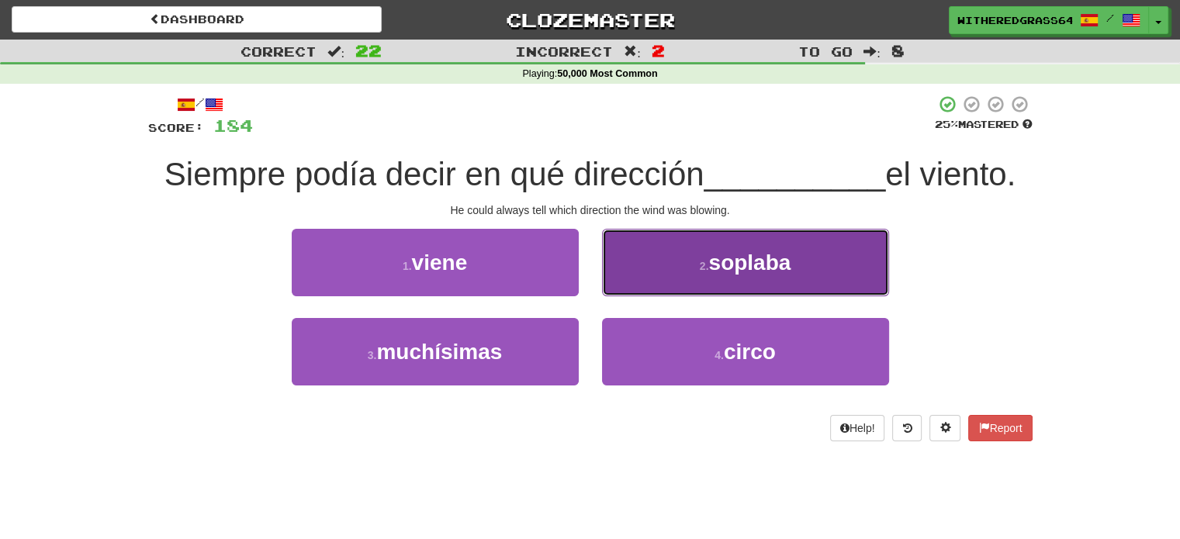
click at [639, 278] on button "2 . soplaba" at bounding box center [745, 262] width 287 height 67
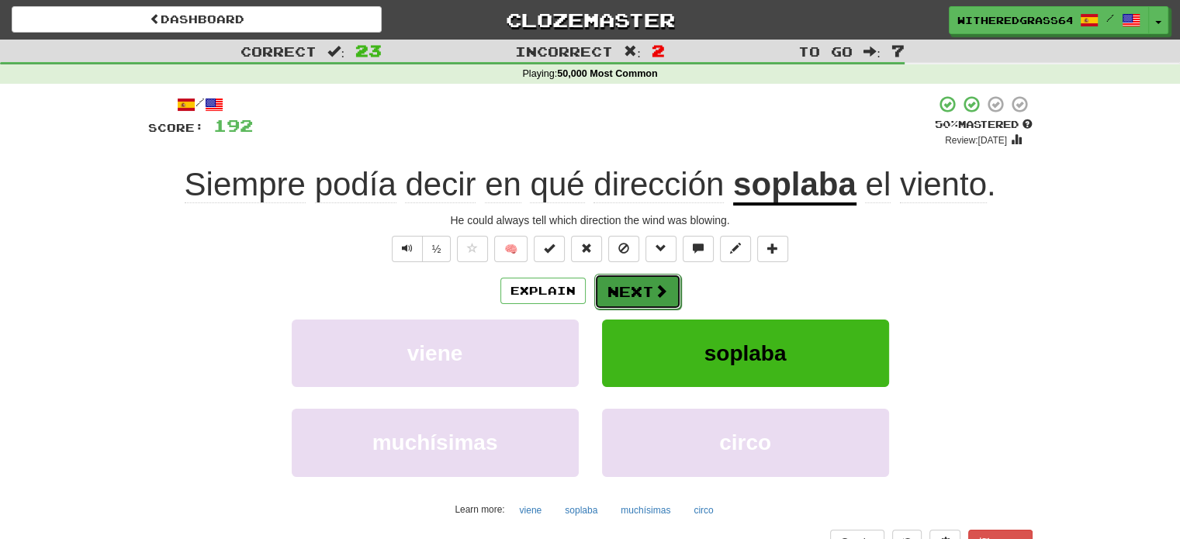
click at [639, 285] on button "Next" at bounding box center [637, 292] width 87 height 36
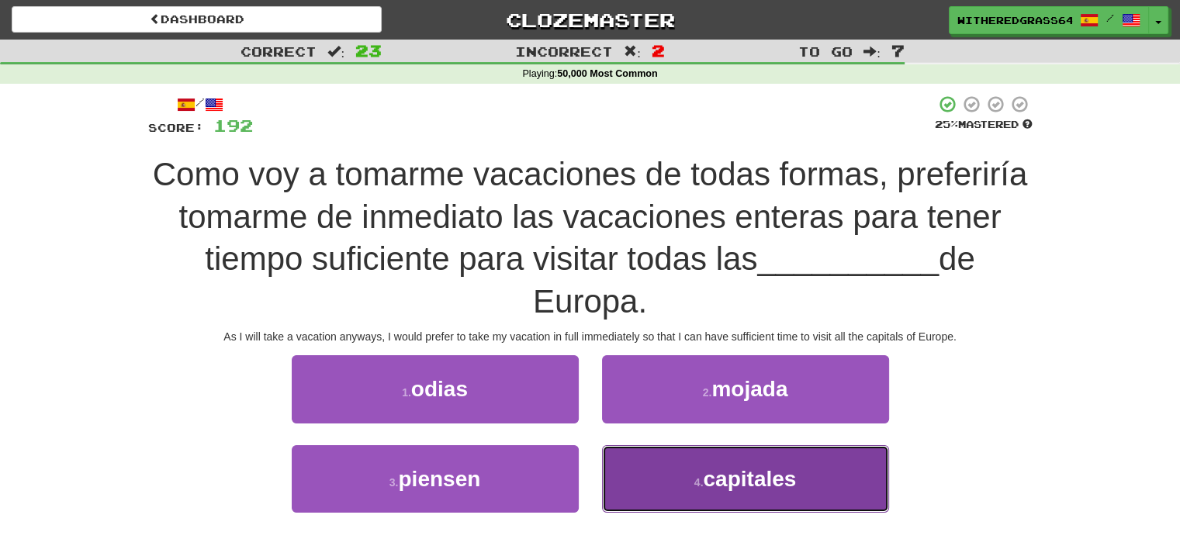
click at [680, 480] on button "4 . capitales" at bounding box center [745, 478] width 287 height 67
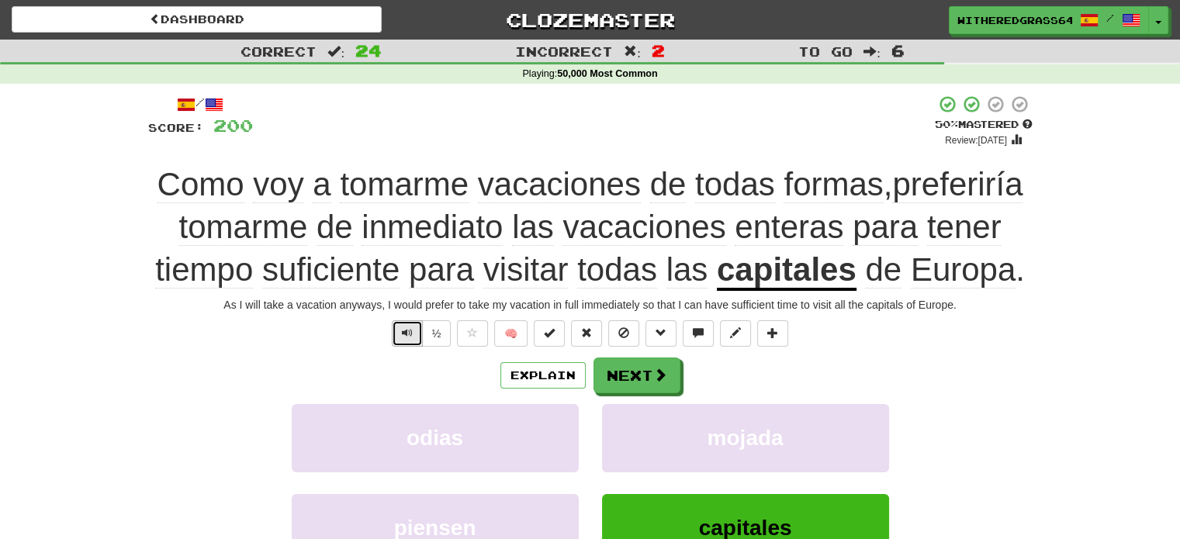
click at [403, 322] on button "Text-to-speech controls" at bounding box center [407, 333] width 31 height 26
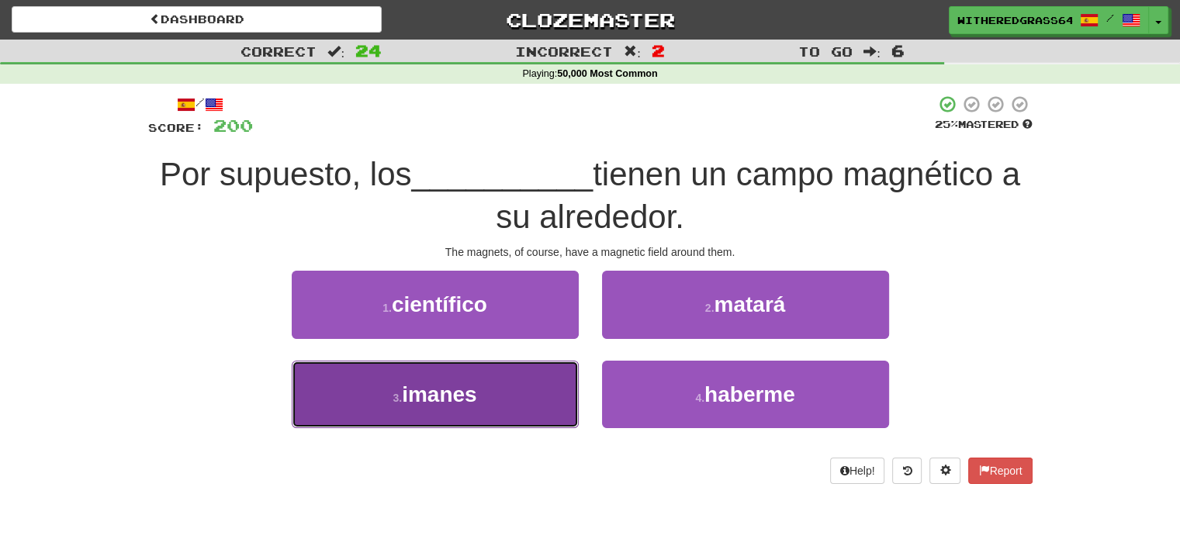
click at [539, 390] on button "3 . imanes" at bounding box center [435, 394] width 287 height 67
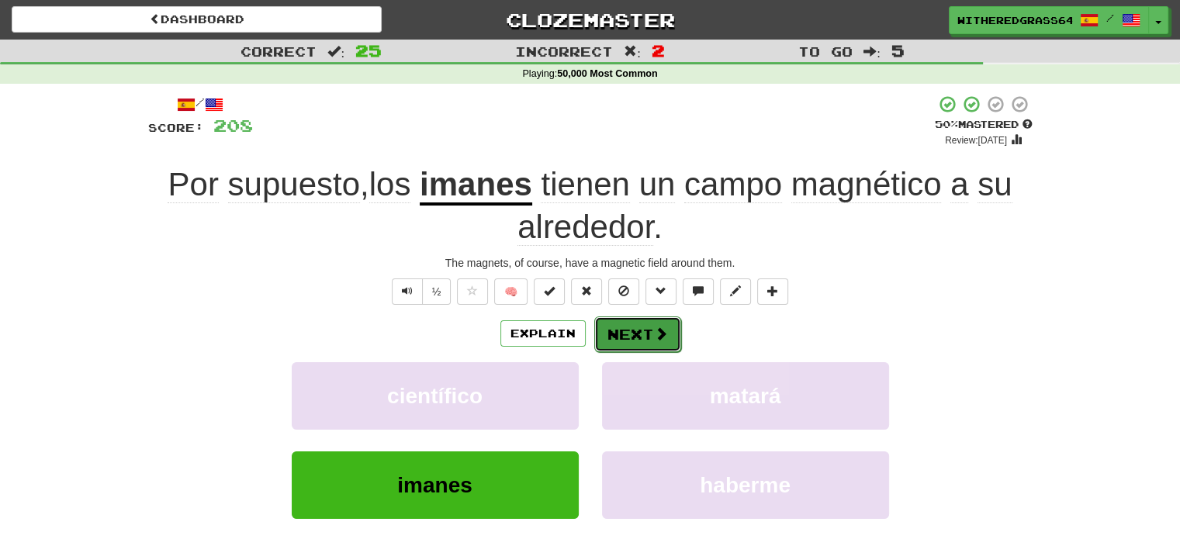
click at [633, 331] on button "Next" at bounding box center [637, 334] width 87 height 36
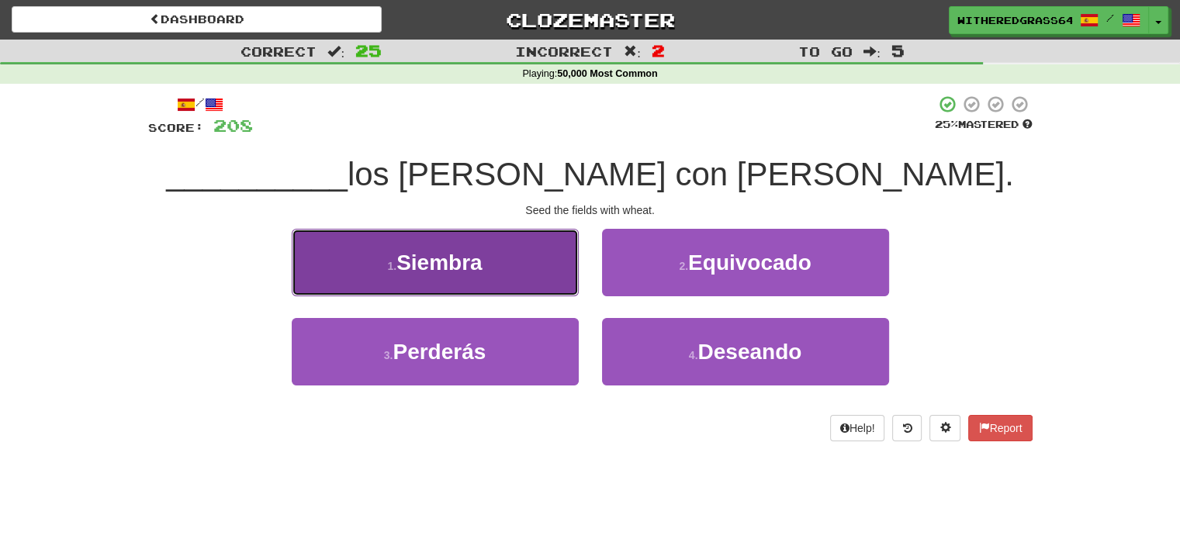
click at [546, 275] on button "1 . Siembra" at bounding box center [435, 262] width 287 height 67
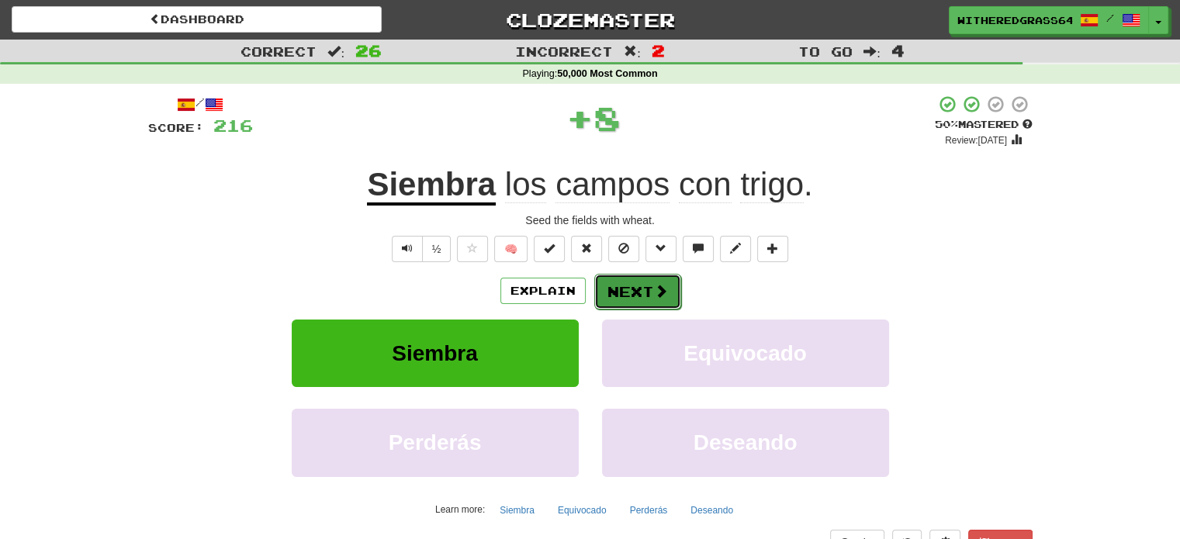
click at [625, 288] on button "Next" at bounding box center [637, 292] width 87 height 36
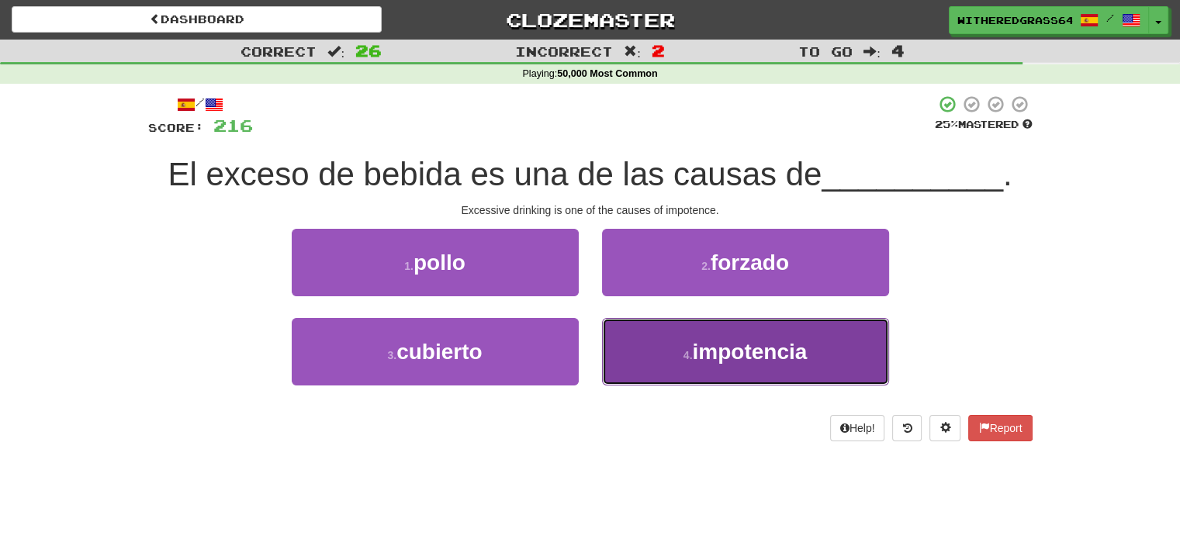
click at [631, 344] on button "4 . impotencia" at bounding box center [745, 351] width 287 height 67
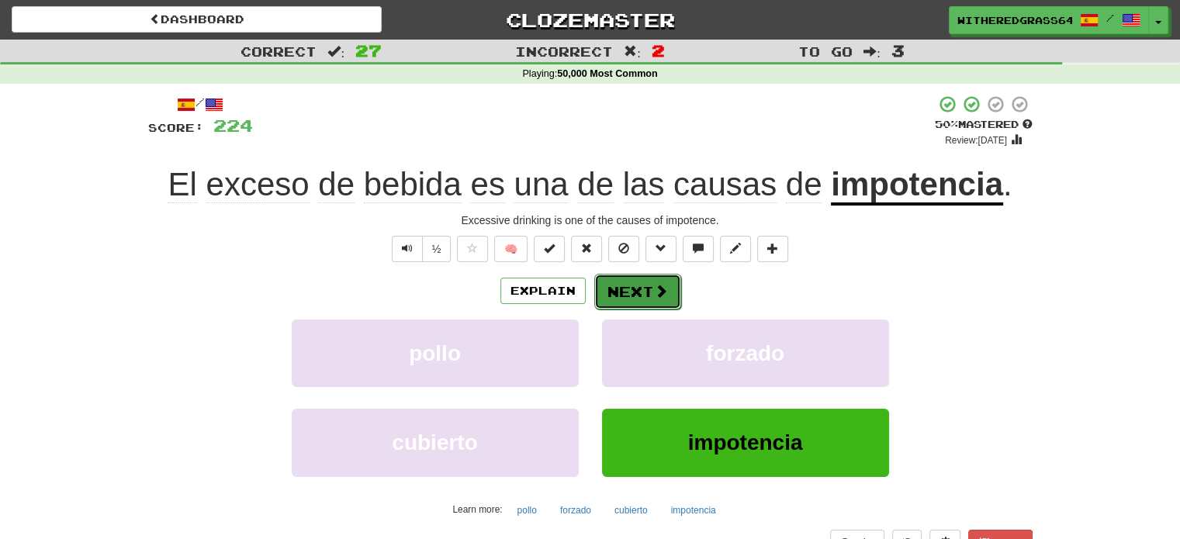
click at [629, 293] on button "Next" at bounding box center [637, 292] width 87 height 36
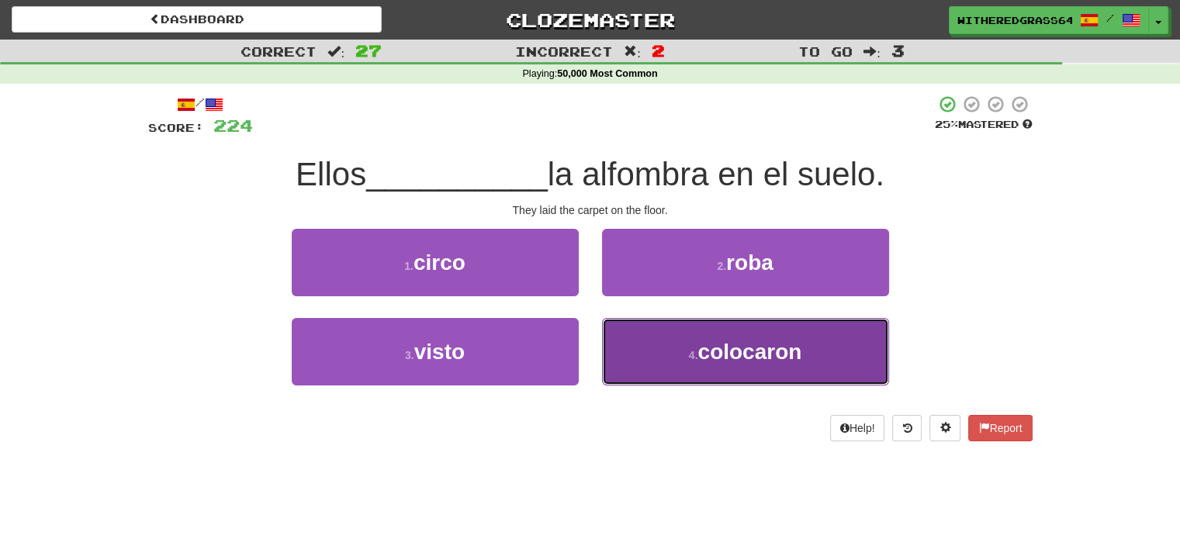
click at [648, 333] on button "4 . colocaron" at bounding box center [745, 351] width 287 height 67
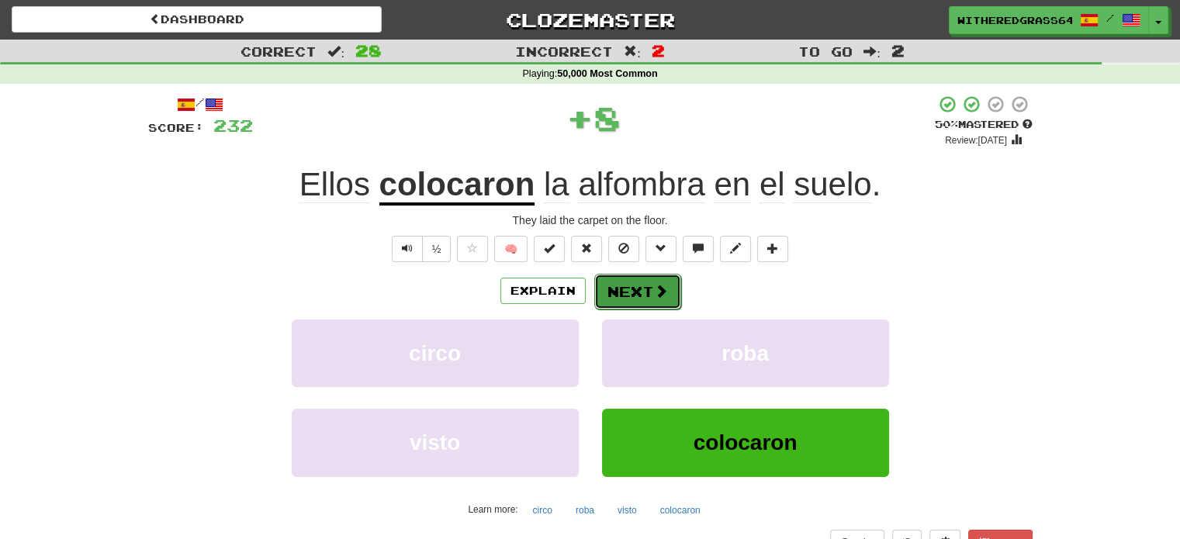
click at [648, 296] on button "Next" at bounding box center [637, 292] width 87 height 36
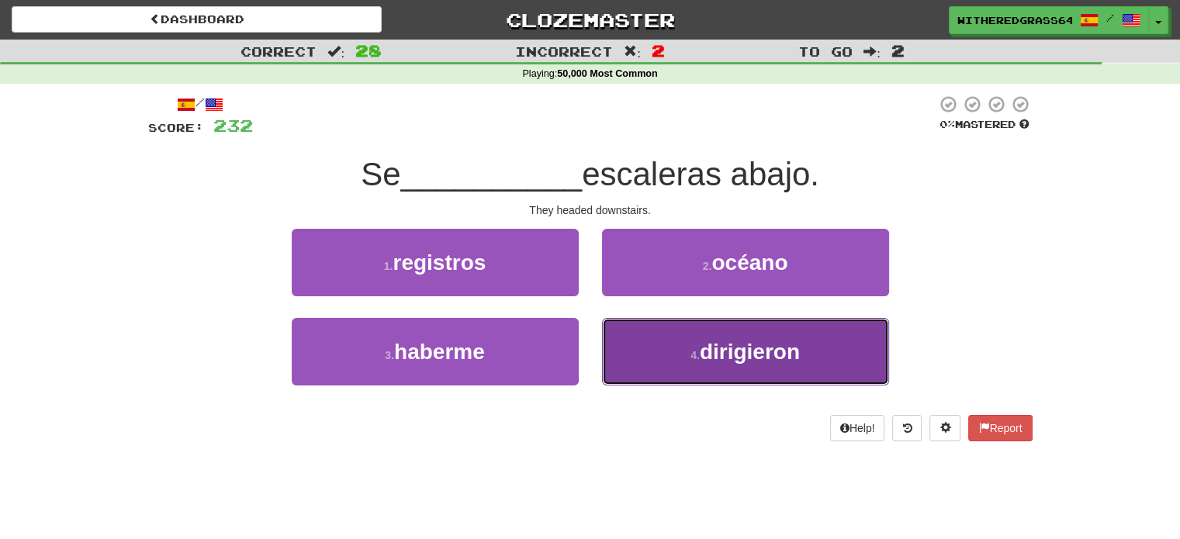
click at [640, 354] on button "4 . dirigieron" at bounding box center [745, 351] width 287 height 67
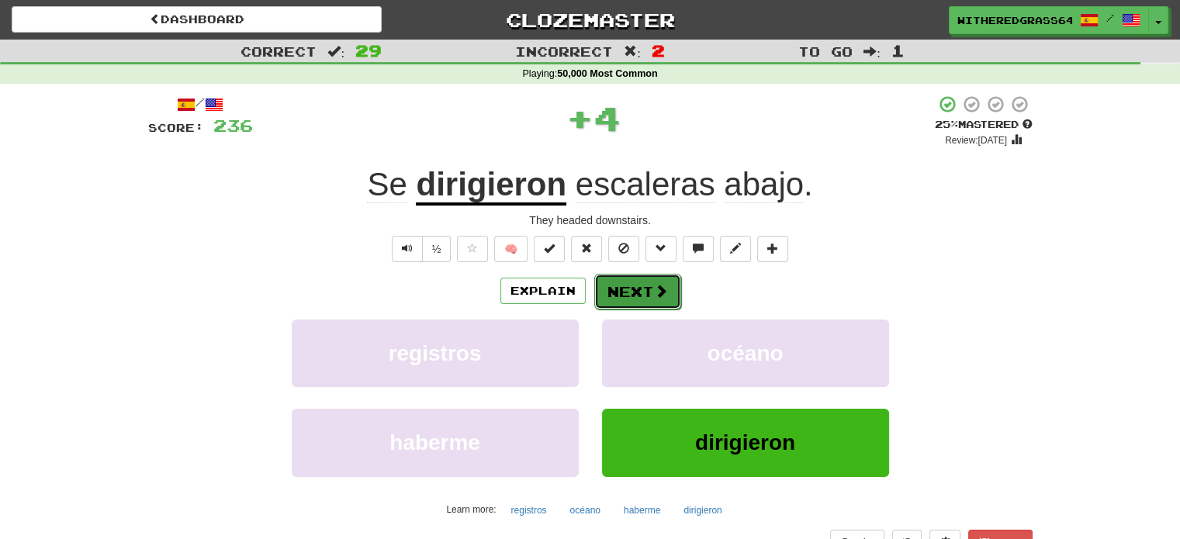
click at [632, 296] on button "Next" at bounding box center [637, 292] width 87 height 36
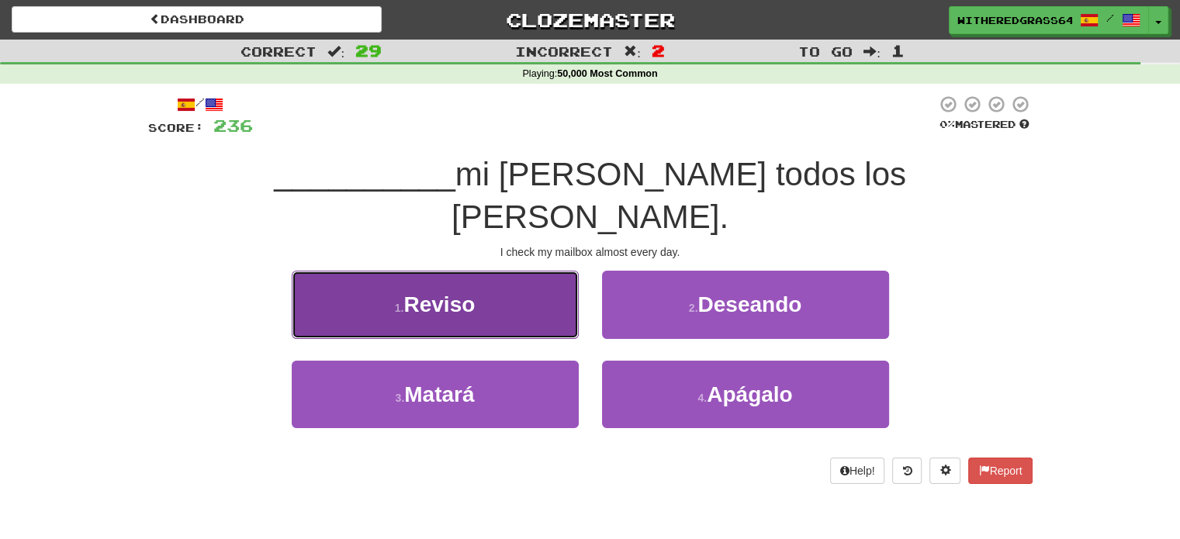
click at [502, 271] on button "1 . Reviso" at bounding box center [435, 304] width 287 height 67
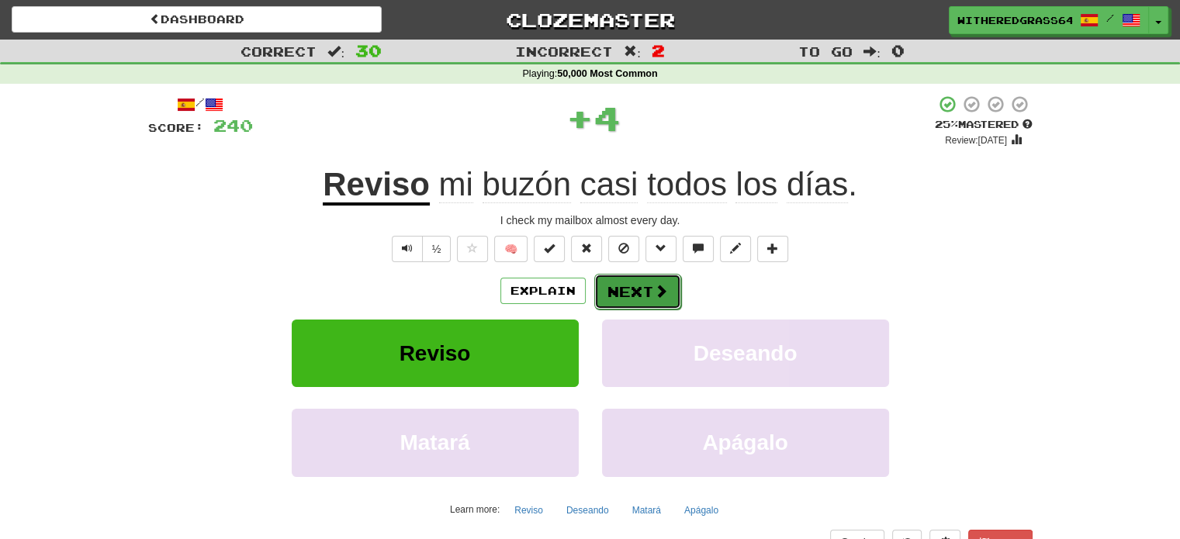
click at [625, 286] on button "Next" at bounding box center [637, 292] width 87 height 36
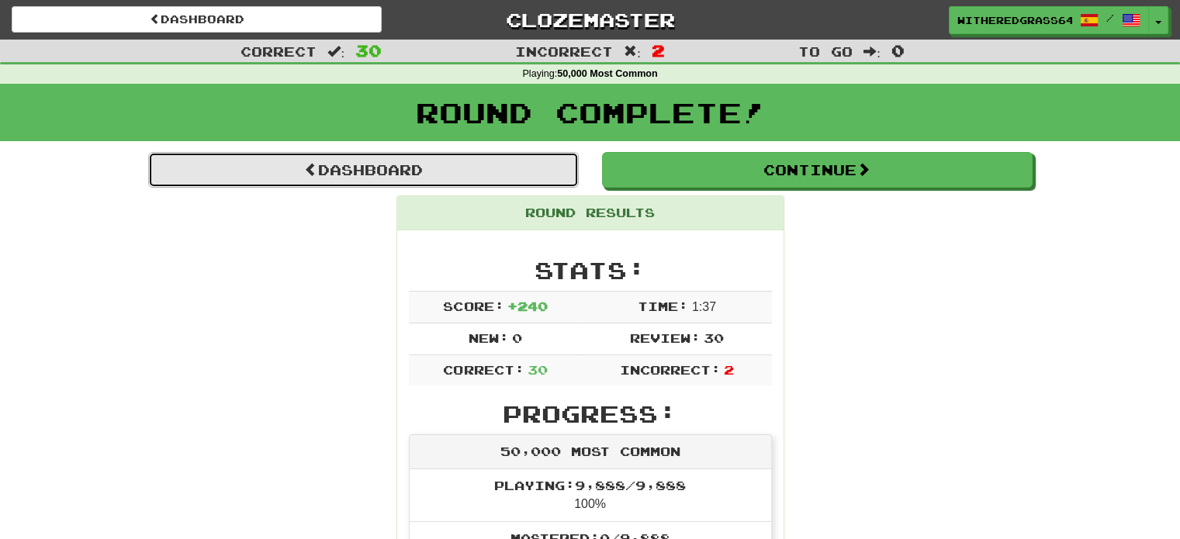
click at [512, 159] on link "Dashboard" at bounding box center [363, 170] width 431 height 36
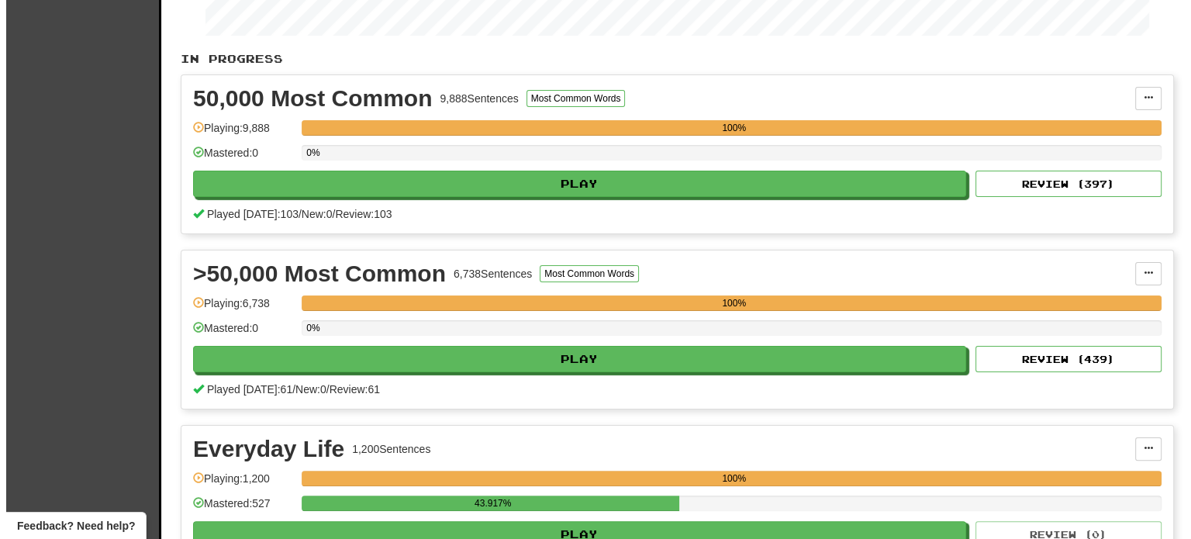
scroll to position [285, 0]
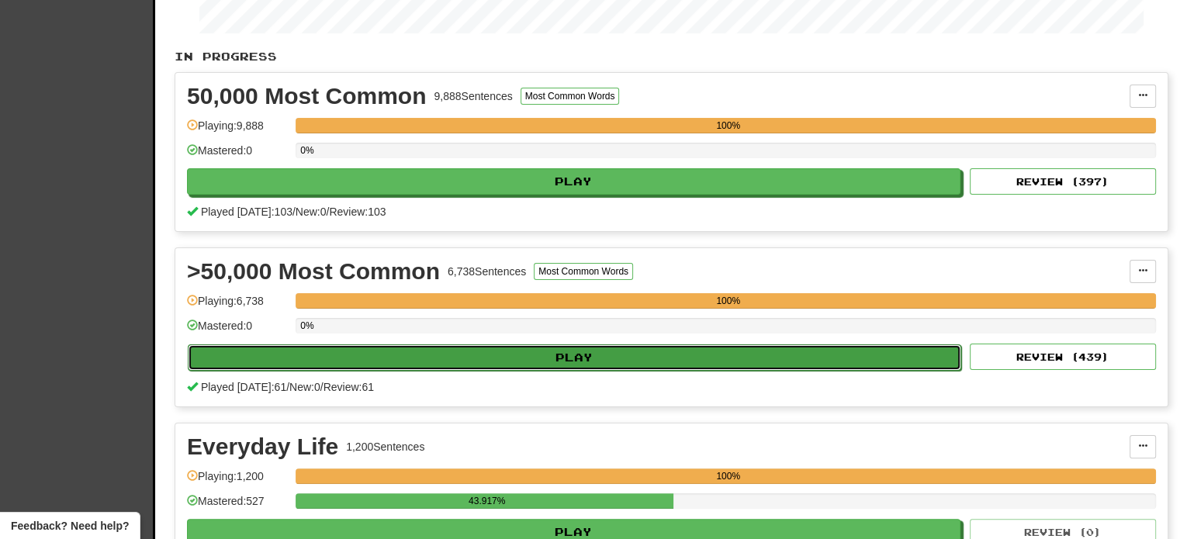
click at [602, 356] on button "Play" at bounding box center [574, 357] width 773 height 26
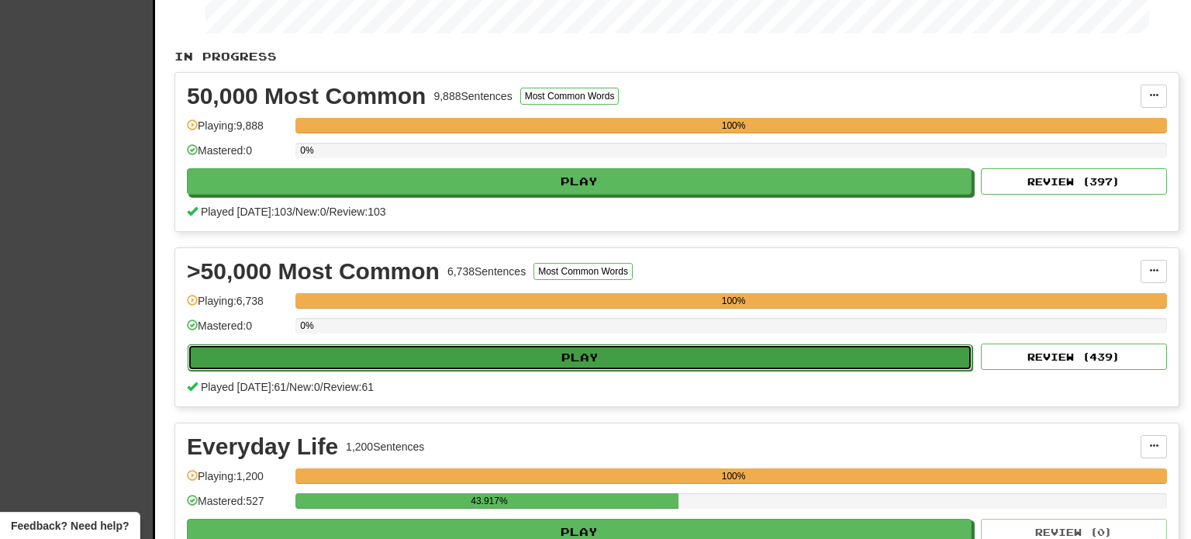
select select "**"
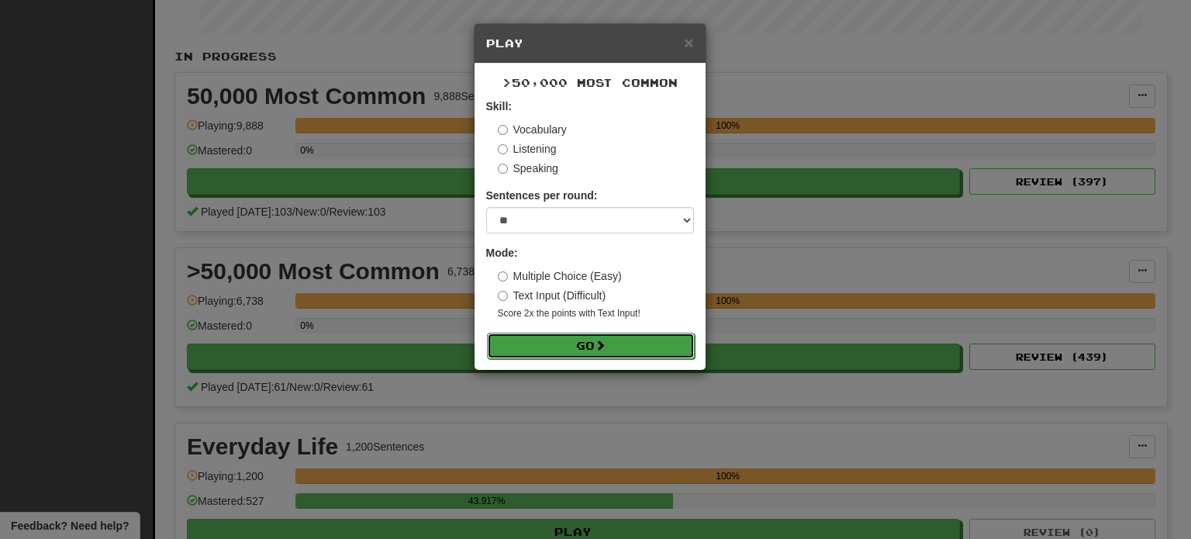
click at [595, 339] on button "Go" at bounding box center [591, 346] width 208 height 26
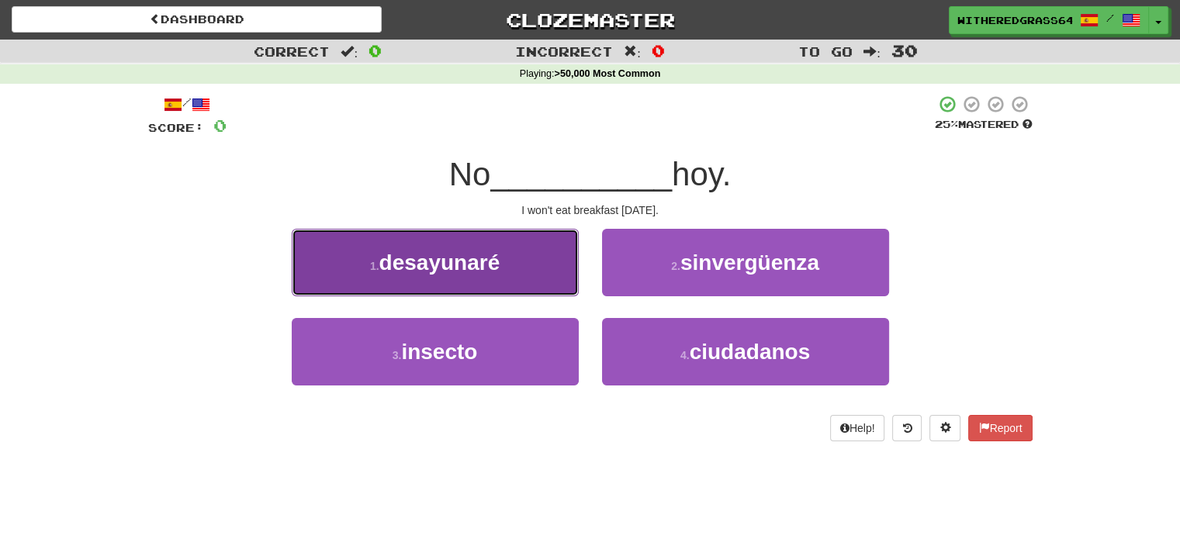
click at [537, 257] on button "1 . [GEOGRAPHIC_DATA]" at bounding box center [435, 262] width 287 height 67
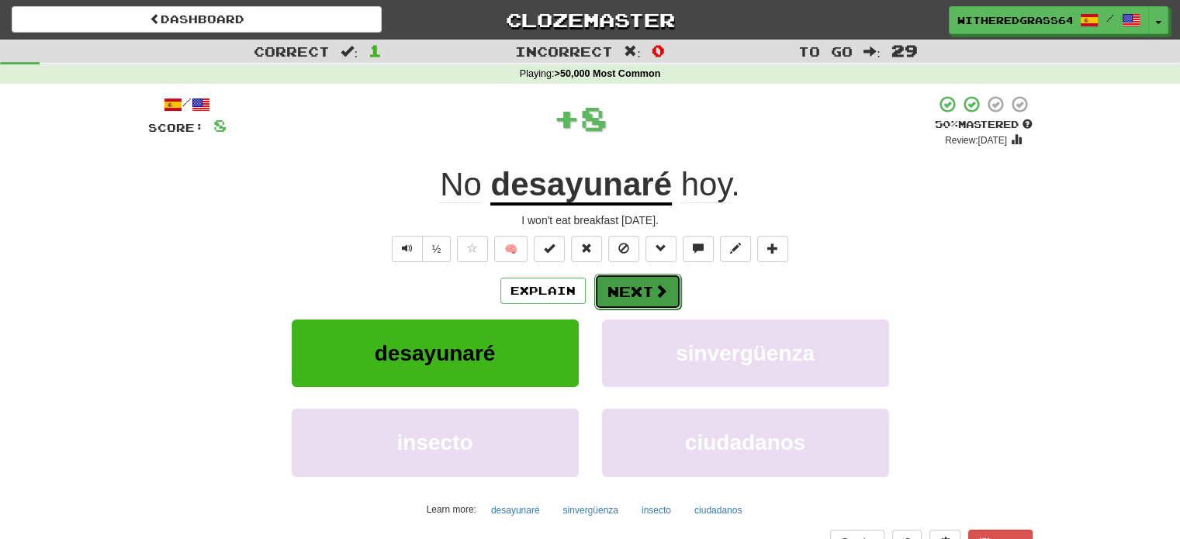
click at [627, 293] on button "Next" at bounding box center [637, 292] width 87 height 36
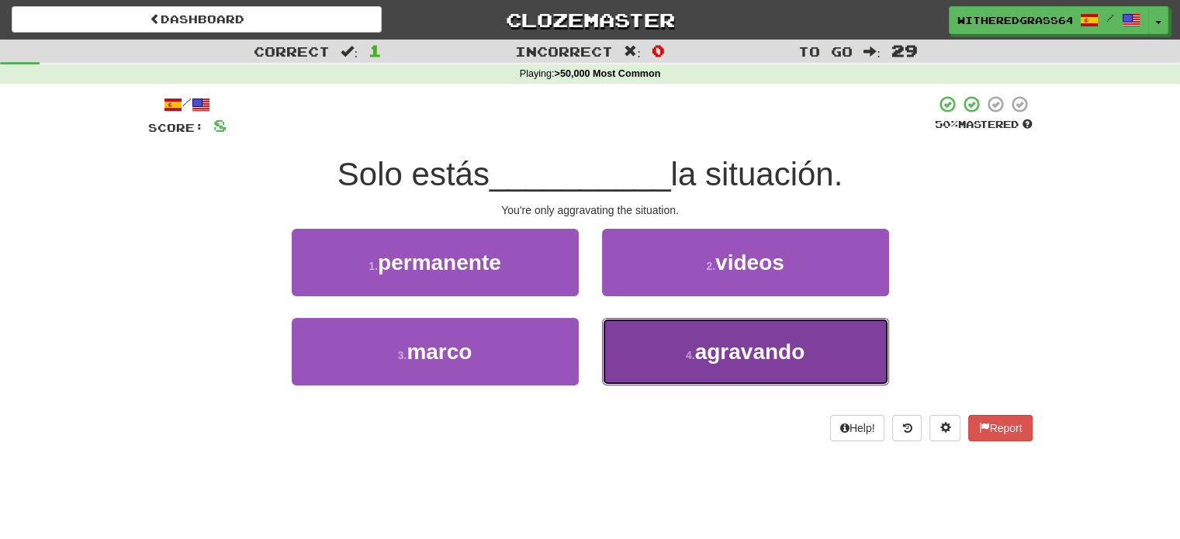
click at [624, 342] on button "4 . agravando" at bounding box center [745, 351] width 287 height 67
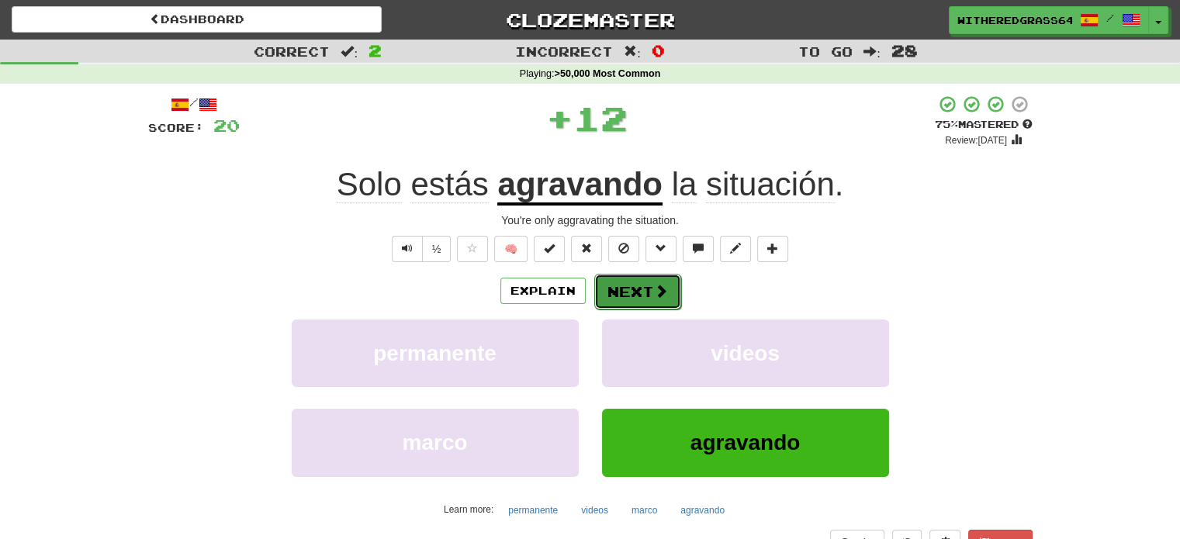
click at [621, 282] on button "Next" at bounding box center [637, 292] width 87 height 36
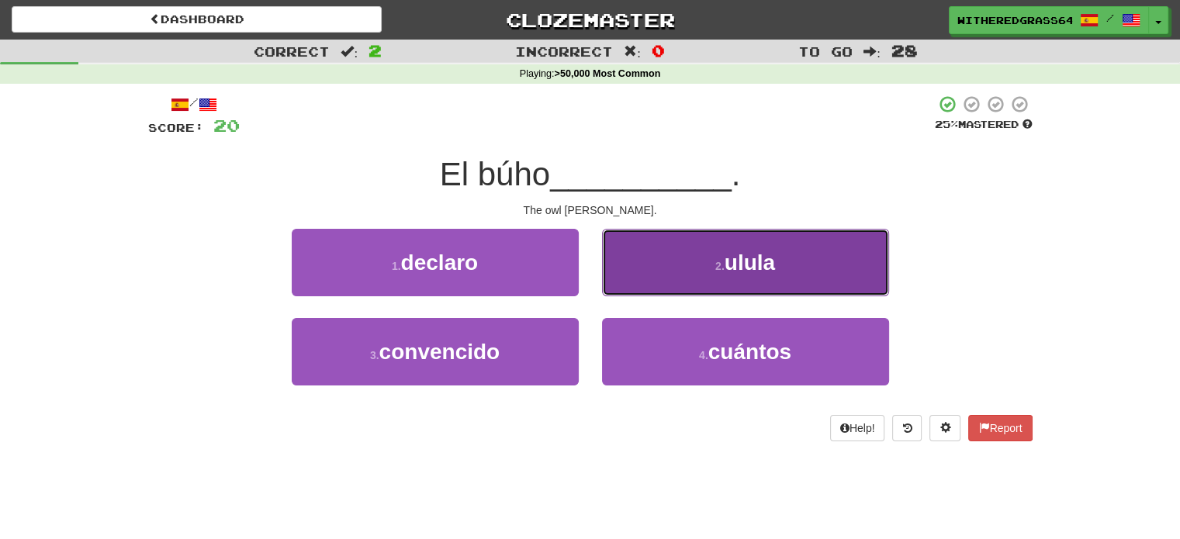
click at [661, 282] on button "2 . [GEOGRAPHIC_DATA]" at bounding box center [745, 262] width 287 height 67
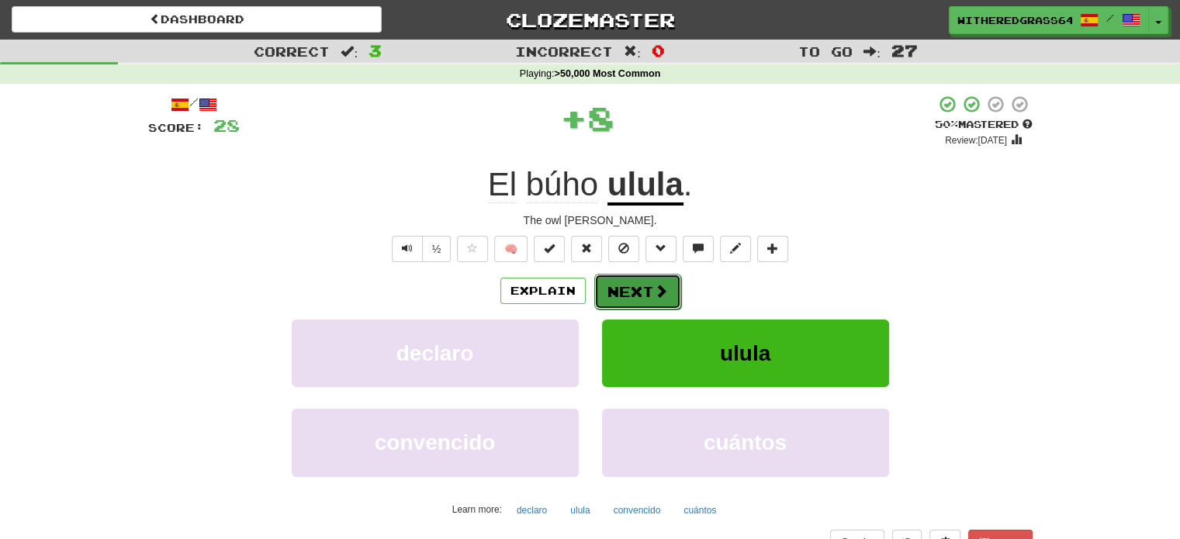
click at [642, 292] on button "Next" at bounding box center [637, 292] width 87 height 36
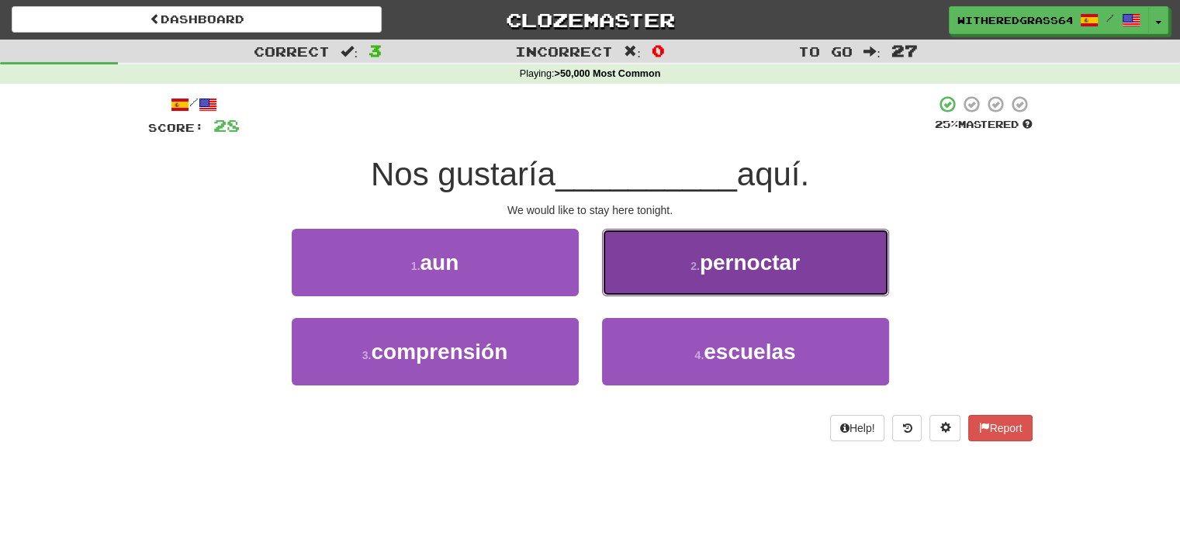
click at [672, 291] on button "2 . pernoctar" at bounding box center [745, 262] width 287 height 67
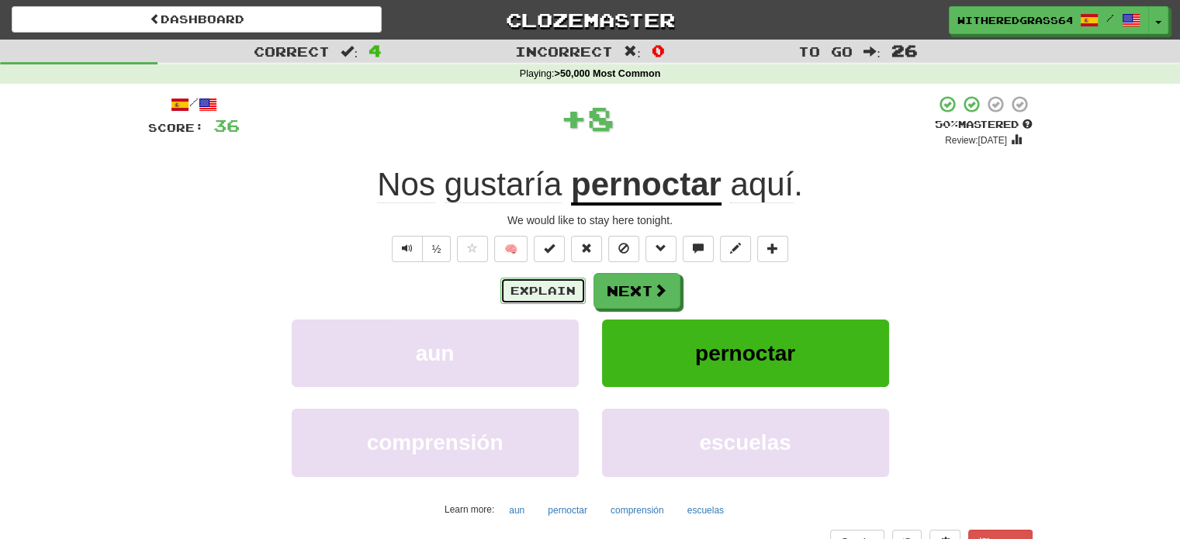
click at [554, 290] on button "Explain" at bounding box center [542, 291] width 85 height 26
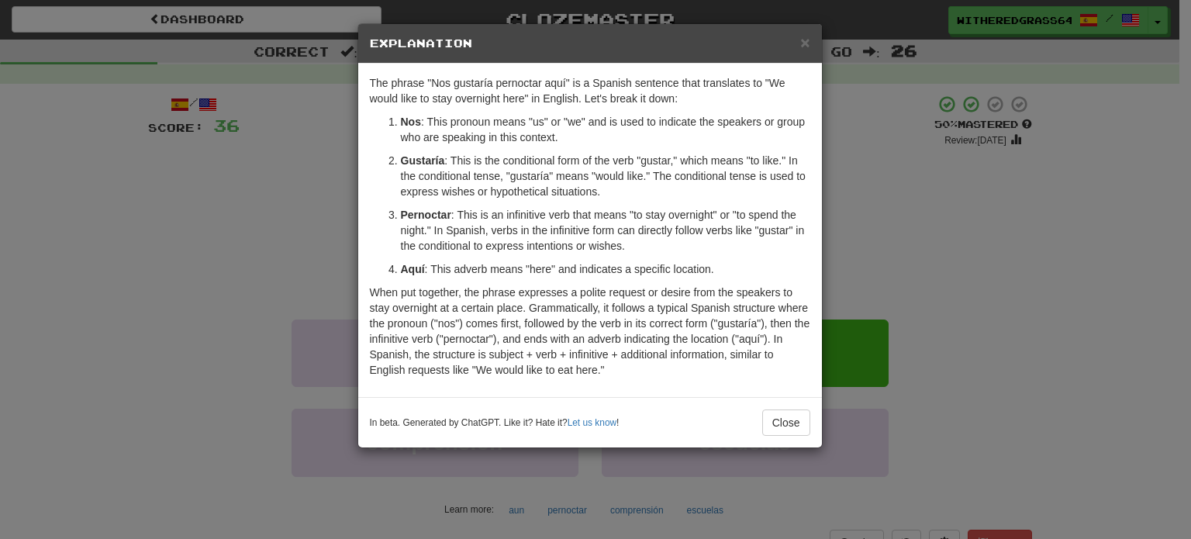
click at [282, 223] on div "× Explanation The phrase "Nos gustaría pernoctar aquí" is a Spanish sentence th…" at bounding box center [595, 269] width 1191 height 539
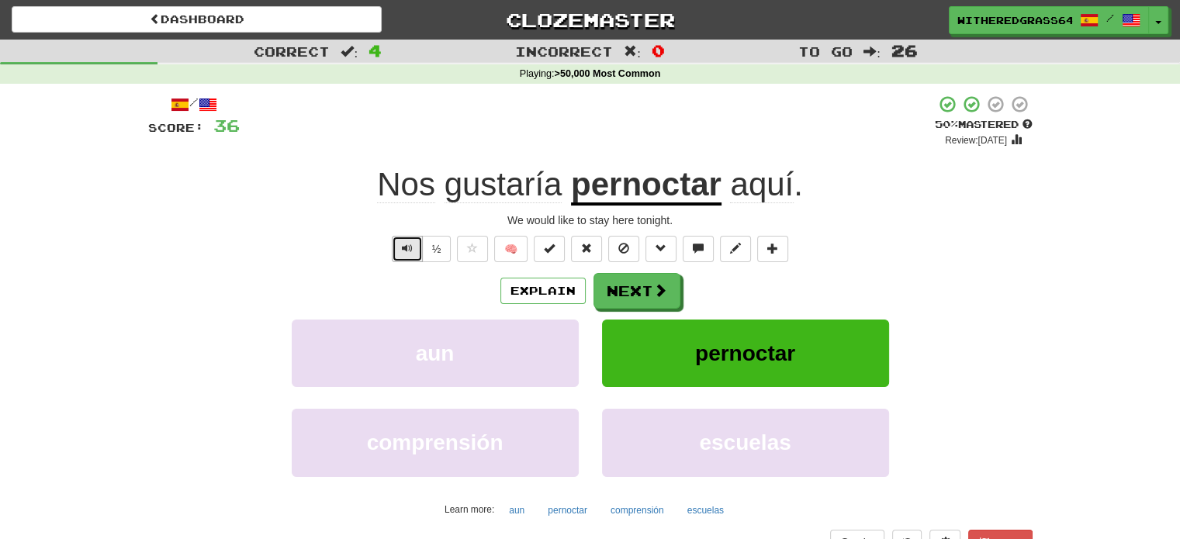
click at [407, 246] on span "Text-to-speech controls" at bounding box center [407, 248] width 11 height 11
click at [640, 298] on button "Next" at bounding box center [637, 292] width 87 height 36
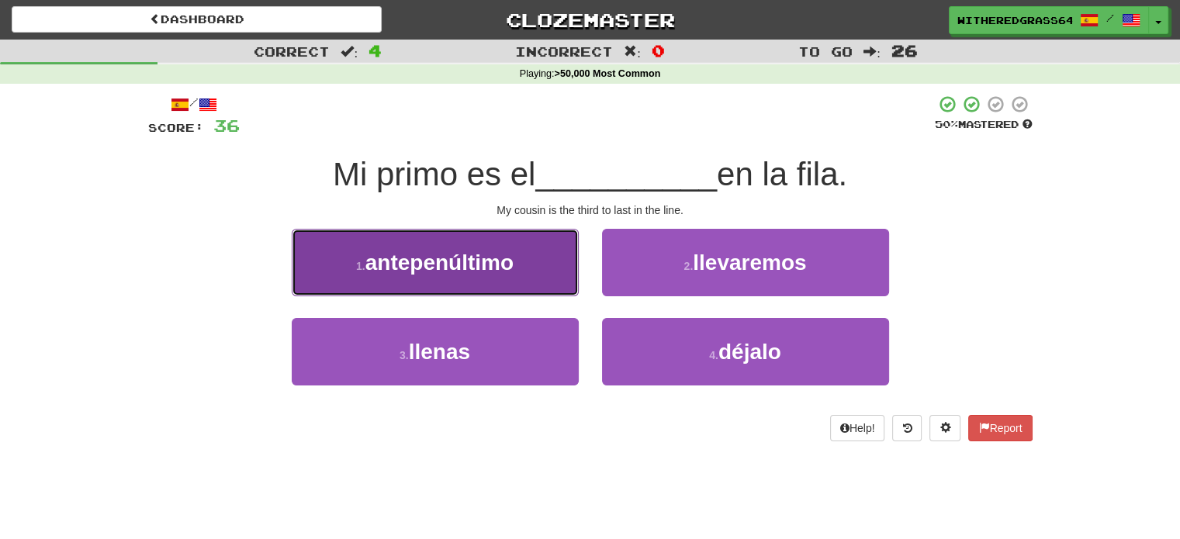
click at [546, 256] on button "1 . antepenúltimo" at bounding box center [435, 262] width 287 height 67
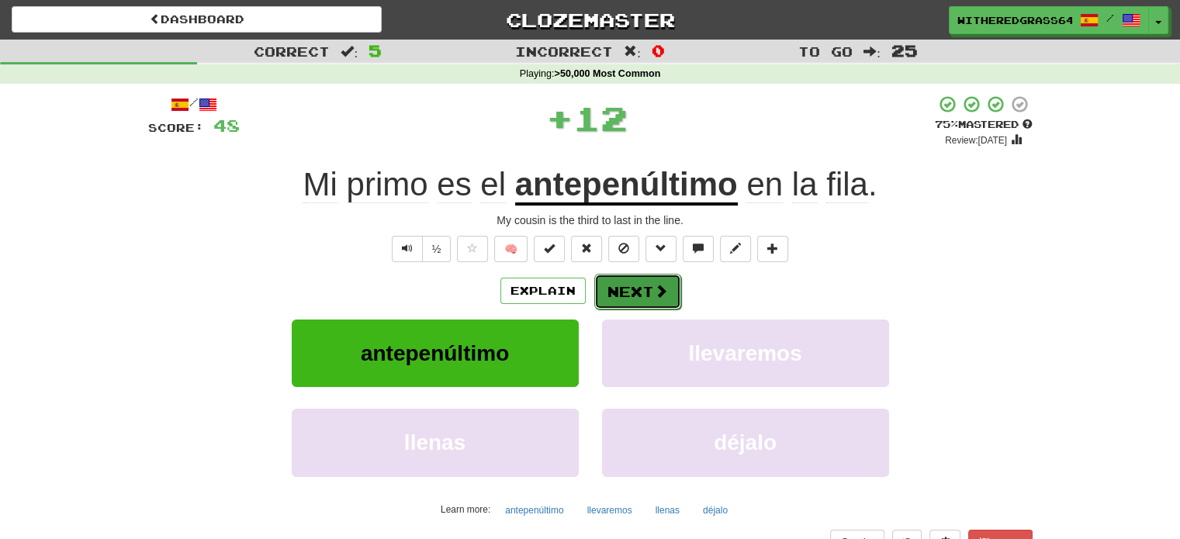
click at [621, 293] on button "Next" at bounding box center [637, 292] width 87 height 36
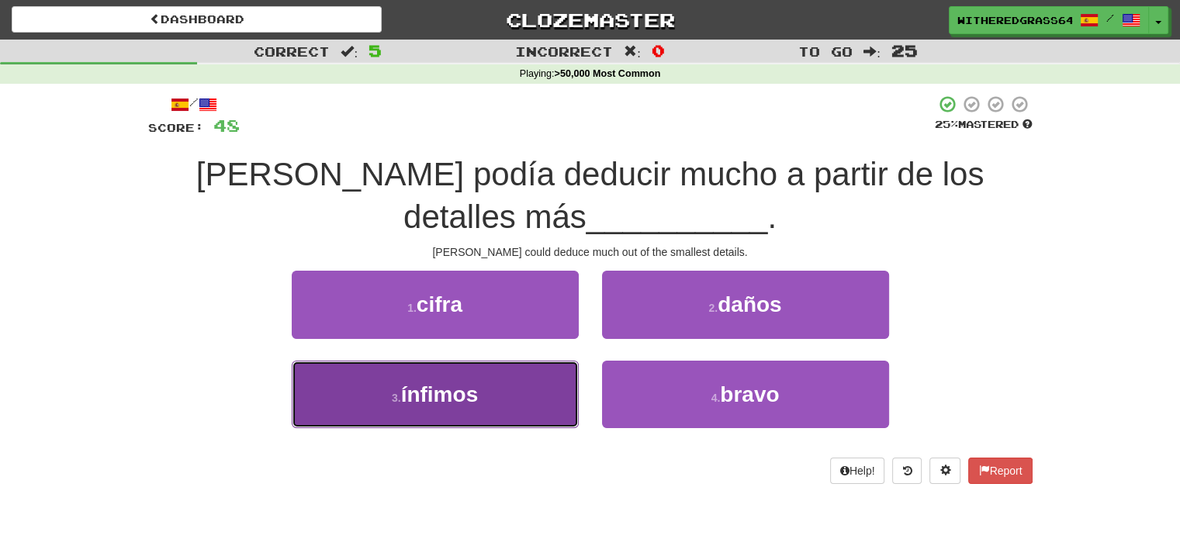
click at [521, 396] on button "3 . ínfimos" at bounding box center [435, 394] width 287 height 67
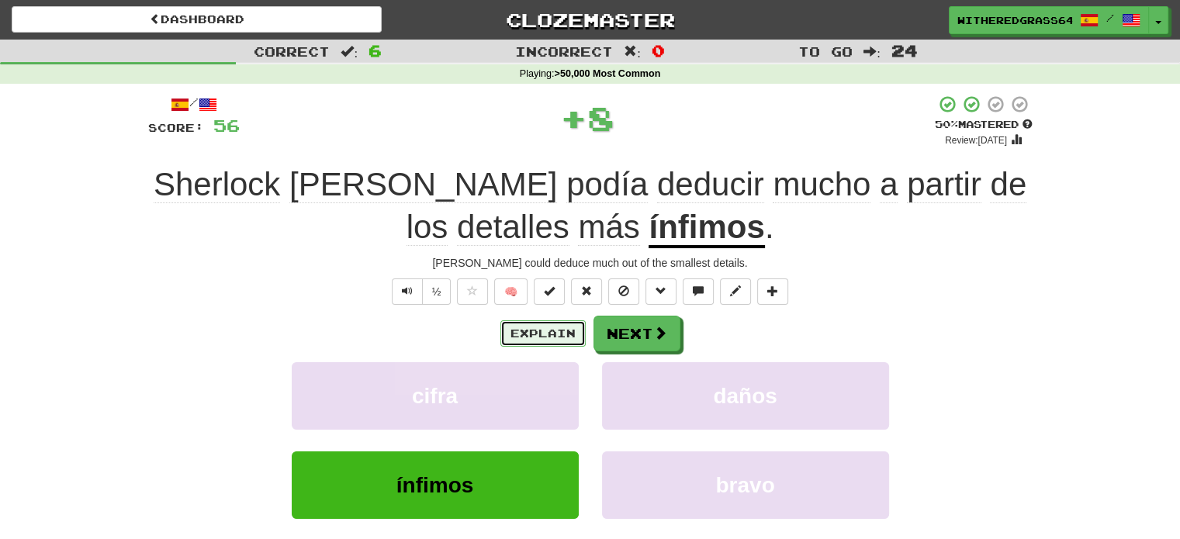
click at [537, 342] on button "Explain" at bounding box center [542, 333] width 85 height 26
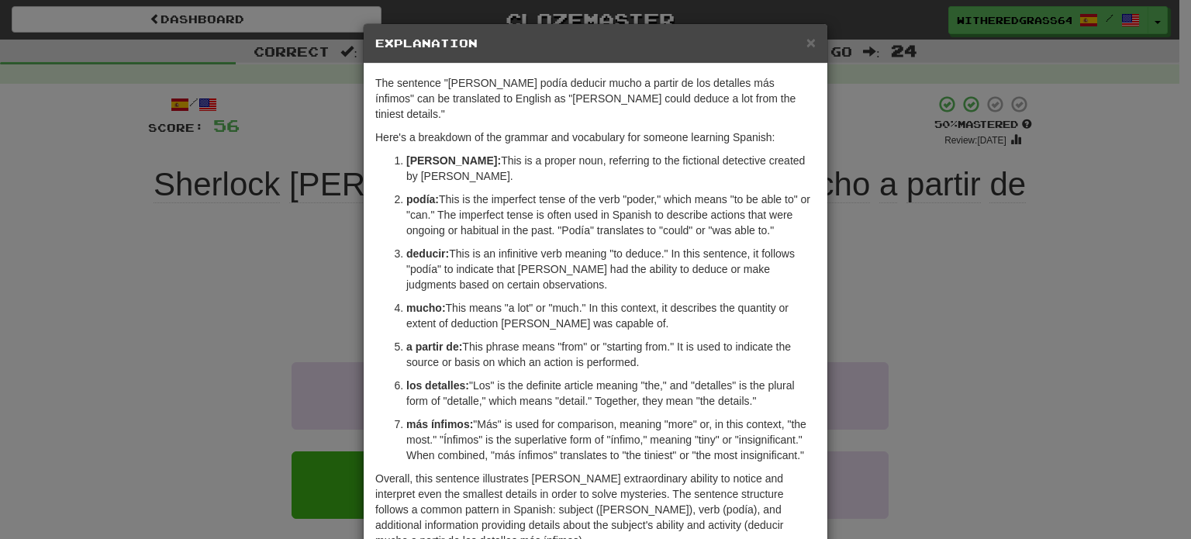
click at [245, 333] on div "× Explanation The sentence "[PERSON_NAME] podía deducir mucho a partir de los d…" at bounding box center [595, 269] width 1191 height 539
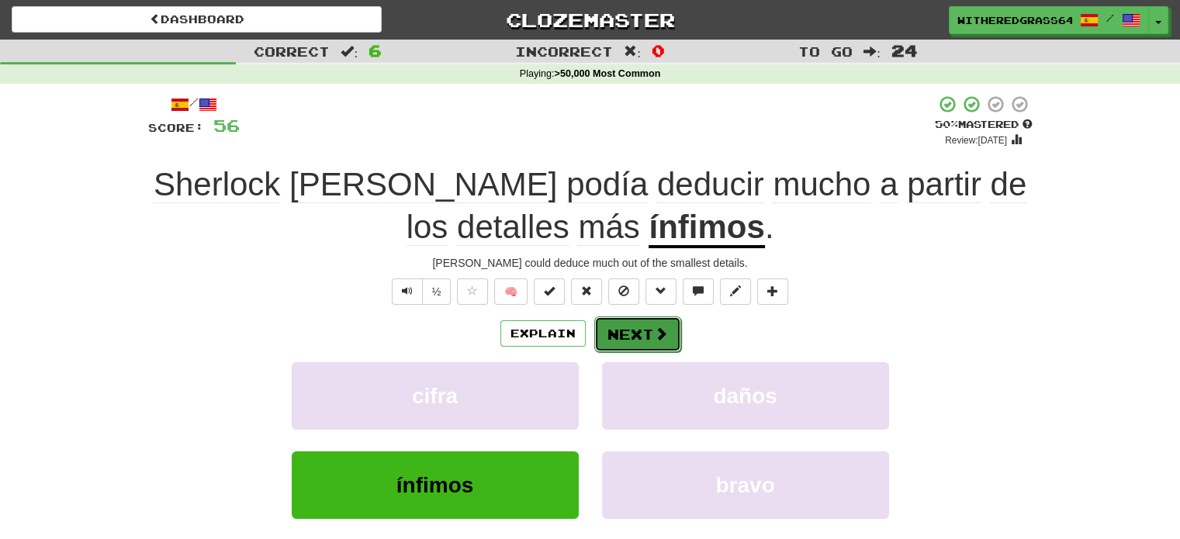
click at [624, 338] on button "Next" at bounding box center [637, 334] width 87 height 36
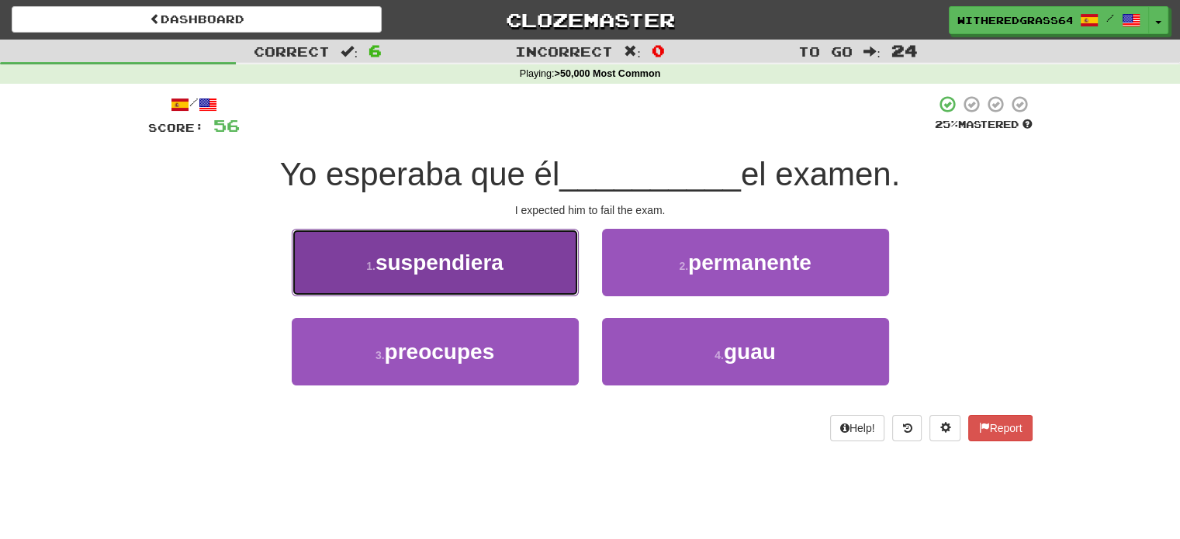
click at [489, 273] on span "suspendiera" at bounding box center [439, 263] width 128 height 24
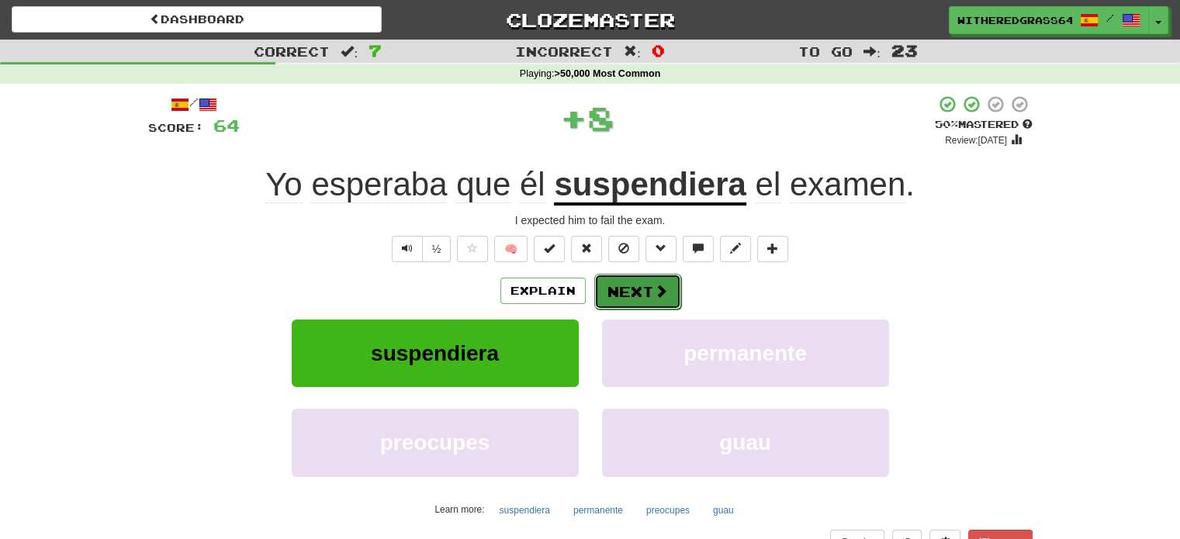
click at [620, 293] on button "Next" at bounding box center [637, 292] width 87 height 36
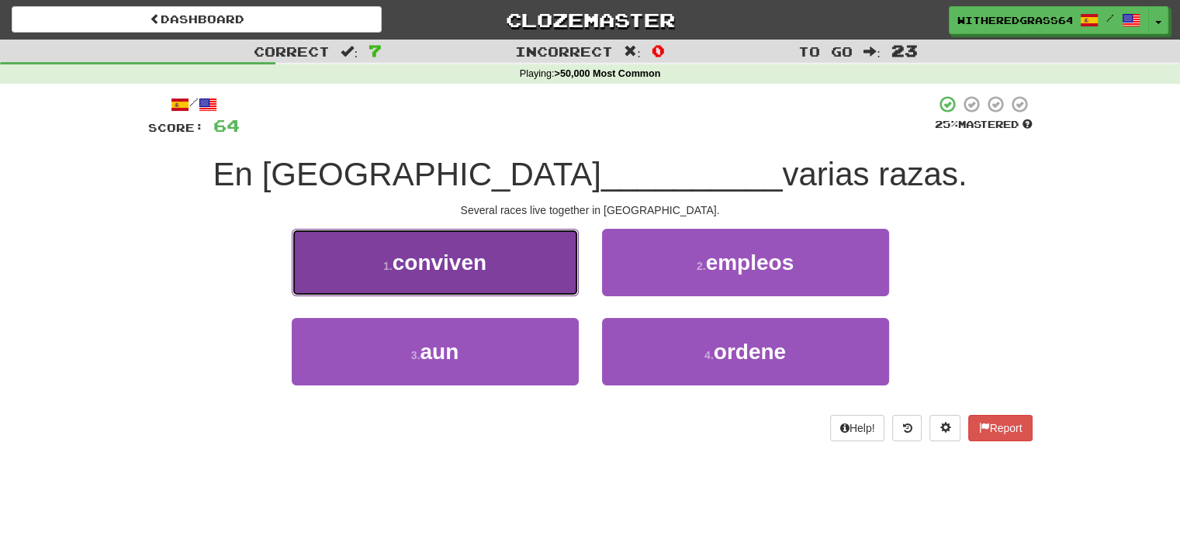
click at [531, 252] on button "1 . conviven" at bounding box center [435, 262] width 287 height 67
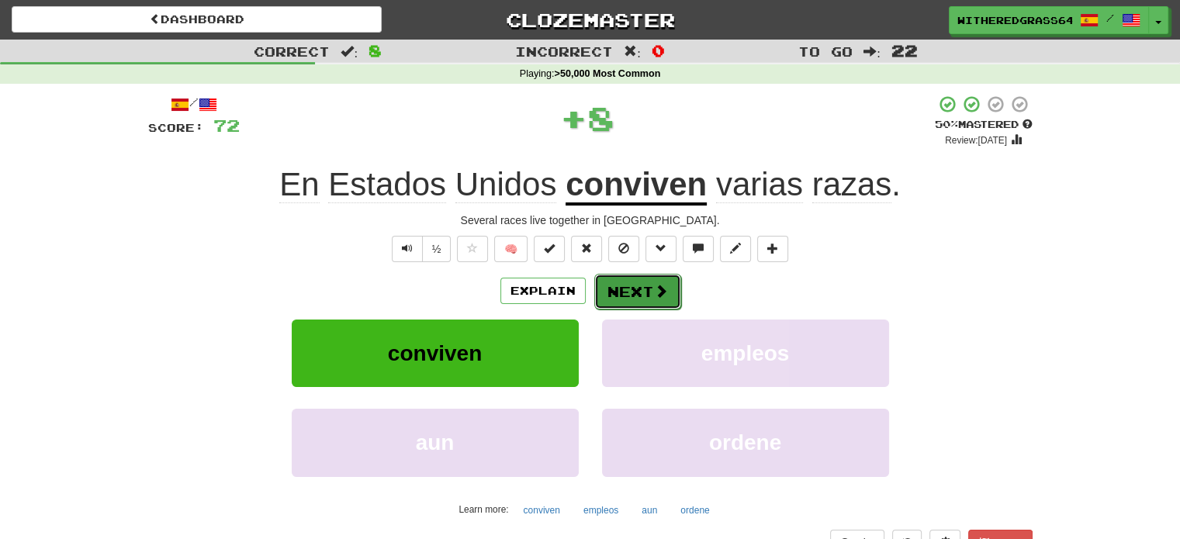
click at [630, 292] on button "Next" at bounding box center [637, 292] width 87 height 36
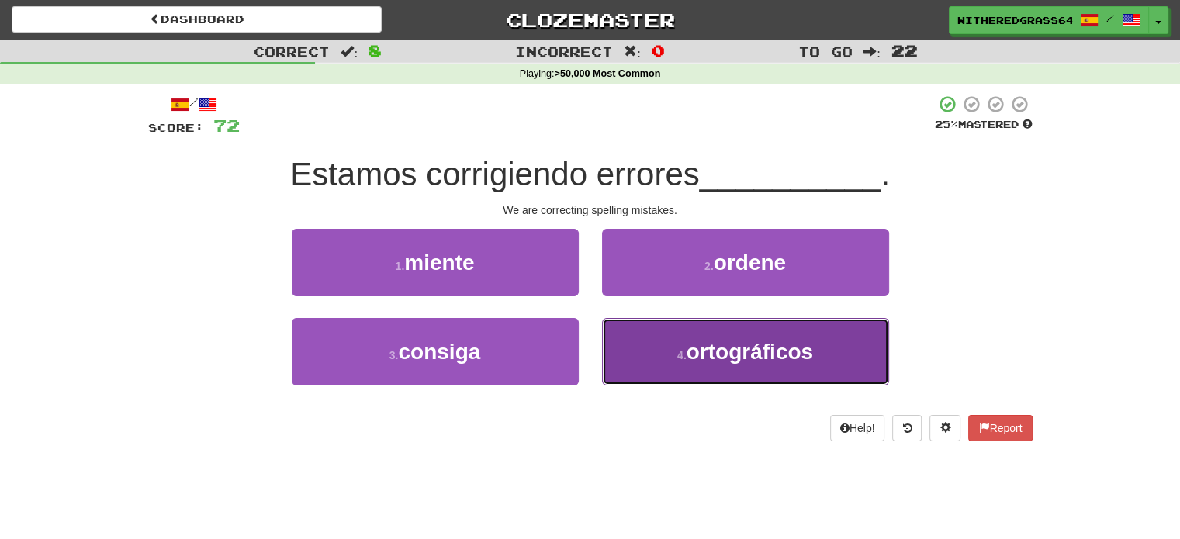
click at [646, 339] on button "4 . ortográficos" at bounding box center [745, 351] width 287 height 67
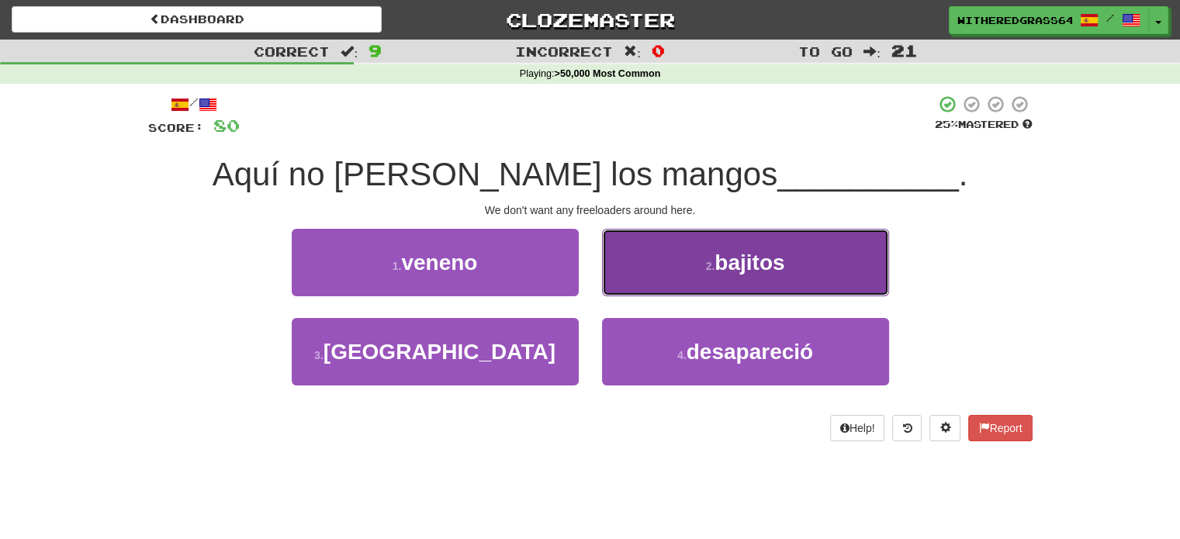
click at [667, 258] on button "2 . bajitos" at bounding box center [745, 262] width 287 height 67
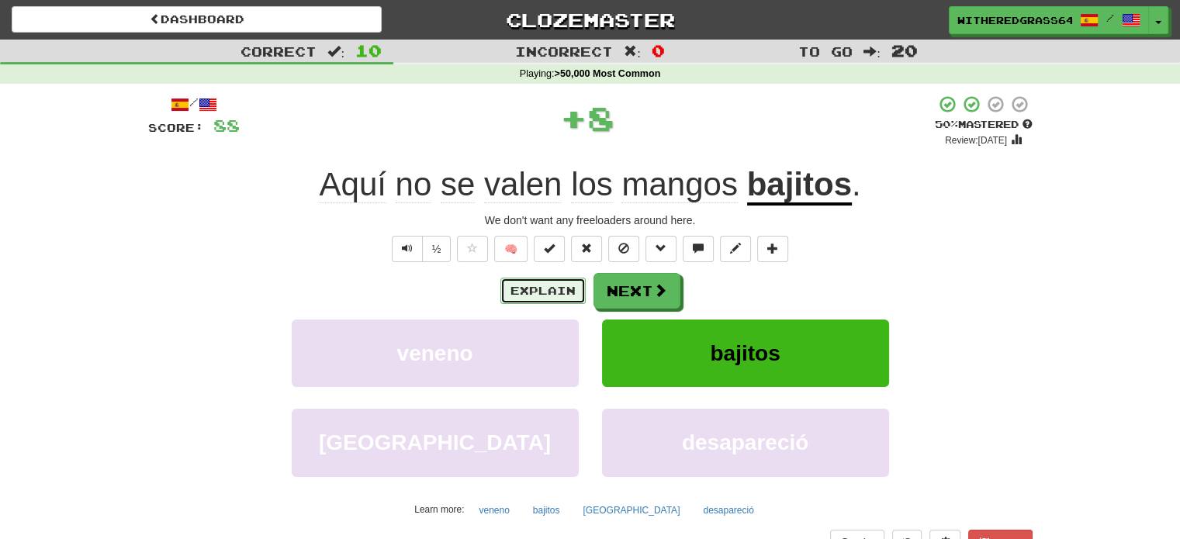
click at [534, 291] on button "Explain" at bounding box center [542, 291] width 85 height 26
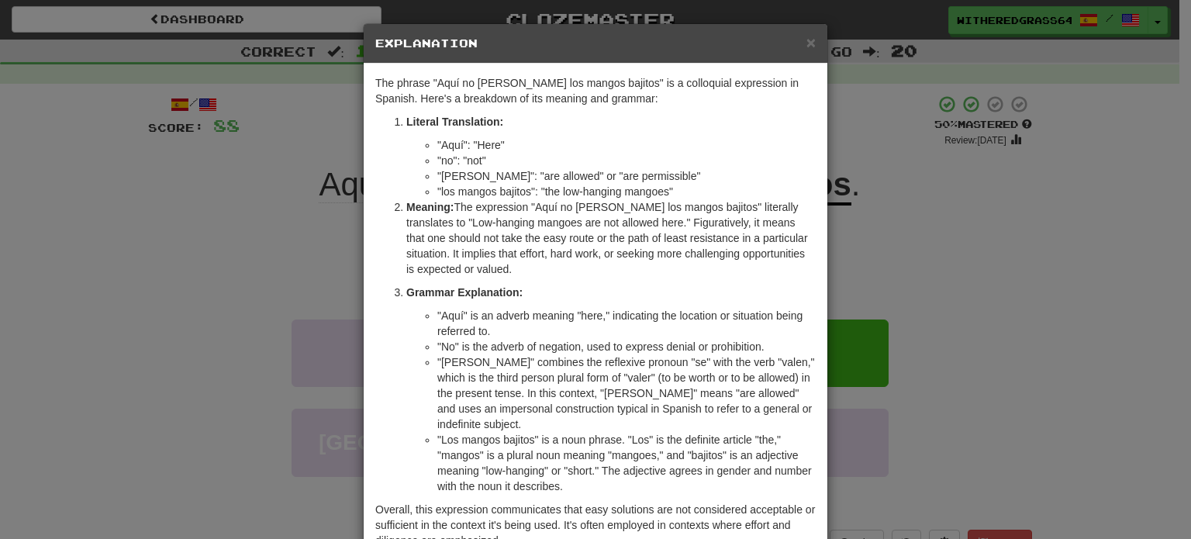
click at [218, 279] on div "× Explanation The phrase "Aquí no [PERSON_NAME] los mangos bajitos" is a colloq…" at bounding box center [595, 269] width 1191 height 539
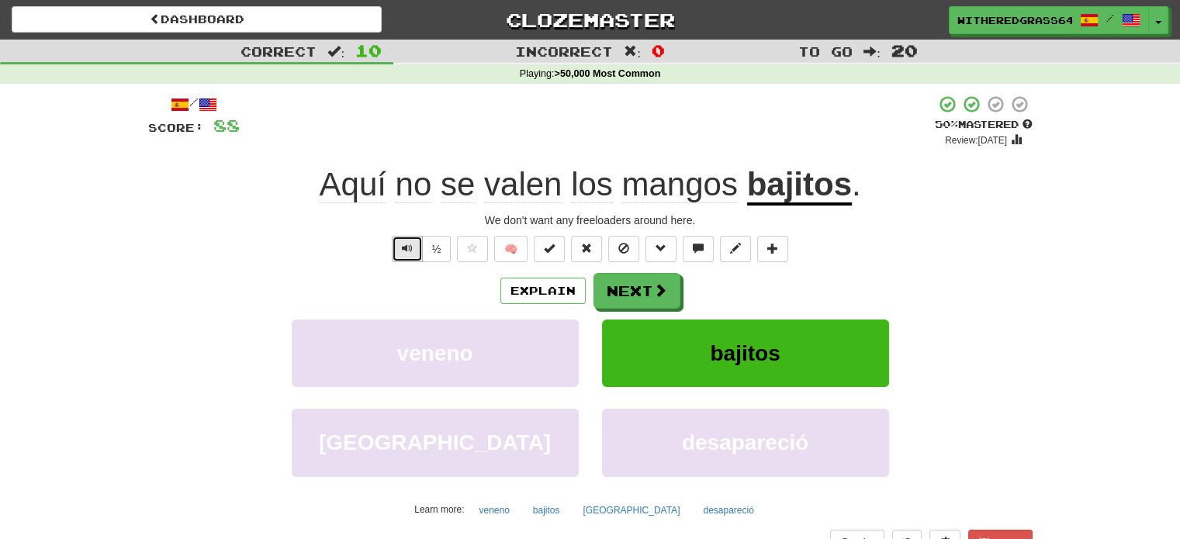
click at [410, 257] on button "Text-to-speech controls" at bounding box center [407, 249] width 31 height 26
click at [528, 286] on button "Explain" at bounding box center [542, 291] width 85 height 26
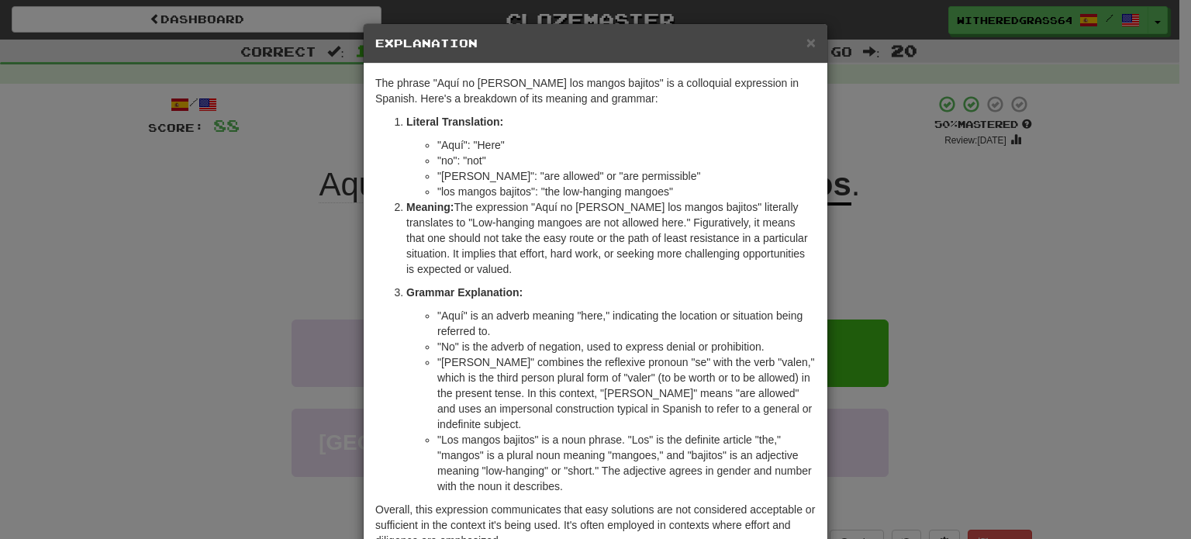
click at [552, 244] on p "Meaning: The expression "Aquí no [PERSON_NAME] los mangos bajitos" literally tr…" at bounding box center [611, 238] width 410 height 78
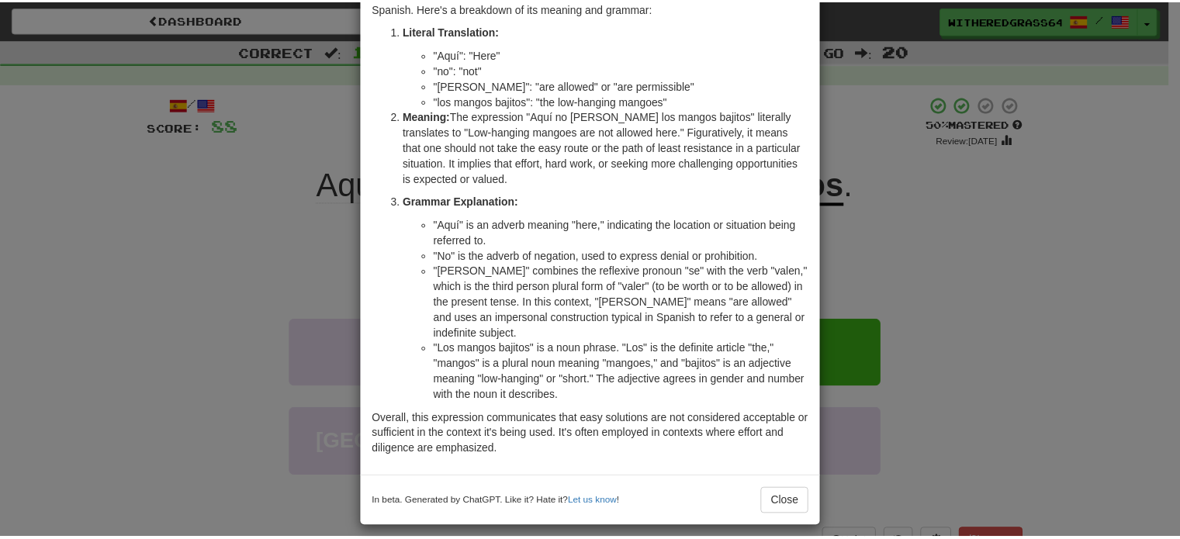
scroll to position [93, 0]
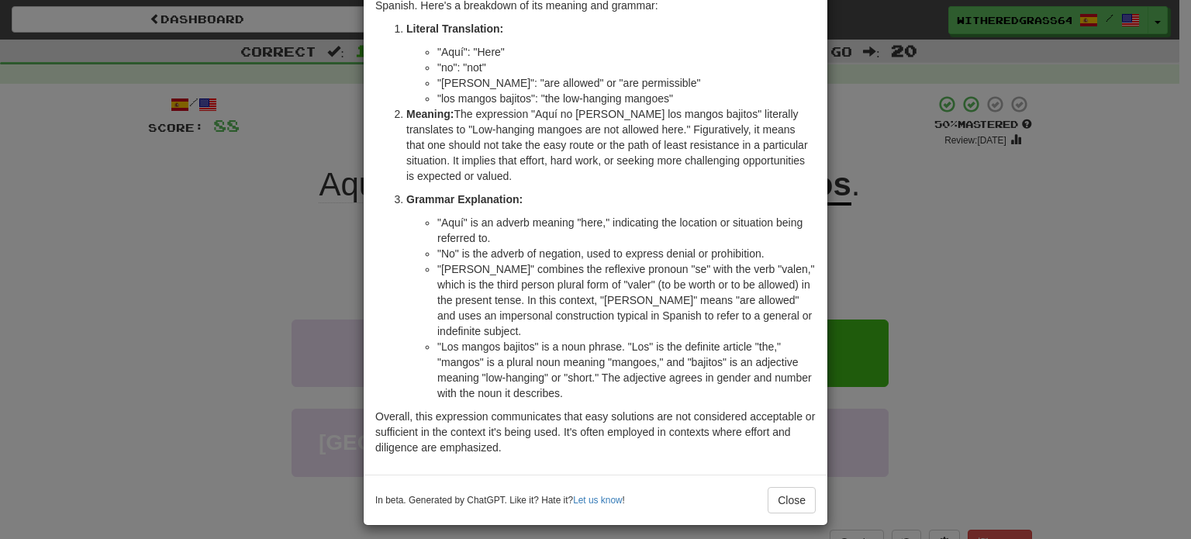
click at [271, 254] on div "× Explanation The phrase "Aquí no [PERSON_NAME] los mangos bajitos" is a colloq…" at bounding box center [595, 269] width 1191 height 539
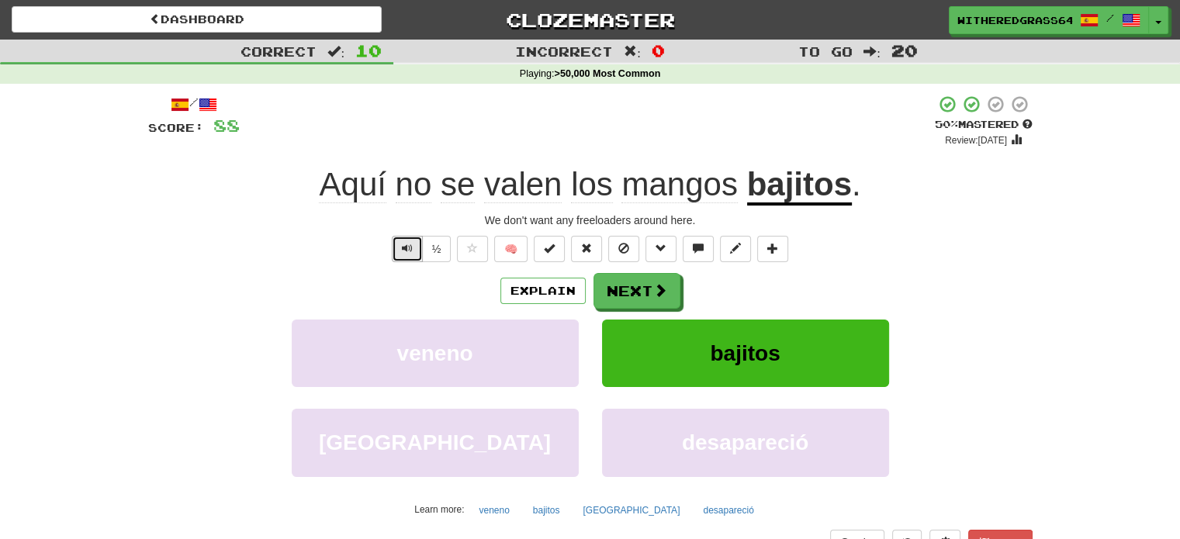
click at [403, 244] on span "Text-to-speech controls" at bounding box center [407, 248] width 11 height 11
click at [618, 296] on button "Next" at bounding box center [637, 292] width 87 height 36
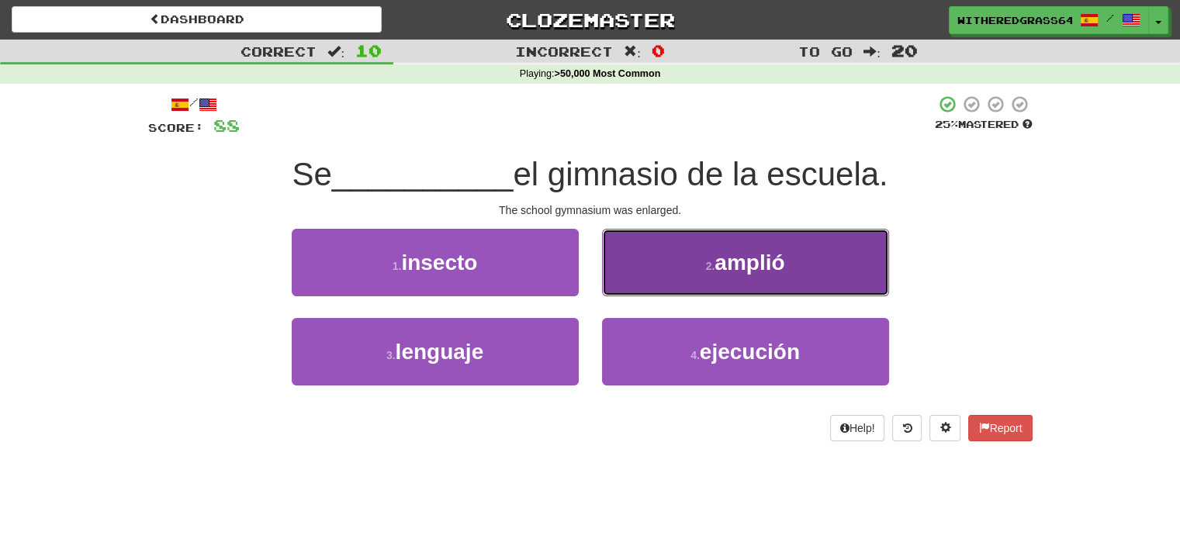
click at [653, 271] on button "2 . amplió" at bounding box center [745, 262] width 287 height 67
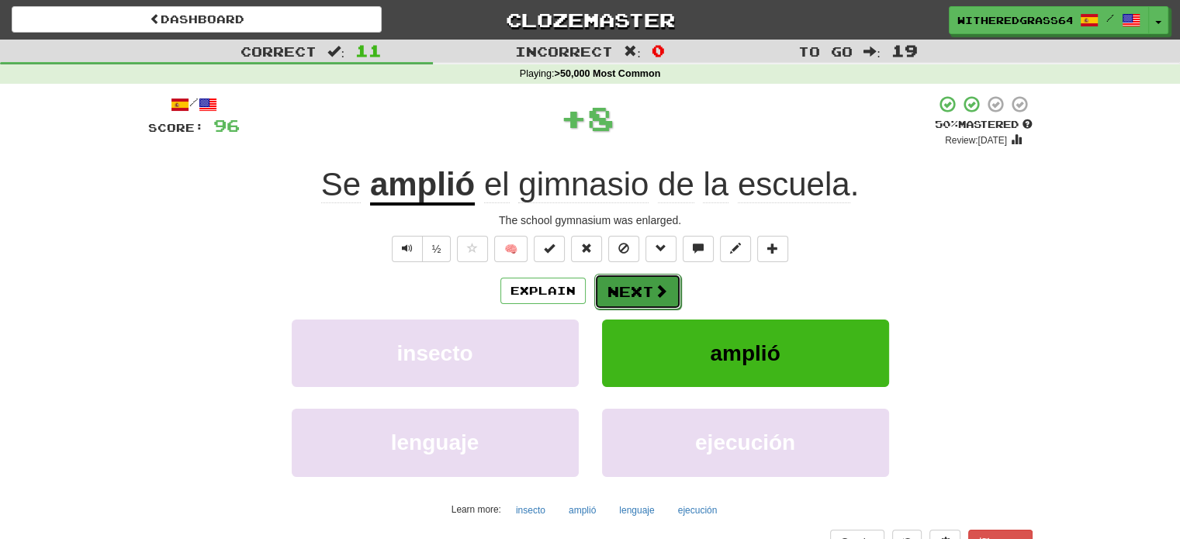
click at [638, 289] on button "Next" at bounding box center [637, 292] width 87 height 36
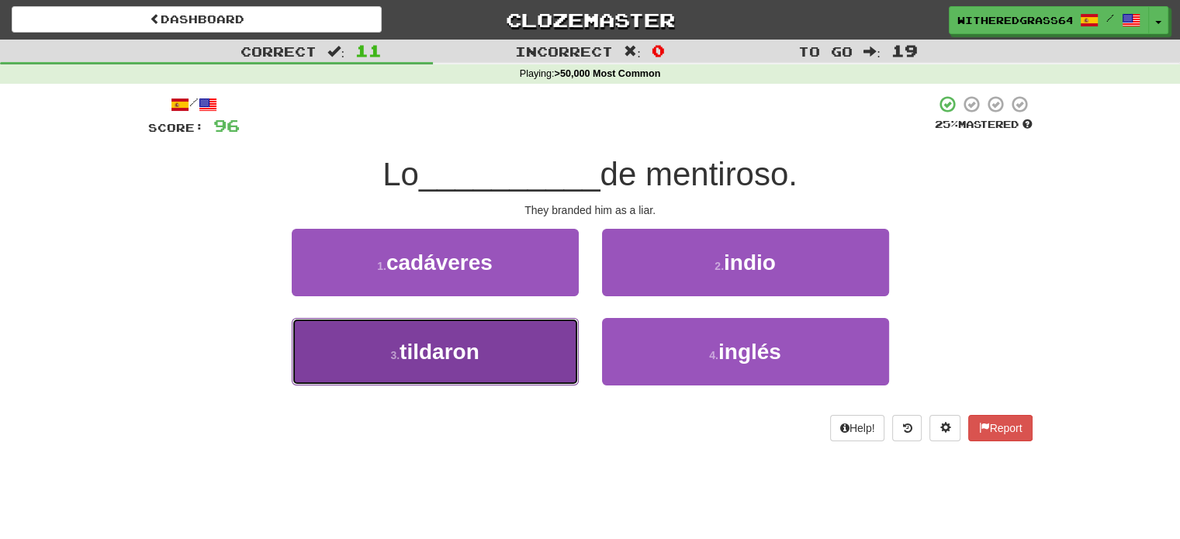
click at [500, 346] on button "3 . [GEOGRAPHIC_DATA]" at bounding box center [435, 351] width 287 height 67
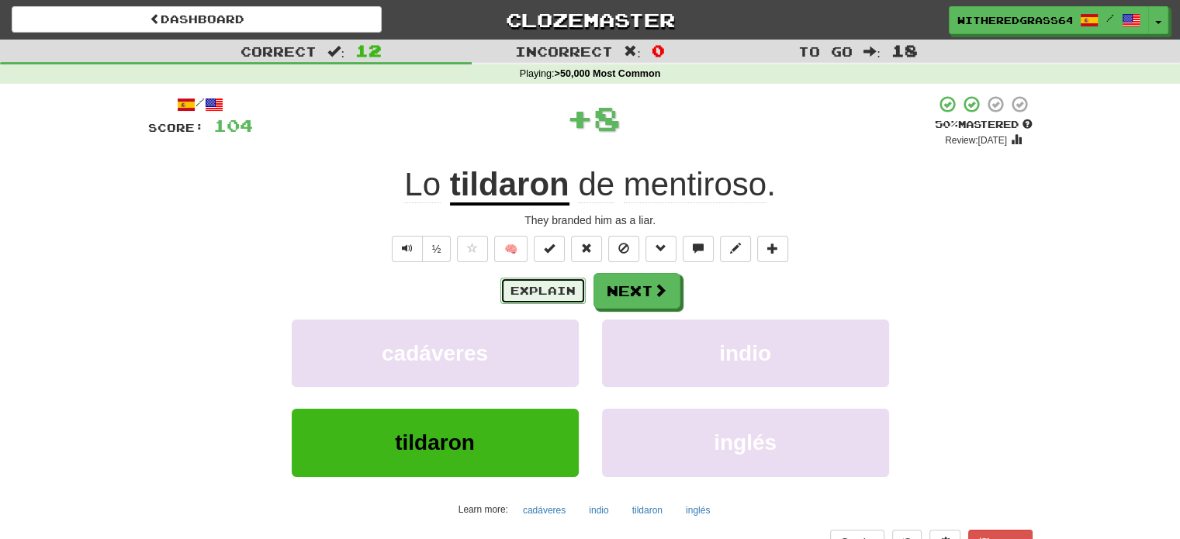
click at [524, 285] on button "Explain" at bounding box center [542, 291] width 85 height 26
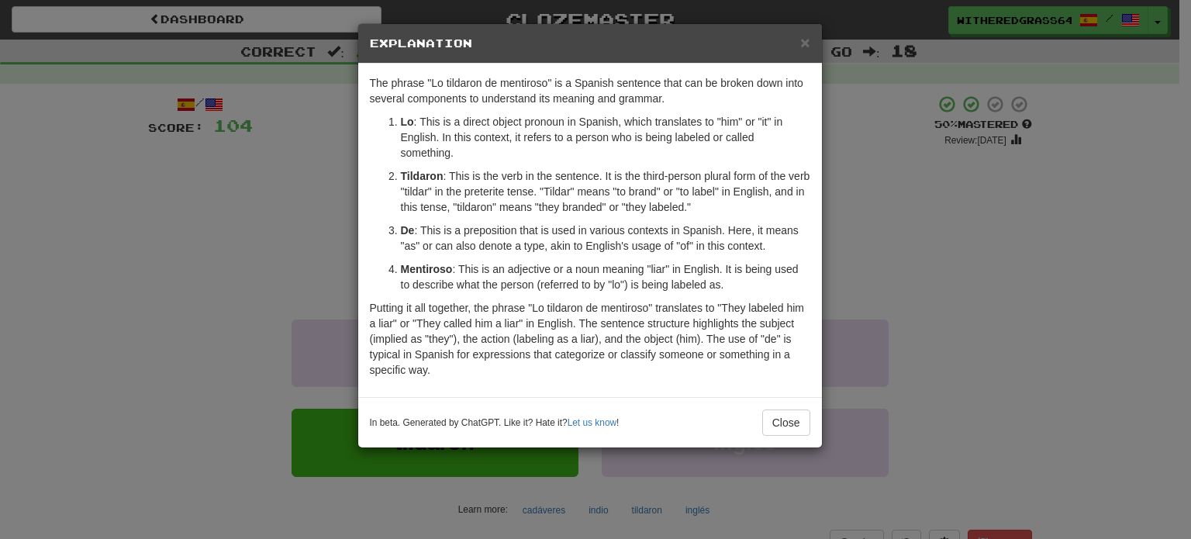
click at [310, 203] on div "× Explanation The phrase "Lo tildaron de mentiroso" is a Spanish sentence that …" at bounding box center [595, 269] width 1191 height 539
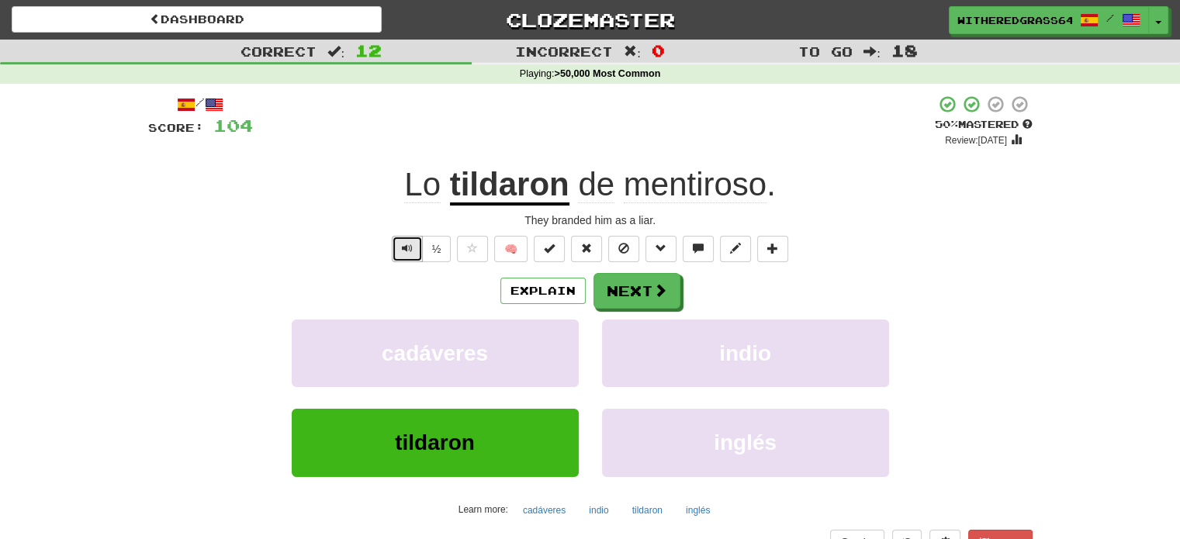
click at [410, 250] on span "Text-to-speech controls" at bounding box center [407, 248] width 11 height 11
click at [633, 295] on button "Next" at bounding box center [637, 292] width 87 height 36
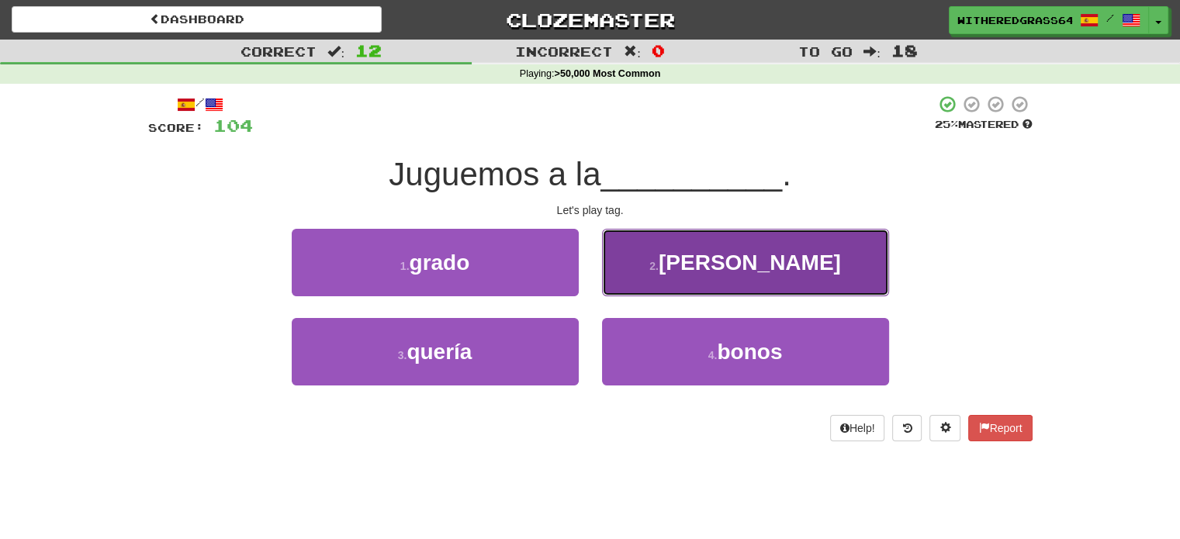
click at [625, 268] on button "2 . [PERSON_NAME]" at bounding box center [745, 262] width 287 height 67
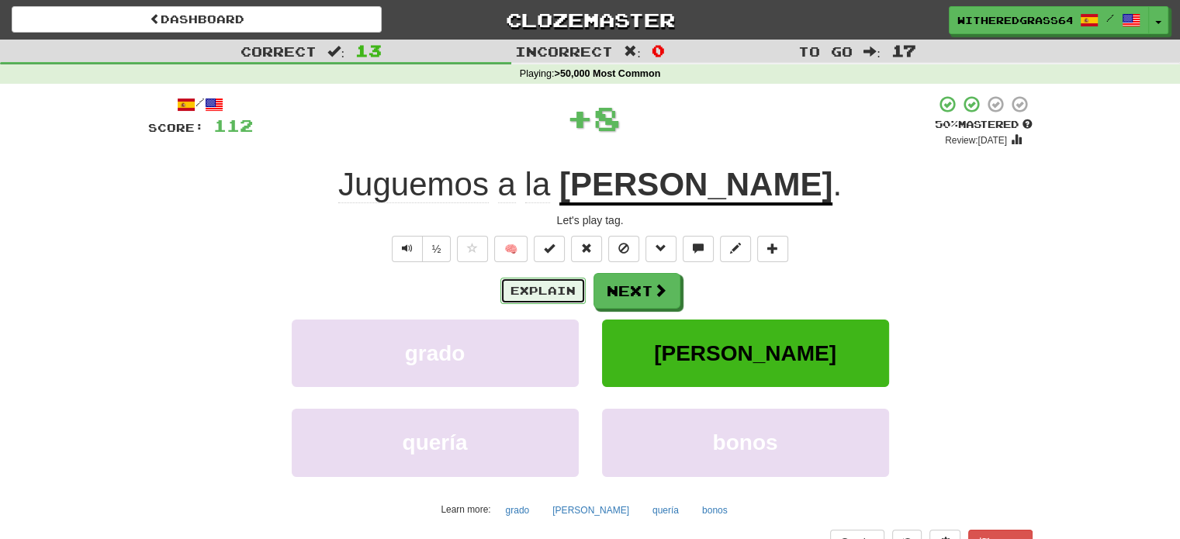
click at [548, 295] on button "Explain" at bounding box center [542, 291] width 85 height 26
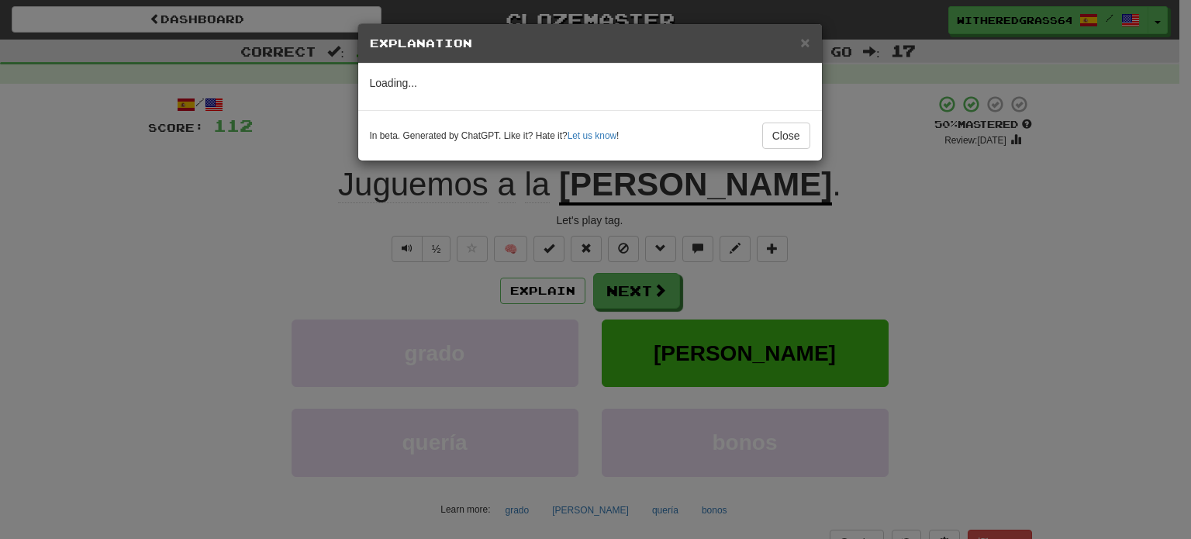
click at [416, 288] on div "× Explanation Loading... In beta. Generated by ChatGPT. Like it? Hate it? Let u…" at bounding box center [595, 269] width 1191 height 539
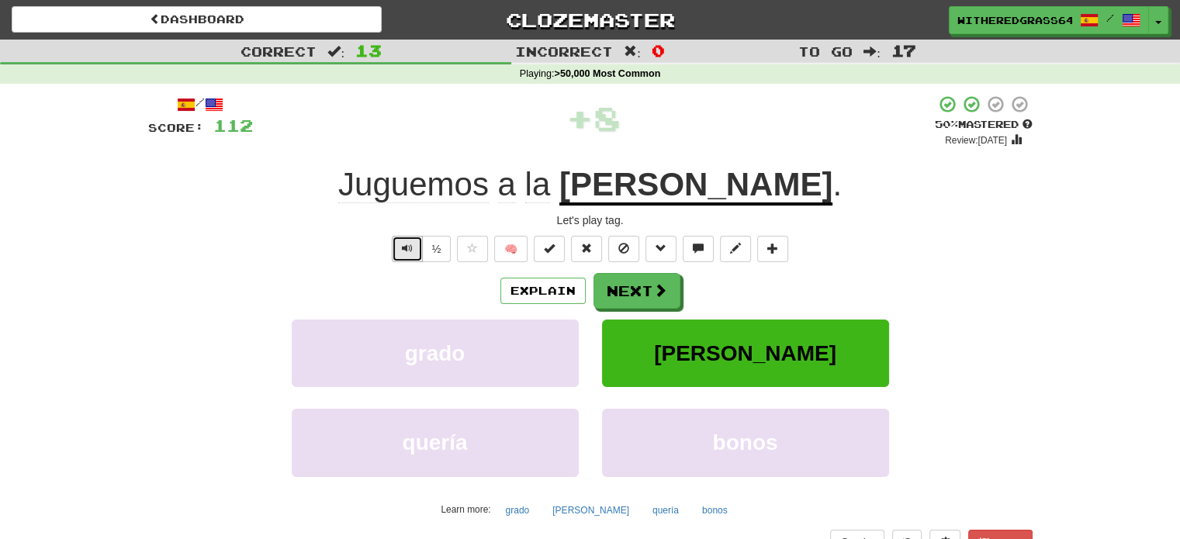
click at [409, 254] on span "Text-to-speech controls" at bounding box center [407, 248] width 11 height 11
click at [541, 288] on button "Explain" at bounding box center [542, 291] width 85 height 26
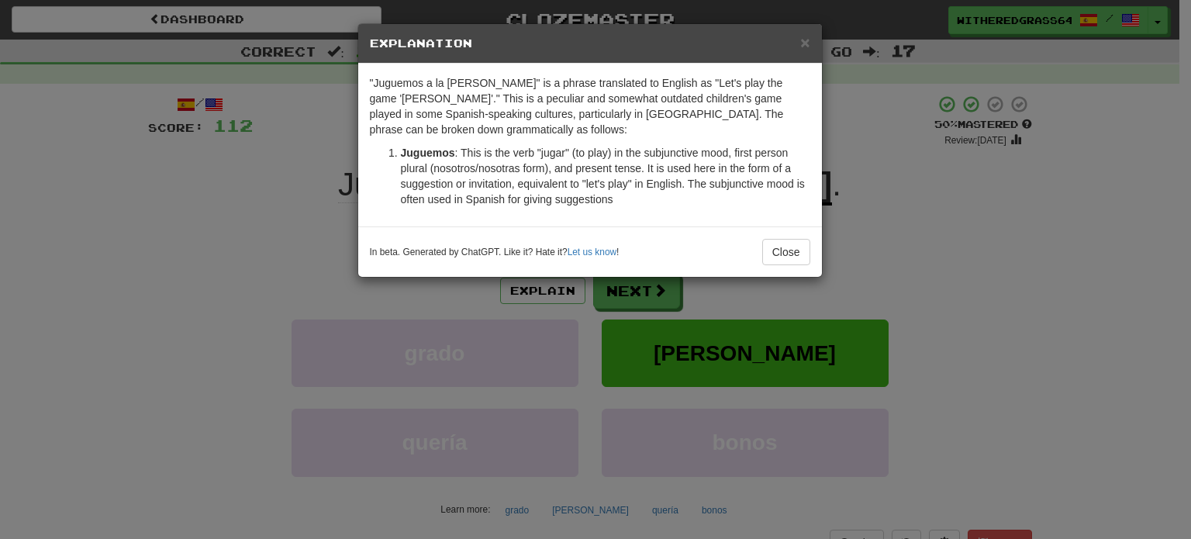
click at [625, 296] on div "× Explanation "Juguemos a la [PERSON_NAME]" is a phrase translated to English a…" at bounding box center [595, 269] width 1191 height 539
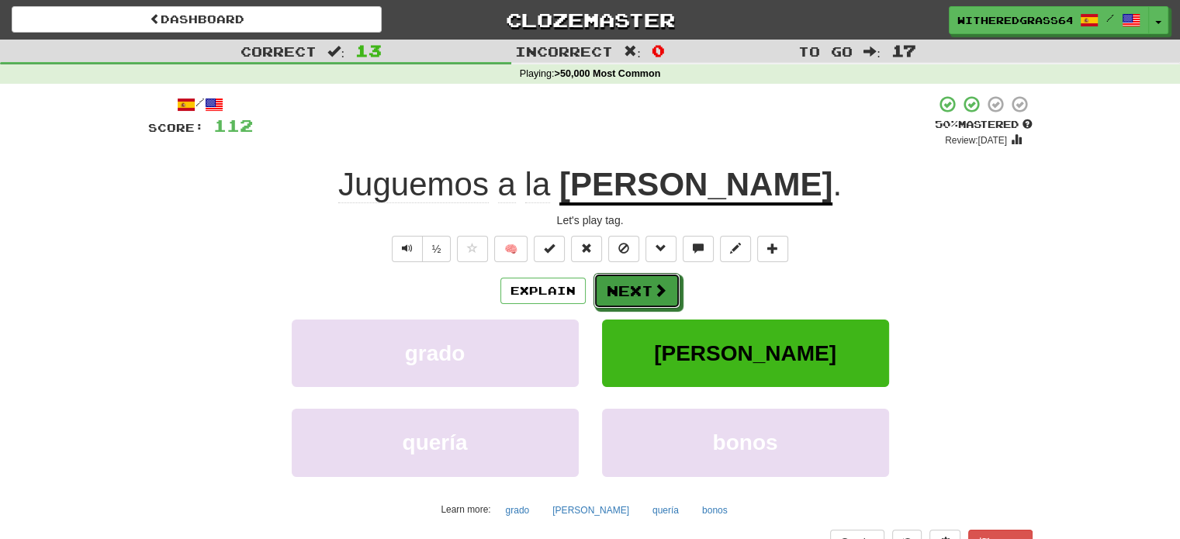
click at [625, 296] on button "Next" at bounding box center [636, 291] width 87 height 36
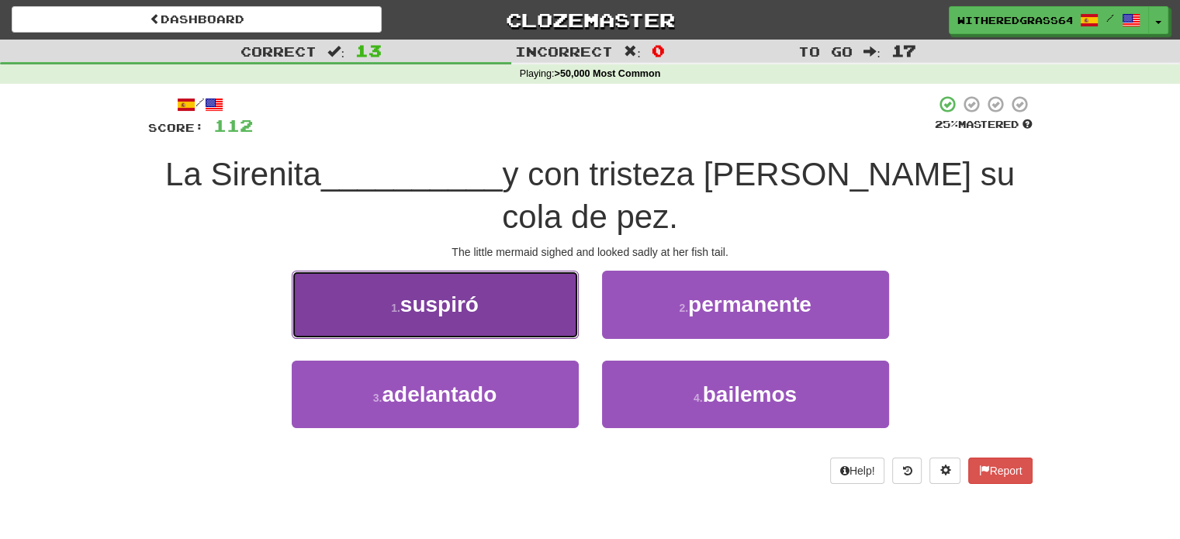
click at [548, 271] on button "1 . suspiró" at bounding box center [435, 304] width 287 height 67
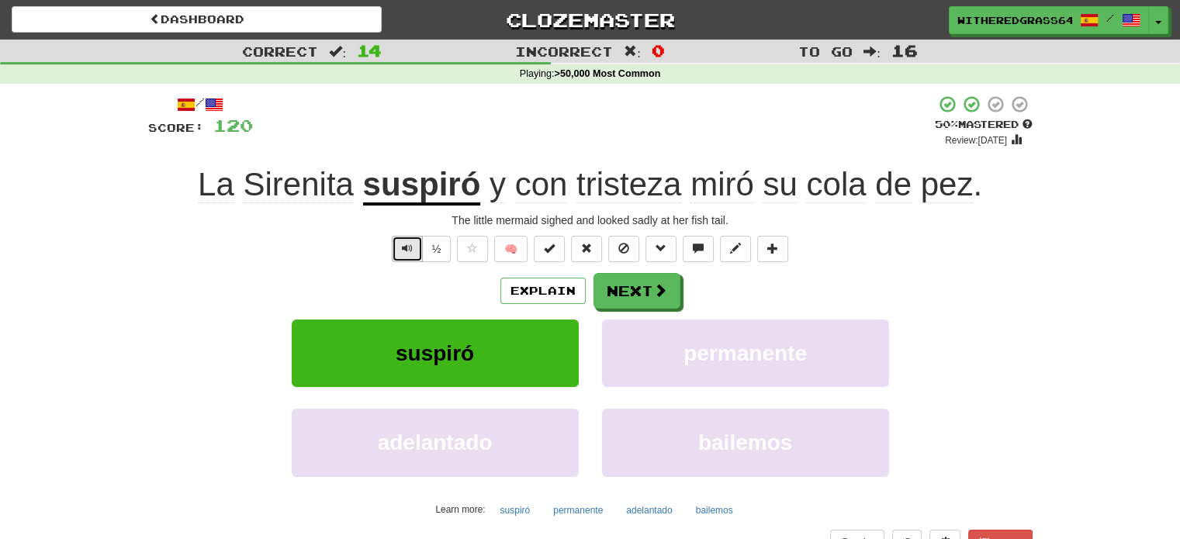
click at [404, 257] on button "Text-to-speech controls" at bounding box center [407, 249] width 31 height 26
click at [624, 295] on button "Next" at bounding box center [637, 292] width 87 height 36
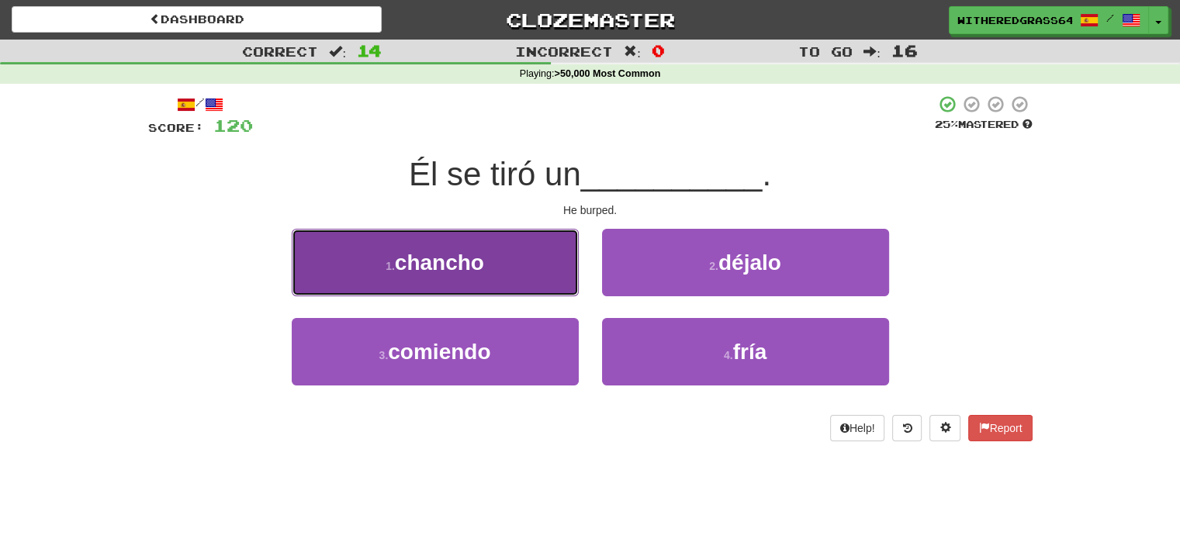
click at [537, 278] on button "1 . chancho" at bounding box center [435, 262] width 287 height 67
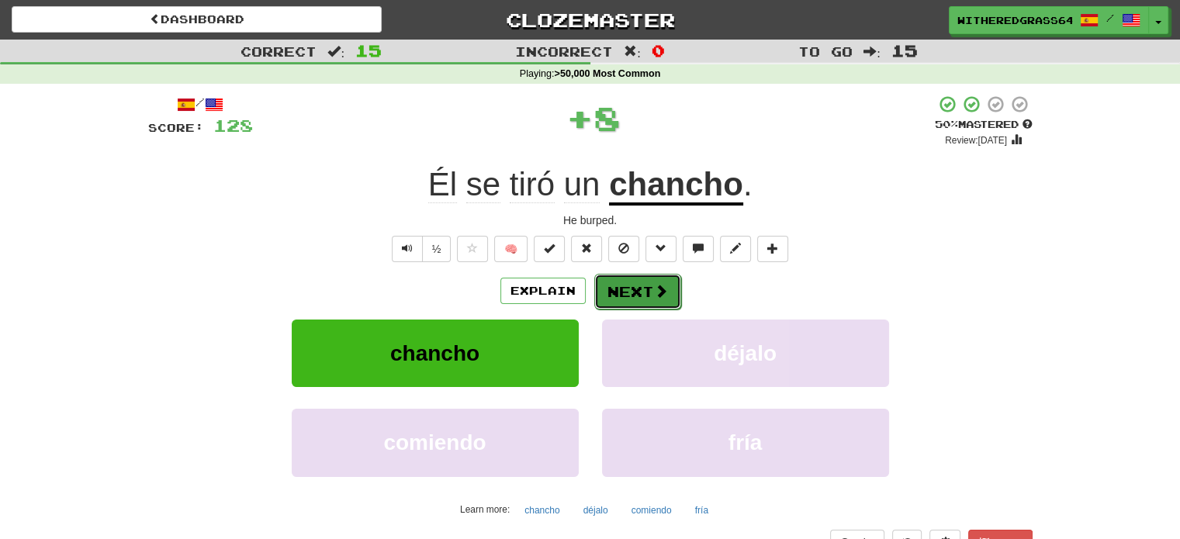
click at [614, 293] on button "Next" at bounding box center [637, 292] width 87 height 36
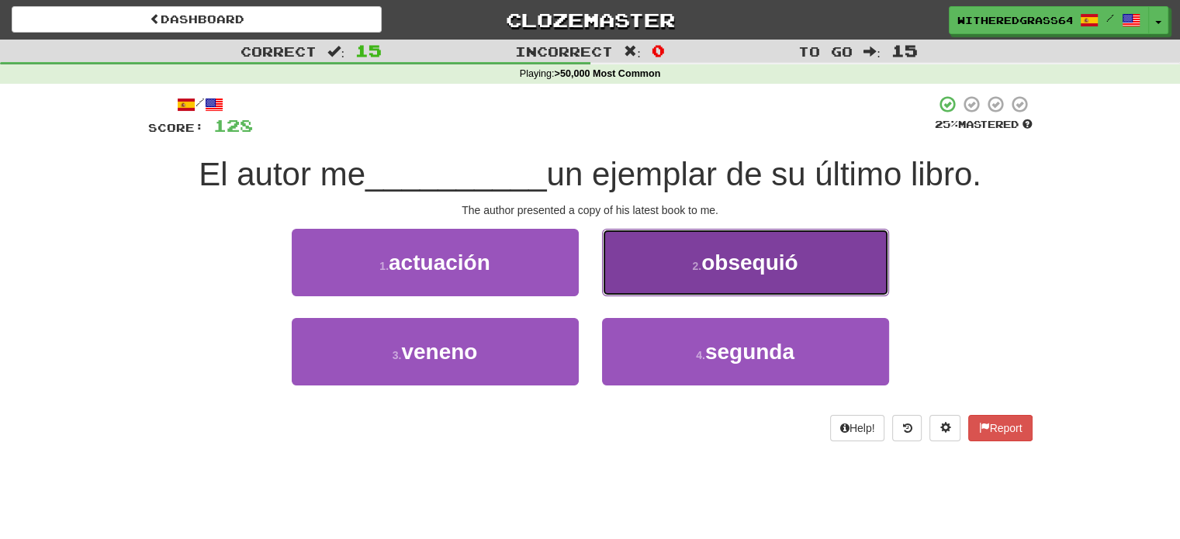
click at [673, 291] on button "2 . obsequió" at bounding box center [745, 262] width 287 height 67
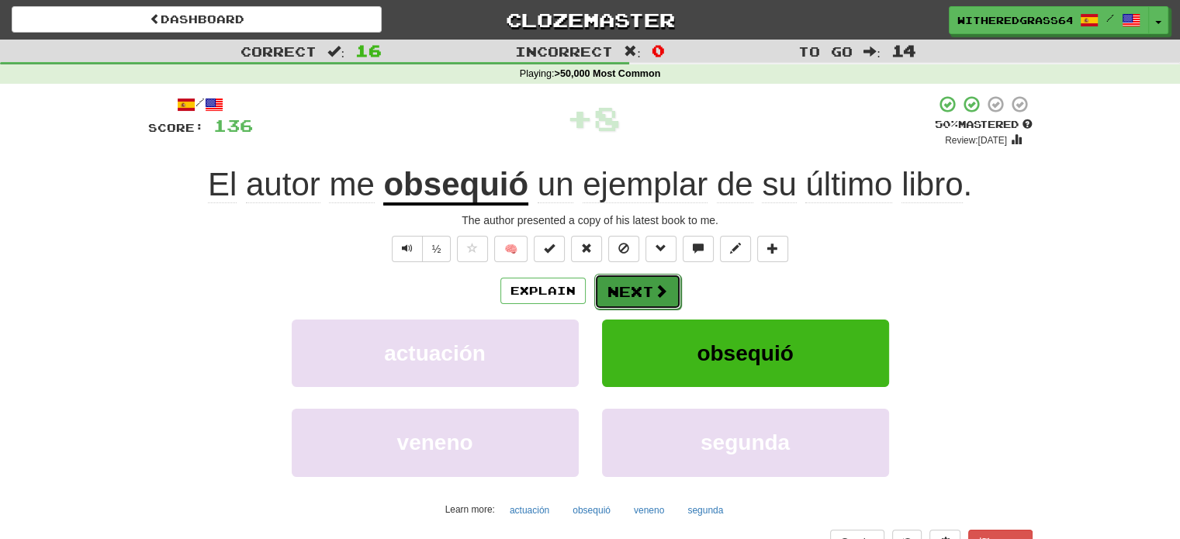
click at [648, 296] on button "Next" at bounding box center [637, 292] width 87 height 36
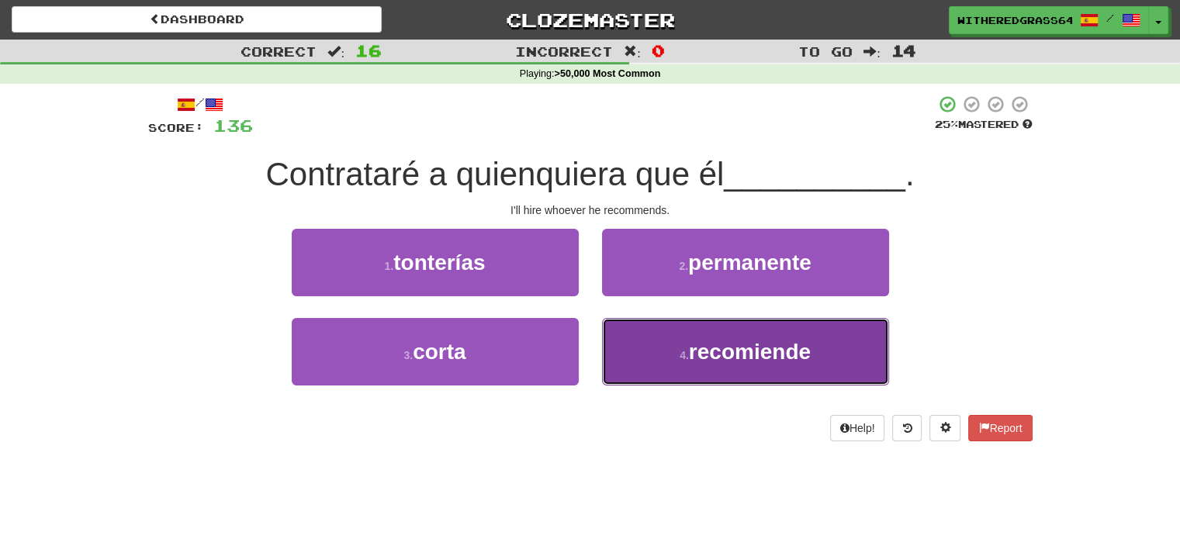
click at [665, 358] on button "4 . recomiende" at bounding box center [745, 351] width 287 height 67
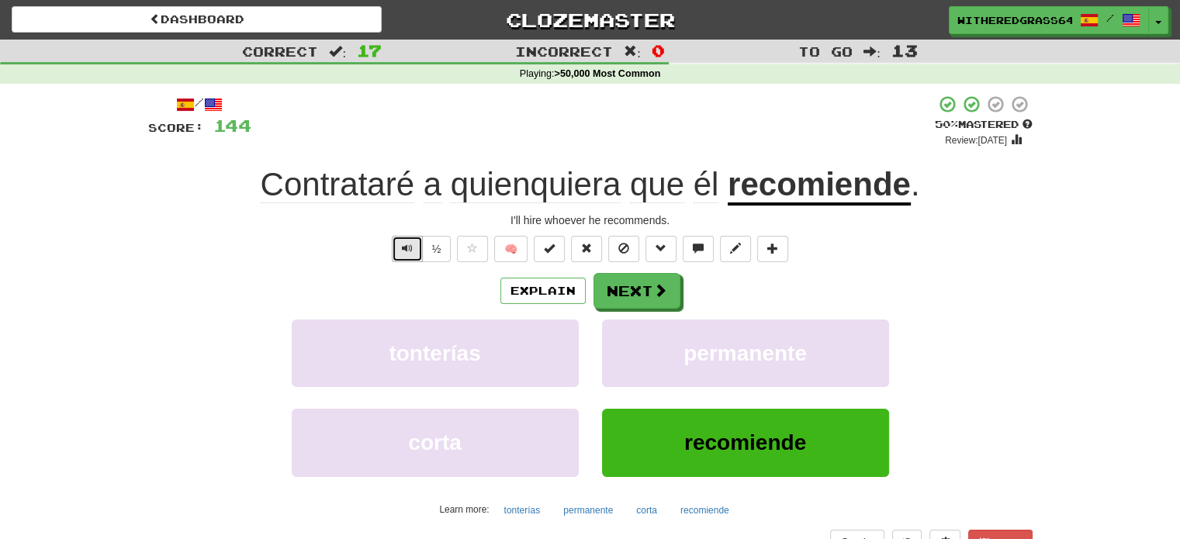
click at [406, 254] on span "Text-to-speech controls" at bounding box center [407, 248] width 11 height 11
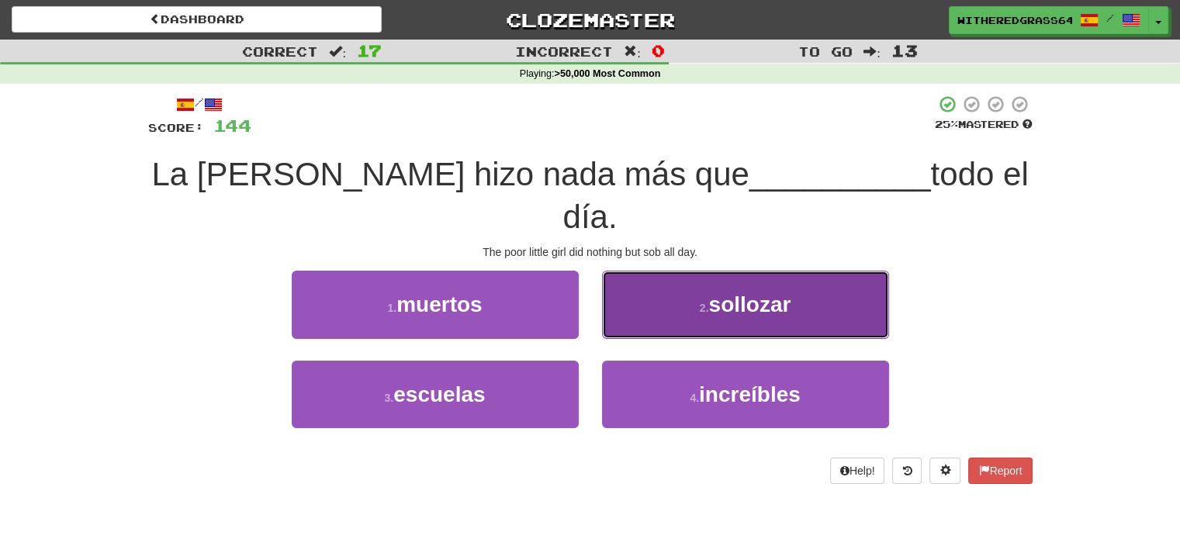
click at [635, 271] on button "2 . sollozar" at bounding box center [745, 304] width 287 height 67
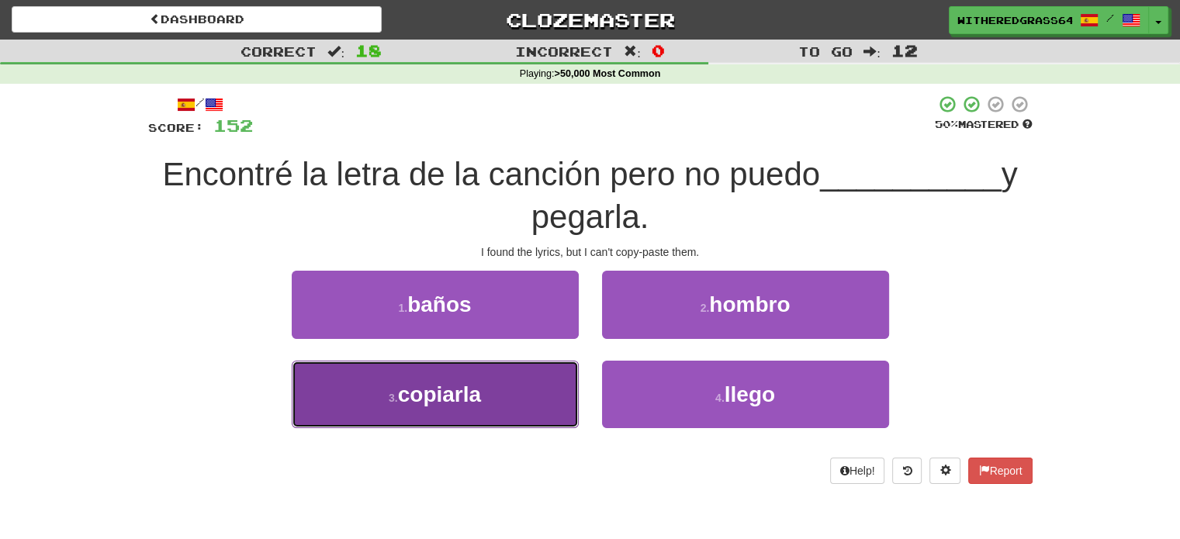
click at [501, 412] on button "3 . [GEOGRAPHIC_DATA]" at bounding box center [435, 394] width 287 height 67
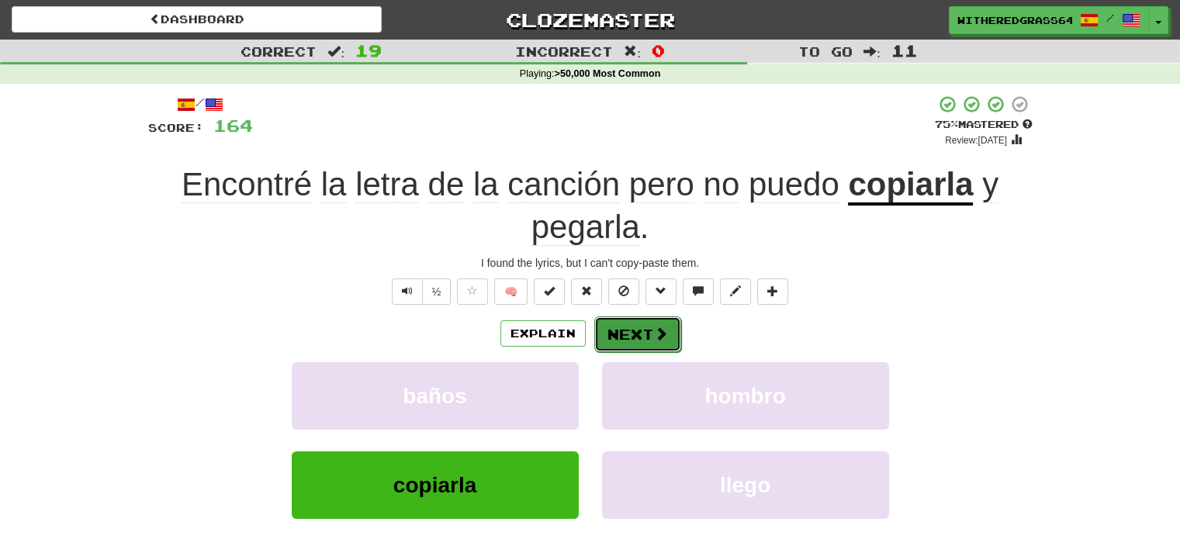
click at [608, 346] on button "Next" at bounding box center [637, 334] width 87 height 36
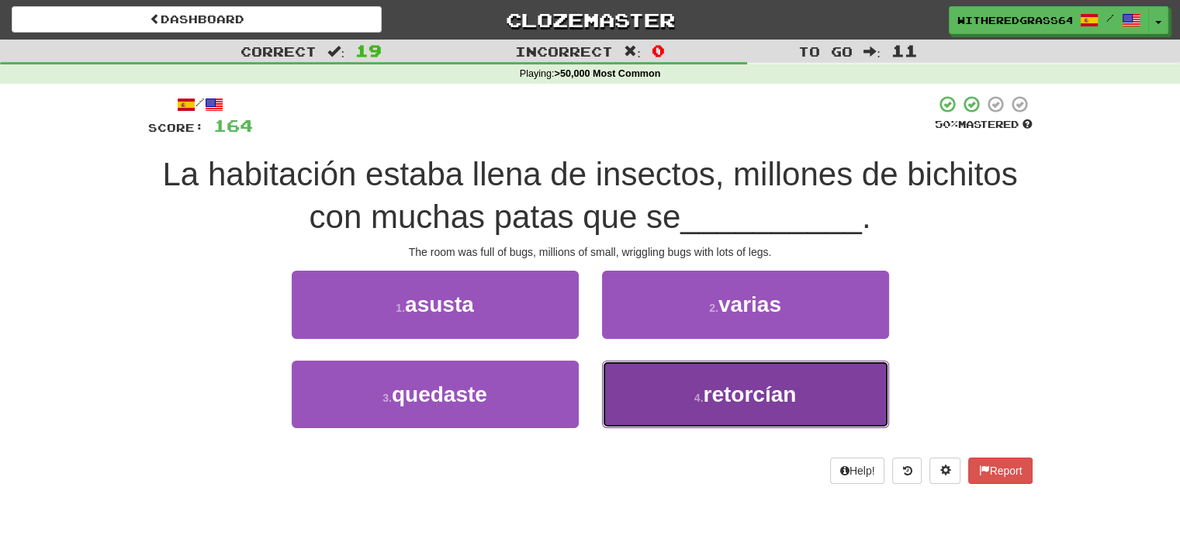
click at [663, 400] on button "4 . retorcían" at bounding box center [745, 394] width 287 height 67
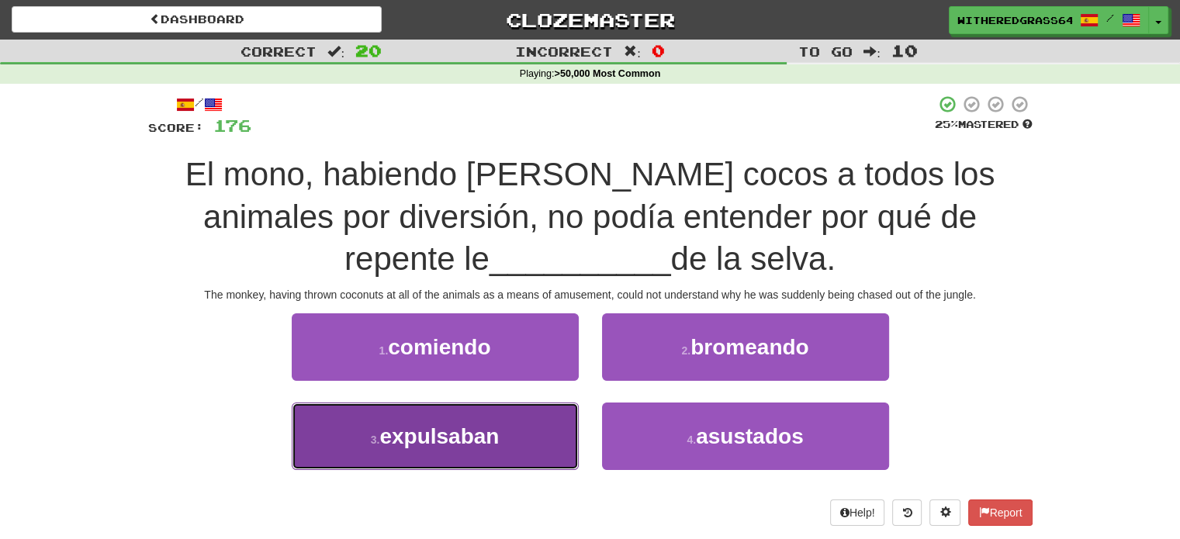
click at [537, 421] on button "3 . expulsaban" at bounding box center [435, 436] width 287 height 67
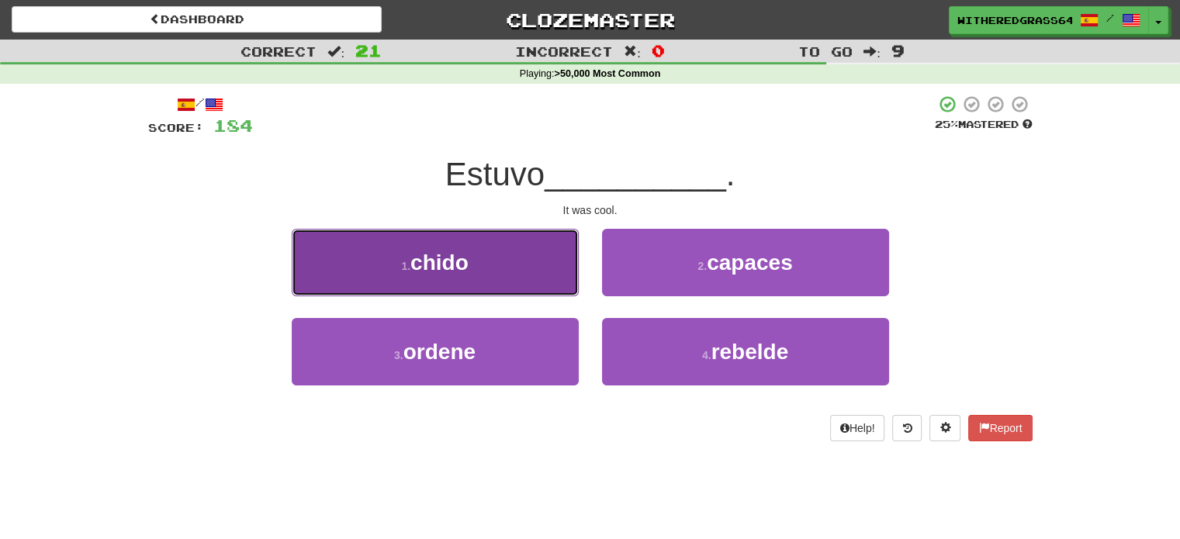
click at [540, 266] on button "1 . chido" at bounding box center [435, 262] width 287 height 67
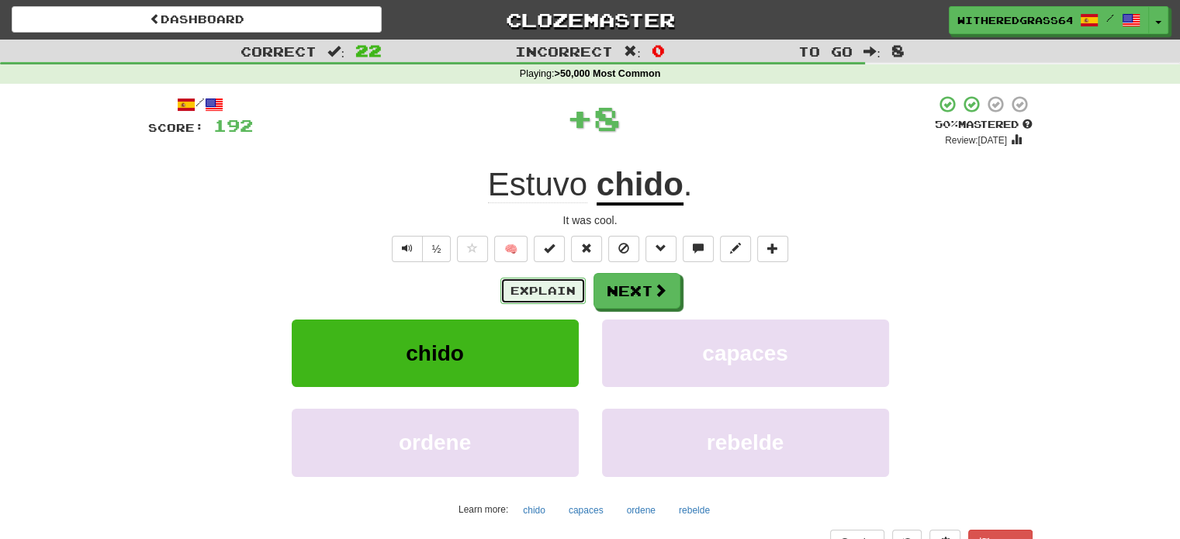
click at [562, 278] on button "Explain" at bounding box center [542, 291] width 85 height 26
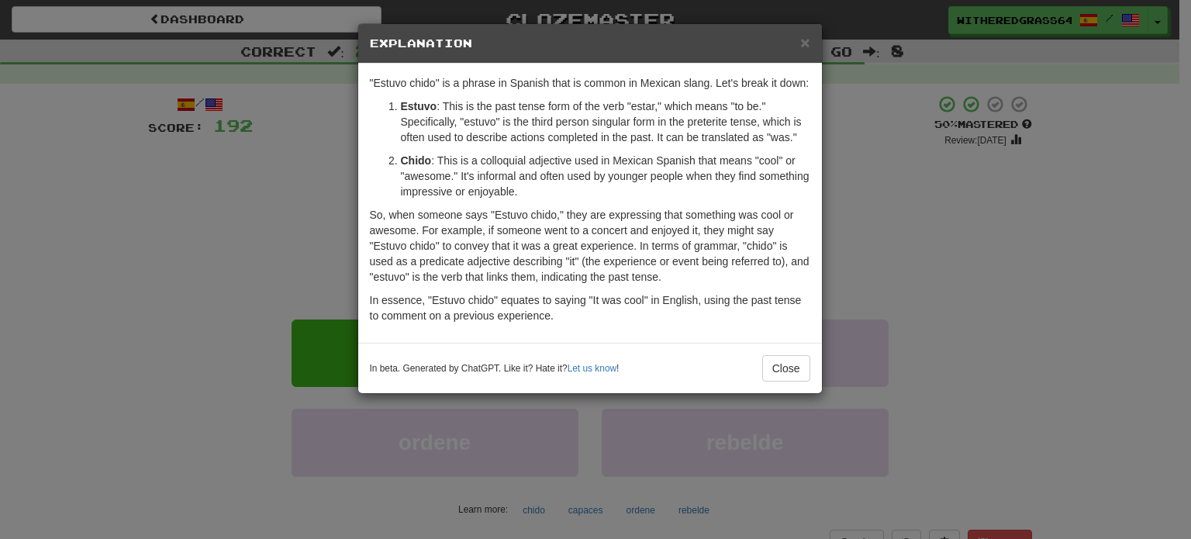
click at [295, 180] on div "× Explanation "Estuvo chido" is a phrase in Spanish that is common in Mexican s…" at bounding box center [595, 269] width 1191 height 539
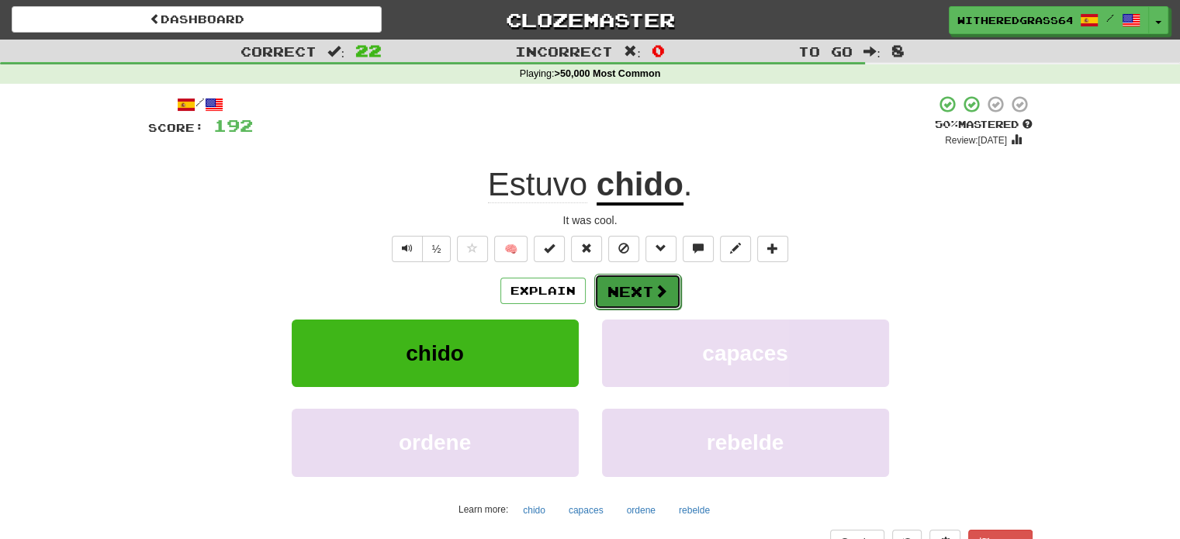
click at [614, 291] on button "Next" at bounding box center [637, 292] width 87 height 36
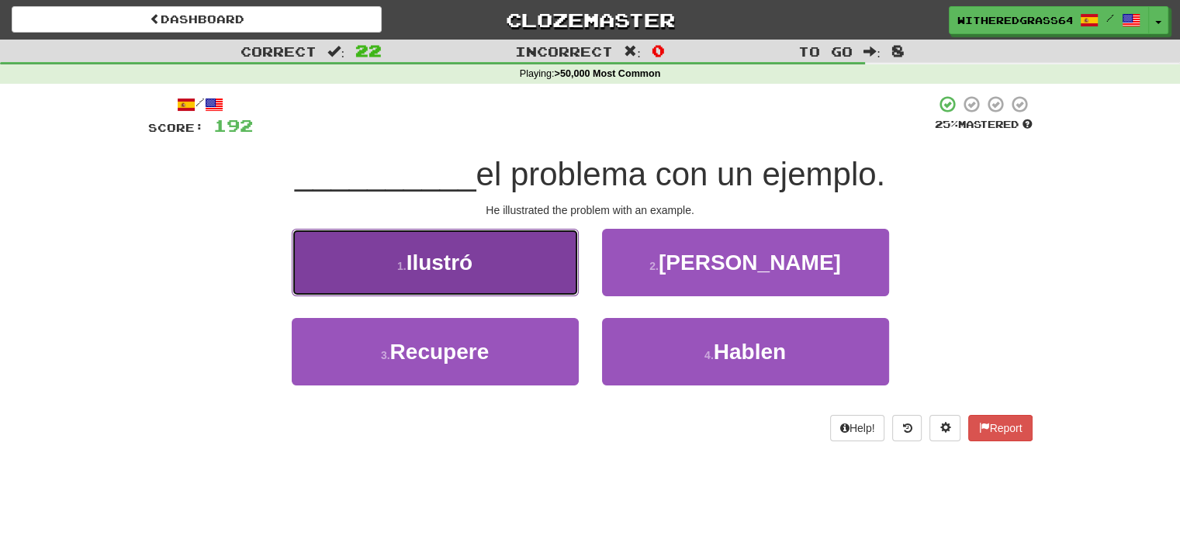
click at [528, 268] on button "1 . Ilustró" at bounding box center [435, 262] width 287 height 67
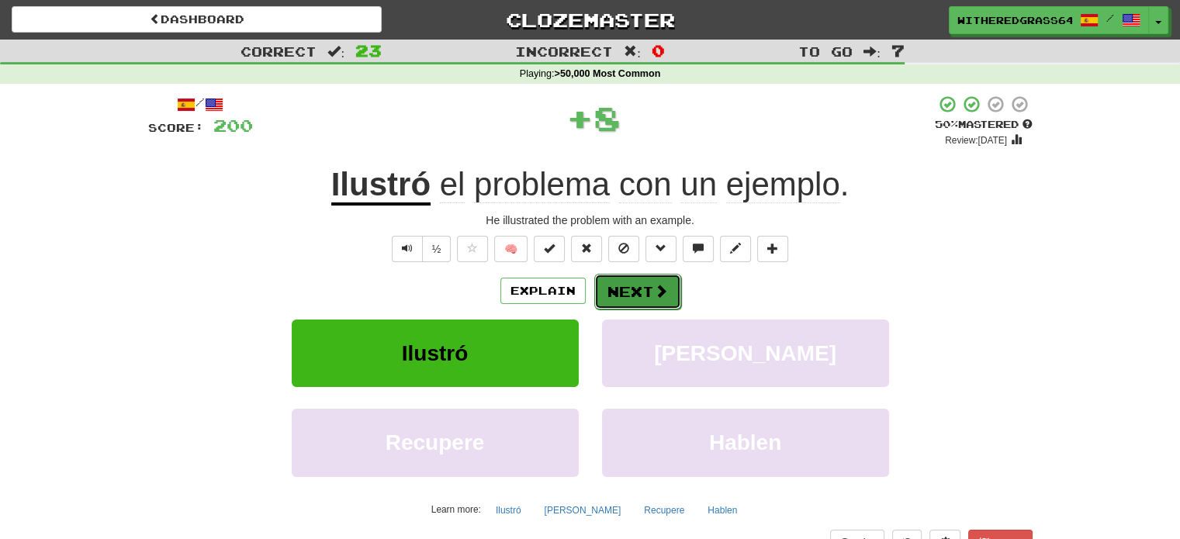
click at [620, 297] on button "Next" at bounding box center [637, 292] width 87 height 36
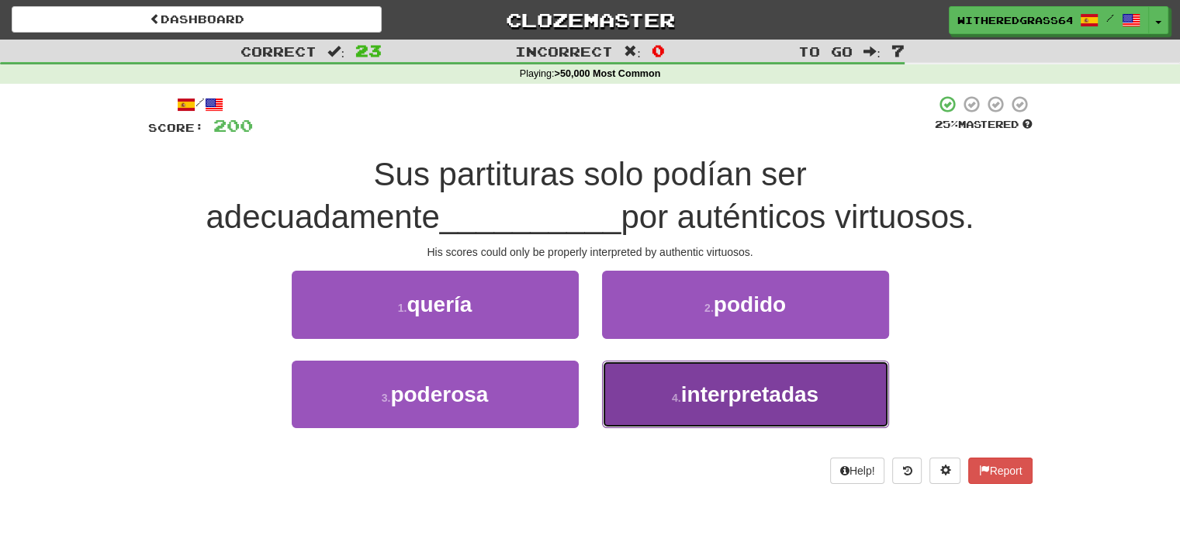
click at [711, 387] on span "interpretadas" at bounding box center [749, 394] width 137 height 24
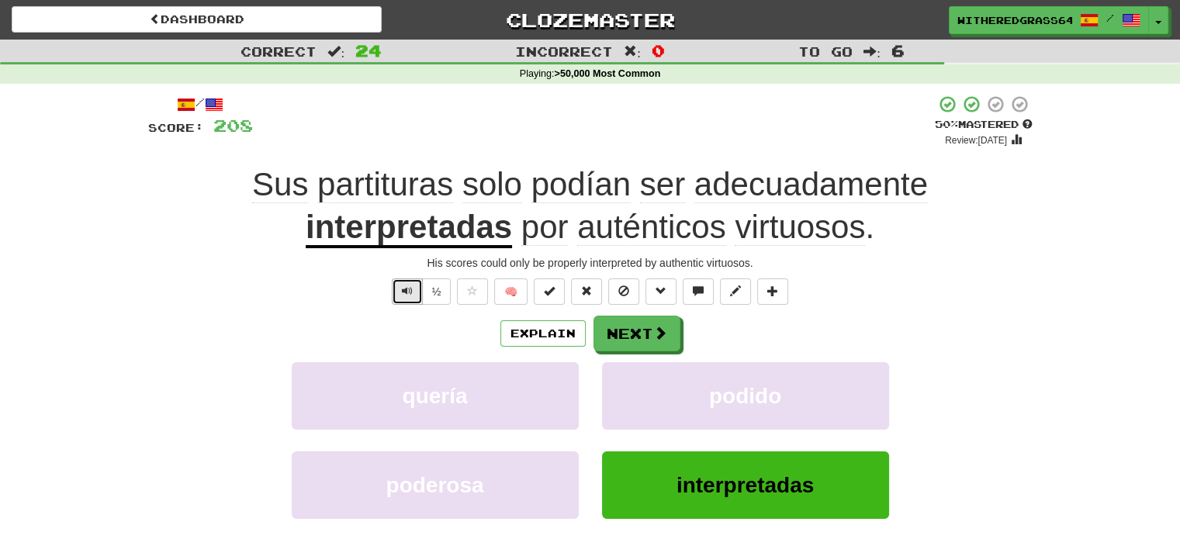
click at [406, 297] on button "Text-to-speech controls" at bounding box center [407, 291] width 31 height 26
click at [534, 335] on button "Explain" at bounding box center [542, 333] width 85 height 26
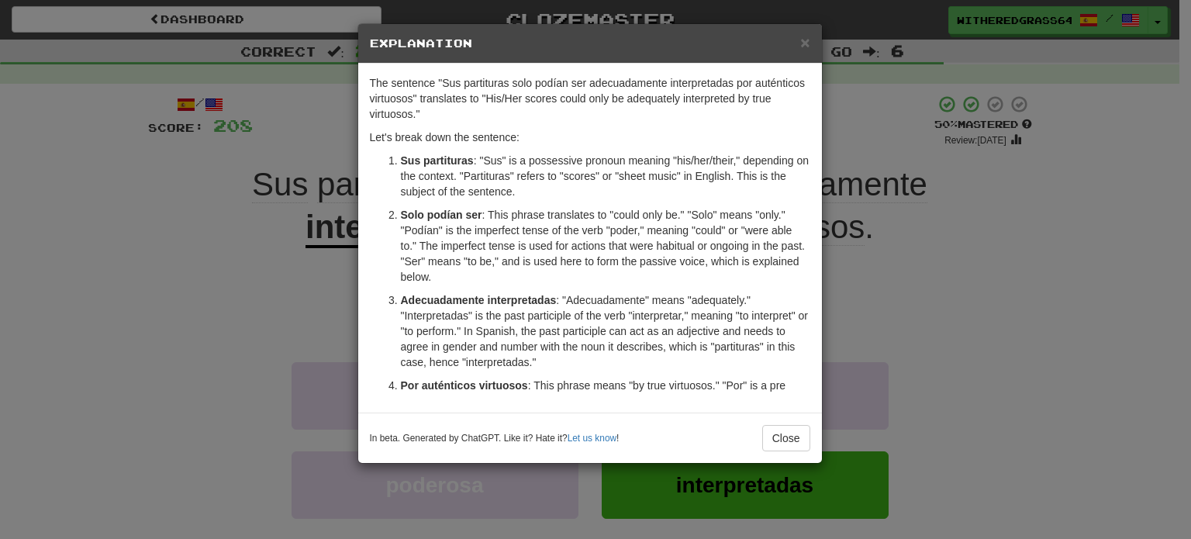
click at [1060, 299] on div "× Explanation The sentence "Sus partituras solo podían ser adecuadamente interp…" at bounding box center [595, 269] width 1191 height 539
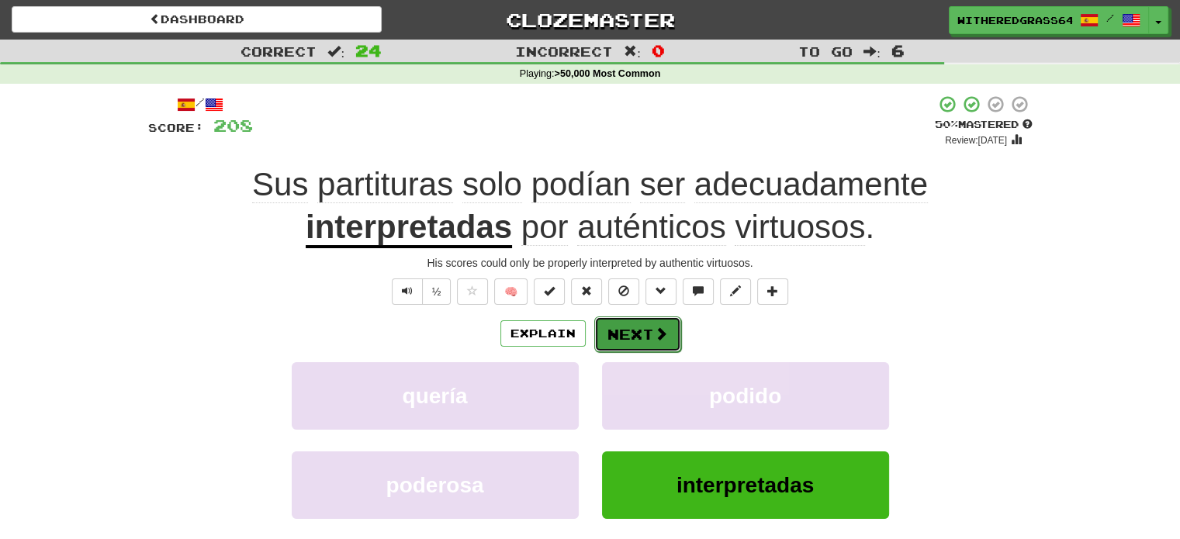
click at [654, 341] on span at bounding box center [661, 334] width 14 height 14
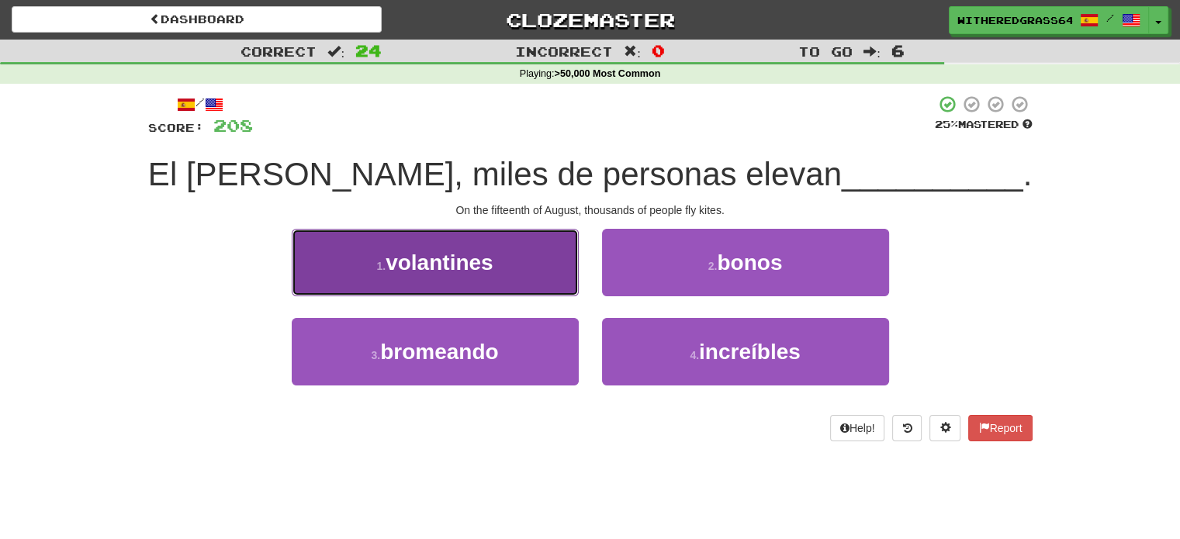
click at [534, 258] on button "1 . volantines" at bounding box center [435, 262] width 287 height 67
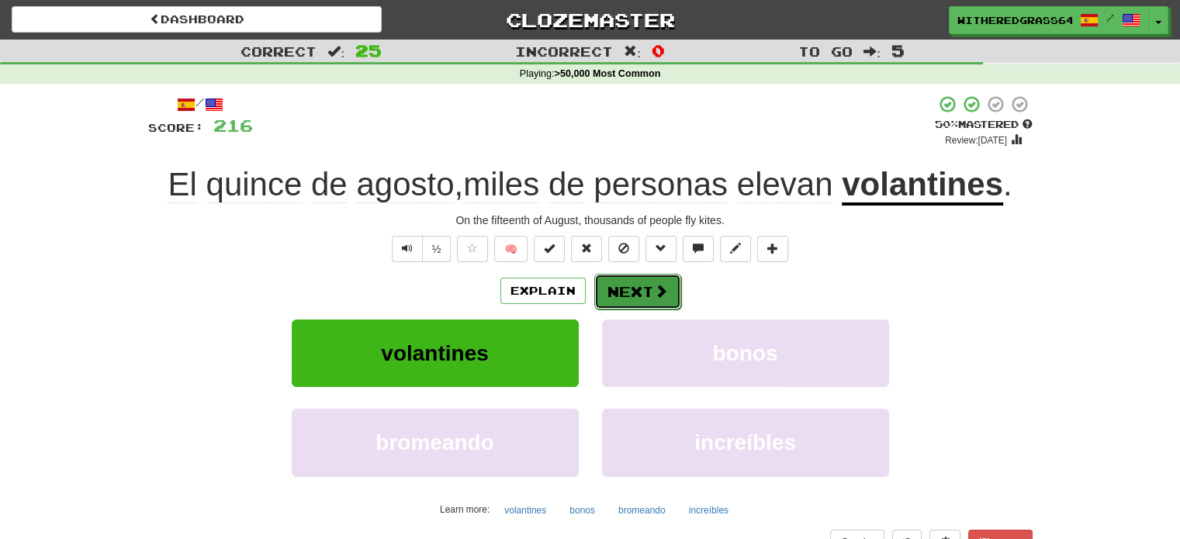
click at [648, 285] on button "Next" at bounding box center [637, 292] width 87 height 36
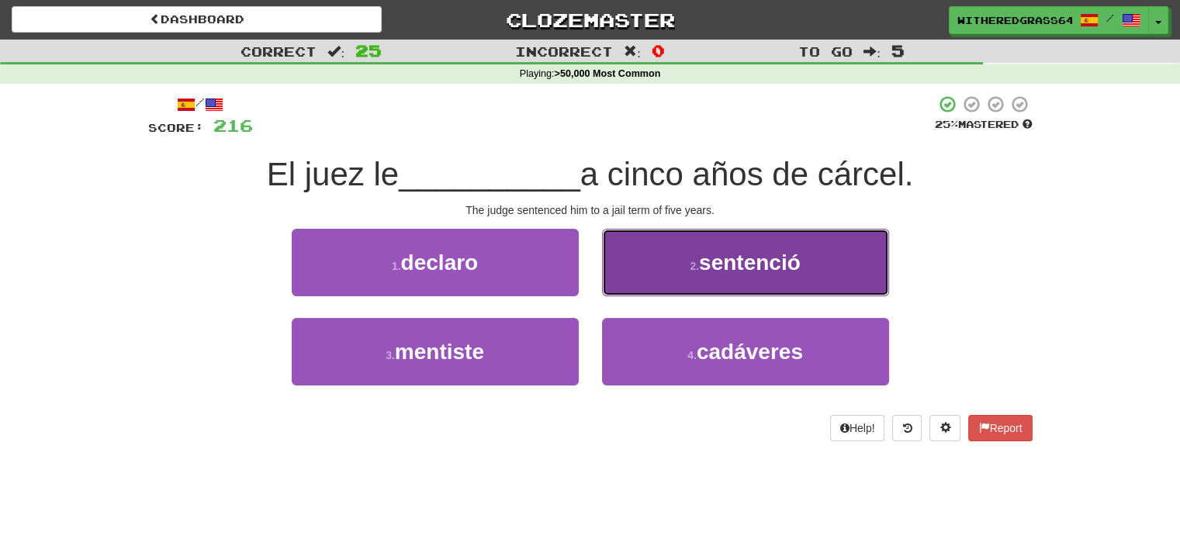
click at [659, 268] on button "2 . sentenció" at bounding box center [745, 262] width 287 height 67
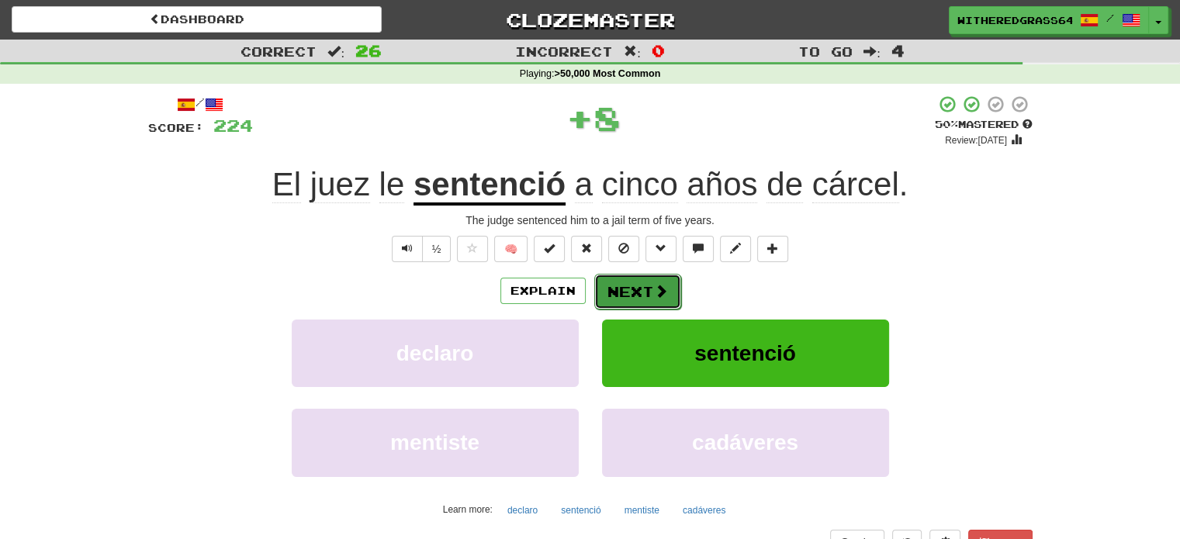
click at [637, 292] on button "Next" at bounding box center [637, 292] width 87 height 36
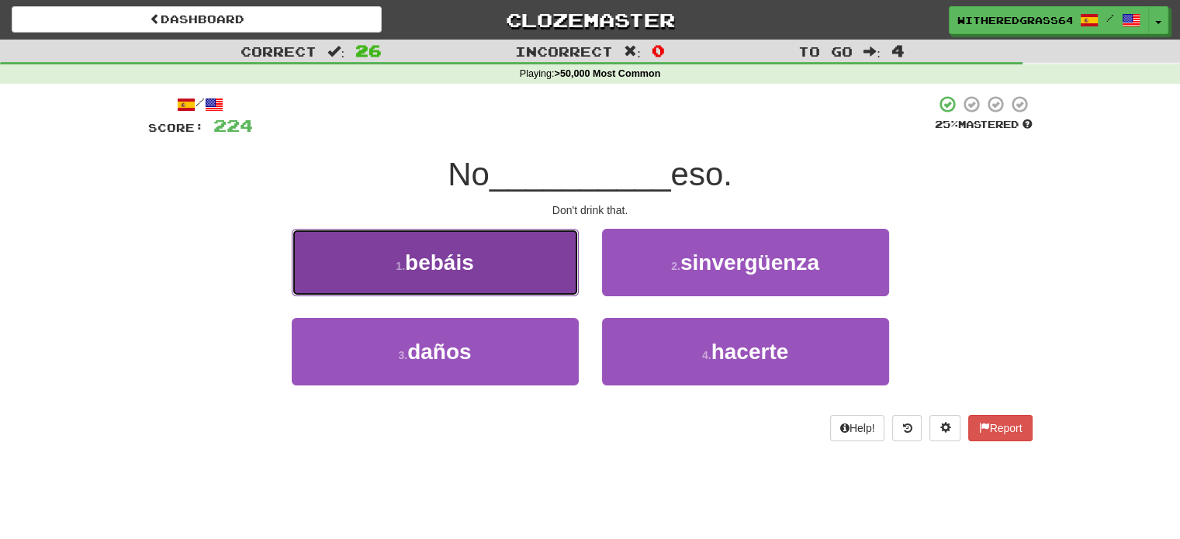
click at [556, 266] on button "1 . bebáis" at bounding box center [435, 262] width 287 height 67
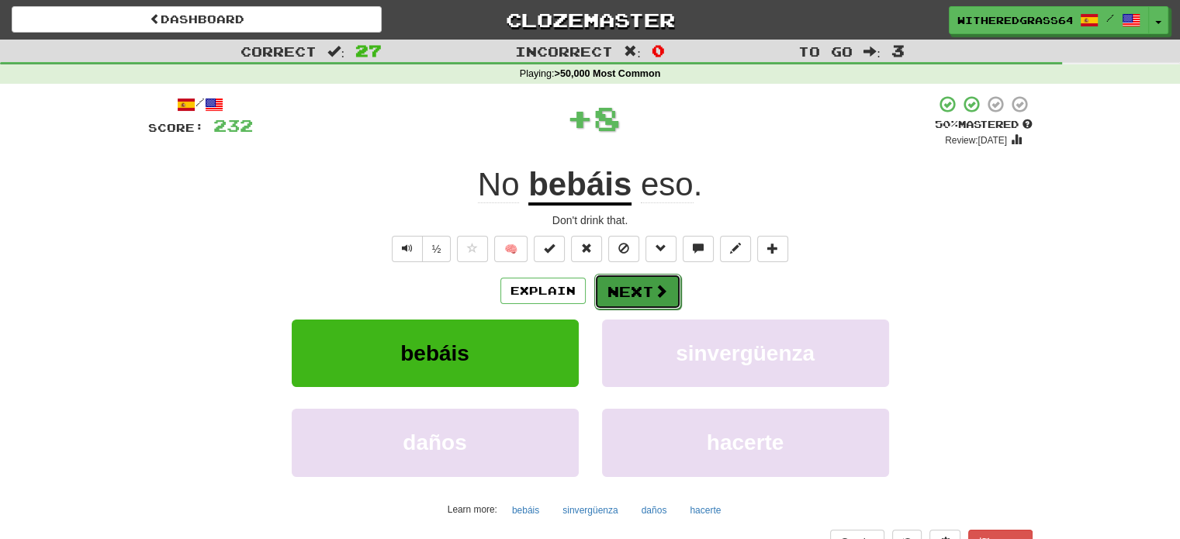
click at [645, 291] on button "Next" at bounding box center [637, 292] width 87 height 36
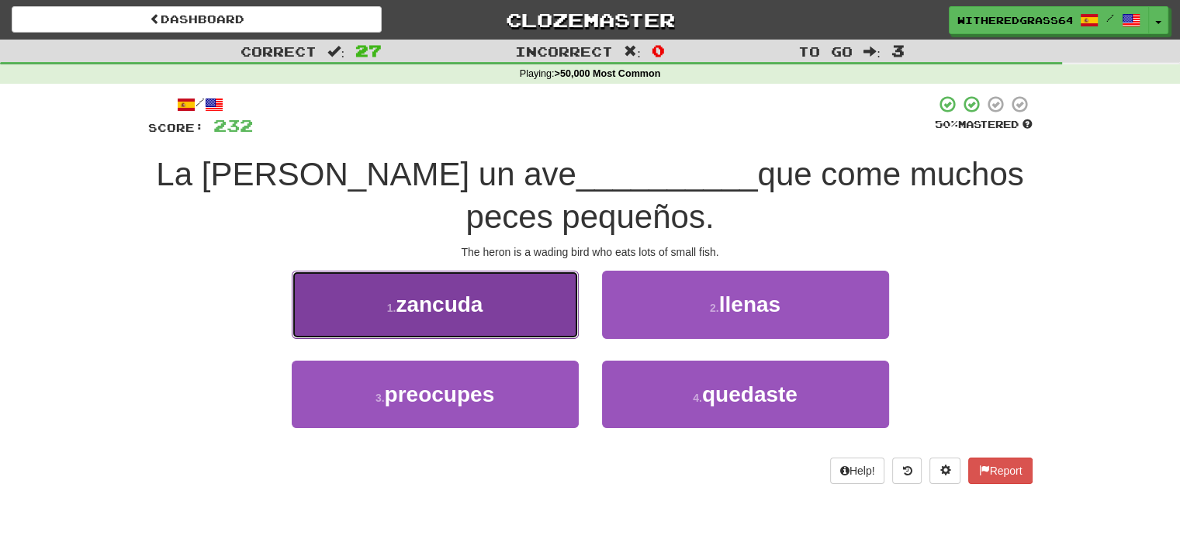
click at [546, 303] on button "1 . zancuda" at bounding box center [435, 304] width 287 height 67
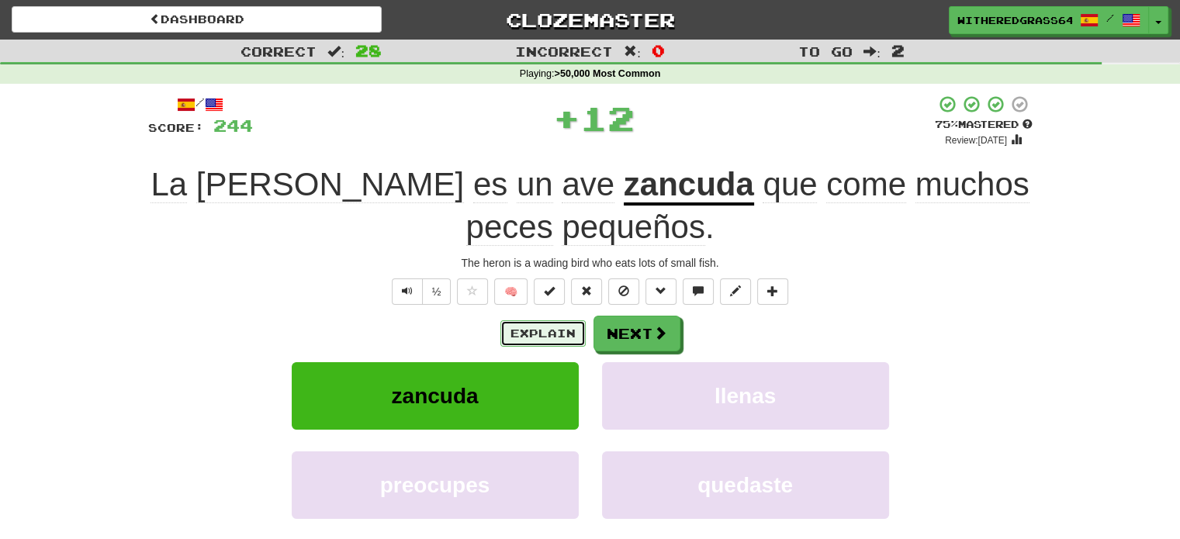
click at [521, 330] on button "Explain" at bounding box center [542, 333] width 85 height 26
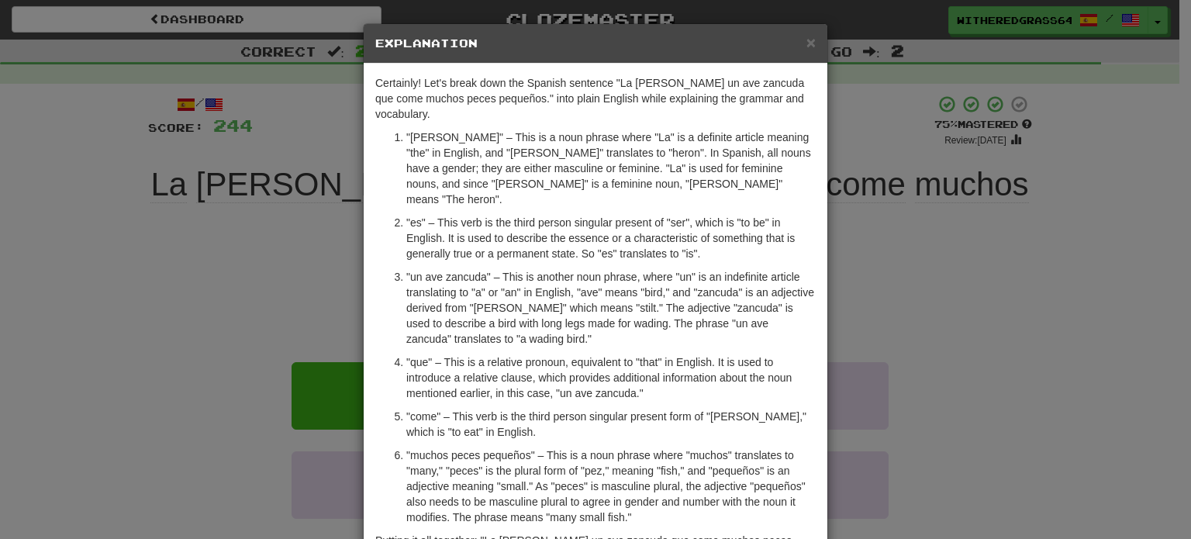
click at [251, 293] on div "× Explanation Certainly! Let's break down the Spanish sentence "La garza es un …" at bounding box center [595, 269] width 1191 height 539
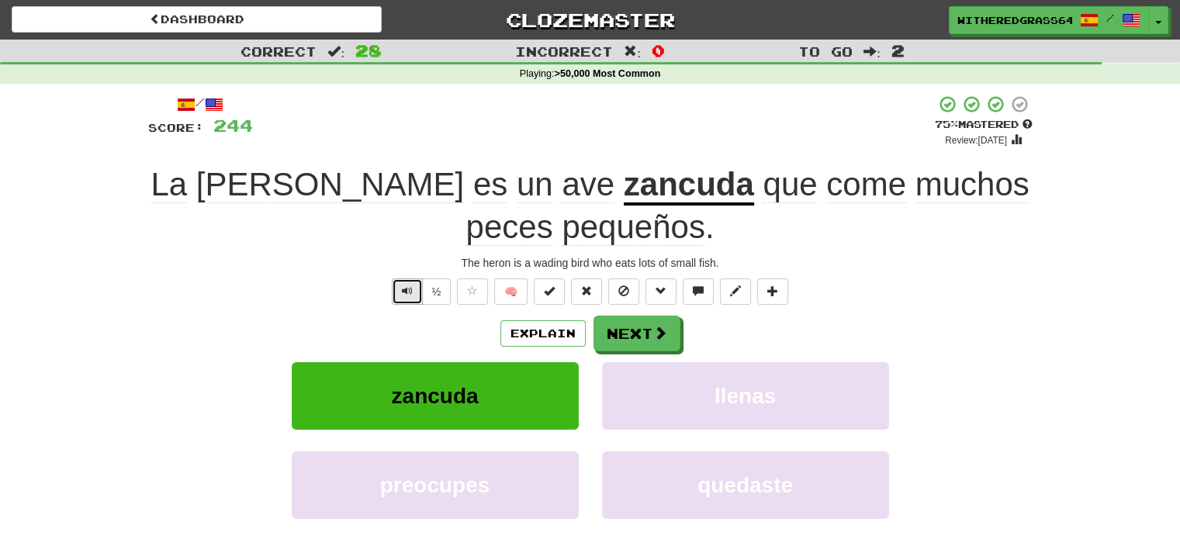
click at [412, 288] on span "Text-to-speech controls" at bounding box center [407, 290] width 11 height 11
click at [621, 341] on button "Next" at bounding box center [637, 334] width 87 height 36
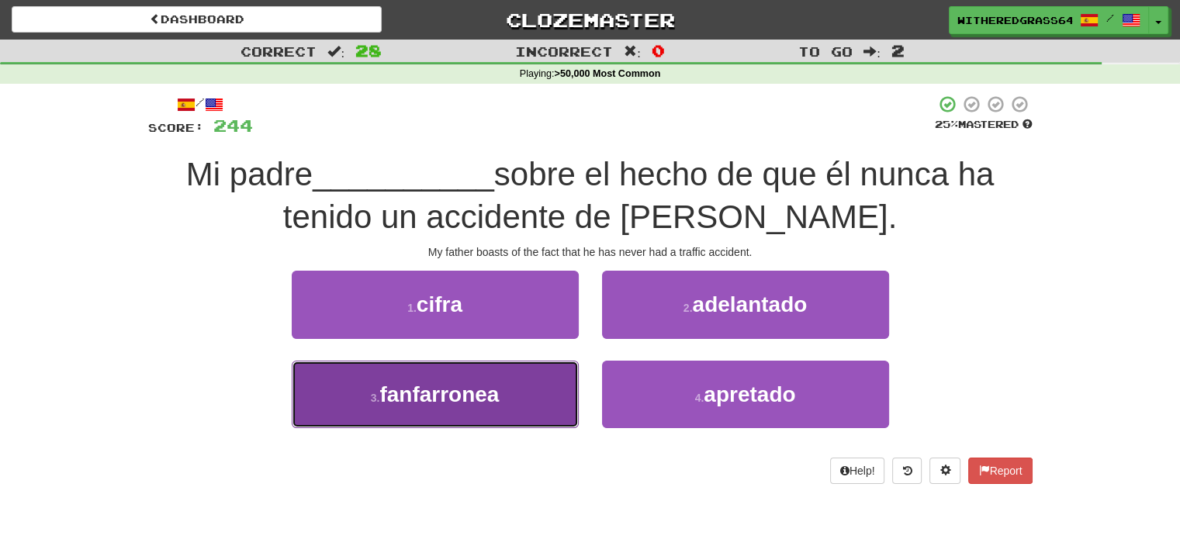
click at [523, 391] on button "3 . fanfarronea" at bounding box center [435, 394] width 287 height 67
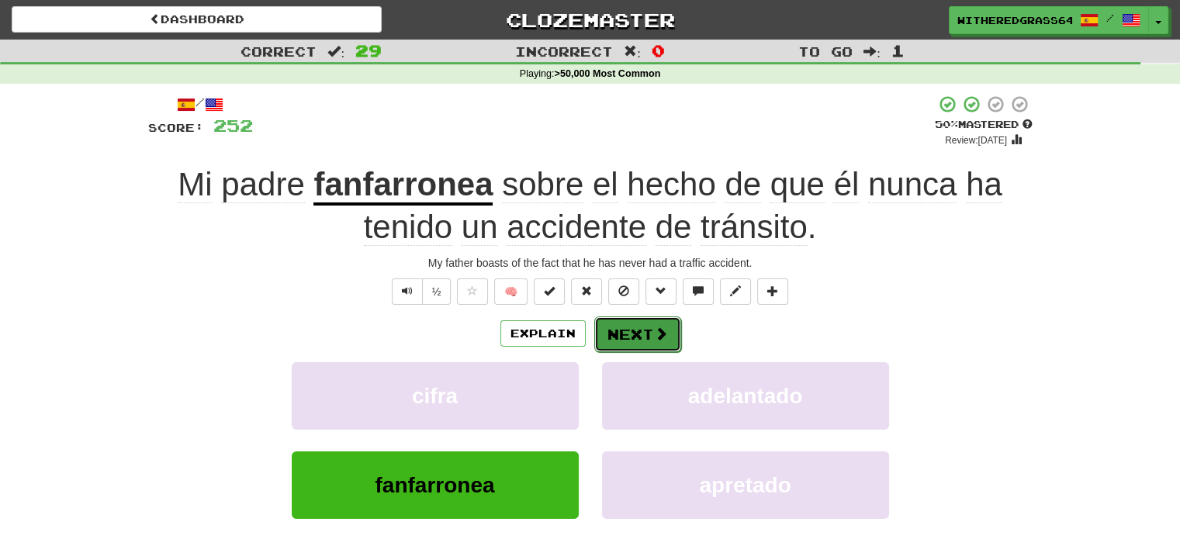
click at [642, 337] on button "Next" at bounding box center [637, 334] width 87 height 36
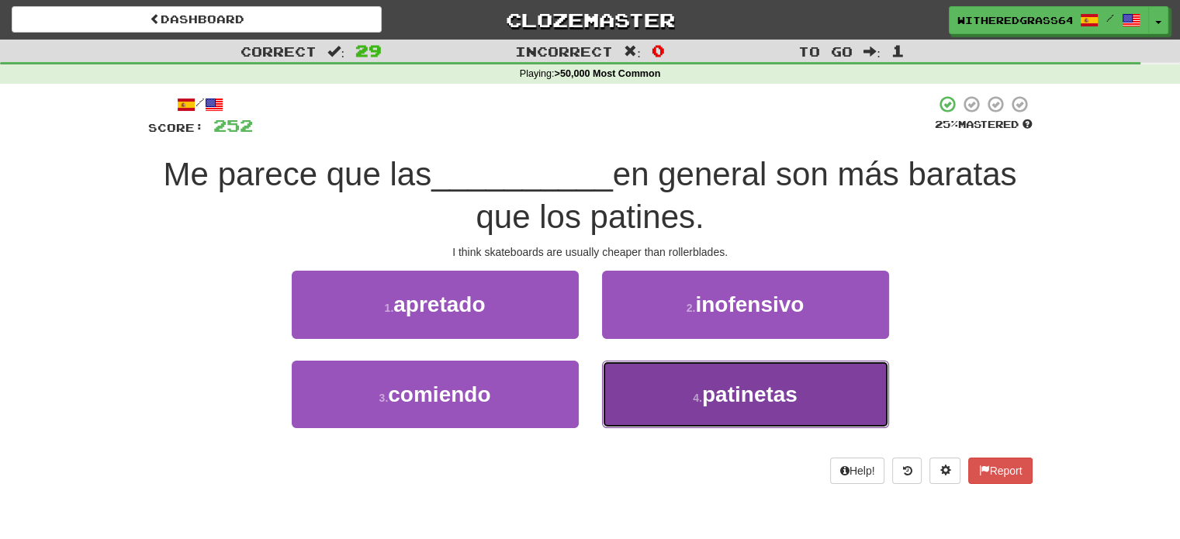
click at [706, 393] on span "patinetas" at bounding box center [749, 394] width 95 height 24
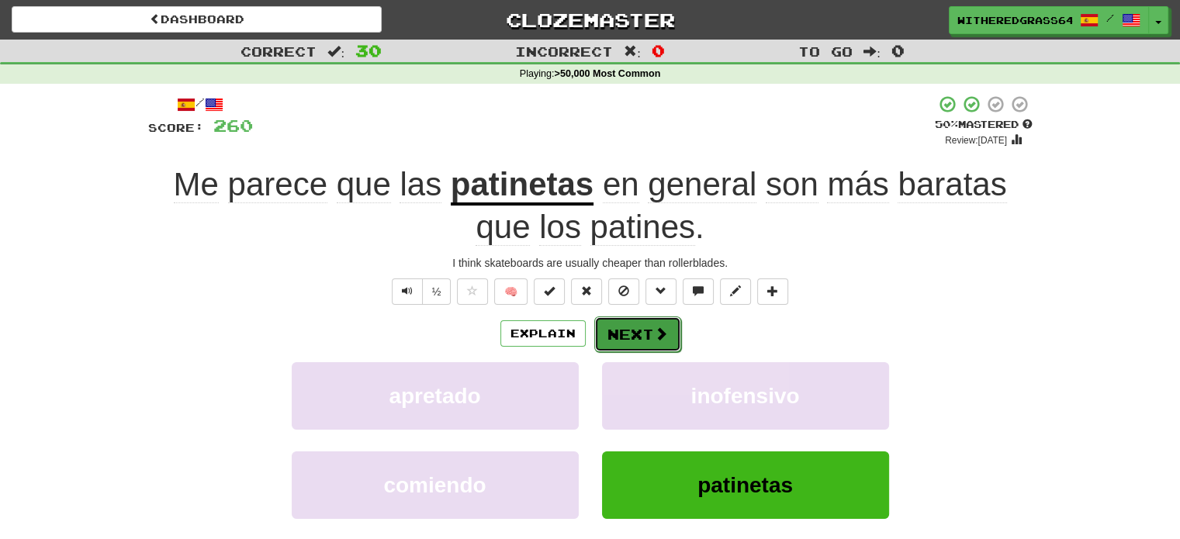
click at [654, 341] on span at bounding box center [661, 334] width 14 height 14
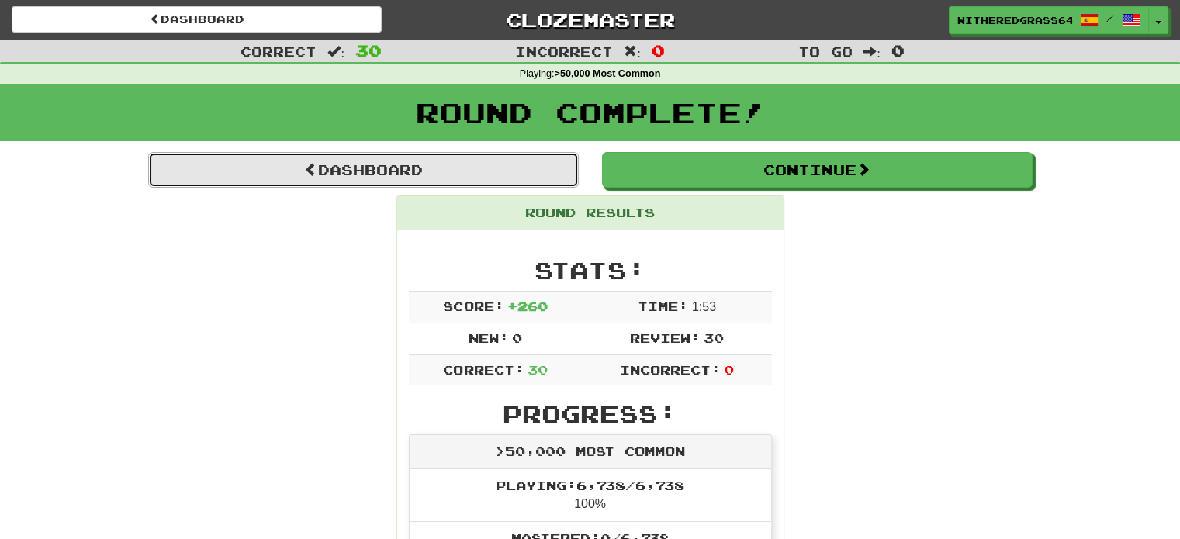
click at [481, 177] on link "Dashboard" at bounding box center [363, 170] width 431 height 36
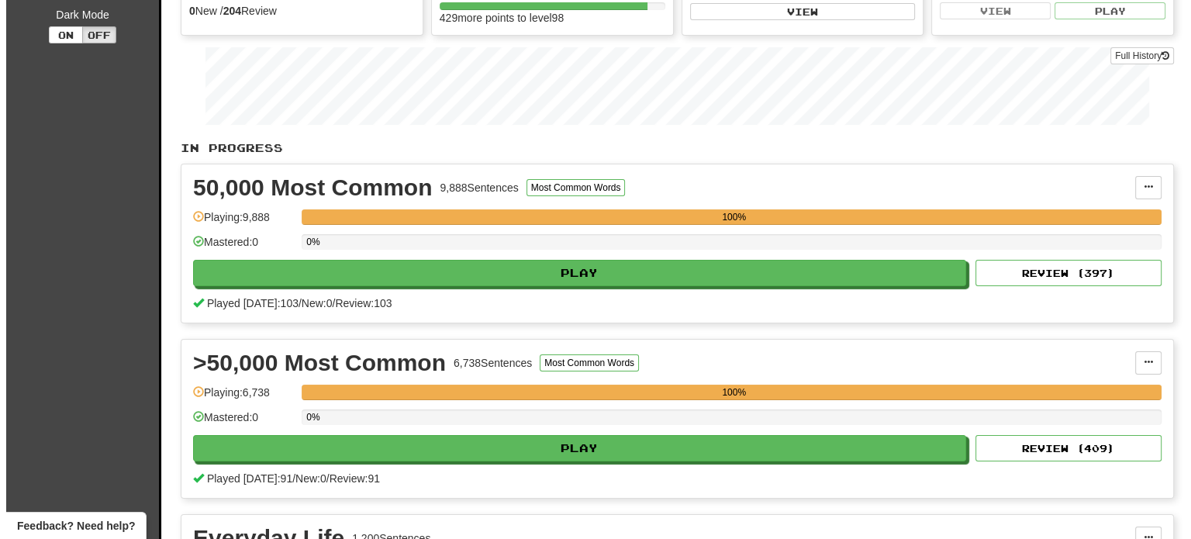
scroll to position [203, 0]
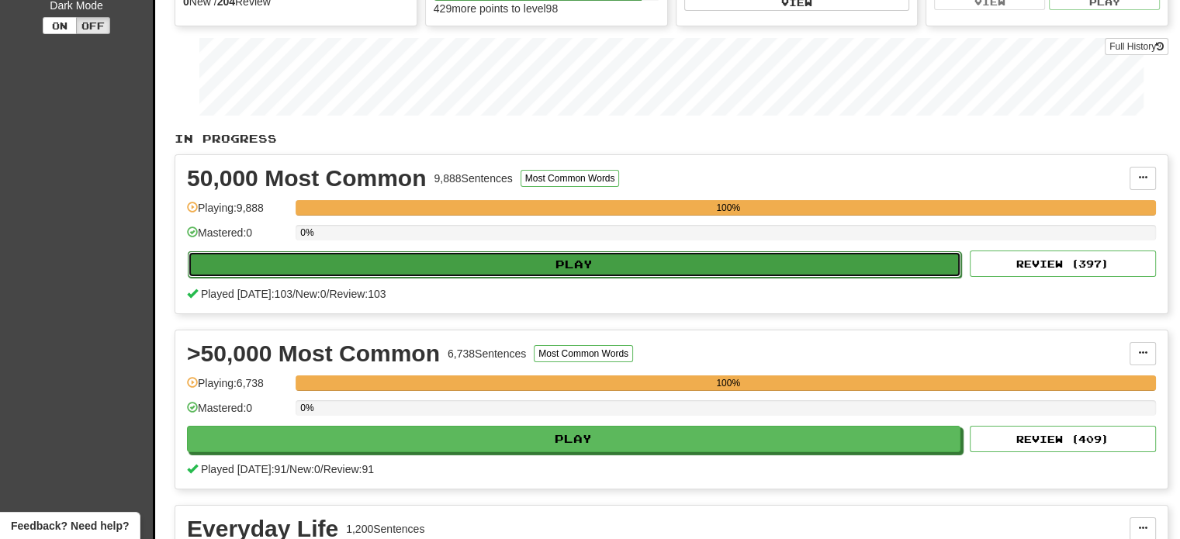
click at [540, 262] on button "Play" at bounding box center [574, 264] width 773 height 26
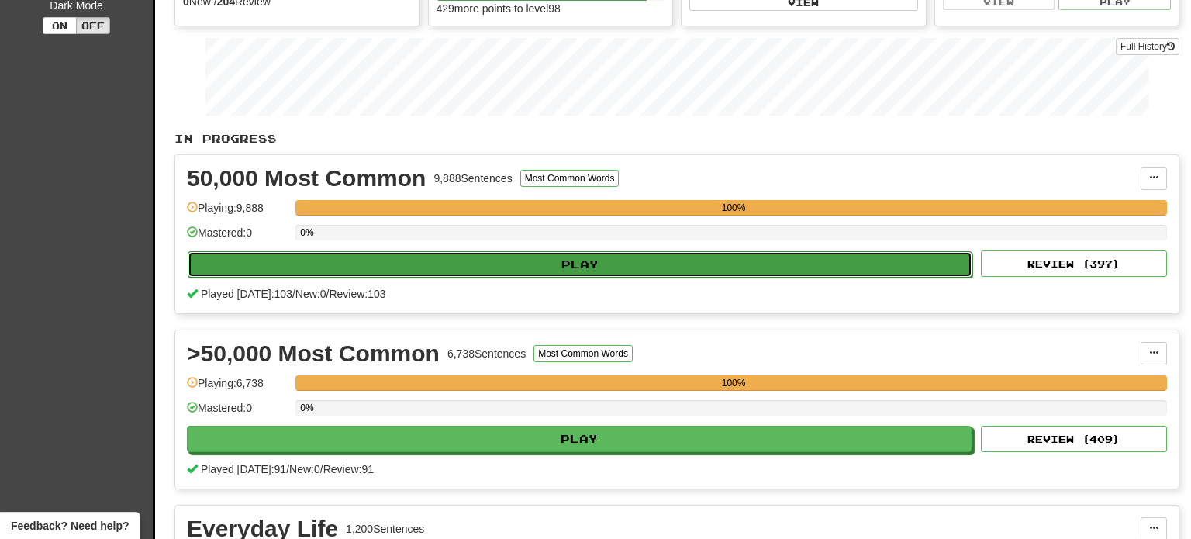
select select "**"
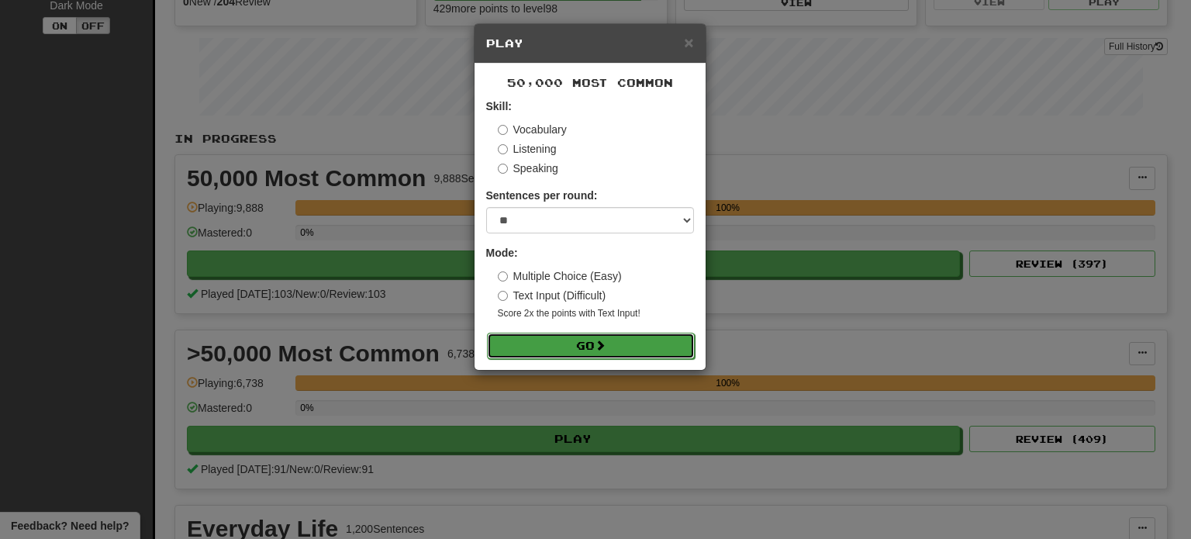
click at [591, 348] on button "Go" at bounding box center [591, 346] width 208 height 26
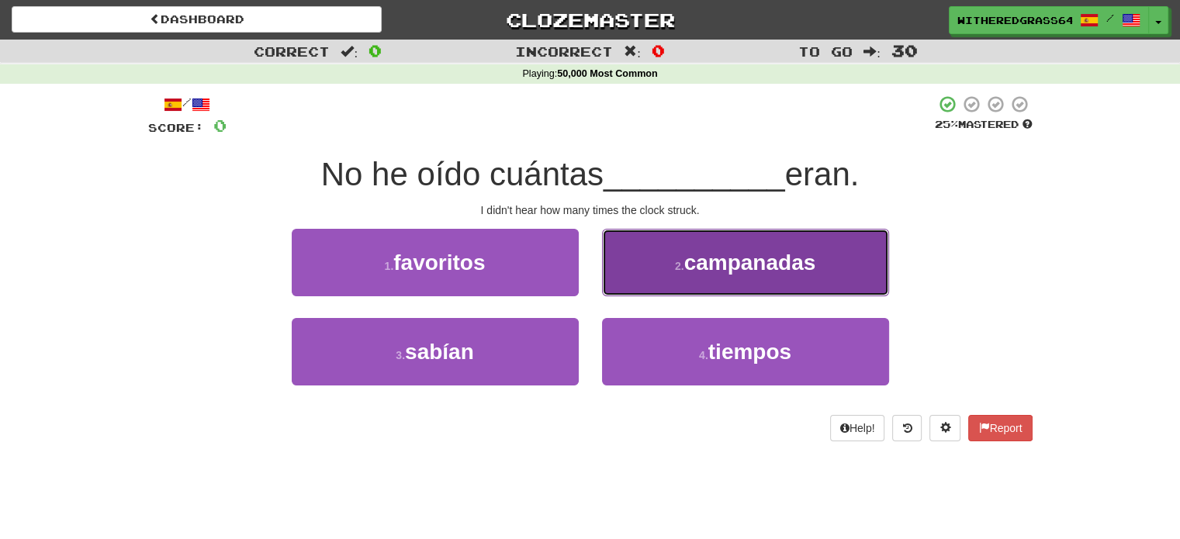
click at [670, 251] on button "2 . campanadas" at bounding box center [745, 262] width 287 height 67
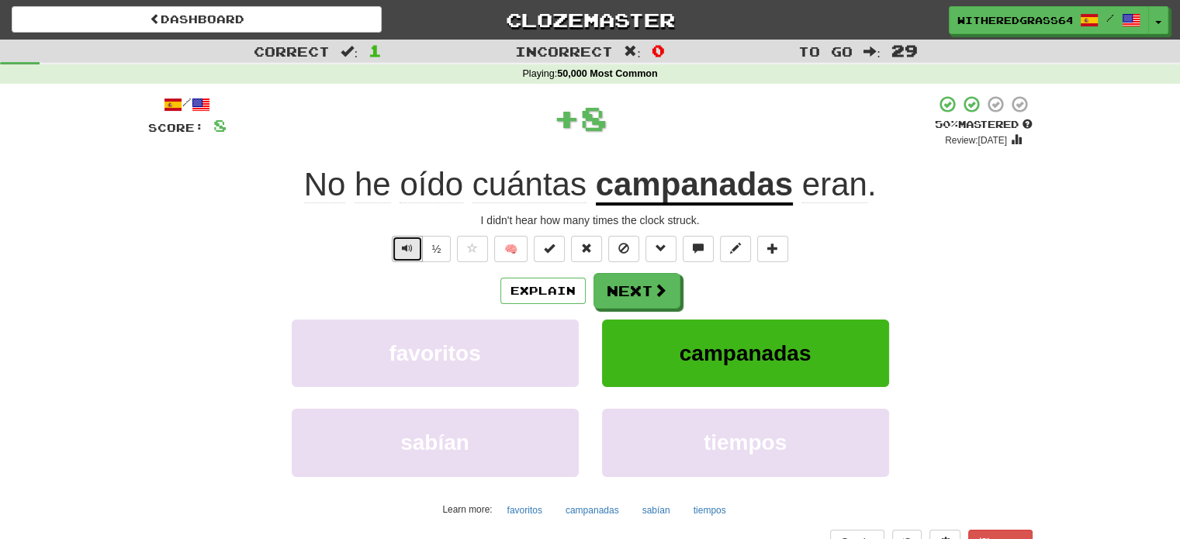
click at [408, 251] on span "Text-to-speech controls" at bounding box center [407, 248] width 11 height 11
click at [648, 298] on button "Next" at bounding box center [637, 292] width 87 height 36
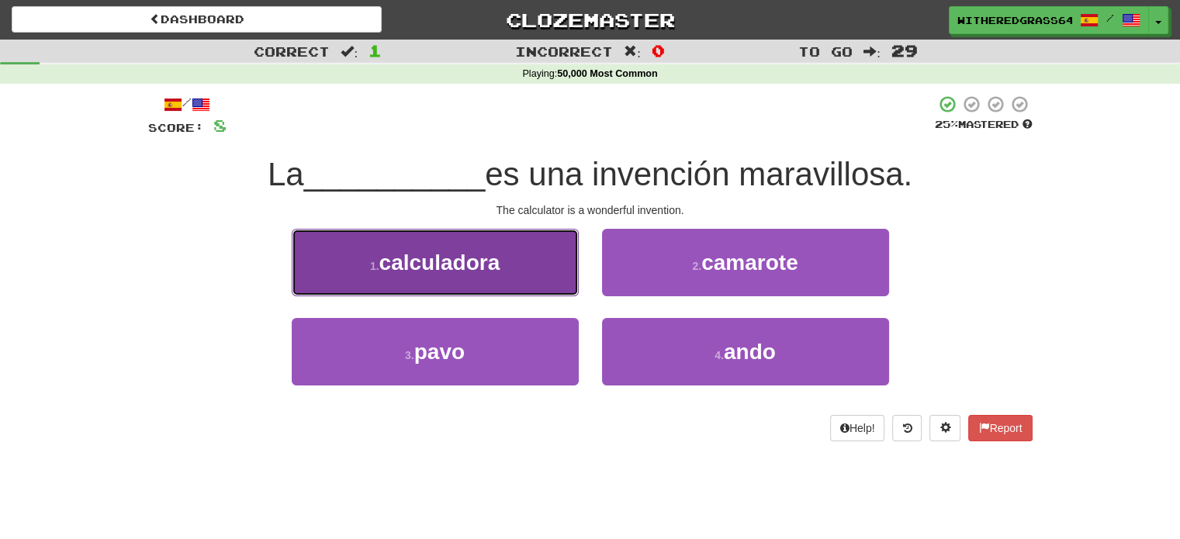
click at [540, 258] on button "1 . calculadora" at bounding box center [435, 262] width 287 height 67
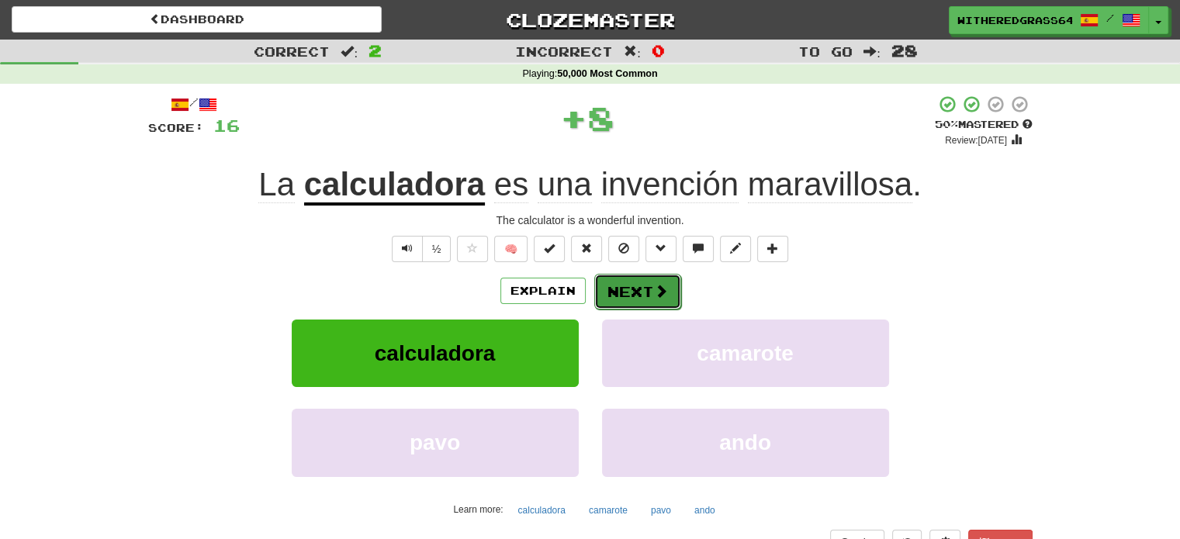
click at [648, 298] on button "Next" at bounding box center [637, 292] width 87 height 36
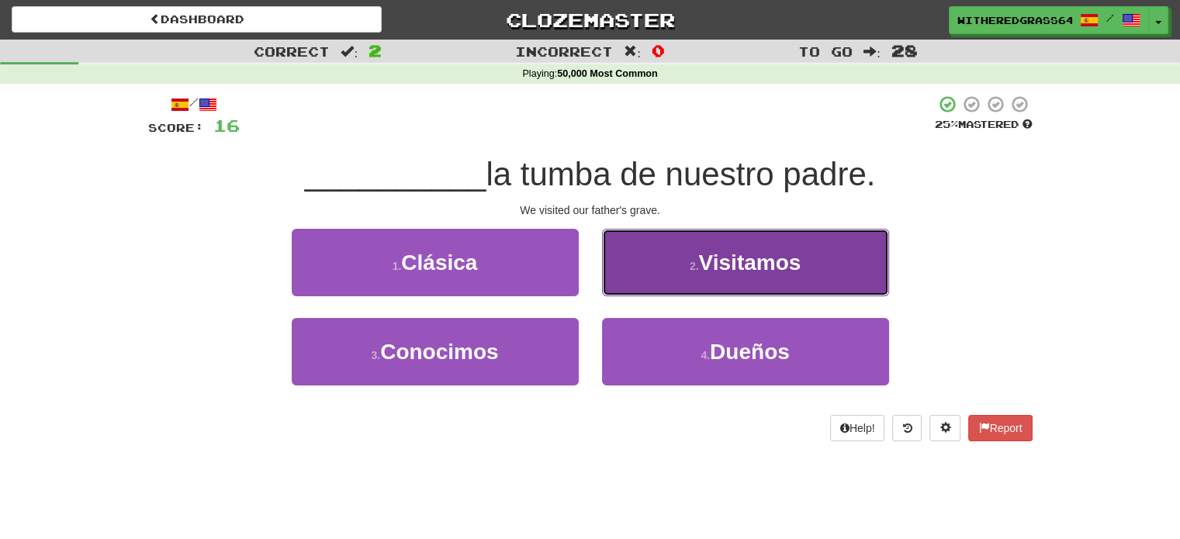
click at [648, 280] on button "2 . Visitamos" at bounding box center [745, 262] width 287 height 67
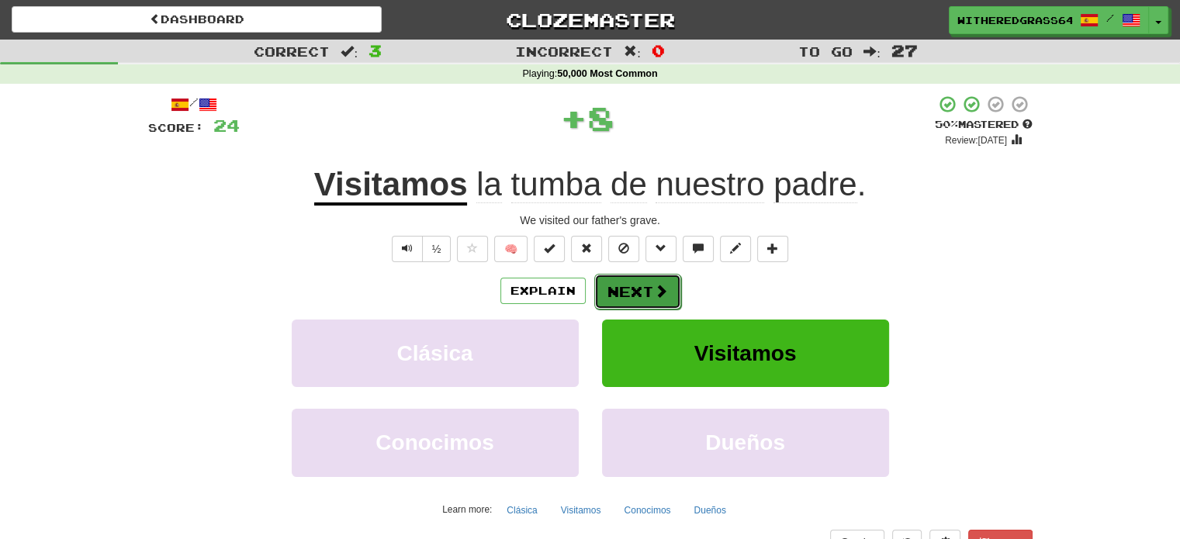
click at [627, 291] on button "Next" at bounding box center [637, 292] width 87 height 36
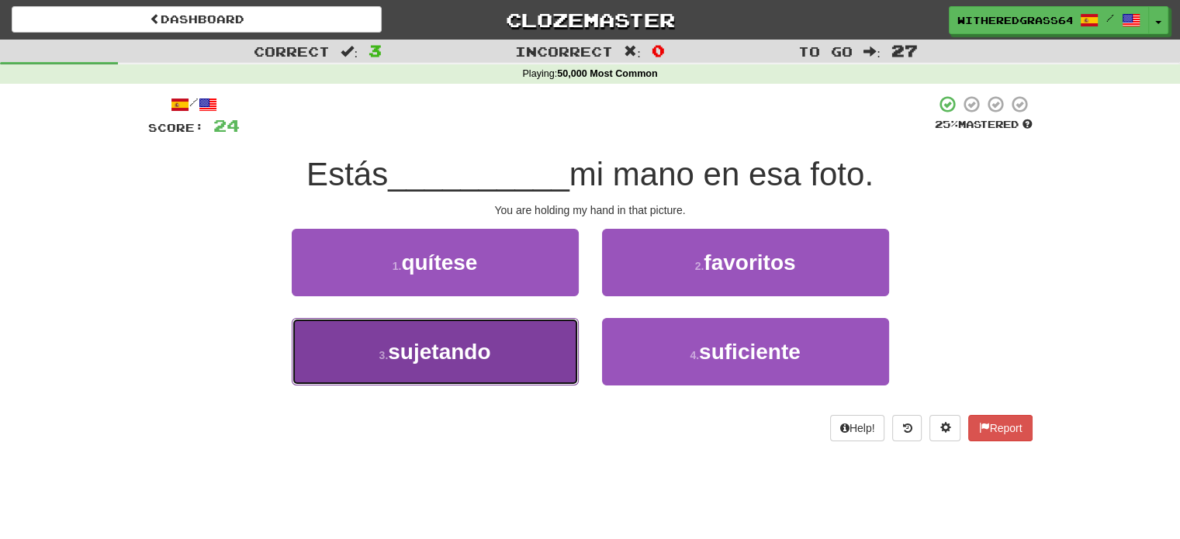
click at [544, 344] on button "3 . sujetando" at bounding box center [435, 351] width 287 height 67
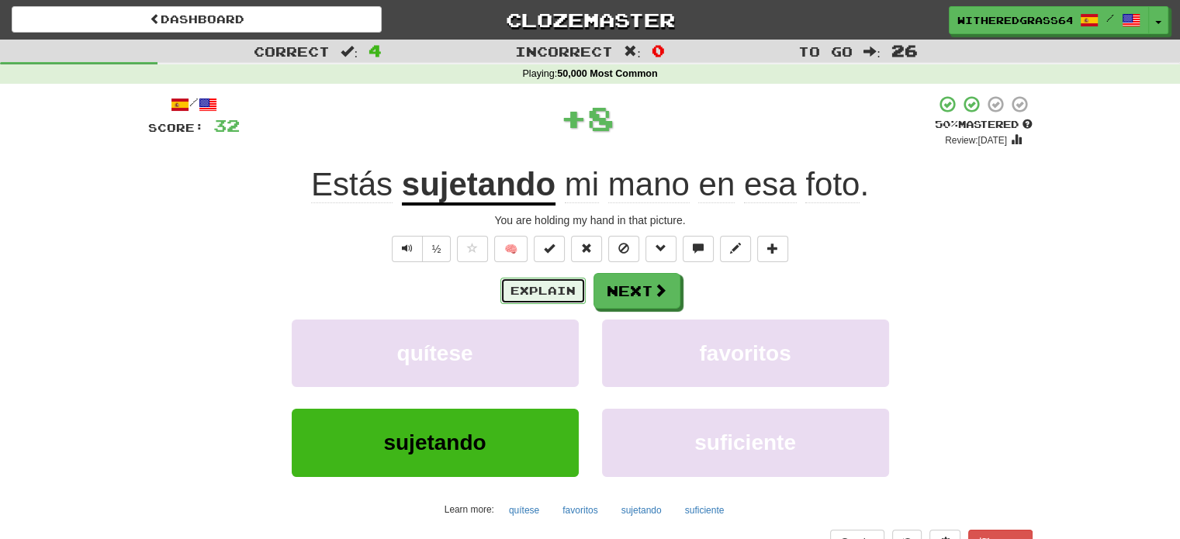
click at [545, 293] on button "Explain" at bounding box center [542, 291] width 85 height 26
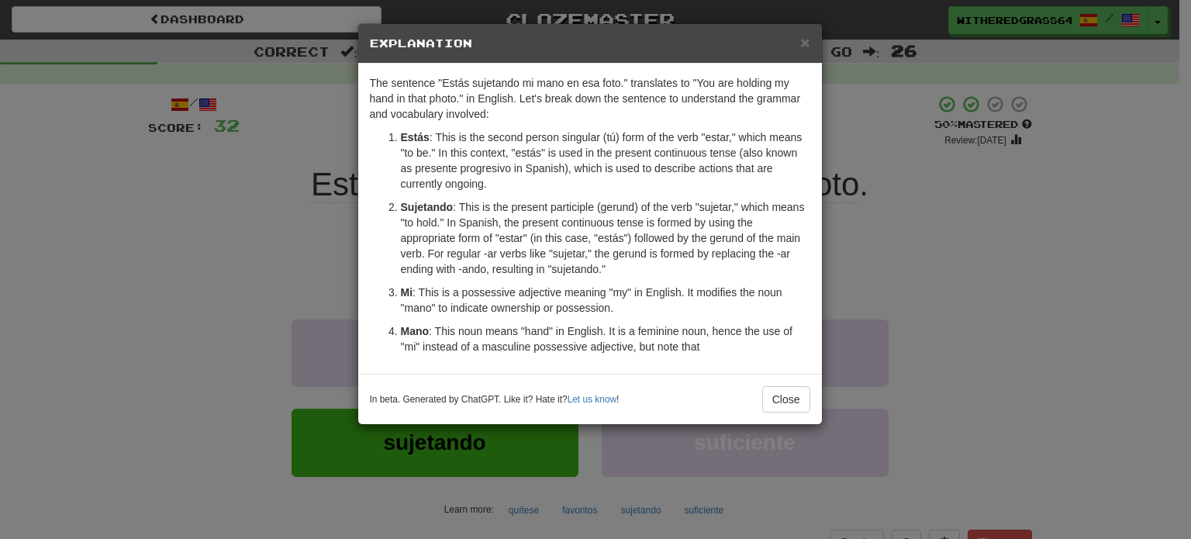
click at [334, 213] on div "× Explanation The sentence "Estás sujetando mi mano en esa foto." translates to…" at bounding box center [595, 269] width 1191 height 539
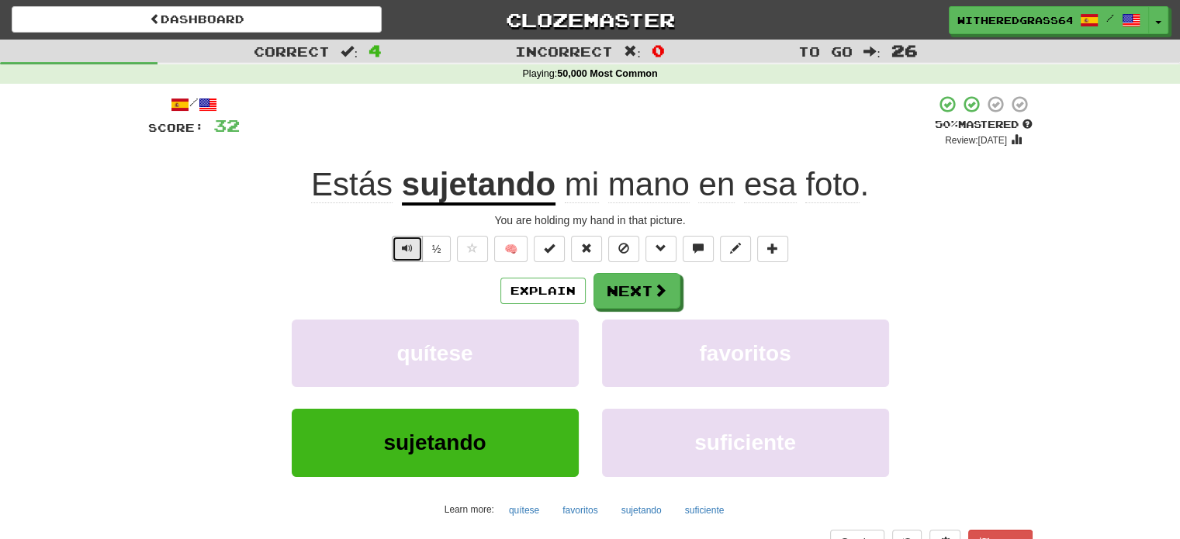
click at [410, 256] on button "Text-to-speech controls" at bounding box center [407, 249] width 31 height 26
click at [614, 286] on button "Next" at bounding box center [637, 292] width 87 height 36
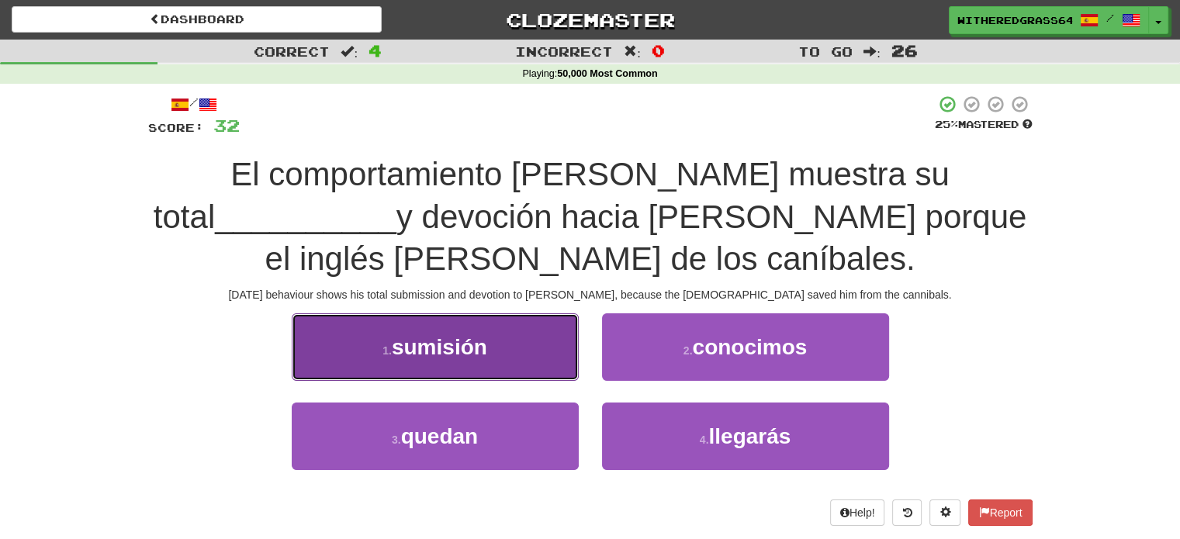
click at [551, 334] on button "1 . sumisión" at bounding box center [435, 346] width 287 height 67
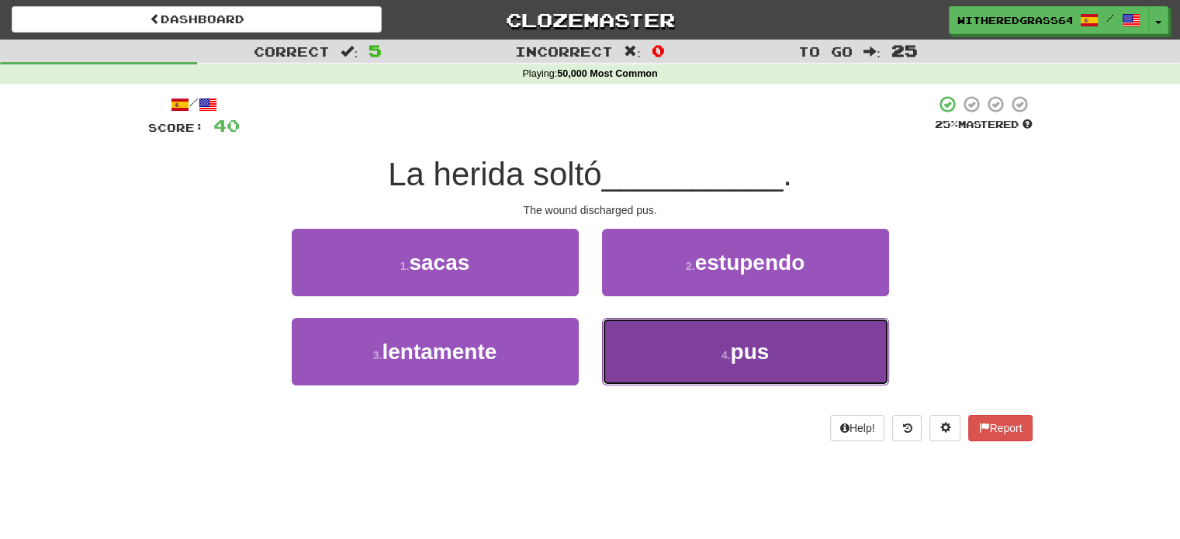
click at [680, 379] on button "4 . pus" at bounding box center [745, 351] width 287 height 67
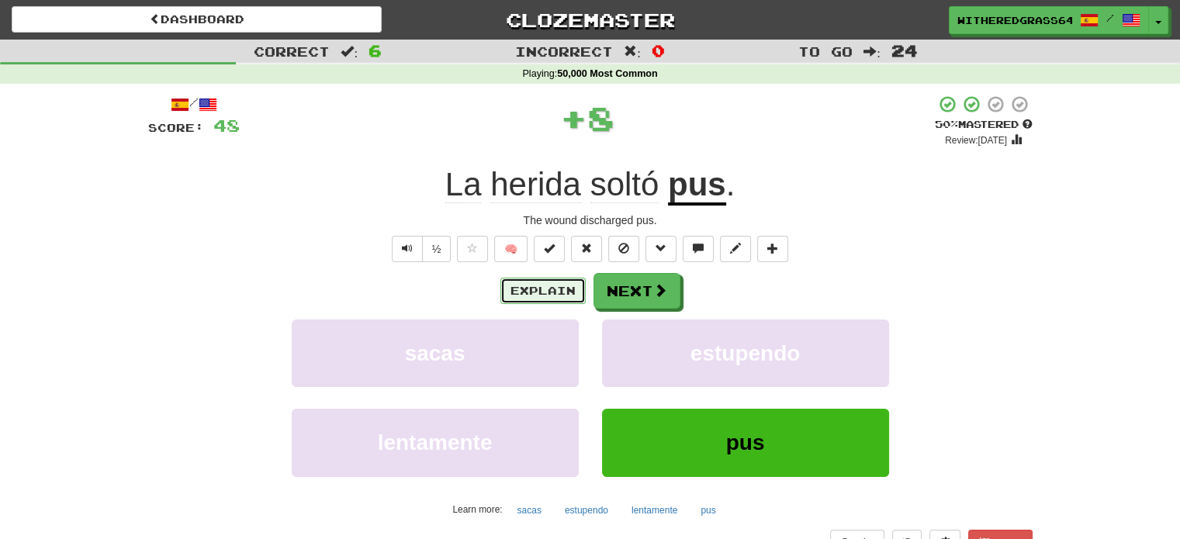
click at [565, 289] on button "Explain" at bounding box center [542, 291] width 85 height 26
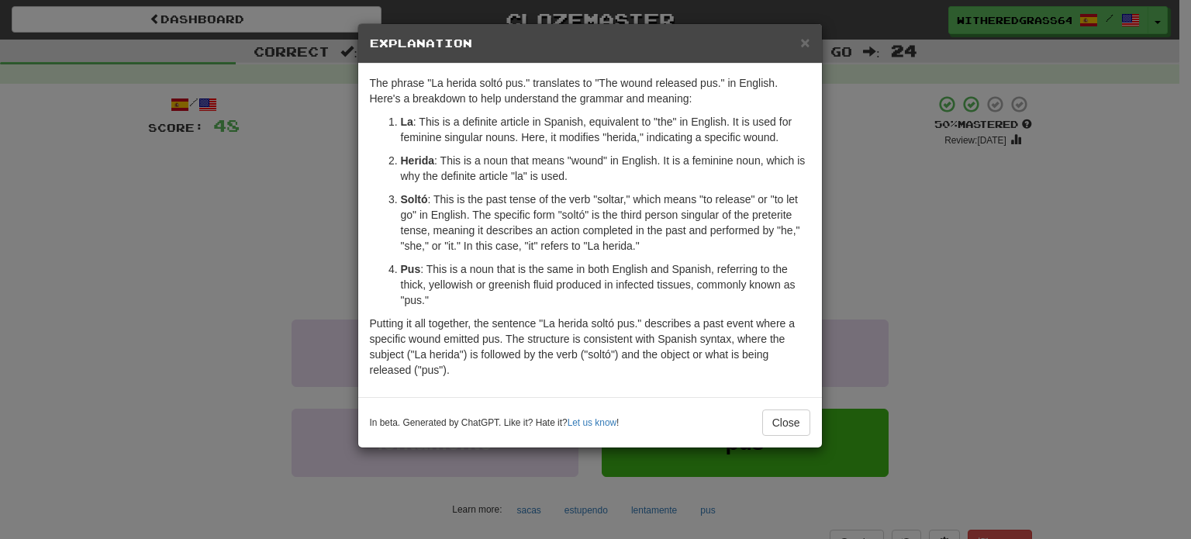
click at [244, 216] on div "× Explanation The phrase "La herida soltó pus." translates to "The wound releas…" at bounding box center [595, 269] width 1191 height 539
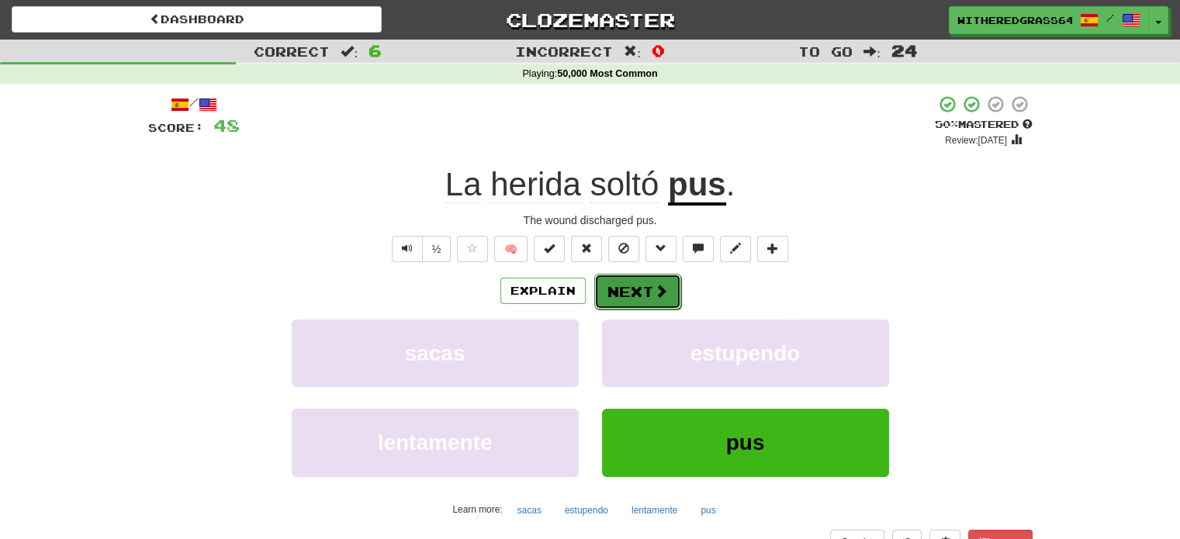
click at [617, 289] on button "Next" at bounding box center [637, 292] width 87 height 36
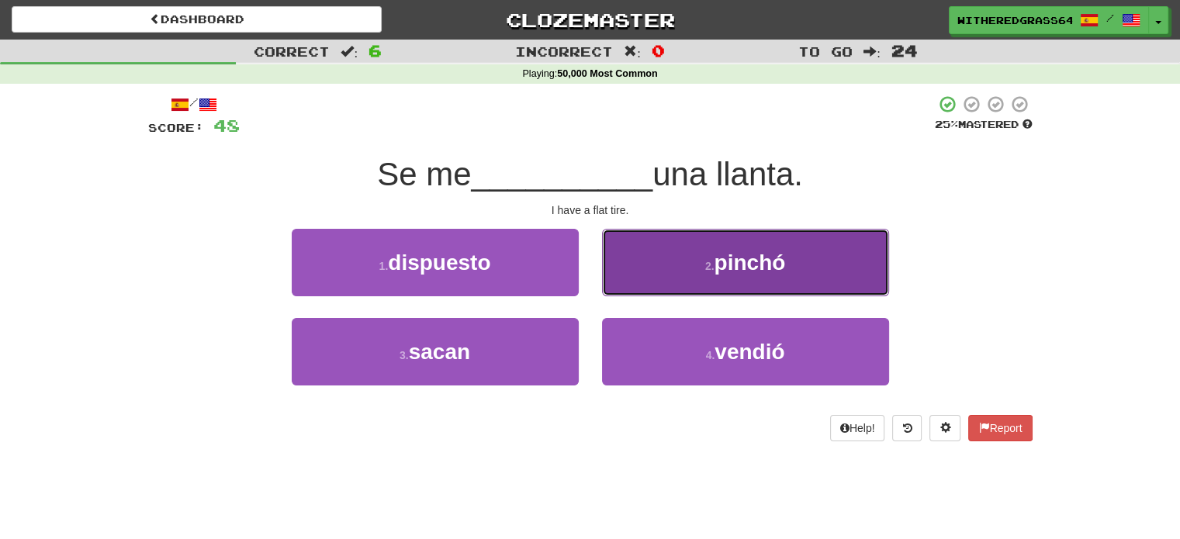
click at [640, 278] on button "2 . pinchó" at bounding box center [745, 262] width 287 height 67
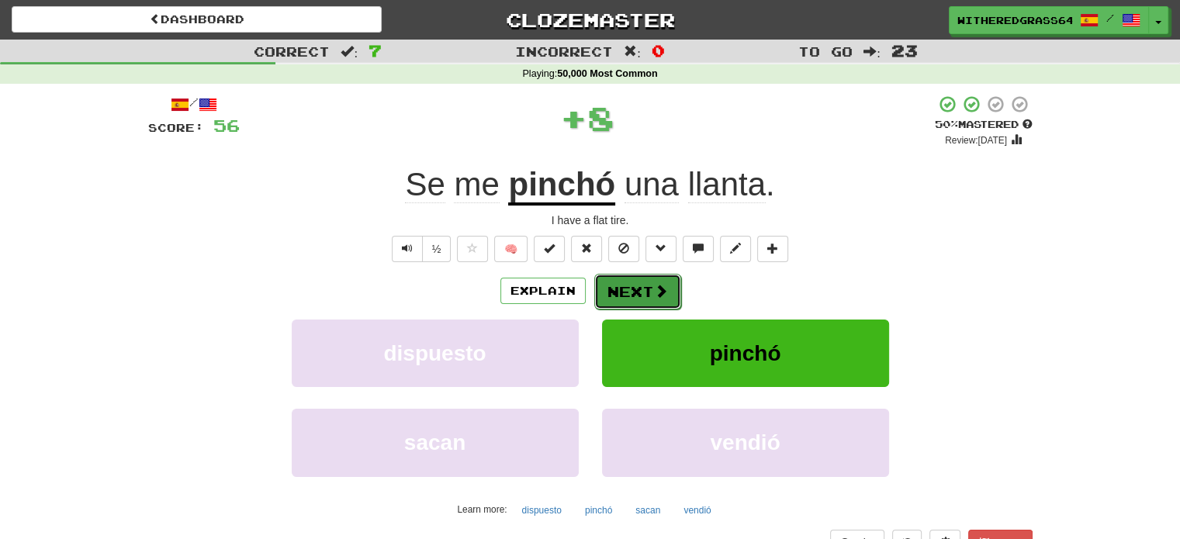
click at [636, 286] on button "Next" at bounding box center [637, 292] width 87 height 36
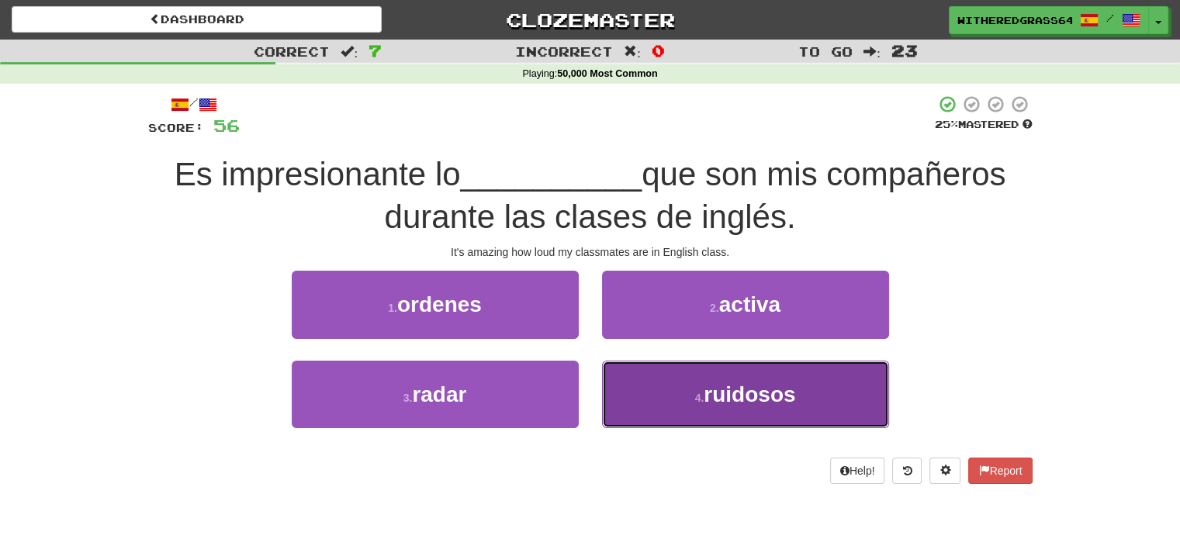
click at [670, 412] on button "4 . ruidosos" at bounding box center [745, 394] width 287 height 67
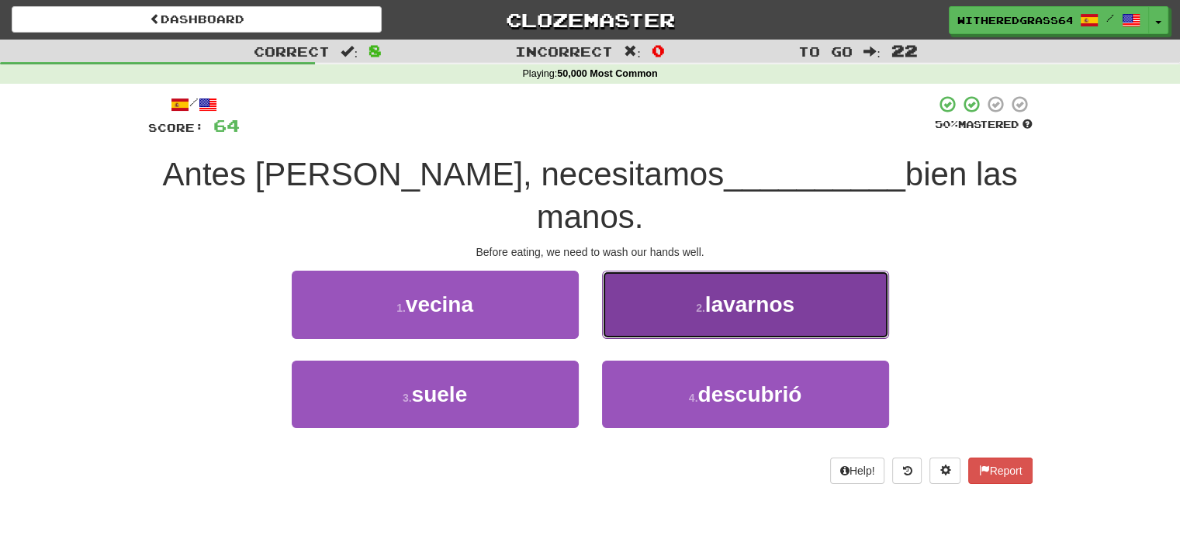
click at [652, 271] on button "2 . lavarnos" at bounding box center [745, 304] width 287 height 67
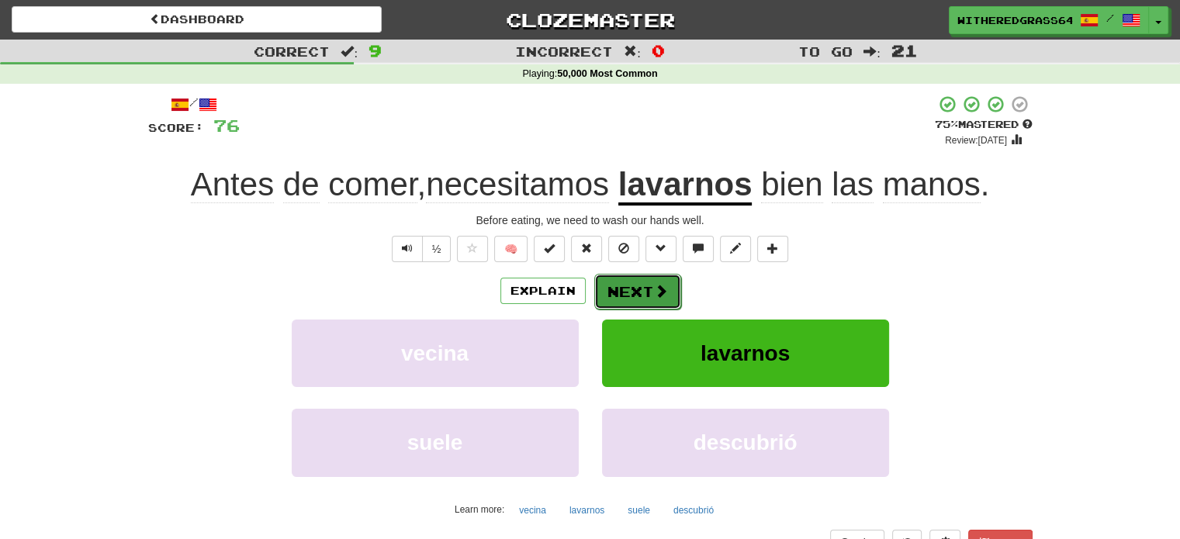
click at [661, 289] on span at bounding box center [661, 291] width 14 height 14
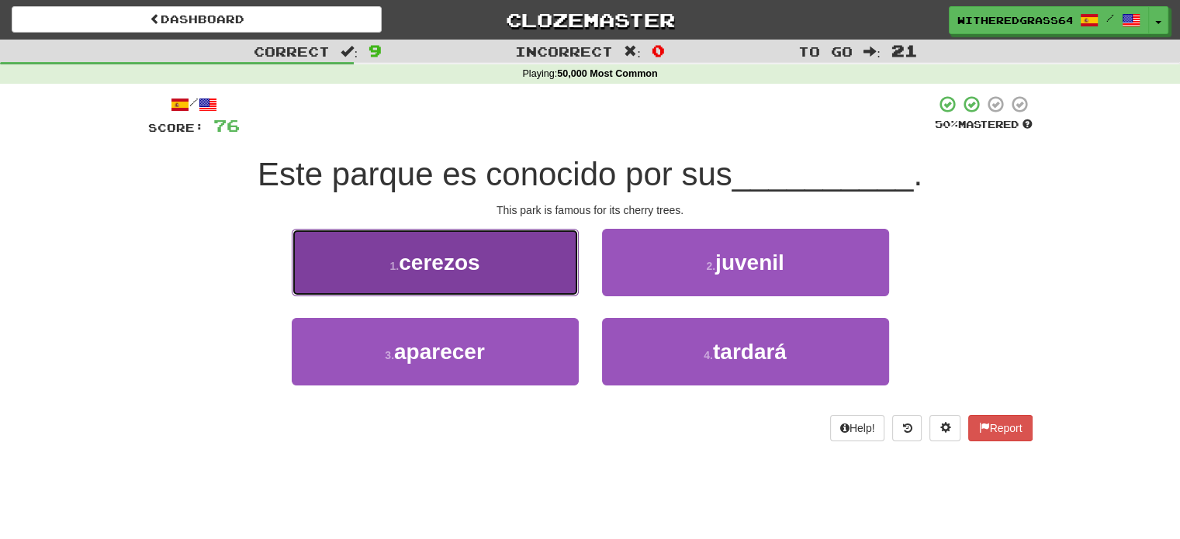
click at [532, 249] on button "1 . cerezos" at bounding box center [435, 262] width 287 height 67
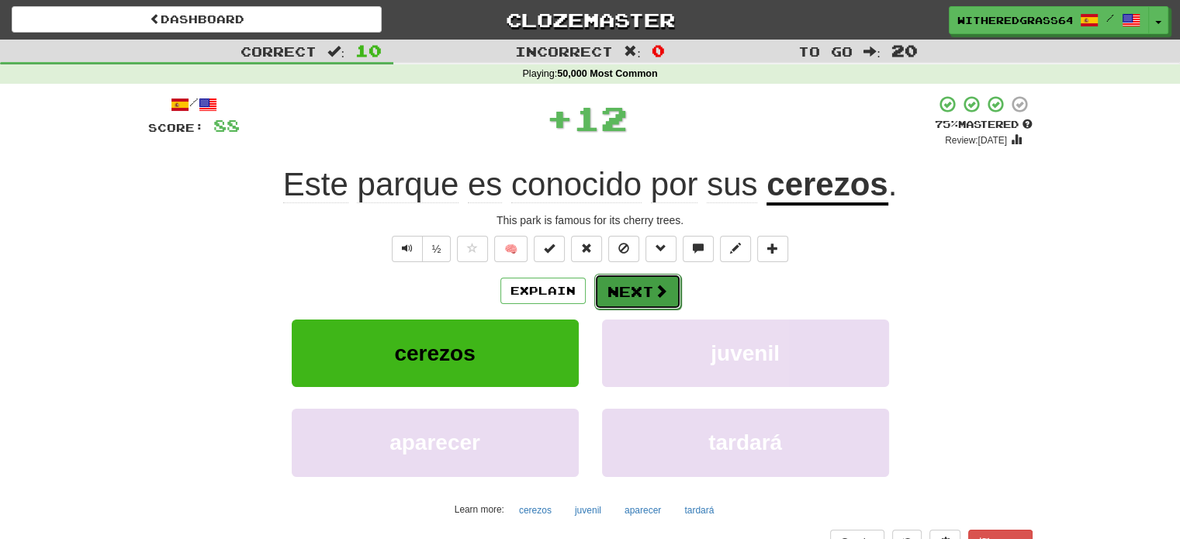
click at [627, 293] on button "Next" at bounding box center [637, 292] width 87 height 36
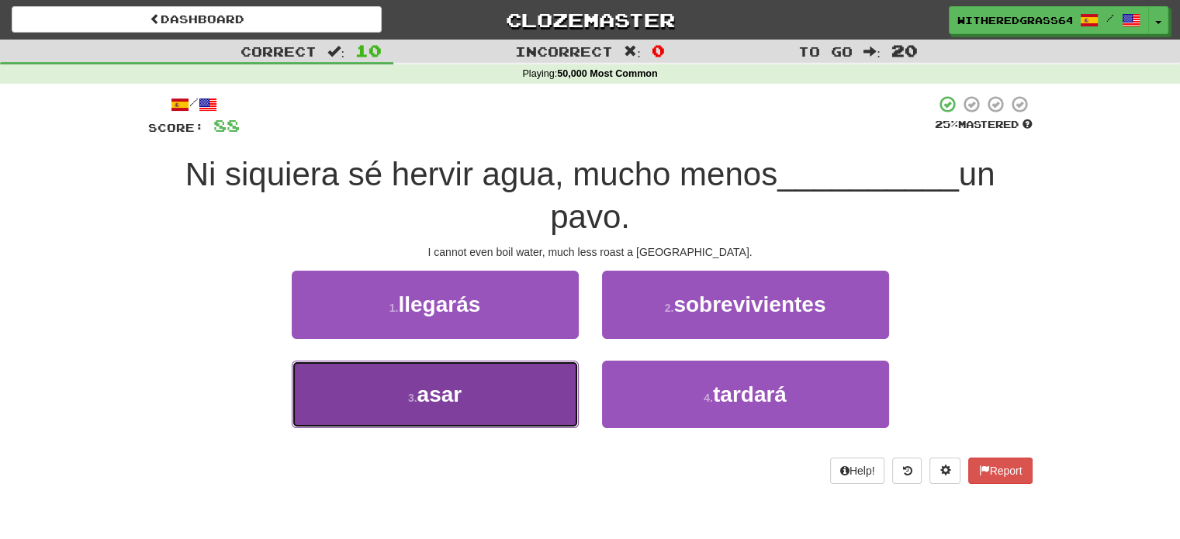
click at [543, 395] on button "3 . asar" at bounding box center [435, 394] width 287 height 67
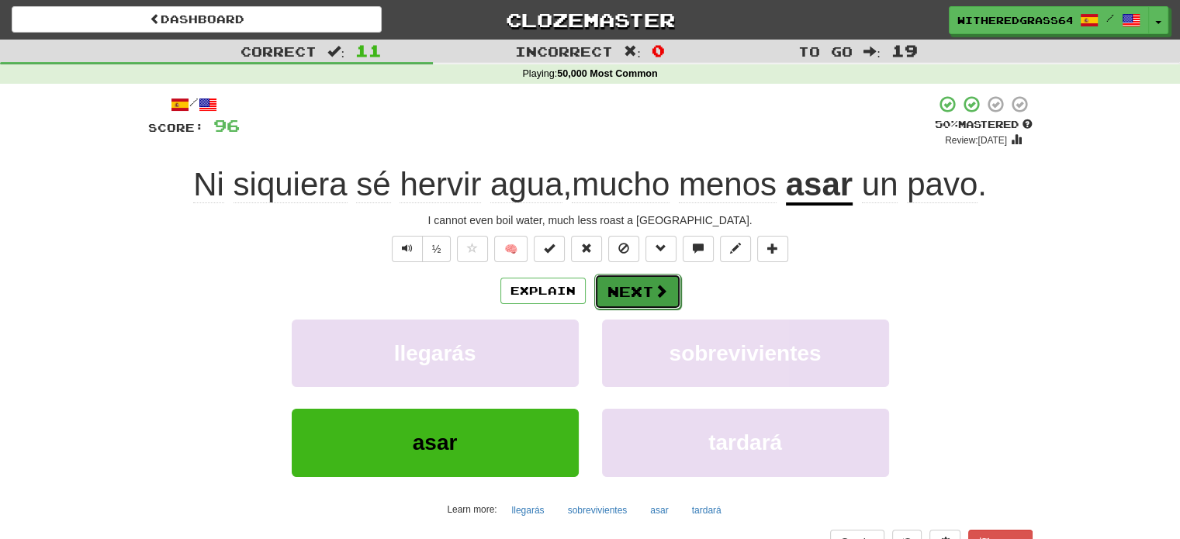
click at [636, 301] on button "Next" at bounding box center [637, 292] width 87 height 36
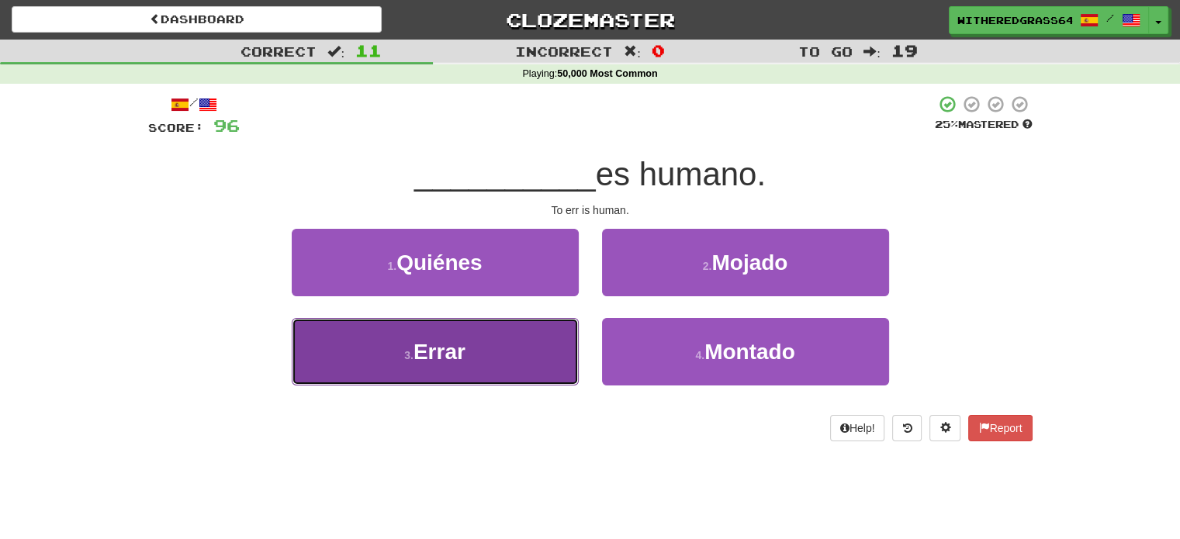
click at [515, 352] on button "3 . Errar" at bounding box center [435, 351] width 287 height 67
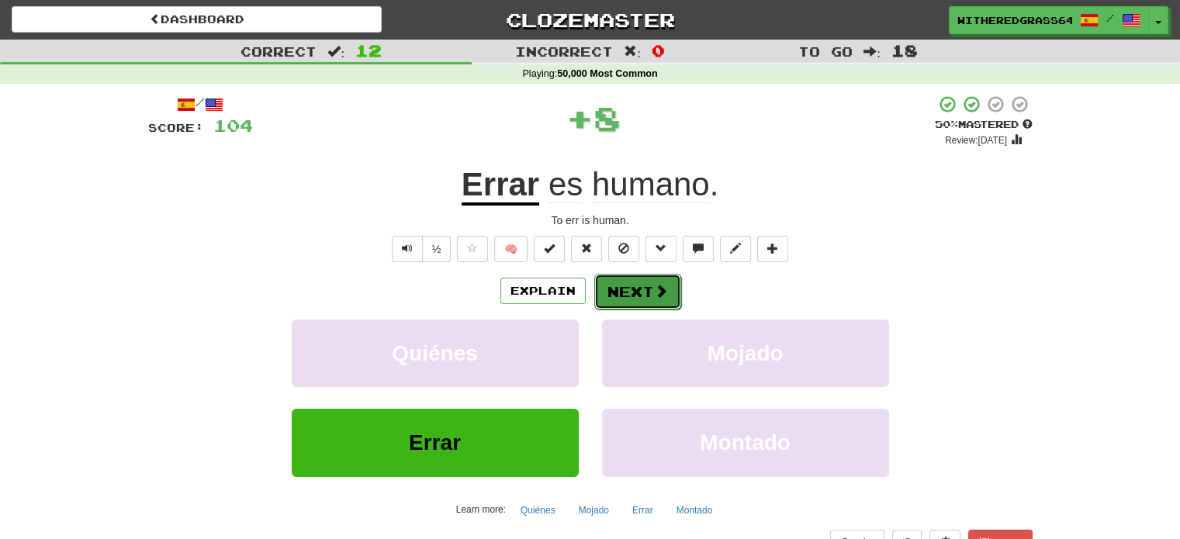
click at [617, 298] on button "Next" at bounding box center [637, 292] width 87 height 36
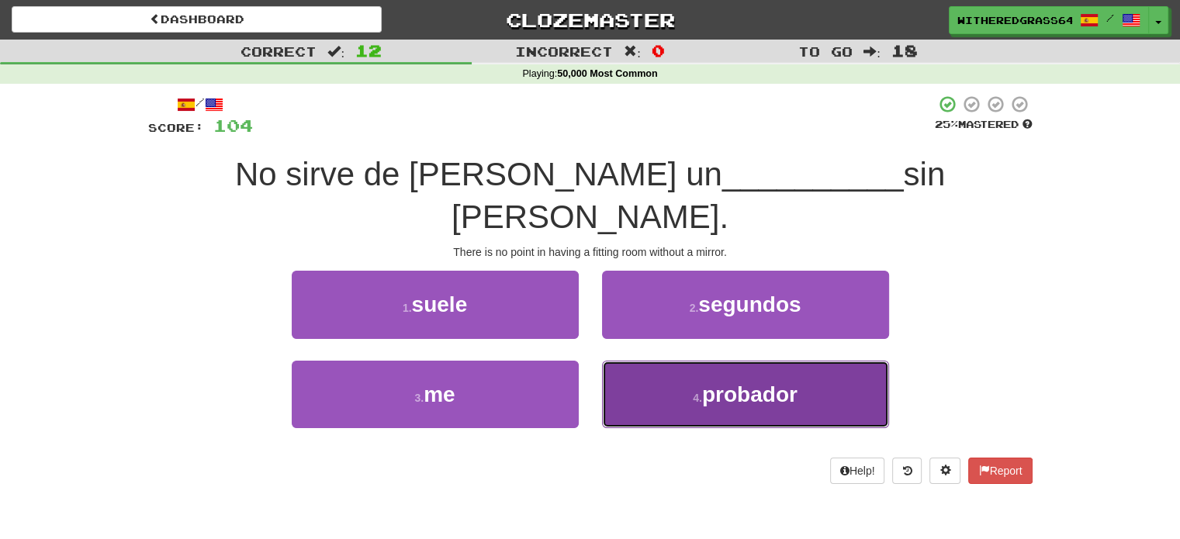
click at [655, 361] on button "4 . probador" at bounding box center [745, 394] width 287 height 67
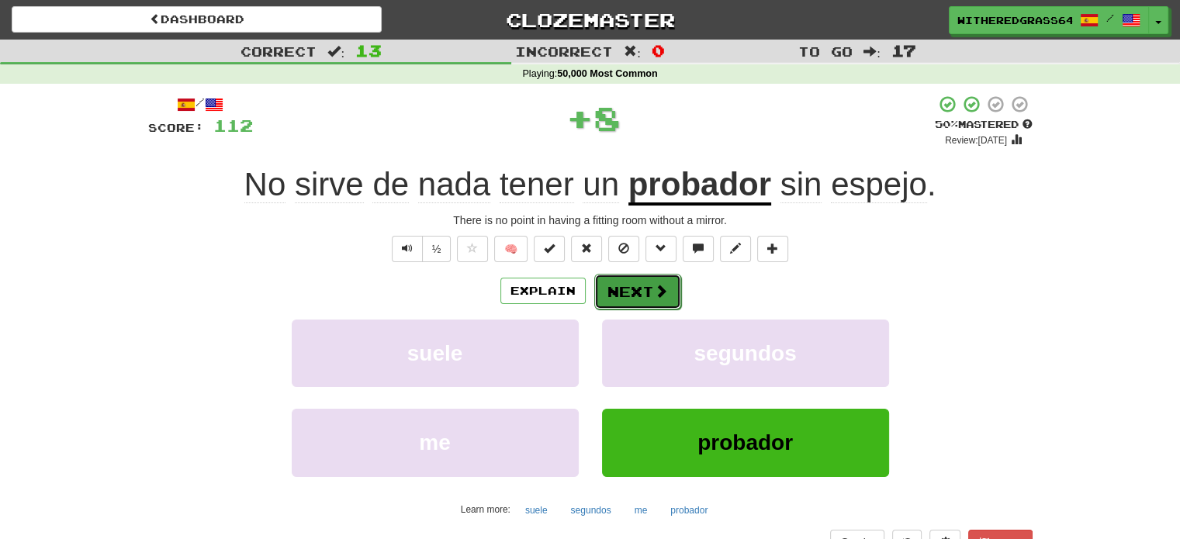
click at [645, 291] on button "Next" at bounding box center [637, 292] width 87 height 36
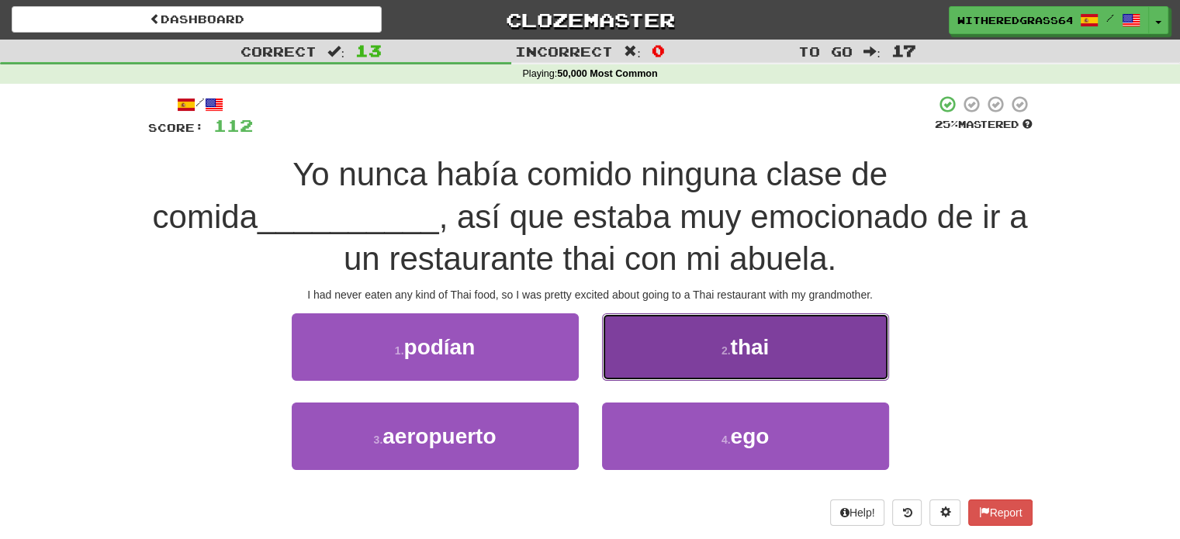
click at [742, 345] on span "thai" at bounding box center [749, 347] width 39 height 24
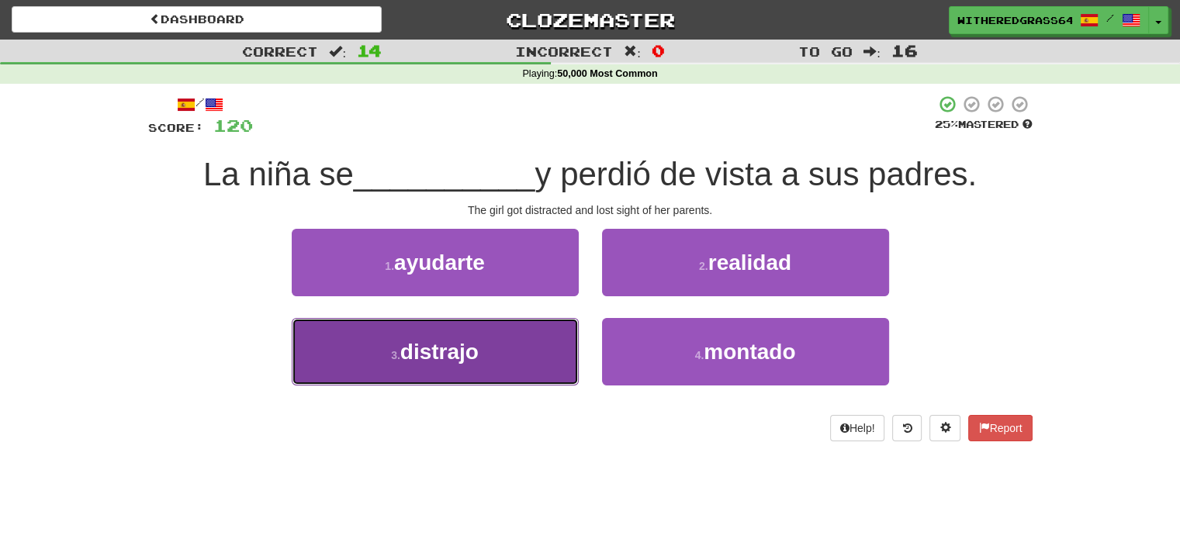
click at [541, 348] on button "3 . distrajo" at bounding box center [435, 351] width 287 height 67
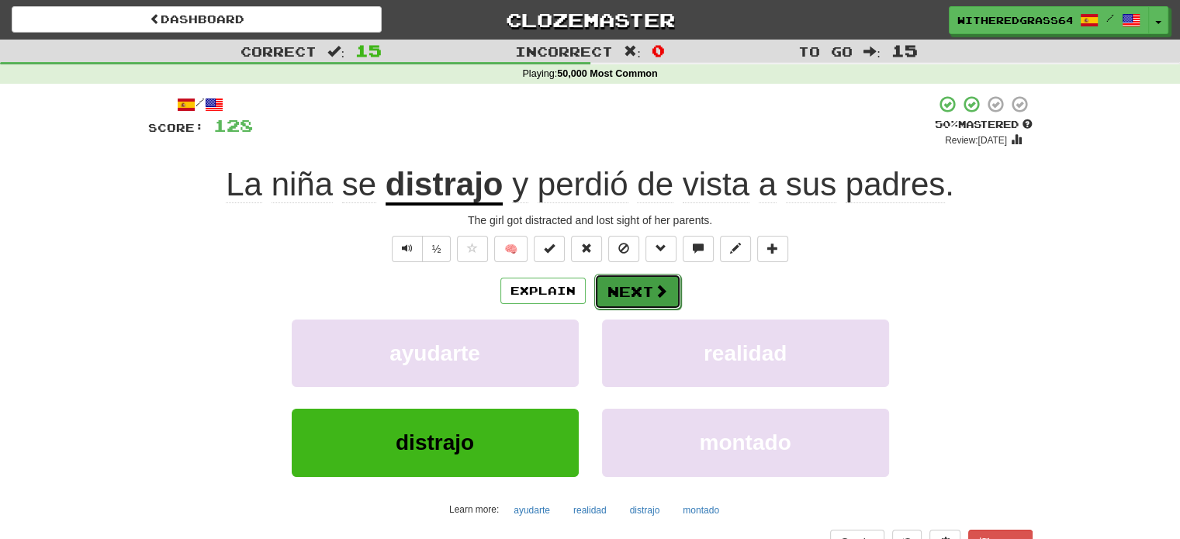
click at [616, 289] on button "Next" at bounding box center [637, 292] width 87 height 36
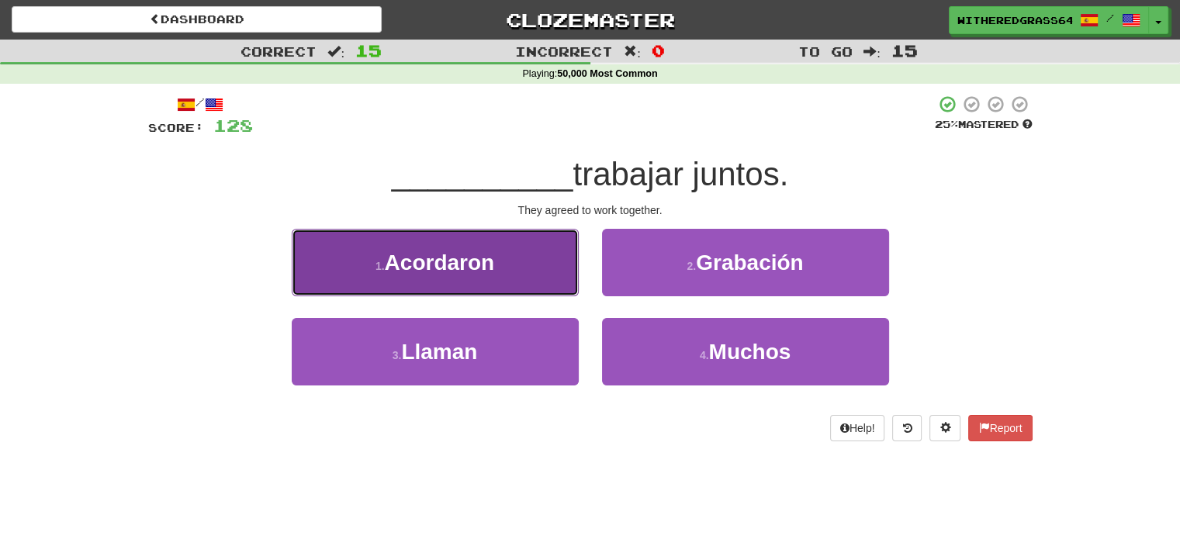
click at [543, 277] on button "1 . Acordaron" at bounding box center [435, 262] width 287 height 67
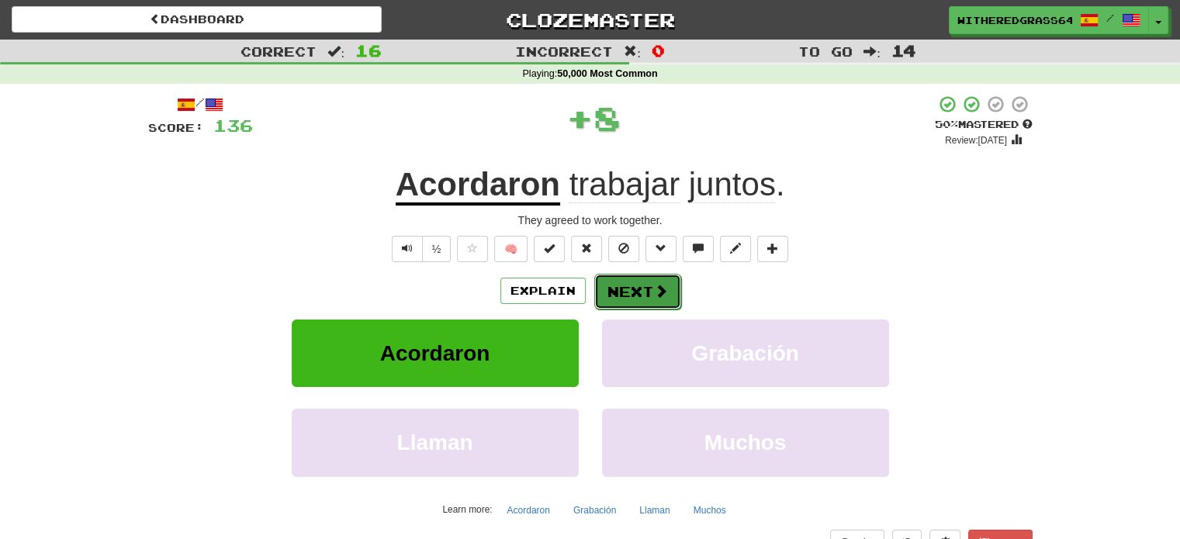
click at [621, 286] on button "Next" at bounding box center [637, 292] width 87 height 36
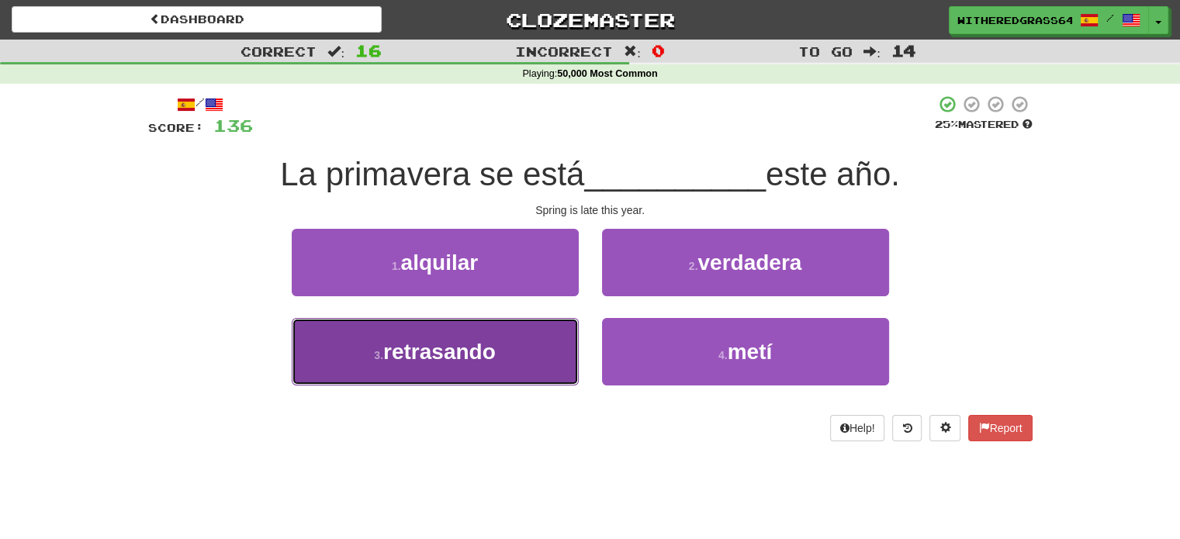
click at [555, 351] on button "3 . retrasando" at bounding box center [435, 351] width 287 height 67
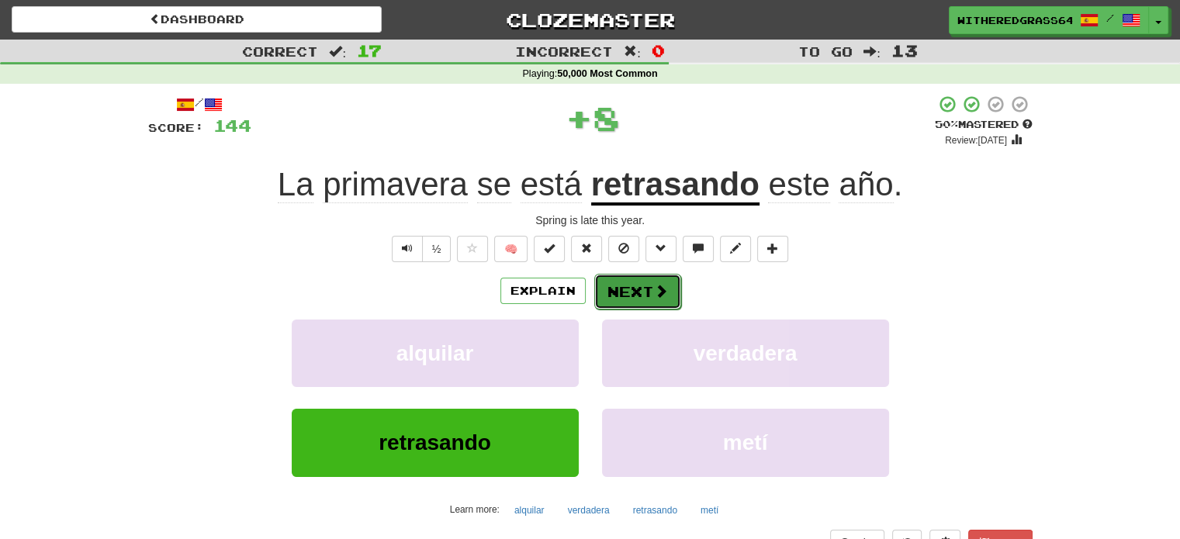
click at [637, 289] on button "Next" at bounding box center [637, 292] width 87 height 36
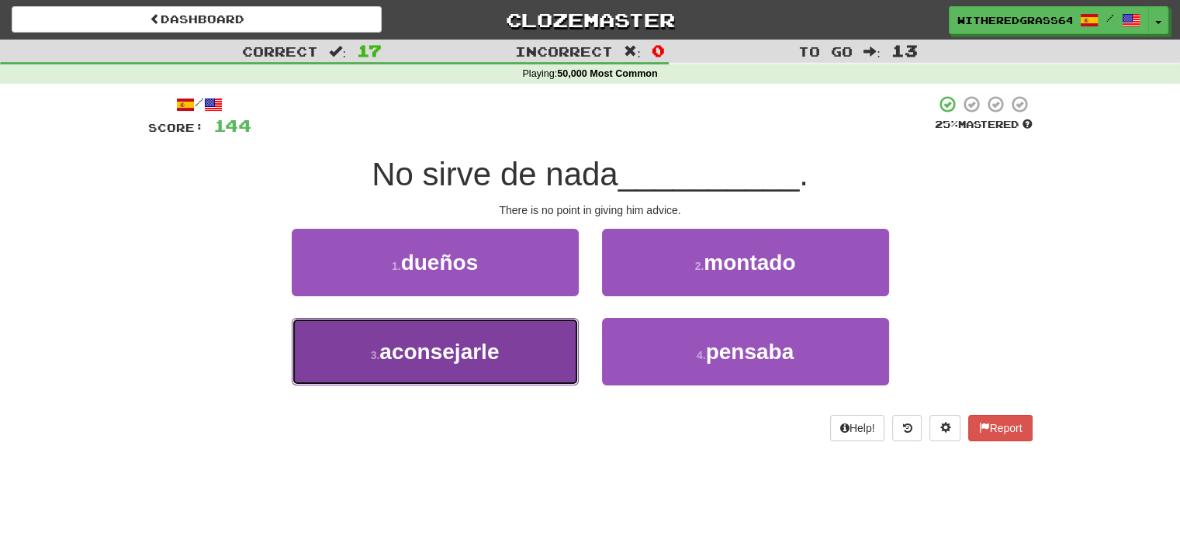
click at [555, 342] on button "3 . aconsejarle" at bounding box center [435, 351] width 287 height 67
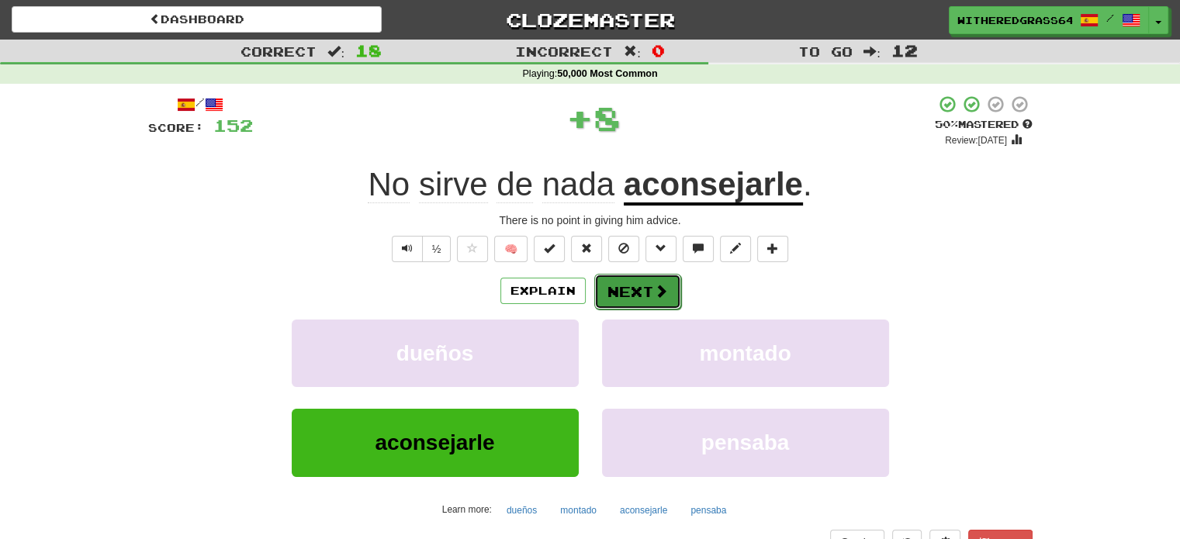
click at [638, 292] on button "Next" at bounding box center [637, 292] width 87 height 36
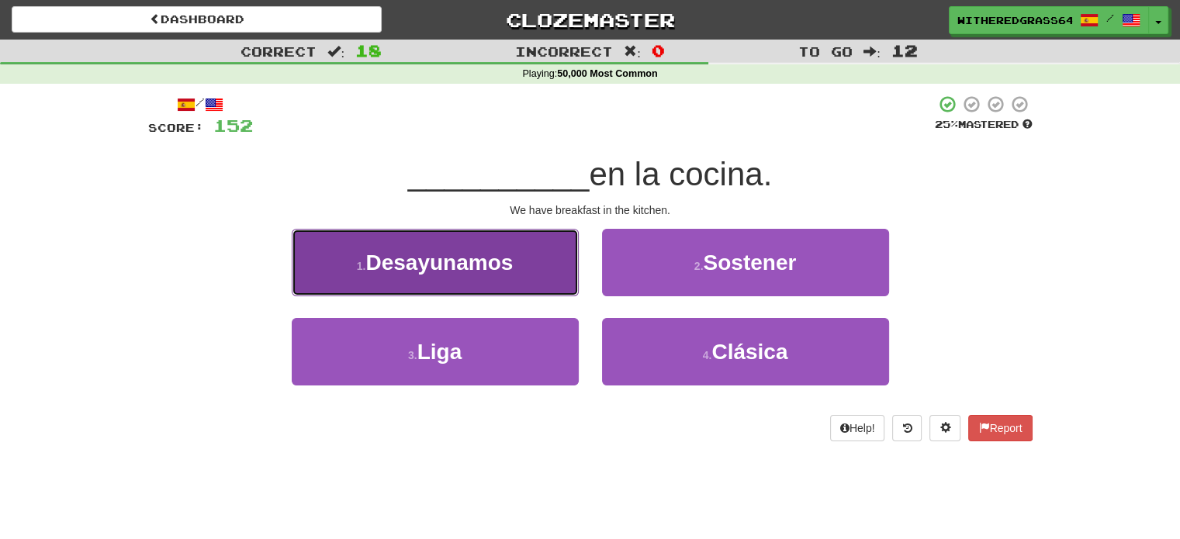
click at [526, 271] on button "1 . Desayunamos" at bounding box center [435, 262] width 287 height 67
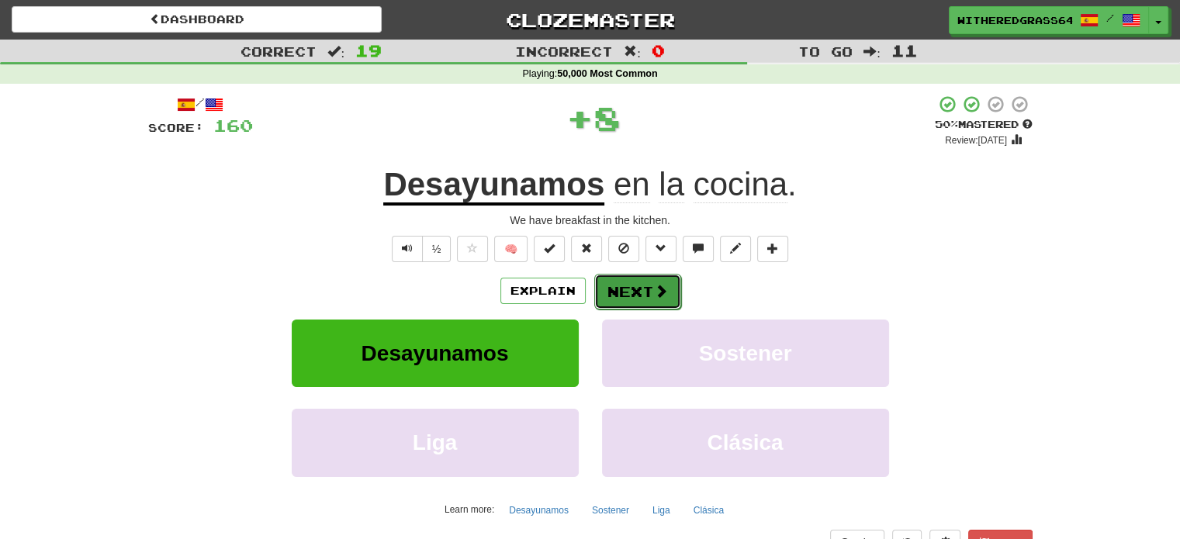
click at [643, 287] on button "Next" at bounding box center [637, 292] width 87 height 36
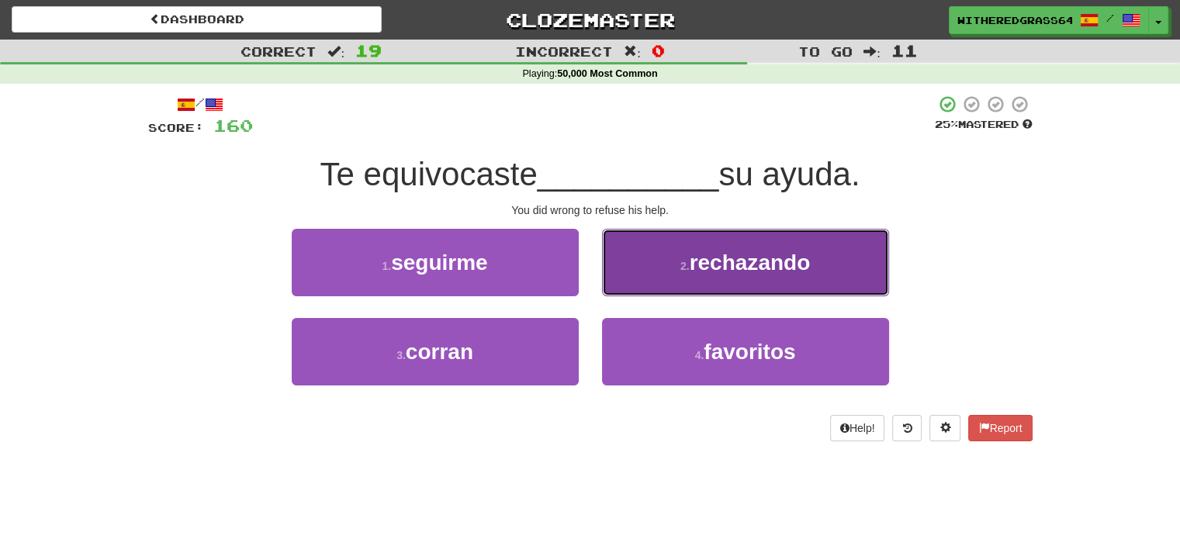
click at [648, 284] on button "2 . rechazando" at bounding box center [745, 262] width 287 height 67
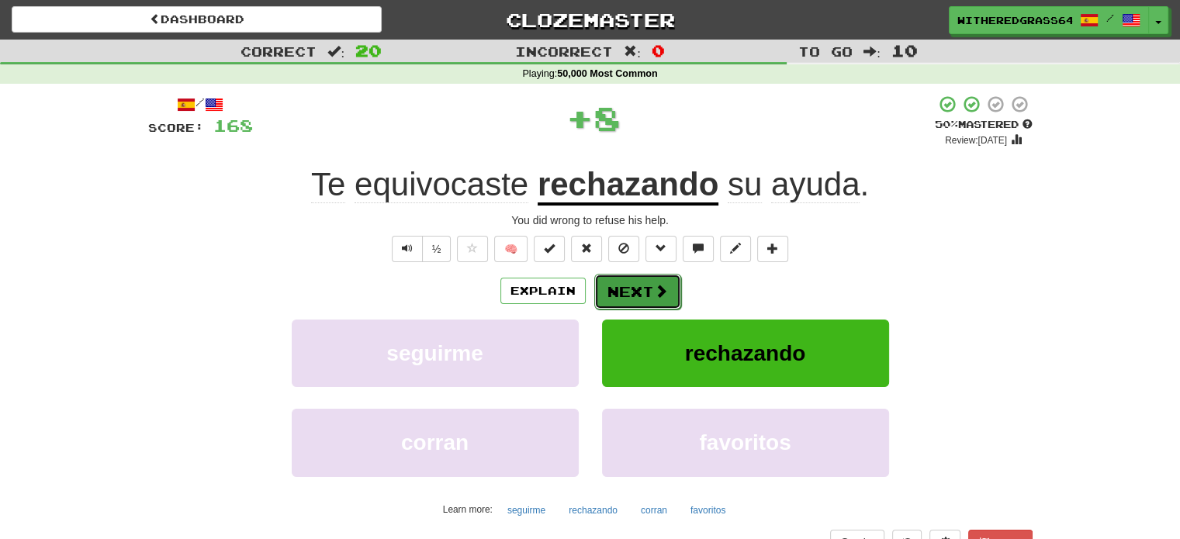
click at [640, 293] on button "Next" at bounding box center [637, 292] width 87 height 36
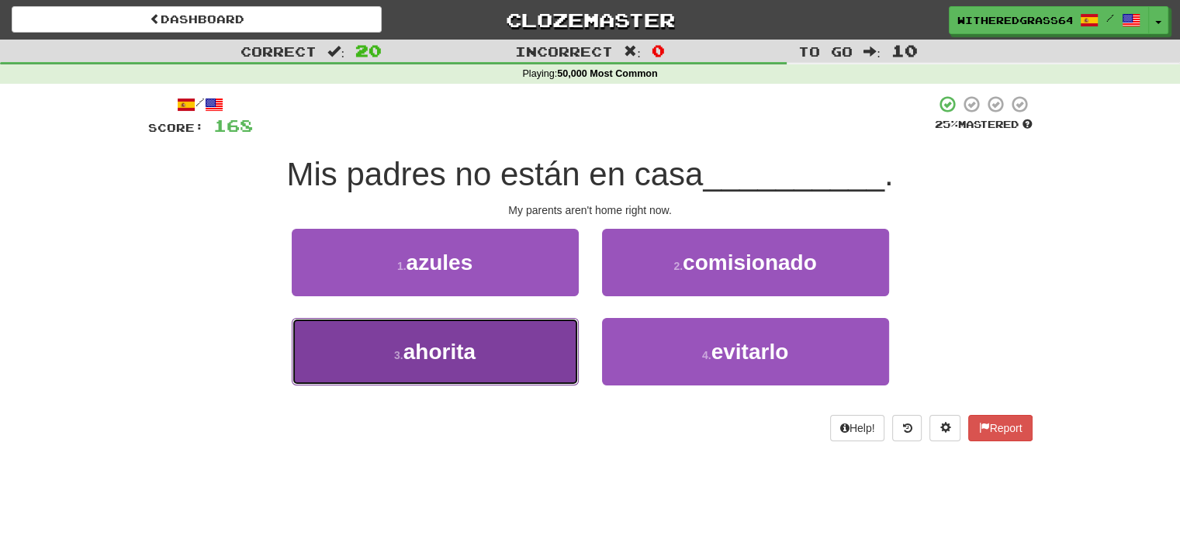
click at [538, 347] on button "3 . ahorita" at bounding box center [435, 351] width 287 height 67
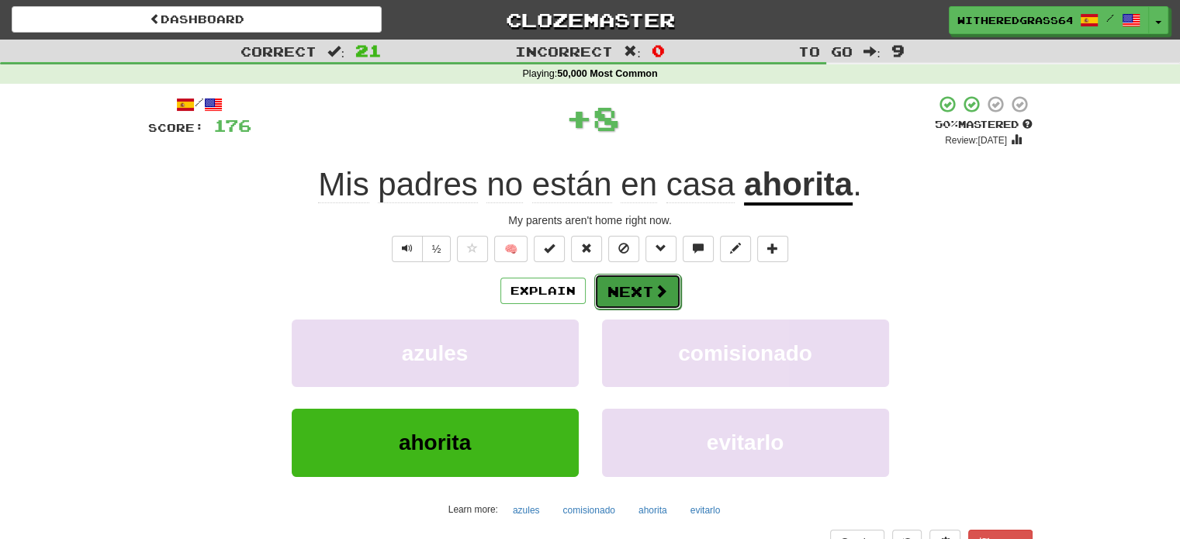
click at [636, 300] on button "Next" at bounding box center [637, 292] width 87 height 36
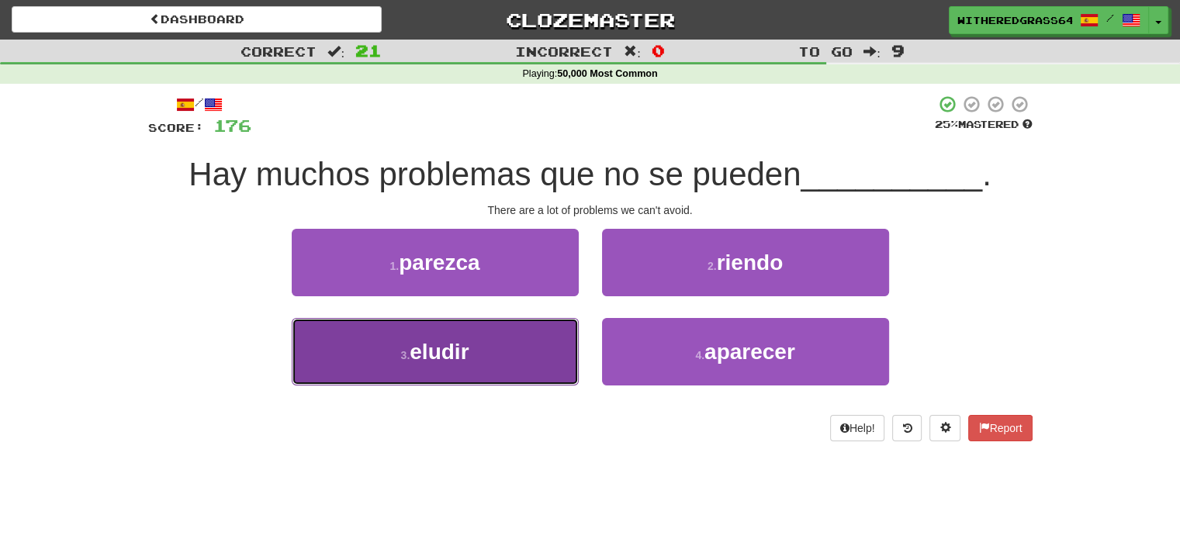
click at [514, 361] on button "3 . eludir" at bounding box center [435, 351] width 287 height 67
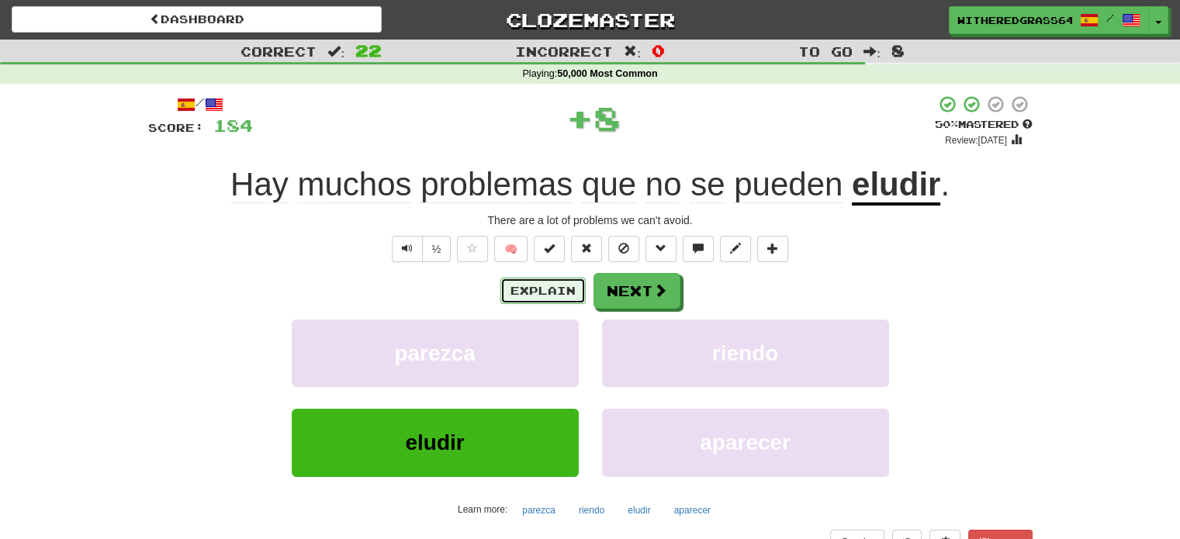
click at [518, 294] on button "Explain" at bounding box center [542, 291] width 85 height 26
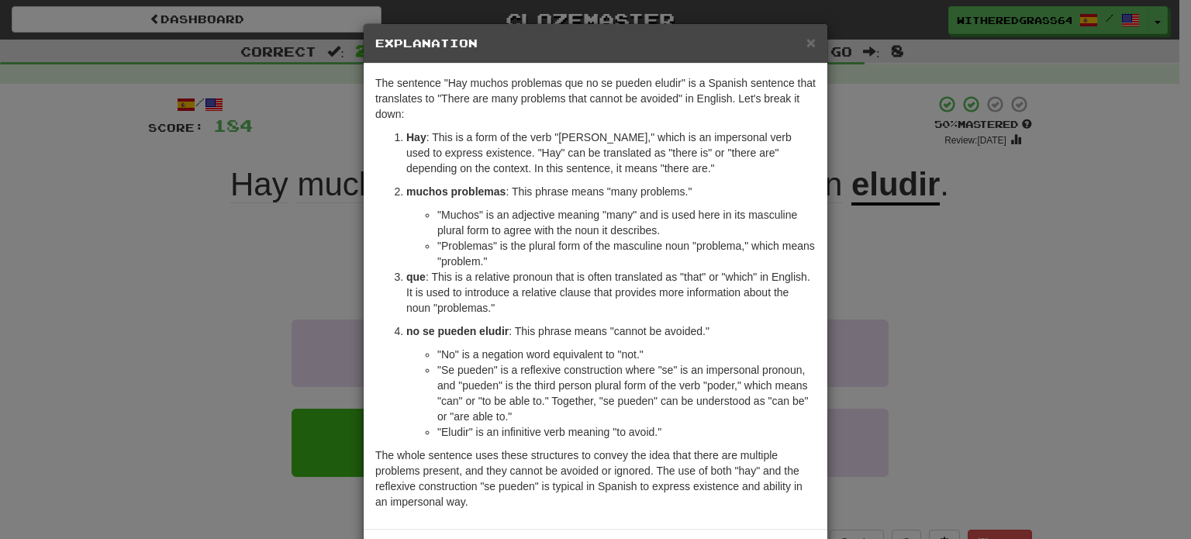
click at [206, 303] on div "× Explanation The sentence "Hay muchos problemas que no se pueden eludir" is a …" at bounding box center [595, 269] width 1191 height 539
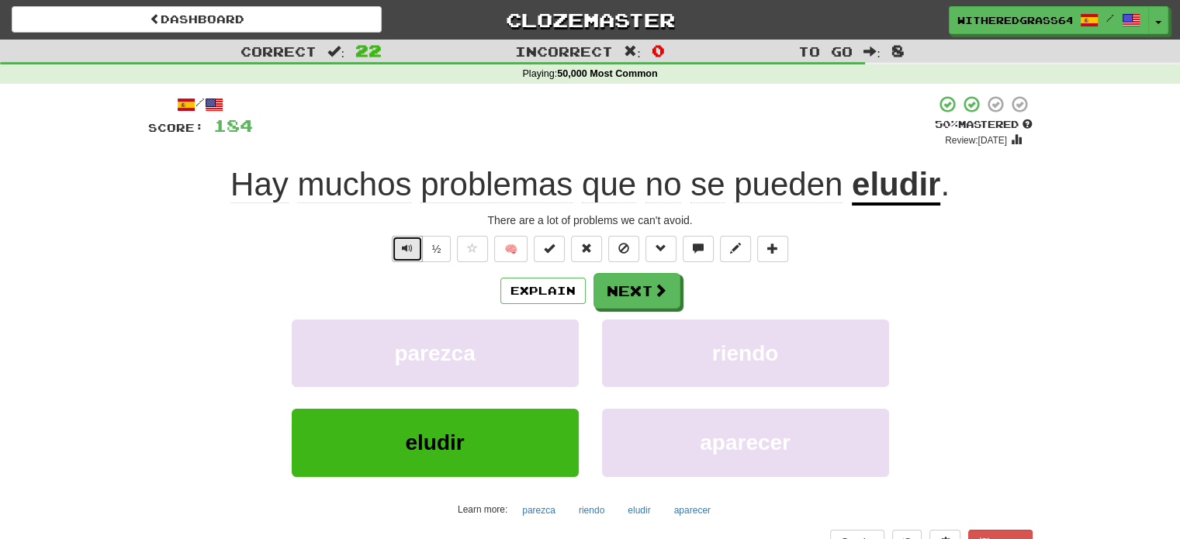
click at [406, 252] on span "Text-to-speech controls" at bounding box center [407, 248] width 11 height 11
click at [643, 296] on button "Next" at bounding box center [637, 292] width 87 height 36
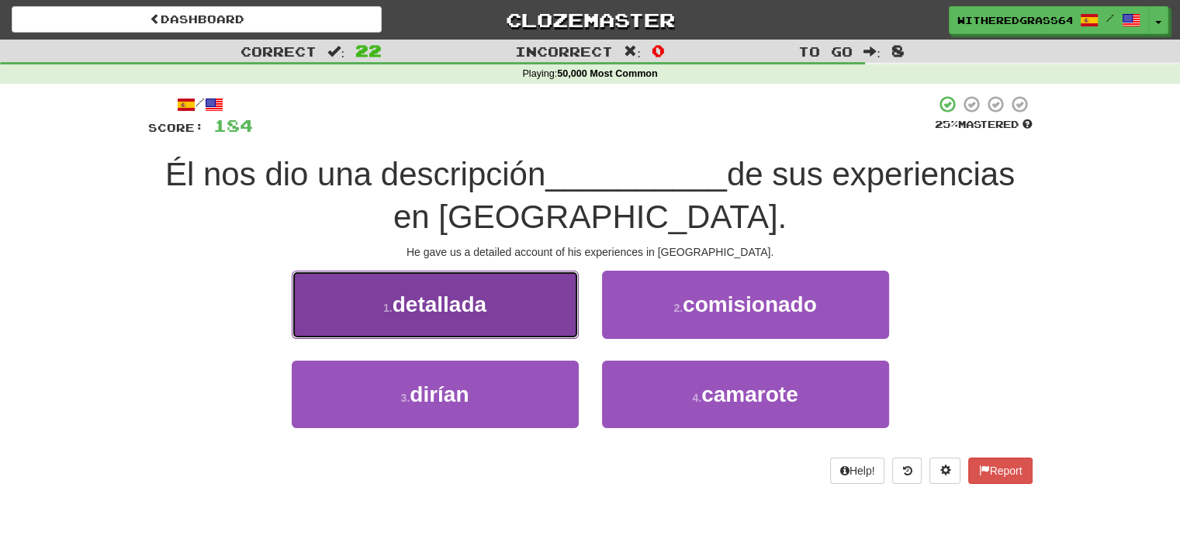
click at [521, 303] on button "1 . detallada" at bounding box center [435, 304] width 287 height 67
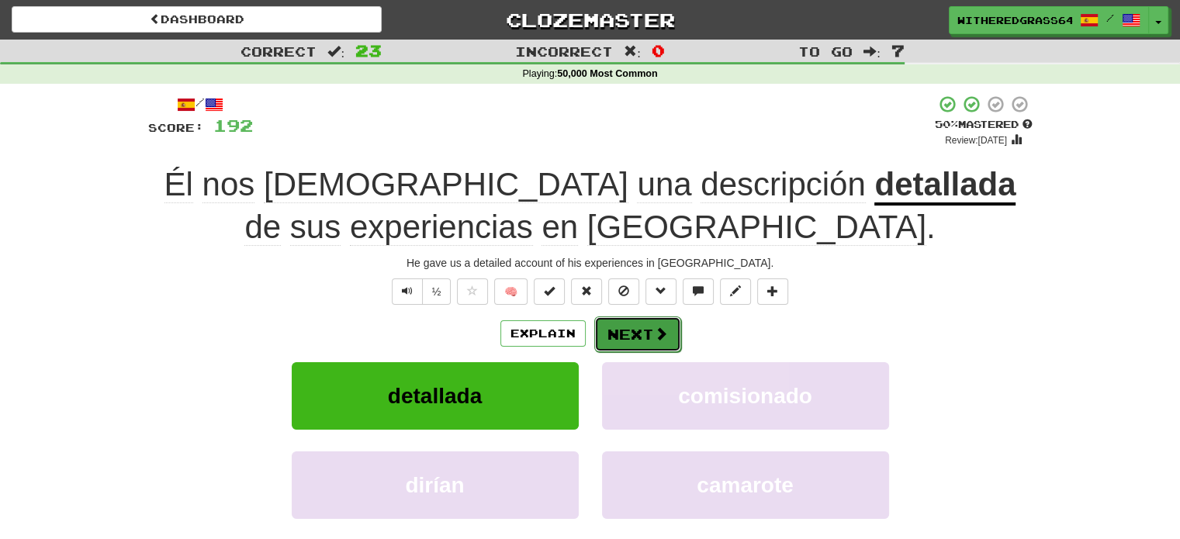
click at [635, 336] on button "Next" at bounding box center [637, 334] width 87 height 36
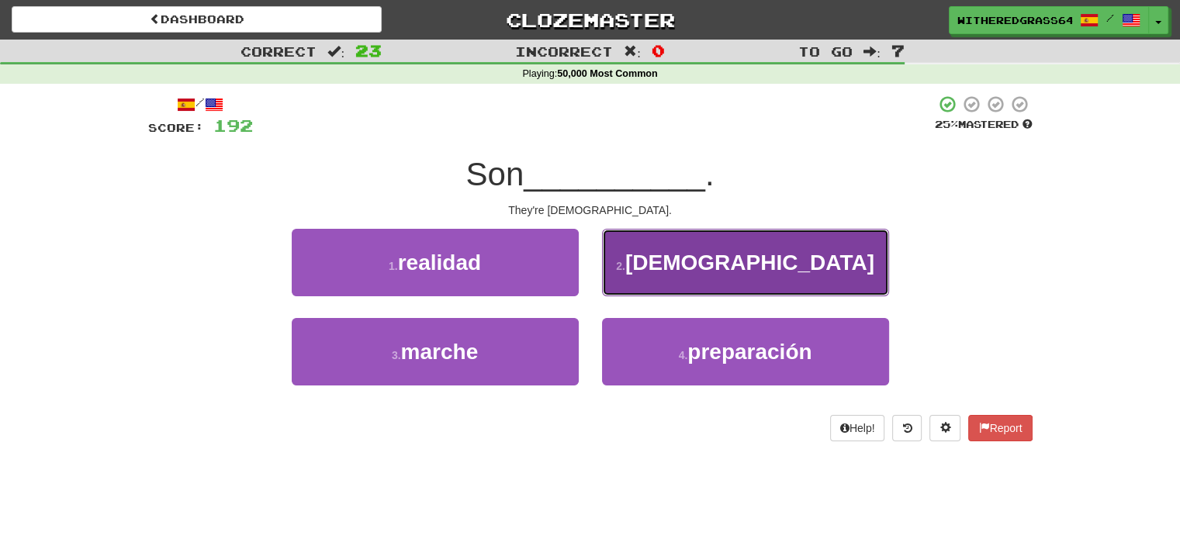
click at [656, 265] on button "2 . cristianas" at bounding box center [745, 262] width 287 height 67
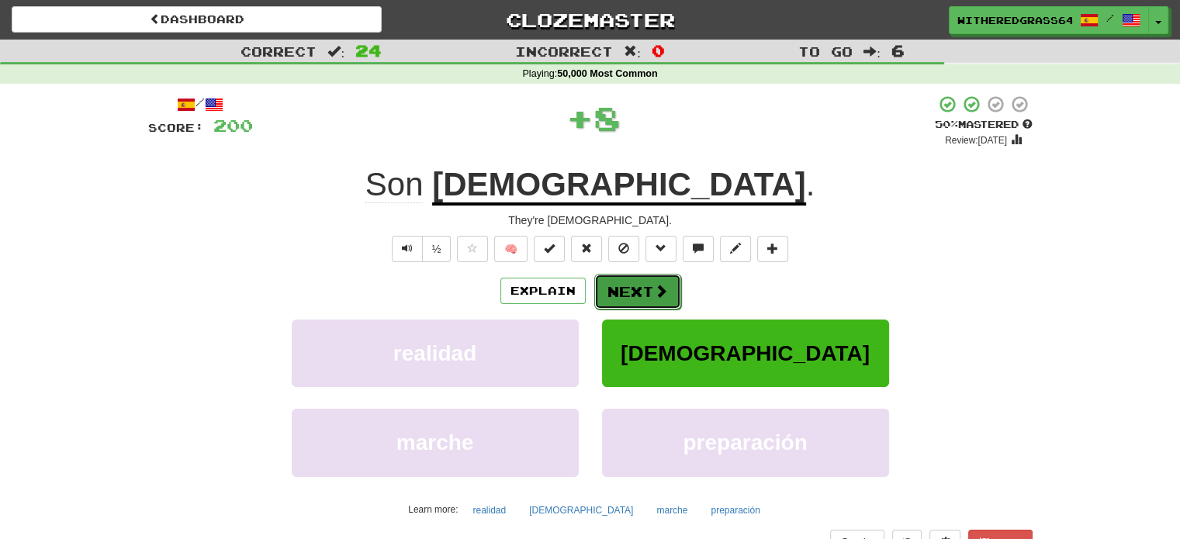
click at [648, 288] on button "Next" at bounding box center [637, 292] width 87 height 36
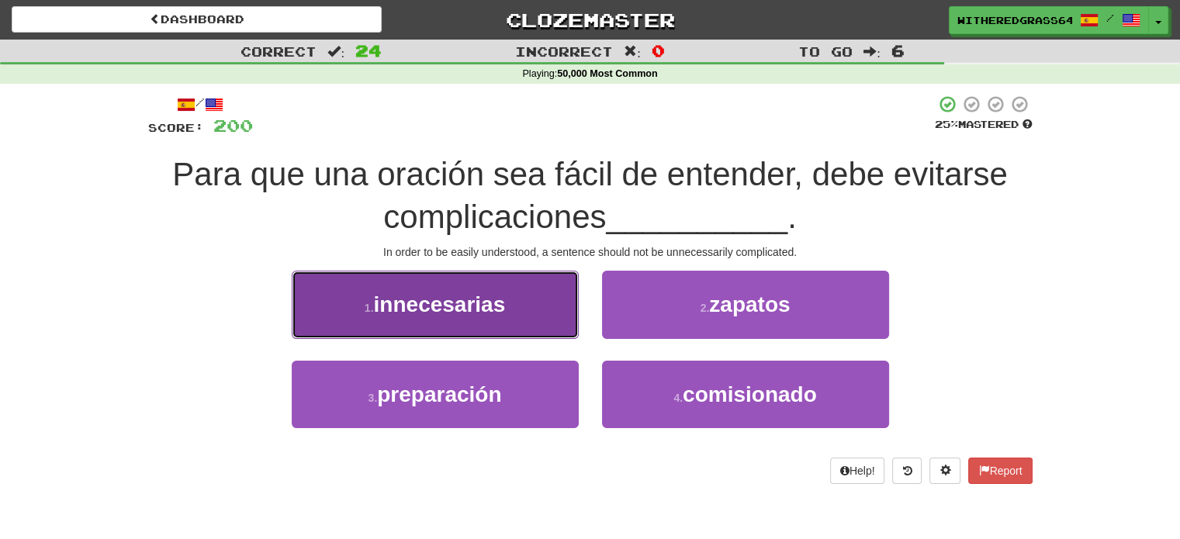
click at [520, 323] on button "1 . innecesarias" at bounding box center [435, 304] width 287 height 67
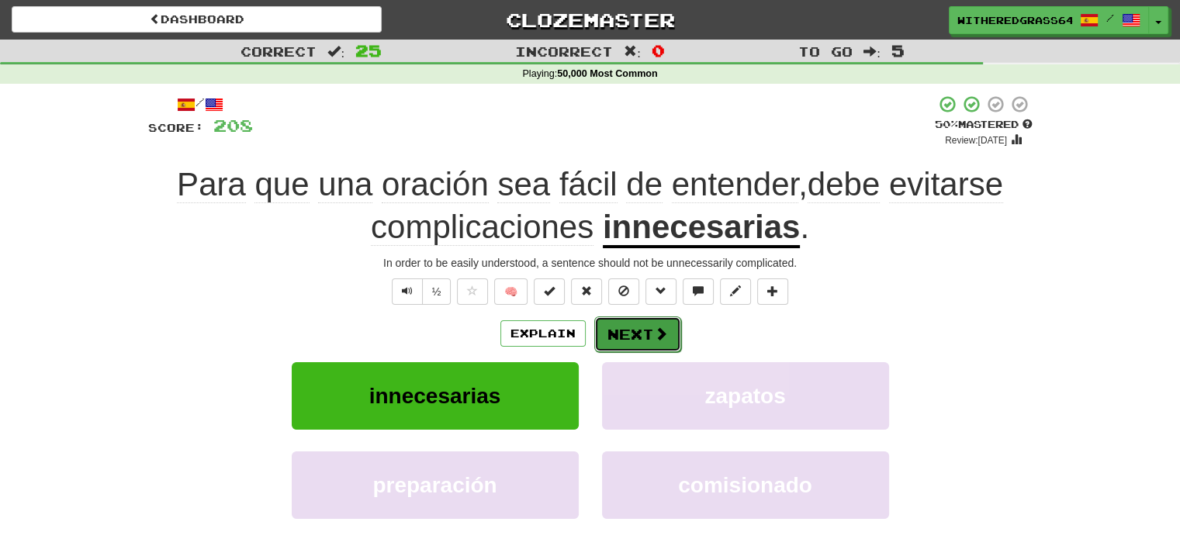
click at [641, 334] on button "Next" at bounding box center [637, 334] width 87 height 36
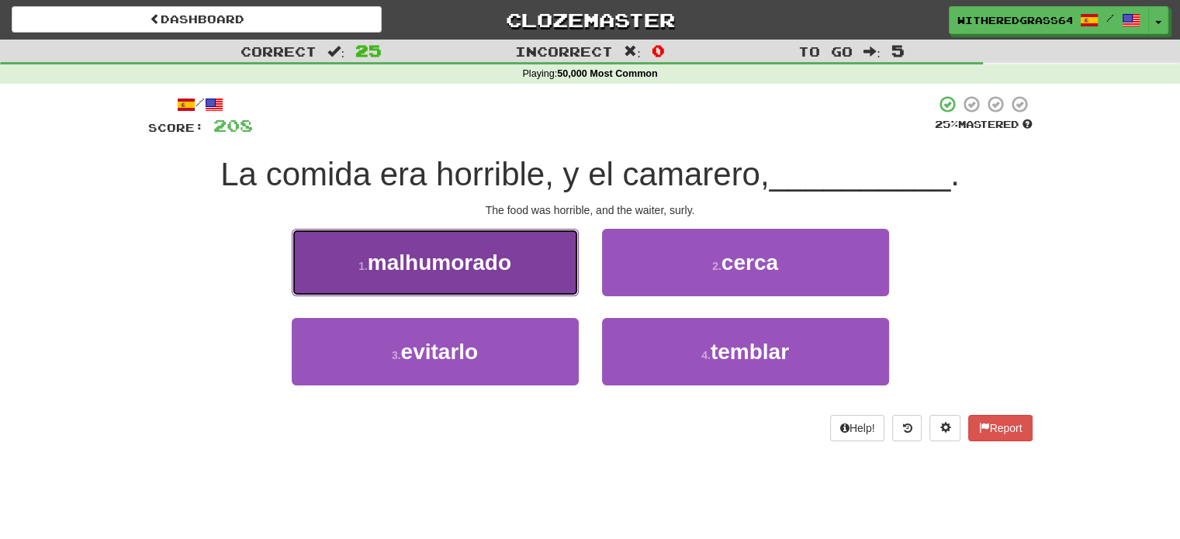
click at [558, 268] on button "1 . malhumorado" at bounding box center [435, 262] width 287 height 67
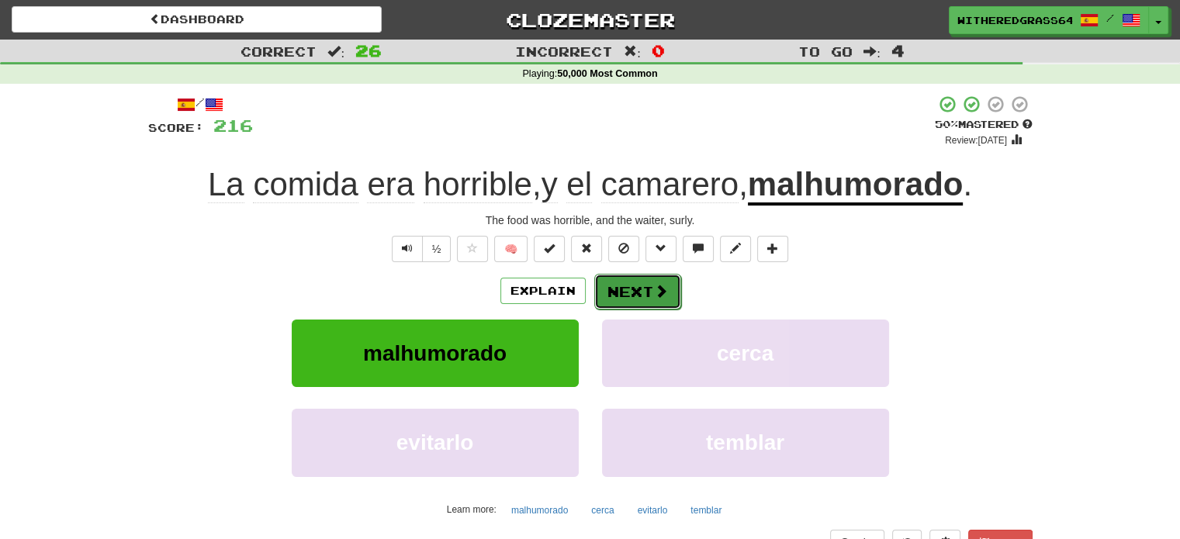
click at [638, 288] on button "Next" at bounding box center [637, 292] width 87 height 36
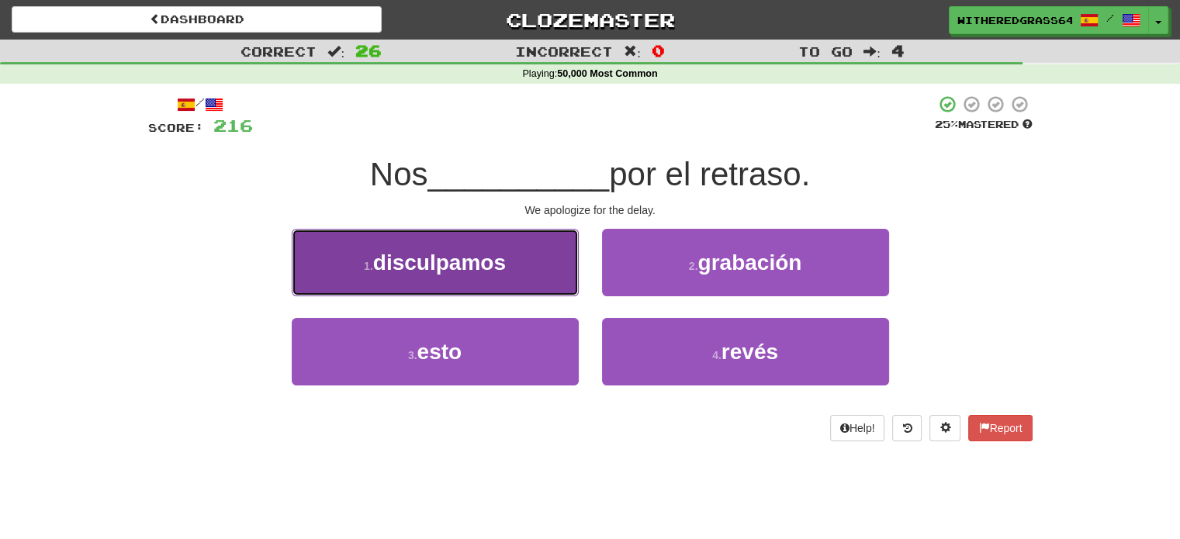
click at [539, 275] on button "1 . disculpamos" at bounding box center [435, 262] width 287 height 67
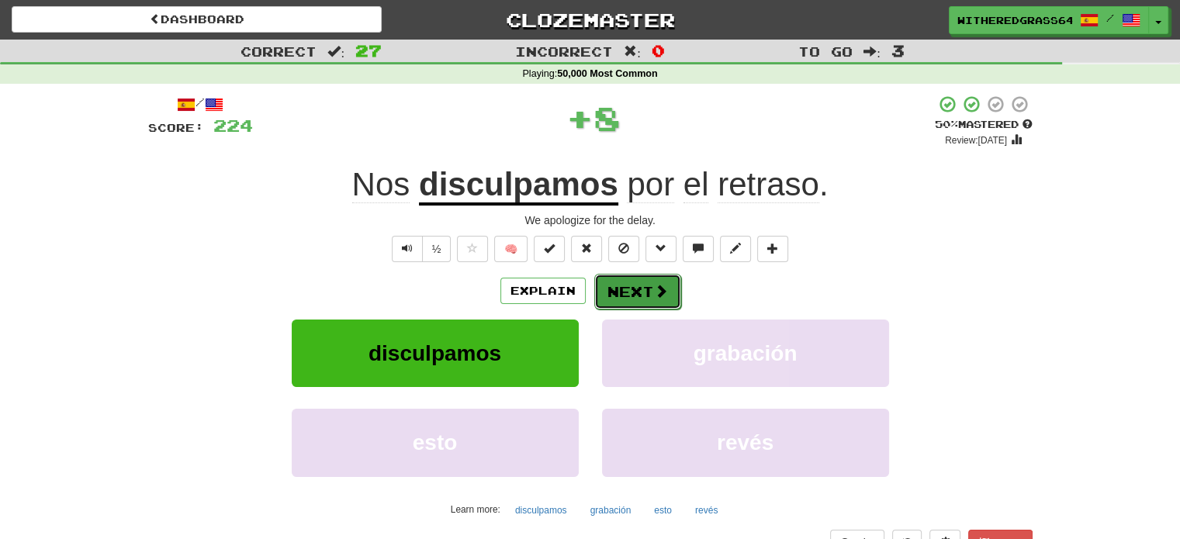
click at [644, 282] on button "Next" at bounding box center [637, 292] width 87 height 36
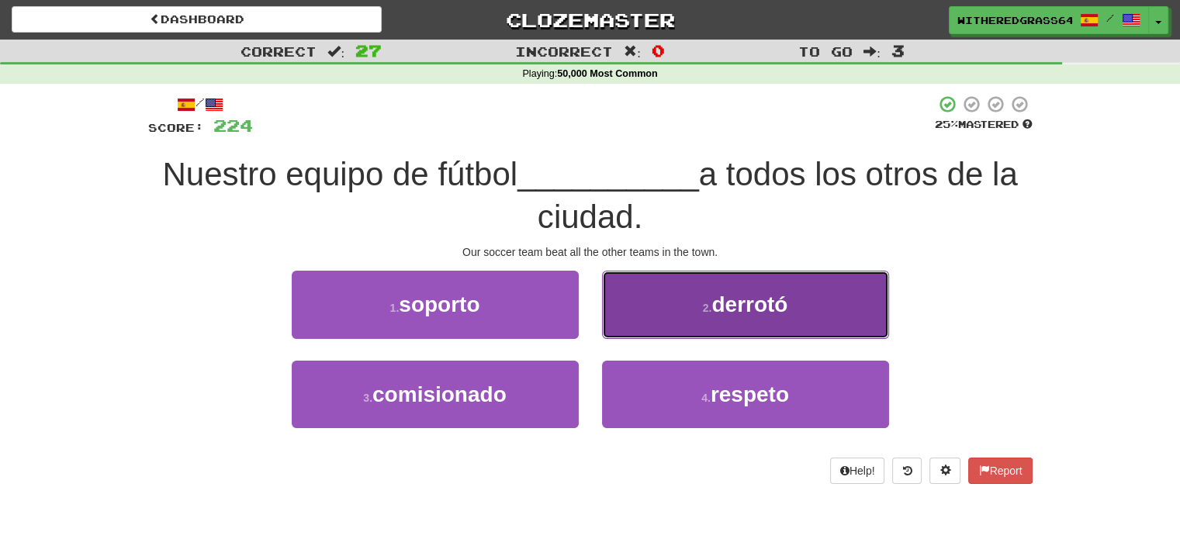
click at [686, 303] on button "2 . derrotó" at bounding box center [745, 304] width 287 height 67
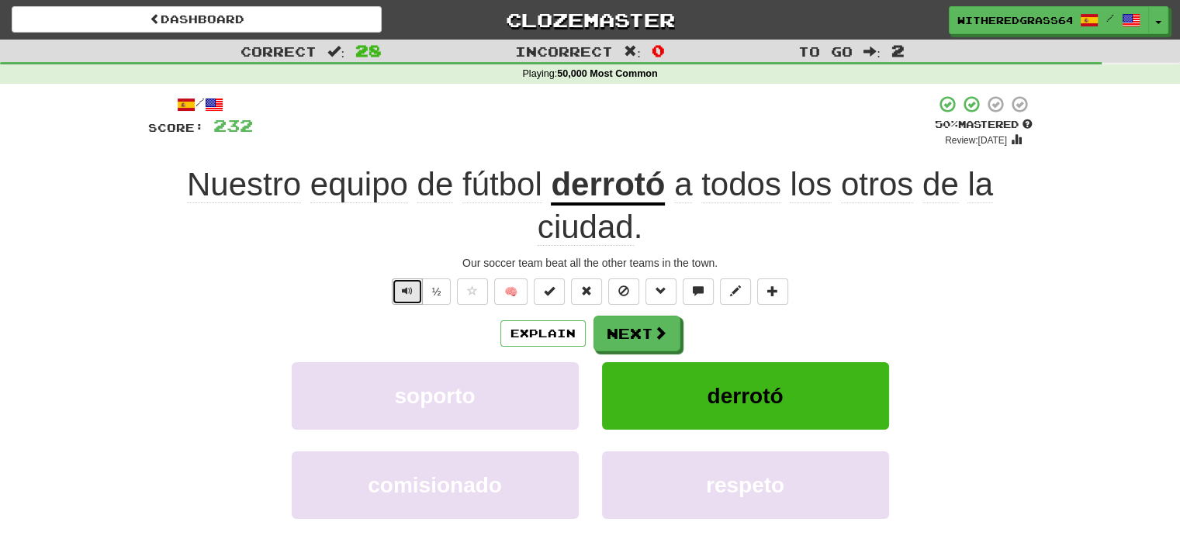
click at [399, 282] on button "Text-to-speech controls" at bounding box center [407, 291] width 31 height 26
click at [609, 331] on button "Next" at bounding box center [637, 334] width 87 height 36
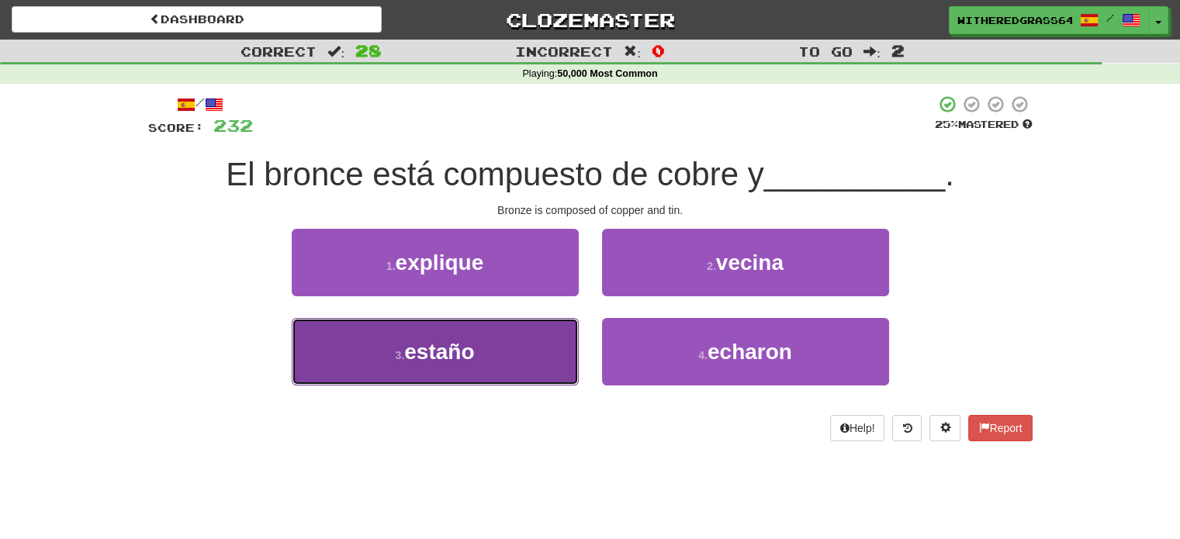
click at [540, 362] on button "3 . estaño" at bounding box center [435, 351] width 287 height 67
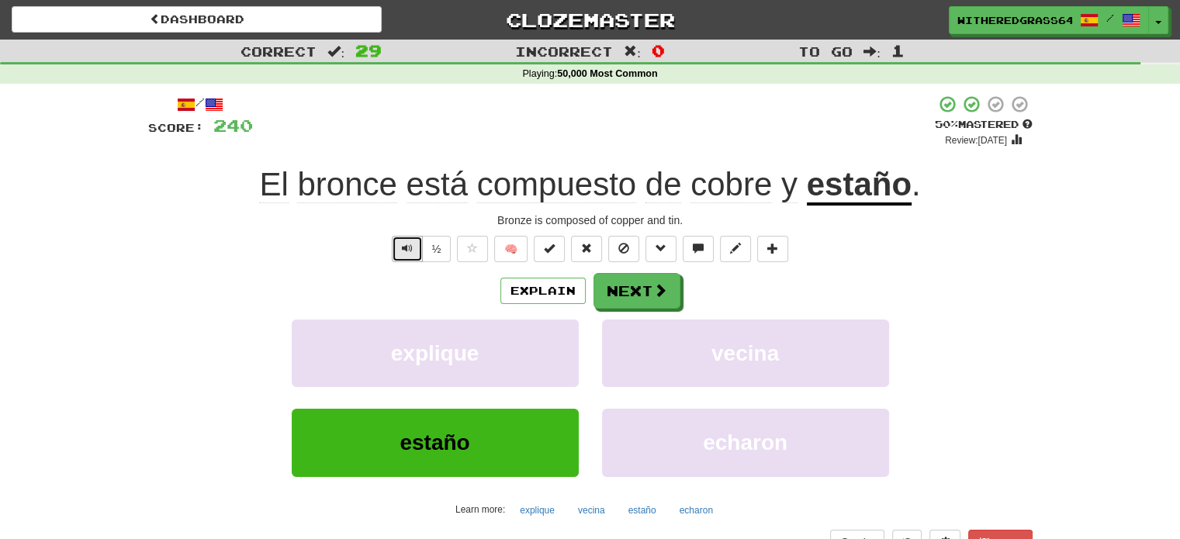
click at [410, 254] on span "Text-to-speech controls" at bounding box center [407, 248] width 11 height 11
click at [527, 292] on button "Explain" at bounding box center [542, 291] width 85 height 26
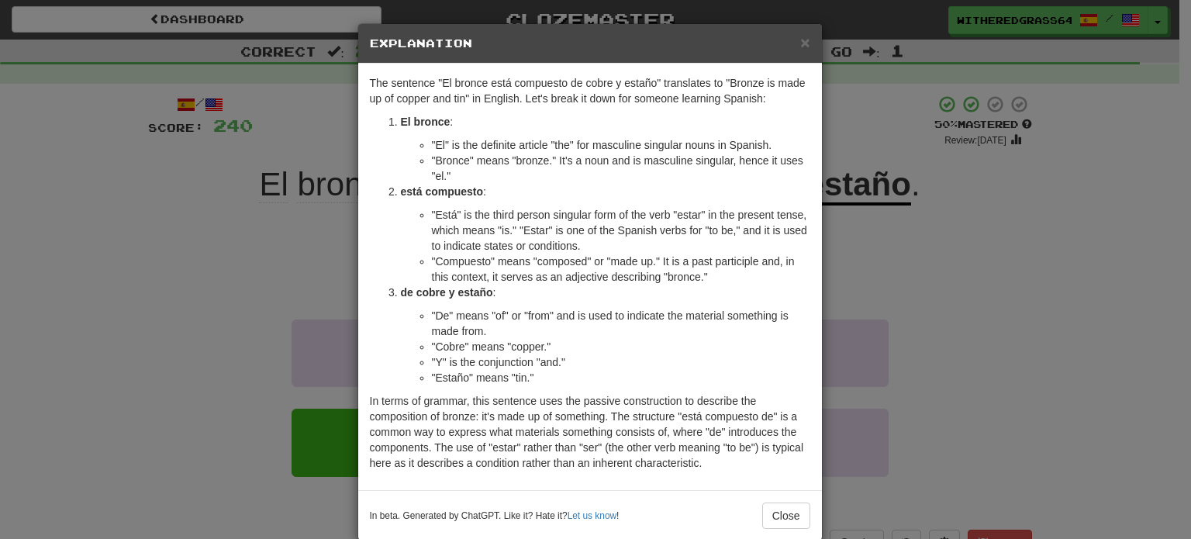
click at [879, 327] on div "× Explanation The sentence "El bronce está compuesto de cobre y estaño" transla…" at bounding box center [595, 269] width 1191 height 539
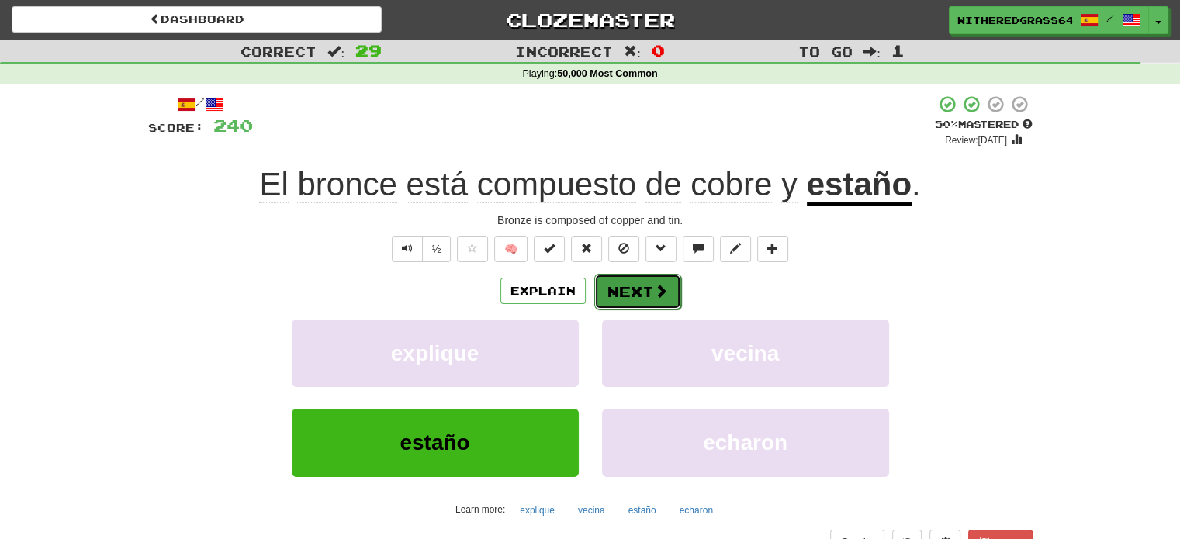
click at [654, 286] on span at bounding box center [661, 291] width 14 height 14
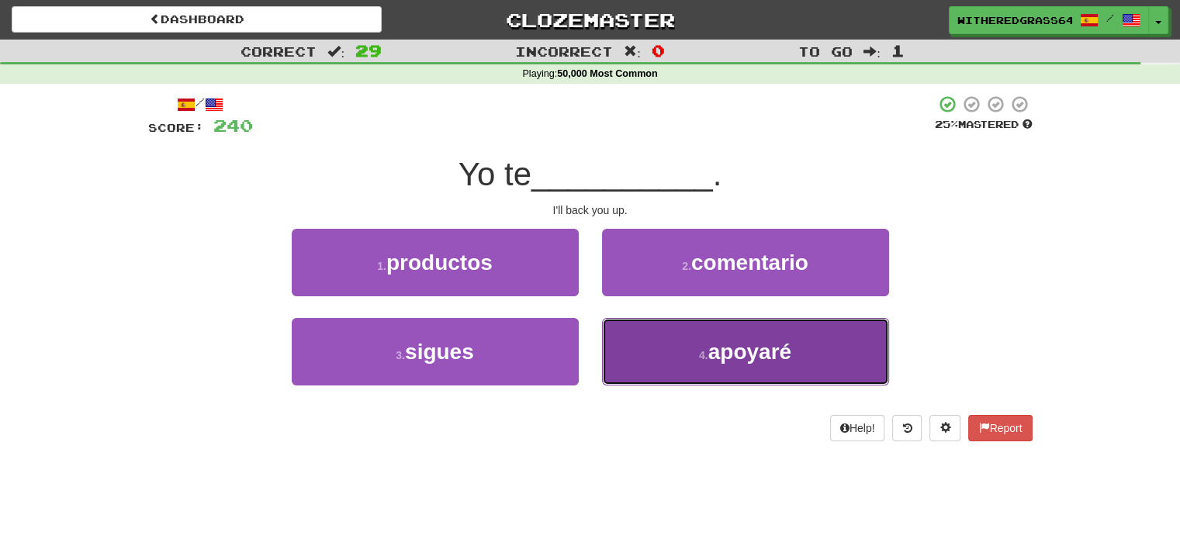
click at [657, 333] on button "4 . apoyaré" at bounding box center [745, 351] width 287 height 67
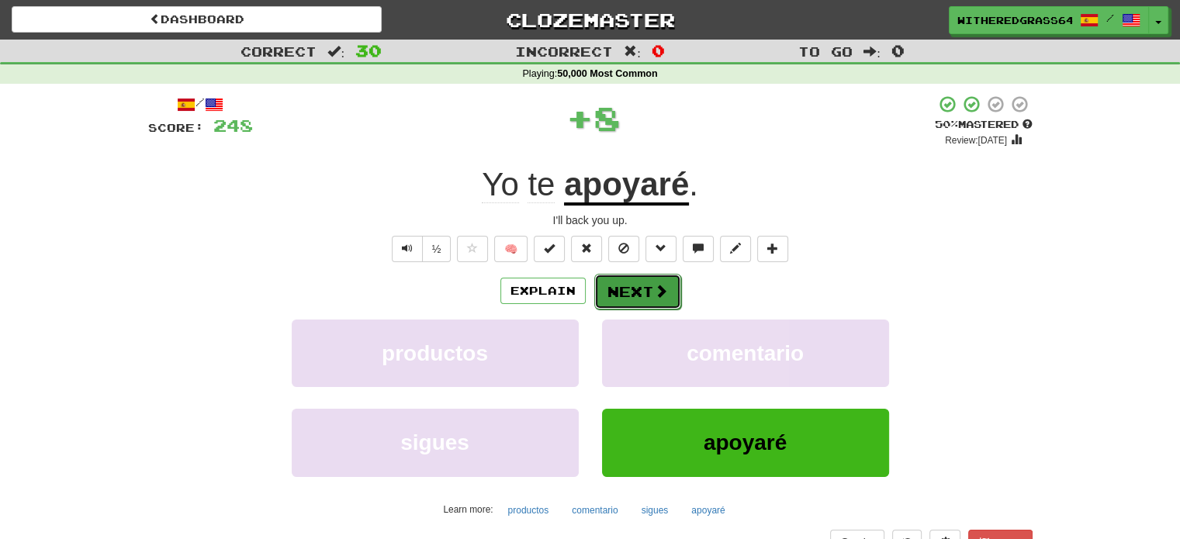
click at [642, 288] on button "Next" at bounding box center [637, 292] width 87 height 36
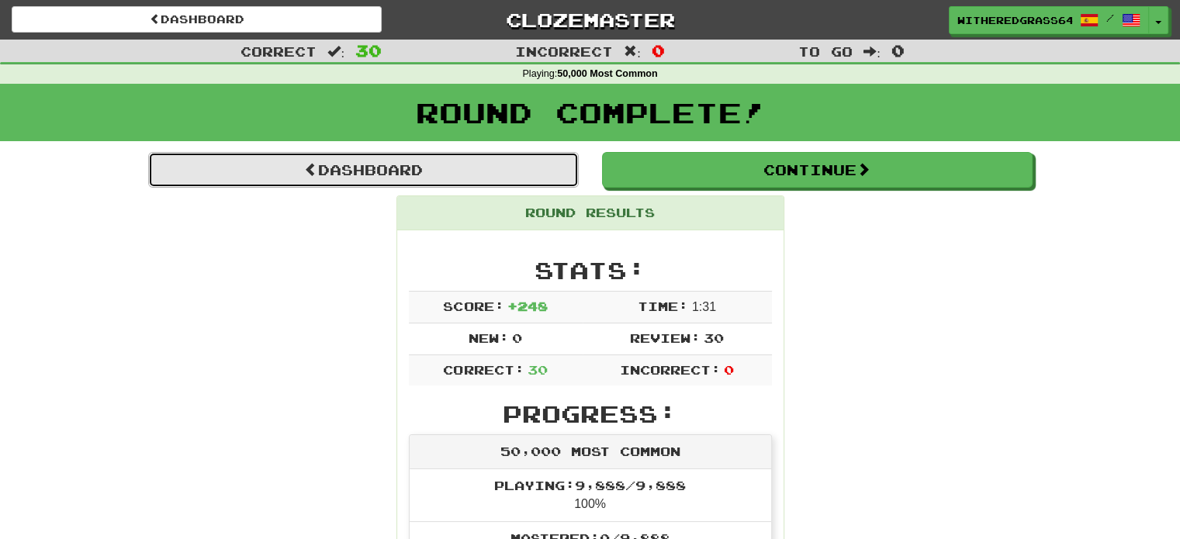
click at [375, 158] on link "Dashboard" at bounding box center [363, 170] width 431 height 36
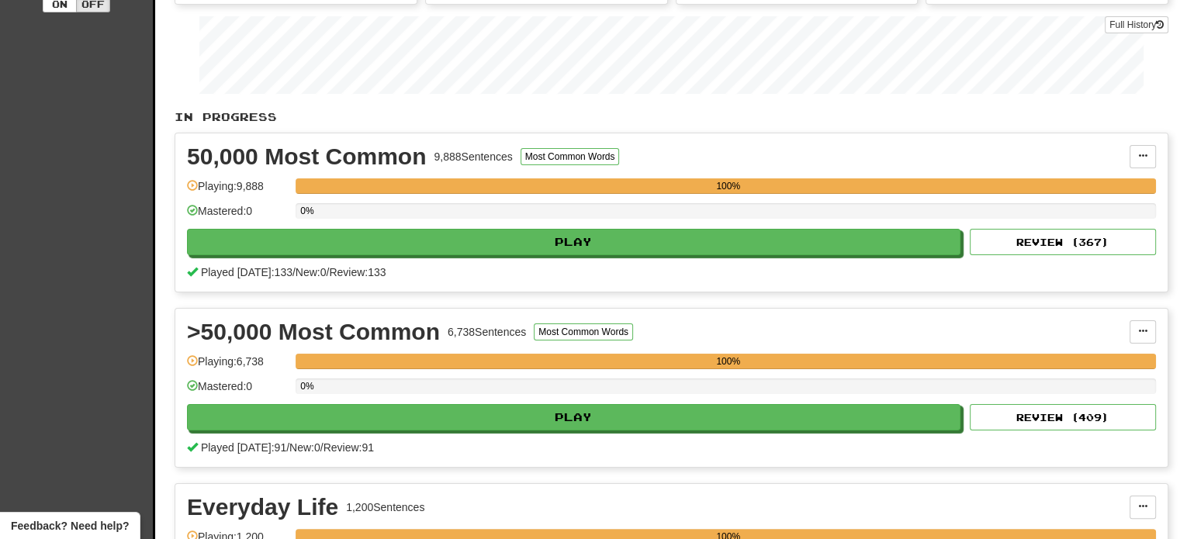
scroll to position [240, 0]
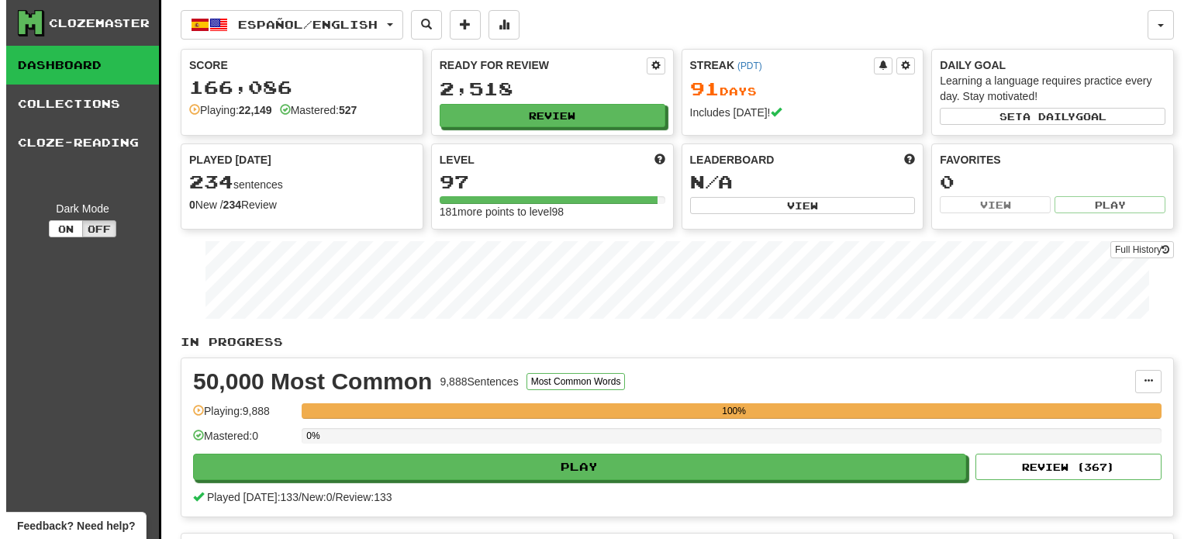
scroll to position [240, 0]
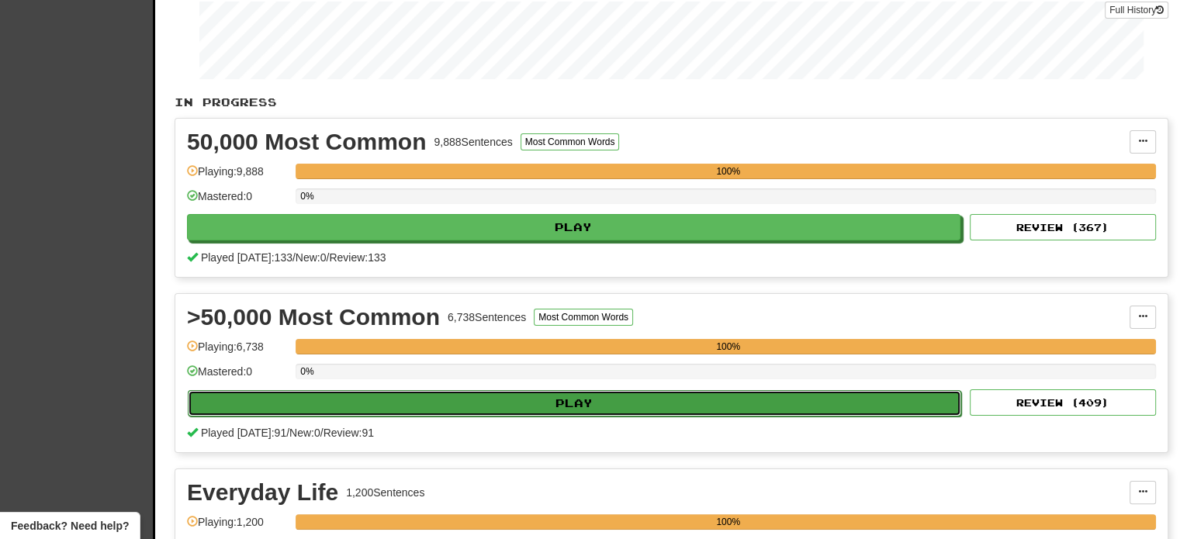
click at [714, 396] on button "Play" at bounding box center [574, 403] width 773 height 26
select select "**"
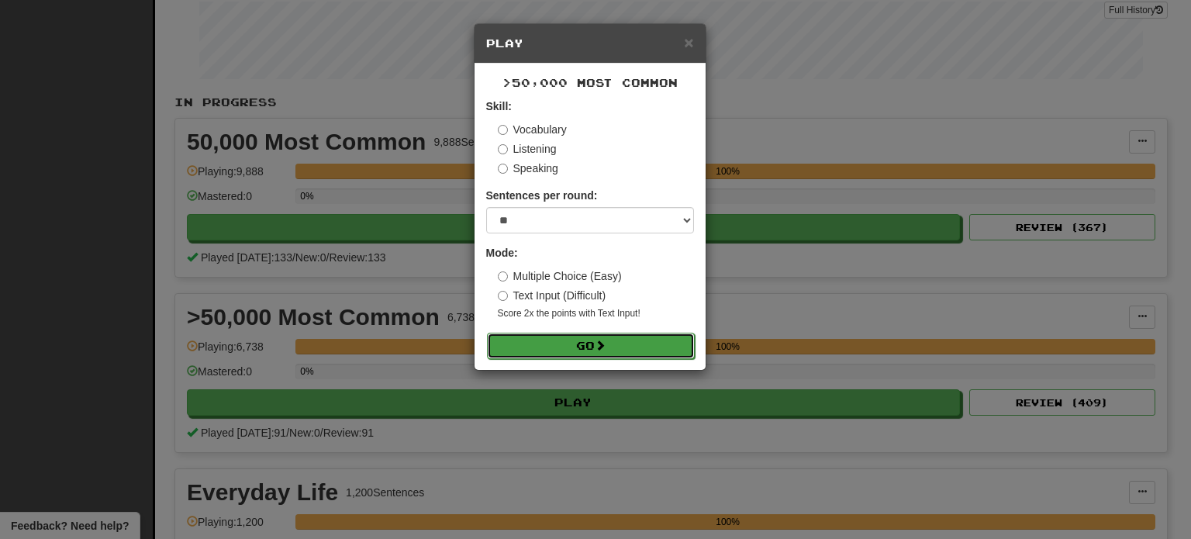
click at [620, 350] on button "Go" at bounding box center [591, 346] width 208 height 26
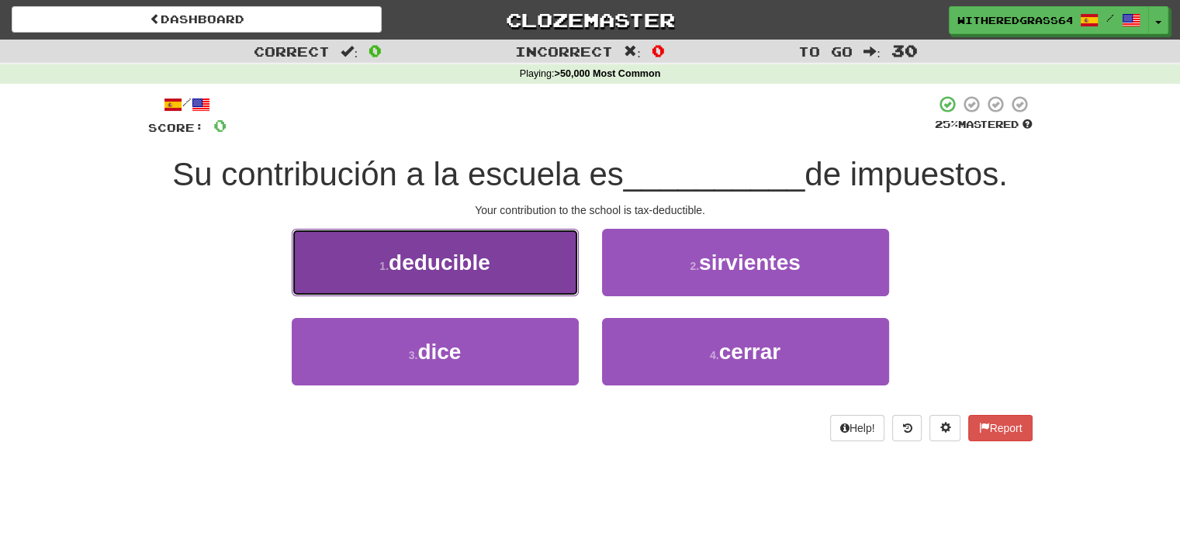
click at [531, 272] on button "1 . deducible" at bounding box center [435, 262] width 287 height 67
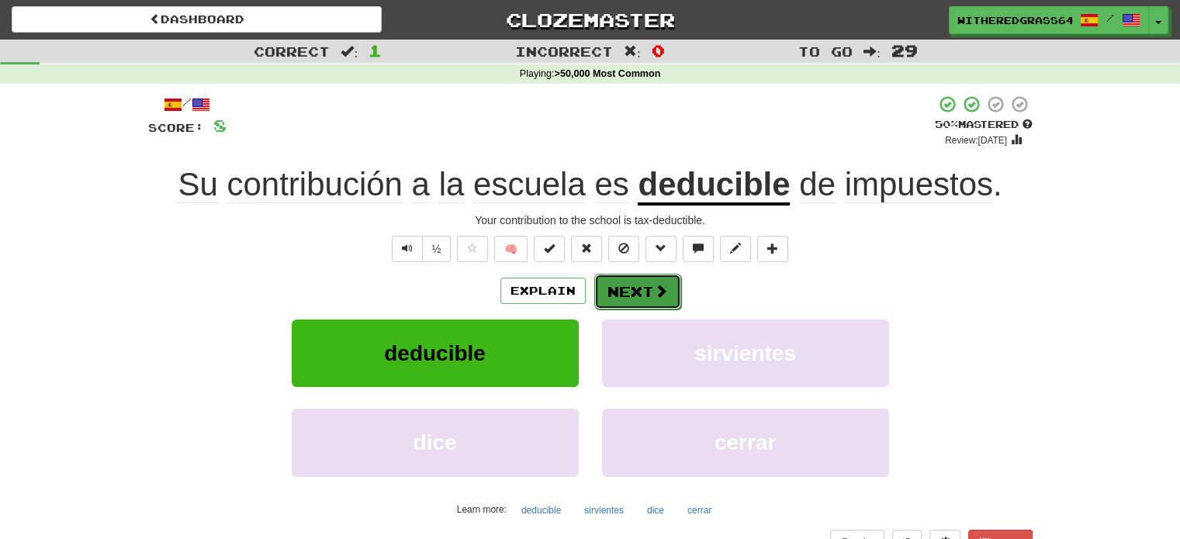
click at [624, 293] on button "Next" at bounding box center [637, 292] width 87 height 36
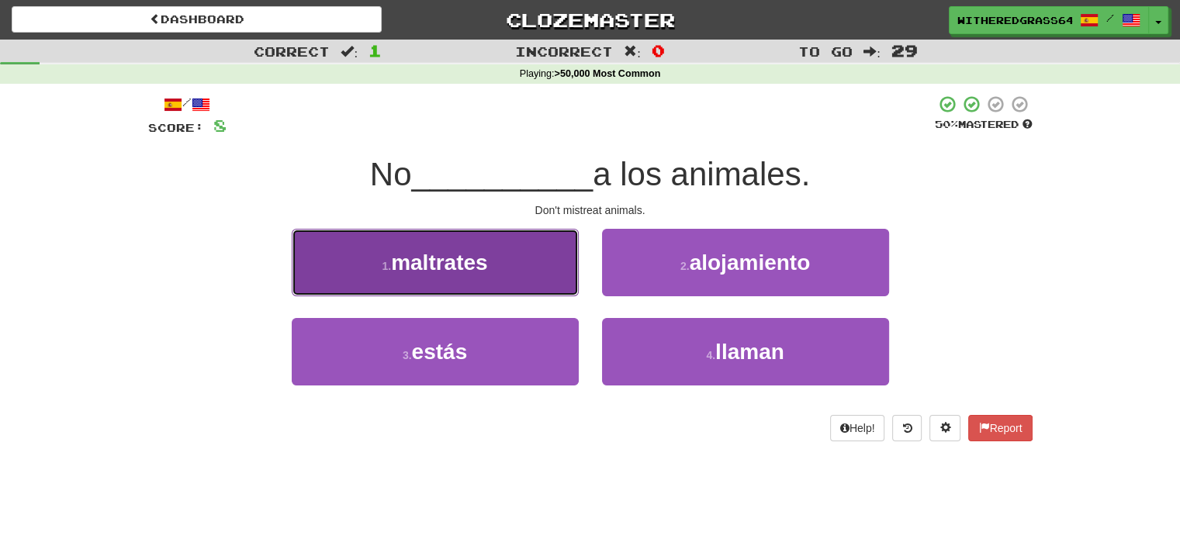
click at [547, 277] on button "1 . maltrates" at bounding box center [435, 262] width 287 height 67
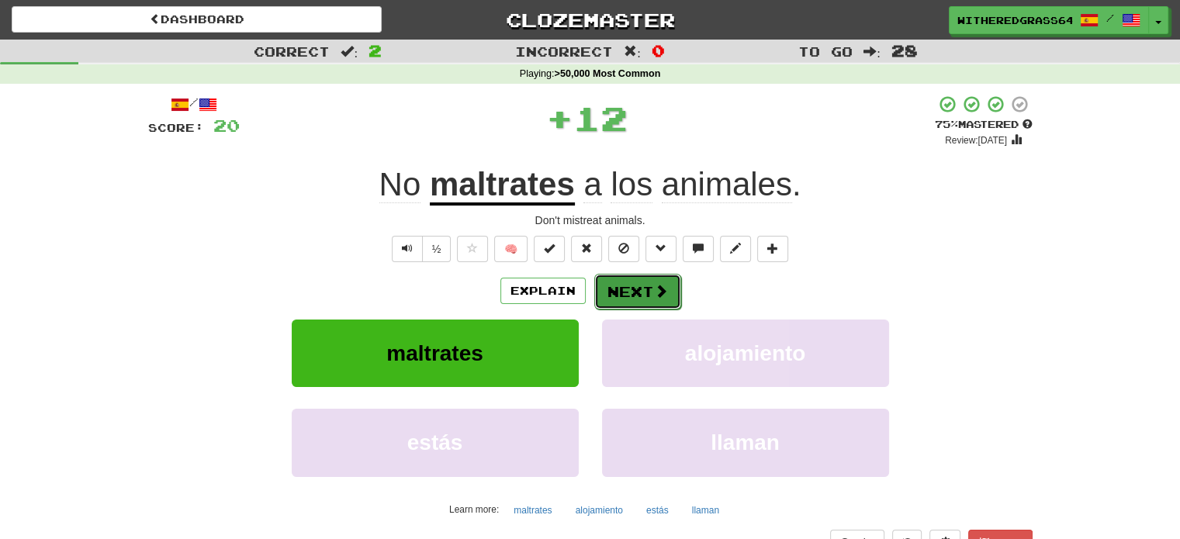
click at [625, 291] on button "Next" at bounding box center [637, 292] width 87 height 36
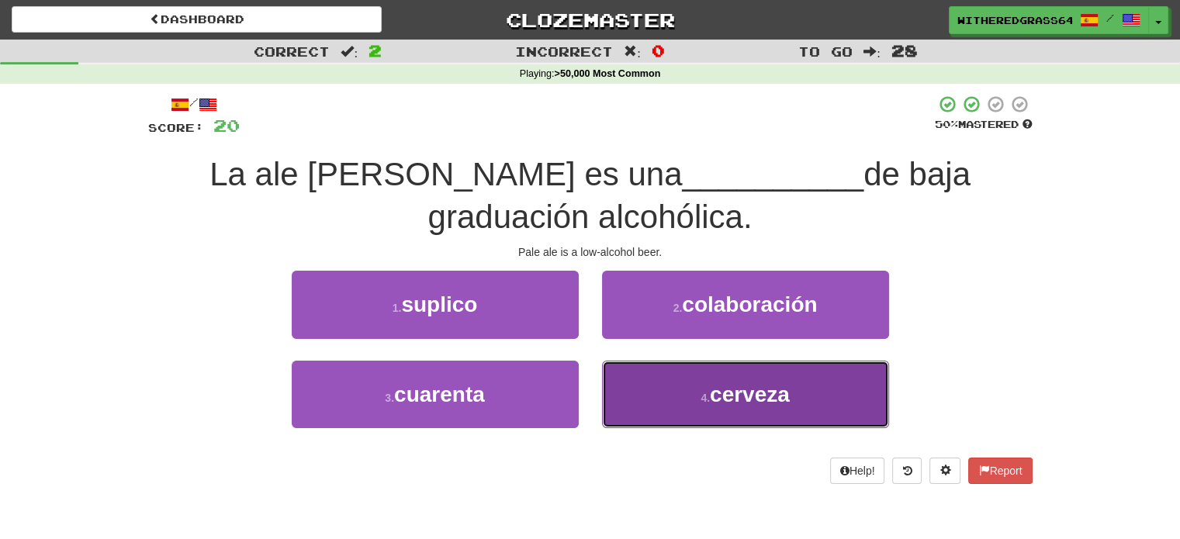
click at [655, 397] on button "4 . cerveza" at bounding box center [745, 394] width 287 height 67
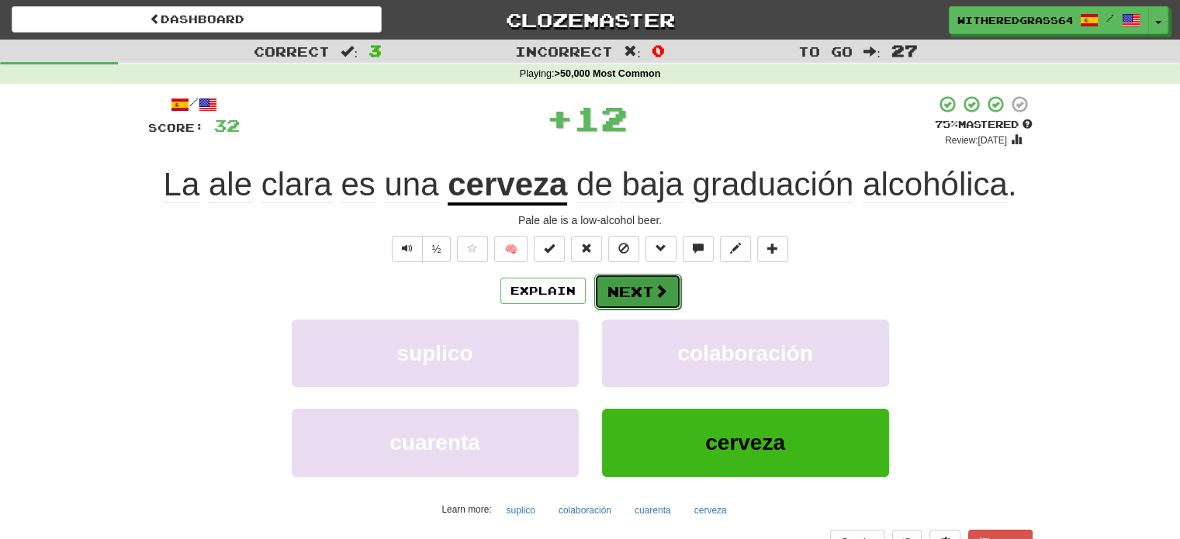
click at [625, 291] on button "Next" at bounding box center [637, 292] width 87 height 36
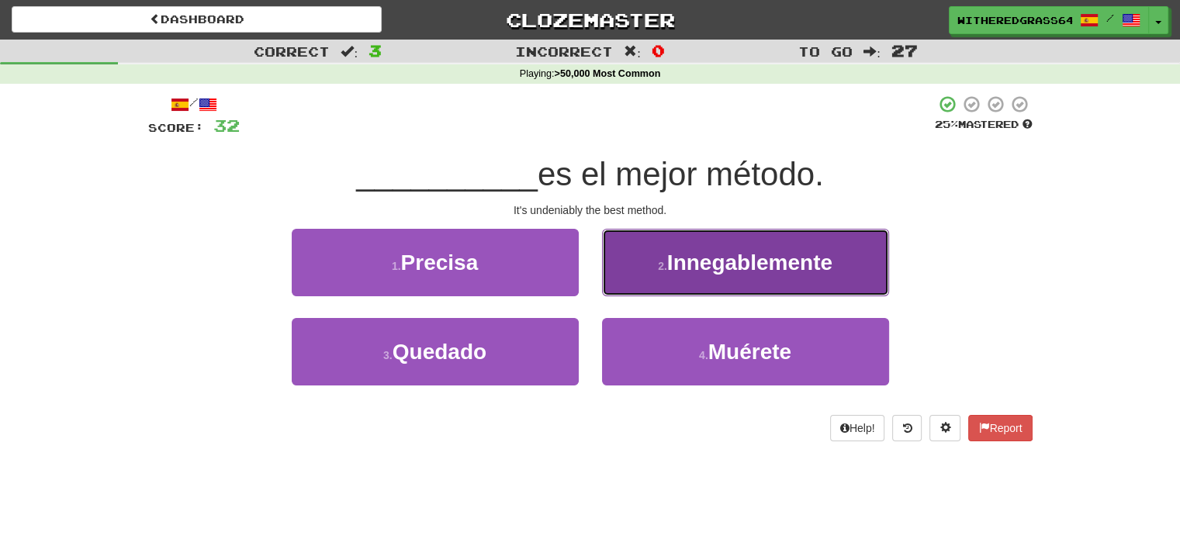
click at [651, 277] on button "2 . Innegablemente" at bounding box center [745, 262] width 287 height 67
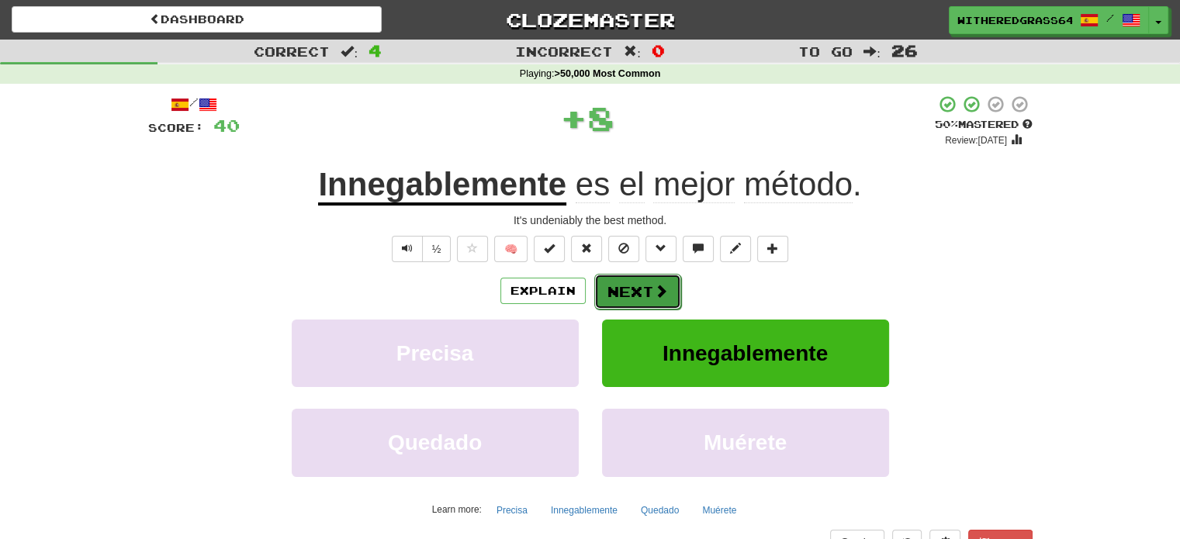
click at [624, 292] on button "Next" at bounding box center [637, 292] width 87 height 36
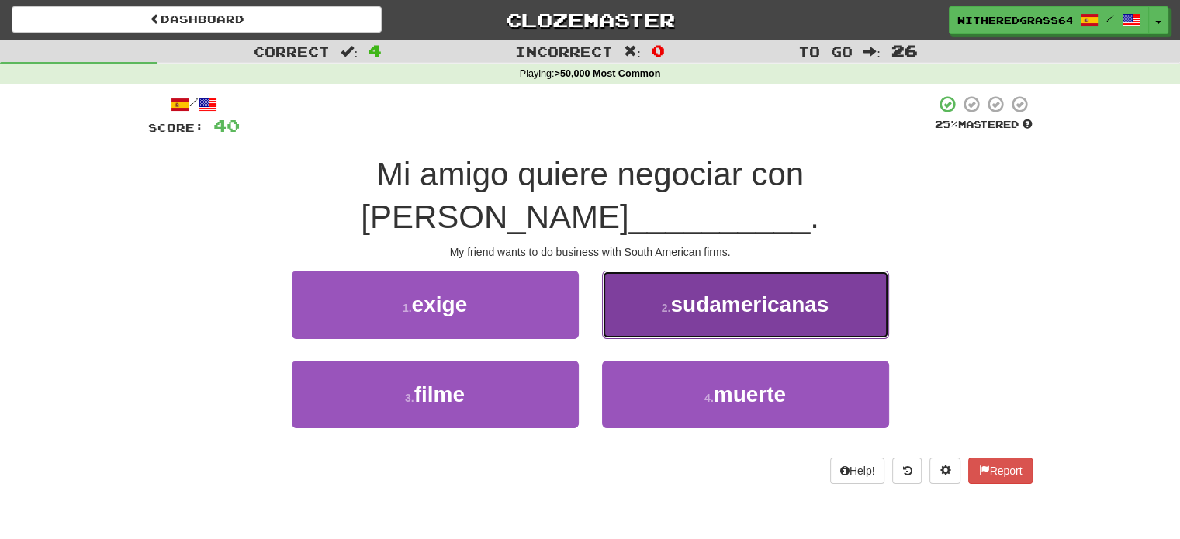
click at [651, 284] on button "2 . sudamericanas" at bounding box center [745, 304] width 287 height 67
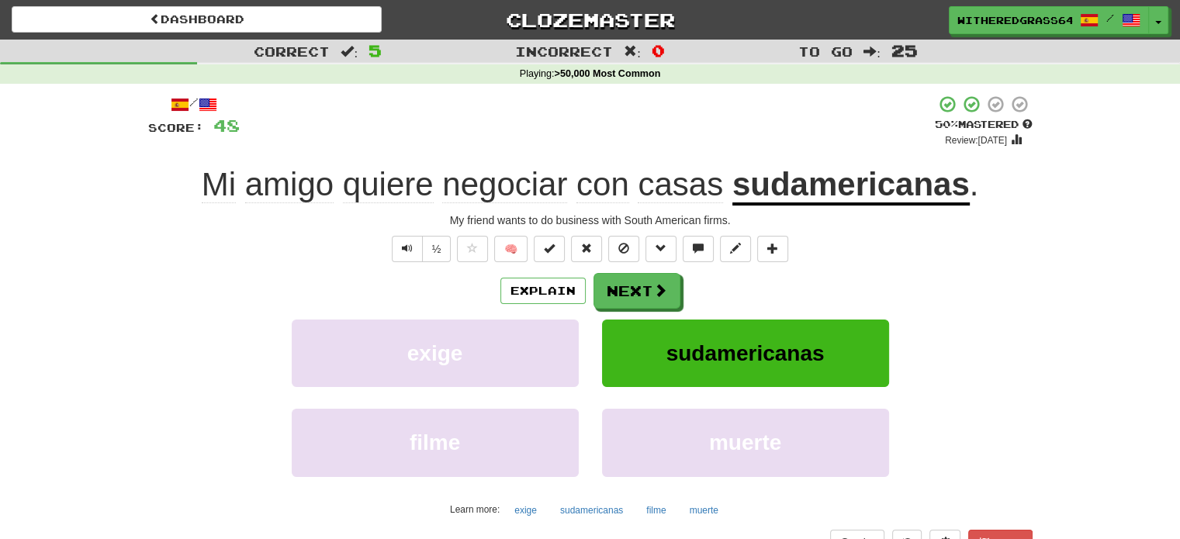
click at [903, 223] on div "My friend wants to do business with South American firms." at bounding box center [590, 221] width 884 height 16
click at [551, 286] on button "Explain" at bounding box center [542, 291] width 85 height 26
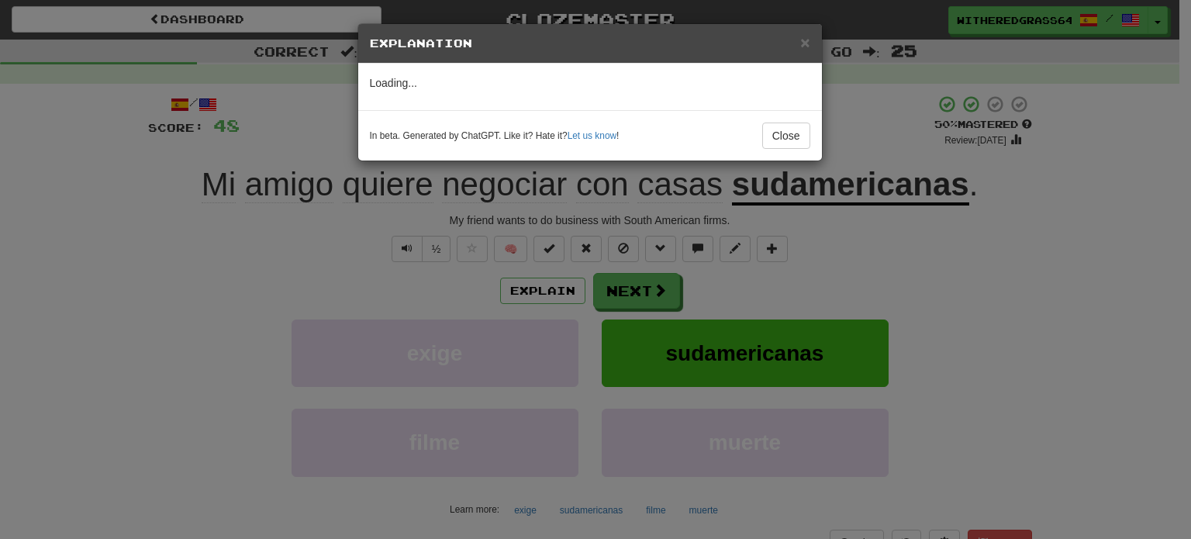
click at [300, 288] on div "× Explanation Loading... In beta. Generated by ChatGPT. Like it? Hate it? Let u…" at bounding box center [595, 269] width 1191 height 539
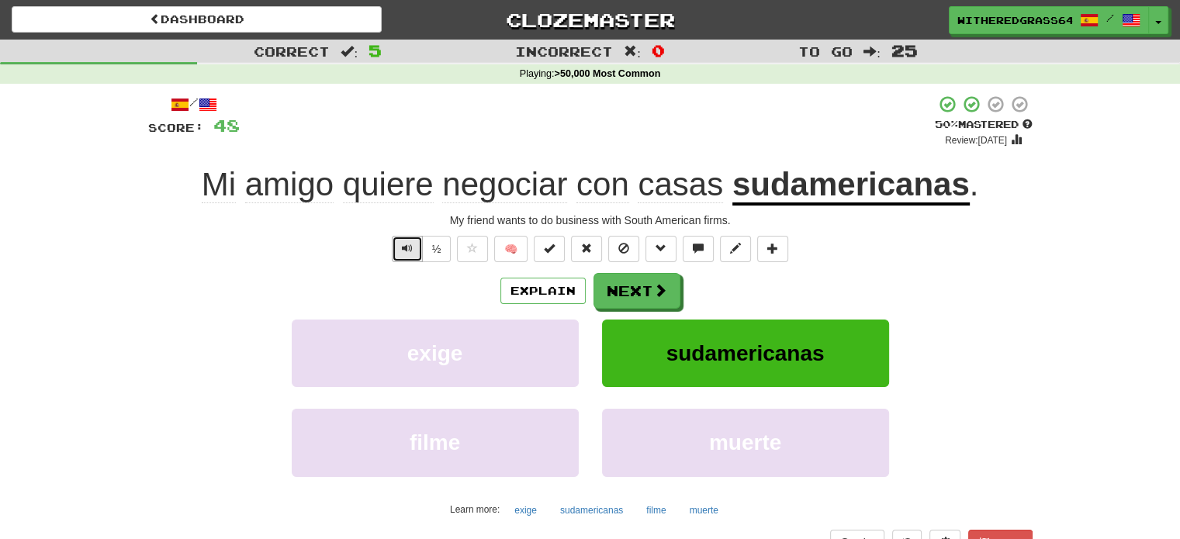
click at [402, 253] on span "Text-to-speech controls" at bounding box center [407, 248] width 11 height 11
click at [524, 289] on button "Explain" at bounding box center [542, 291] width 85 height 26
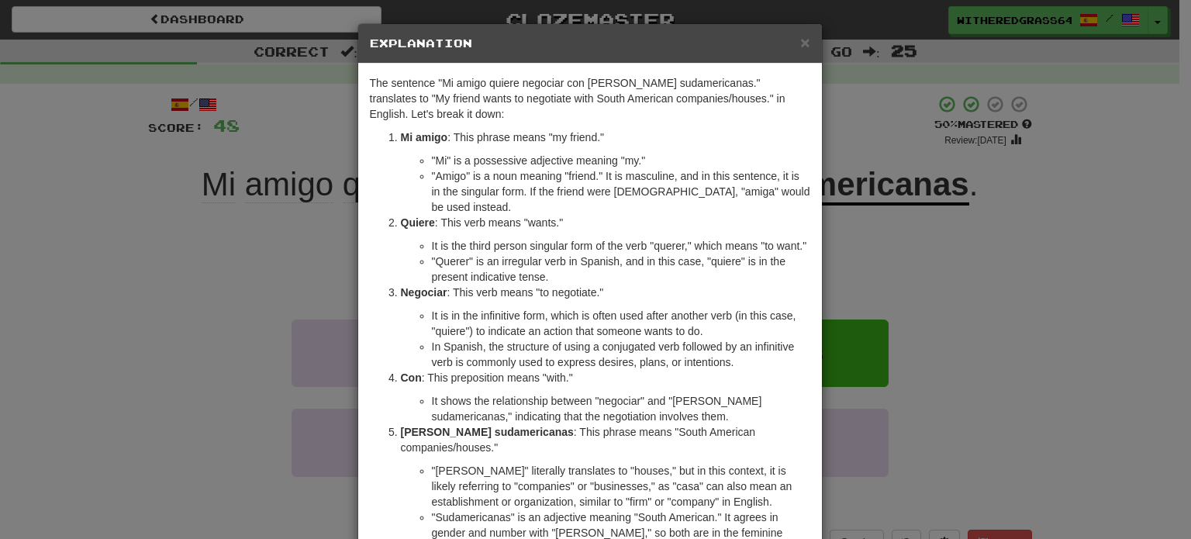
click at [166, 281] on div "× Explanation The sentence "Mi amigo quiere negociar con casas sudamericanas." …" at bounding box center [595, 269] width 1191 height 539
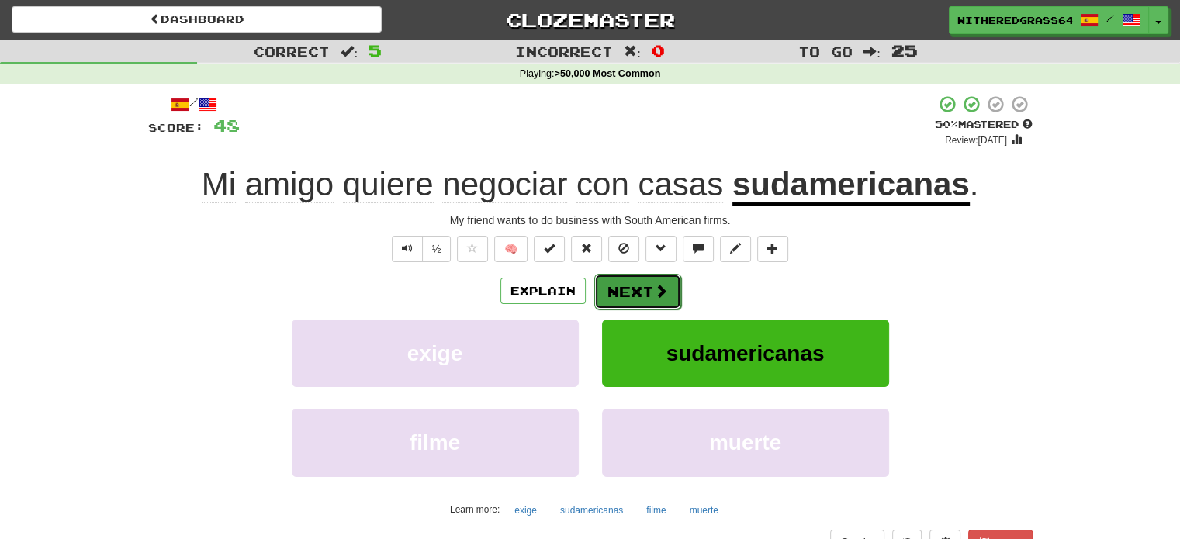
click at [621, 285] on button "Next" at bounding box center [637, 292] width 87 height 36
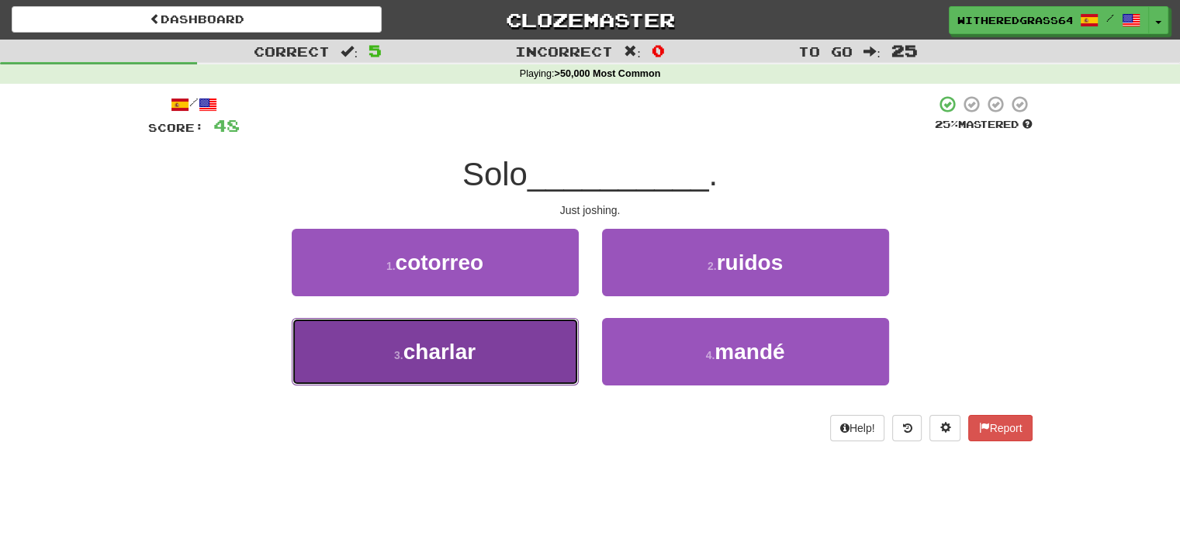
click at [525, 337] on button "3 . charlar" at bounding box center [435, 351] width 287 height 67
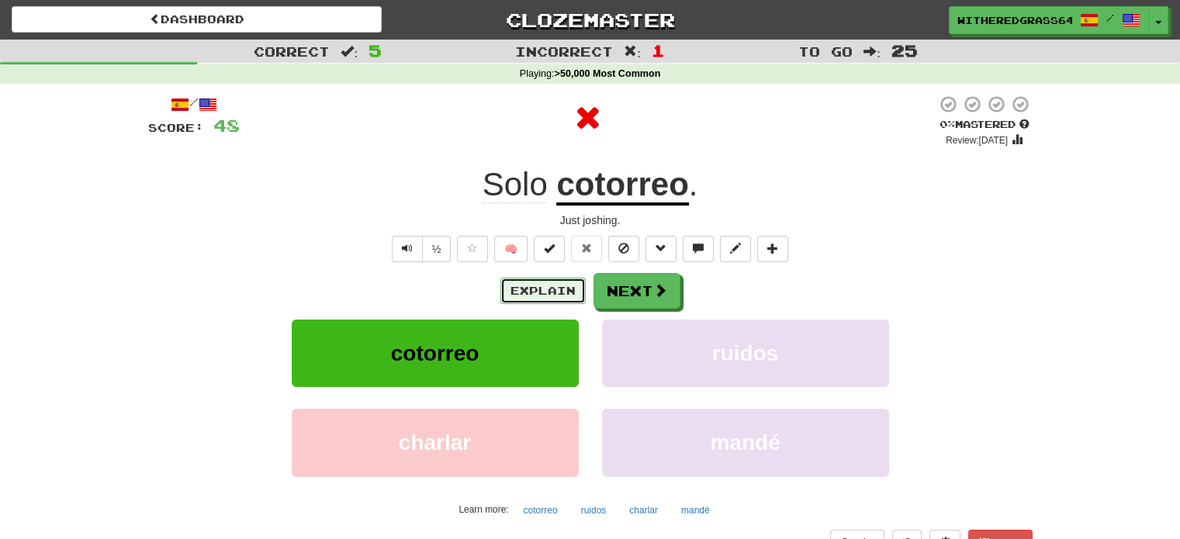
click at [540, 284] on button "Explain" at bounding box center [542, 291] width 85 height 26
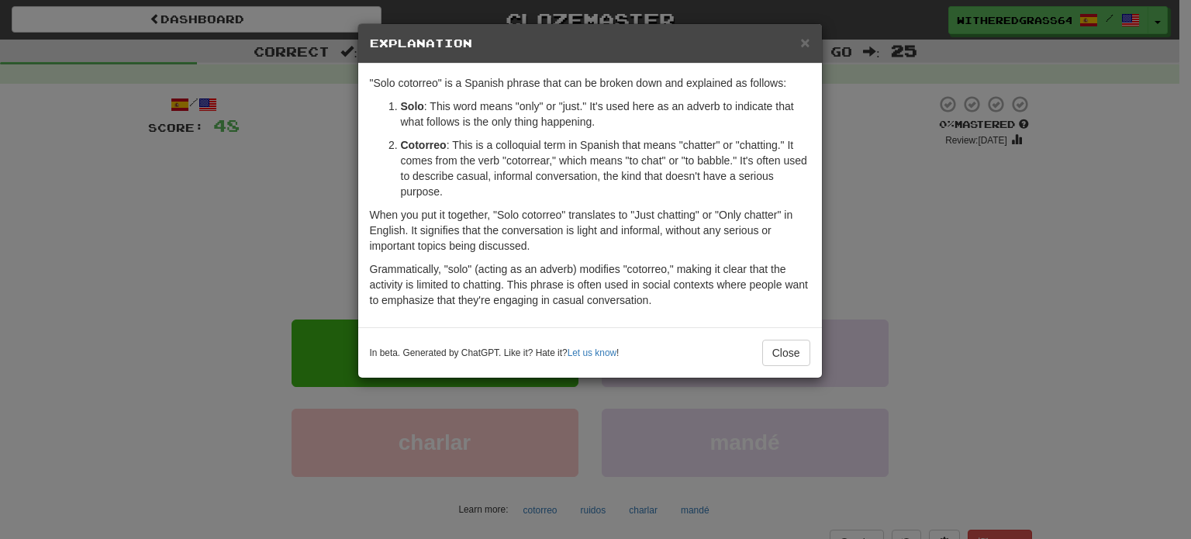
click at [298, 199] on div "× Explanation "Solo cotorreo" is a Spanish phrase that can be broken down and e…" at bounding box center [595, 269] width 1191 height 539
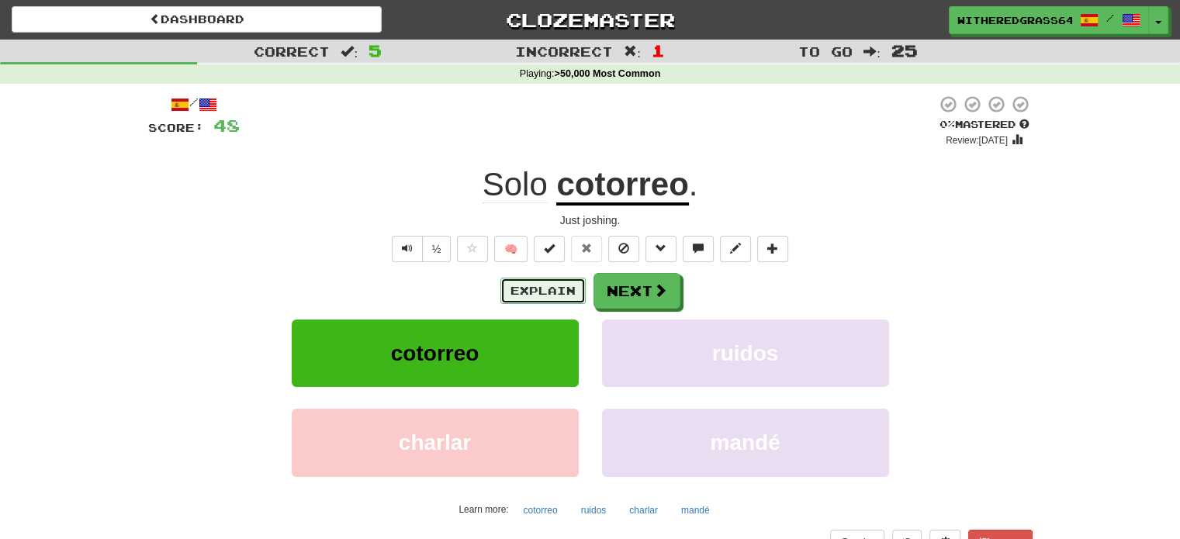
click at [524, 288] on button "Explain" at bounding box center [542, 291] width 85 height 26
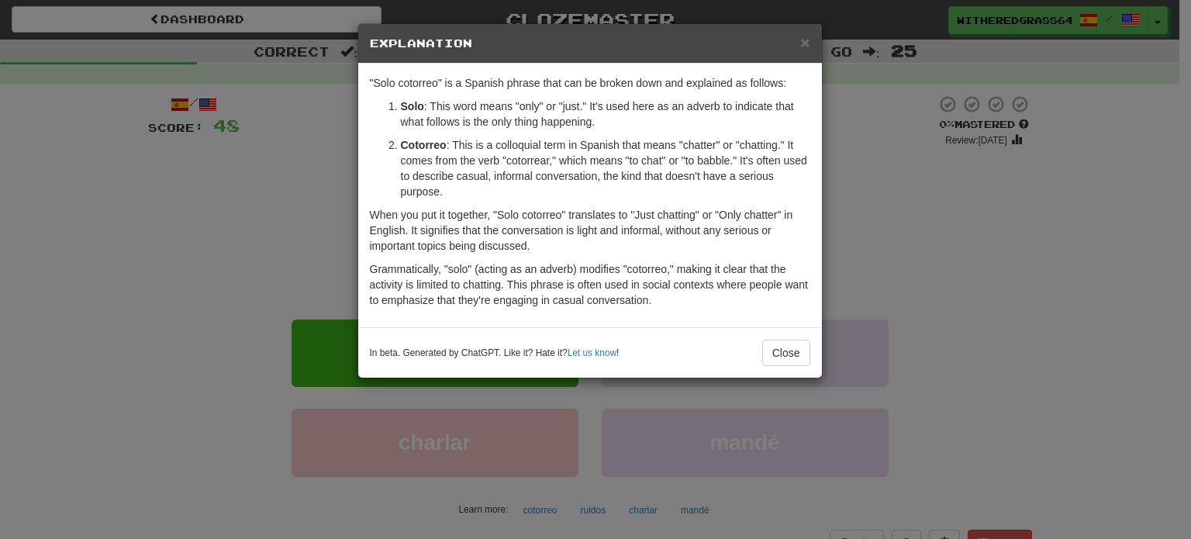
click at [302, 173] on div "× Explanation "Solo cotorreo" is a Spanish phrase that can be broken down and e…" at bounding box center [595, 269] width 1191 height 539
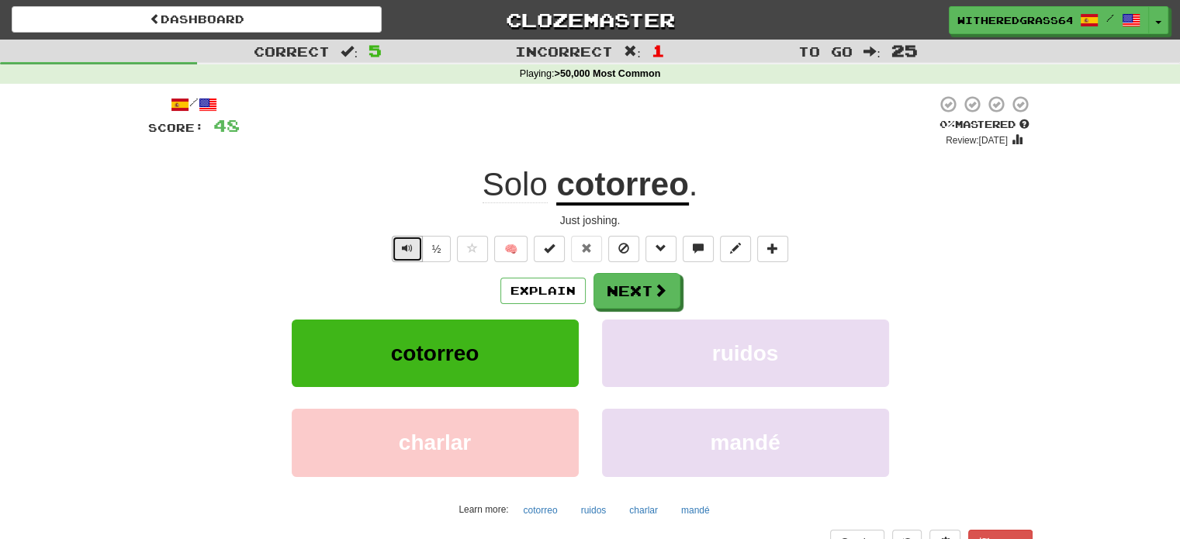
click at [411, 251] on span "Text-to-speech controls" at bounding box center [407, 248] width 11 height 11
click at [621, 299] on button "Next" at bounding box center [637, 292] width 87 height 36
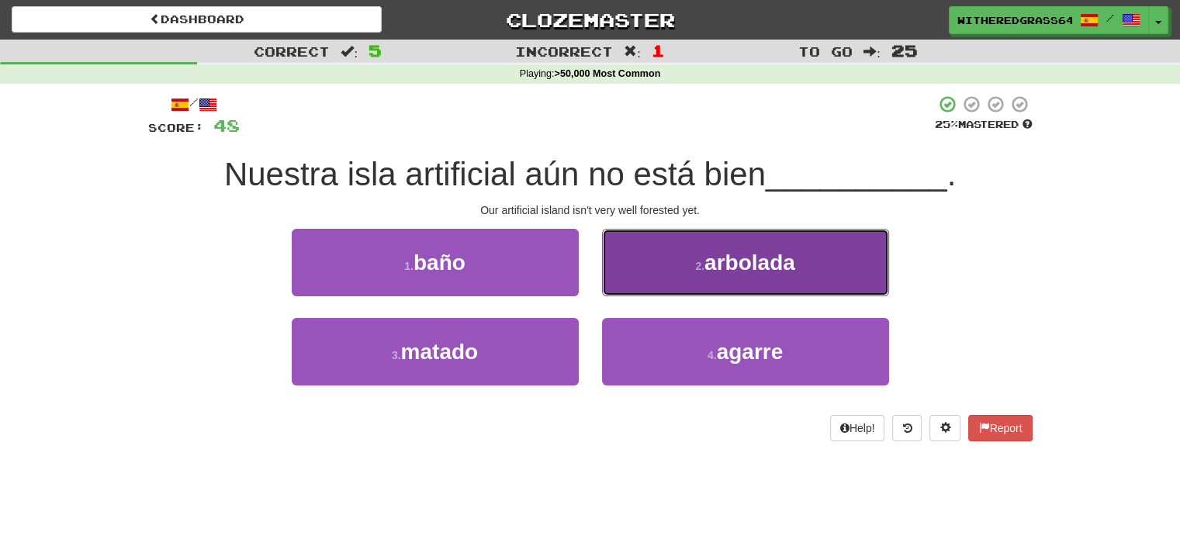
click at [614, 257] on button "2 . arbolada" at bounding box center [745, 262] width 287 height 67
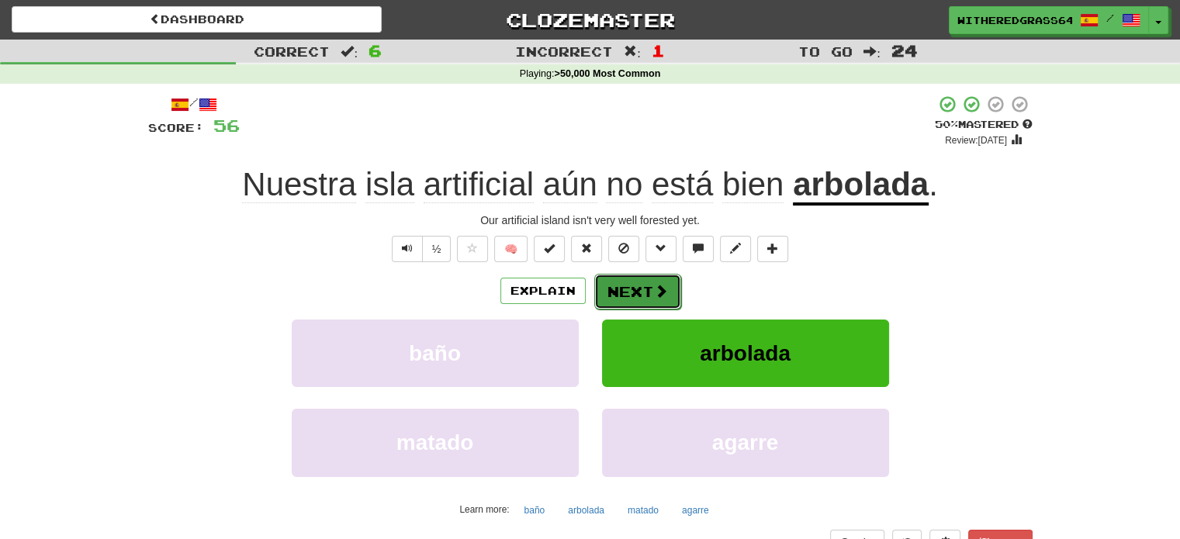
click at [620, 294] on button "Next" at bounding box center [637, 292] width 87 height 36
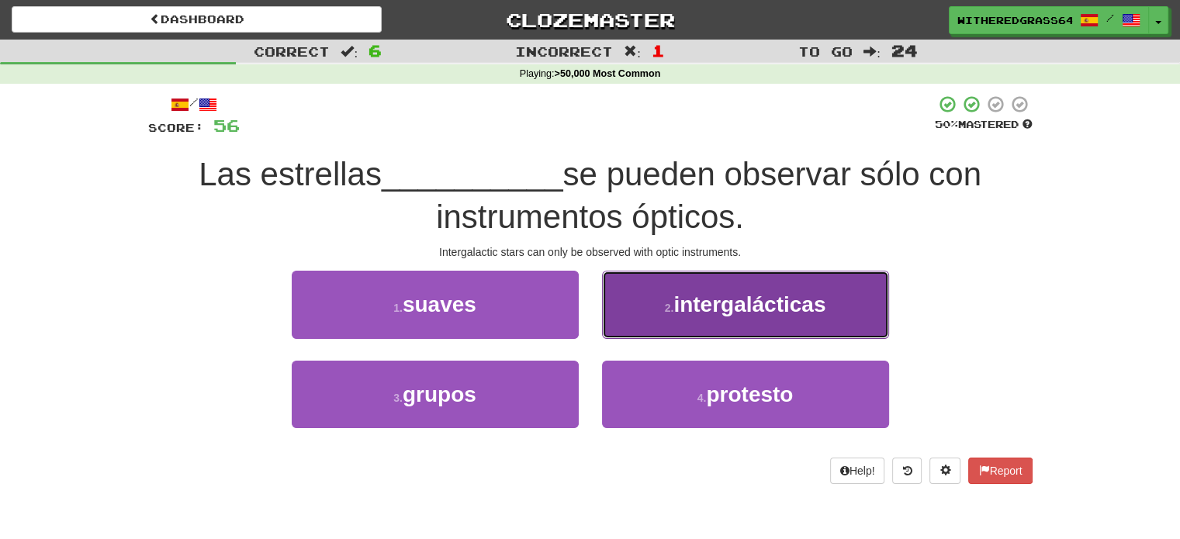
click at [659, 295] on button "2 . intergalácticas" at bounding box center [745, 304] width 287 height 67
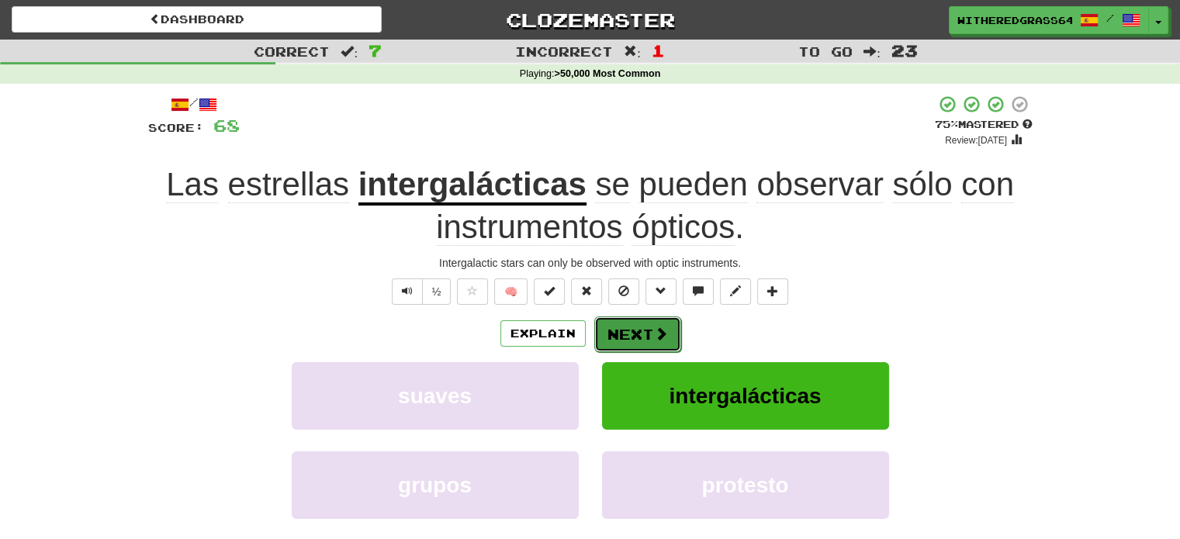
click at [630, 330] on button "Next" at bounding box center [637, 334] width 87 height 36
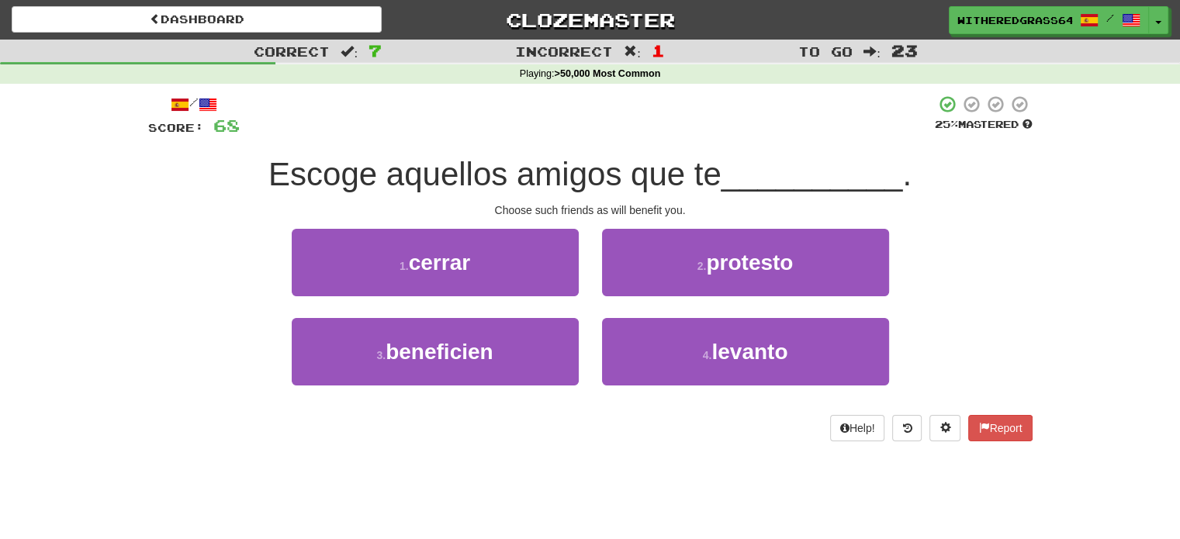
click at [687, 465] on div "Dashboard Clozemaster WitheredGrass6488 / Toggle Dropdown Dashboard Leaderboard…" at bounding box center [590, 269] width 1180 height 539
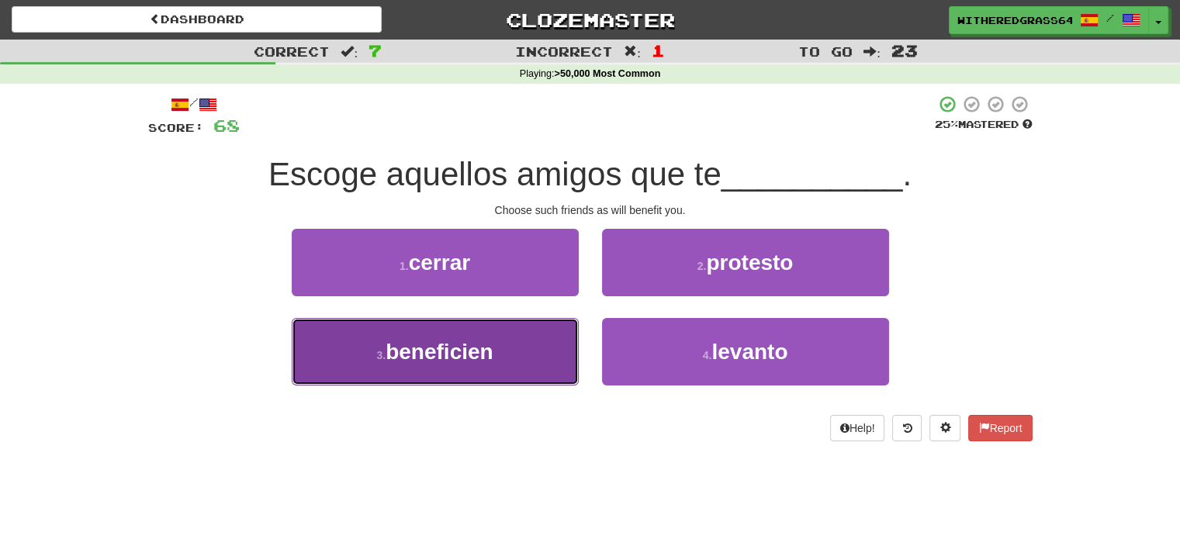
click at [503, 365] on button "3 . beneficien" at bounding box center [435, 351] width 287 height 67
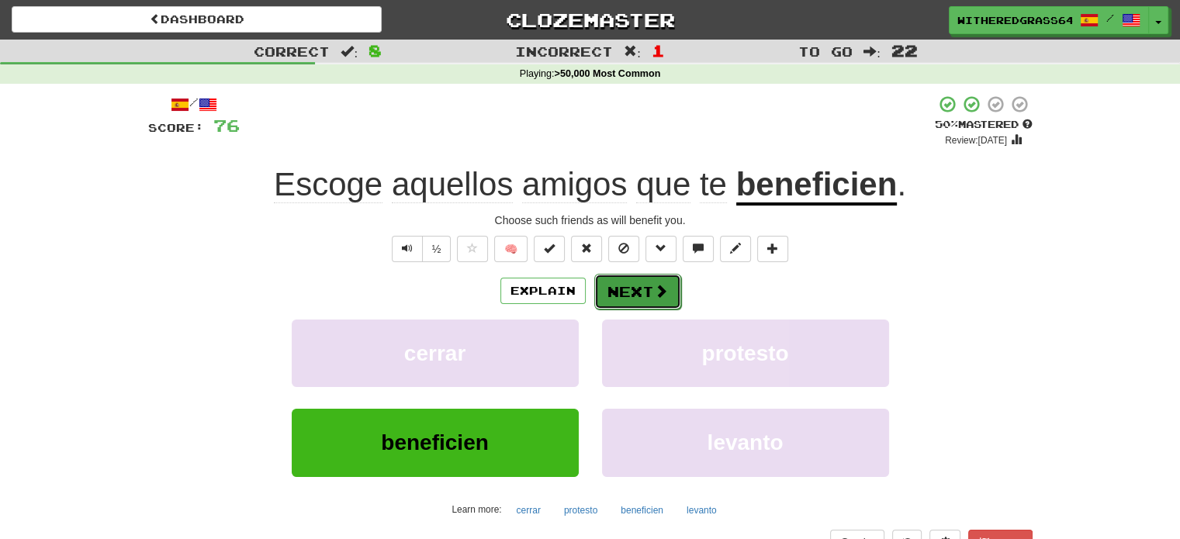
click at [621, 294] on button "Next" at bounding box center [637, 292] width 87 height 36
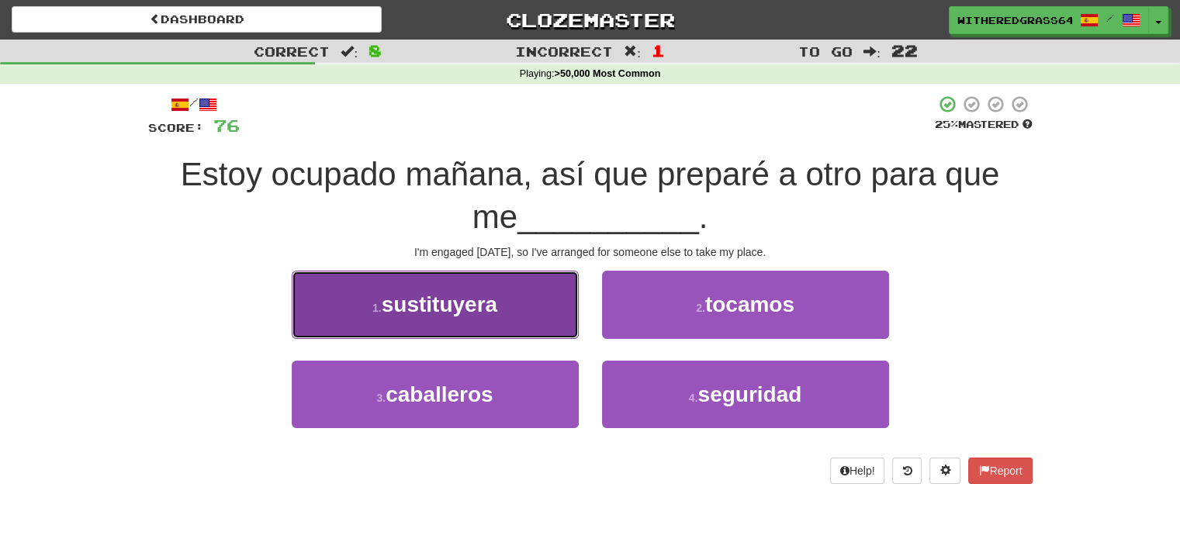
click at [551, 306] on button "1 . sustituyera" at bounding box center [435, 304] width 287 height 67
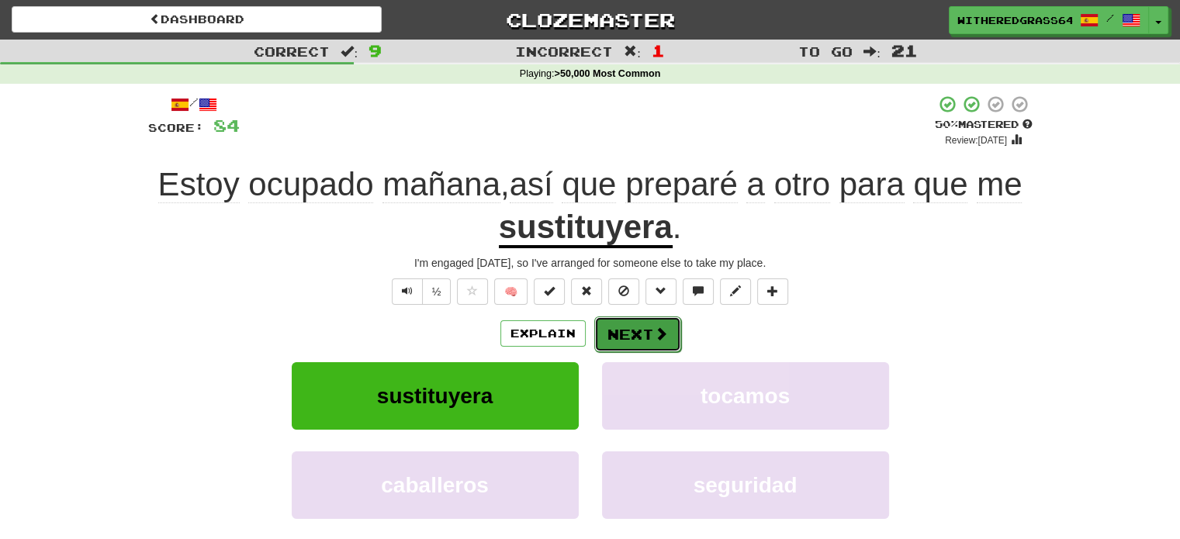
click at [626, 331] on button "Next" at bounding box center [637, 334] width 87 height 36
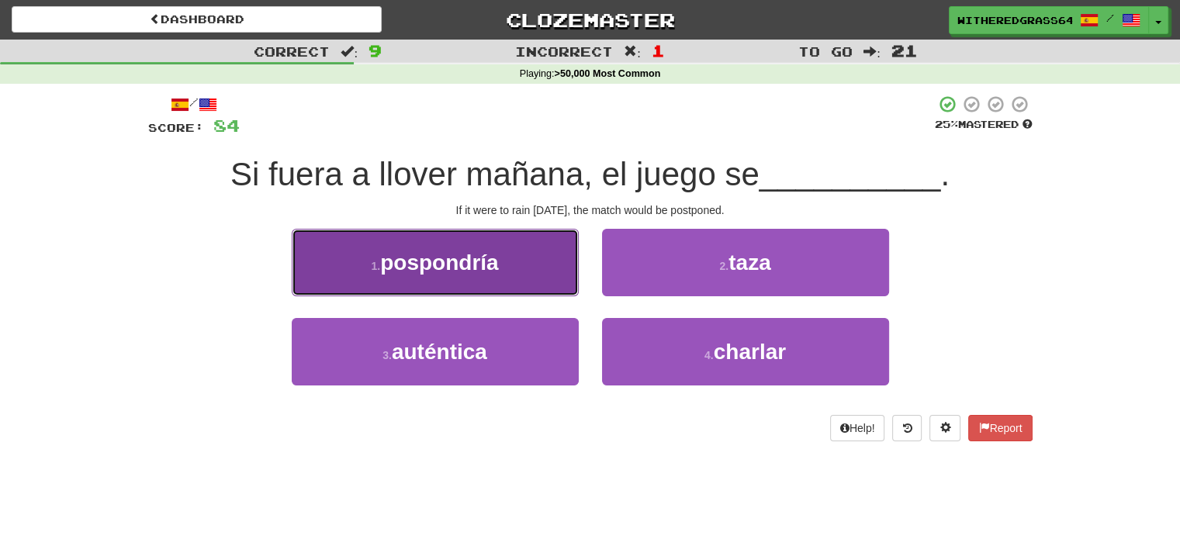
click at [556, 275] on button "1 . pospondría" at bounding box center [435, 262] width 287 height 67
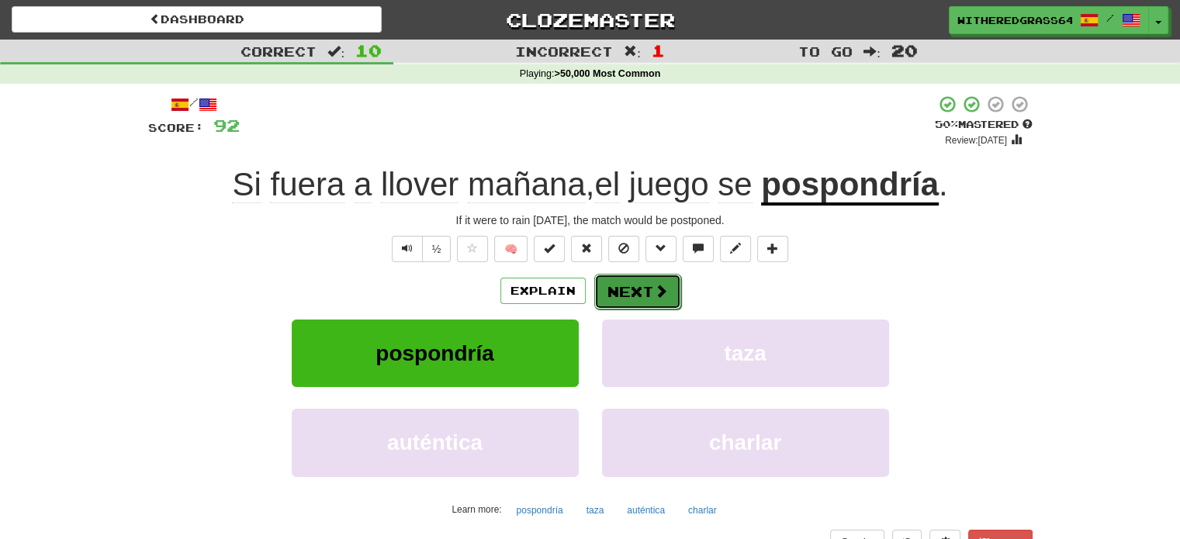
click at [639, 289] on button "Next" at bounding box center [637, 292] width 87 height 36
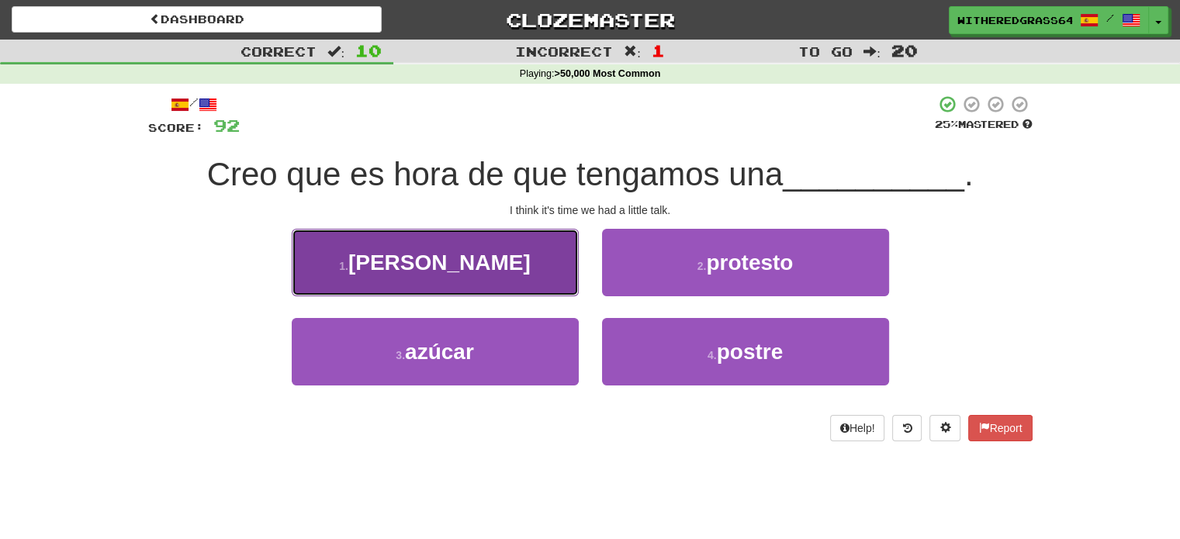
click at [539, 258] on button "1 . charlita" at bounding box center [435, 262] width 287 height 67
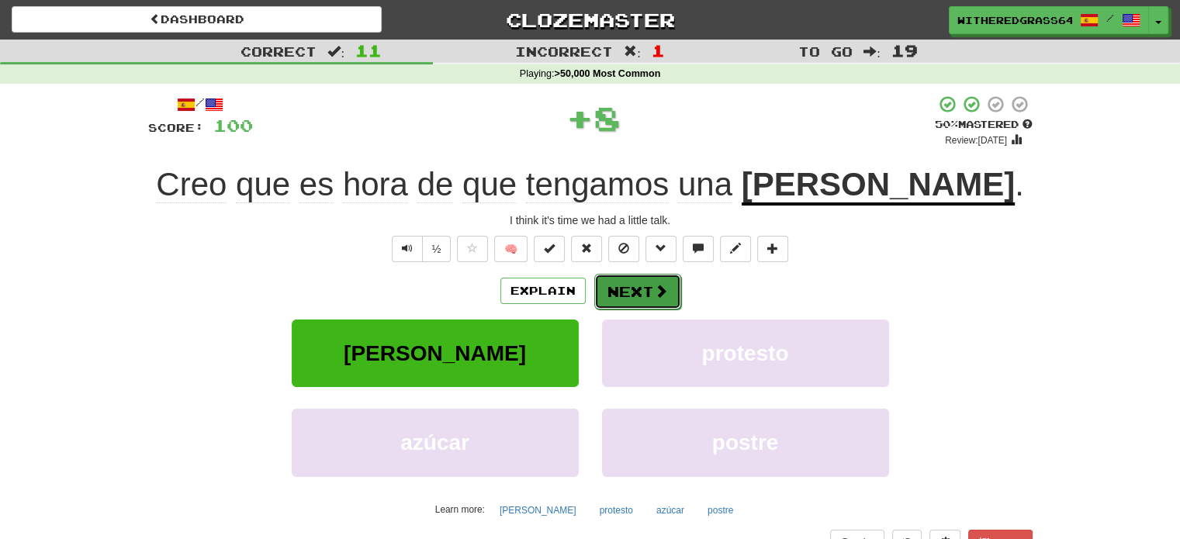
click at [625, 282] on button "Next" at bounding box center [637, 292] width 87 height 36
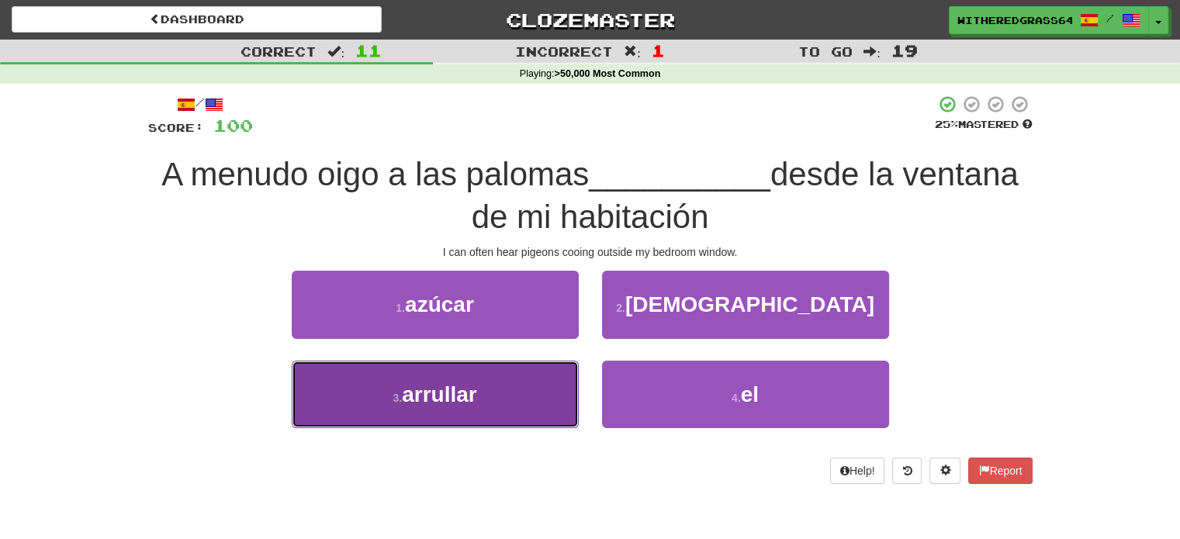
click at [539, 384] on button "3 . arrullar" at bounding box center [435, 394] width 287 height 67
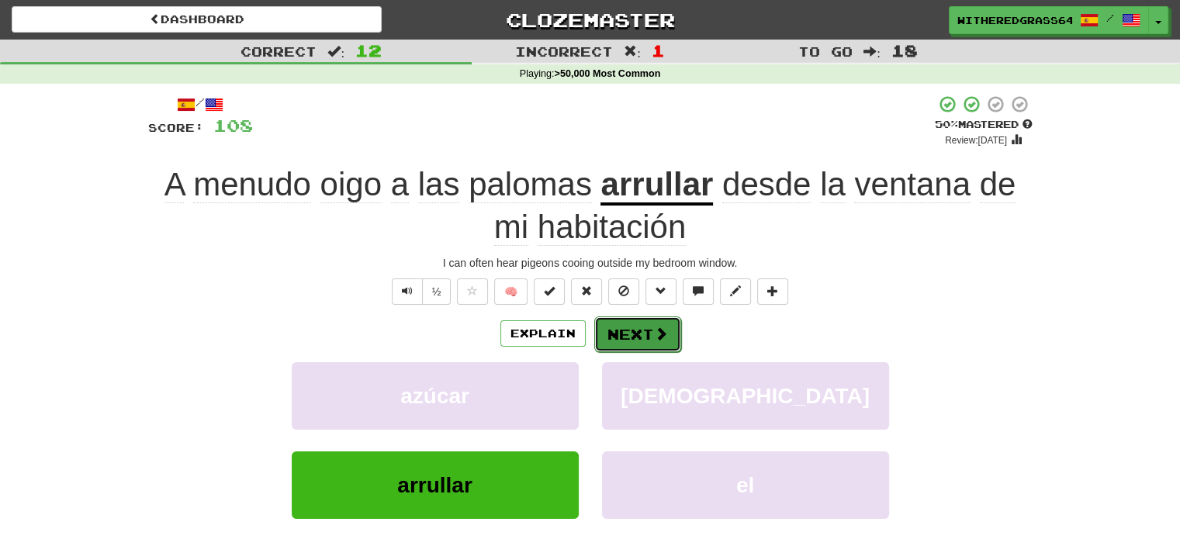
click at [618, 331] on button "Next" at bounding box center [637, 334] width 87 height 36
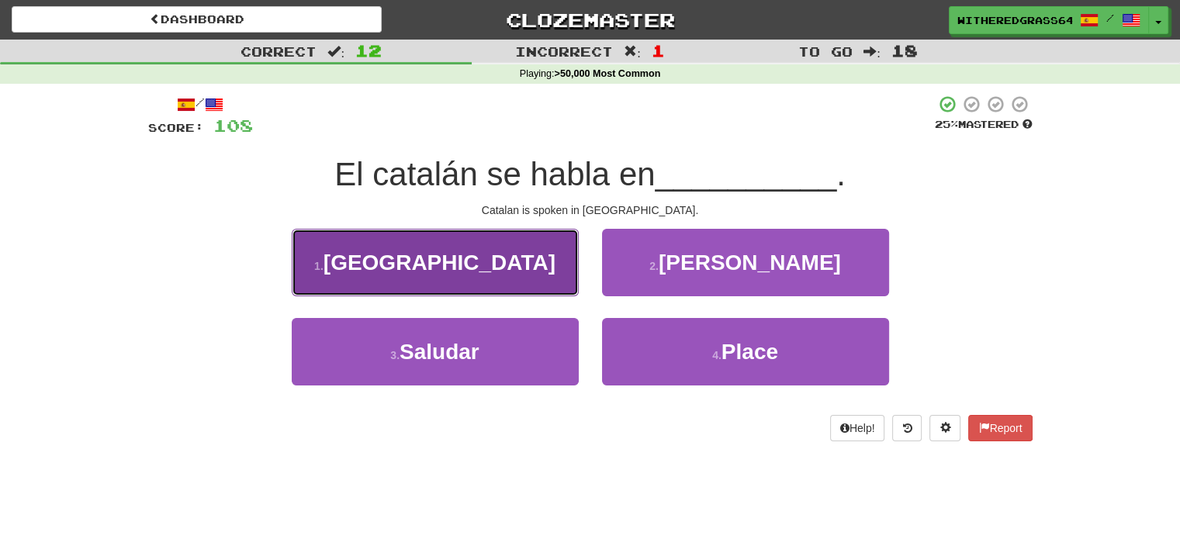
click at [534, 270] on button "1 . Andorra" at bounding box center [435, 262] width 287 height 67
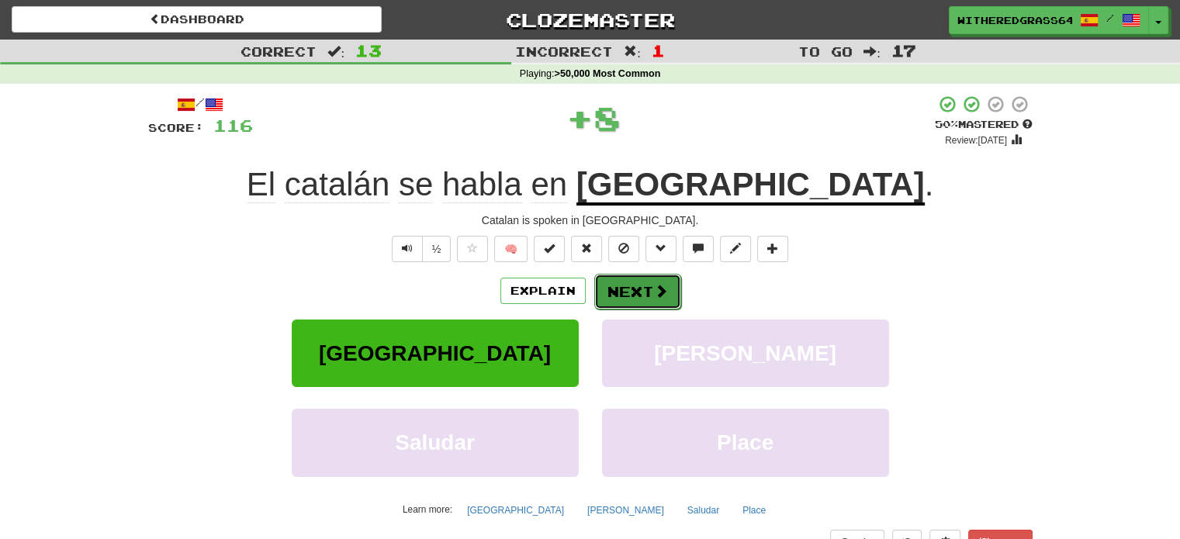
click at [624, 289] on button "Next" at bounding box center [637, 292] width 87 height 36
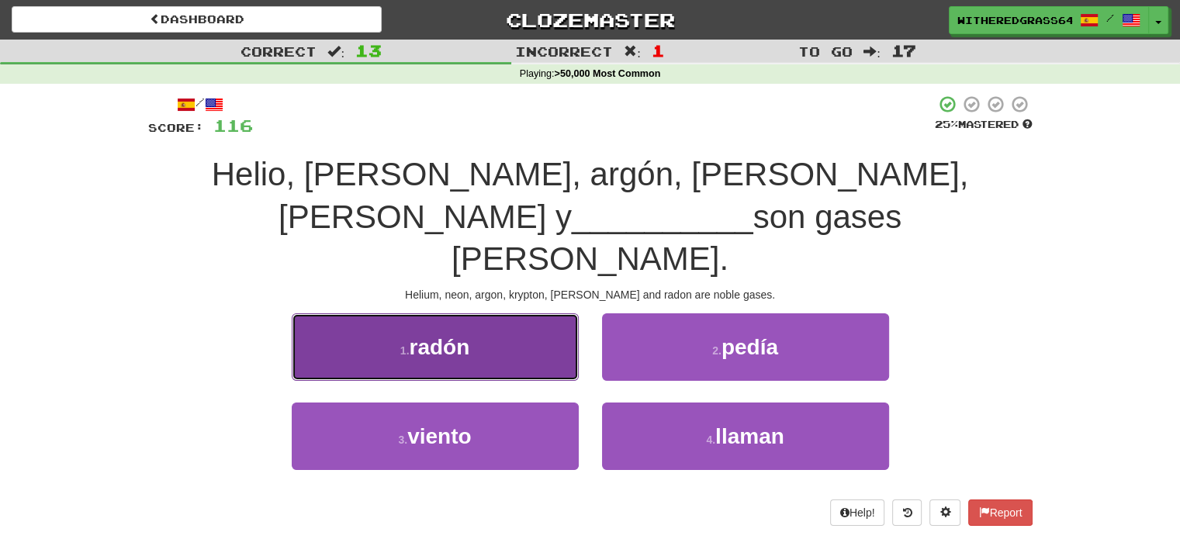
click at [548, 316] on button "1 . radón" at bounding box center [435, 346] width 287 height 67
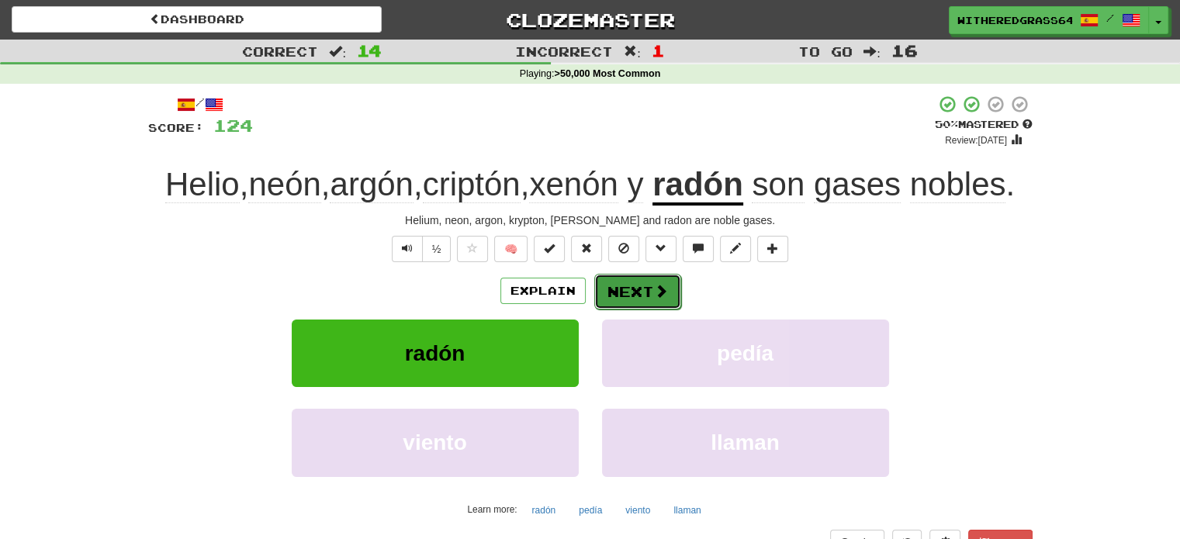
click at [629, 310] on button "Next" at bounding box center [637, 292] width 87 height 36
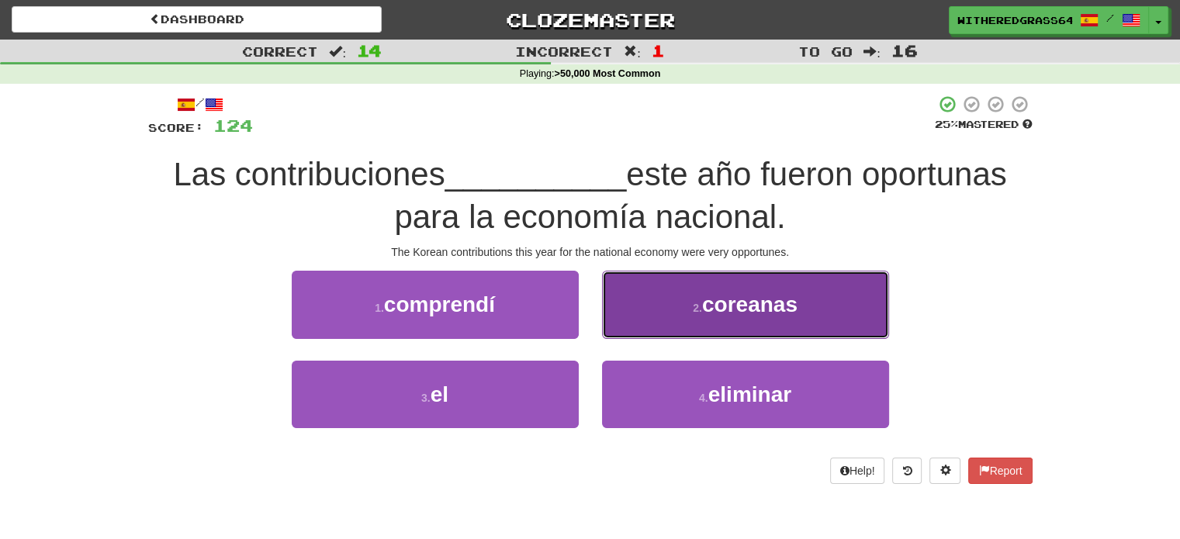
click at [621, 316] on button "2 . coreanas" at bounding box center [745, 304] width 287 height 67
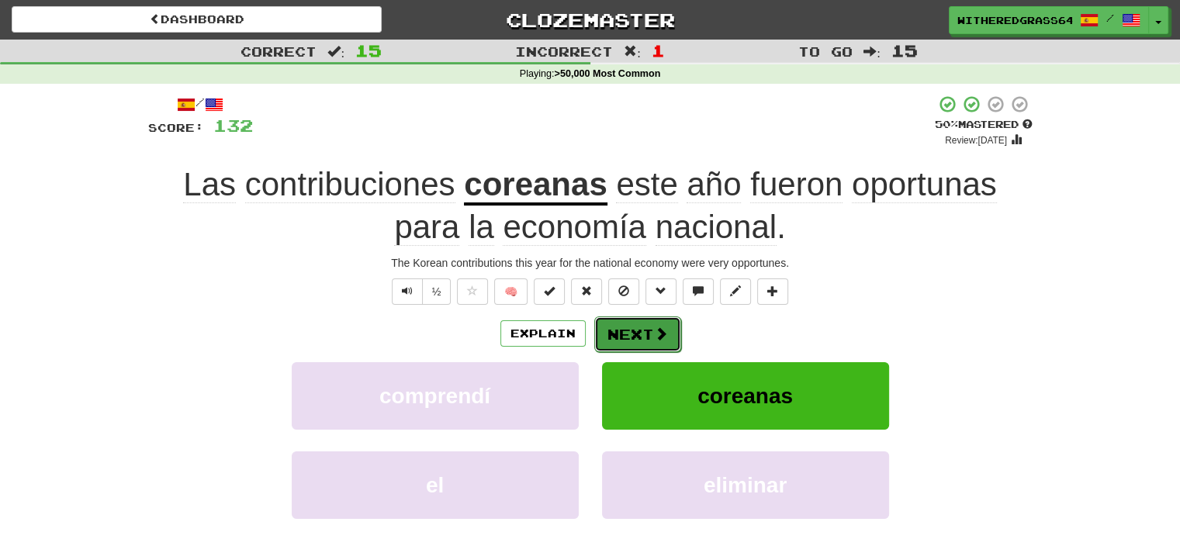
click at [614, 333] on button "Next" at bounding box center [637, 334] width 87 height 36
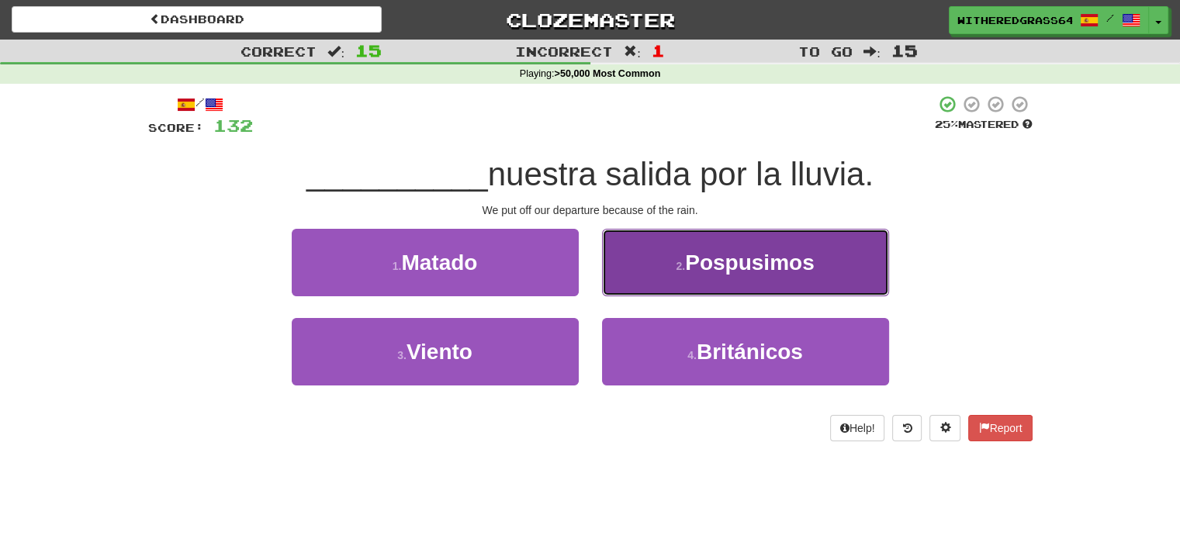
click at [648, 283] on button "2 . Pospusimos" at bounding box center [745, 262] width 287 height 67
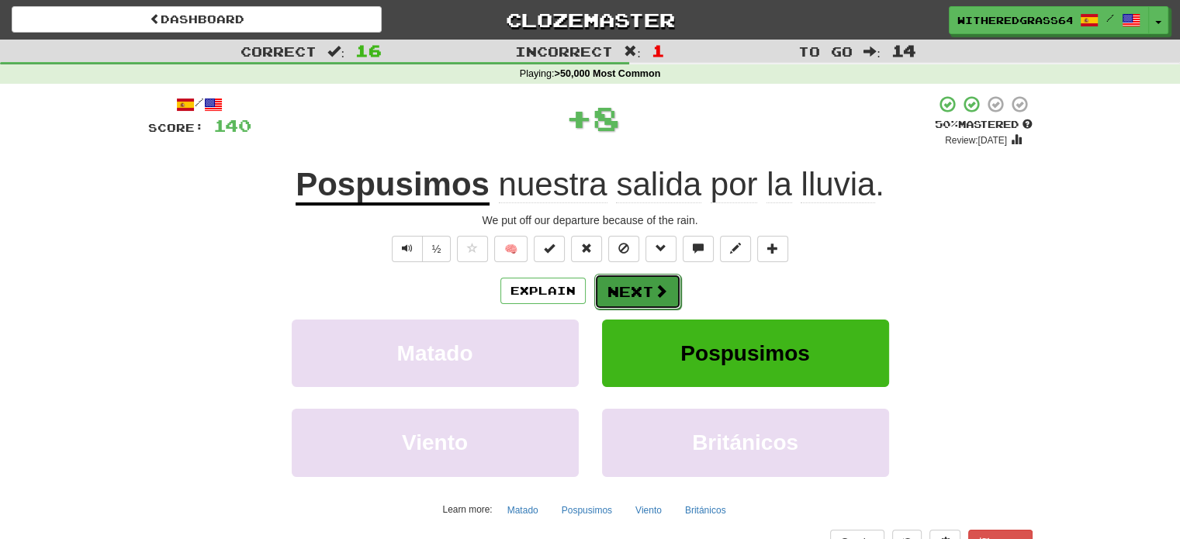
click at [636, 287] on button "Next" at bounding box center [637, 292] width 87 height 36
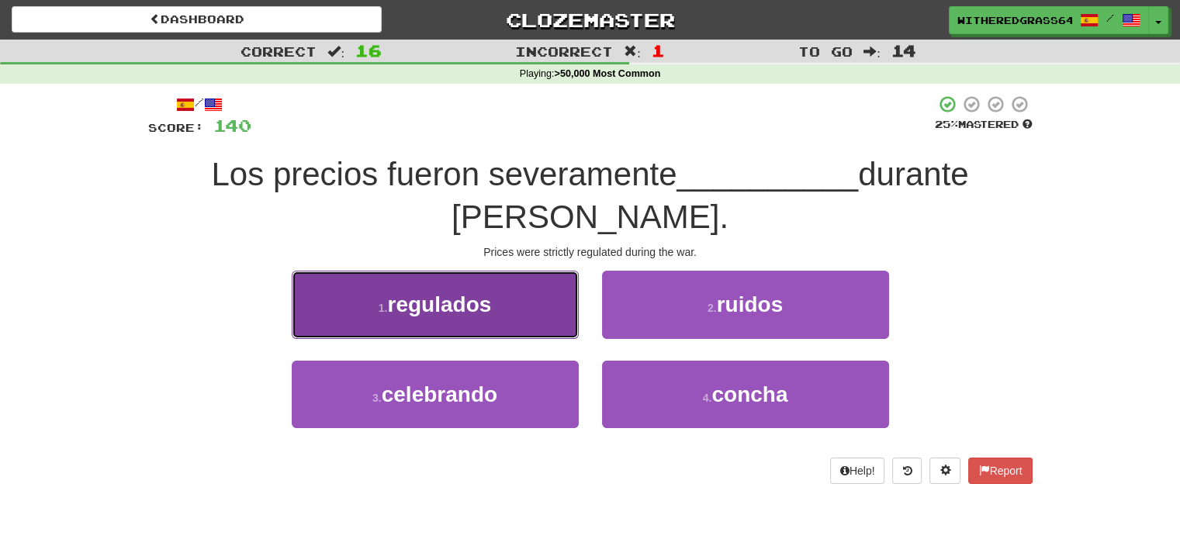
click at [551, 306] on button "1 . regulados" at bounding box center [435, 304] width 287 height 67
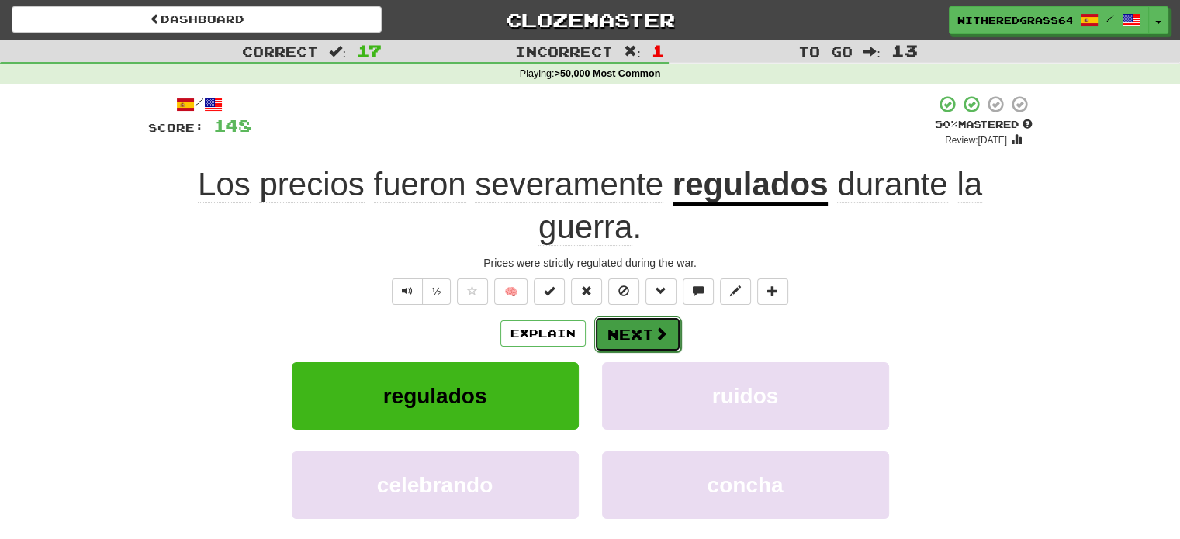
click at [621, 334] on button "Next" at bounding box center [637, 334] width 87 height 36
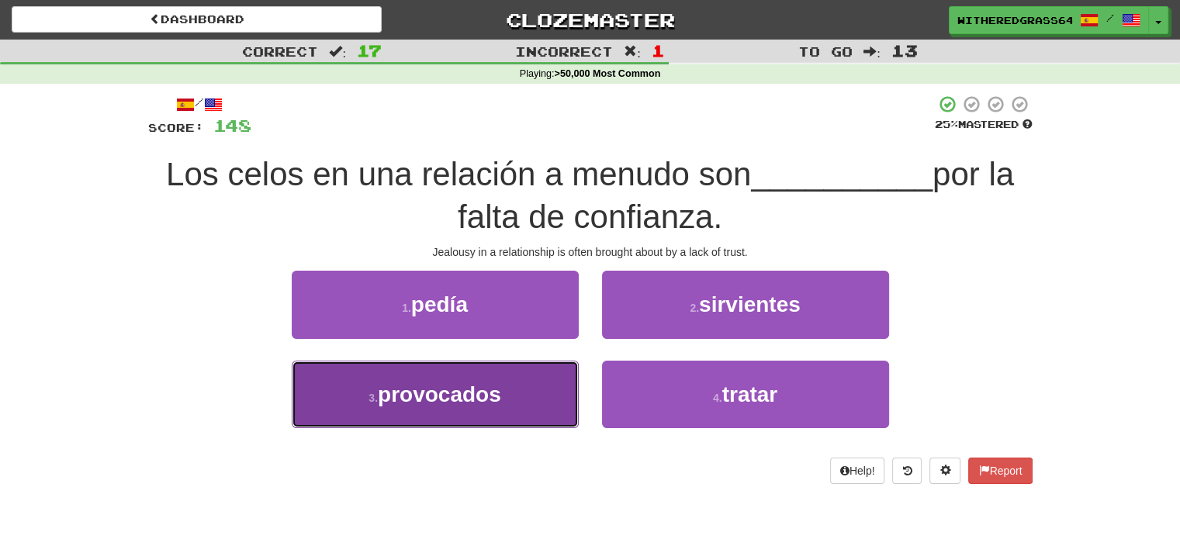
click at [533, 387] on button "3 . provocados" at bounding box center [435, 394] width 287 height 67
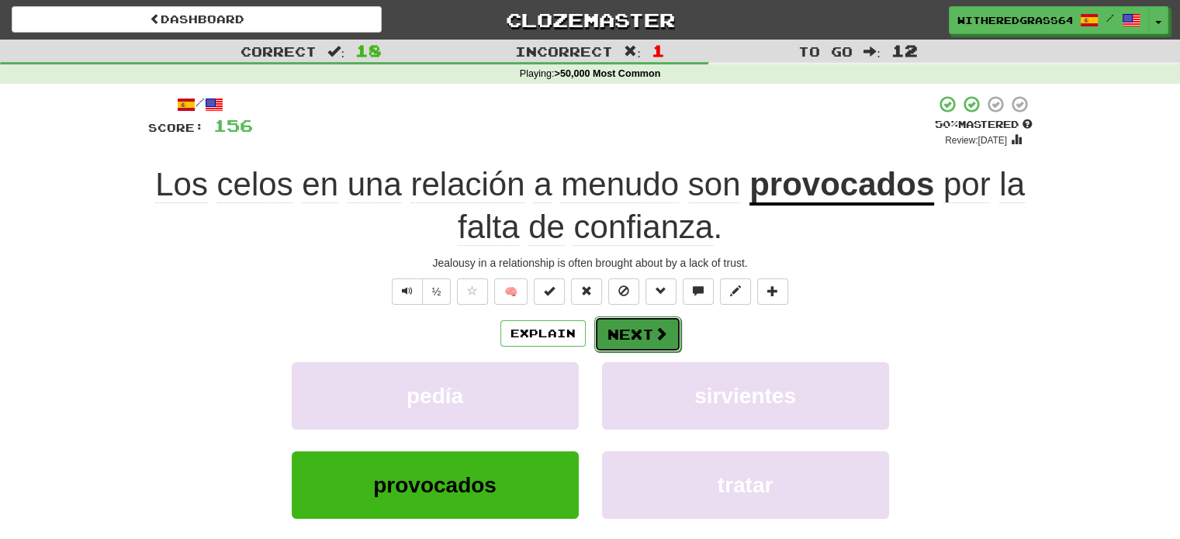
click at [627, 334] on button "Next" at bounding box center [637, 334] width 87 height 36
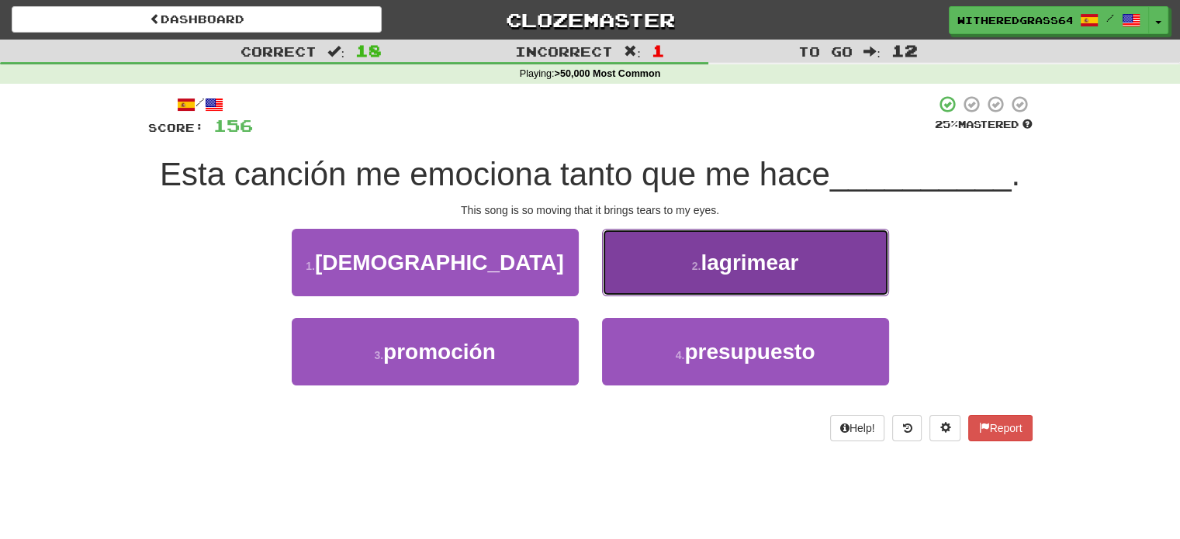
click at [718, 271] on span "lagrimear" at bounding box center [749, 263] width 98 height 24
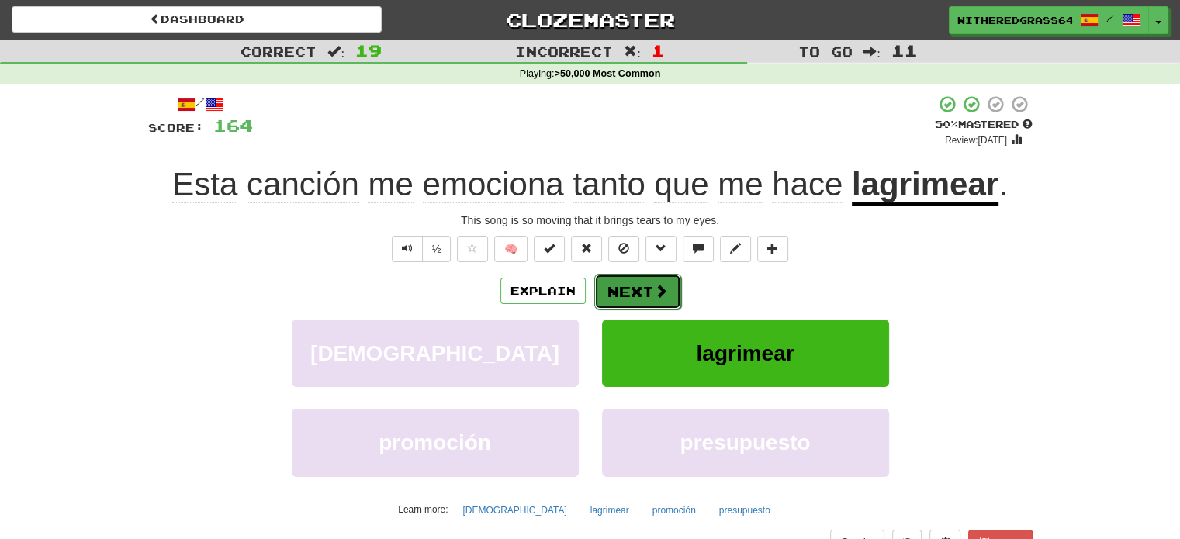
click at [623, 286] on button "Next" at bounding box center [637, 292] width 87 height 36
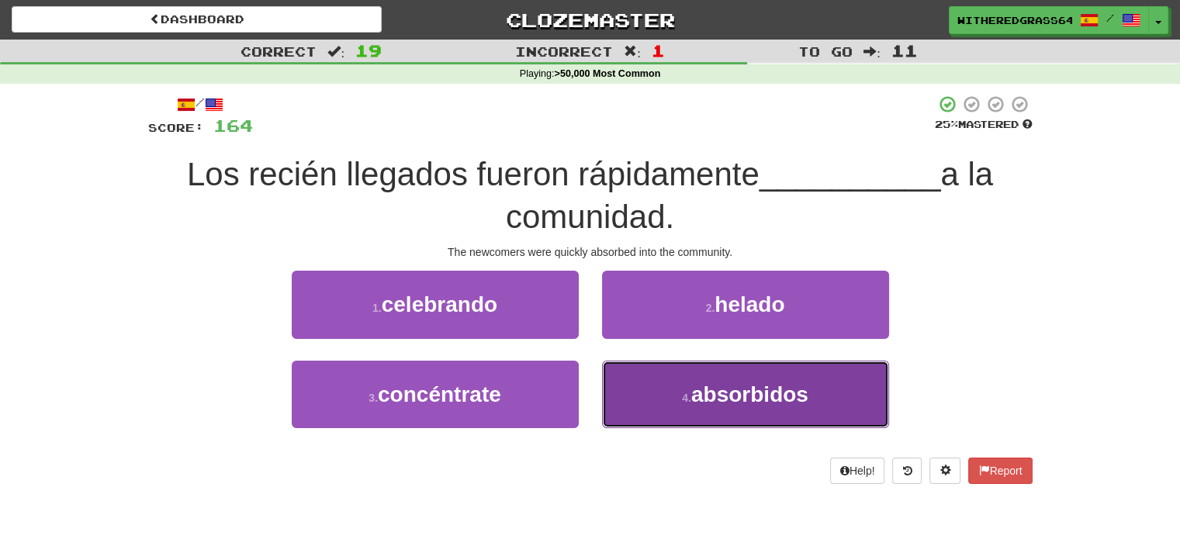
click at [694, 415] on button "4 . absorbidos" at bounding box center [745, 394] width 287 height 67
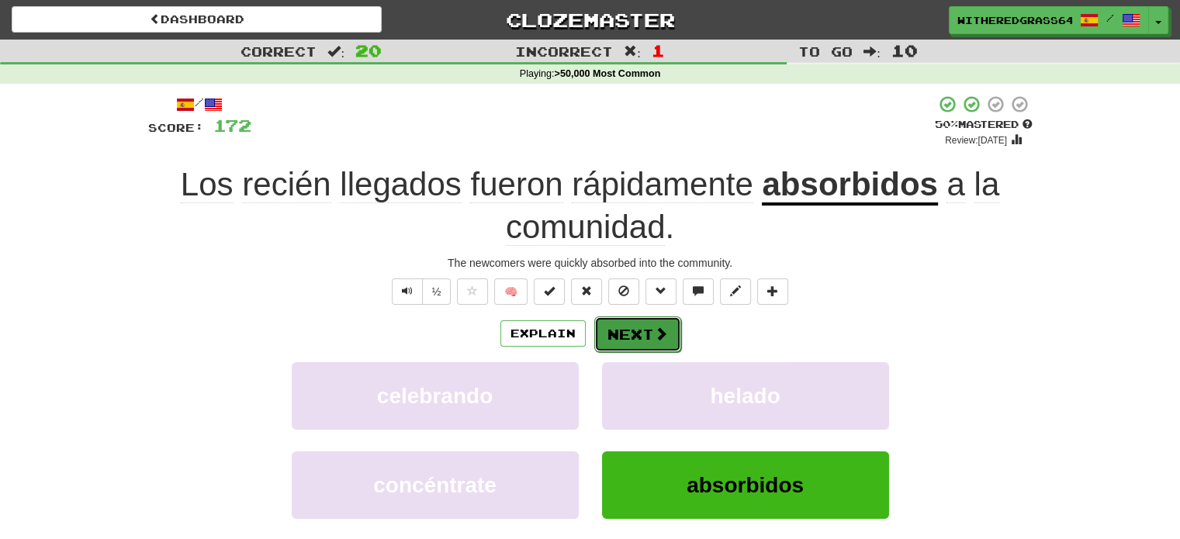
click at [636, 332] on button "Next" at bounding box center [637, 334] width 87 height 36
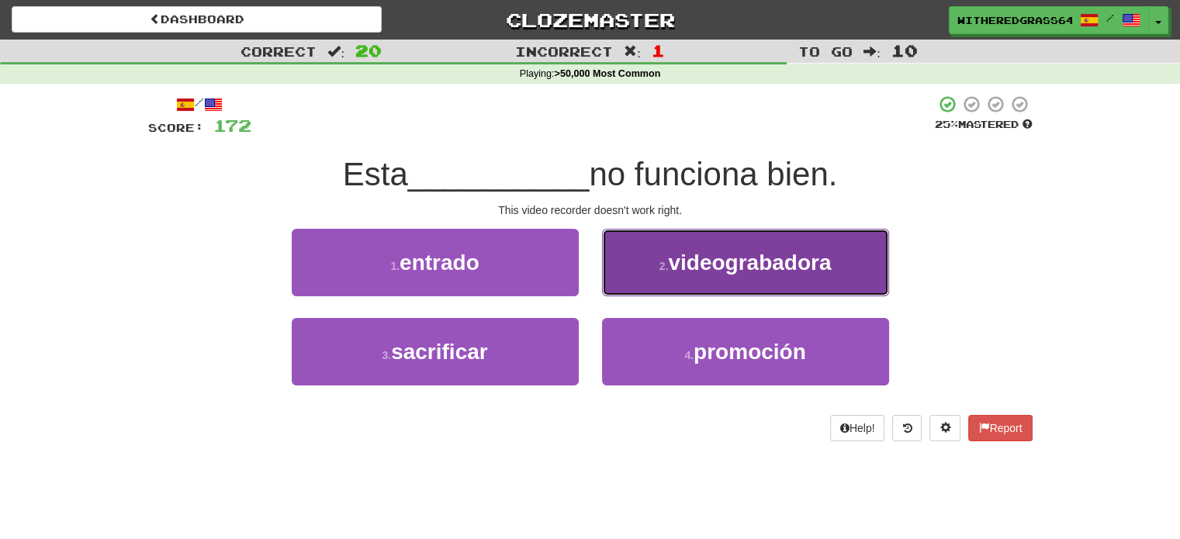
click at [680, 258] on span "videograbadora" at bounding box center [749, 263] width 163 height 24
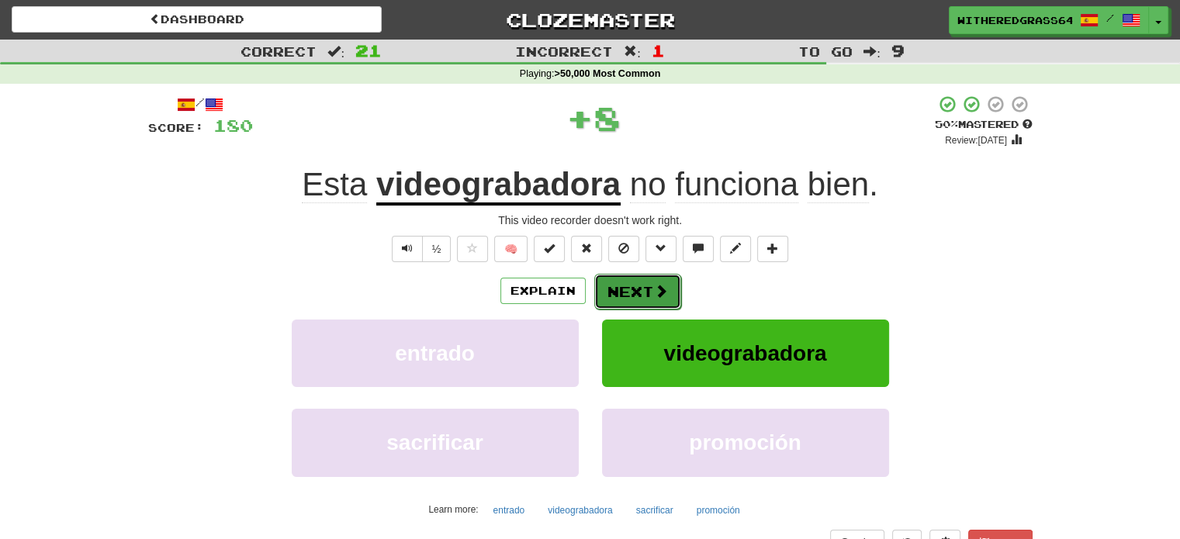
click at [626, 295] on button "Next" at bounding box center [637, 292] width 87 height 36
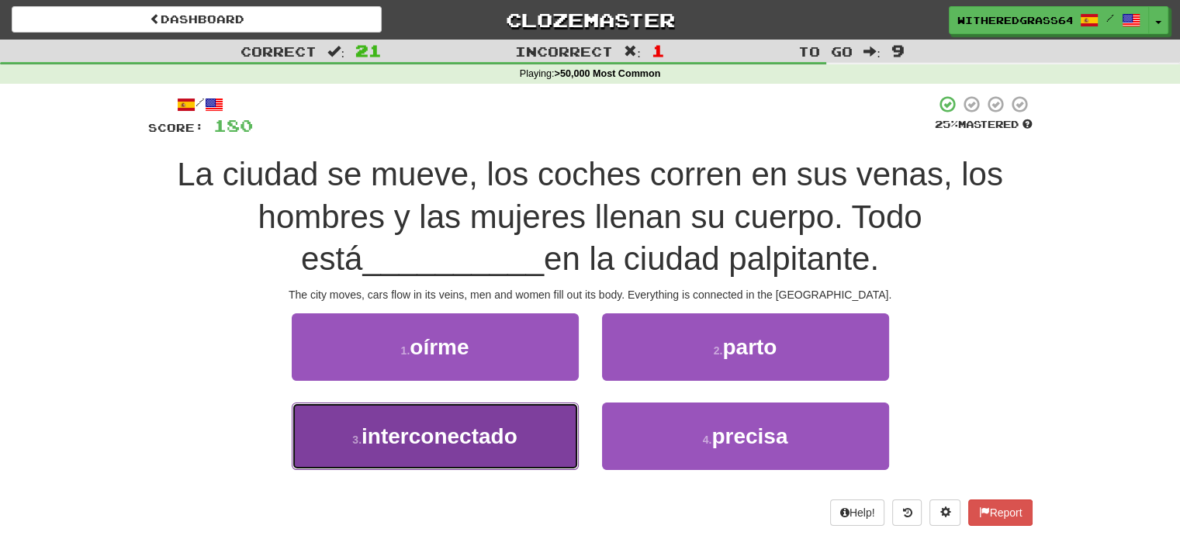
click at [518, 437] on button "3 . interconectado" at bounding box center [435, 436] width 287 height 67
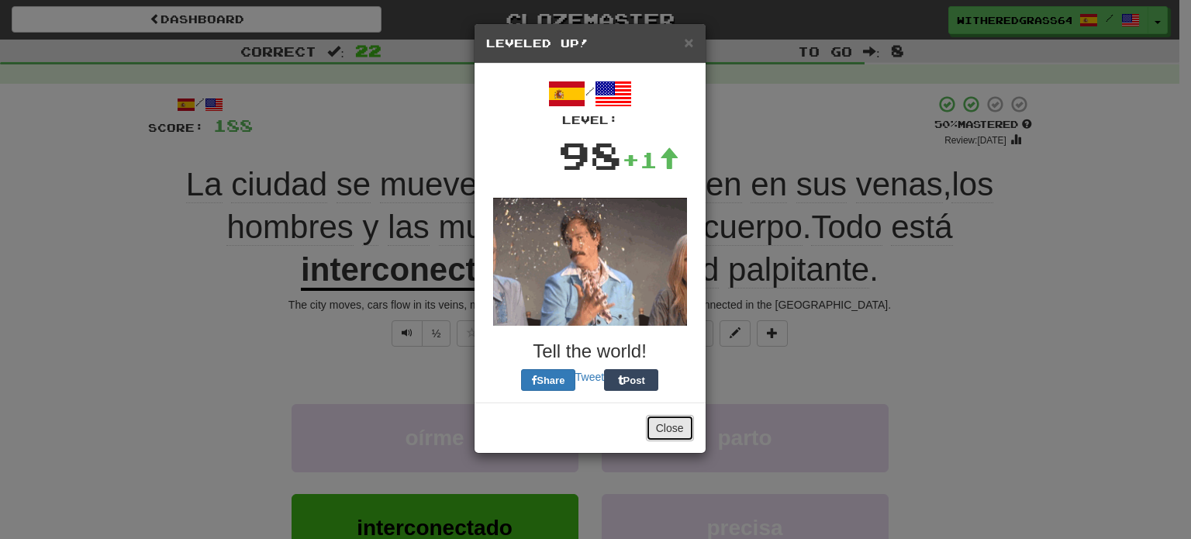
click at [669, 425] on button "Close" at bounding box center [670, 428] width 48 height 26
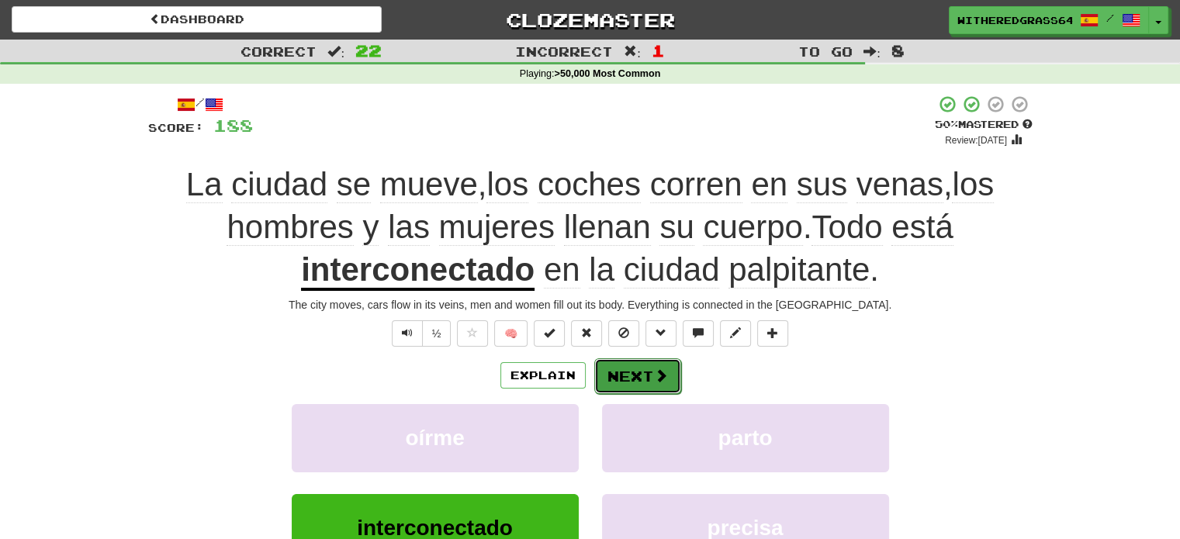
click at [648, 379] on button "Next" at bounding box center [637, 376] width 87 height 36
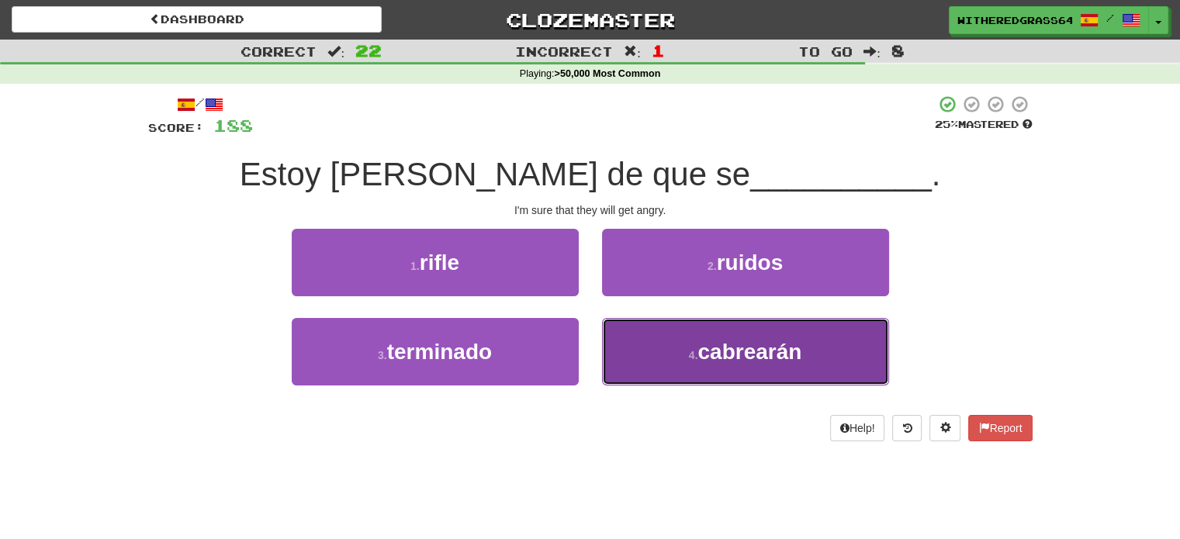
click at [630, 358] on button "4 . cabrearán" at bounding box center [745, 351] width 287 height 67
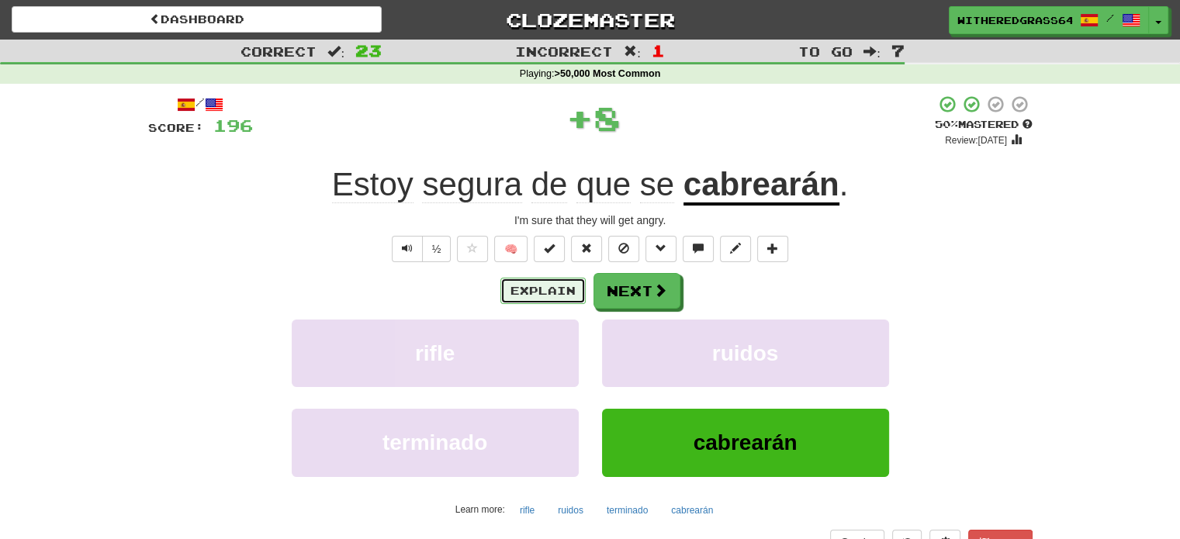
click at [538, 288] on button "Explain" at bounding box center [542, 291] width 85 height 26
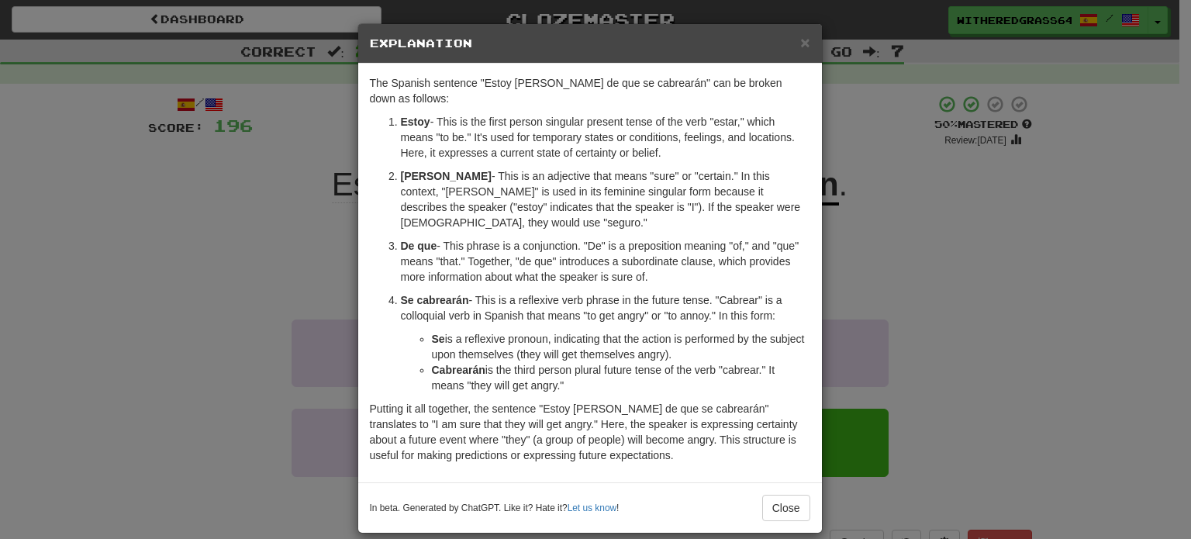
click at [279, 235] on div "× Explanation The Spanish sentence "Estoy segura de que se cabrearán" can be br…" at bounding box center [595, 269] width 1191 height 539
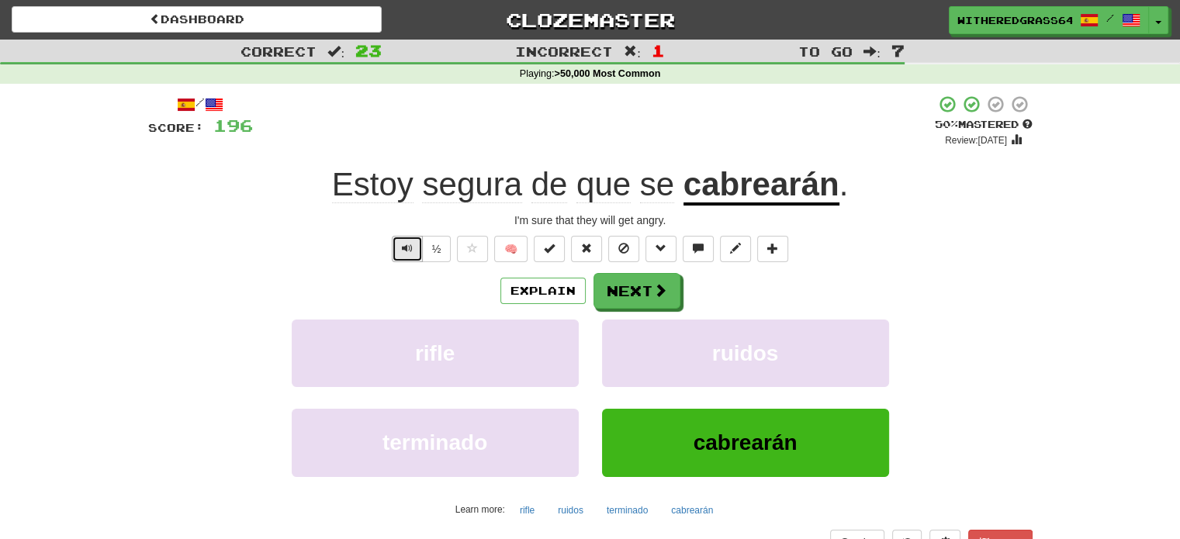
click at [404, 251] on span "Text-to-speech controls" at bounding box center [407, 248] width 11 height 11
click at [621, 291] on button "Next" at bounding box center [637, 292] width 87 height 36
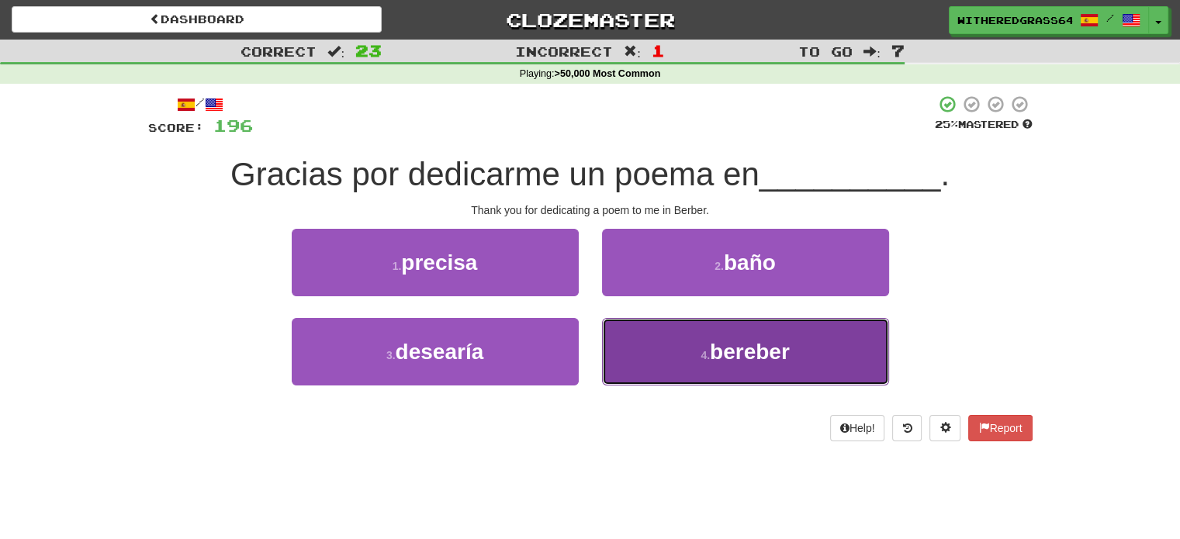
click at [659, 359] on button "4 . bereber" at bounding box center [745, 351] width 287 height 67
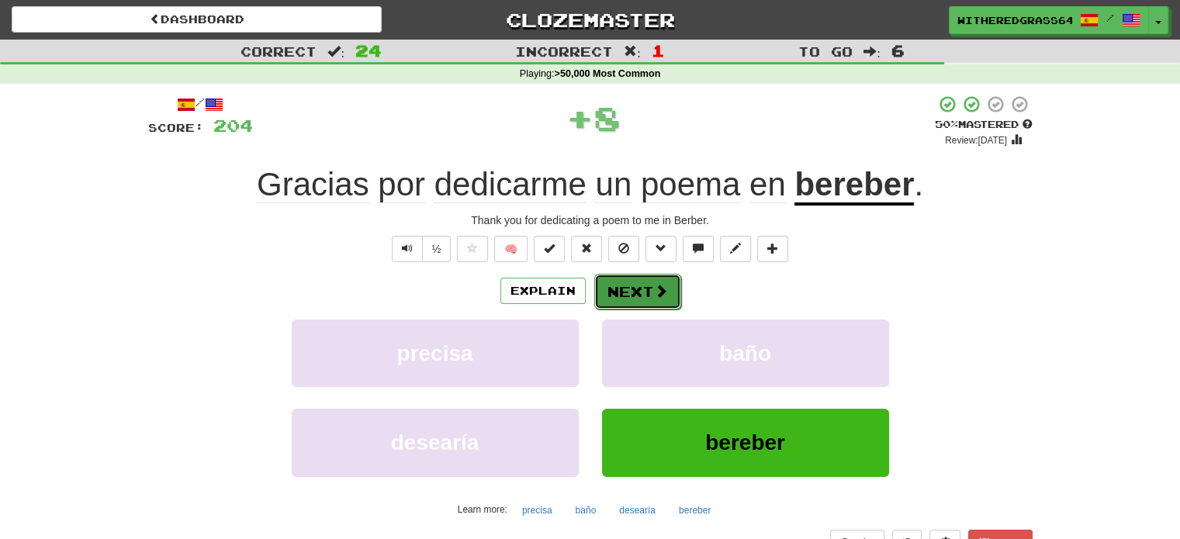
click at [633, 294] on button "Next" at bounding box center [637, 292] width 87 height 36
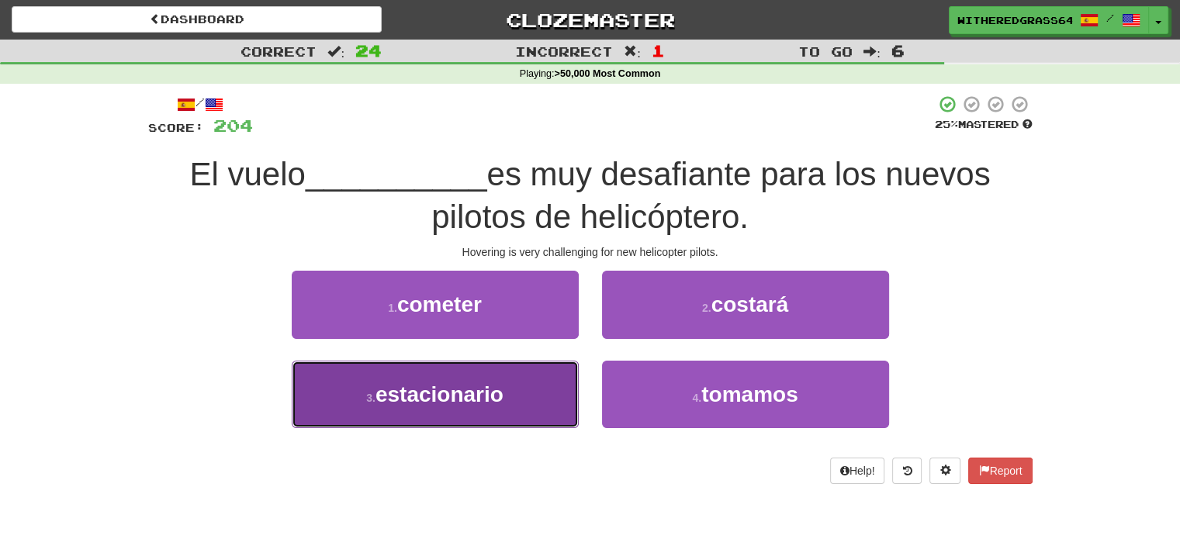
click at [505, 389] on button "3 . estacionario" at bounding box center [435, 394] width 287 height 67
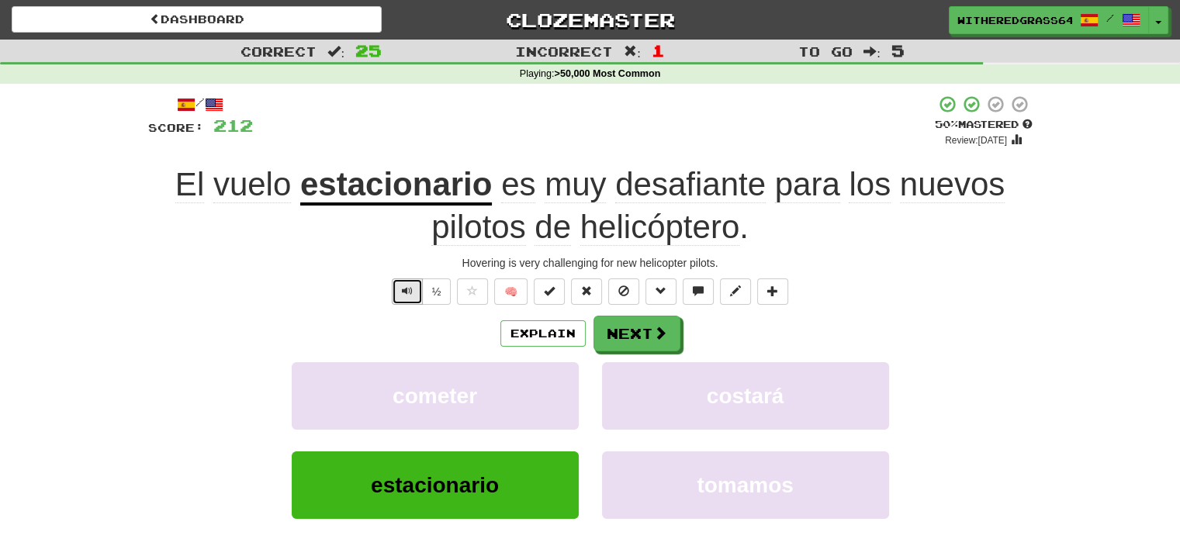
click at [405, 286] on span "Text-to-speech controls" at bounding box center [407, 290] width 11 height 11
click at [648, 333] on button "Next" at bounding box center [637, 334] width 87 height 36
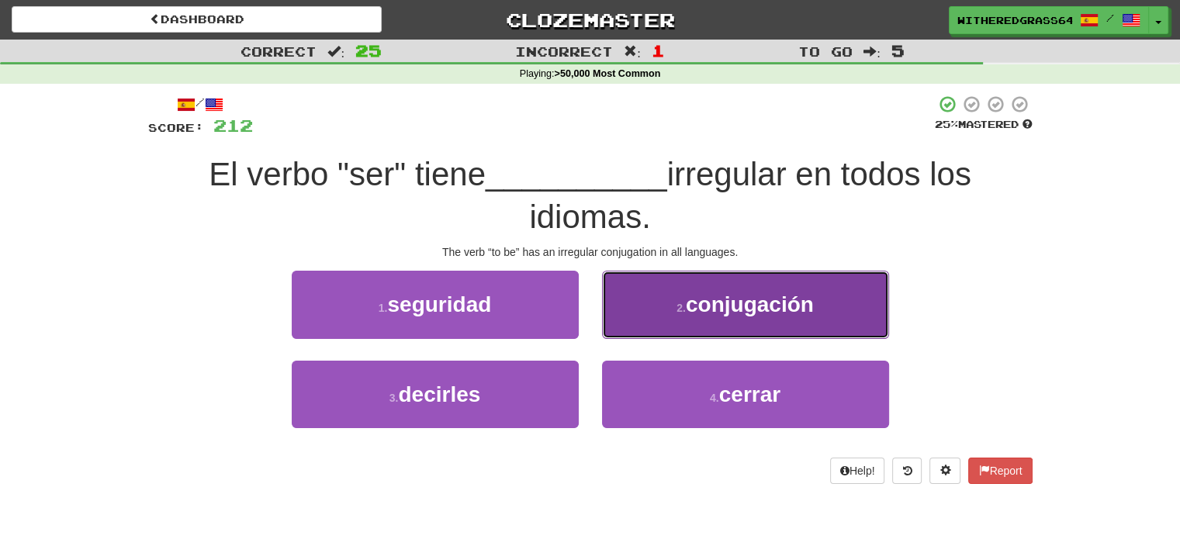
click at [658, 299] on button "2 . conjugación" at bounding box center [745, 304] width 287 height 67
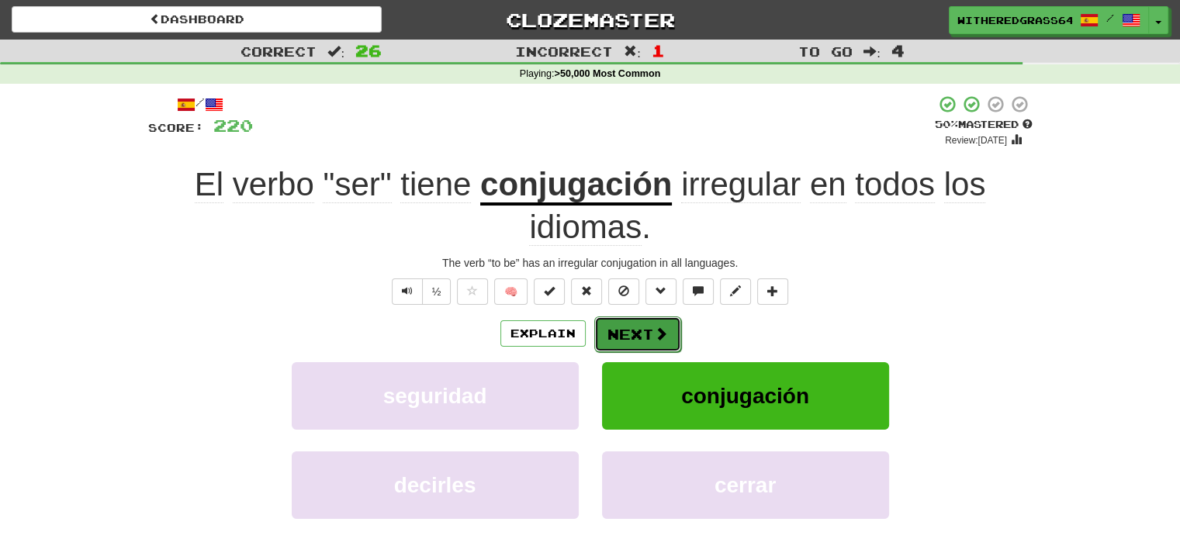
click at [624, 330] on button "Next" at bounding box center [637, 334] width 87 height 36
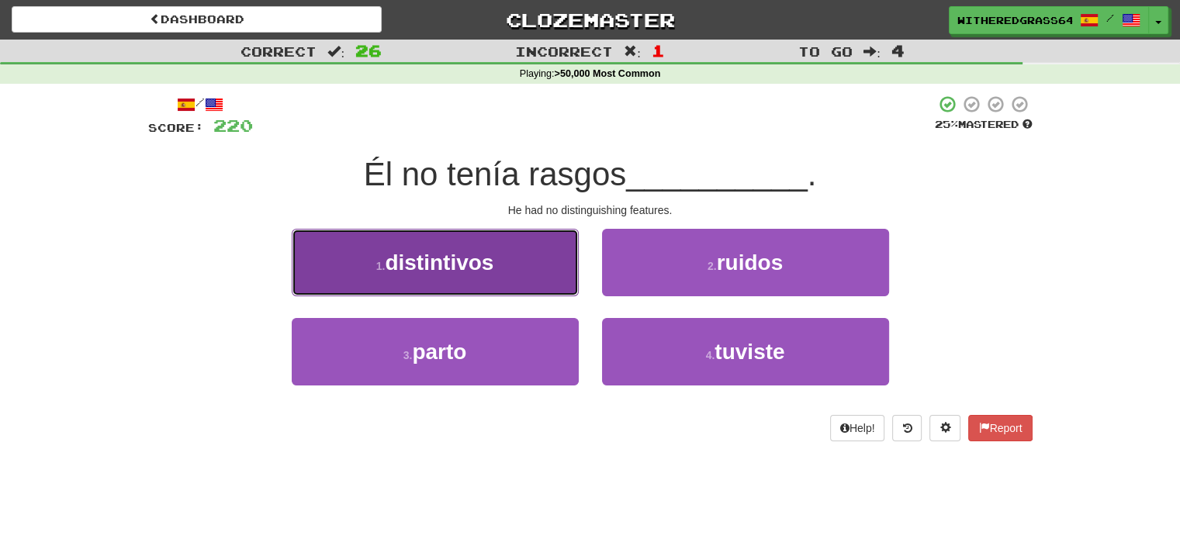
click at [537, 265] on button "1 . distintivos" at bounding box center [435, 262] width 287 height 67
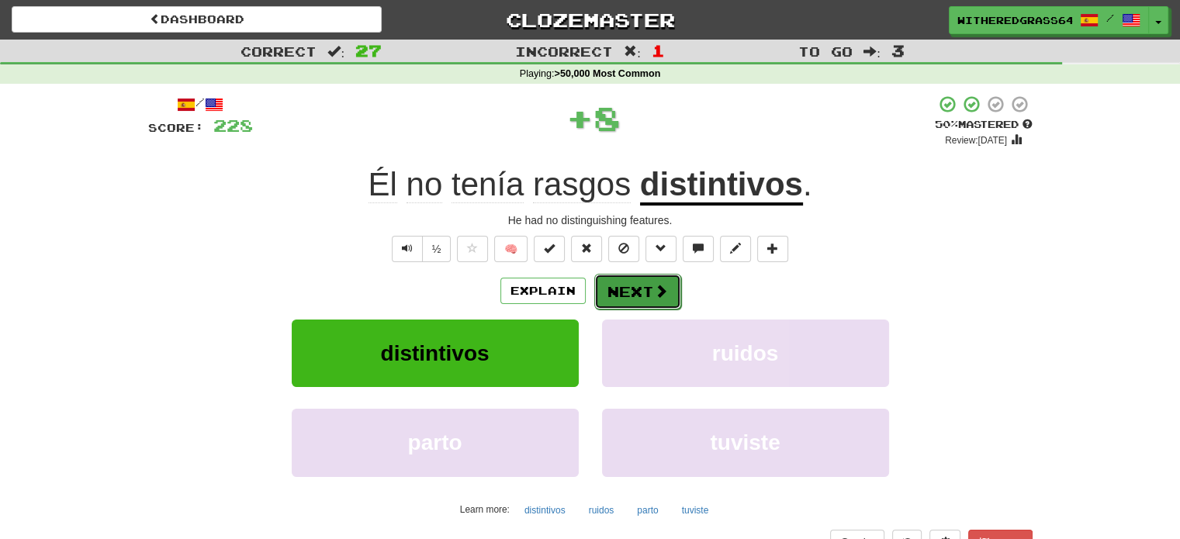
click at [614, 294] on button "Next" at bounding box center [637, 292] width 87 height 36
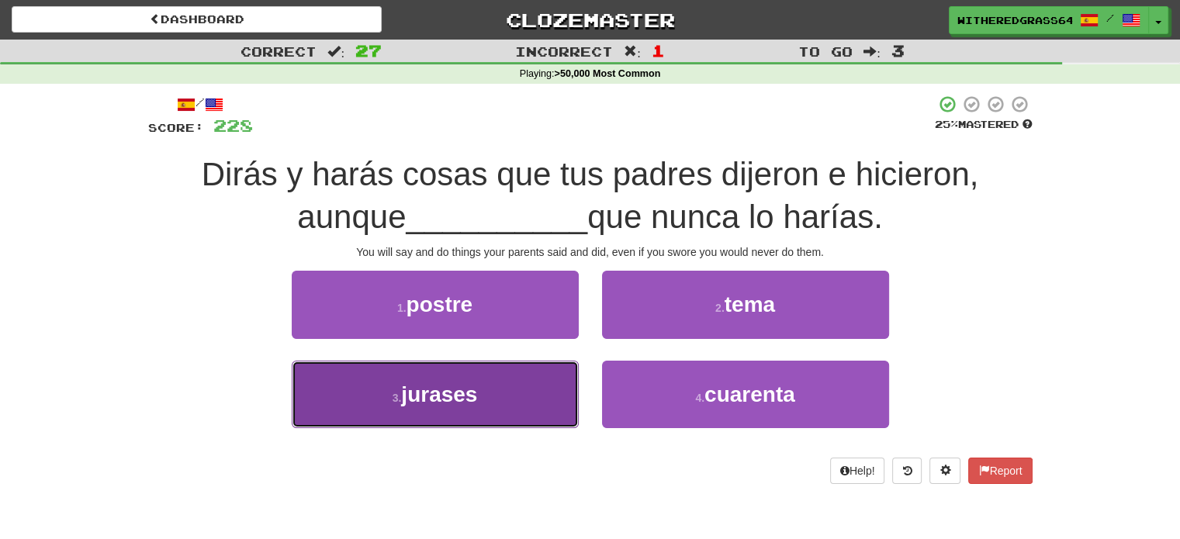
click at [527, 396] on button "3 . jurases" at bounding box center [435, 394] width 287 height 67
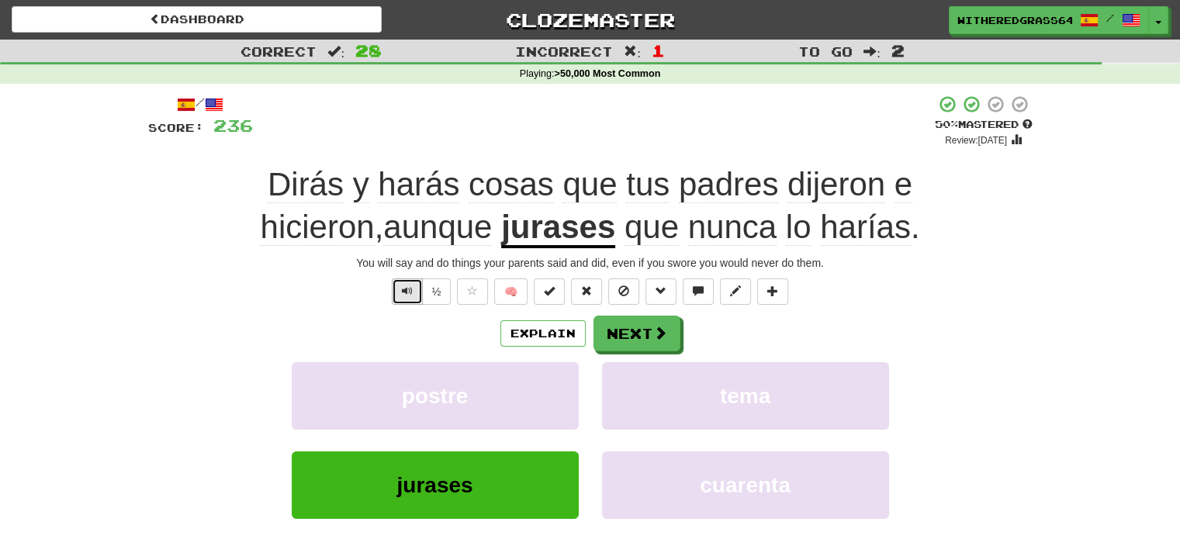
click at [414, 299] on button "Text-to-speech controls" at bounding box center [407, 291] width 31 height 26
click at [617, 336] on button "Next" at bounding box center [637, 334] width 87 height 36
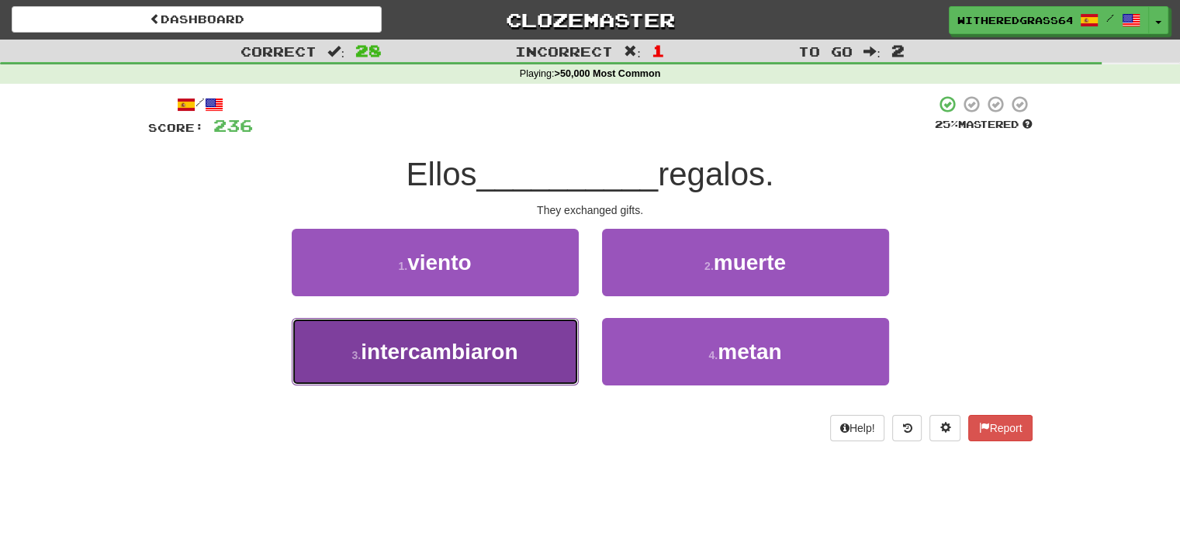
click at [532, 344] on button "3 . intercambiaron" at bounding box center [435, 351] width 287 height 67
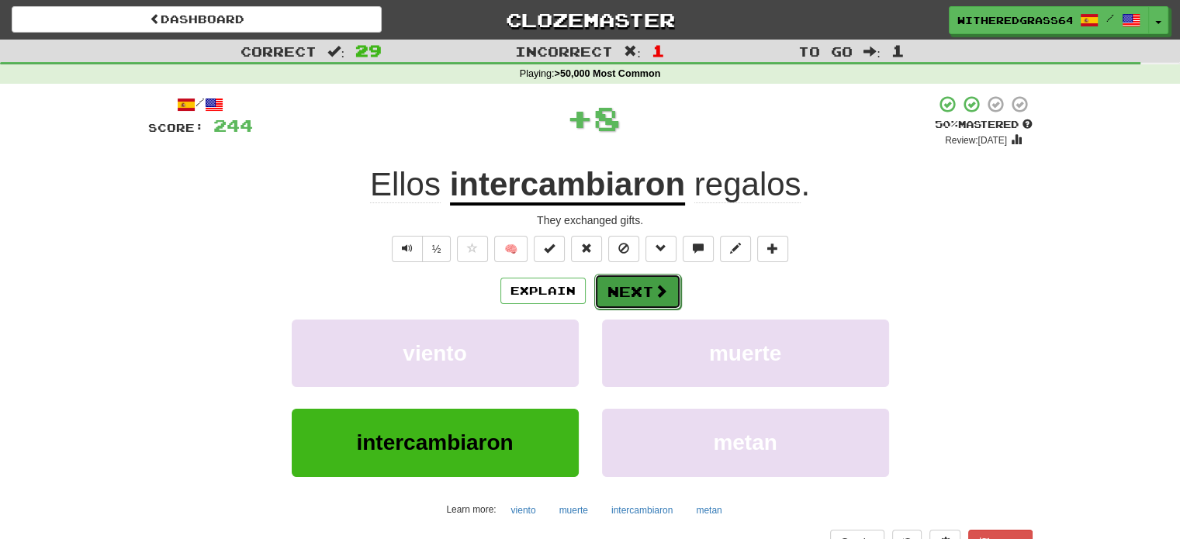
click at [624, 291] on button "Next" at bounding box center [637, 292] width 87 height 36
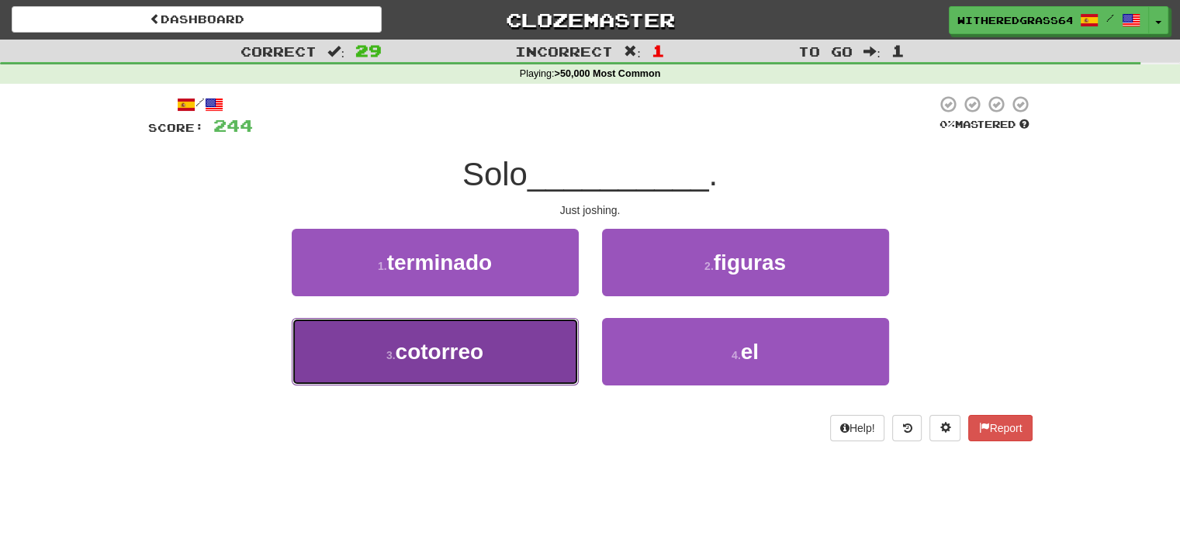
click at [522, 341] on button "3 . cotorreo" at bounding box center [435, 351] width 287 height 67
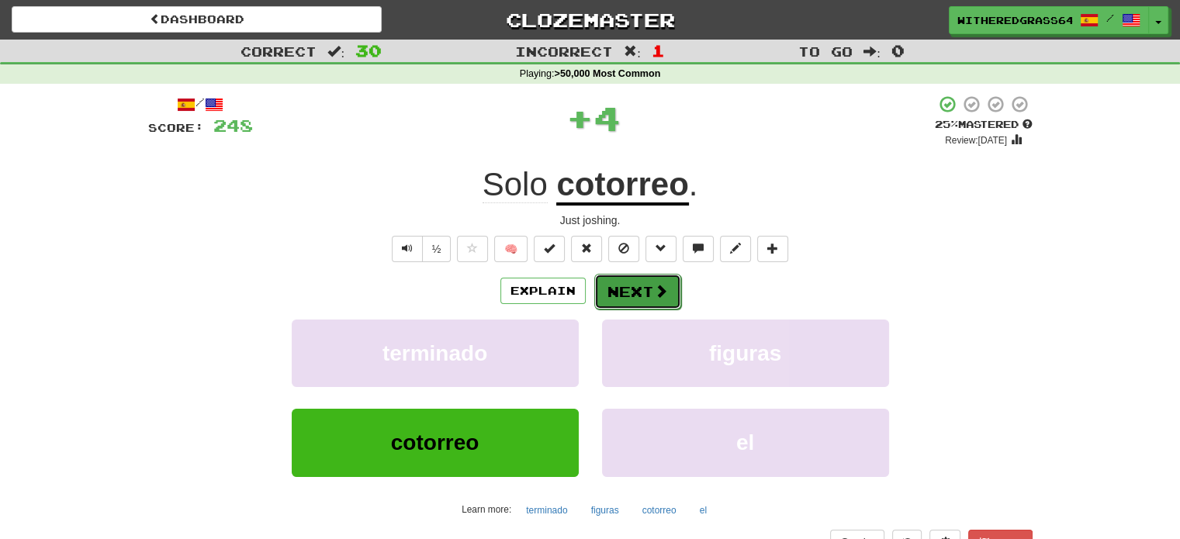
click at [617, 289] on button "Next" at bounding box center [637, 292] width 87 height 36
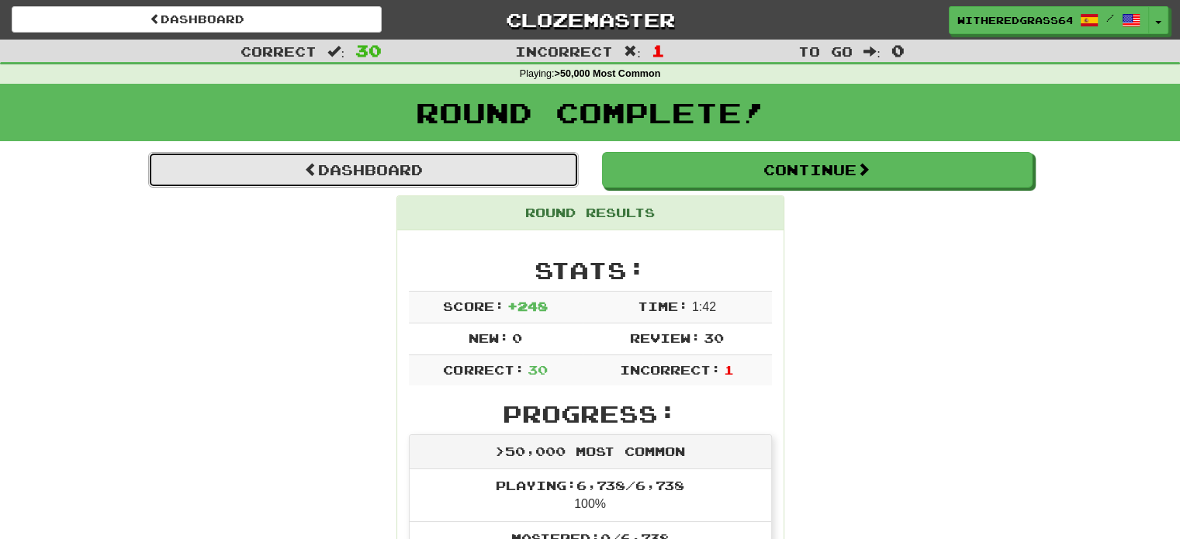
click at [538, 169] on link "Dashboard" at bounding box center [363, 170] width 431 height 36
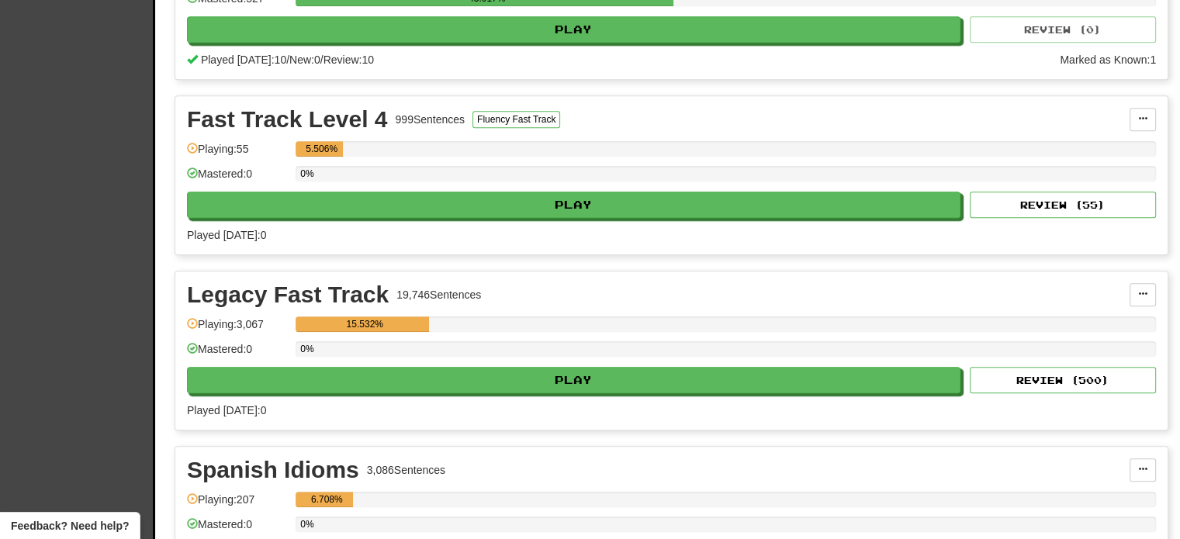
scroll to position [794, 0]
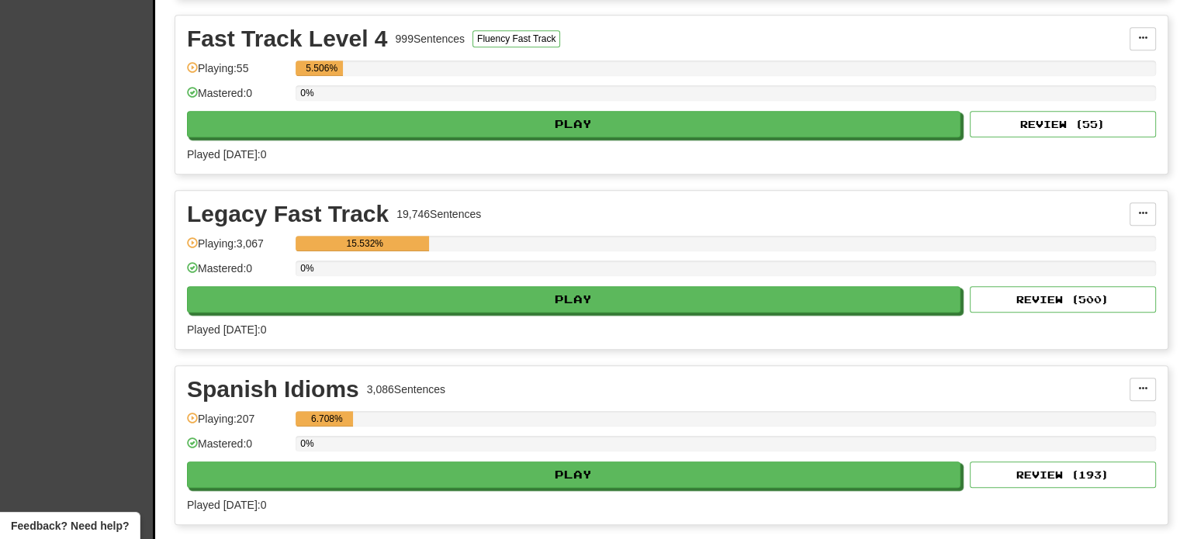
drag, startPoint x: 0, startPoint y: 0, endPoint x: 1191, endPoint y: 287, distance: 1224.8
click at [1179, 287] on html "Clozemaster Dashboard Collections Cloze-Reading Dark Mode On Off Dashboard Coll…" at bounding box center [590, 129] width 1180 height 1996
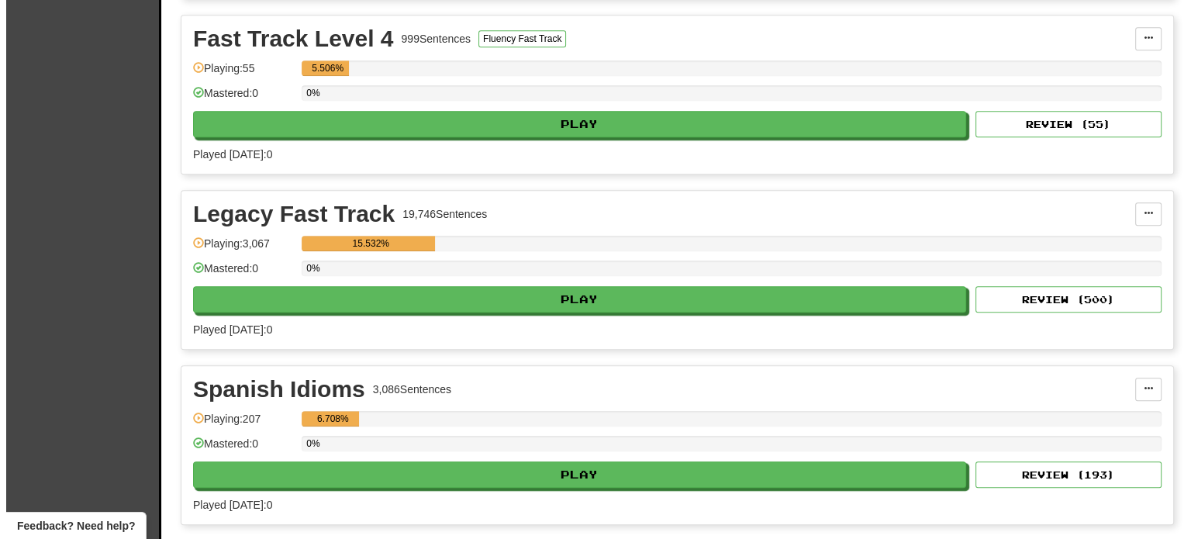
scroll to position [873, 0]
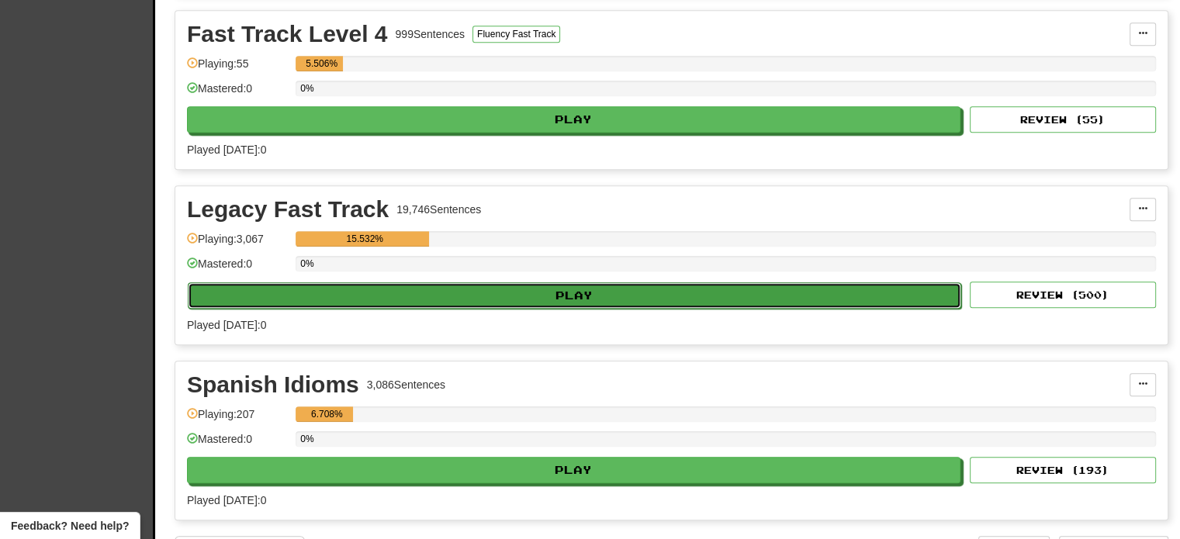
click at [797, 299] on button "Play" at bounding box center [574, 295] width 773 height 26
select select "**"
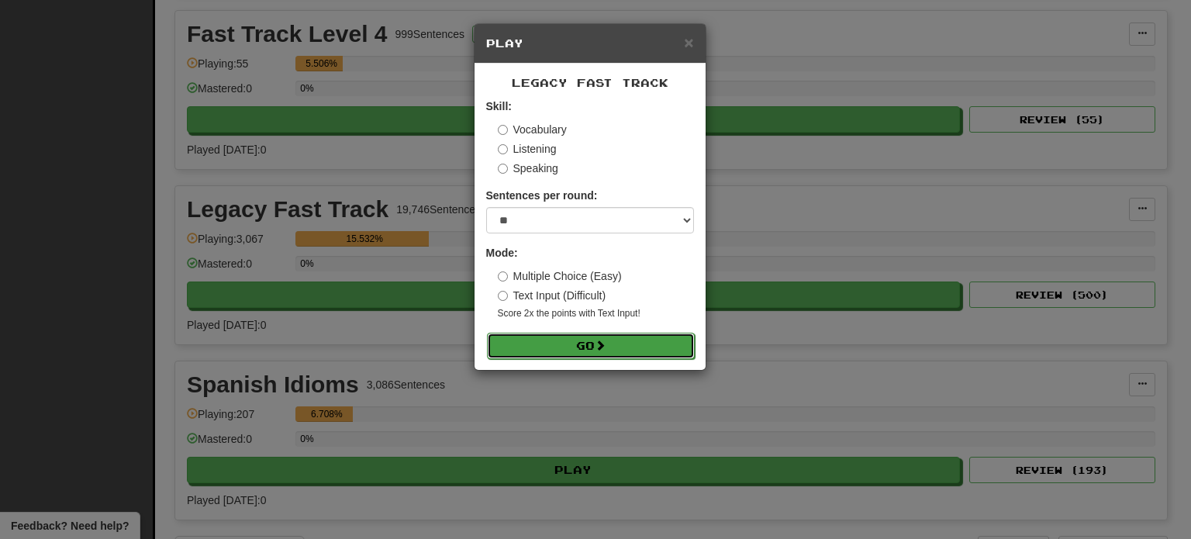
click at [606, 350] on span at bounding box center [600, 345] width 11 height 11
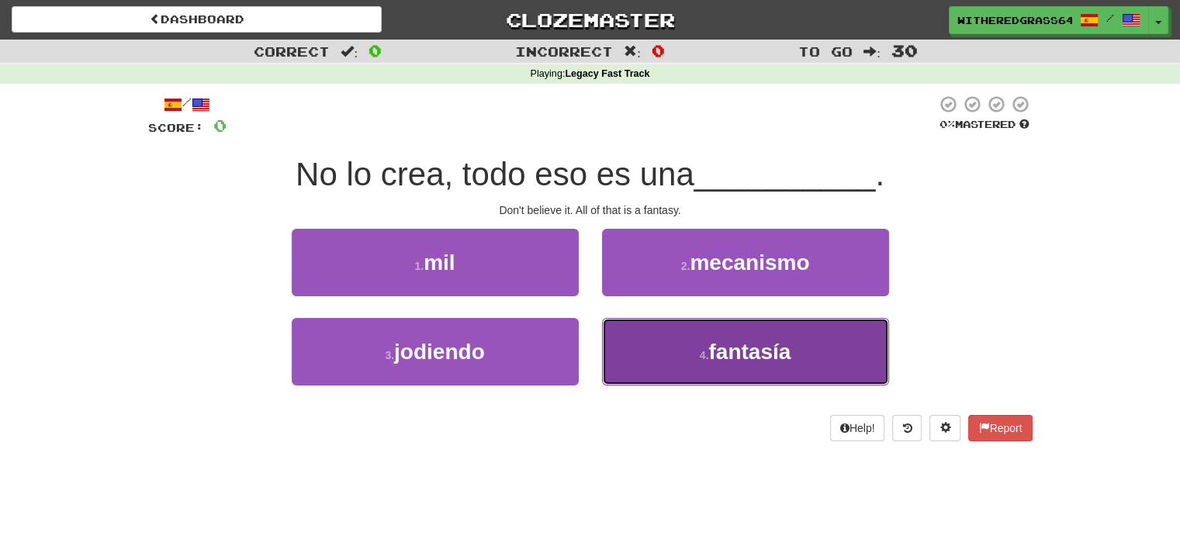
click at [651, 362] on button "4 . fantasía" at bounding box center [745, 351] width 287 height 67
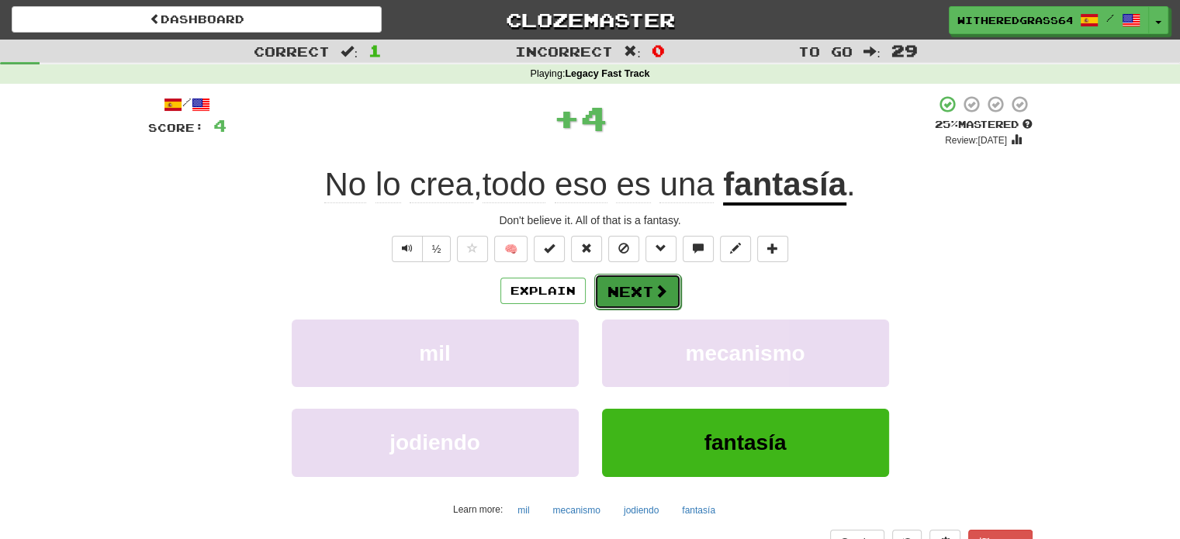
click at [640, 288] on button "Next" at bounding box center [637, 292] width 87 height 36
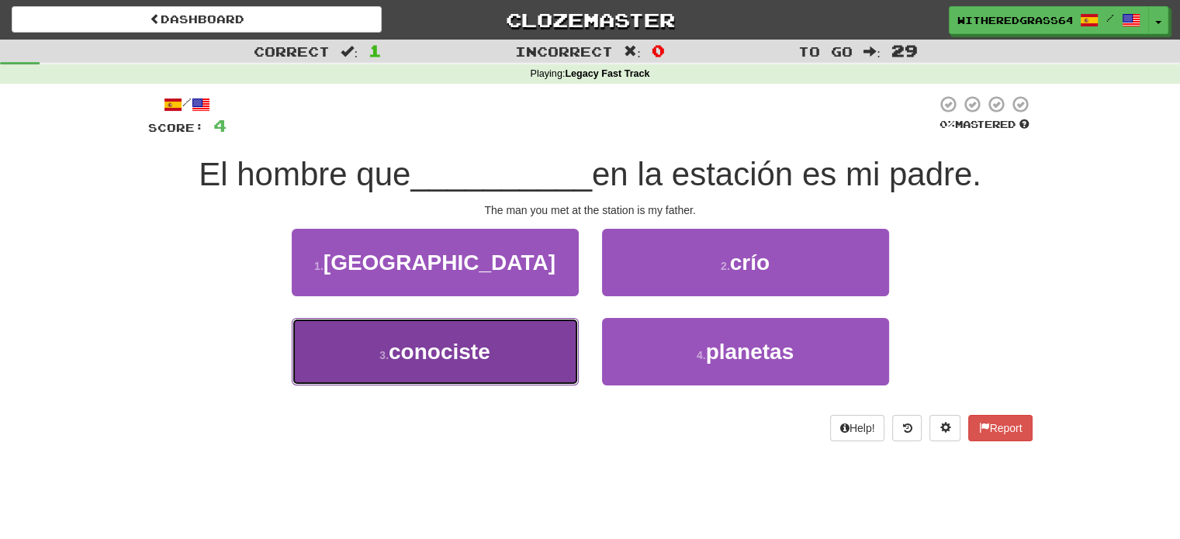
click at [551, 354] on button "3 . conociste" at bounding box center [435, 351] width 287 height 67
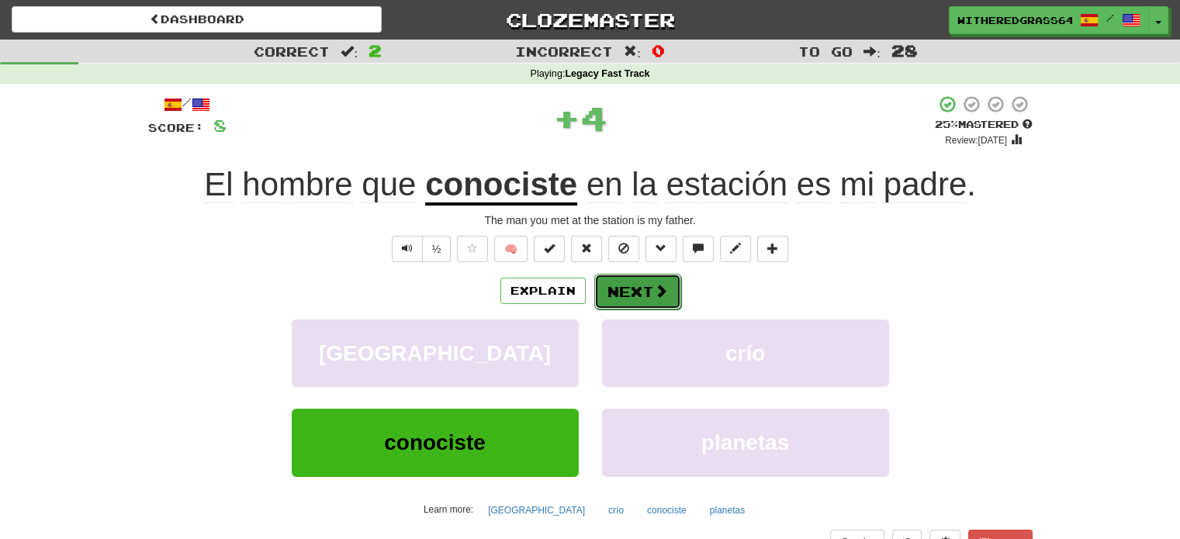
click at [636, 294] on button "Next" at bounding box center [637, 292] width 87 height 36
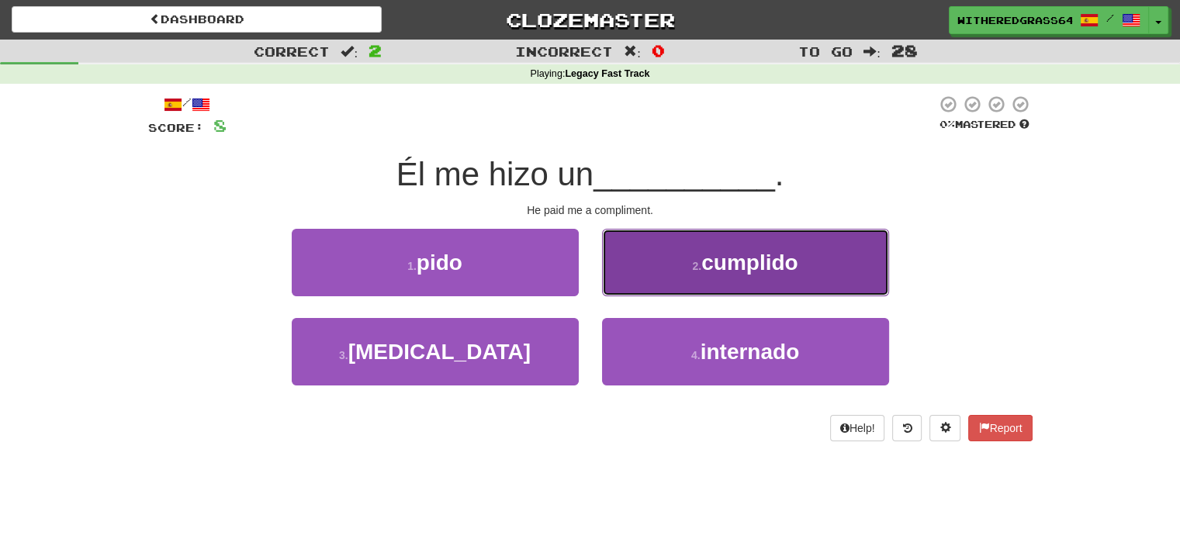
click at [635, 273] on button "2 . cumplido" at bounding box center [745, 262] width 287 height 67
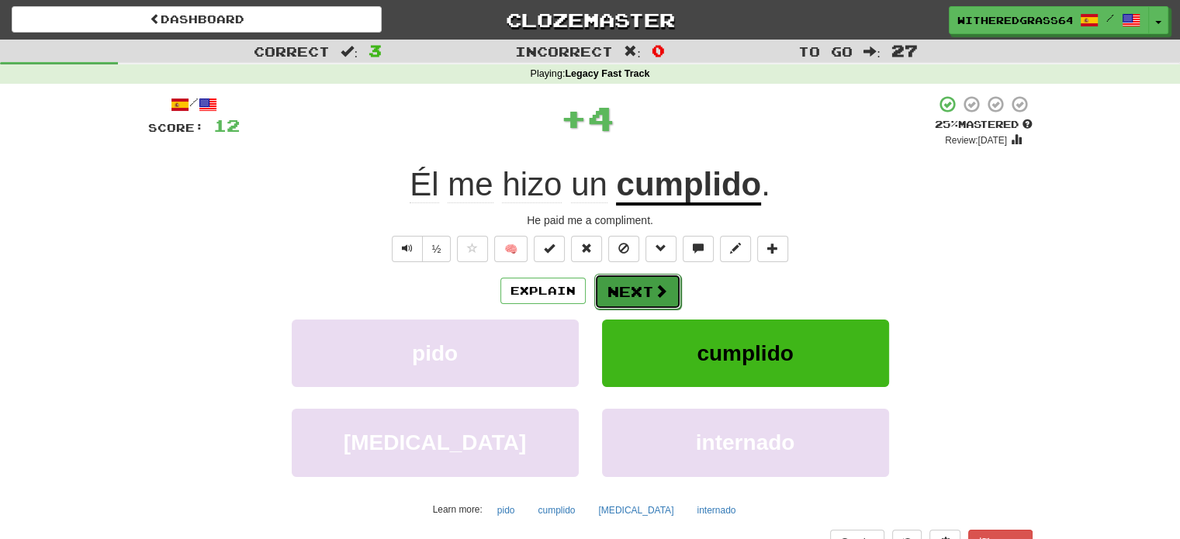
click at [624, 287] on button "Next" at bounding box center [637, 292] width 87 height 36
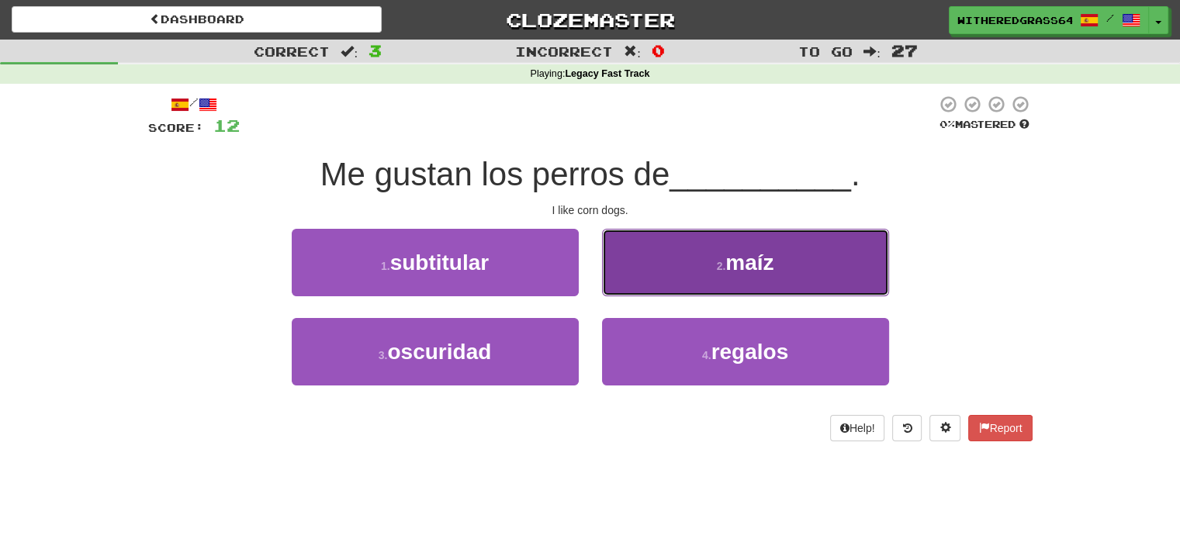
click at [670, 266] on button "2 . maíz" at bounding box center [745, 262] width 287 height 67
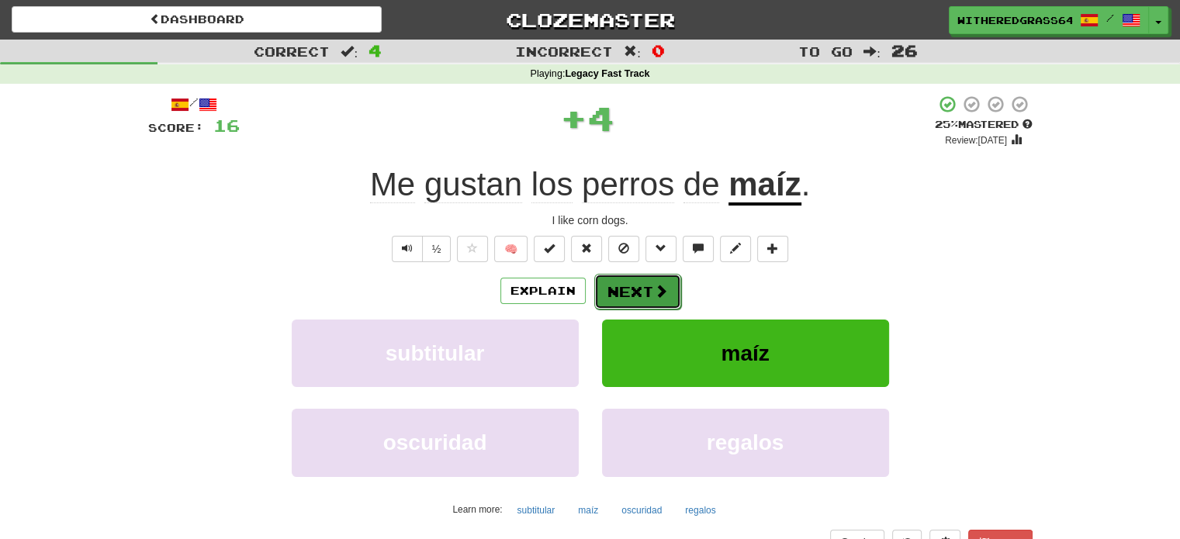
click at [647, 294] on button "Next" at bounding box center [637, 292] width 87 height 36
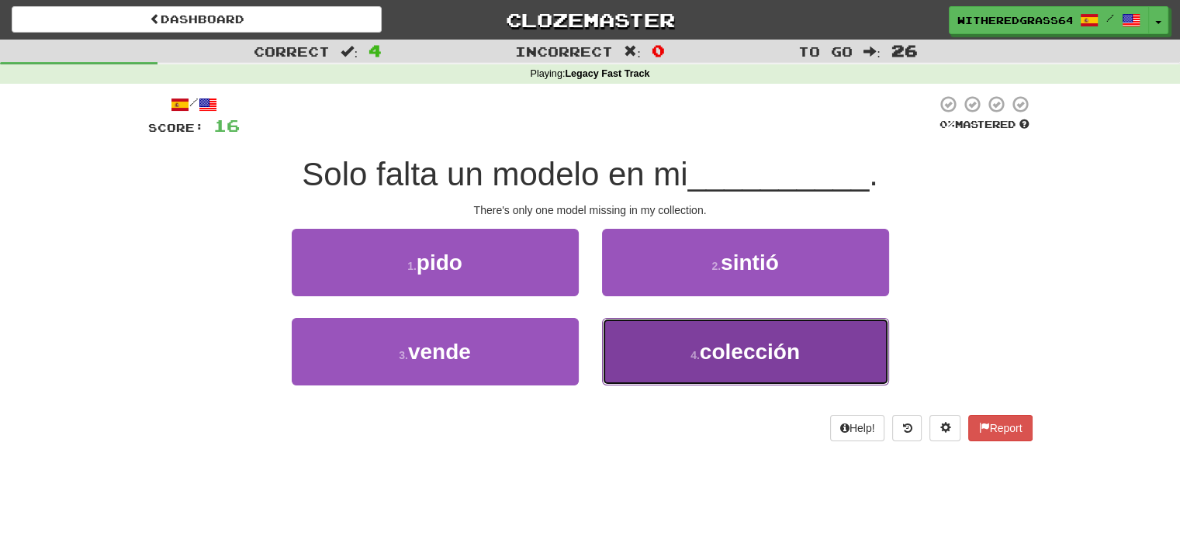
click at [660, 352] on button "4 . colección" at bounding box center [745, 351] width 287 height 67
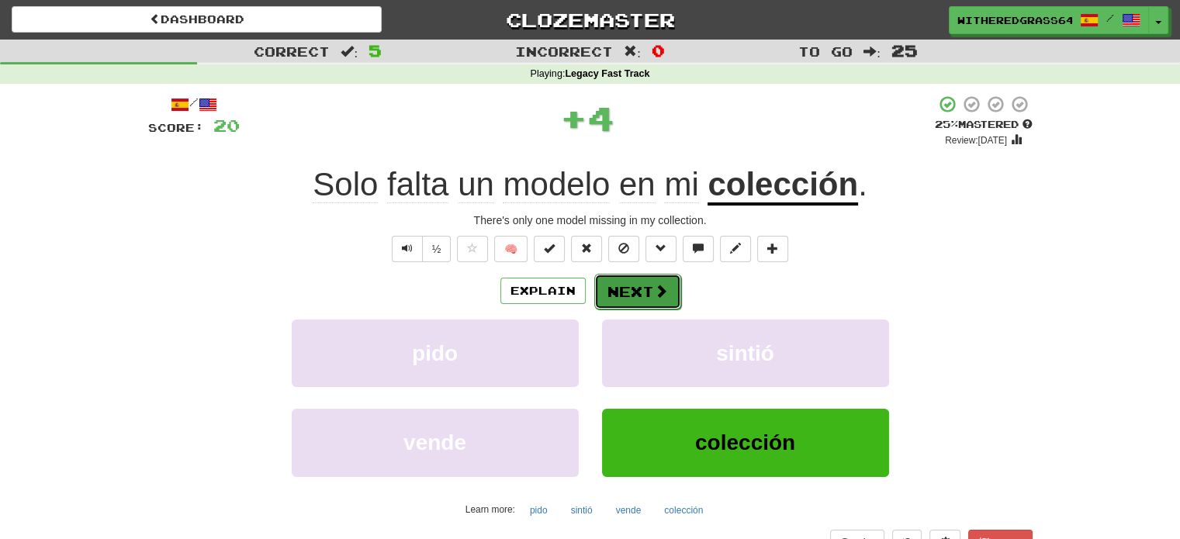
click at [654, 285] on span at bounding box center [661, 291] width 14 height 14
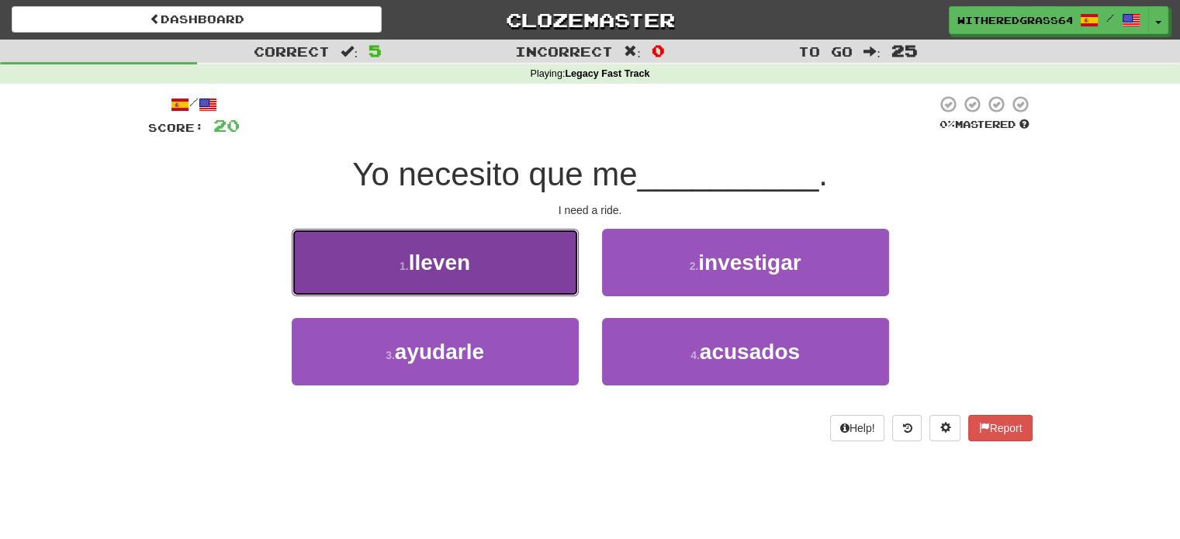
click at [524, 279] on button "1 . lleven" at bounding box center [435, 262] width 287 height 67
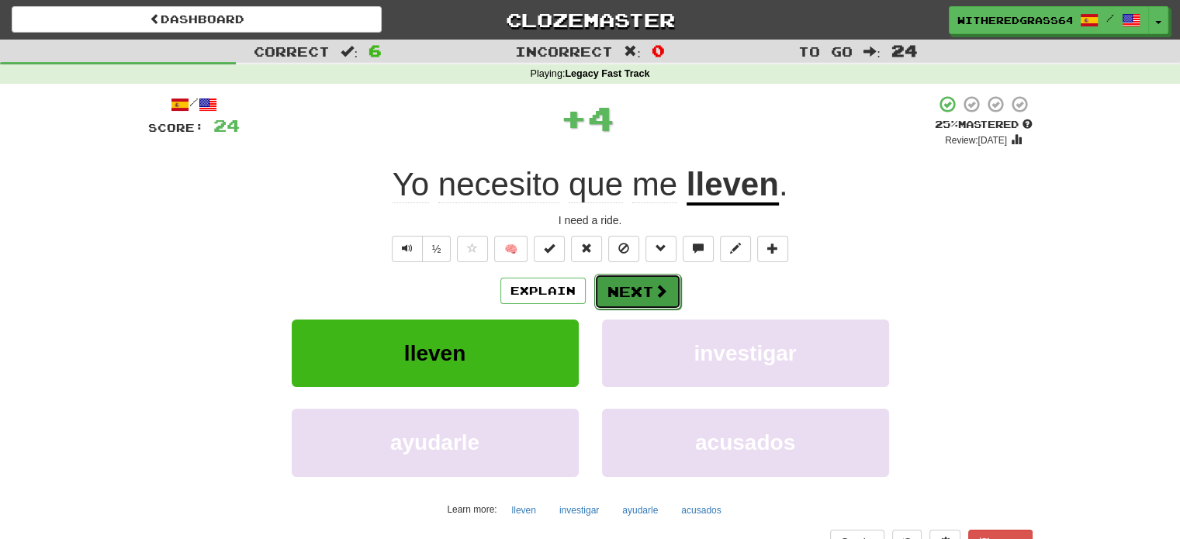
click at [614, 281] on button "Next" at bounding box center [637, 292] width 87 height 36
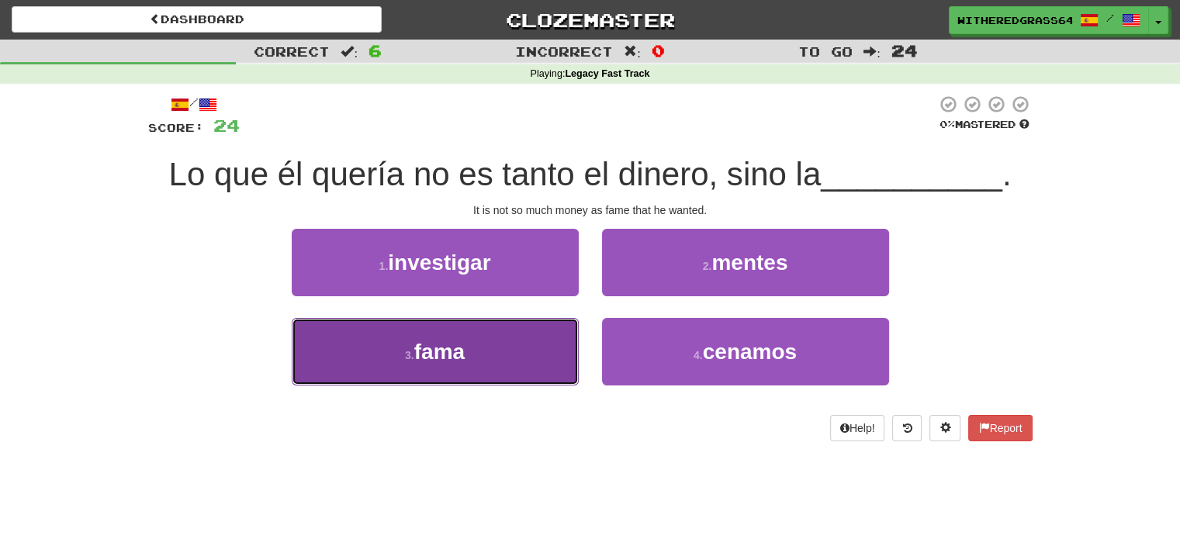
click at [512, 344] on button "3 . fama" at bounding box center [435, 351] width 287 height 67
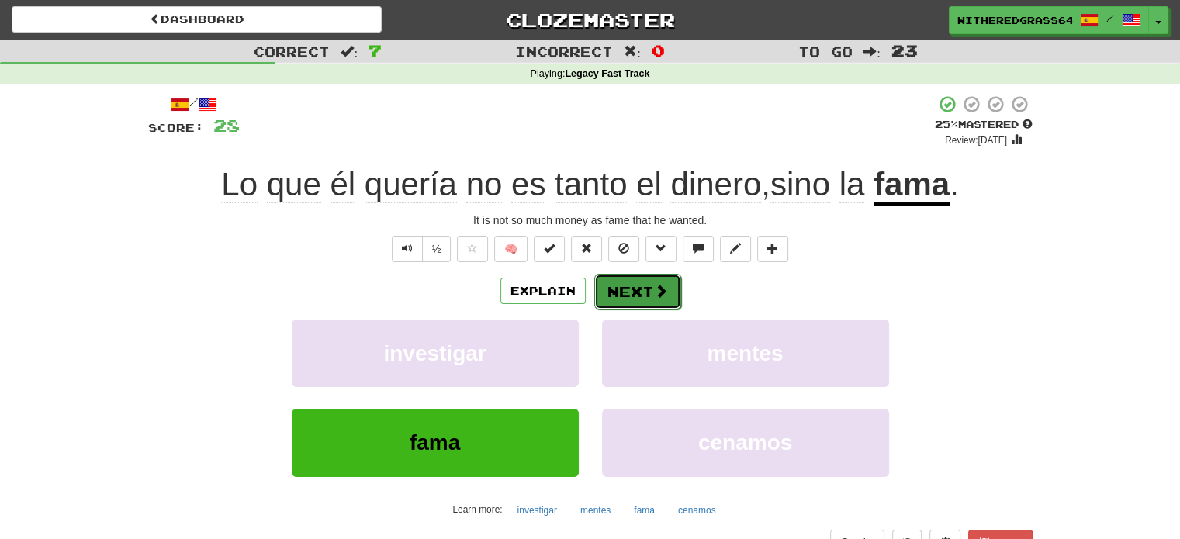
click at [628, 288] on button "Next" at bounding box center [637, 292] width 87 height 36
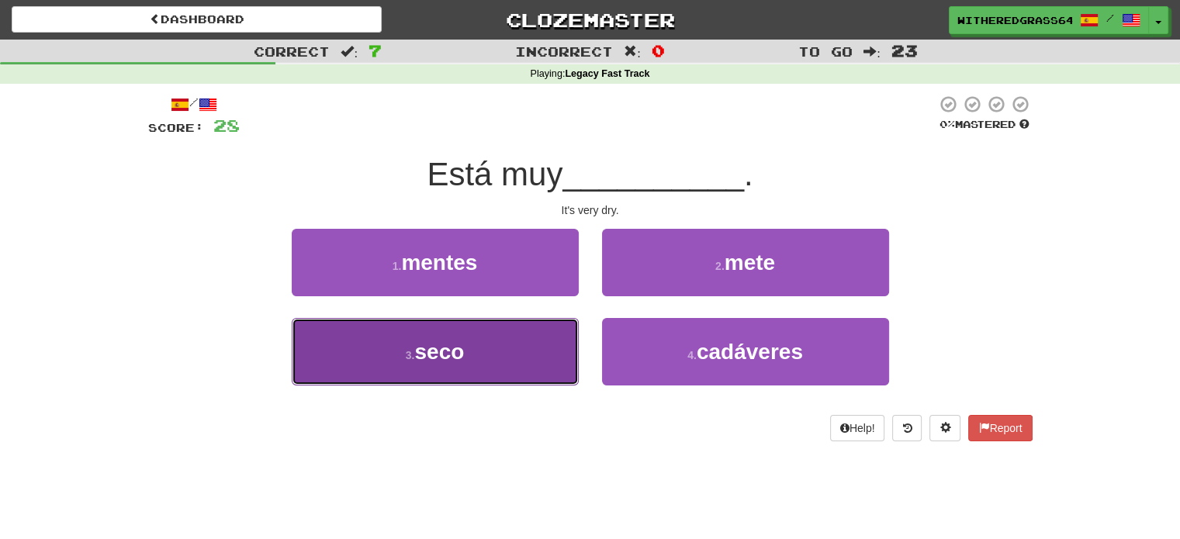
click at [515, 344] on button "3 . seco" at bounding box center [435, 351] width 287 height 67
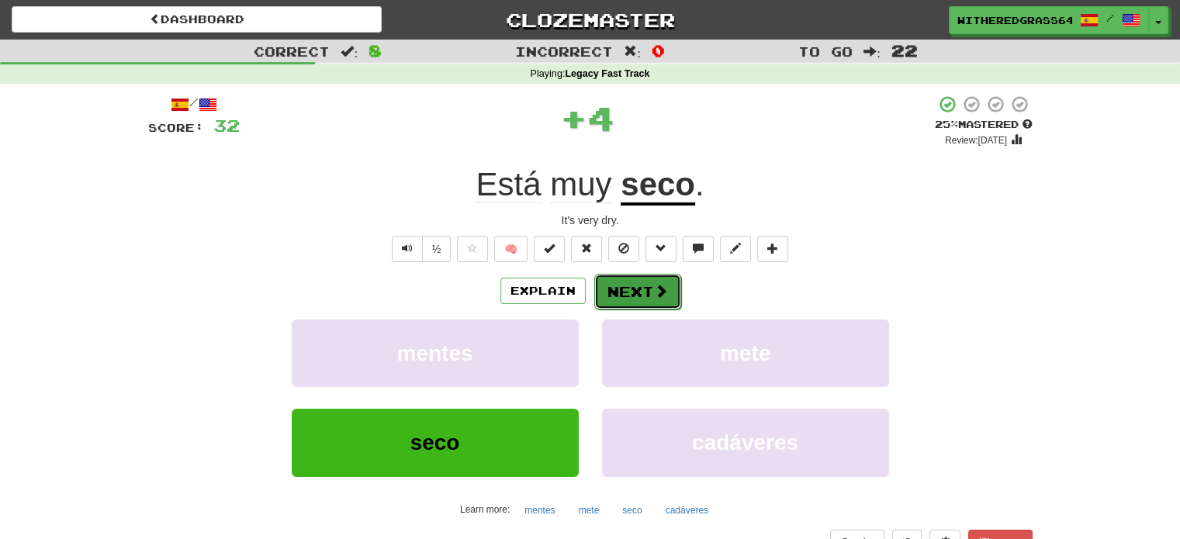
click at [629, 288] on button "Next" at bounding box center [637, 292] width 87 height 36
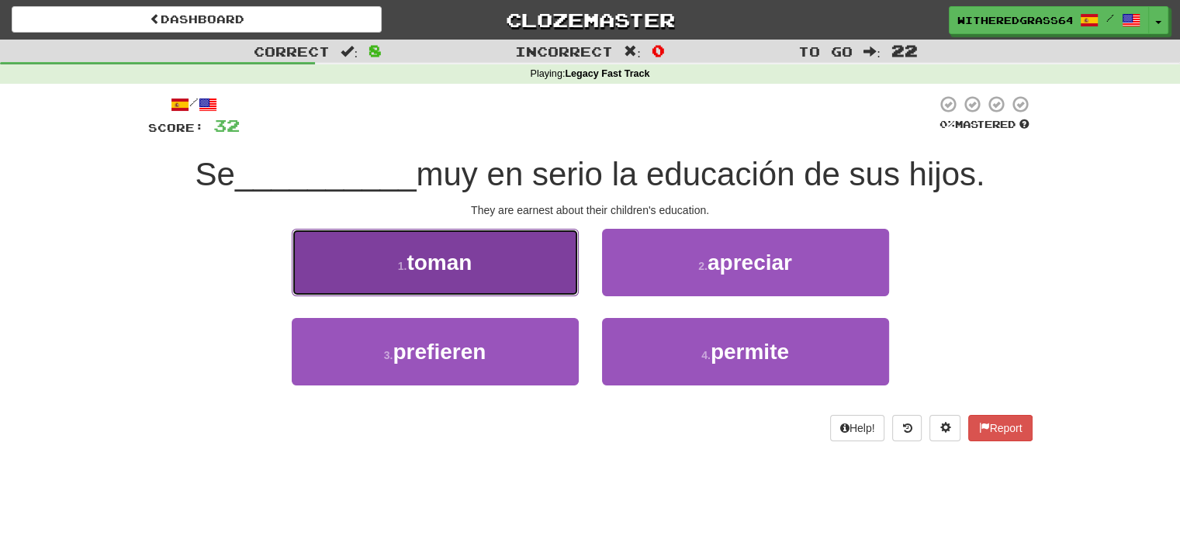
click at [528, 274] on button "1 . toman" at bounding box center [435, 262] width 287 height 67
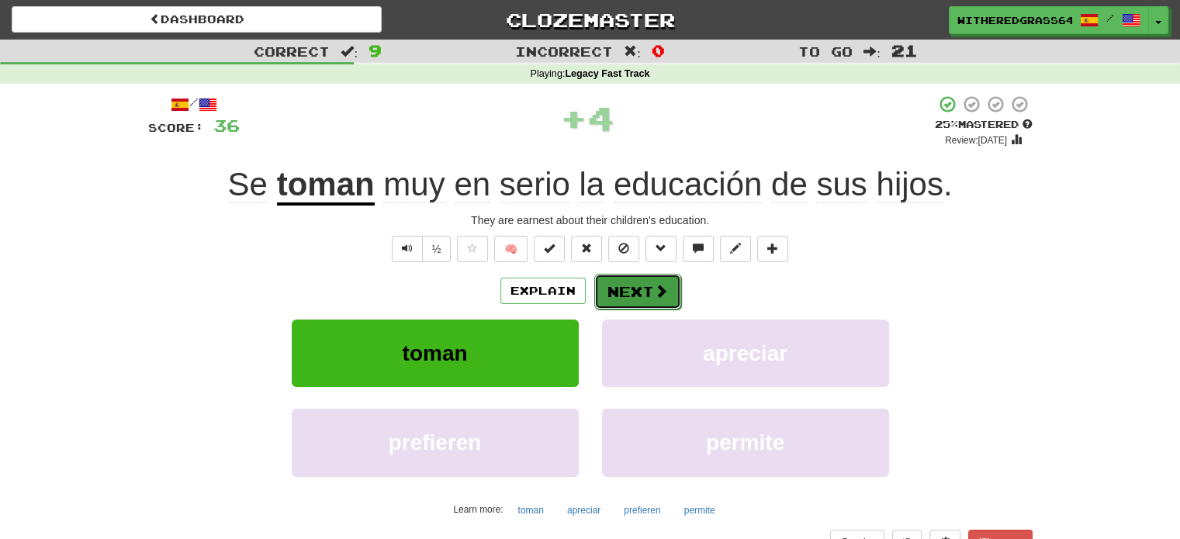
click at [621, 296] on button "Next" at bounding box center [637, 292] width 87 height 36
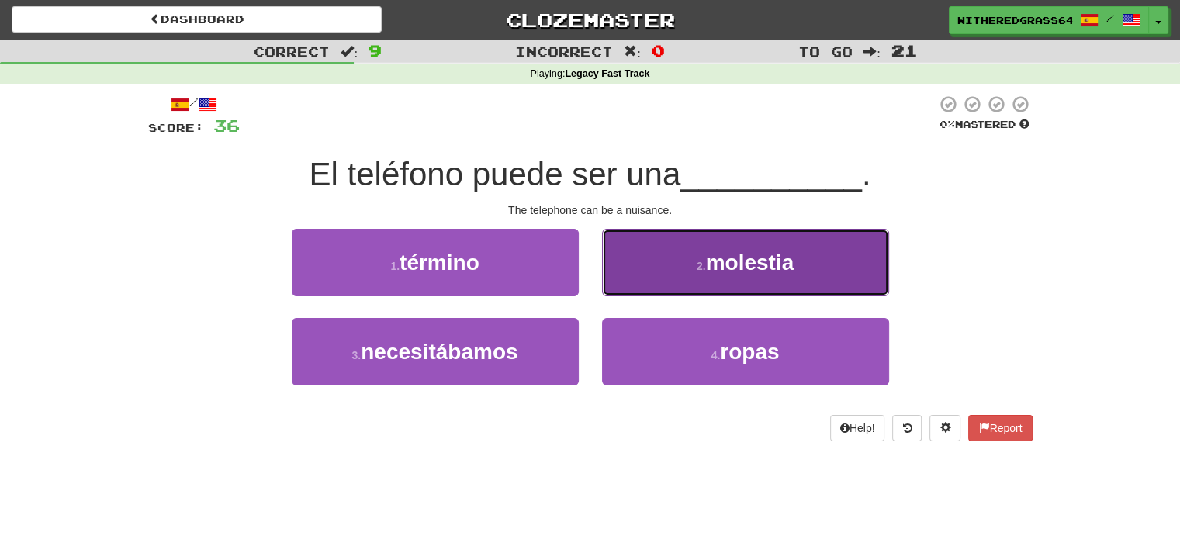
click at [664, 241] on button "2 . molestia" at bounding box center [745, 262] width 287 height 67
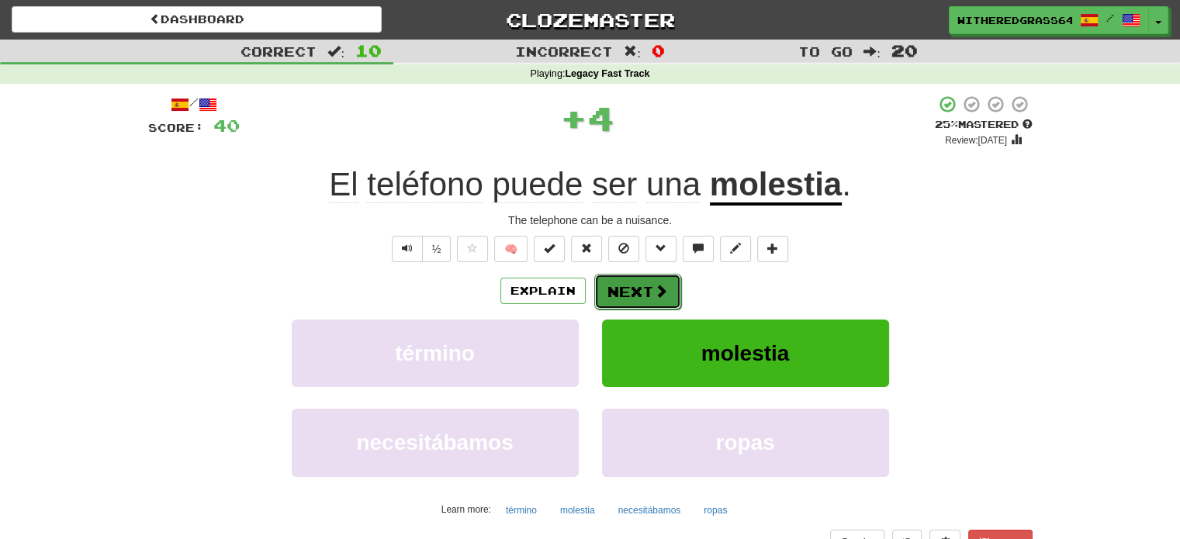
click at [633, 297] on button "Next" at bounding box center [637, 292] width 87 height 36
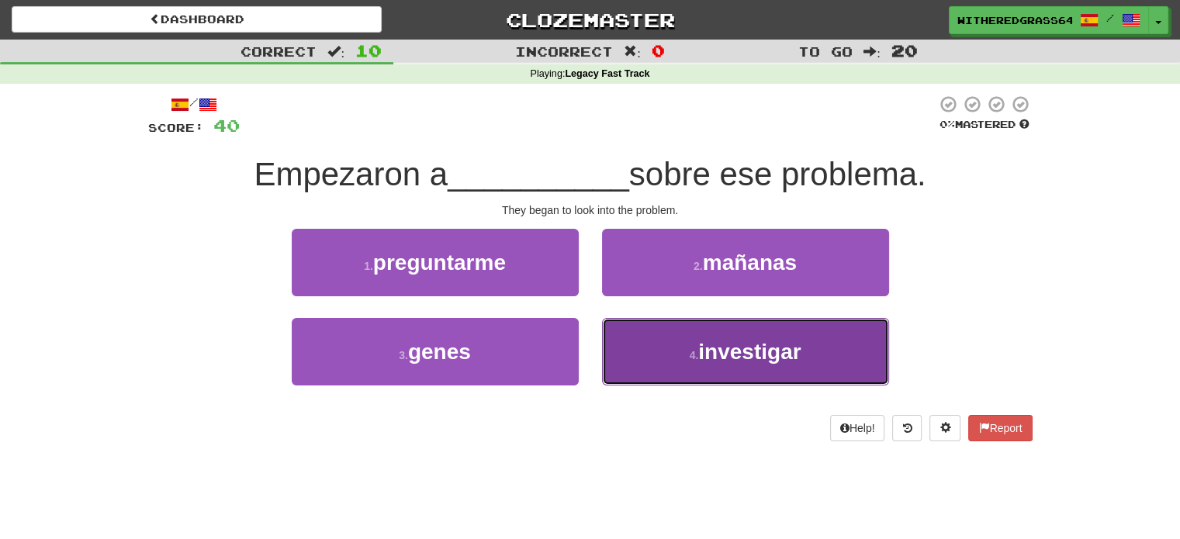
click at [636, 346] on button "4 . investigar" at bounding box center [745, 351] width 287 height 67
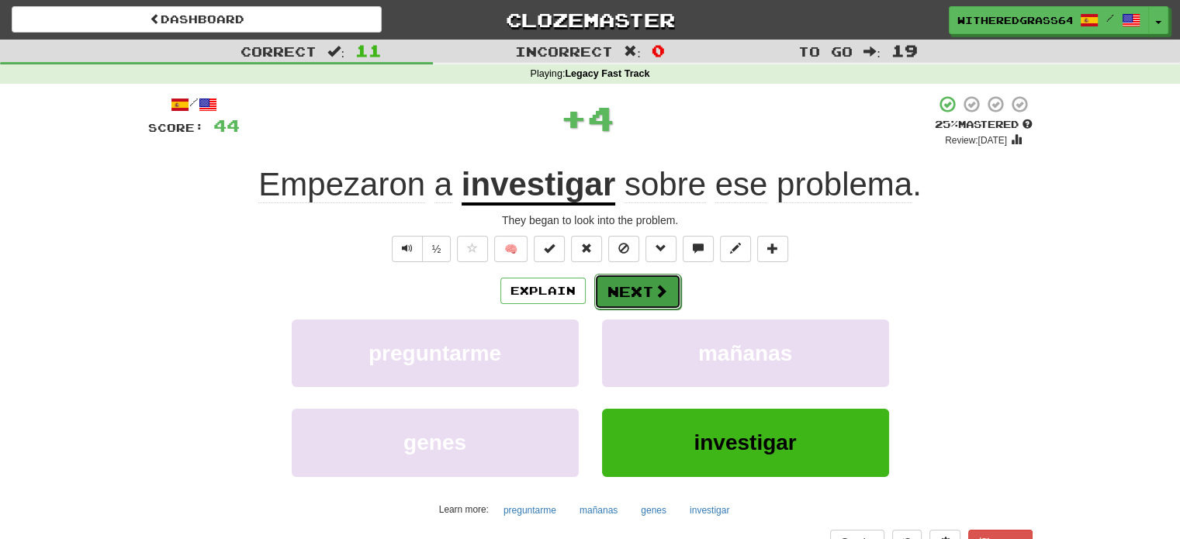
click at [626, 284] on button "Next" at bounding box center [637, 292] width 87 height 36
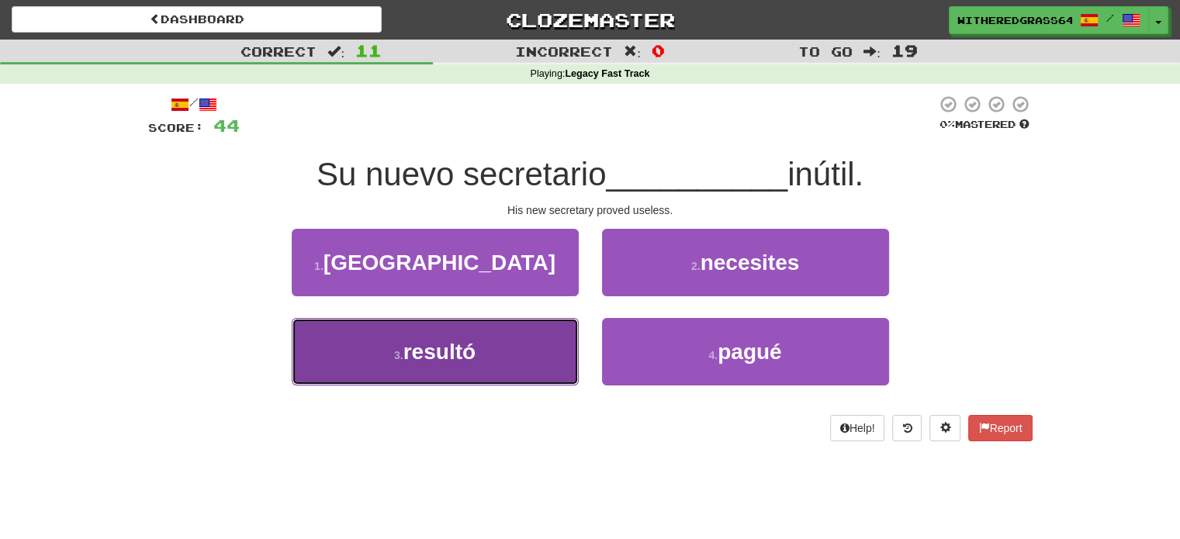
click at [543, 347] on button "3 . resultó" at bounding box center [435, 351] width 287 height 67
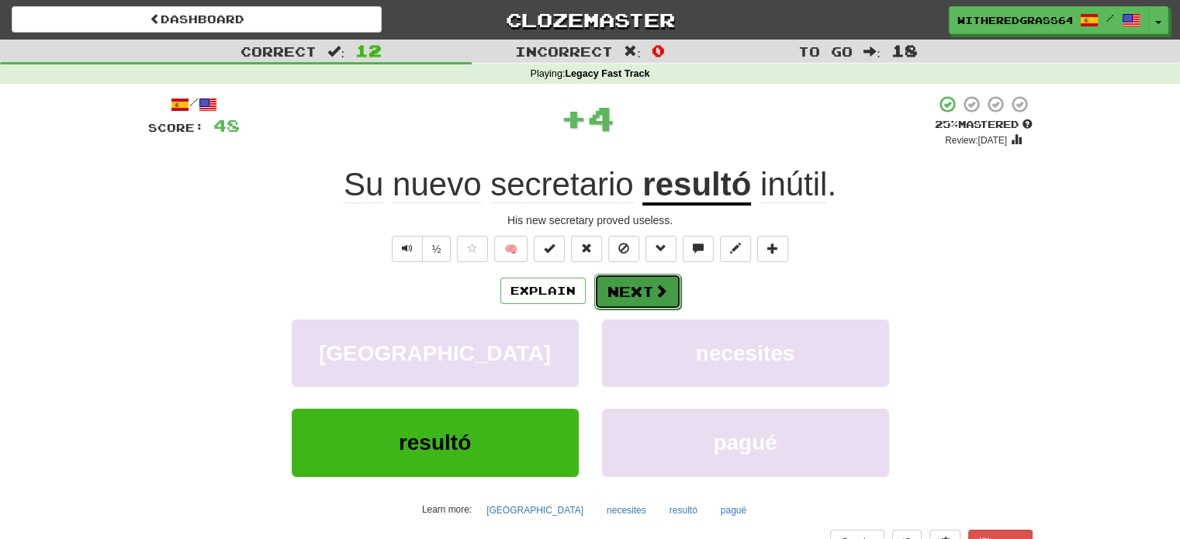
click at [624, 285] on button "Next" at bounding box center [637, 292] width 87 height 36
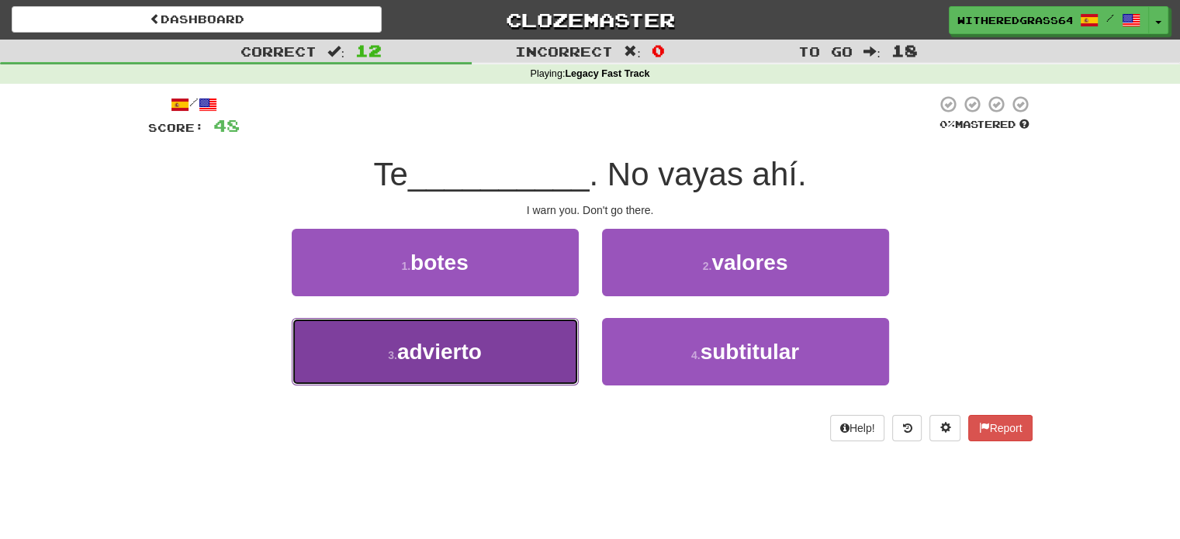
click at [552, 342] on button "3 . advierto" at bounding box center [435, 351] width 287 height 67
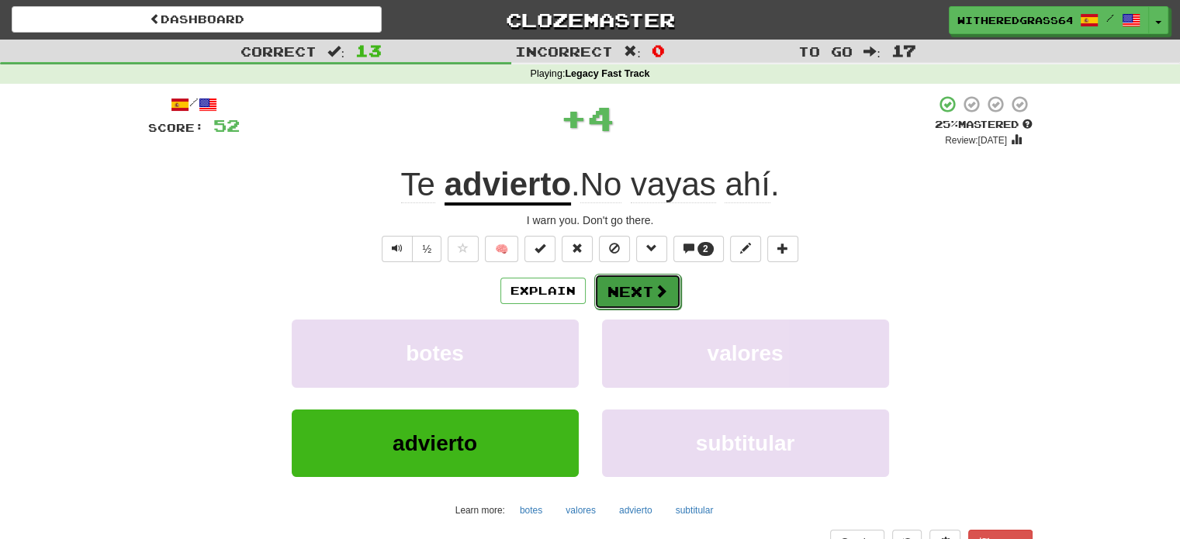
click at [619, 285] on button "Next" at bounding box center [637, 292] width 87 height 36
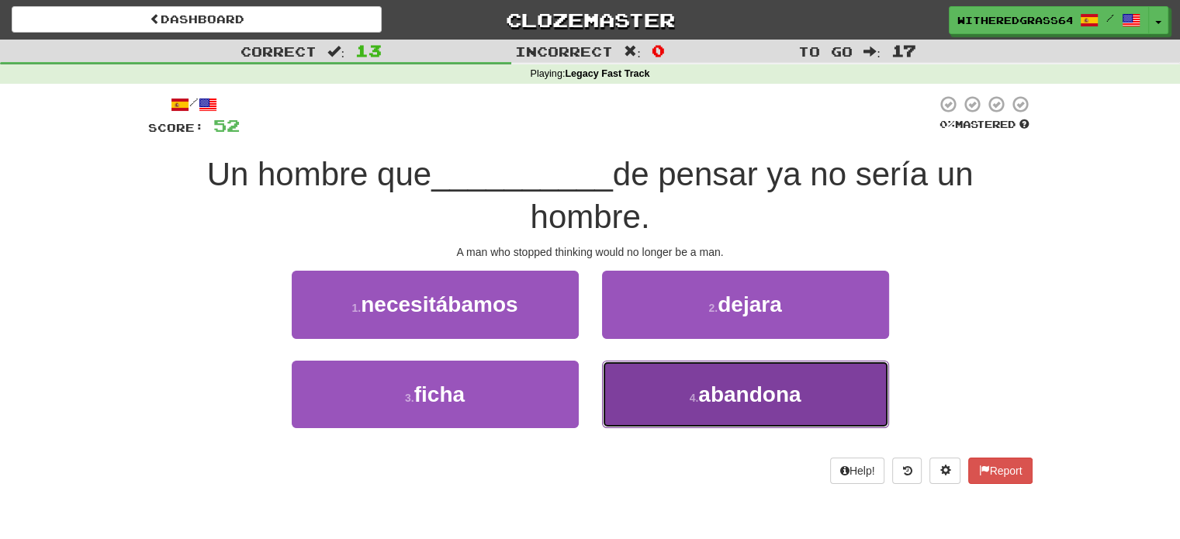
click at [631, 393] on button "4 . abandona" at bounding box center [745, 394] width 287 height 67
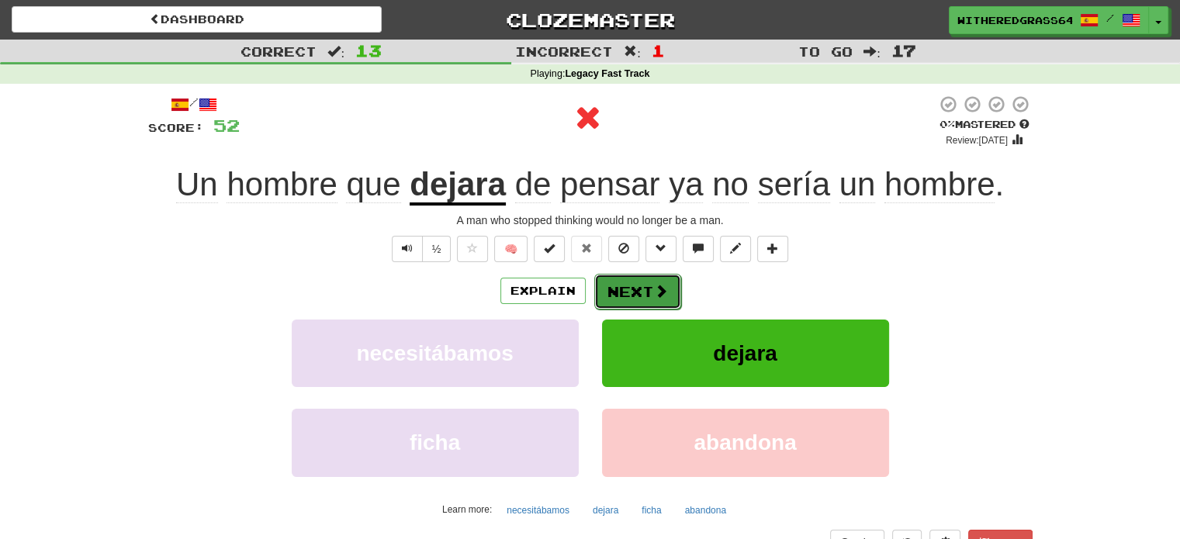
click at [633, 294] on button "Next" at bounding box center [637, 292] width 87 height 36
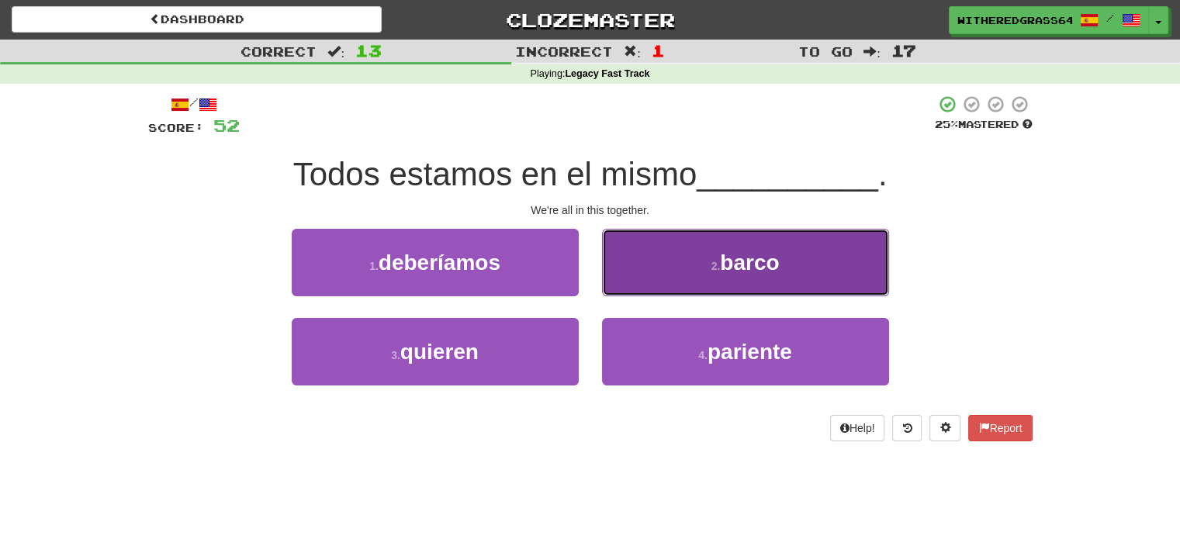
click at [647, 278] on button "2 . barco" at bounding box center [745, 262] width 287 height 67
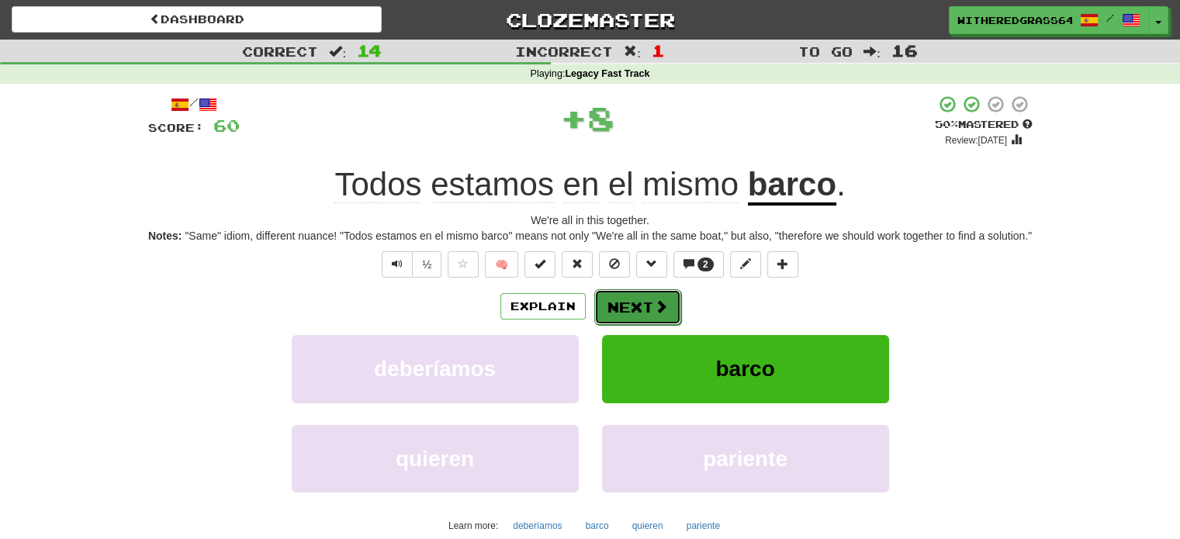
click at [635, 313] on button "Next" at bounding box center [637, 307] width 87 height 36
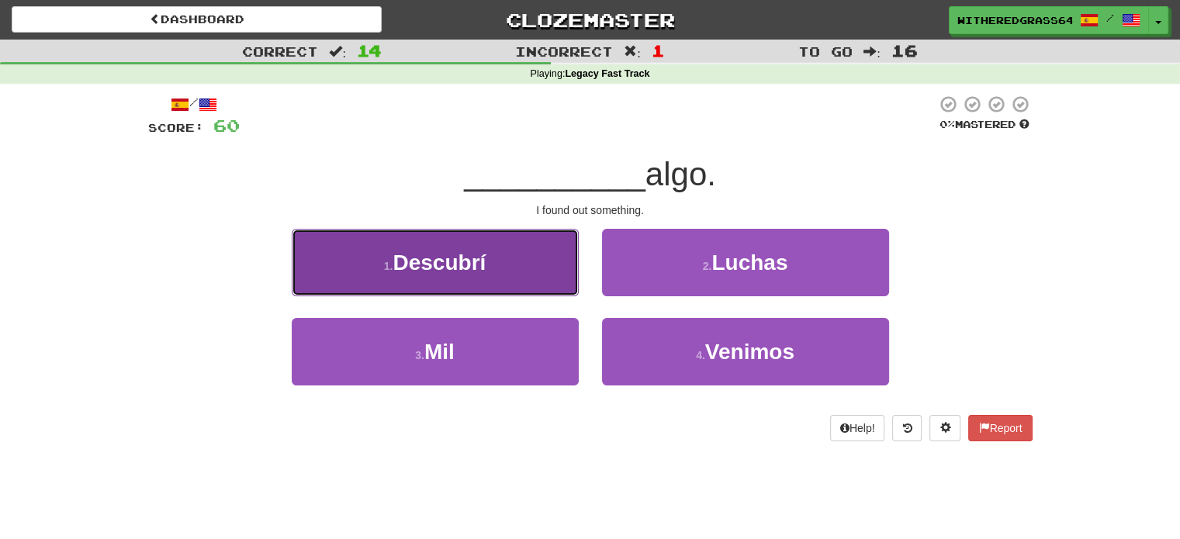
click at [534, 266] on button "1 . Descubrí" at bounding box center [435, 262] width 287 height 67
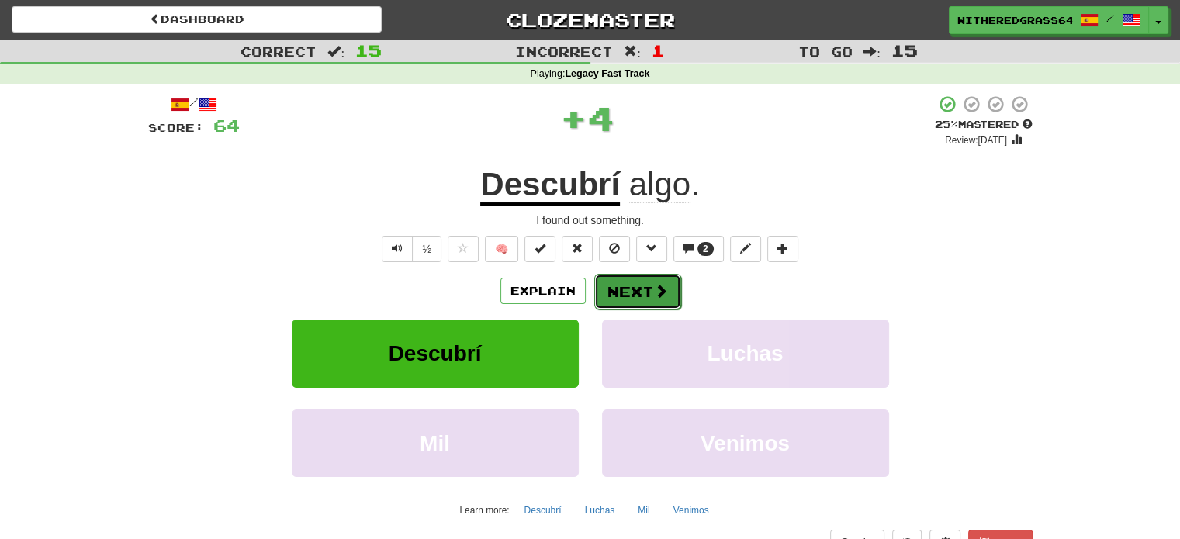
click at [614, 289] on button "Next" at bounding box center [637, 292] width 87 height 36
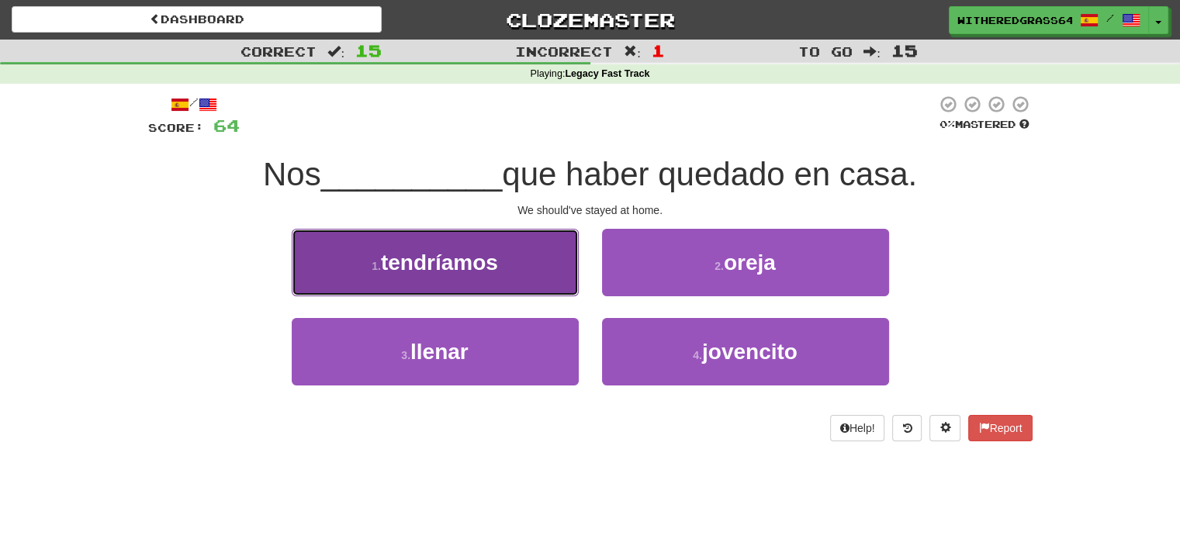
click at [517, 278] on button "1 . tendríamos" at bounding box center [435, 262] width 287 height 67
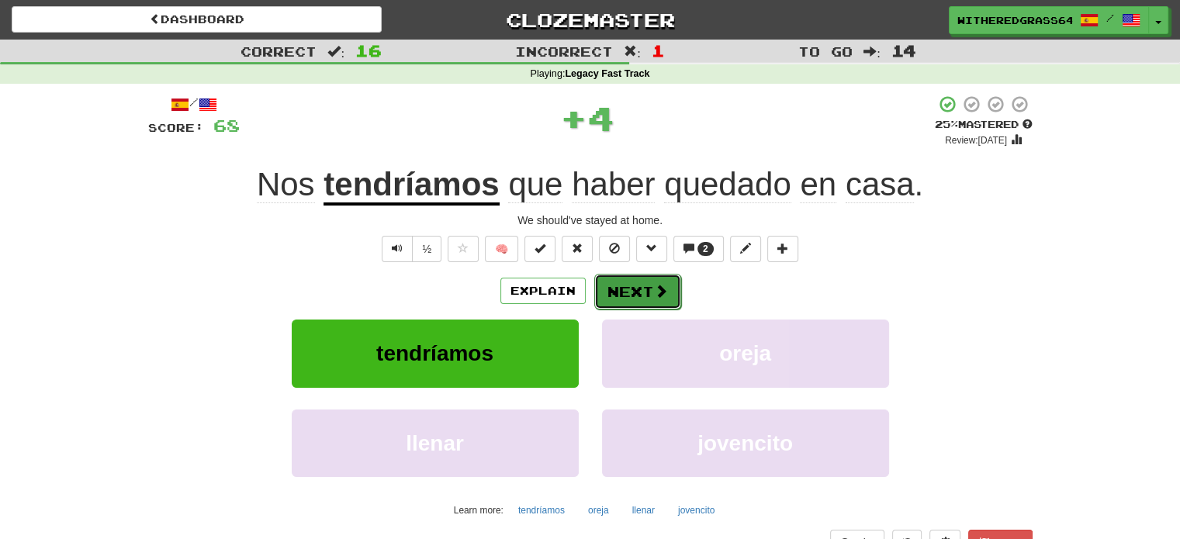
click at [627, 285] on button "Next" at bounding box center [637, 292] width 87 height 36
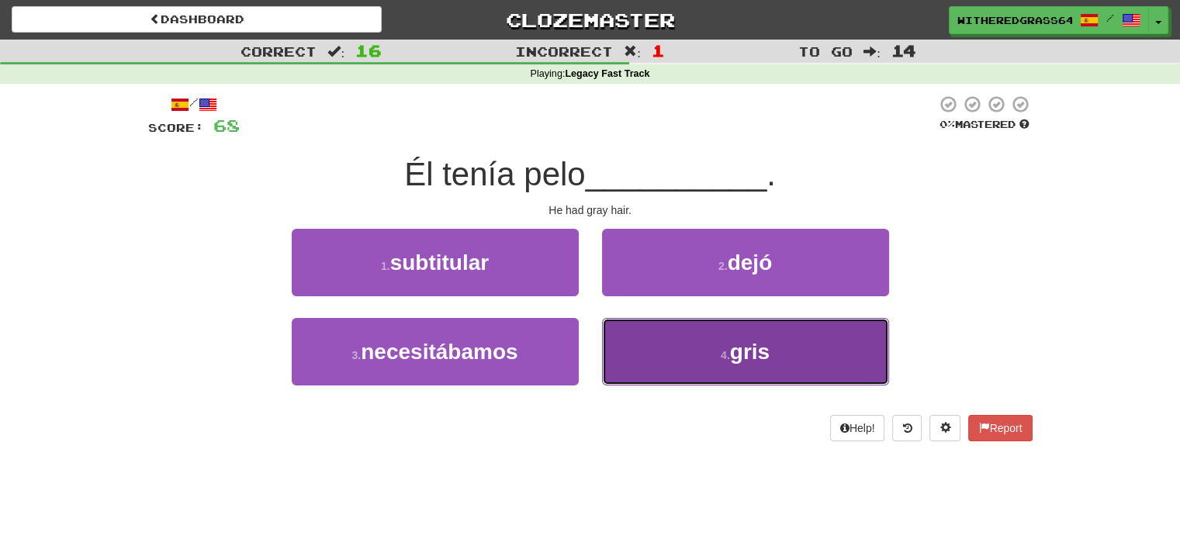
click at [646, 348] on button "4 . gris" at bounding box center [745, 351] width 287 height 67
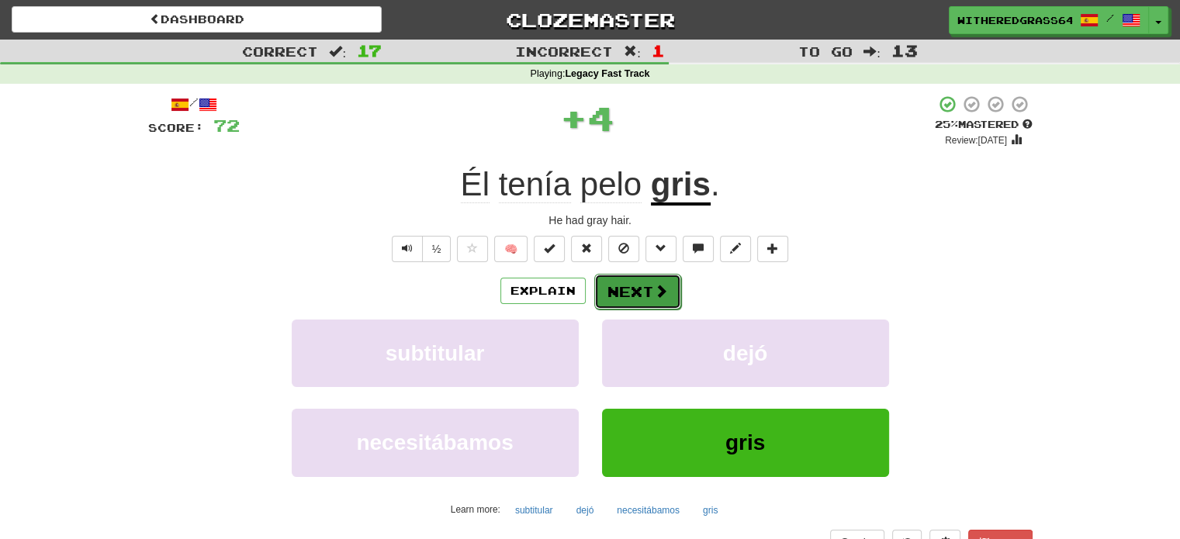
click at [638, 296] on button "Next" at bounding box center [637, 292] width 87 height 36
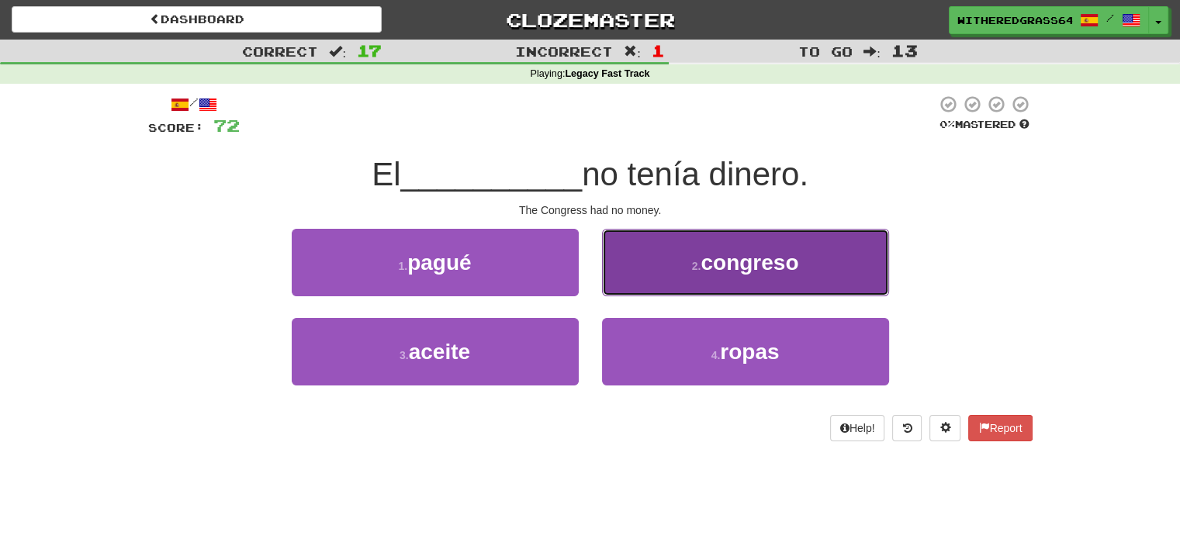
click at [643, 288] on button "2 . congreso" at bounding box center [745, 262] width 287 height 67
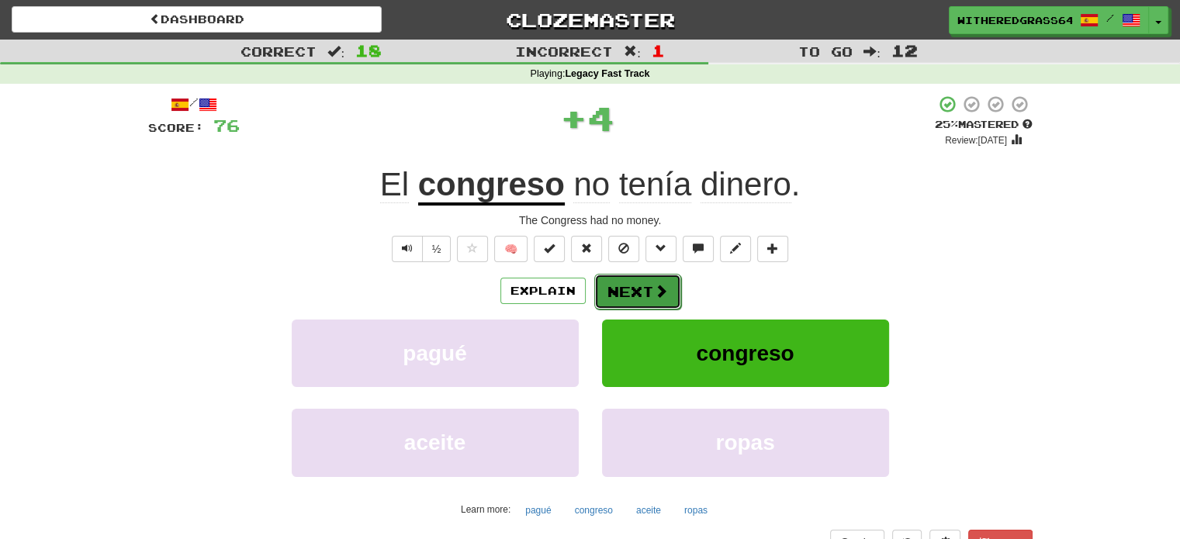
click at [638, 295] on button "Next" at bounding box center [637, 292] width 87 height 36
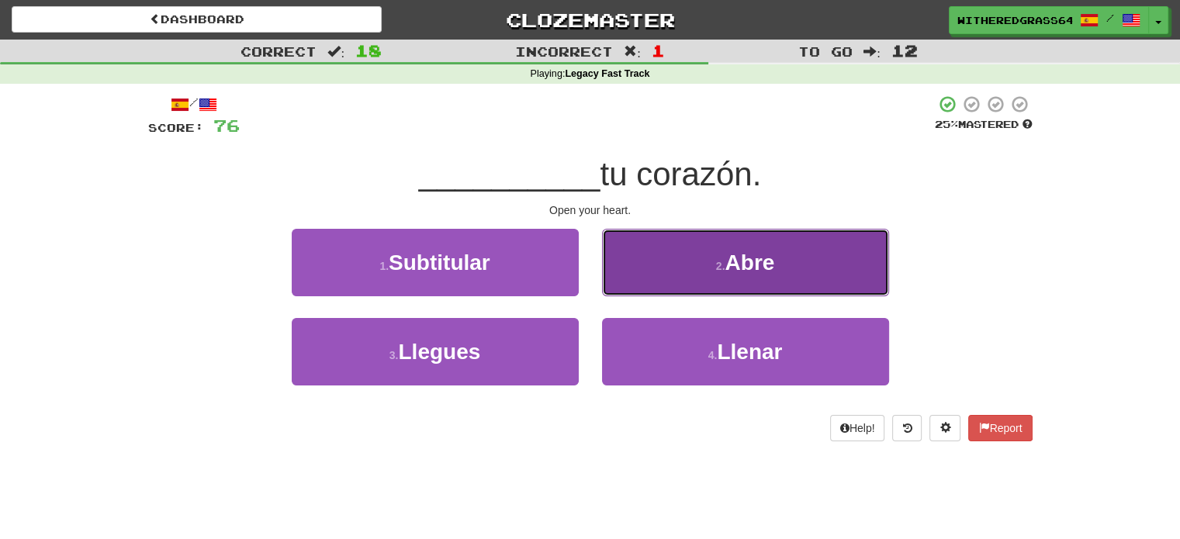
click at [626, 289] on button "2 . Abre" at bounding box center [745, 262] width 287 height 67
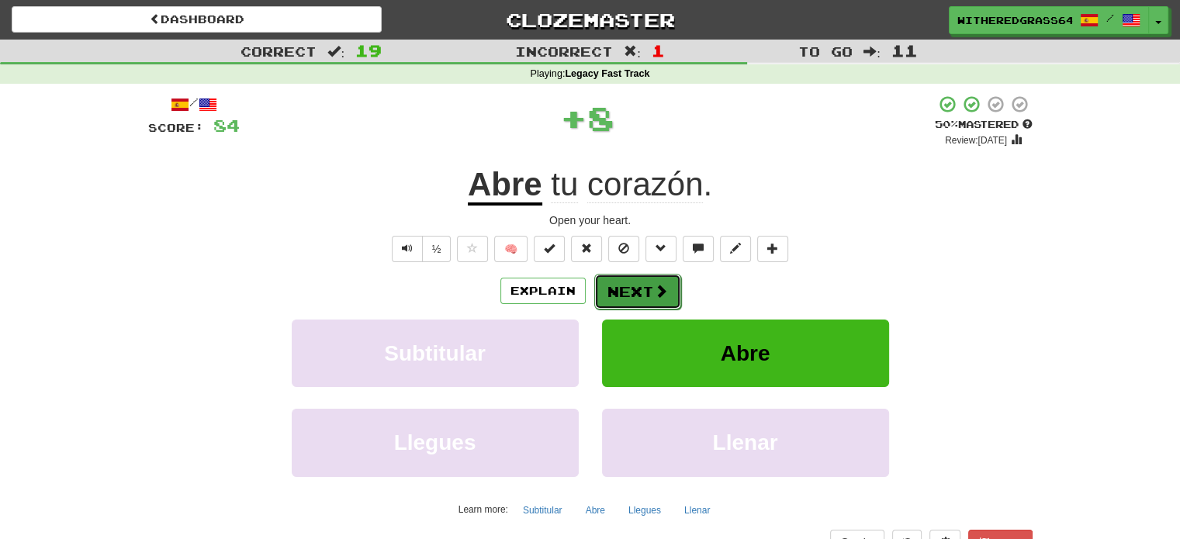
click at [625, 290] on button "Next" at bounding box center [637, 292] width 87 height 36
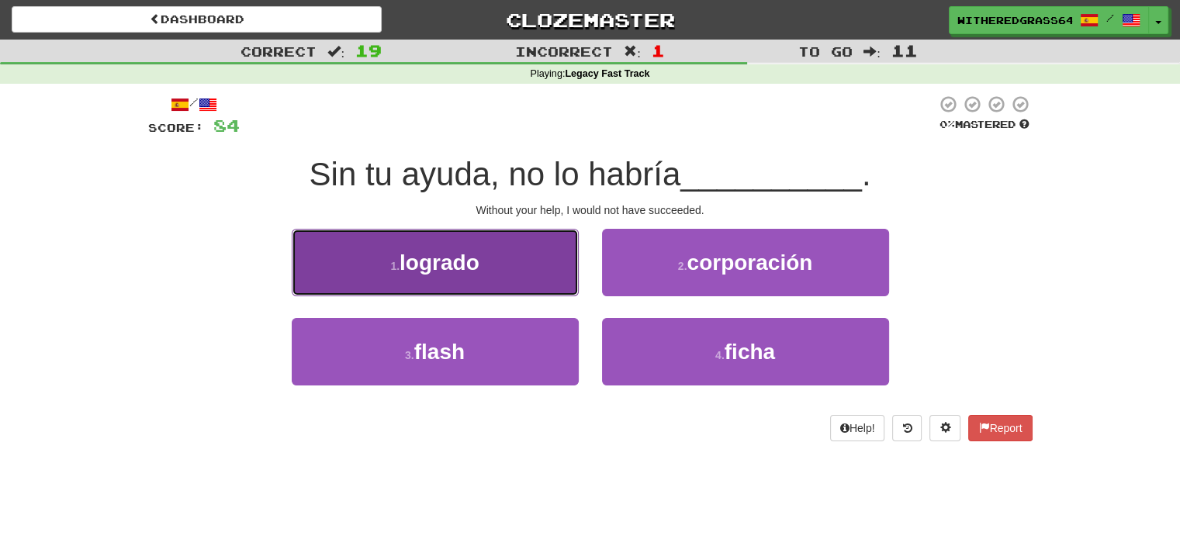
click at [517, 272] on button "1 . logrado" at bounding box center [435, 262] width 287 height 67
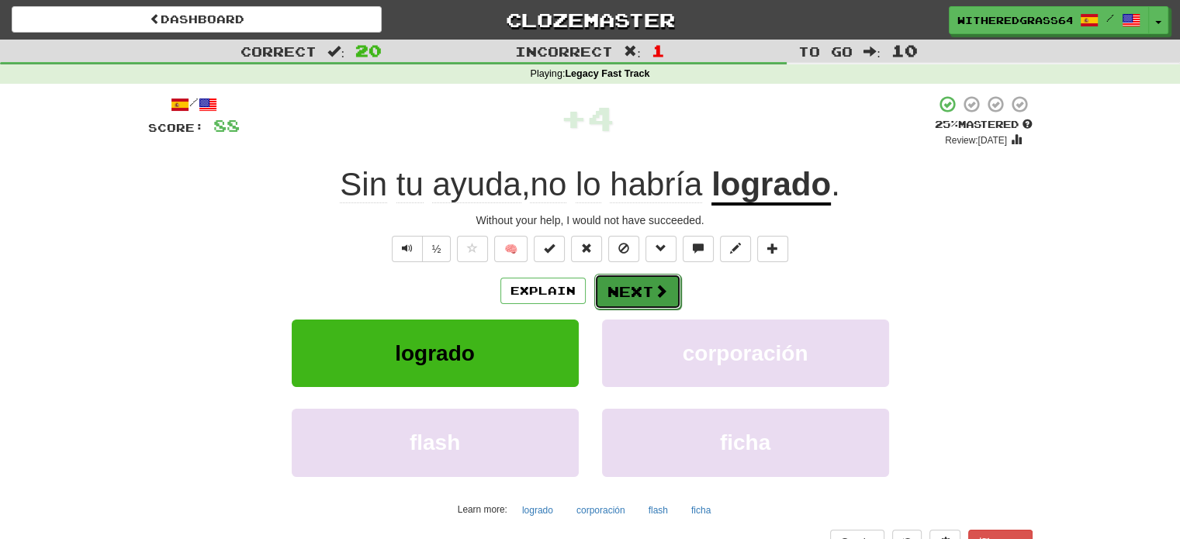
click at [621, 295] on button "Next" at bounding box center [637, 292] width 87 height 36
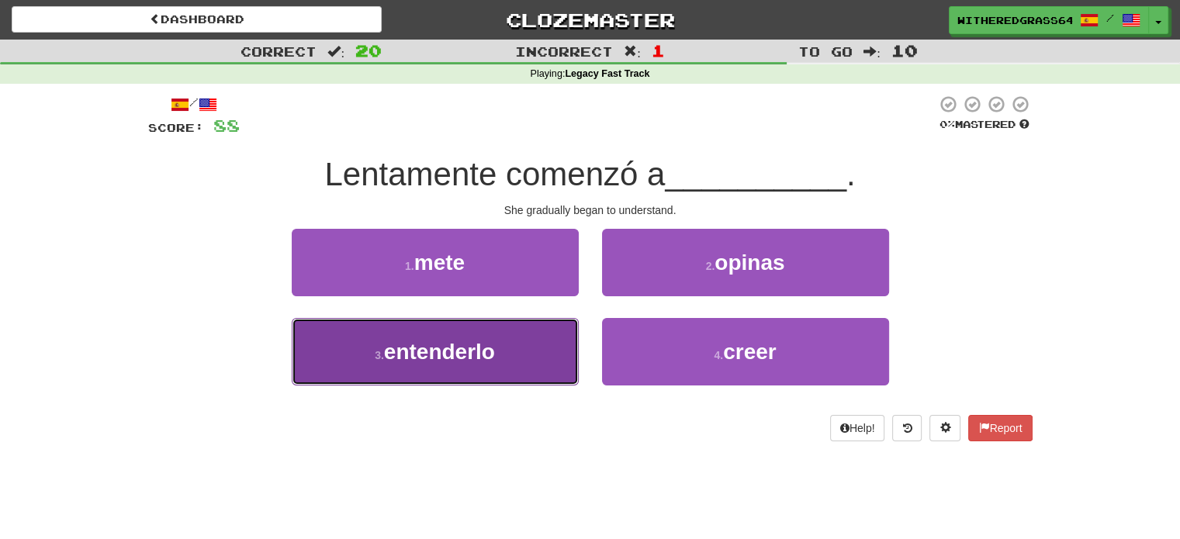
click at [543, 353] on button "3 . entenderlo" at bounding box center [435, 351] width 287 height 67
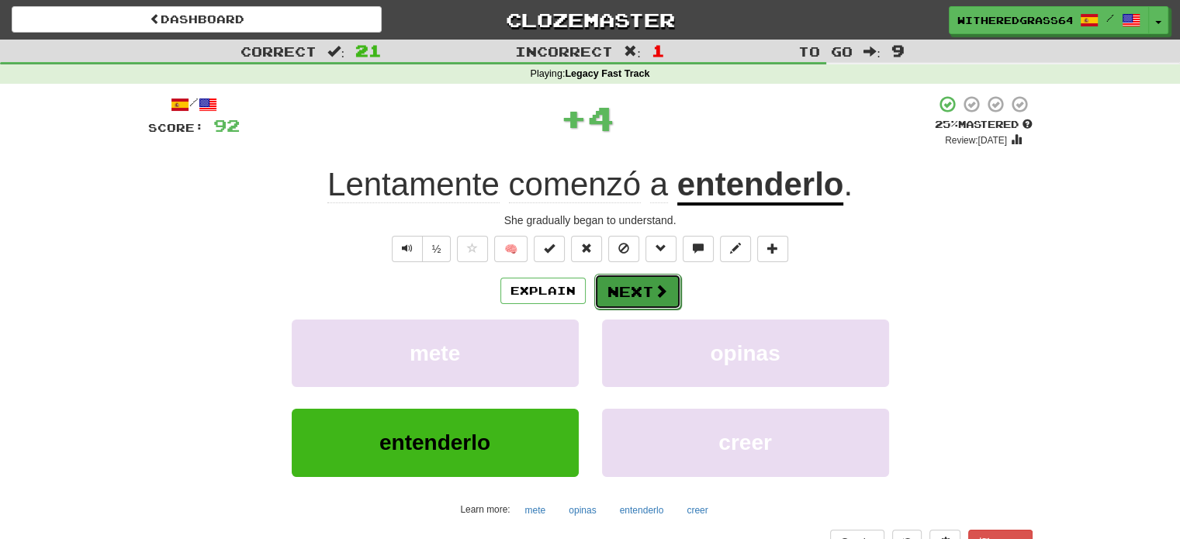
click at [635, 291] on button "Next" at bounding box center [637, 292] width 87 height 36
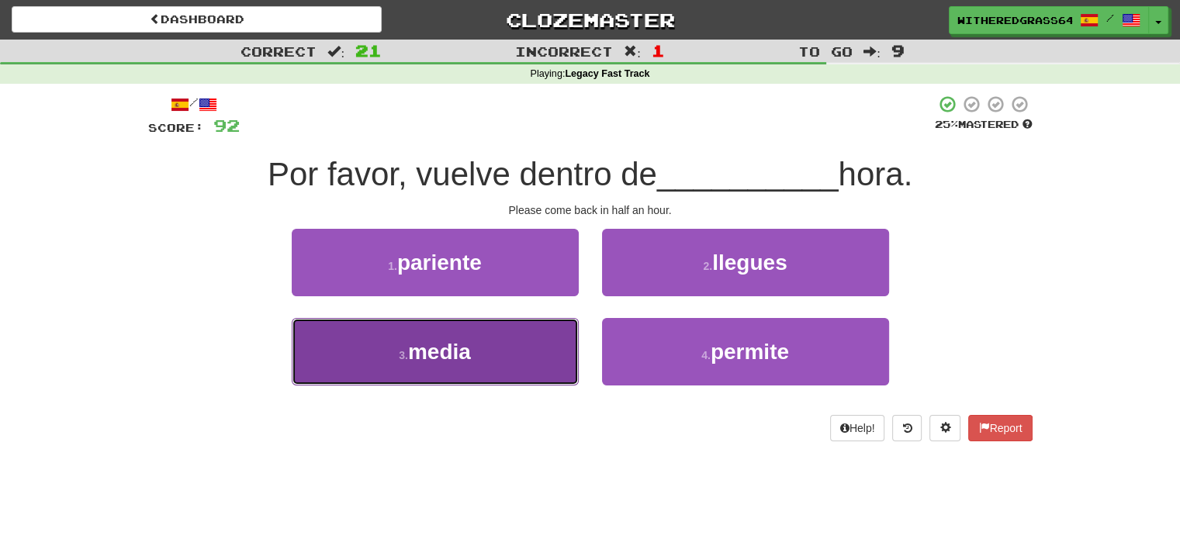
click at [561, 348] on button "3 . media" at bounding box center [435, 351] width 287 height 67
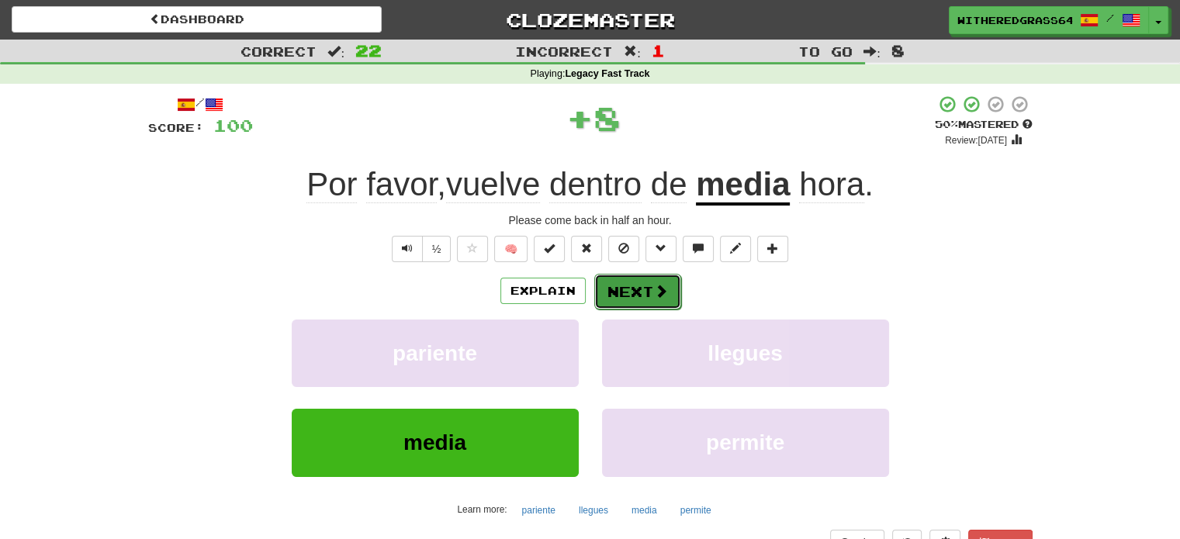
click at [662, 289] on span at bounding box center [661, 291] width 14 height 14
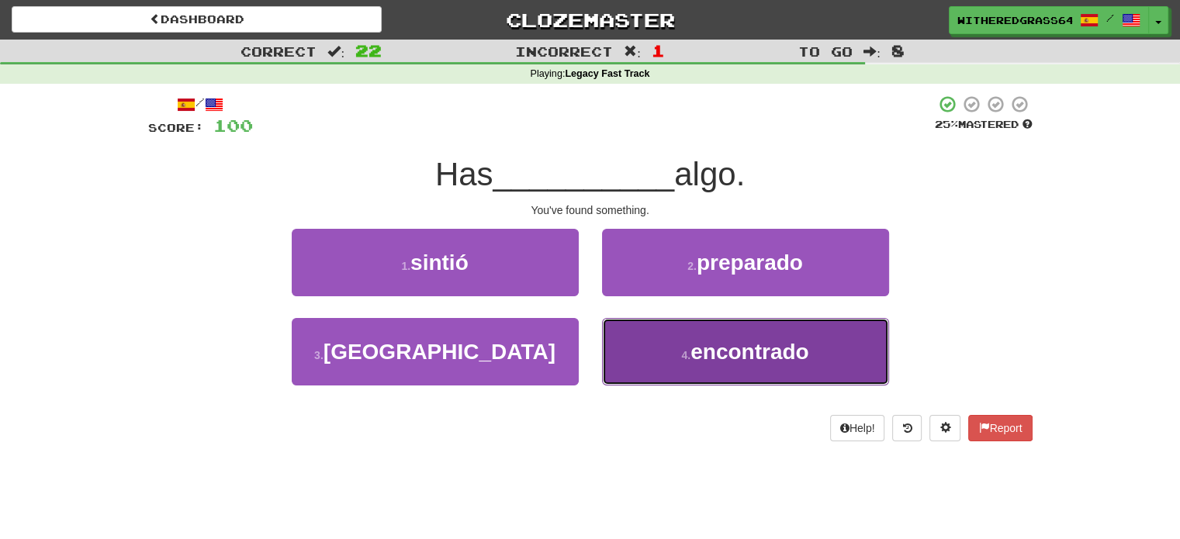
click at [657, 343] on button "4 . encontrado" at bounding box center [745, 351] width 287 height 67
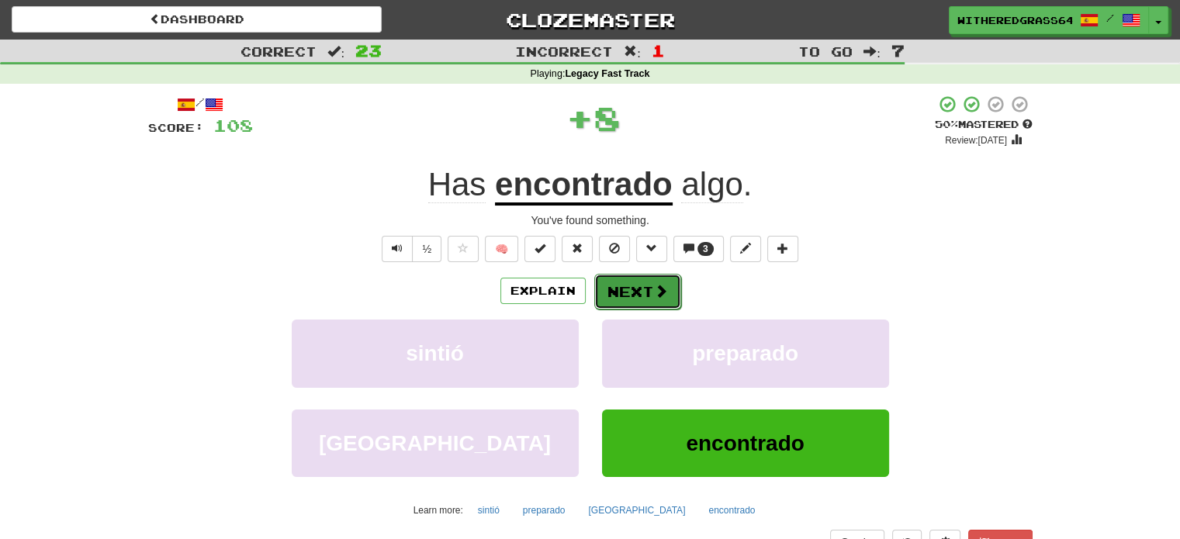
click at [646, 291] on button "Next" at bounding box center [637, 292] width 87 height 36
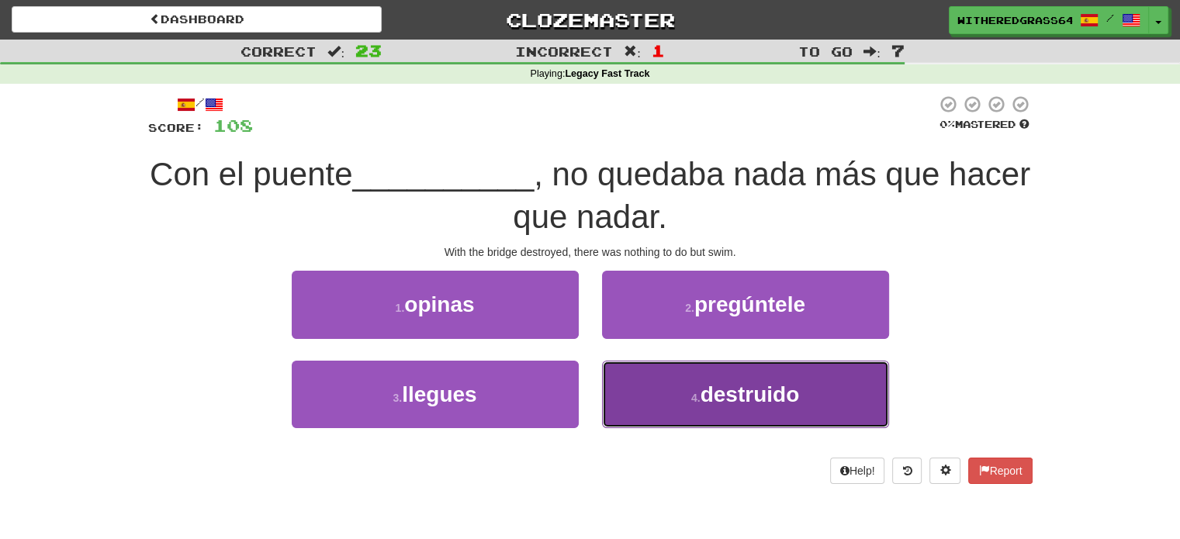
click at [658, 386] on button "4 . destruido" at bounding box center [745, 394] width 287 height 67
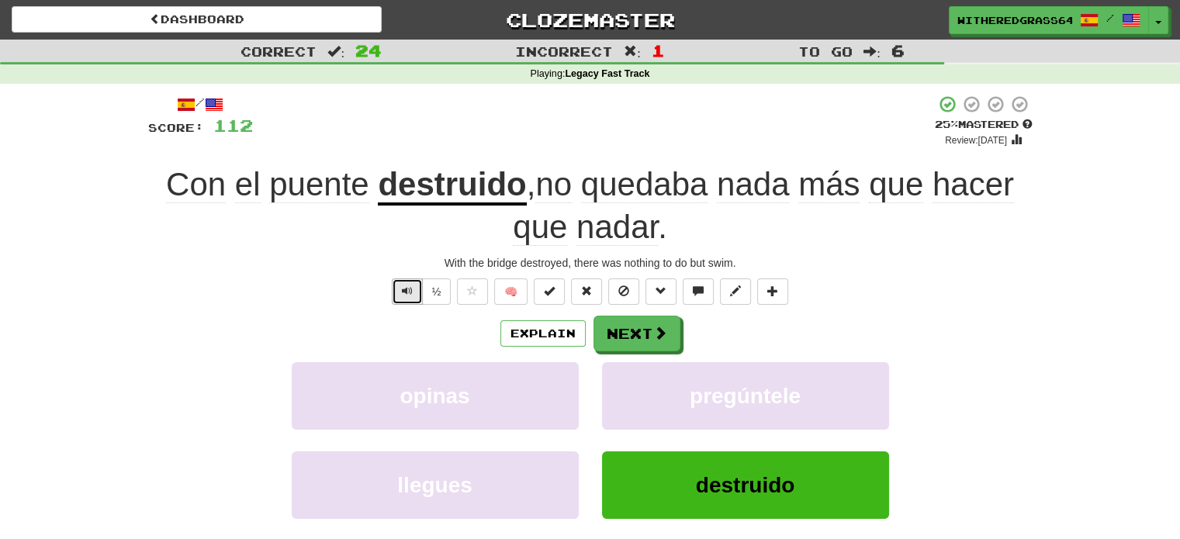
click at [413, 288] on span "Text-to-speech controls" at bounding box center [407, 290] width 11 height 11
click at [612, 333] on button "Next" at bounding box center [637, 334] width 87 height 36
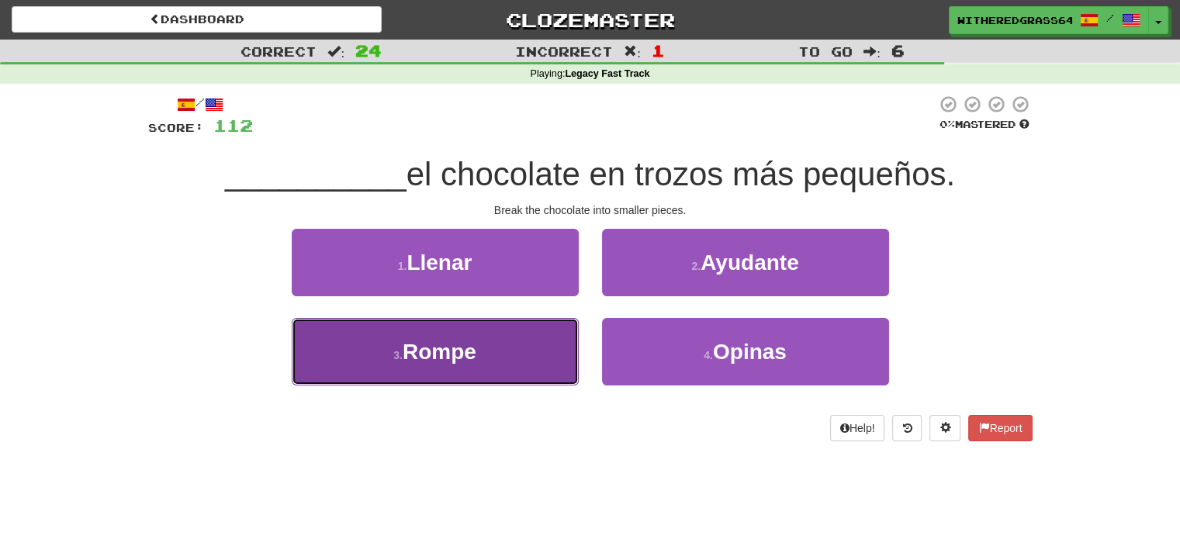
click at [542, 341] on button "3 . Rompe" at bounding box center [435, 351] width 287 height 67
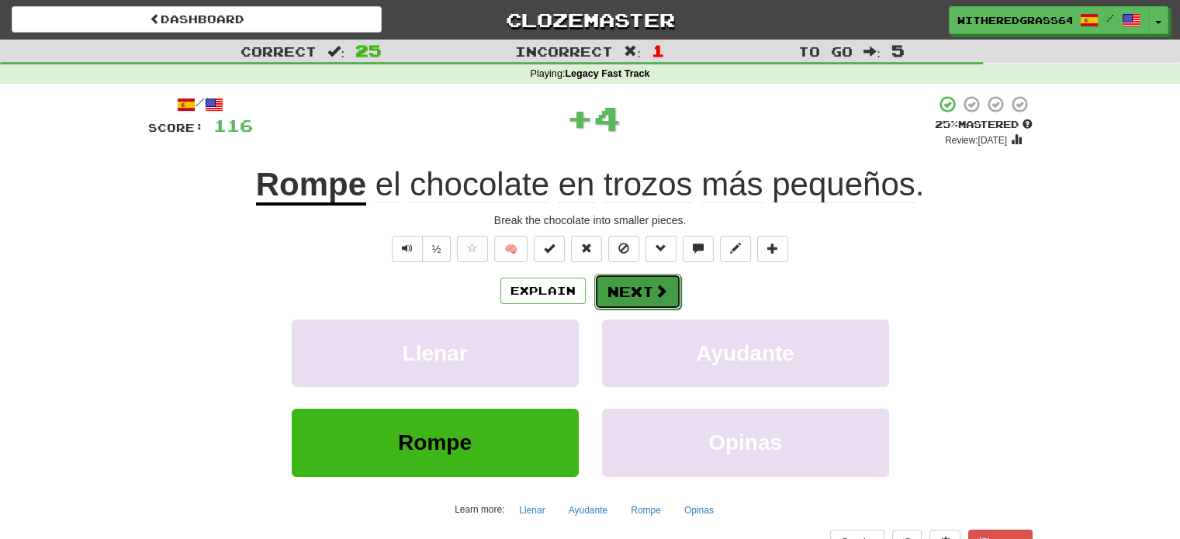
click at [629, 291] on button "Next" at bounding box center [637, 292] width 87 height 36
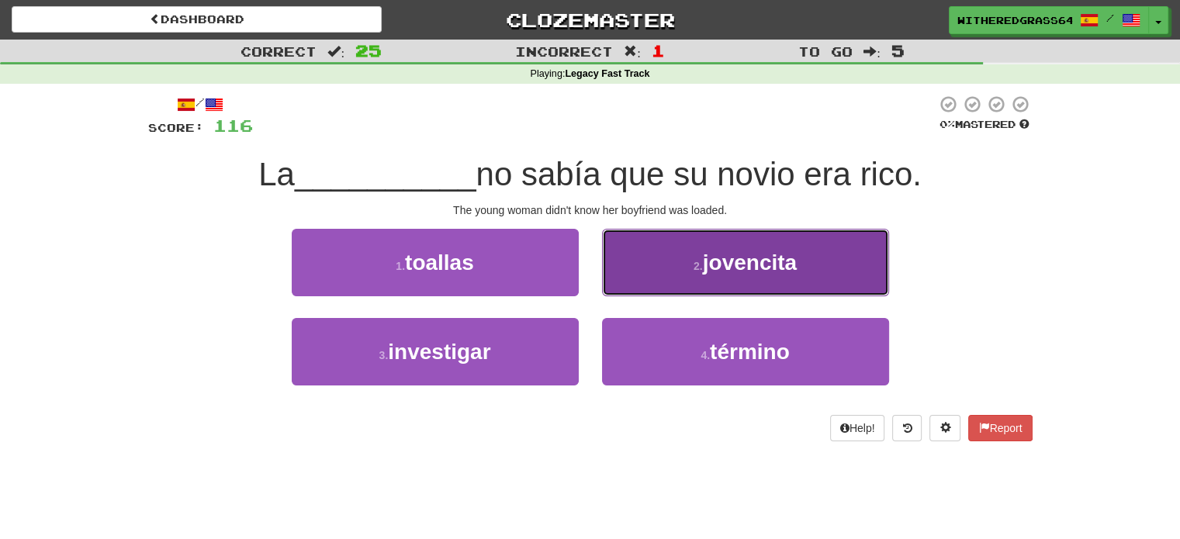
click at [664, 275] on button "2 . jovencita" at bounding box center [745, 262] width 287 height 67
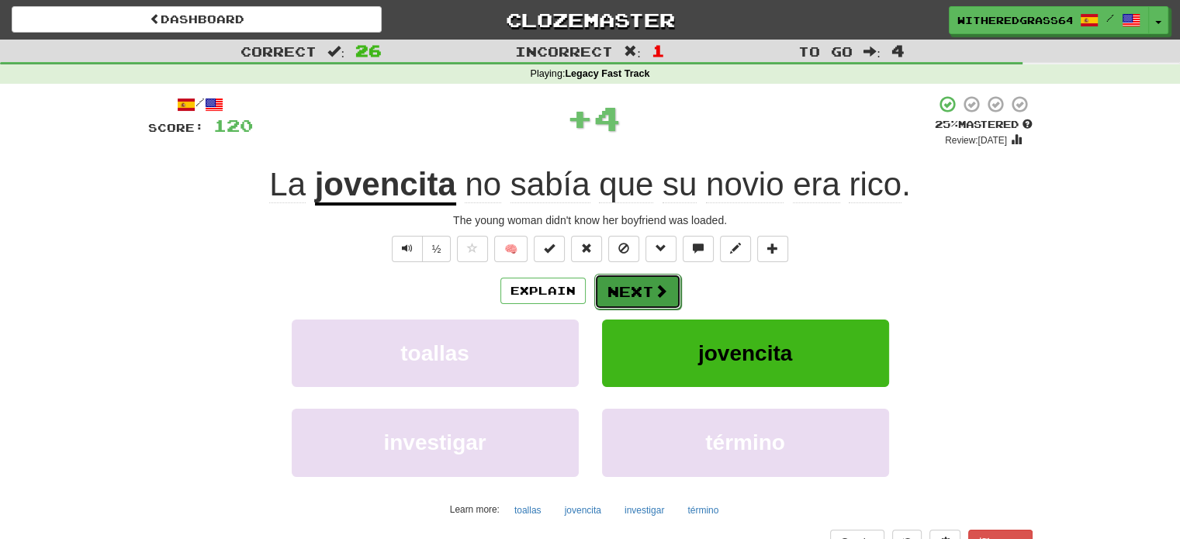
click at [642, 291] on button "Next" at bounding box center [637, 292] width 87 height 36
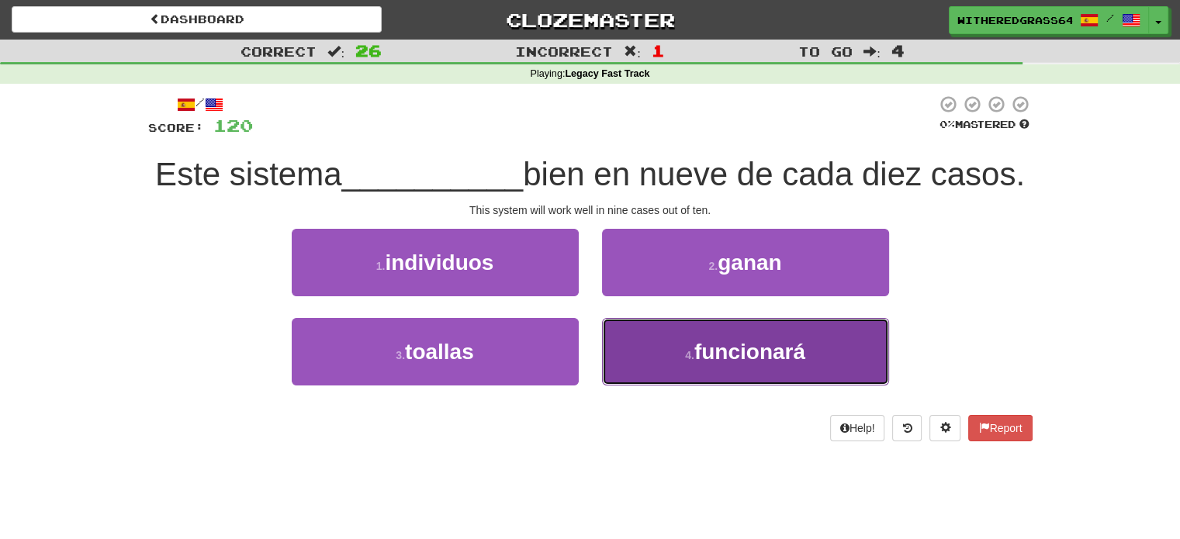
click at [612, 374] on button "4 . funcionará" at bounding box center [745, 351] width 287 height 67
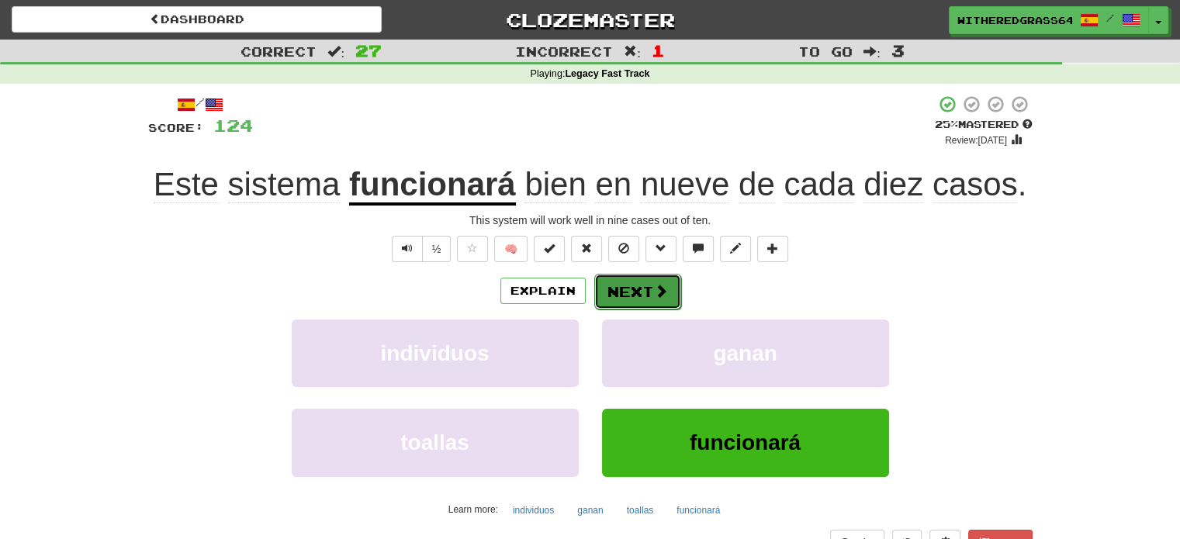
click at [608, 288] on button "Next" at bounding box center [637, 292] width 87 height 36
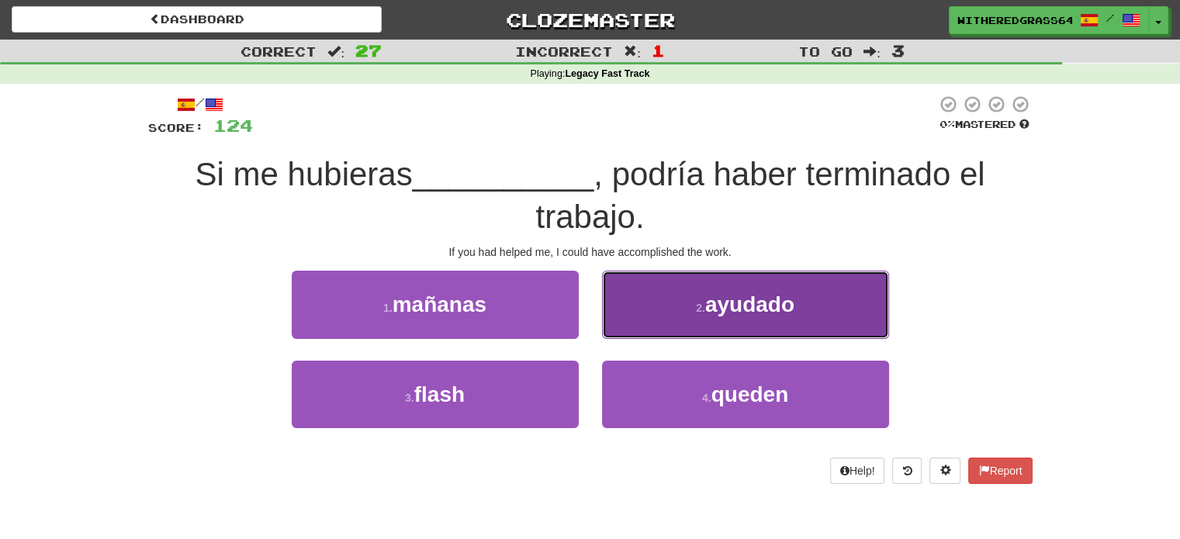
click at [648, 295] on button "2 . ayudado" at bounding box center [745, 304] width 287 height 67
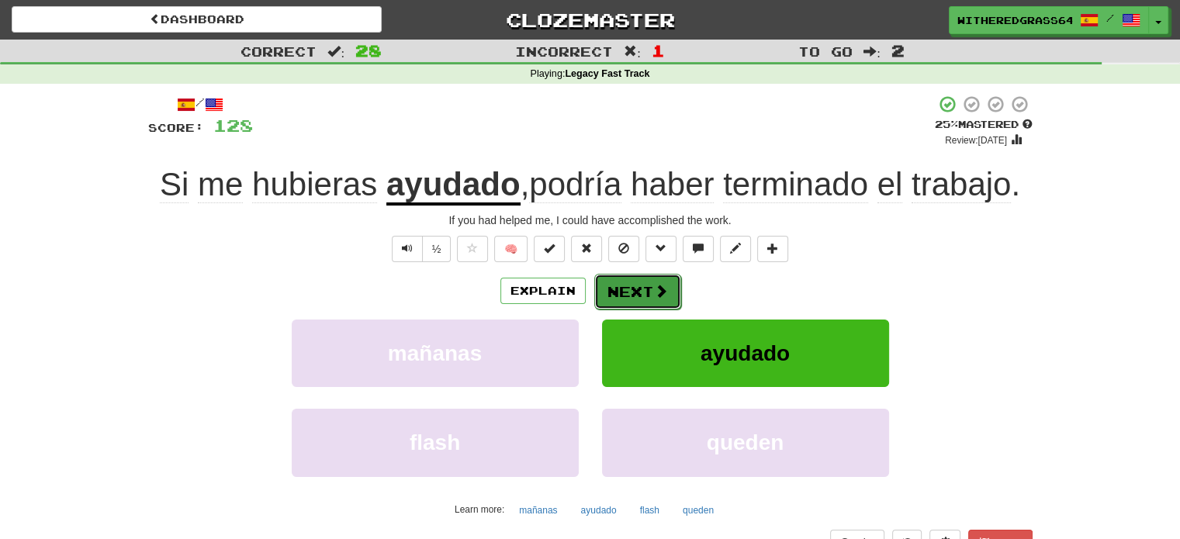
click at [635, 292] on button "Next" at bounding box center [637, 292] width 87 height 36
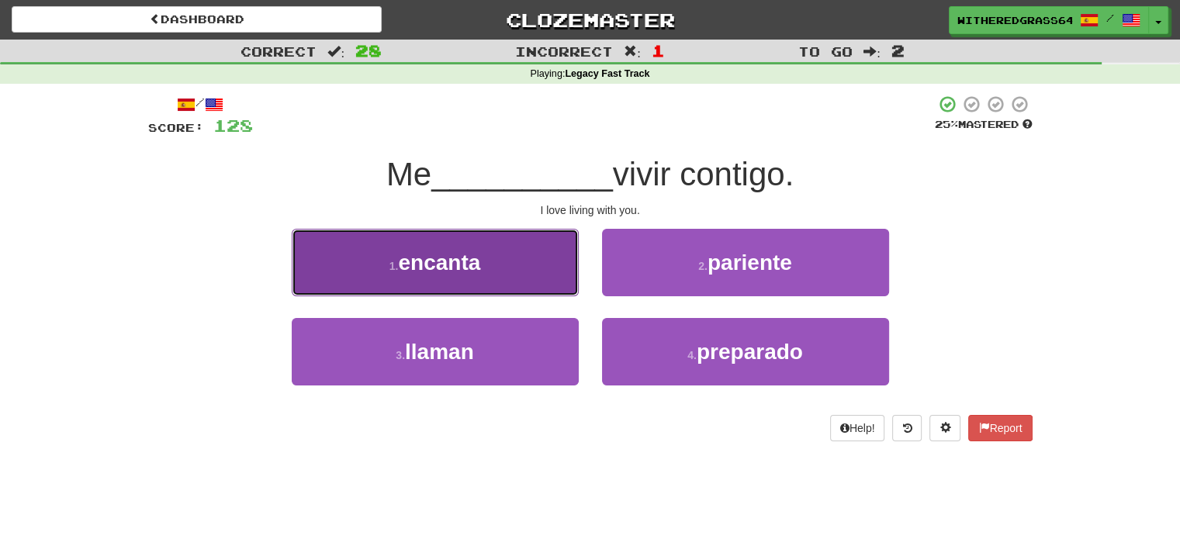
click at [548, 278] on button "1 . encanta" at bounding box center [435, 262] width 287 height 67
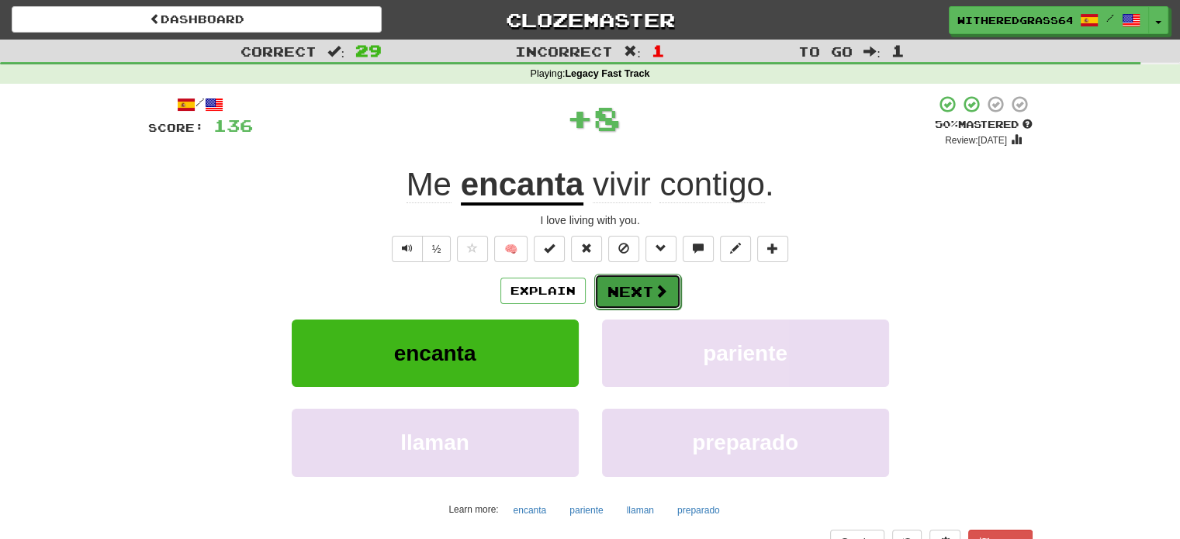
click at [614, 286] on button "Next" at bounding box center [637, 292] width 87 height 36
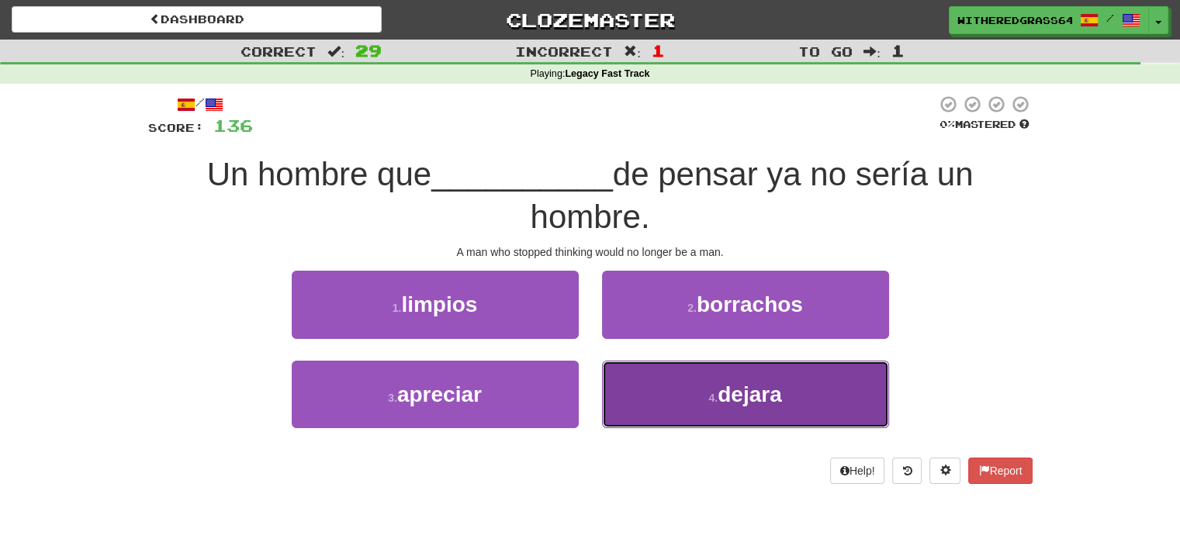
click at [661, 403] on button "4 . dejara" at bounding box center [745, 394] width 287 height 67
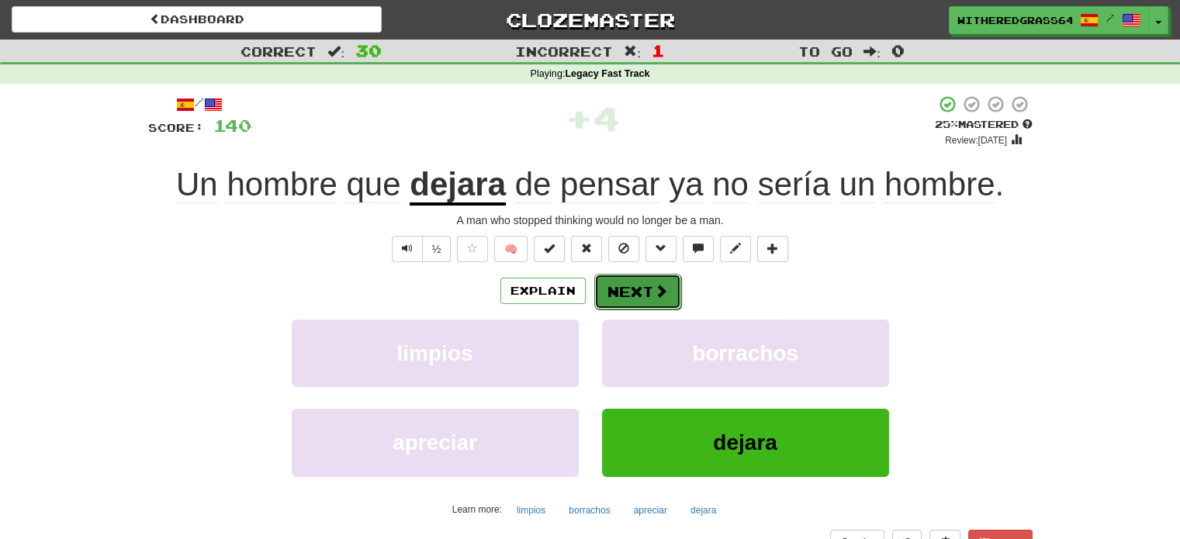
click at [633, 289] on button "Next" at bounding box center [637, 292] width 87 height 36
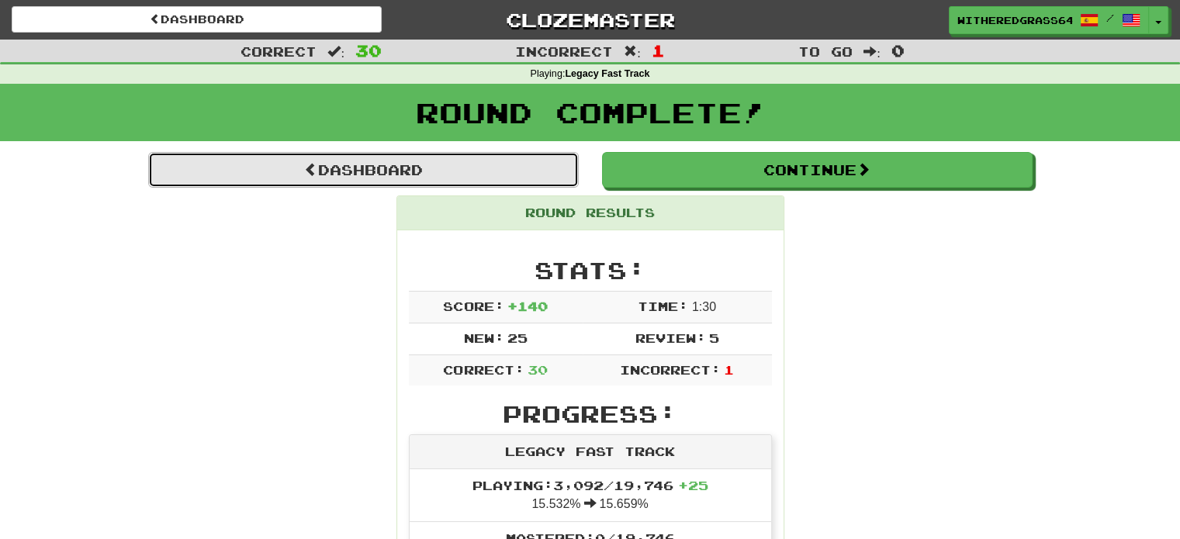
click at [469, 170] on link "Dashboard" at bounding box center [363, 170] width 431 height 36
